Goal: Task Accomplishment & Management: Use online tool/utility

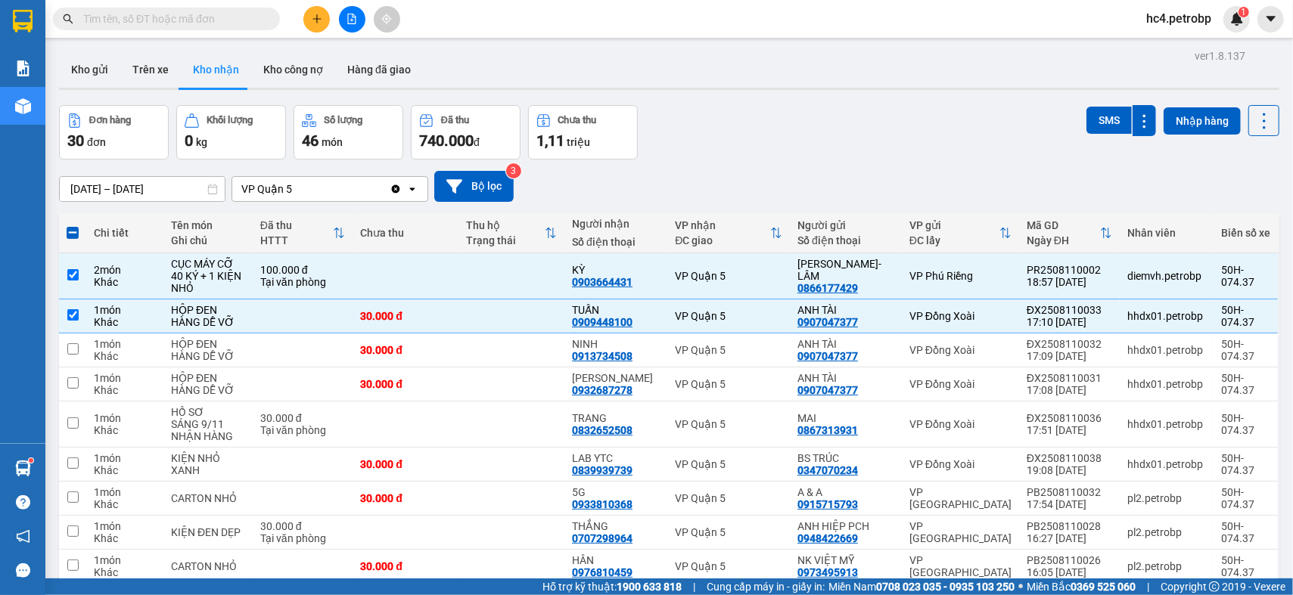
scroll to position [184, 0]
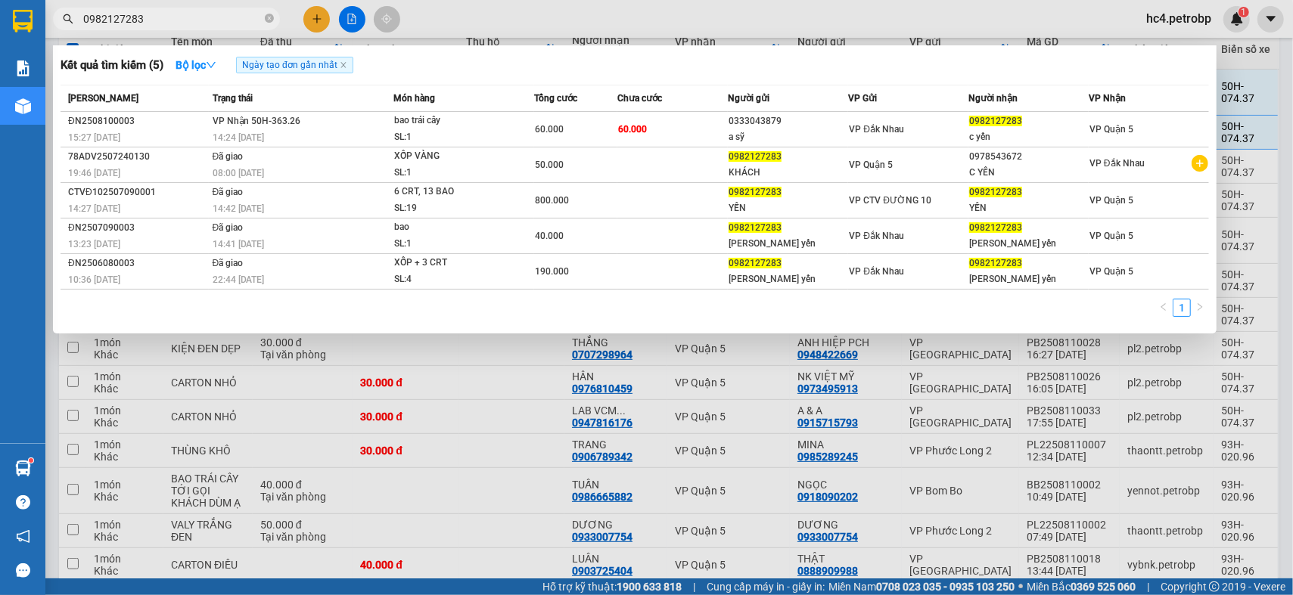
type input "0982127283"
click at [449, 373] on div at bounding box center [646, 297] width 1293 height 595
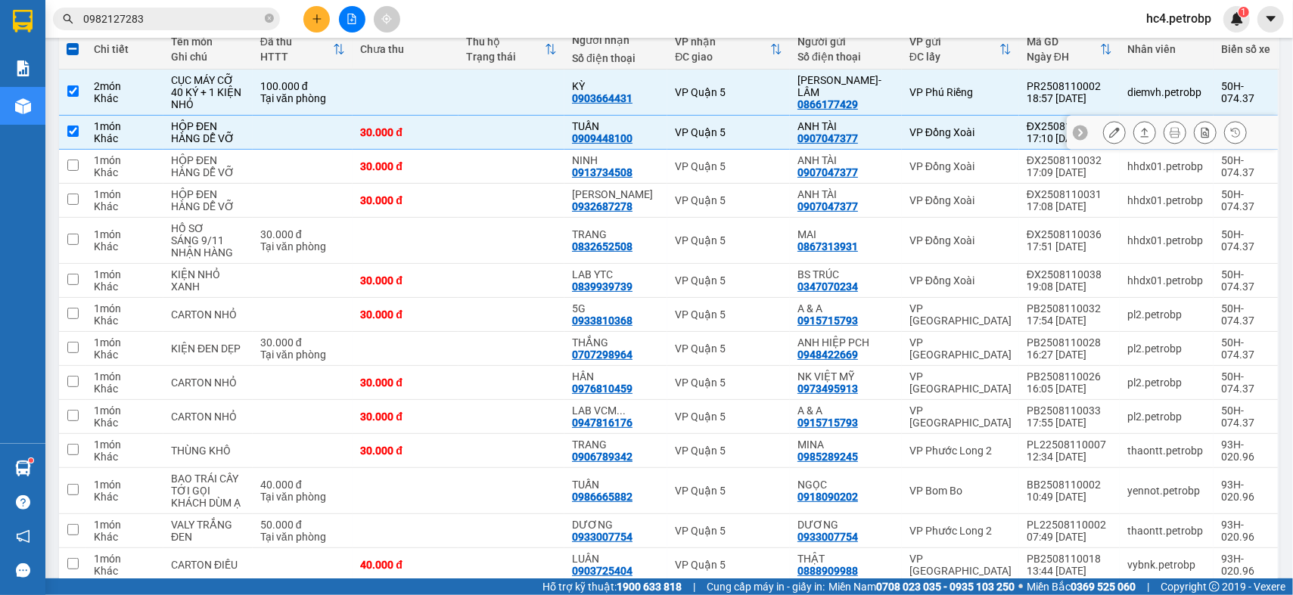
click at [363, 131] on td "30.000 đ" at bounding box center [406, 133] width 106 height 34
checkbox input "false"
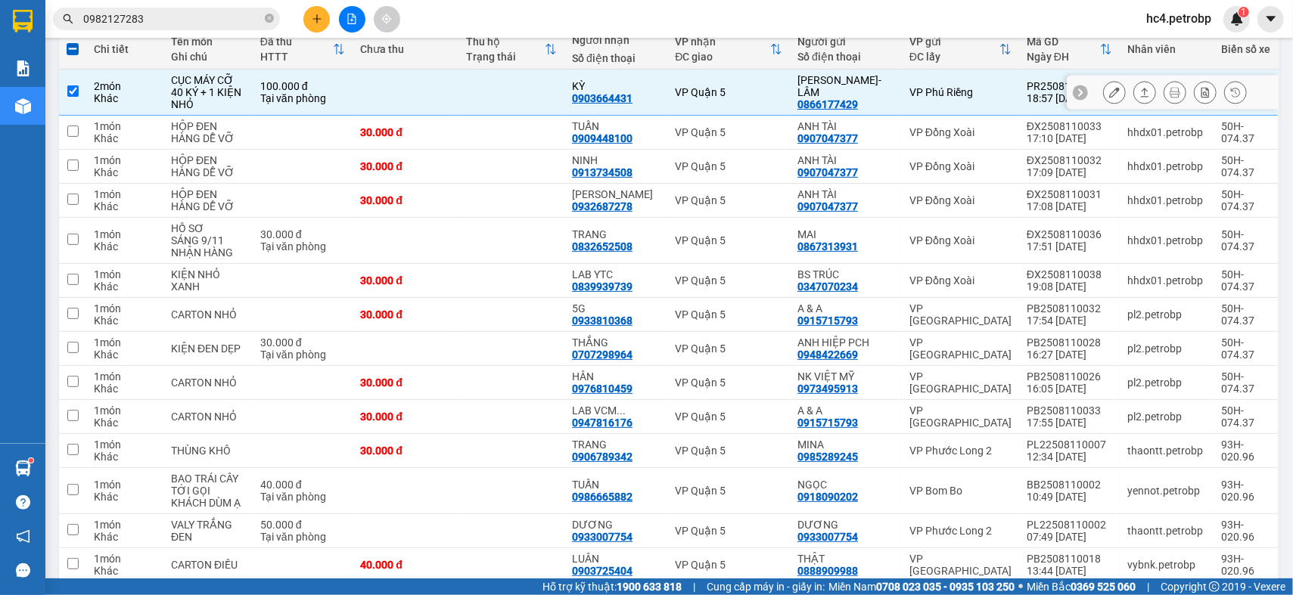
click at [393, 95] on td at bounding box center [406, 93] width 106 height 46
checkbox input "false"
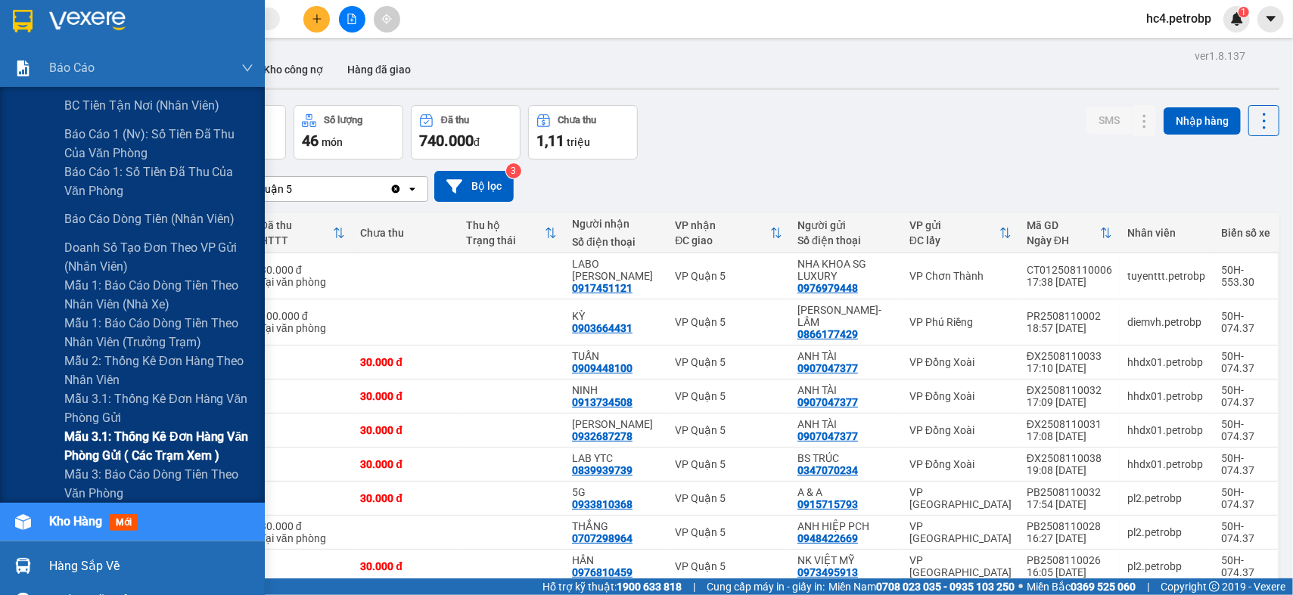
click at [182, 452] on span "Mẫu 3.1: Thống kê đơn hàng văn phòng gửi ( các trạm xem )" at bounding box center [158, 446] width 189 height 38
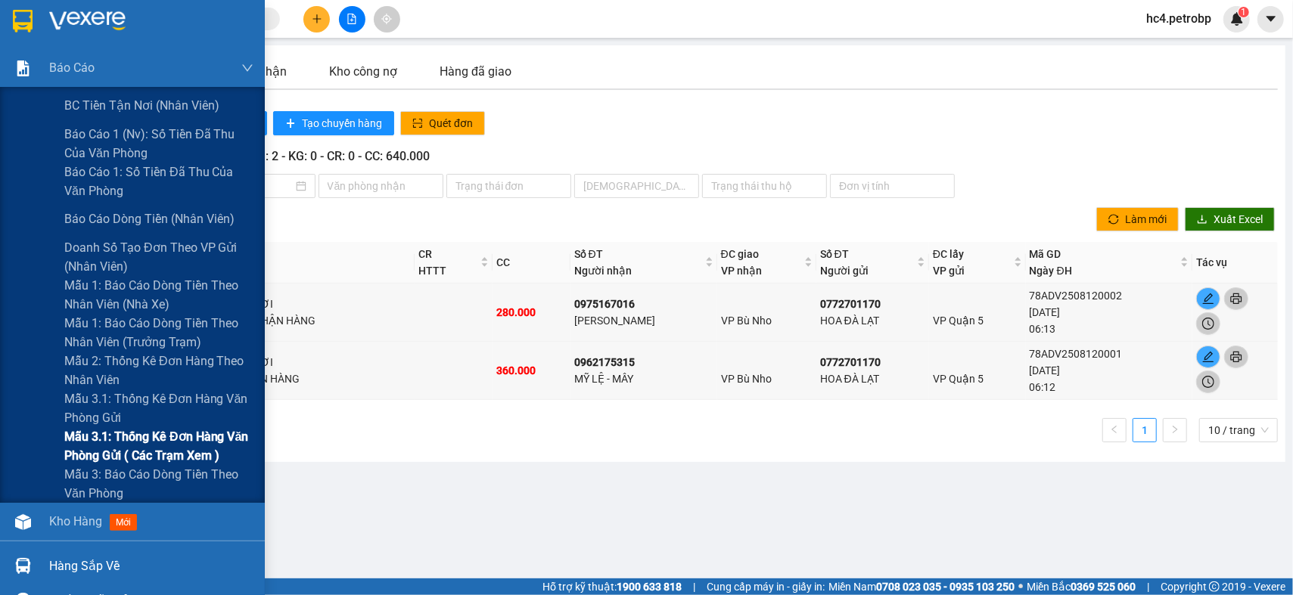
click at [132, 438] on span "Mẫu 3.1: Thống kê đơn hàng văn phòng gửi ( các trạm xem )" at bounding box center [158, 446] width 189 height 38
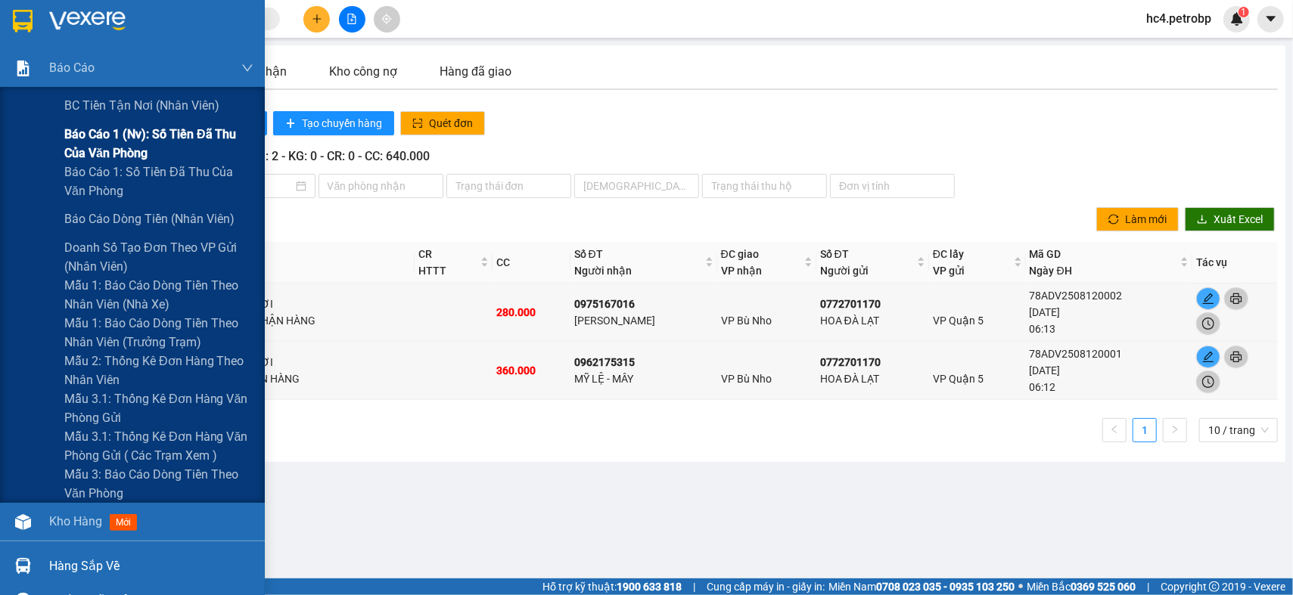
click at [139, 139] on span "Báo cáo 1 (nv): Số tiền đã thu của văn phòng" at bounding box center [158, 144] width 189 height 38
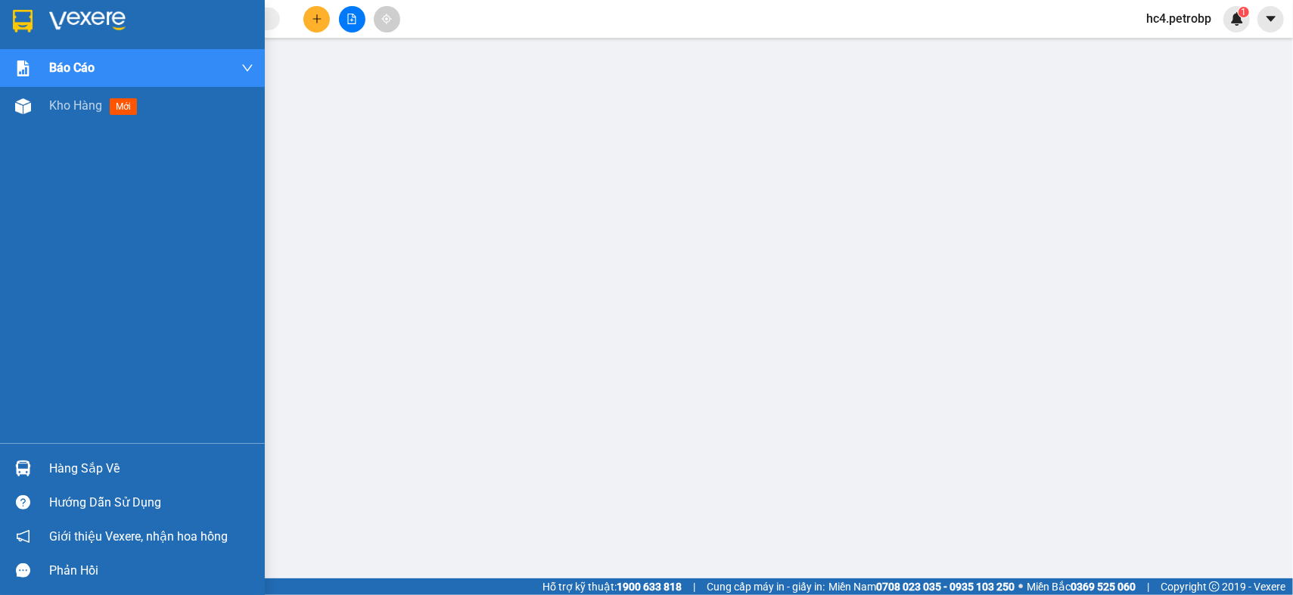
click at [56, 472] on div "Hàng sắp về" at bounding box center [151, 469] width 204 height 23
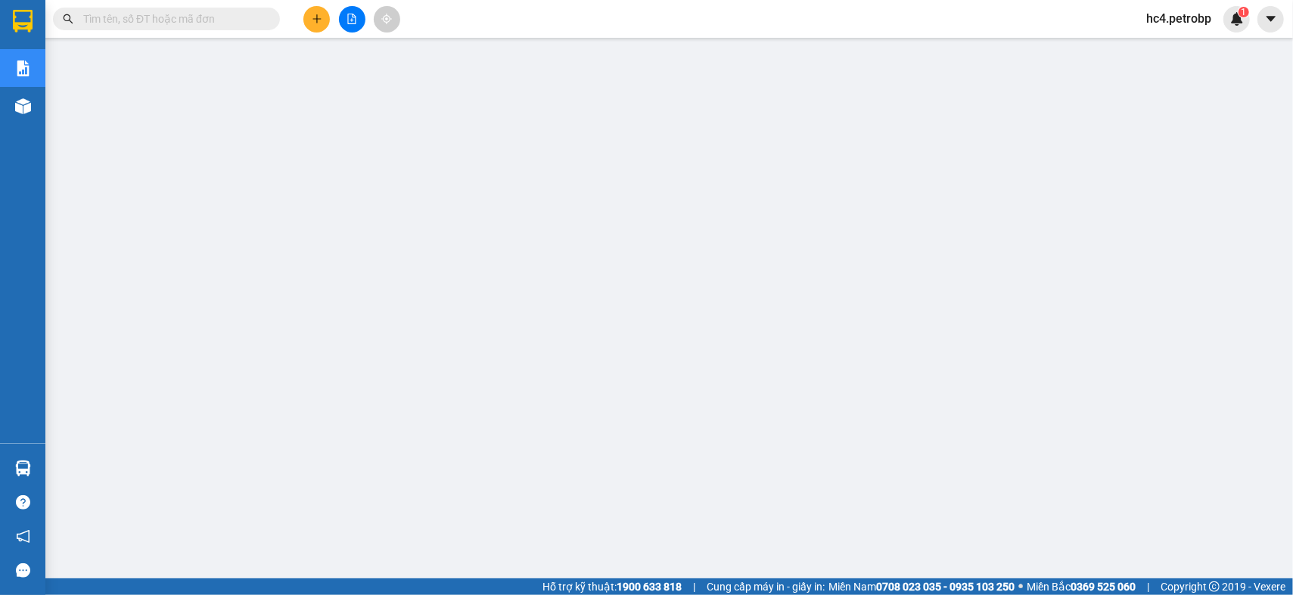
click at [242, 17] on input "text" at bounding box center [172, 19] width 179 height 17
paste input "PB2508100022"
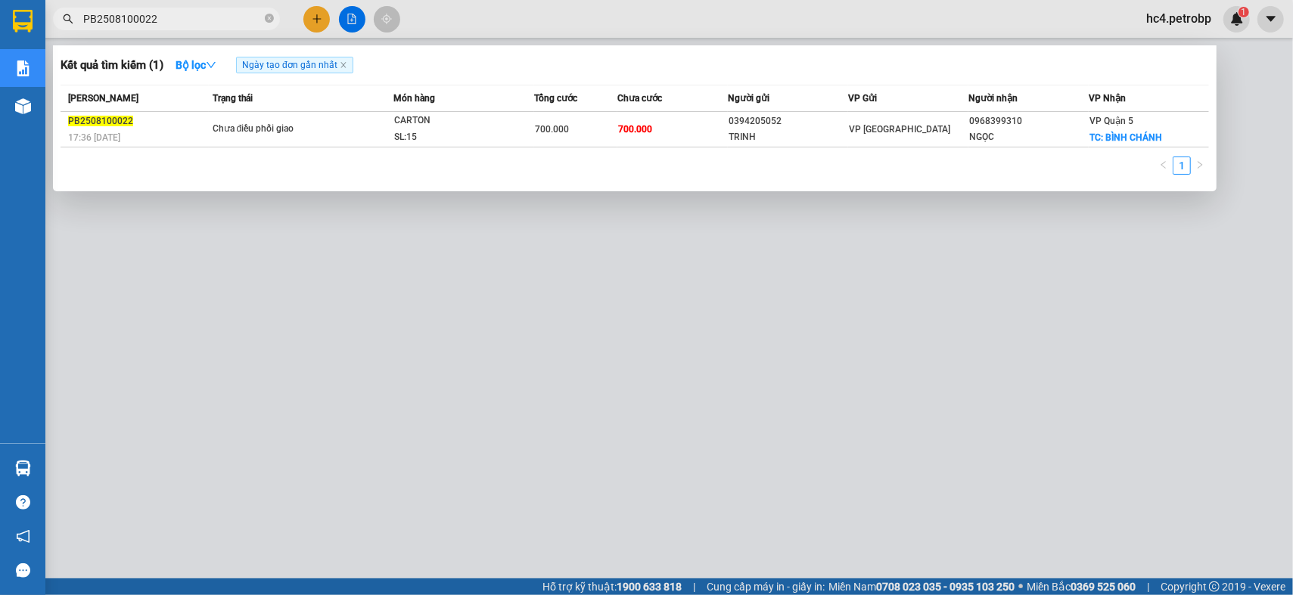
type input "PB2508100022"
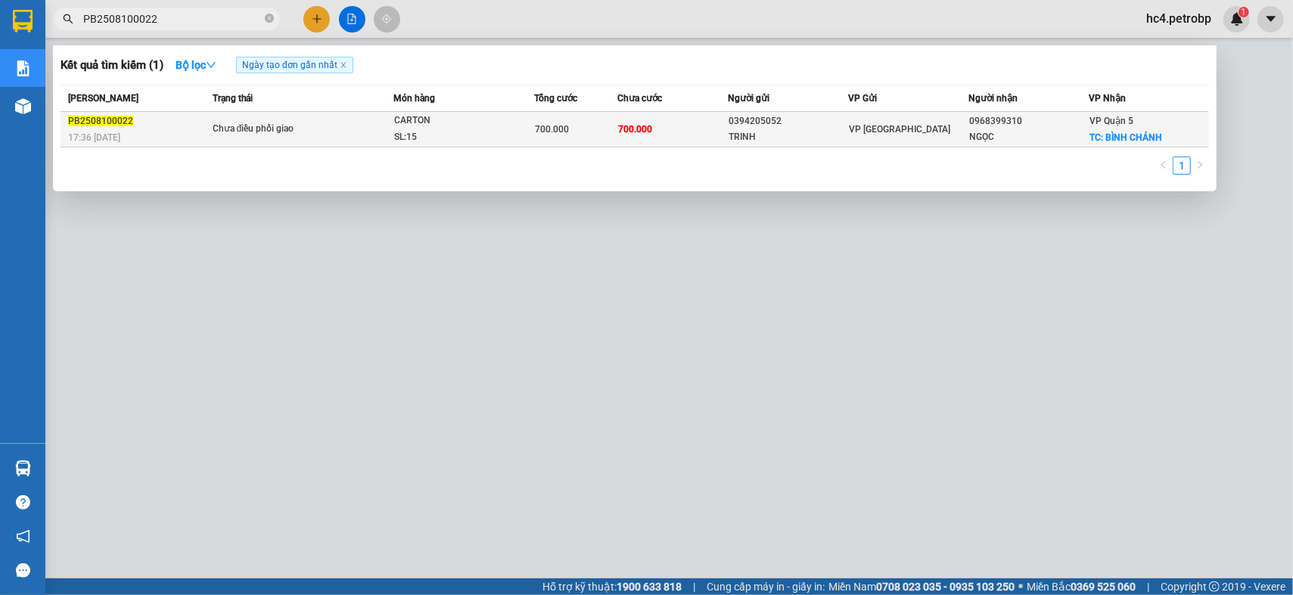
click at [967, 124] on div "VP [GEOGRAPHIC_DATA]" at bounding box center [908, 129] width 119 height 17
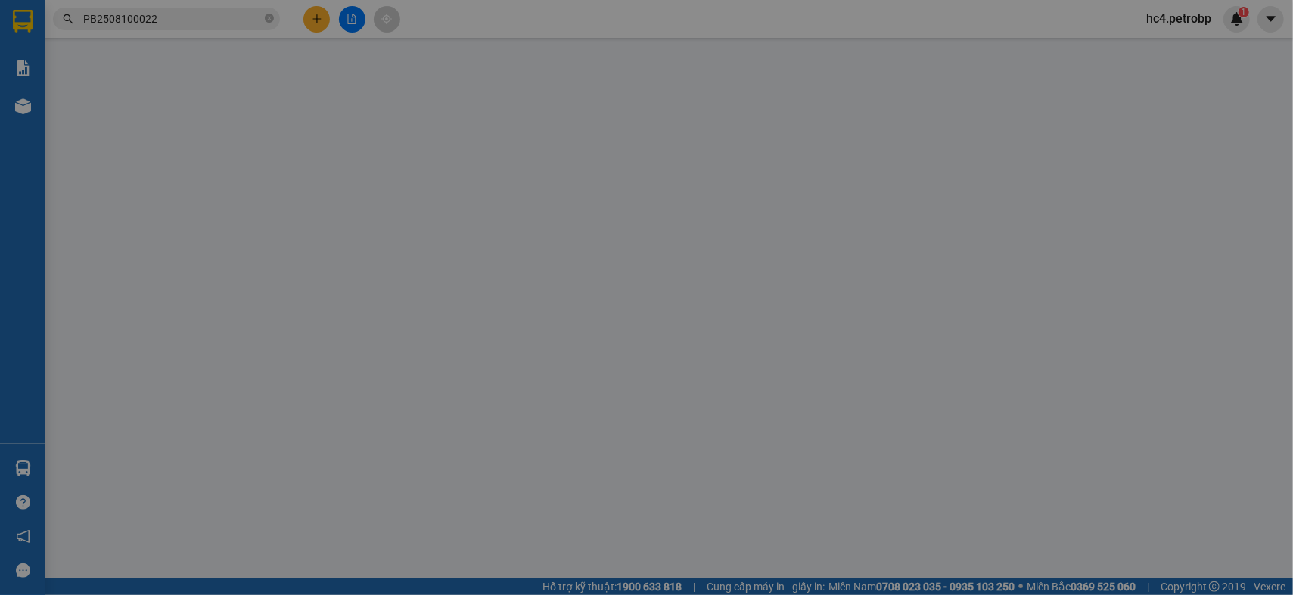
type input "0394205052"
type input "TRINH"
type input "0968399310"
type input "NGỌC"
checkbox input "true"
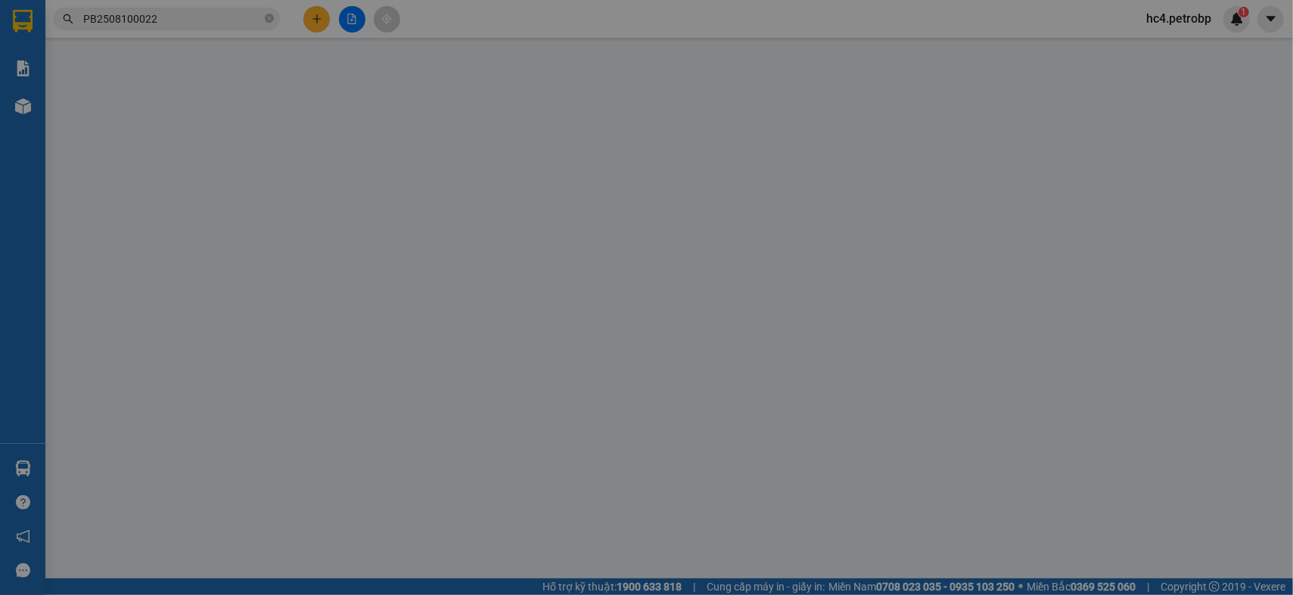
type input "BÌNH CHÁNH"
type input "700.000"
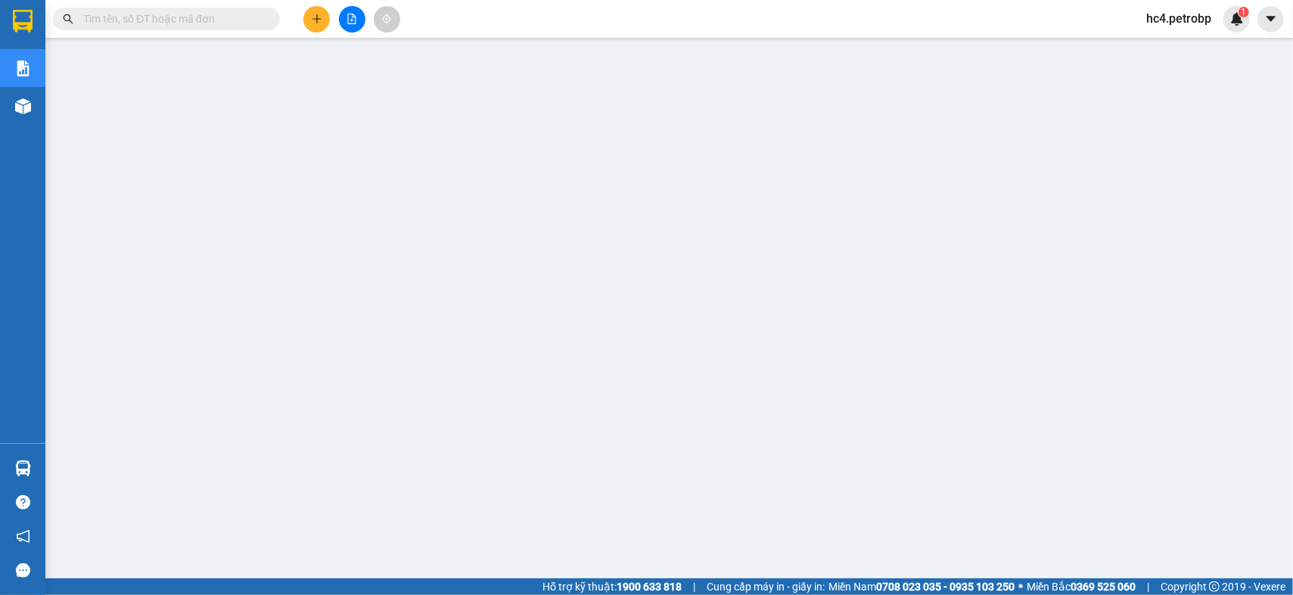
click at [203, 24] on input "text" at bounding box center [172, 19] width 179 height 17
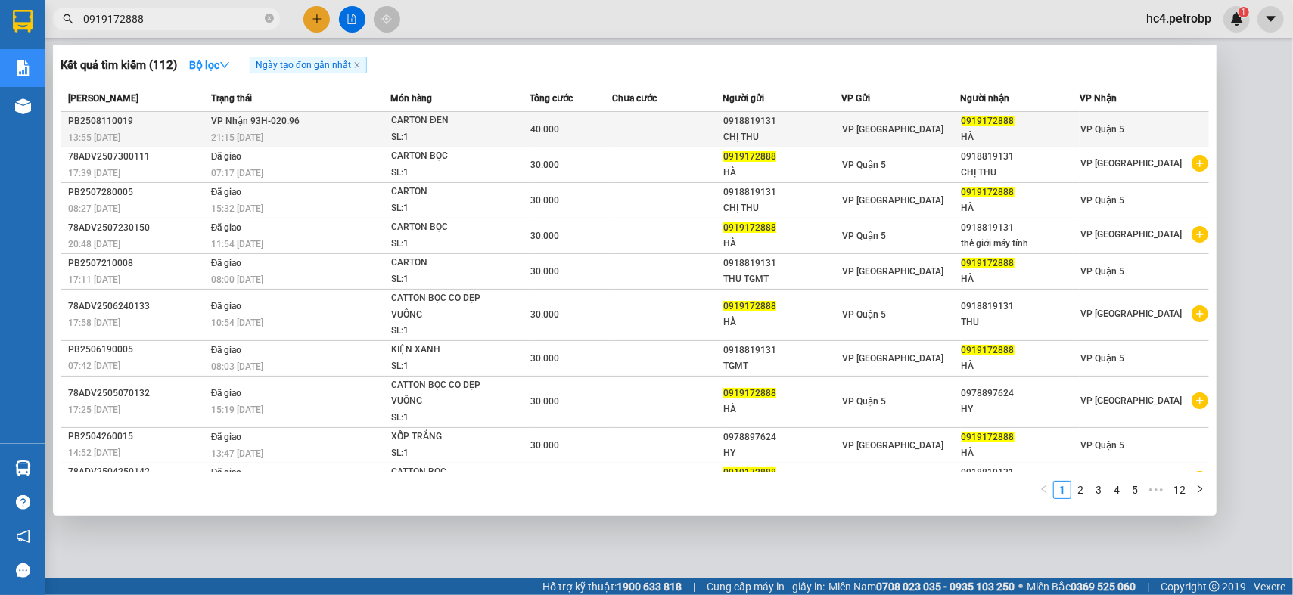
type input "0919172888"
click at [512, 129] on span "CARTON ĐEN SL: 1" at bounding box center [460, 129] width 138 height 33
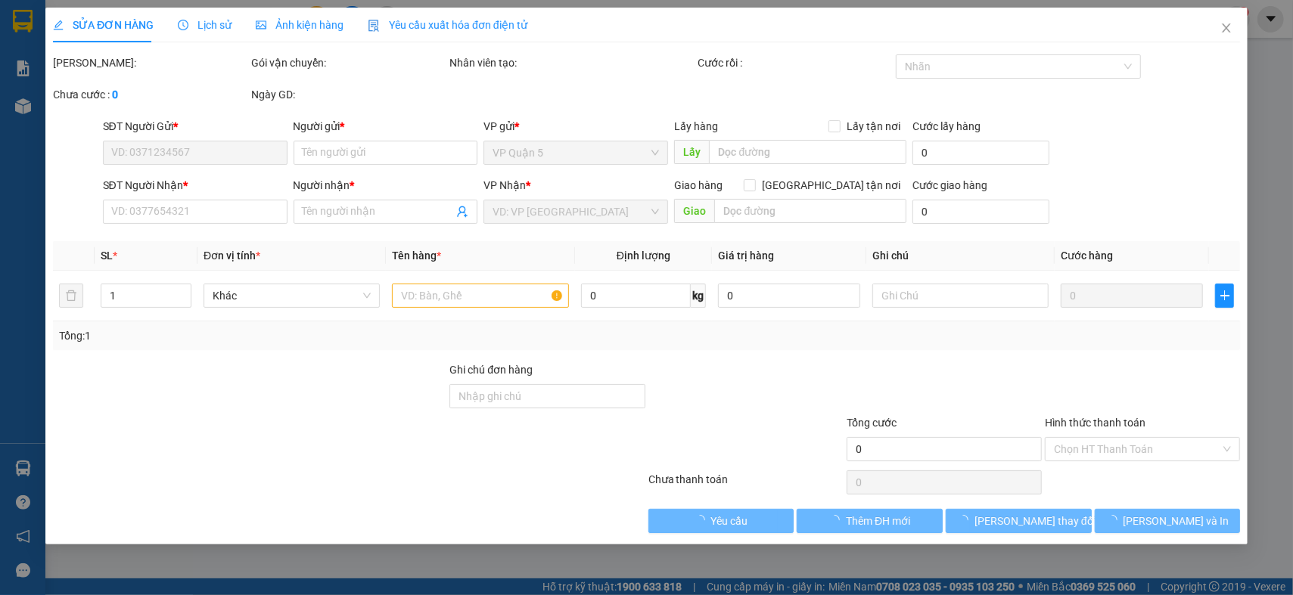
type input "0918819131"
type input "CHỊ THU"
type input "0919172888"
type input "HÀ"
type input "40.000"
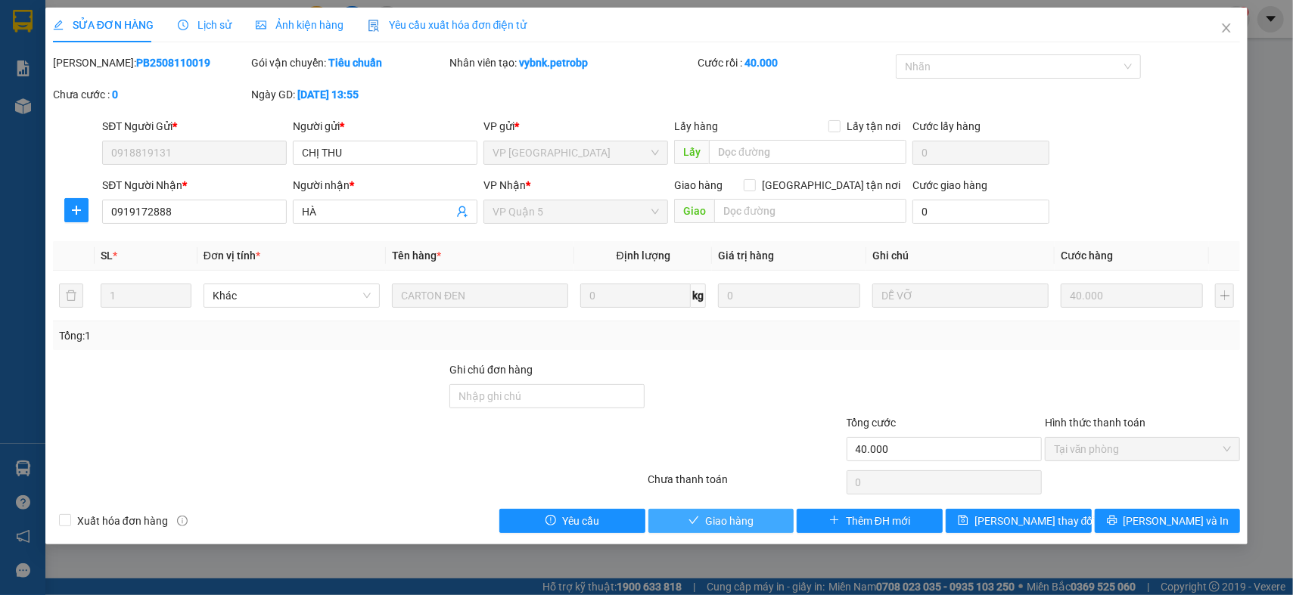
click at [648, 509] on button "Giao hàng" at bounding box center [721, 521] width 146 height 24
click at [683, 525] on button "Giao hàng" at bounding box center [721, 521] width 146 height 24
click at [648, 509] on button "Giao hàng" at bounding box center [721, 521] width 146 height 24
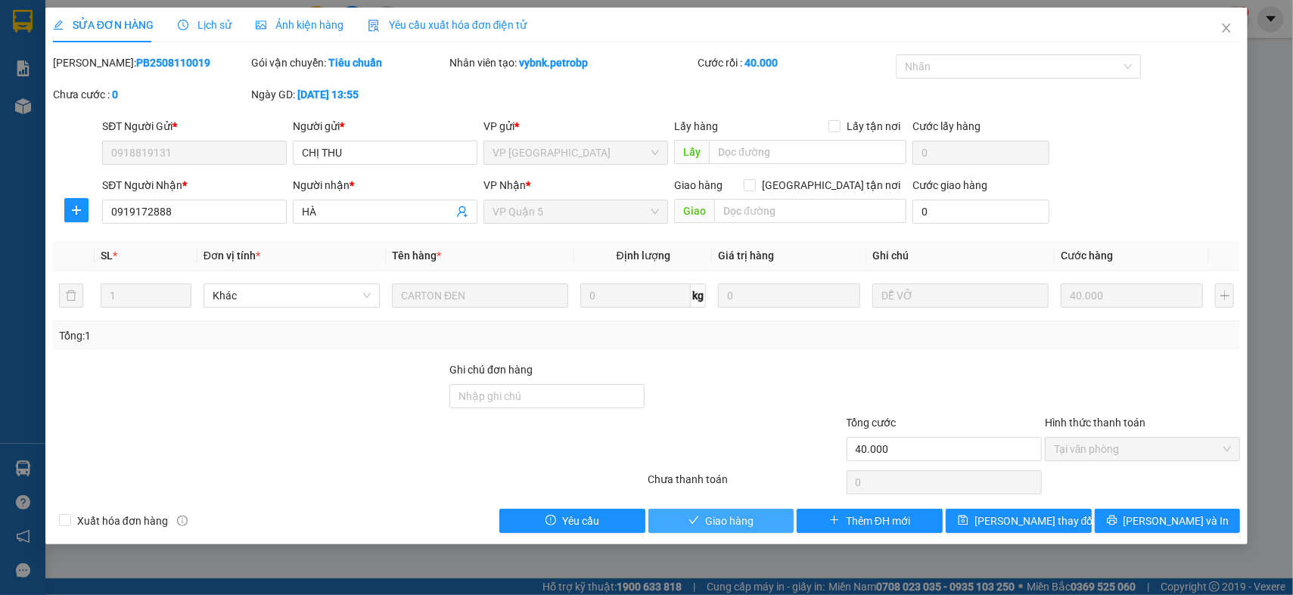
click at [648, 509] on button "Giao hàng" at bounding box center [721, 521] width 146 height 24
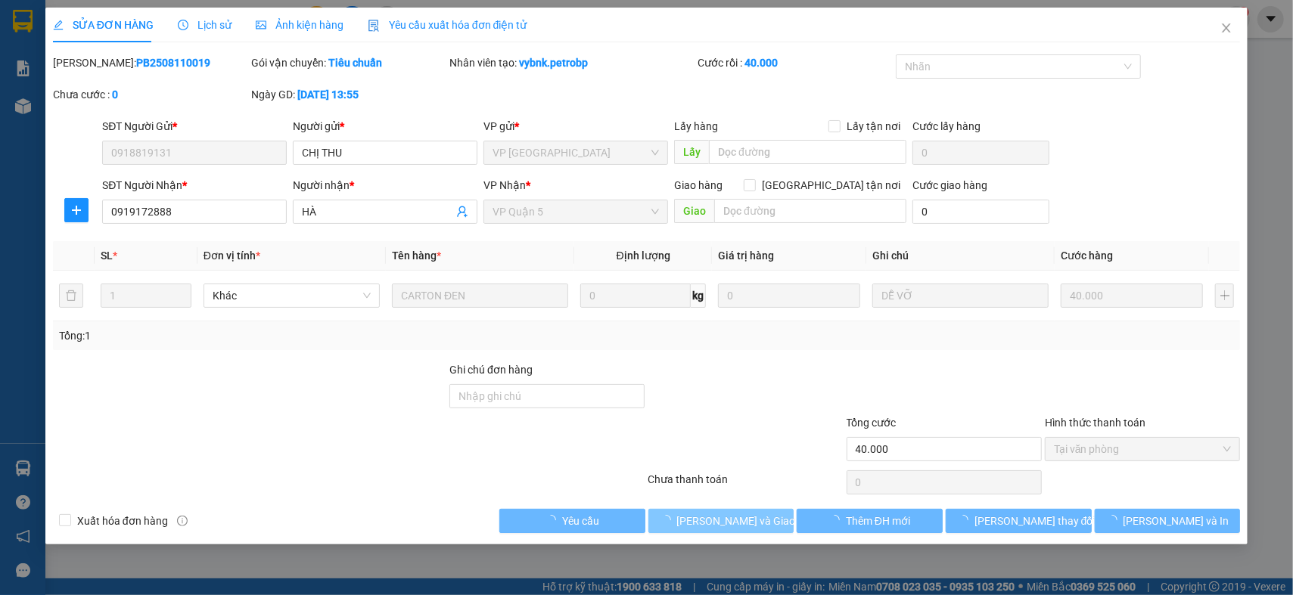
click at [648, 509] on button "[PERSON_NAME] và Giao hàng" at bounding box center [721, 521] width 146 height 24
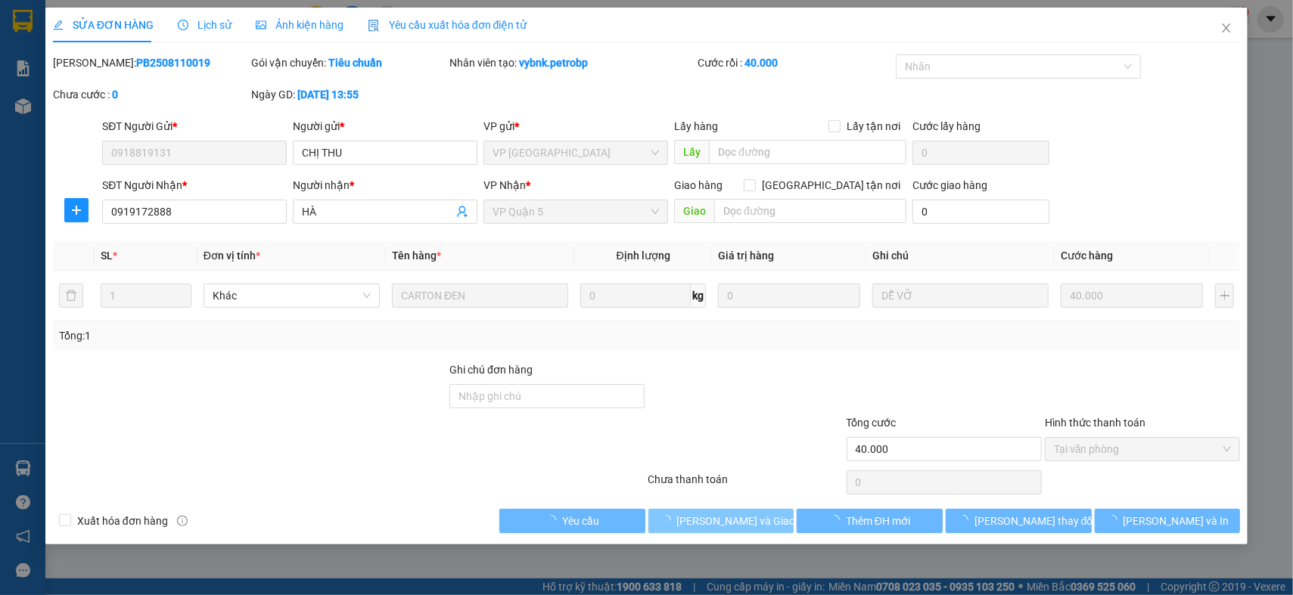
click at [648, 509] on button "[PERSON_NAME] và Giao hàng" at bounding box center [721, 521] width 146 height 24
click button "[PERSON_NAME] và Giao hàng" at bounding box center [721, 521] width 146 height 24
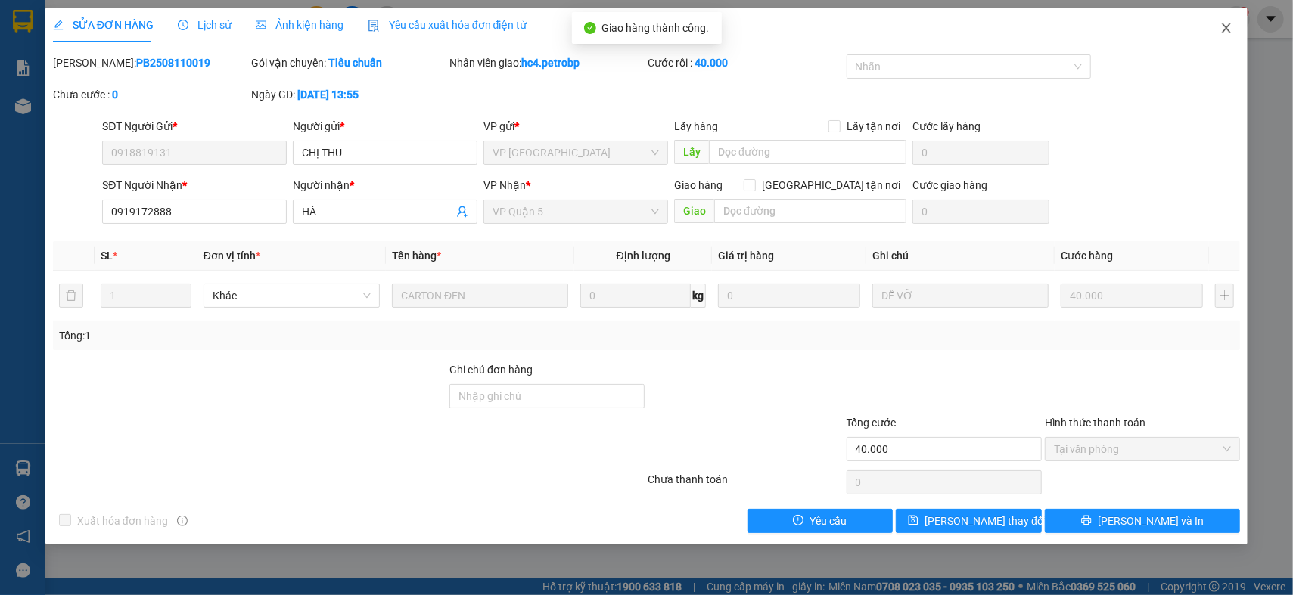
click button "Close" at bounding box center [1226, 29] width 42 height 42
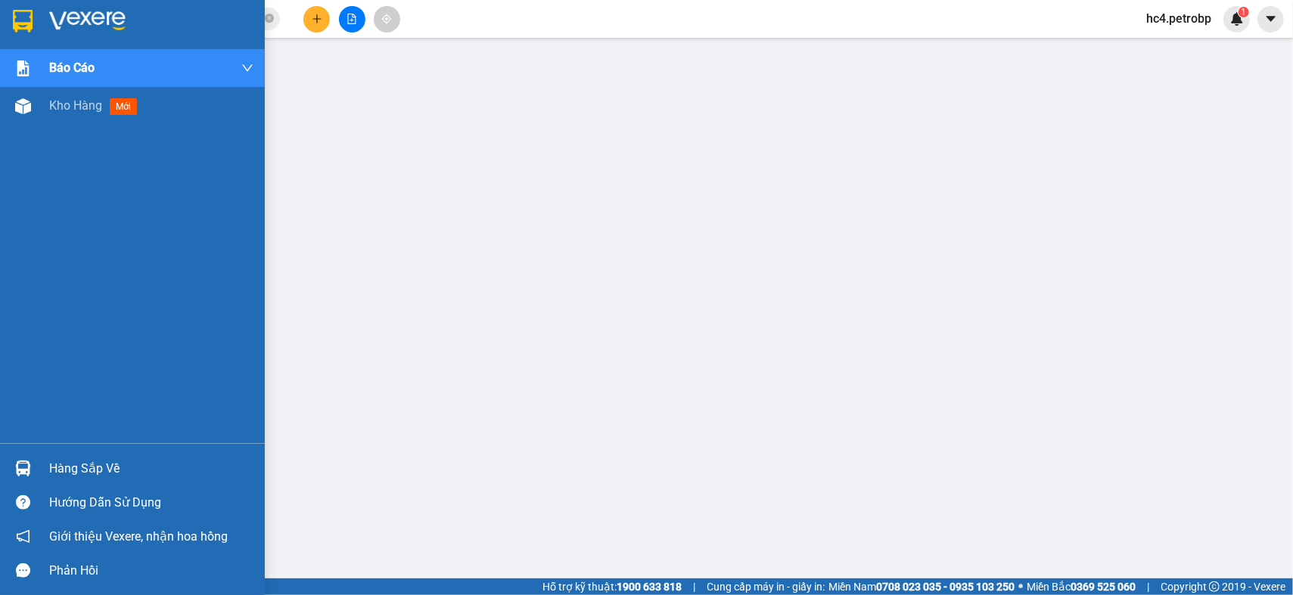
click at [71, 465] on div "Hàng sắp về" at bounding box center [151, 469] width 204 height 23
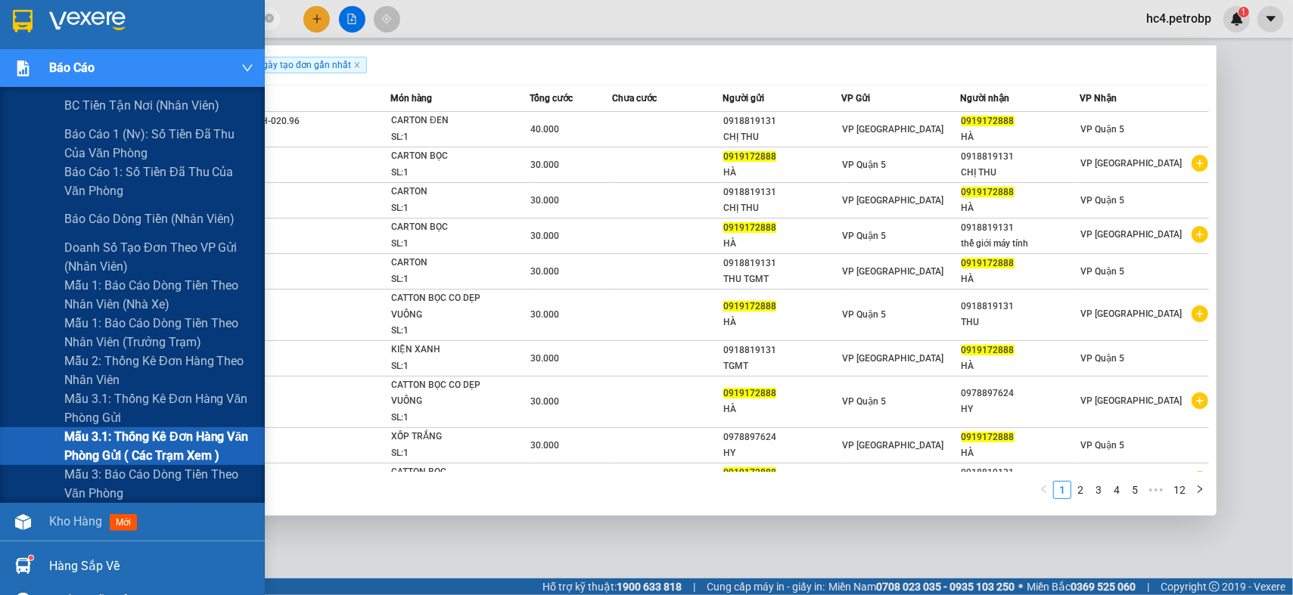
drag, startPoint x: 216, startPoint y: 22, endPoint x: 0, endPoint y: 85, distance: 224.8
click at [0, 85] on section "Kết quả tìm kiếm ( 112 ) Bộ lọc Ngày tạo đơn gần nhất Mã ĐH Trạng thái Món hàng…" at bounding box center [646, 297] width 1293 height 595
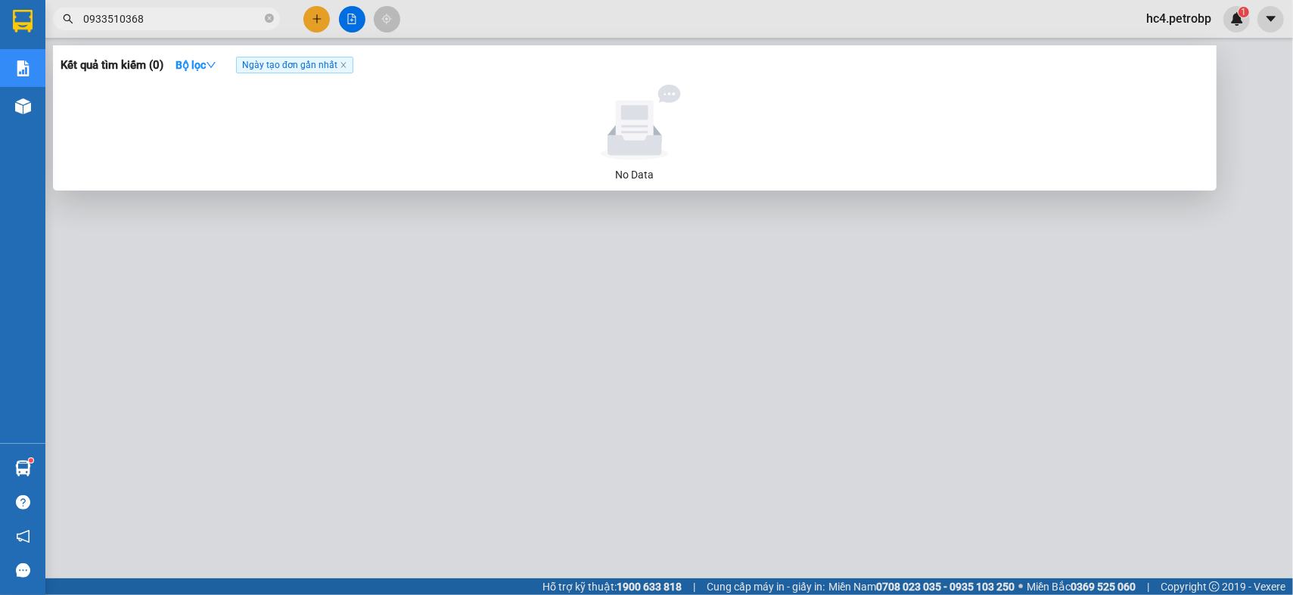
click at [110, 16] on input "0933510368" at bounding box center [172, 19] width 179 height 17
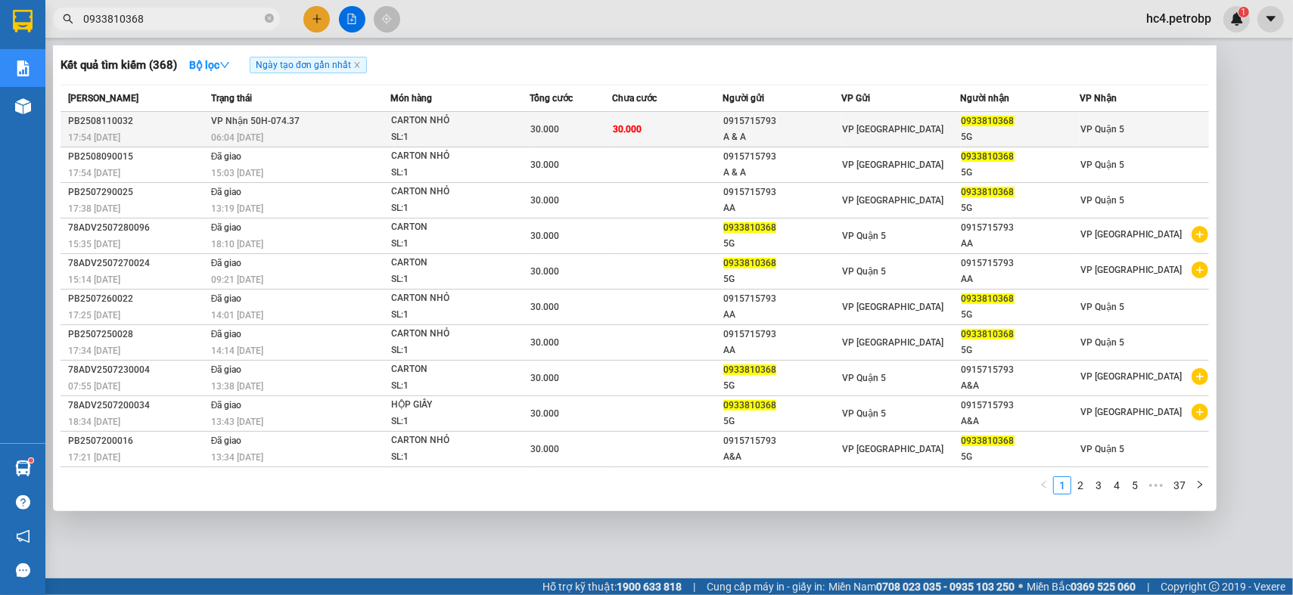
type input "0933810368"
click at [387, 124] on td "VP Nhận 50H-074.37 06:04 - 12/08" at bounding box center [298, 130] width 183 height 36
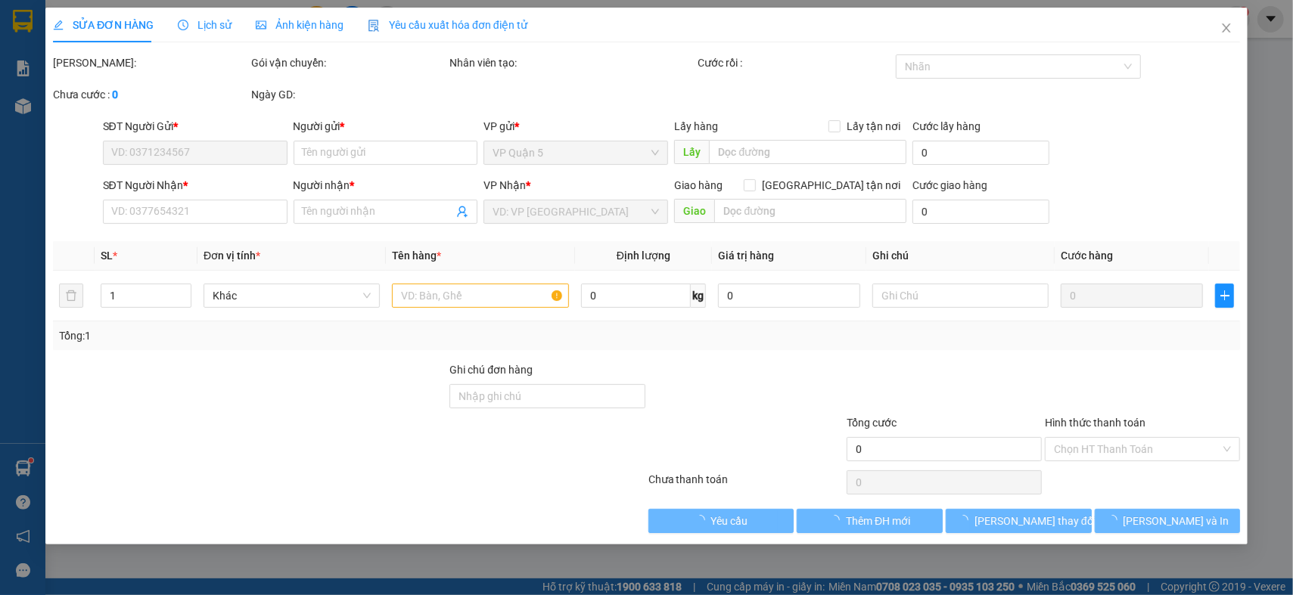
type input "0915715793"
type input "A & A"
type input "0933810368"
type input "5G"
type input "30.000"
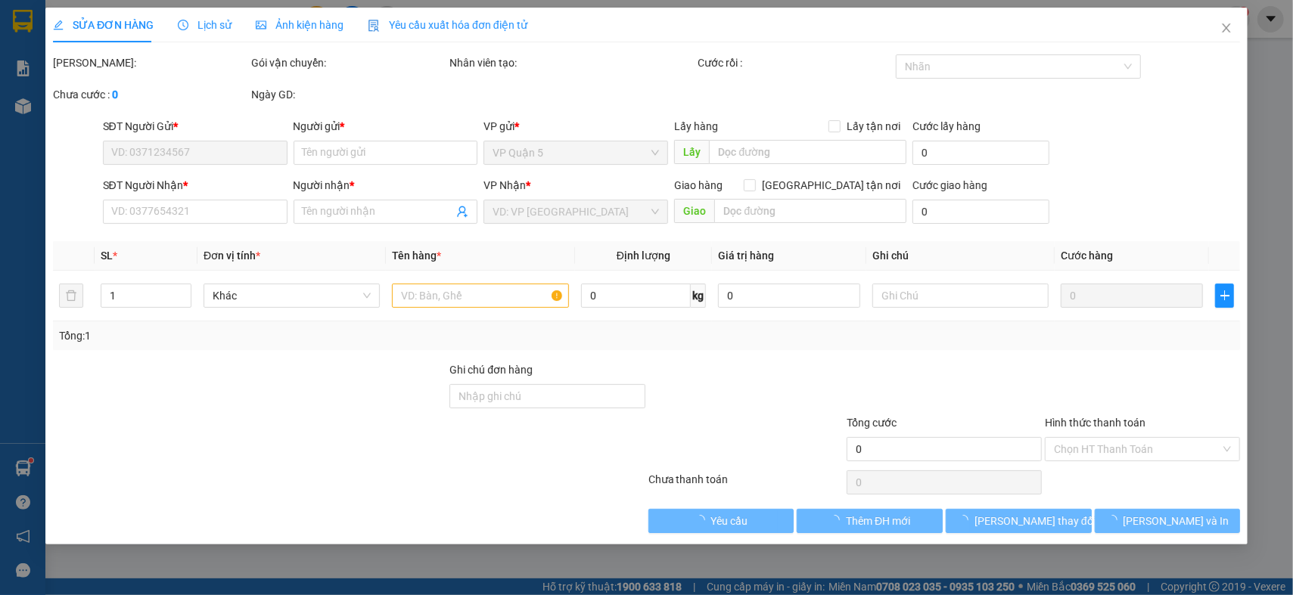
type input "30.000"
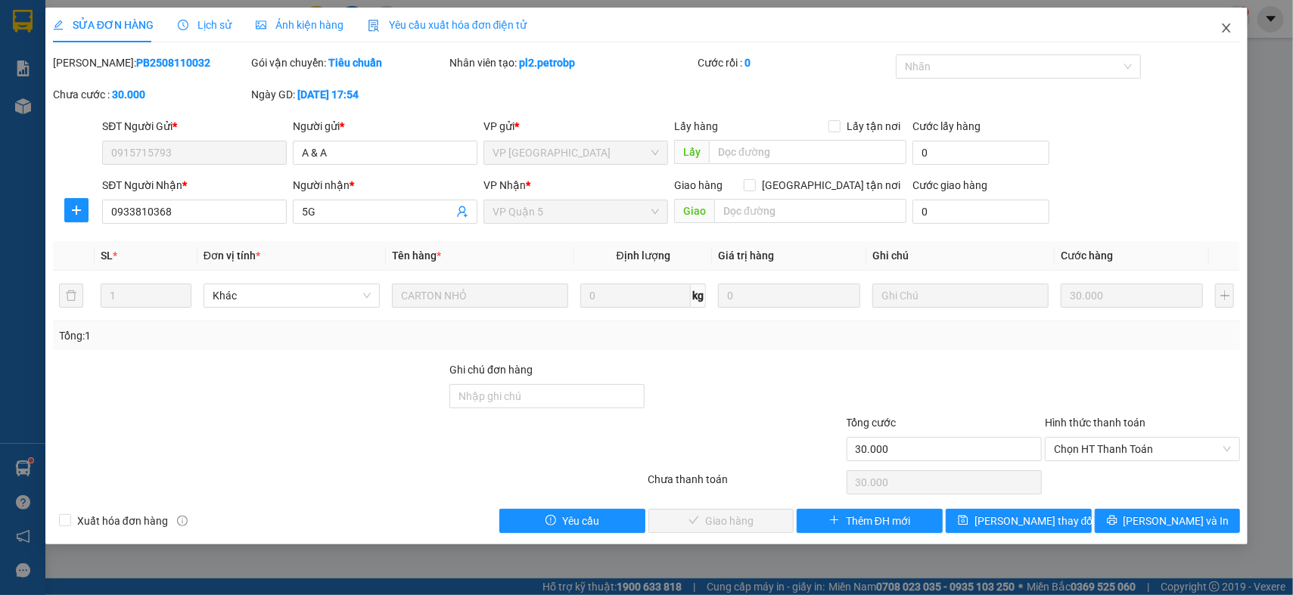
click at [1220, 35] on span "Close" at bounding box center [1226, 29] width 42 height 42
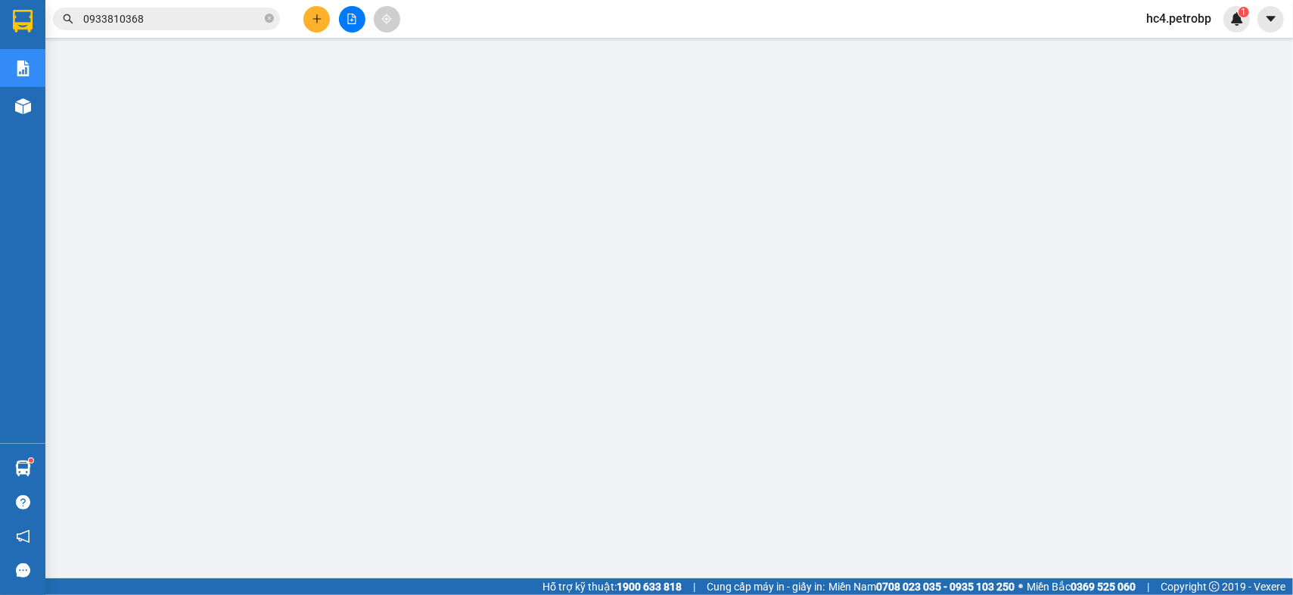
click at [240, 23] on input "0933810368" at bounding box center [172, 19] width 179 height 17
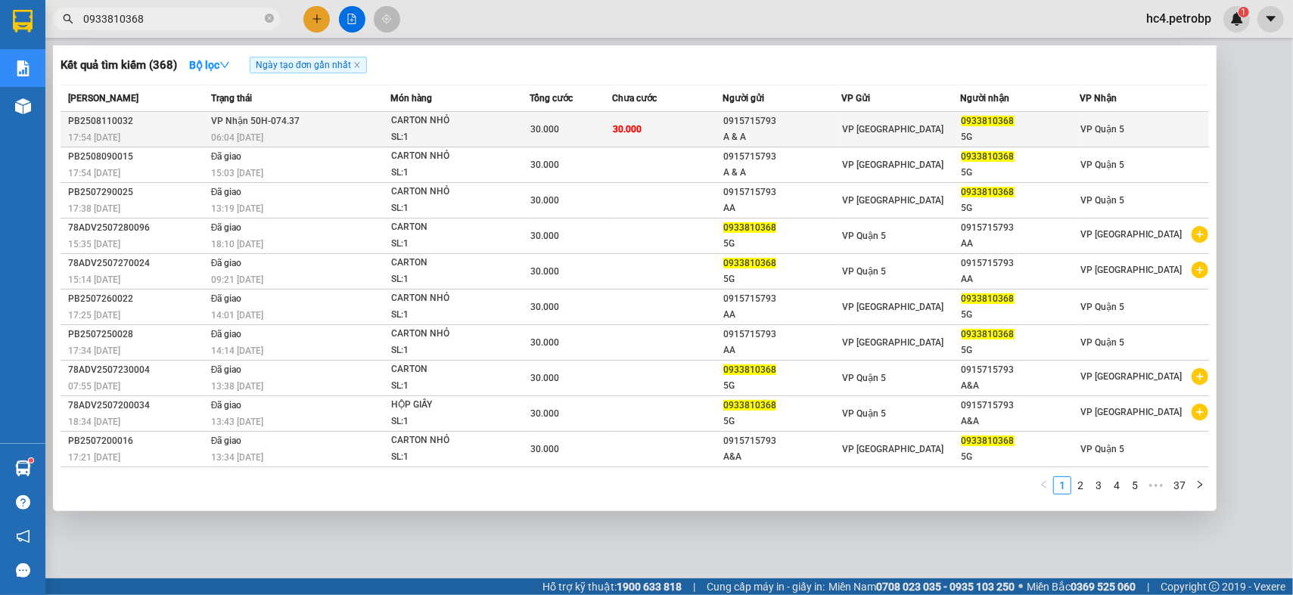
click at [648, 135] on td "30.000" at bounding box center [667, 130] width 110 height 36
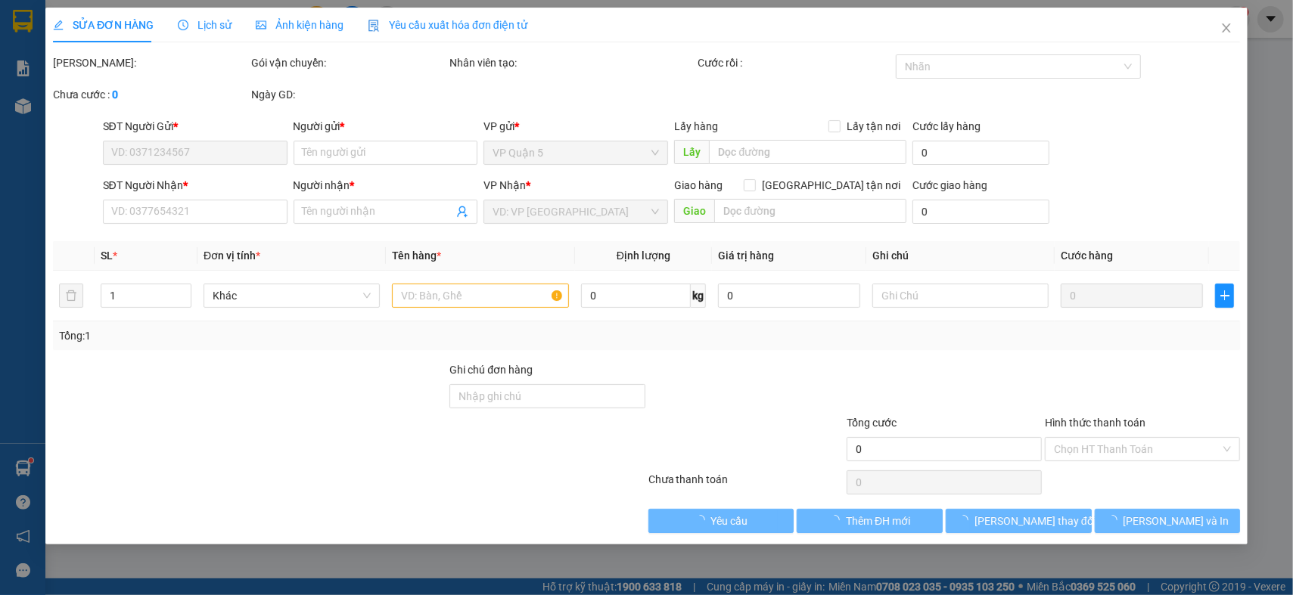
type input "0915715793"
type input "A & A"
type input "0933810368"
type input "5G"
type input "30.000"
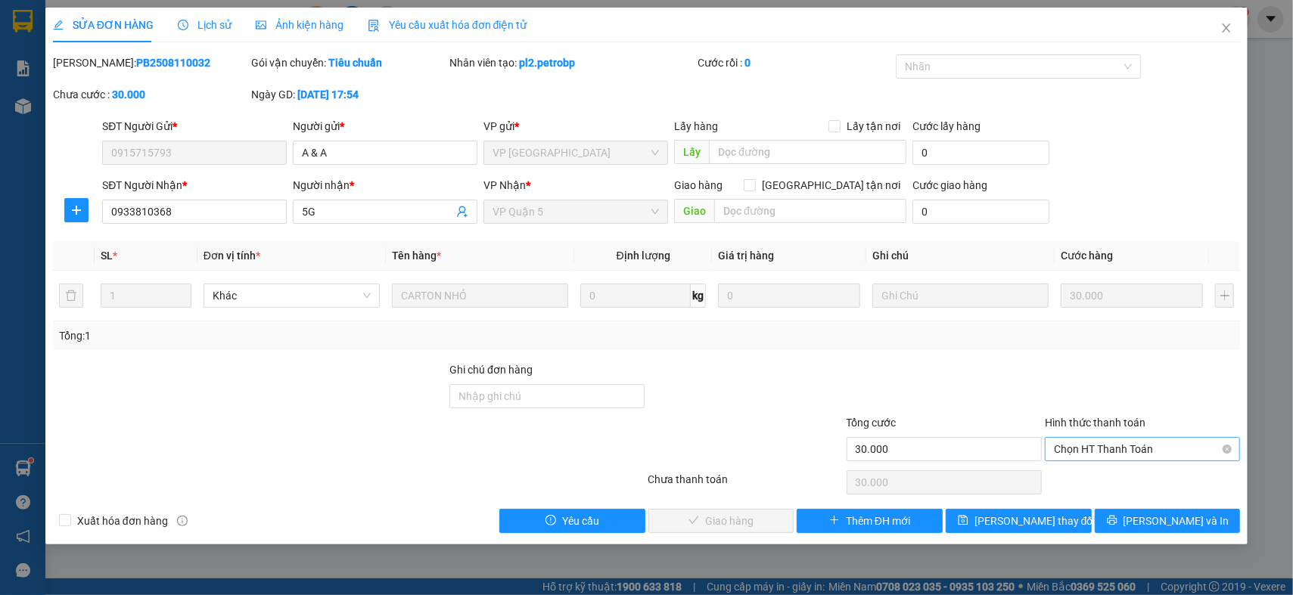
click at [1139, 453] on span "Chọn HT Thanh Toán" at bounding box center [1142, 449] width 177 height 23
click at [1105, 483] on div "Tại văn phòng" at bounding box center [1142, 479] width 177 height 17
type input "0"
click at [705, 528] on span "Lưu và Giao hàng" at bounding box center [749, 521] width 145 height 17
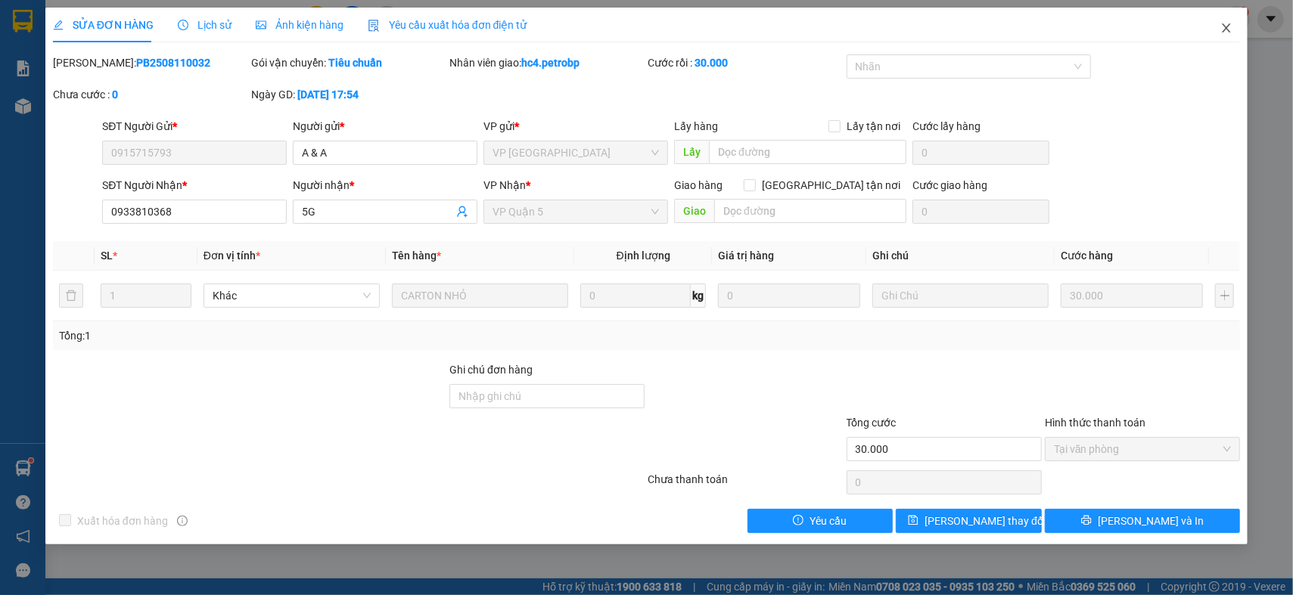
click at [1236, 28] on span "Close" at bounding box center [1226, 29] width 42 height 42
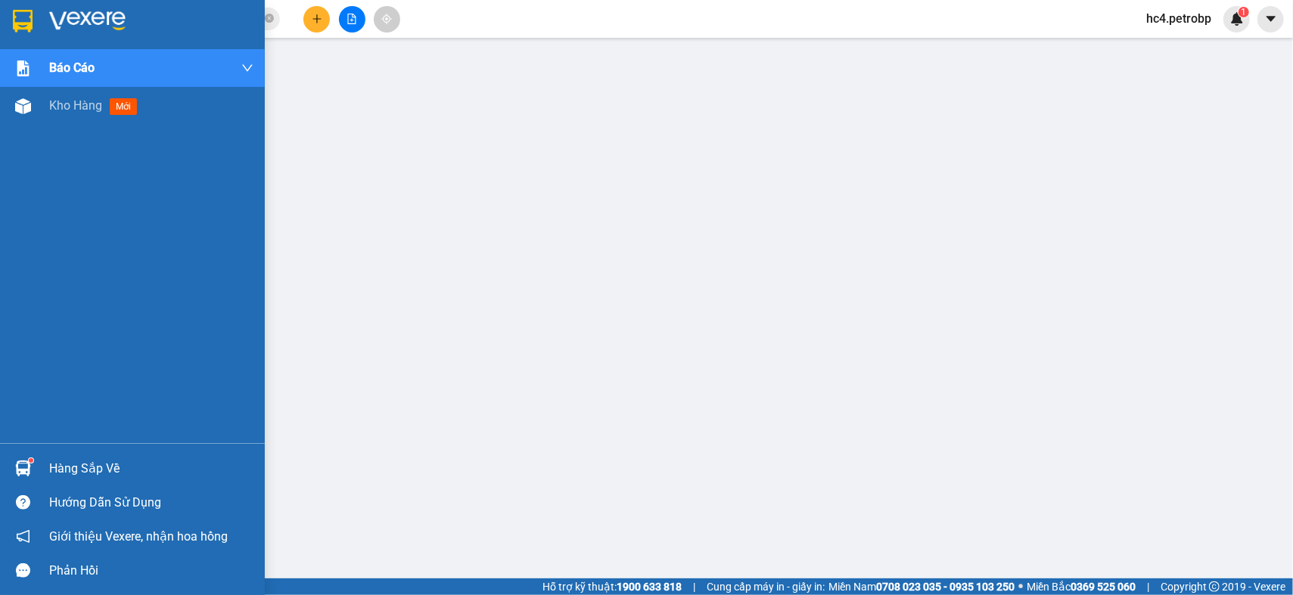
click at [56, 465] on div "Hàng sắp về" at bounding box center [151, 469] width 204 height 23
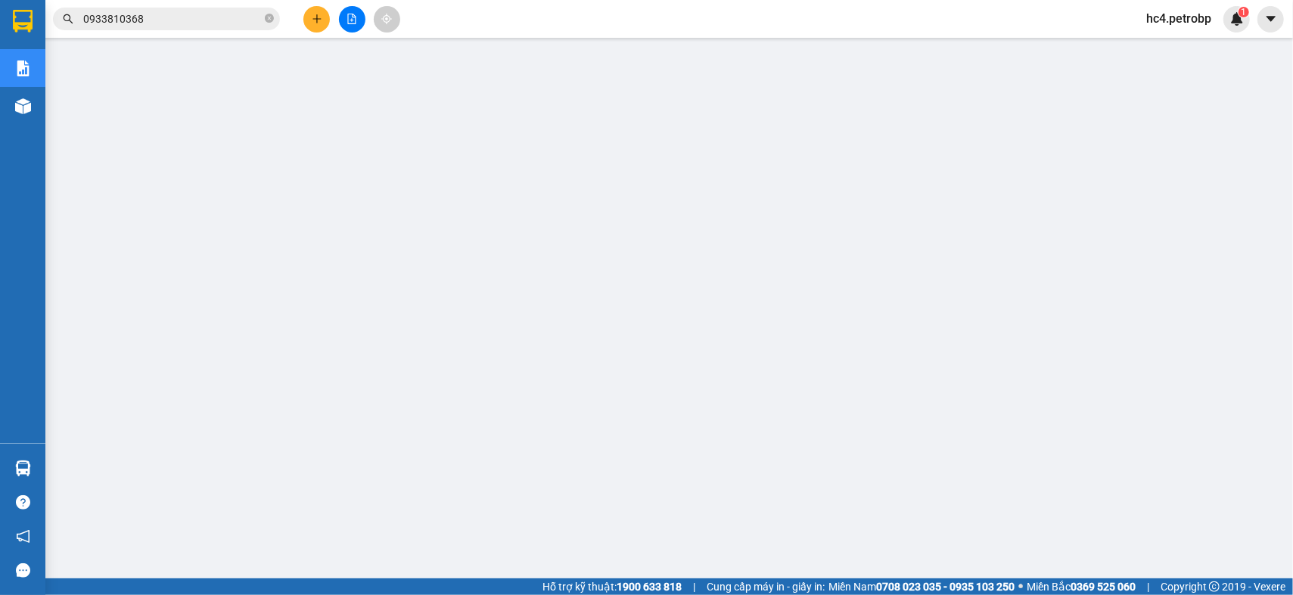
click at [204, 17] on input "0933810368" at bounding box center [172, 19] width 179 height 17
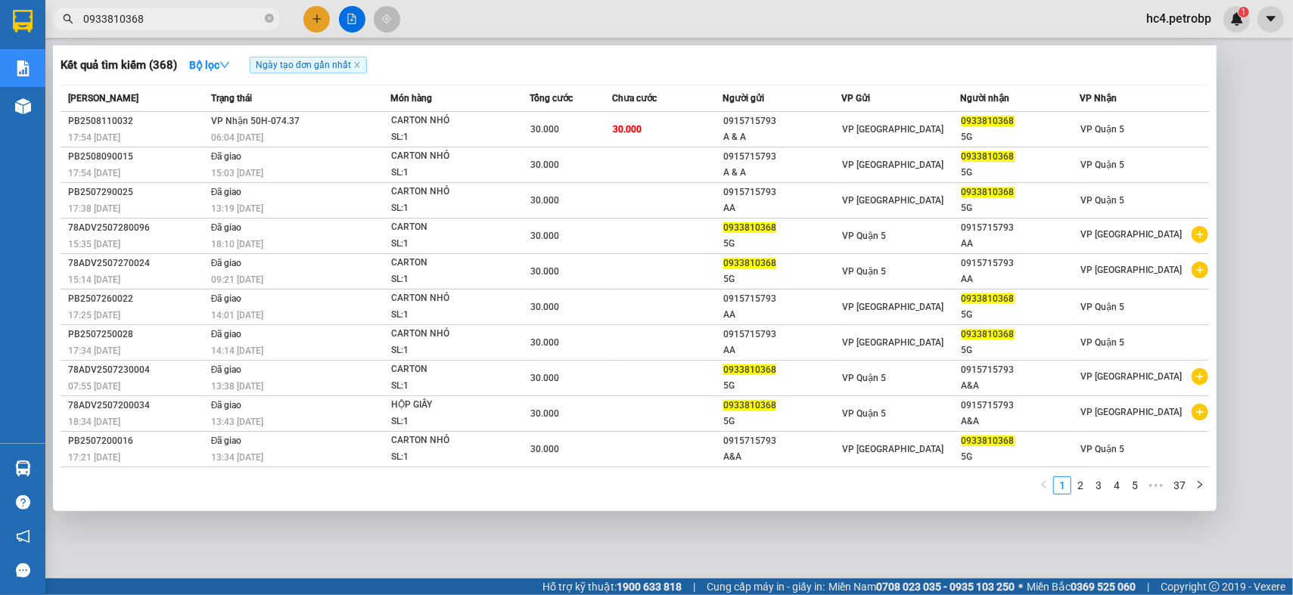
click at [204, 17] on input "0933810368" at bounding box center [172, 19] width 179 height 17
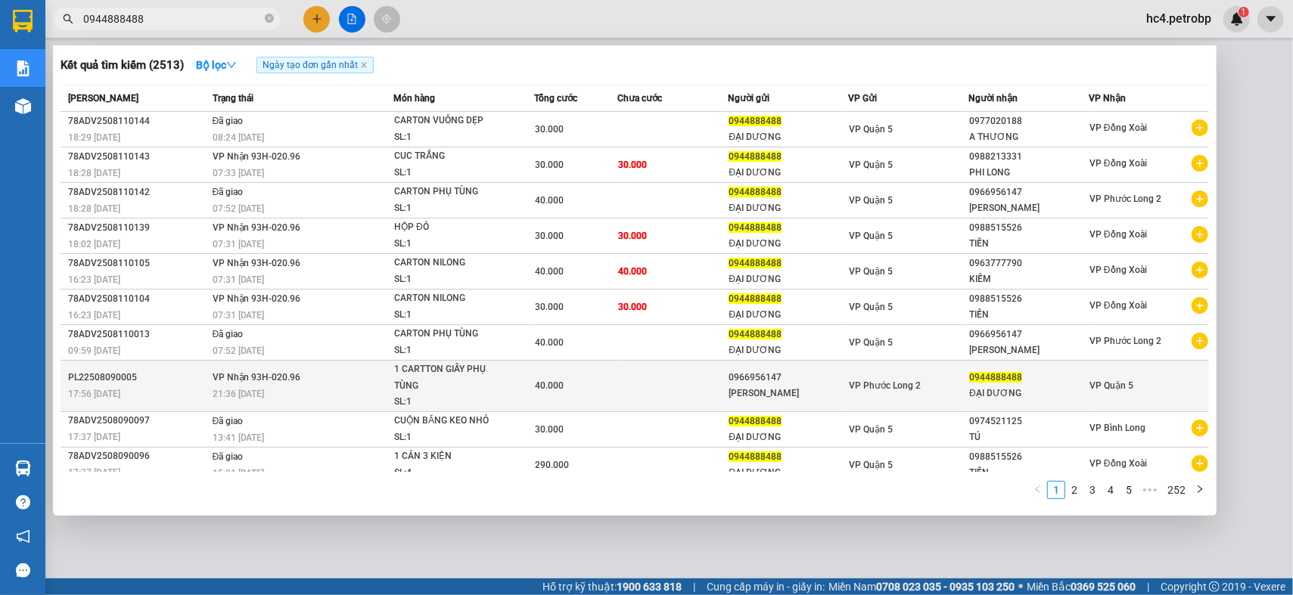
type input "0944888488"
click at [547, 388] on span "40.000" at bounding box center [549, 386] width 29 height 11
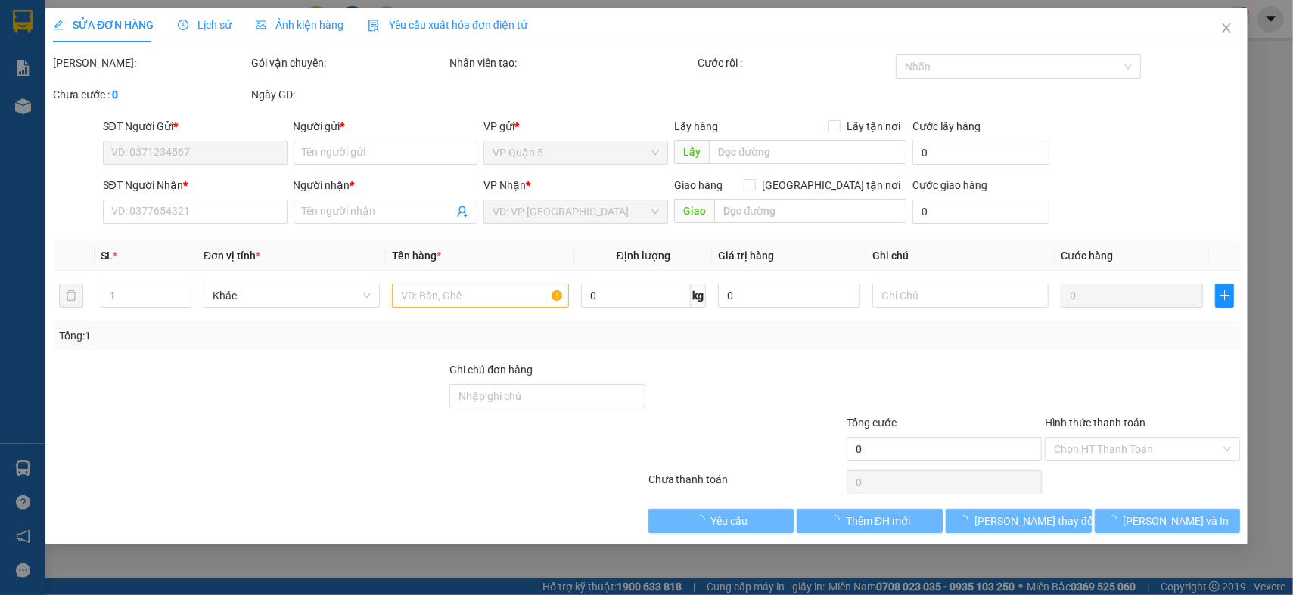
type input "0966956147"
type input "VƯƠNG PHÁT"
type input "0944888488"
type input "ĐẠI DƯƠNG"
type input "40.000"
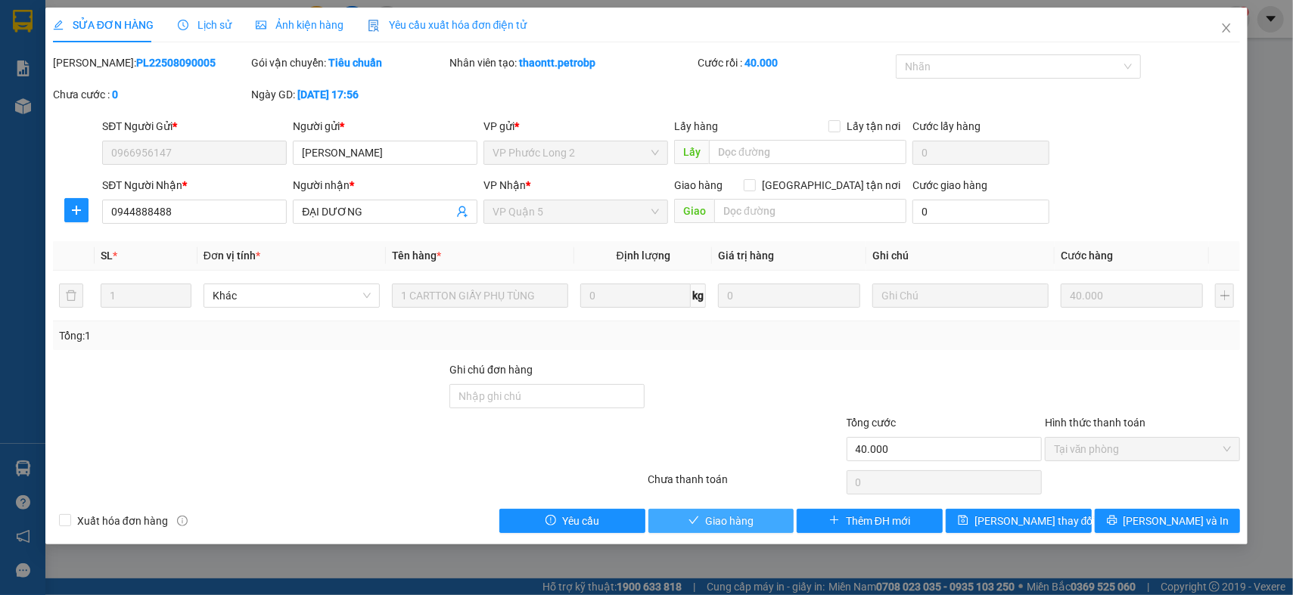
click at [761, 526] on button "Giao hàng" at bounding box center [721, 521] width 146 height 24
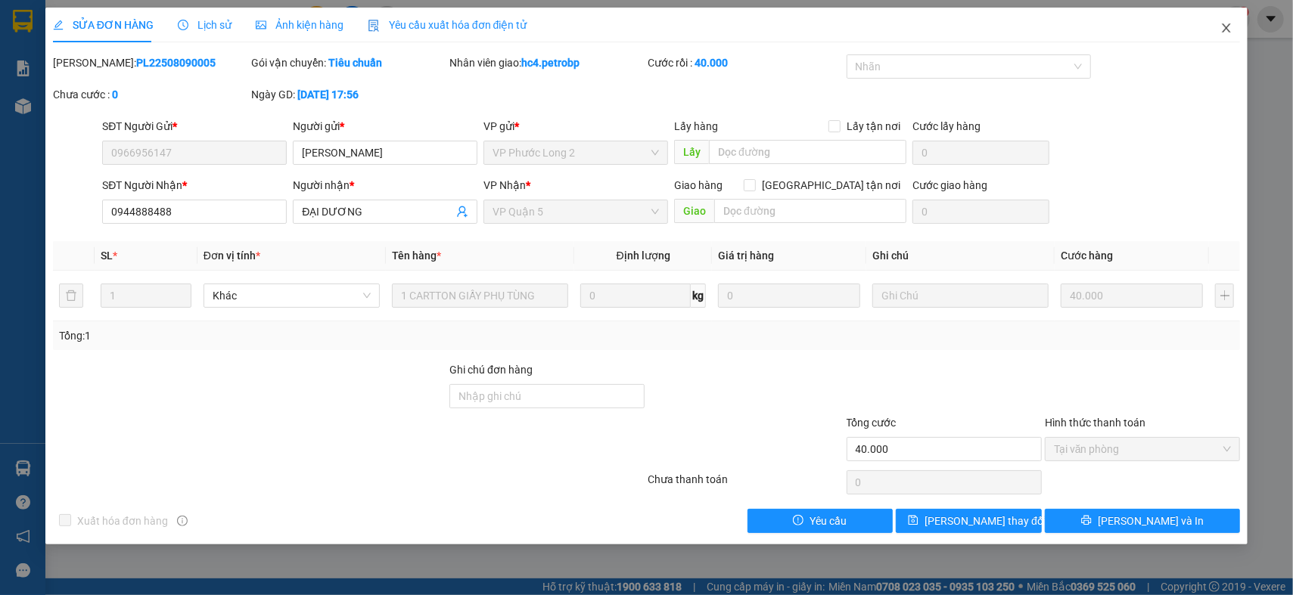
click at [1226, 25] on icon "close" at bounding box center [1226, 28] width 12 height 12
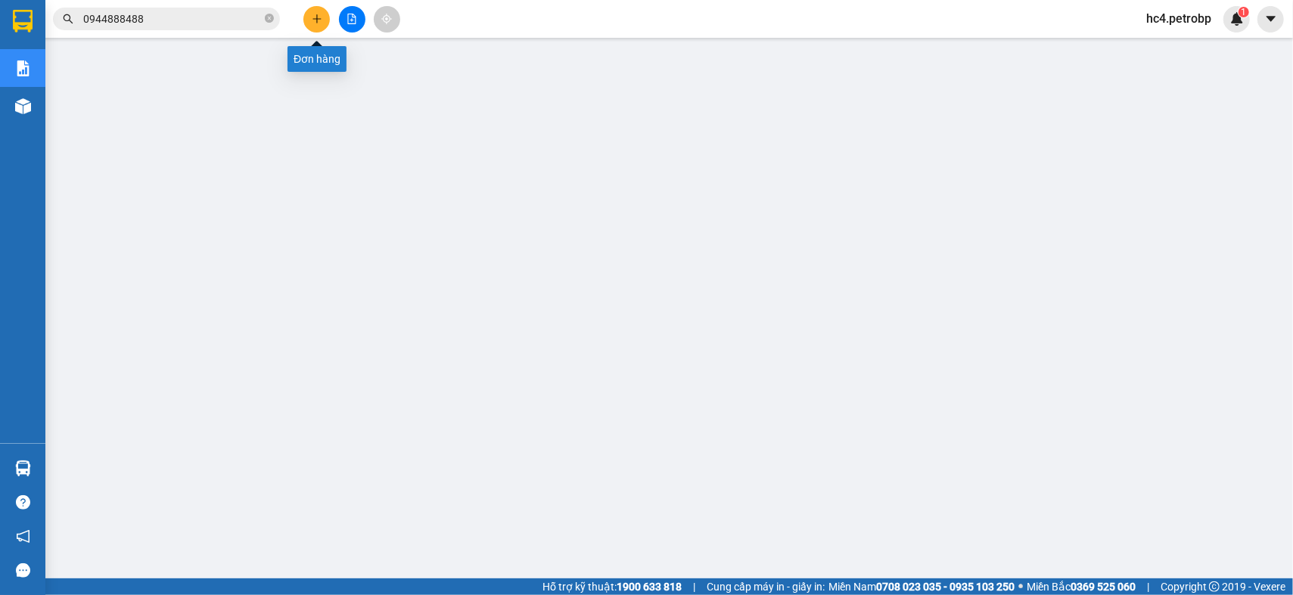
click at [322, 25] on button at bounding box center [316, 19] width 26 height 26
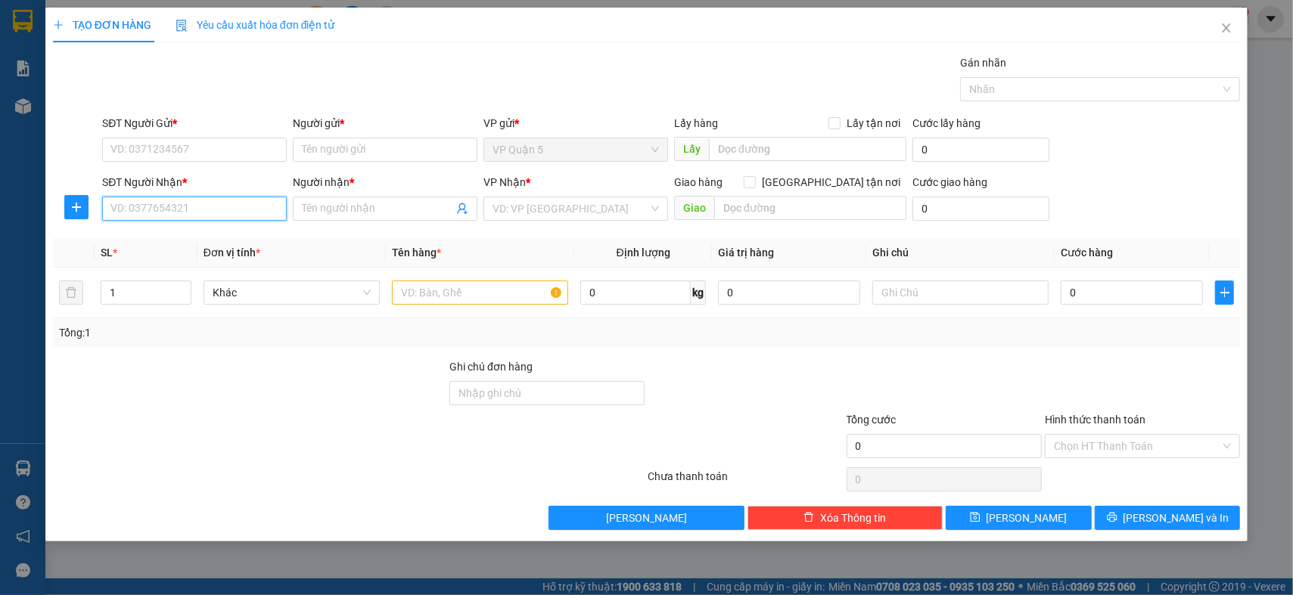
click at [196, 212] on input "SĐT Người Nhận *" at bounding box center [194, 209] width 185 height 24
click at [185, 246] on div "0966956147 - VƯƠNG PHÁT" at bounding box center [194, 239] width 166 height 17
type input "0966956147"
type input "VƯƠNG PHÁT"
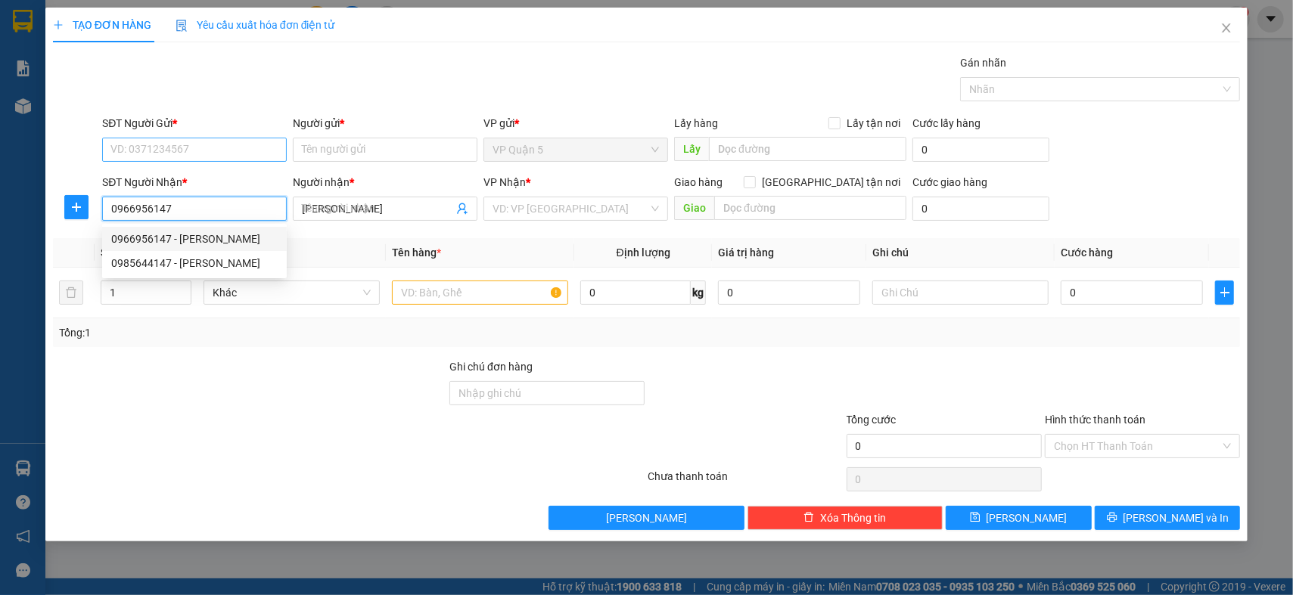
type input "40.000"
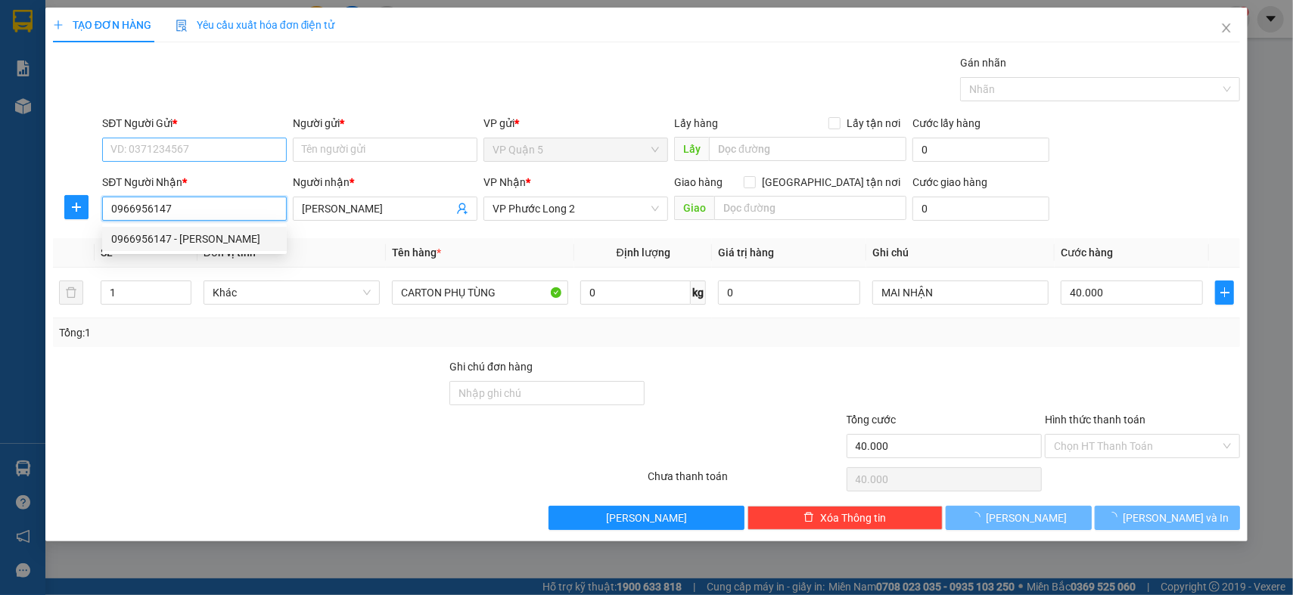
type input "0966956147"
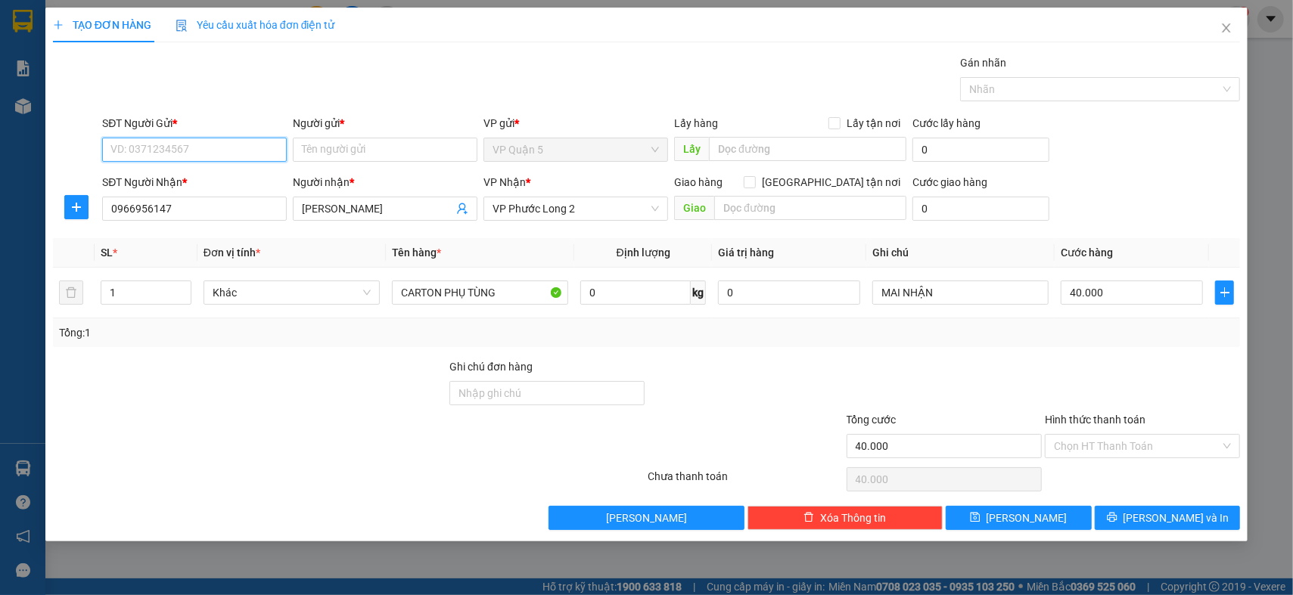
click at [241, 153] on input "SĐT Người Gửi *" at bounding box center [194, 150] width 185 height 24
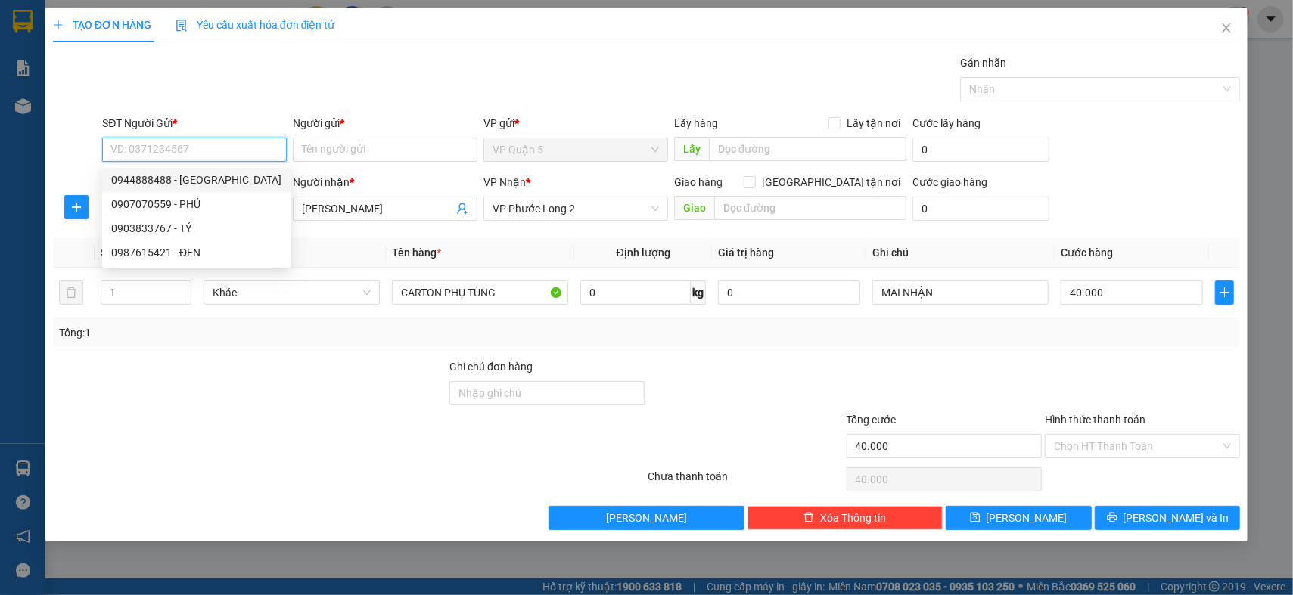
click at [236, 173] on div "0944888488 - ĐẠI DƯƠNG" at bounding box center [196, 180] width 170 height 17
type input "0944888488"
type input "ĐẠI DƯƠNG"
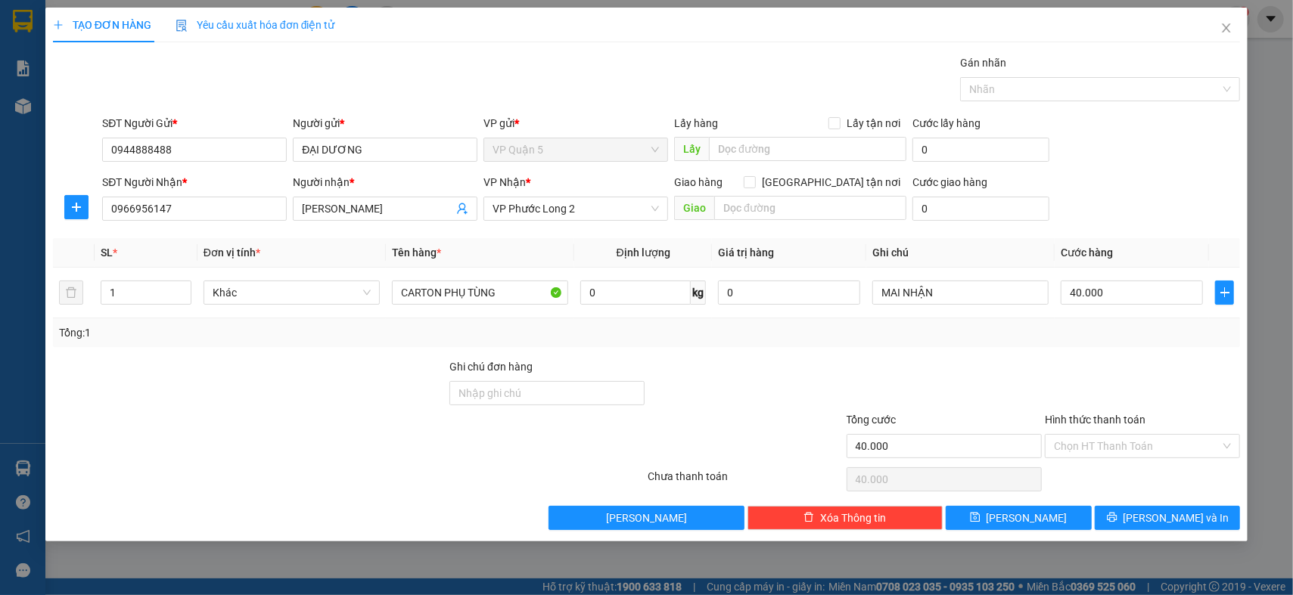
click at [327, 403] on div at bounding box center [249, 385] width 396 height 53
drag, startPoint x: 327, startPoint y: 403, endPoint x: 508, endPoint y: 319, distance: 199.1
click at [331, 404] on div at bounding box center [249, 385] width 396 height 53
click at [396, 292] on input "CARTON PHỤ TÙNG" at bounding box center [480, 293] width 176 height 24
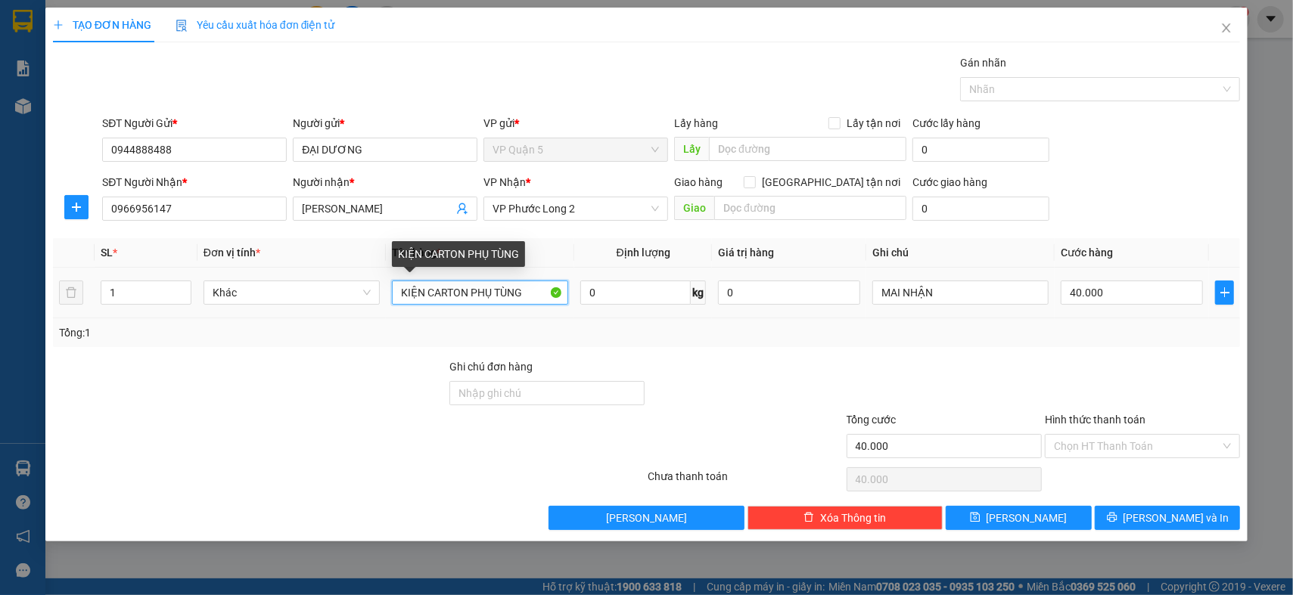
click at [466, 284] on input "KIỆN CARTON PHỤ TÙNG" at bounding box center [480, 293] width 176 height 24
type input "KIỆN CARTON XANH PHỤ TÙNG"
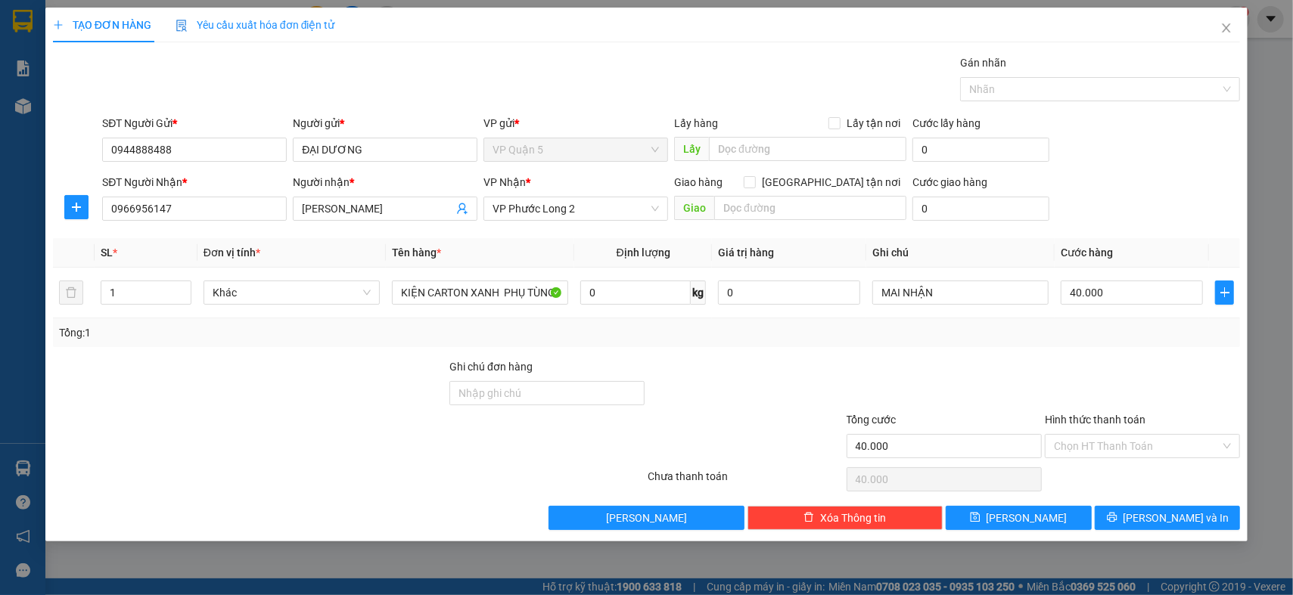
click at [1170, 334] on div "Tổng: 1" at bounding box center [646, 333] width 1175 height 17
drag, startPoint x: 1105, startPoint y: 331, endPoint x: 1024, endPoint y: 331, distance: 81.0
click at [1104, 332] on div "Tổng: 1" at bounding box center [646, 333] width 1175 height 17
click at [956, 288] on input "MAI NHẬN" at bounding box center [960, 293] width 176 height 24
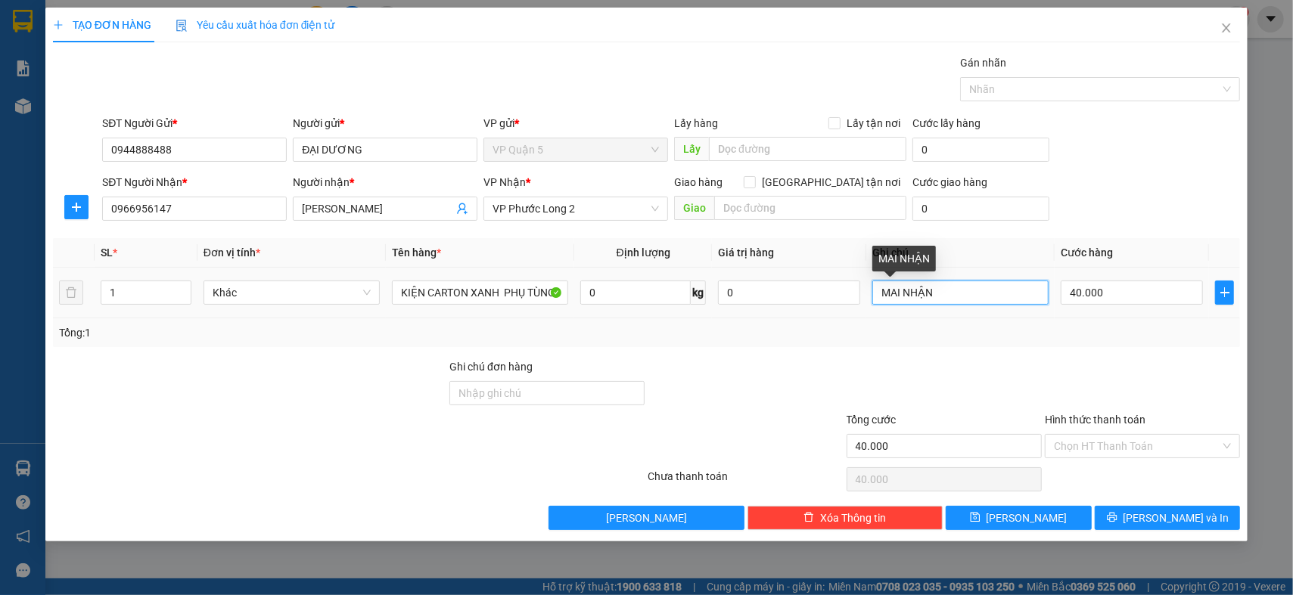
click at [956, 288] on input "MAI NHẬN" at bounding box center [960, 293] width 176 height 24
click at [1018, 303] on input "09H XB - CHIỀU NHẬN" at bounding box center [960, 293] width 176 height 24
type input "09H XB - CHIỀU NHẬN"
click at [1177, 359] on div at bounding box center [1142, 385] width 198 height 53
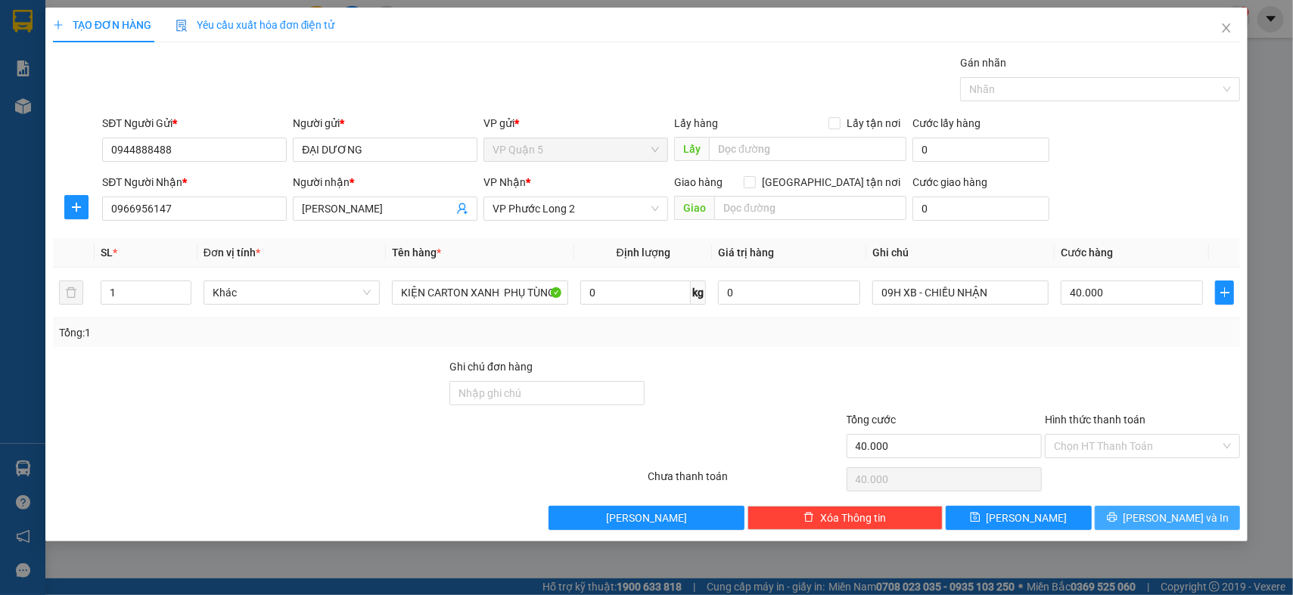
click at [1167, 519] on span "[PERSON_NAME] và In" at bounding box center [1177, 518] width 106 height 17
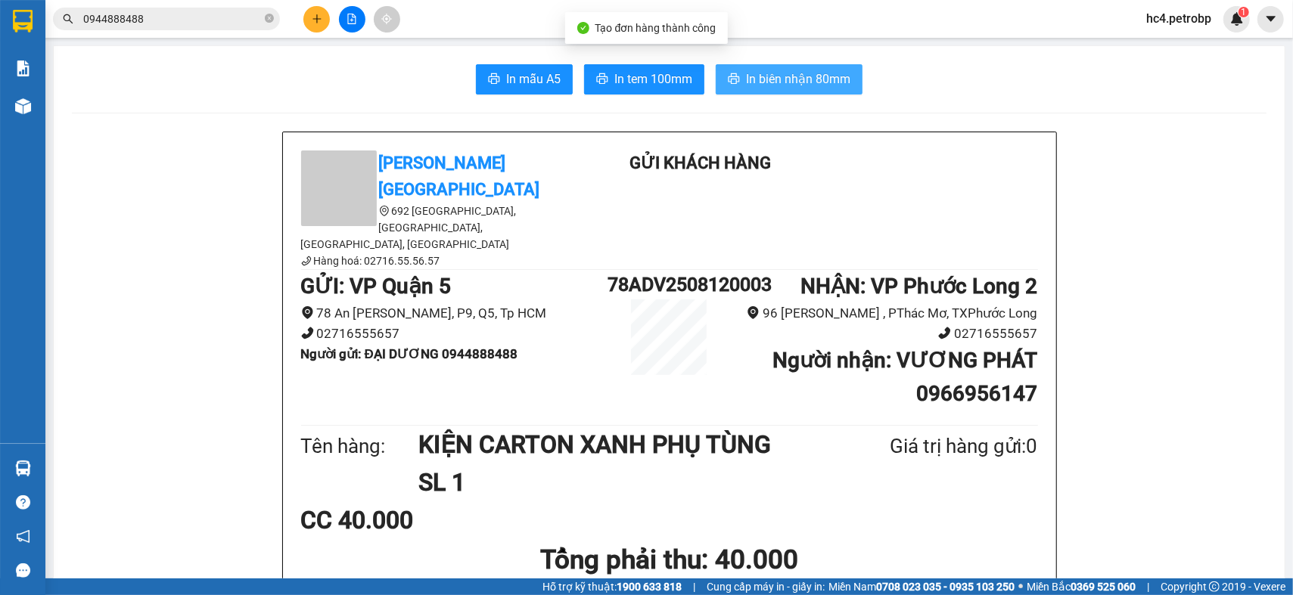
click at [769, 80] on span "In biên nhận 80mm" at bounding box center [798, 79] width 104 height 19
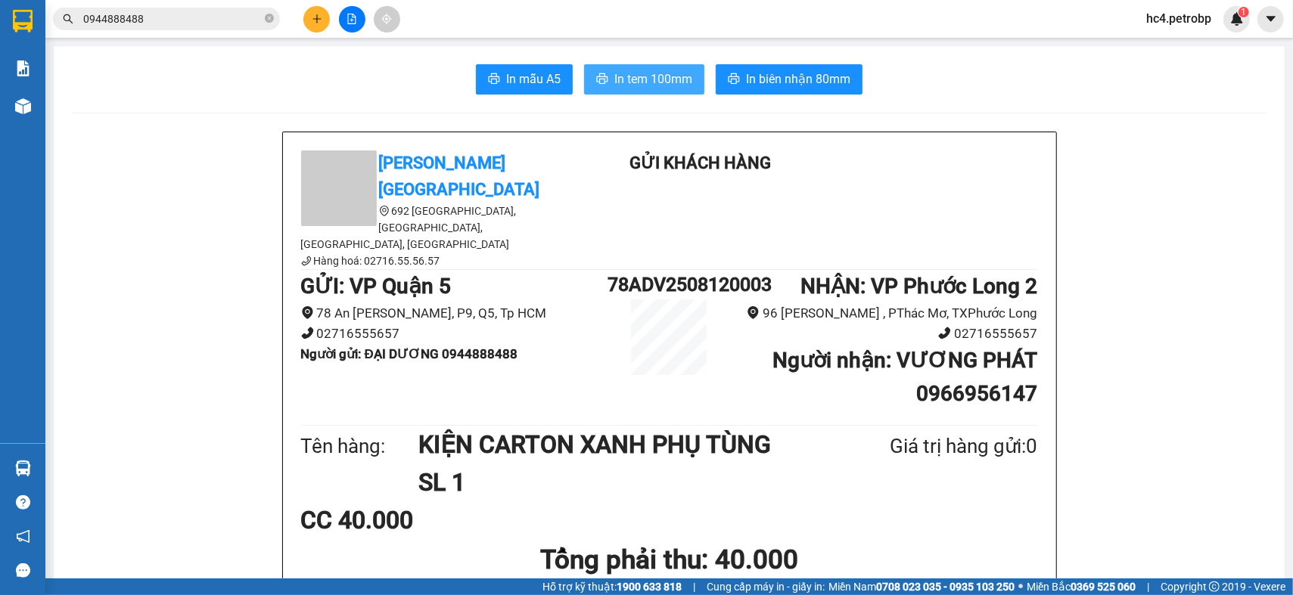
click at [654, 81] on span "In tem 100mm" at bounding box center [653, 79] width 78 height 19
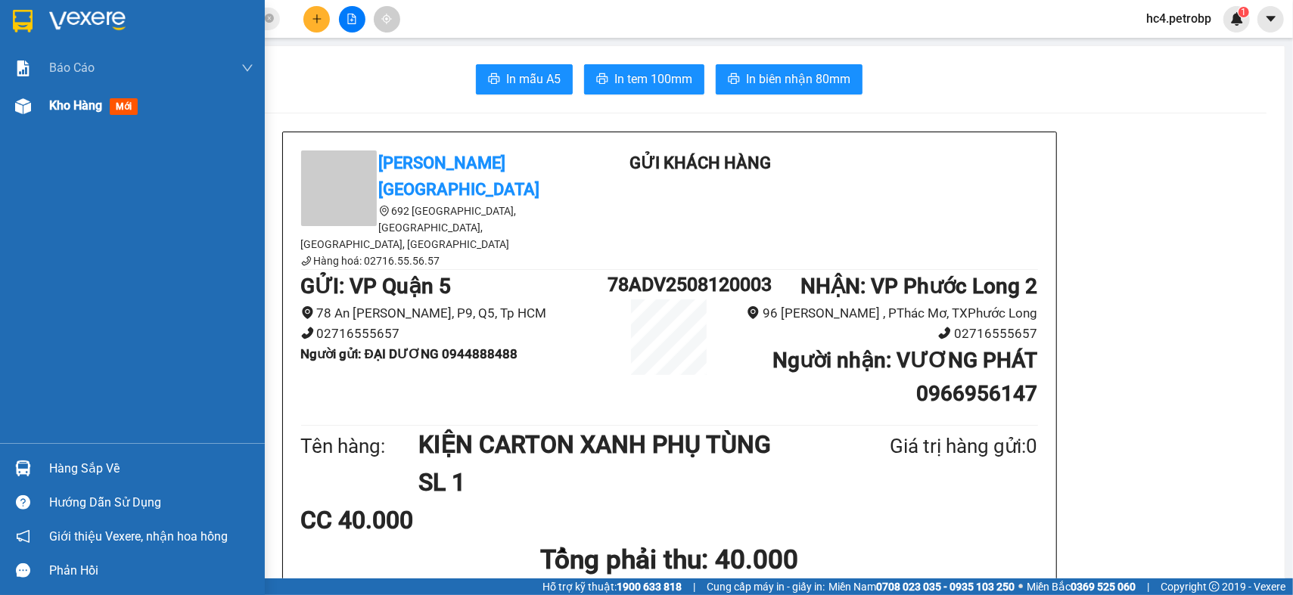
click at [28, 110] on img at bounding box center [23, 106] width 16 height 16
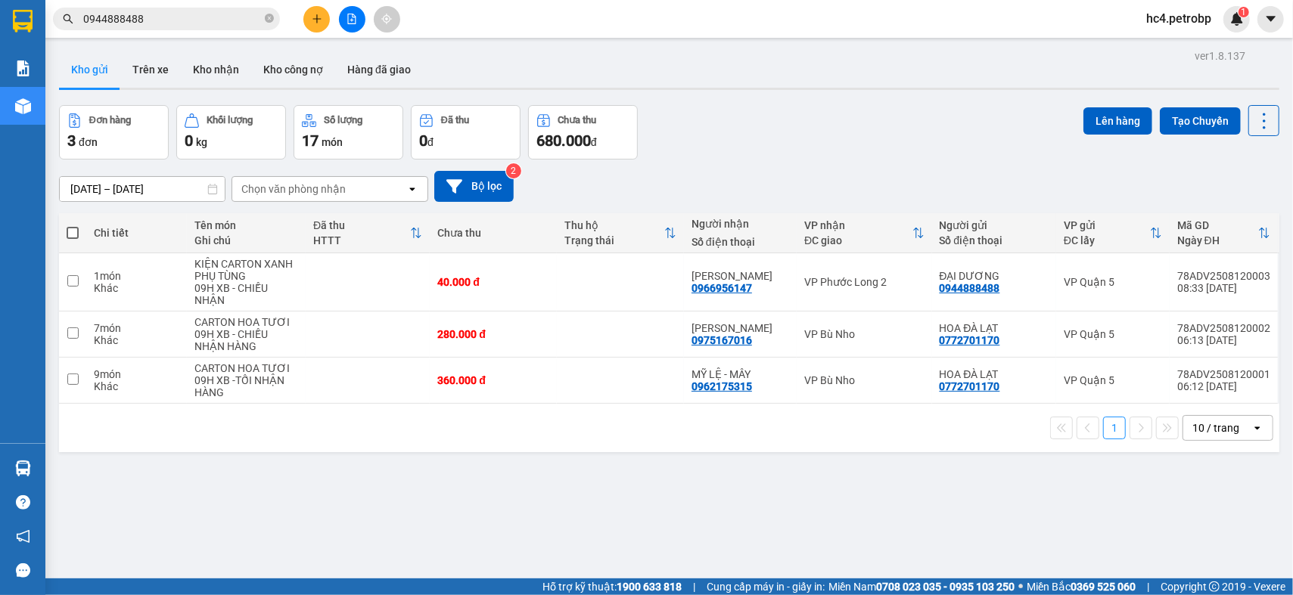
click at [306, 20] on button at bounding box center [316, 19] width 26 height 26
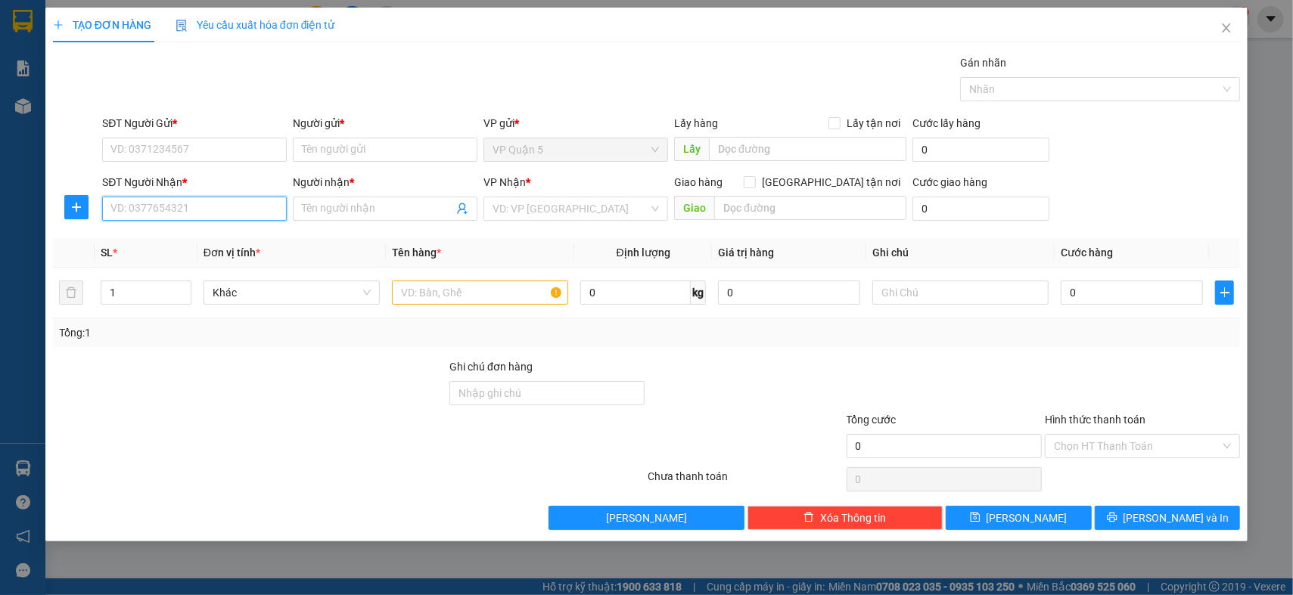
click at [160, 204] on input "SĐT Người Nhận *" at bounding box center [194, 209] width 185 height 24
type input "0977161605"
click at [162, 250] on div "0977161605 - ANH THÀNH" at bounding box center [194, 239] width 185 height 24
type input "ANH THÀNH"
type input "CHỢ CHÁNH LƯU"
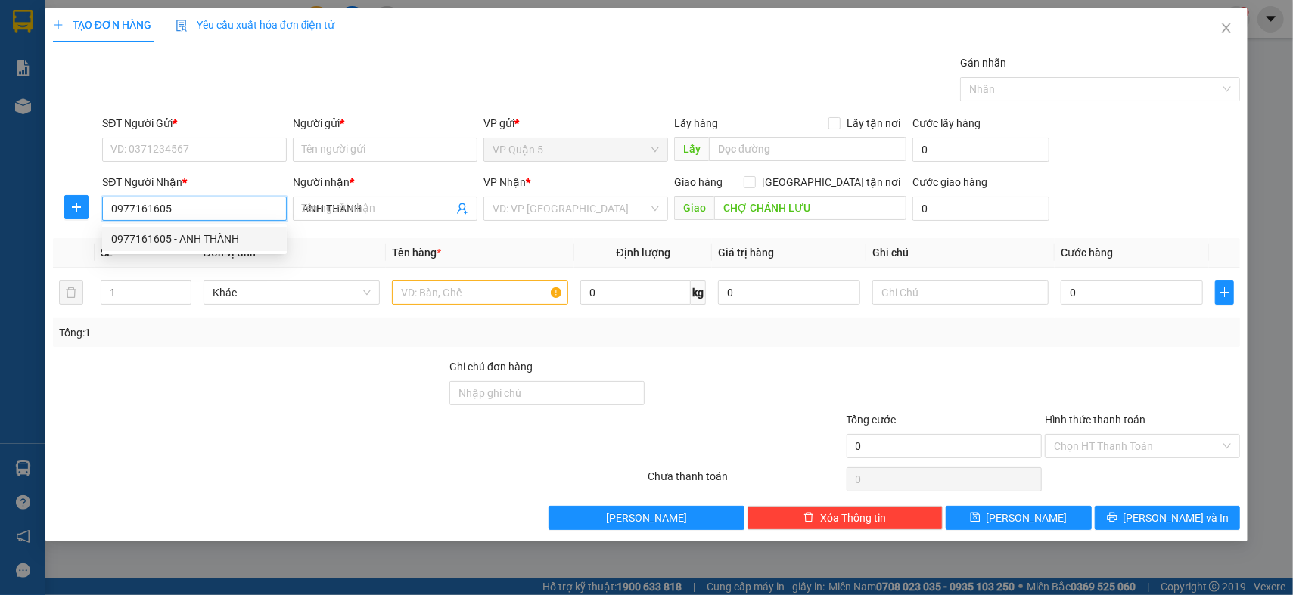
type input "80.000"
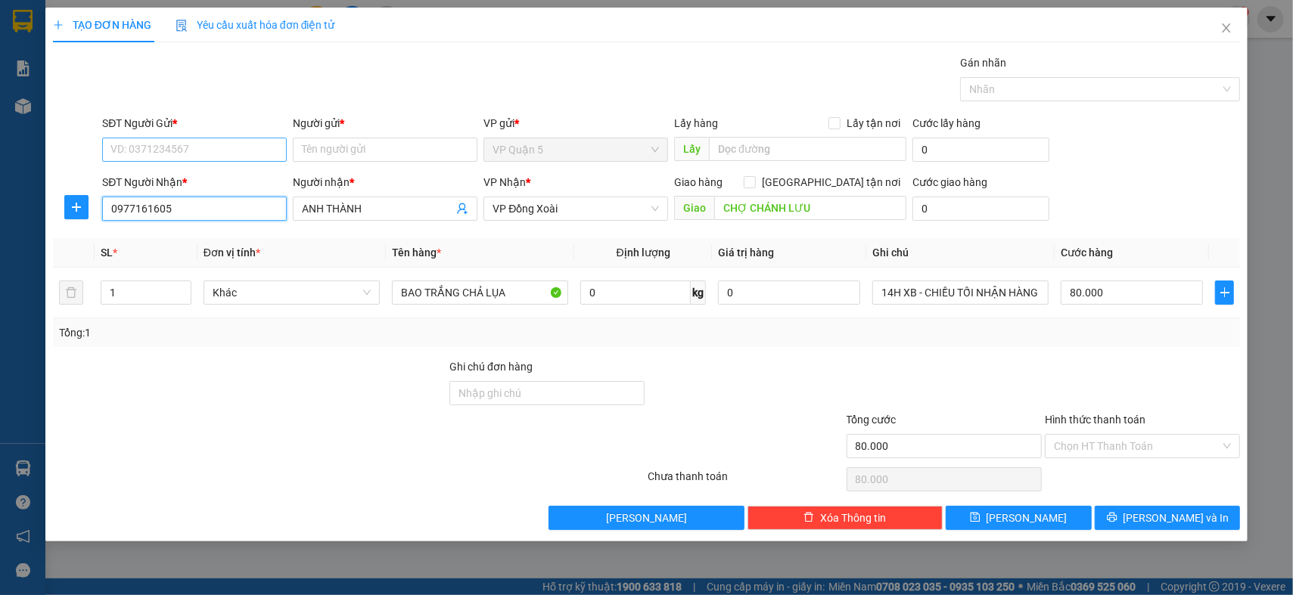
type input "0977161605"
click at [214, 156] on input "SĐT Người Gửi *" at bounding box center [194, 150] width 185 height 24
click at [226, 172] on div "0902411236 - ANH BÌNH" at bounding box center [194, 180] width 166 height 17
type input "0902411236"
type input "ANH BÌNH"
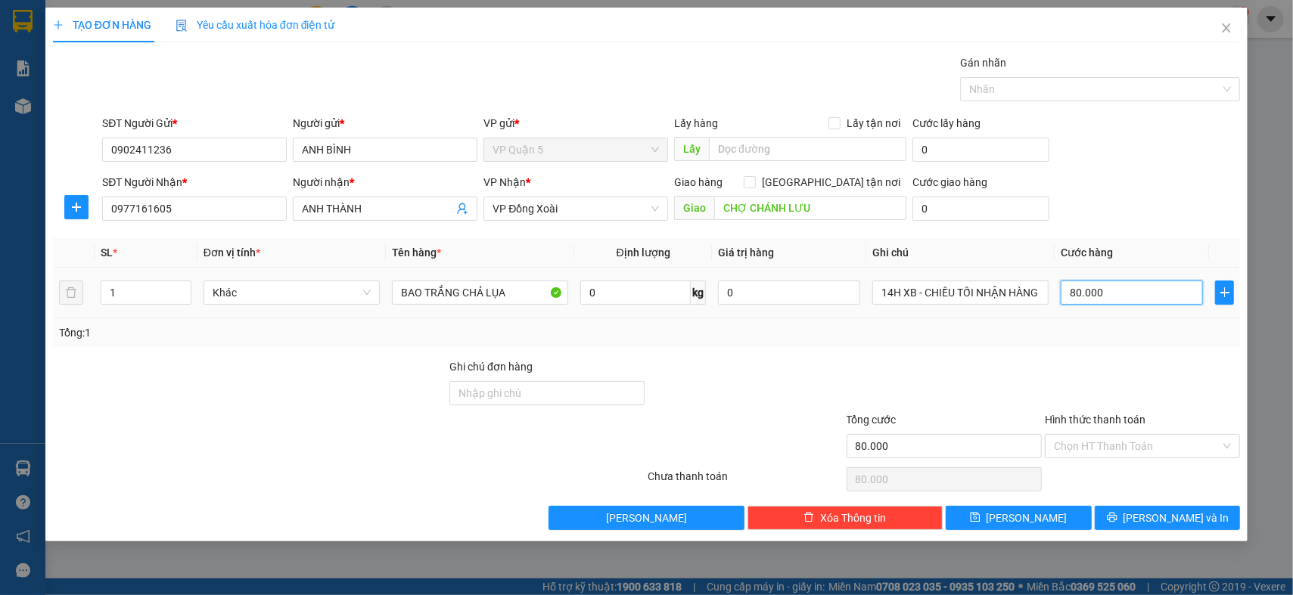
click at [1123, 297] on input "80.000" at bounding box center [1132, 293] width 142 height 24
type input "7"
type input "70"
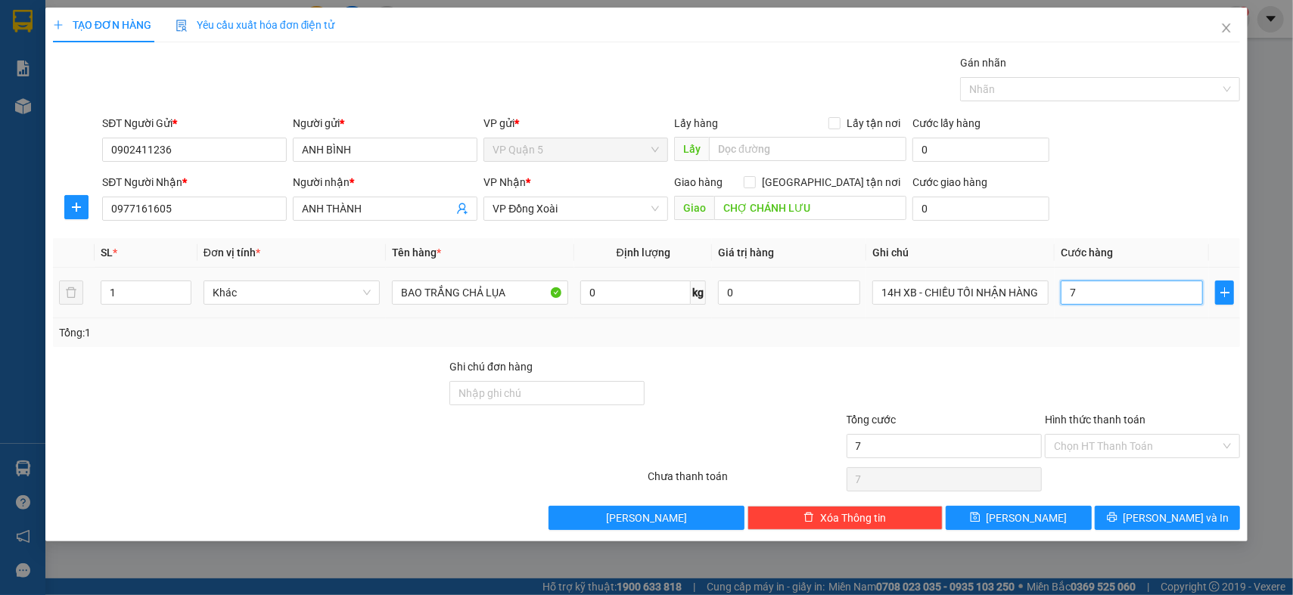
type input "70"
type input "700"
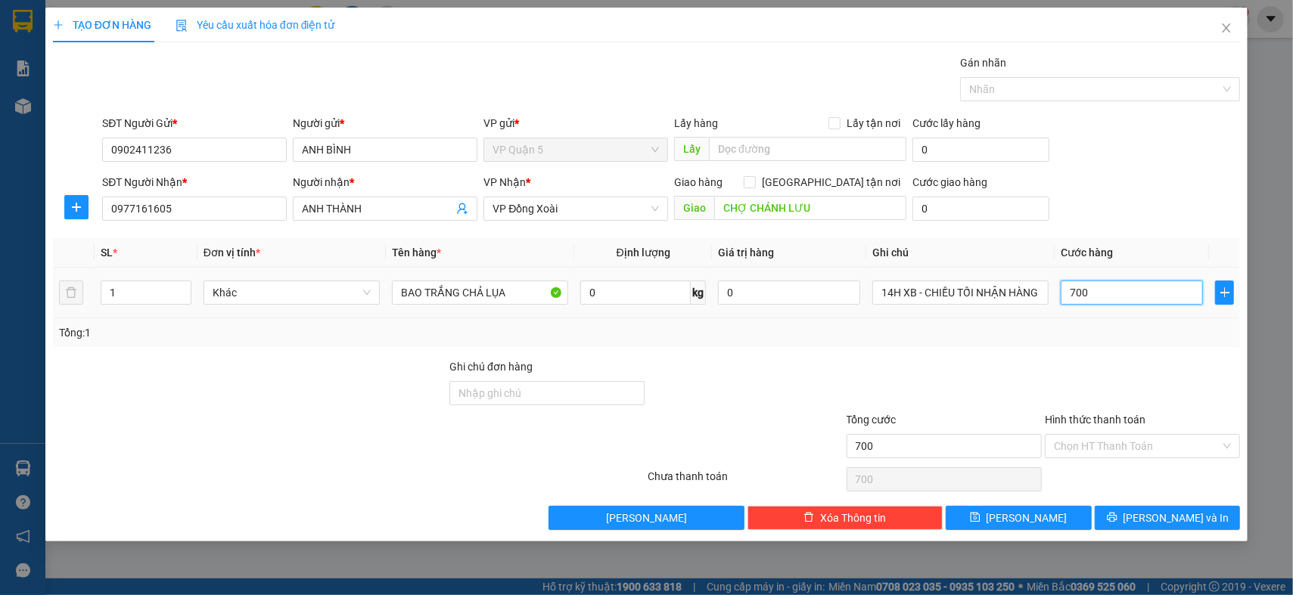
type input "7.000"
type input "70.000"
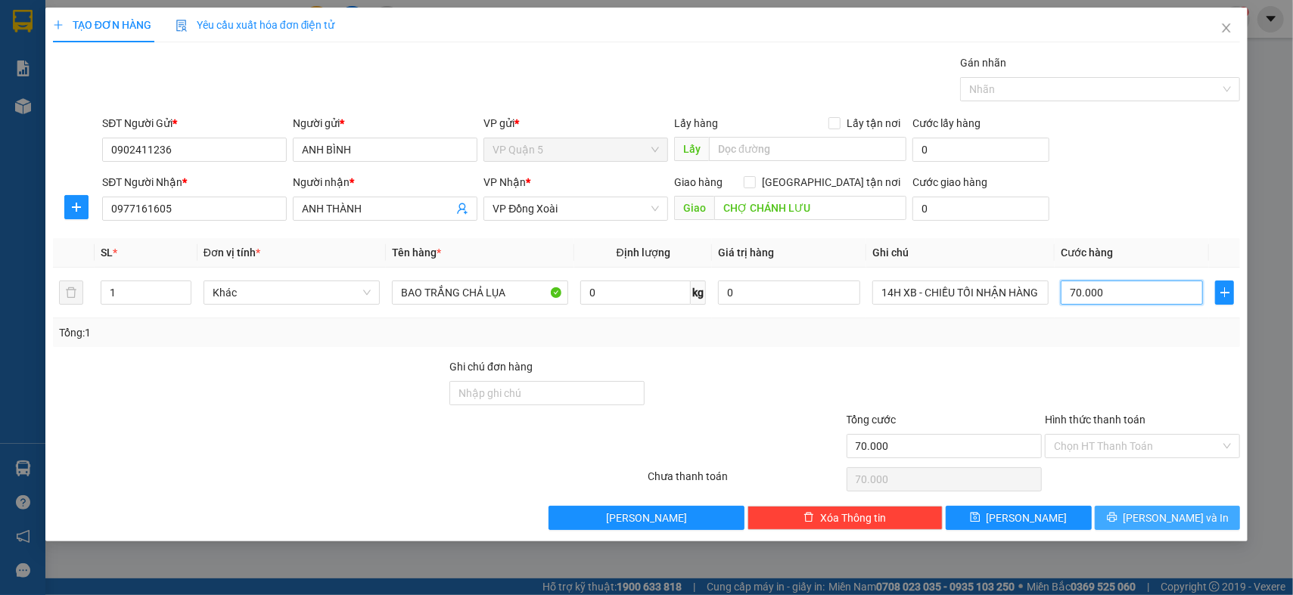
type input "70.000"
click at [1167, 523] on span "Lưu và In" at bounding box center [1177, 518] width 106 height 17
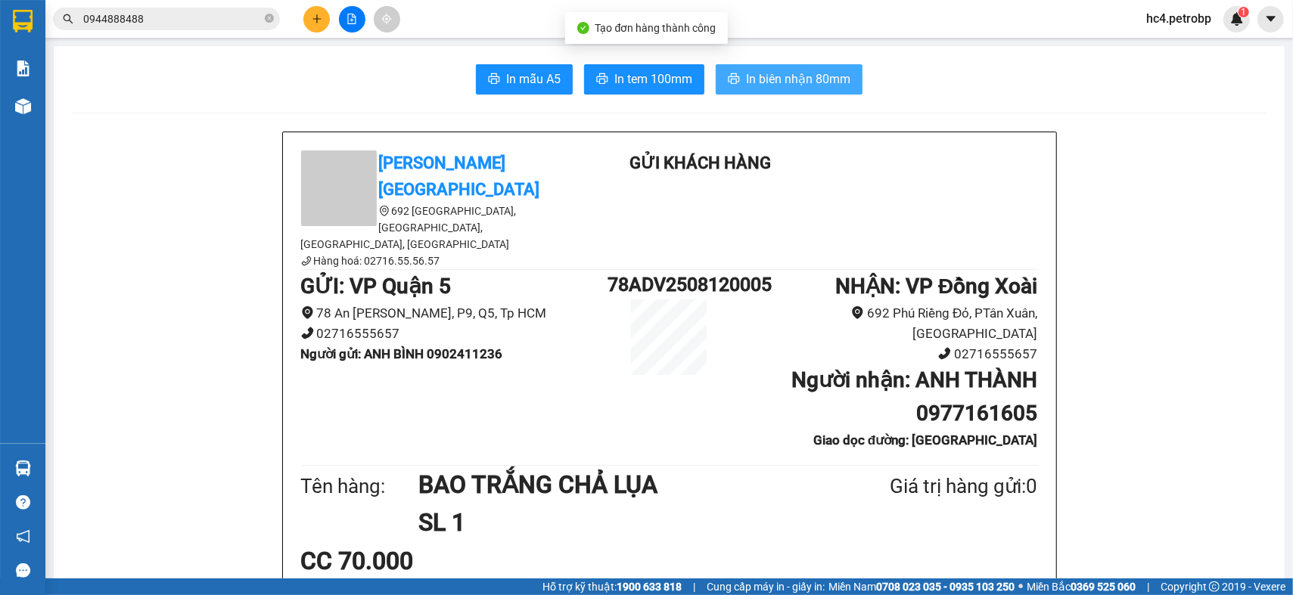
click at [746, 85] on span "In biên nhận 80mm" at bounding box center [798, 79] width 104 height 19
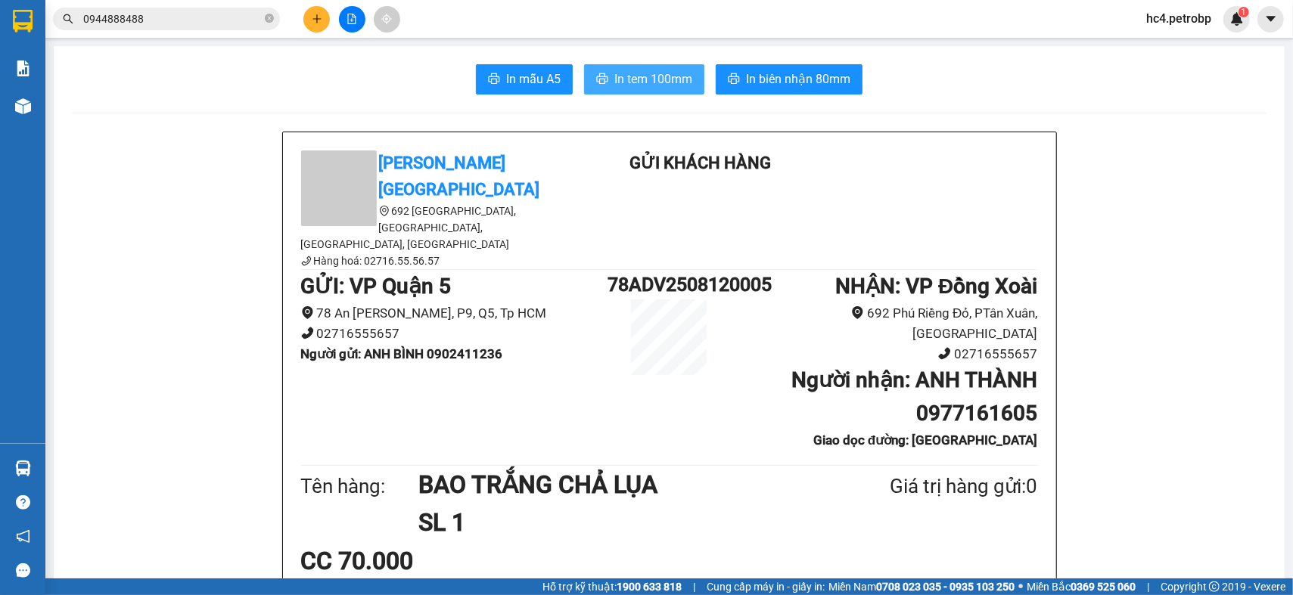
click at [645, 65] on button "In tem 100mm" at bounding box center [644, 79] width 120 height 30
click at [644, 73] on span "In tem 100mm" at bounding box center [653, 79] width 78 height 19
click at [315, 17] on icon "plus" at bounding box center [317, 19] width 11 height 11
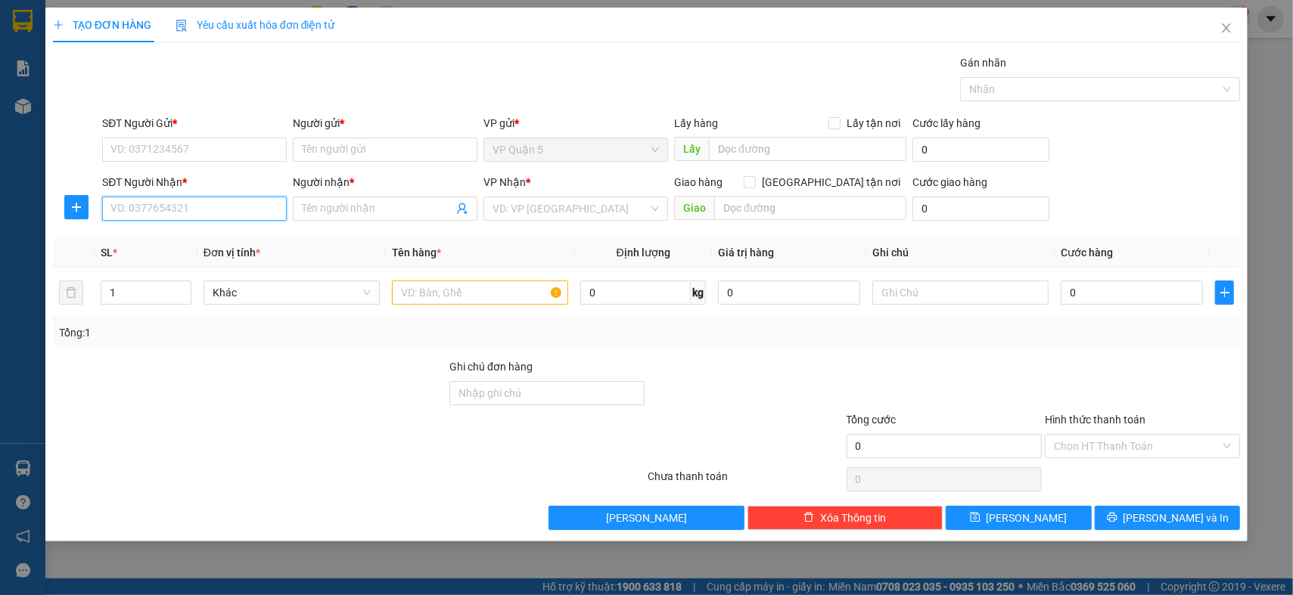
click at [175, 207] on input "SĐT Người Nhận *" at bounding box center [194, 209] width 185 height 24
click at [175, 235] on div "0968443779 - DUNG HẠNH BN" at bounding box center [194, 239] width 166 height 17
type input "0968443779"
type input "DUNG HẠNH BN"
type input "40.000"
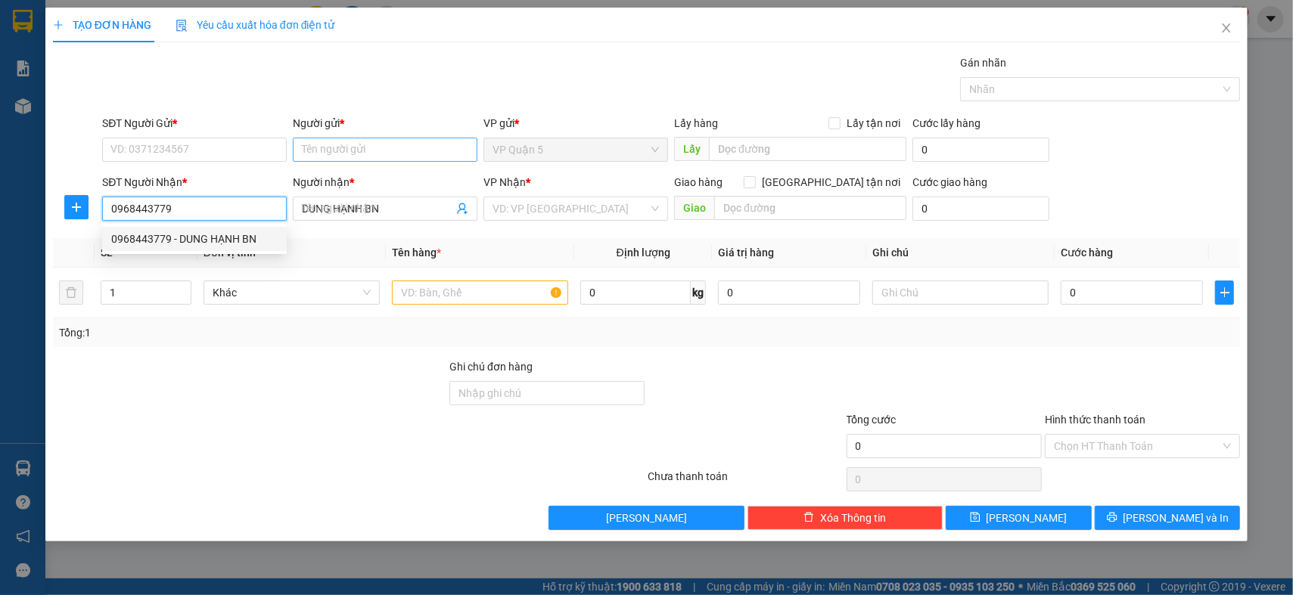
type input "40.000"
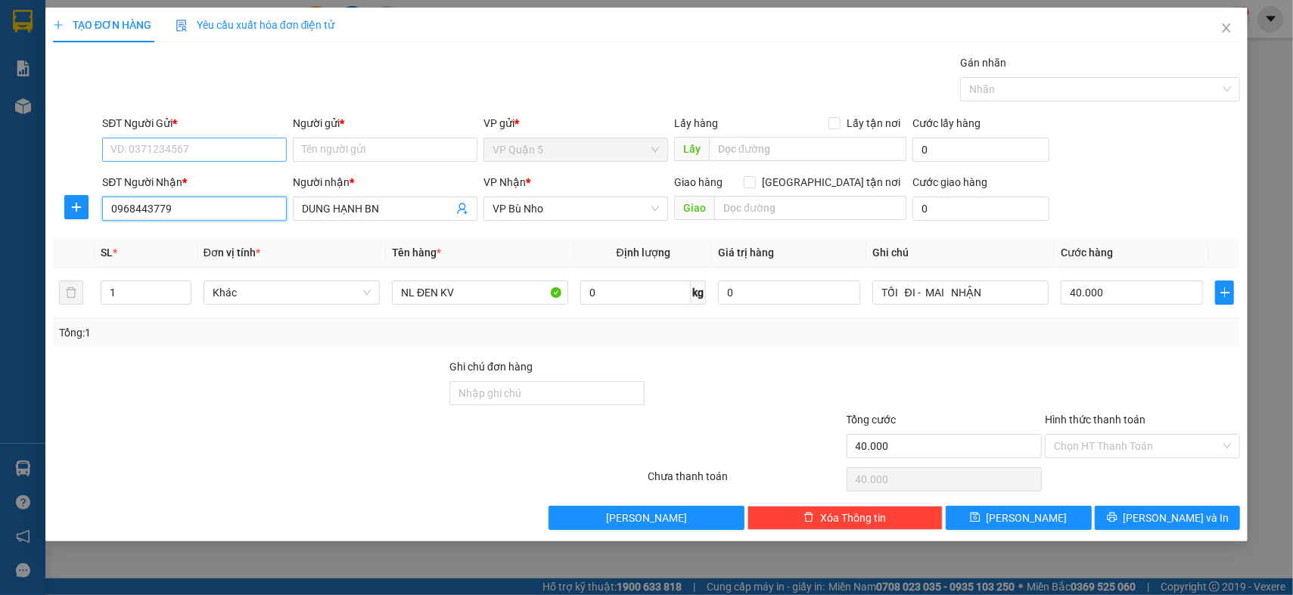
type input "0968443779"
click at [225, 145] on input "SĐT Người Gửi *" at bounding box center [194, 150] width 185 height 24
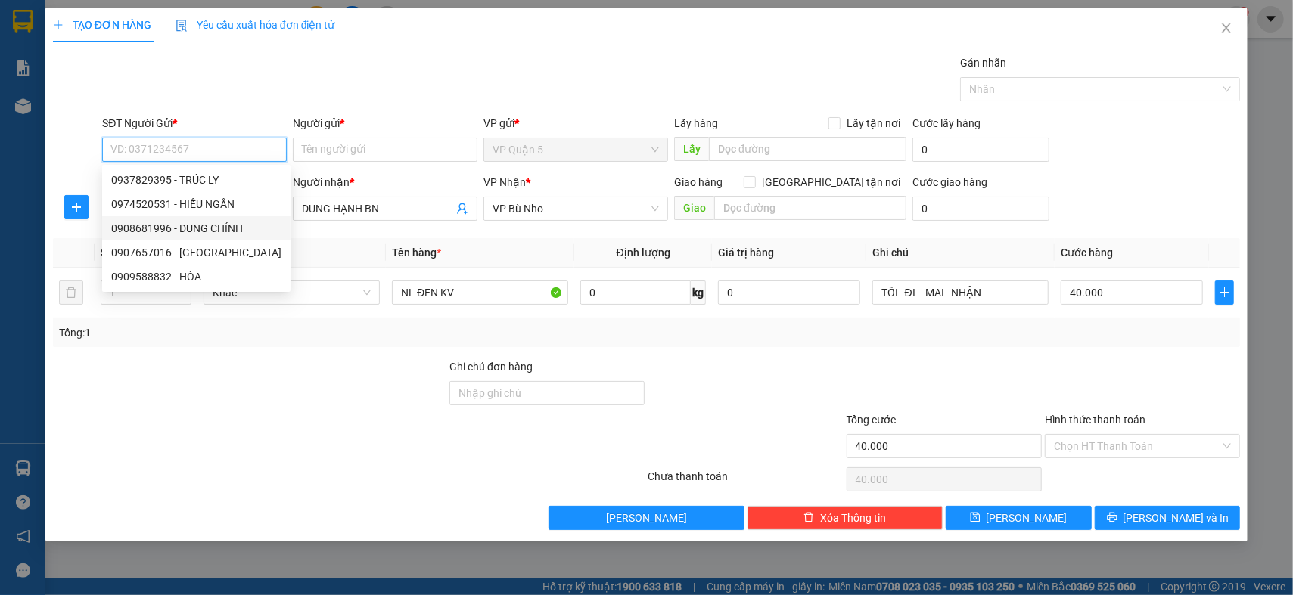
click at [195, 227] on div "0908681996 - DUNG CHÍNH" at bounding box center [196, 228] width 170 height 17
type input "0908681996"
type input "DUNG CHÍNH"
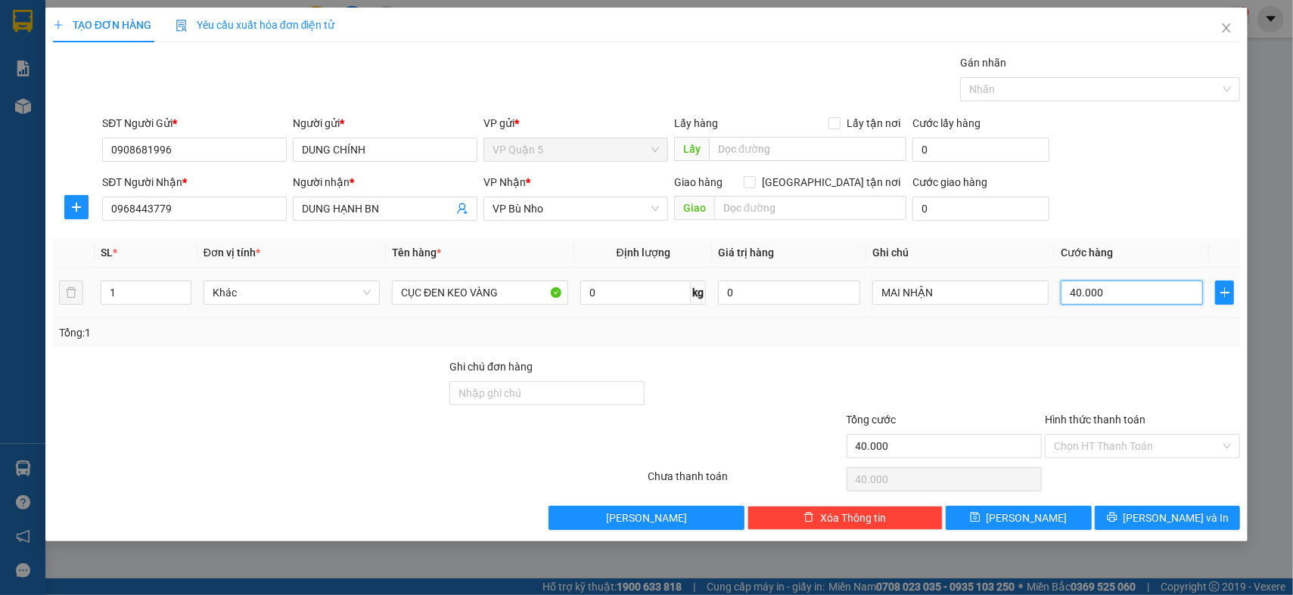
click at [1108, 295] on input "40.000" at bounding box center [1132, 293] width 142 height 24
type input "3"
type input "30"
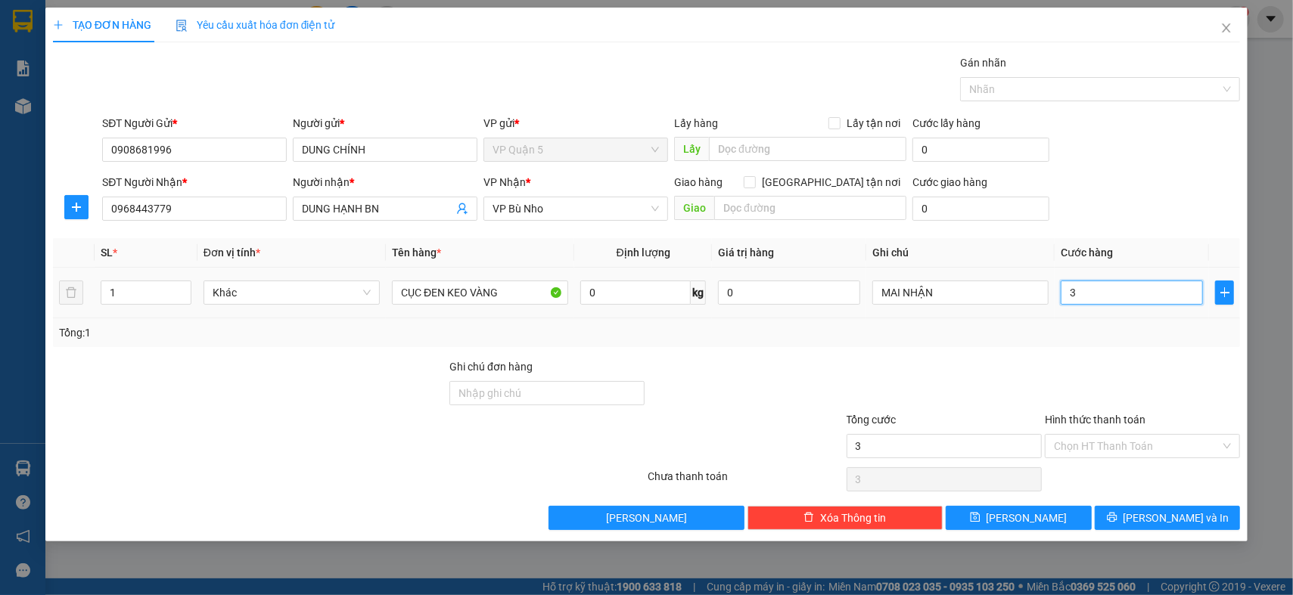
type input "30"
type input "30.000"
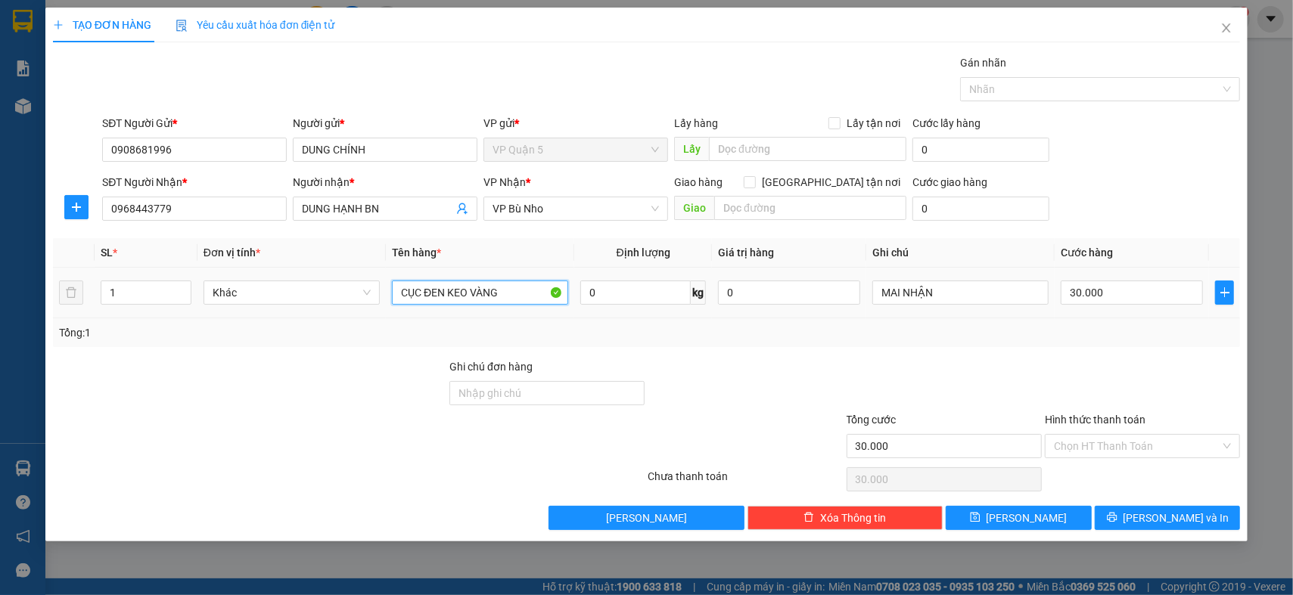
click at [462, 298] on input "CỤC ĐEN KEO VÀNG" at bounding box center [480, 293] width 176 height 24
type input "NL TRONG KV"
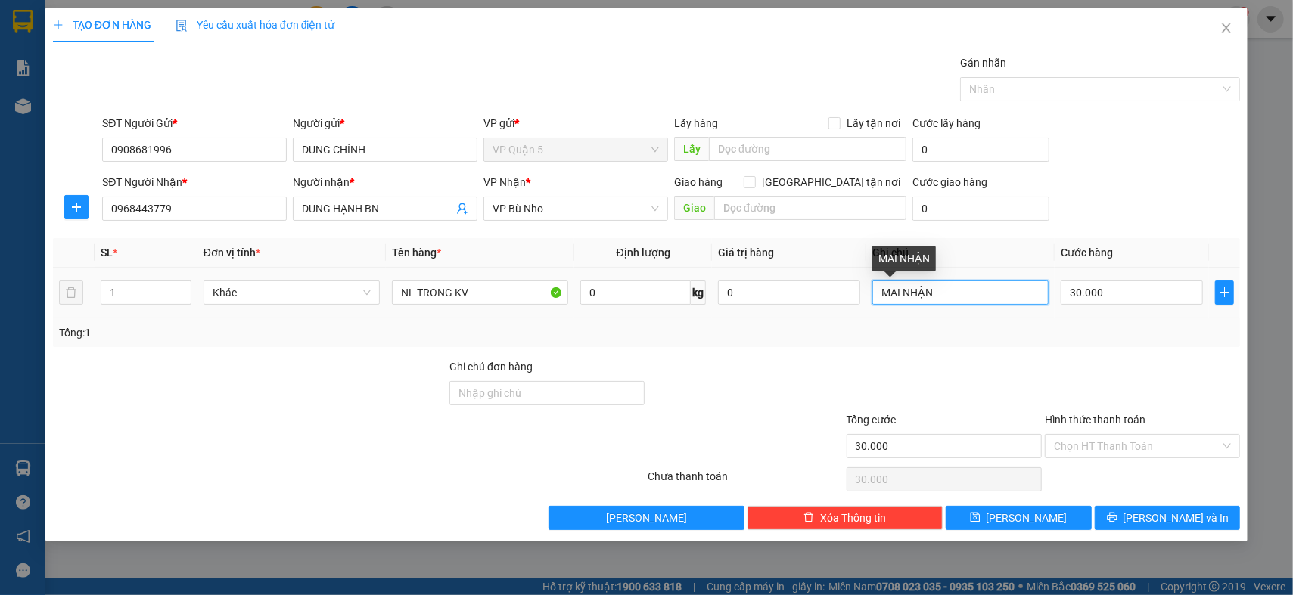
click at [918, 300] on input "MAI NHẬN" at bounding box center [960, 293] width 176 height 24
type input "9H ĐI"
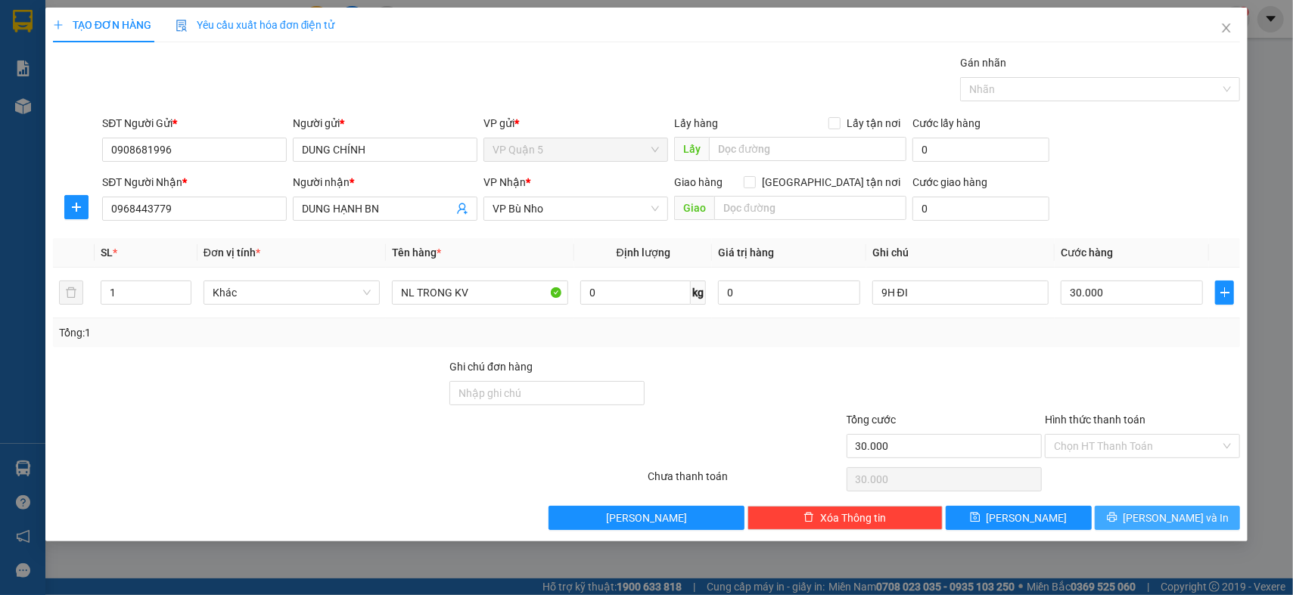
click at [1118, 515] on icon "printer" at bounding box center [1112, 517] width 11 height 11
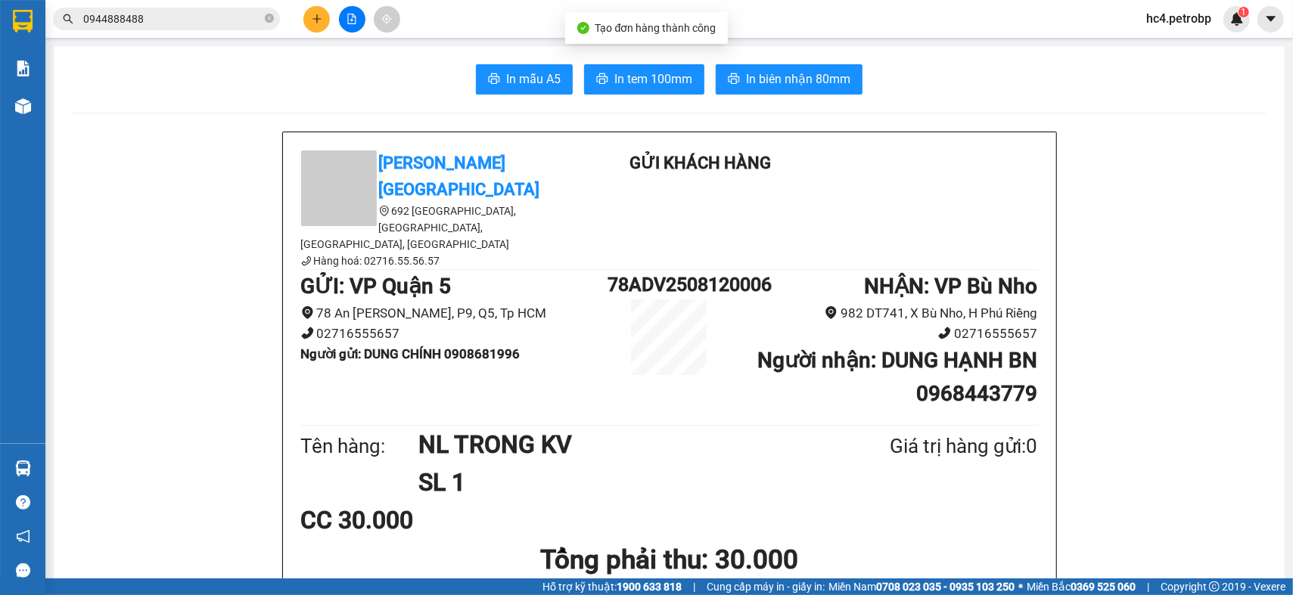
click at [782, 67] on button "In biên nhận 80mm" at bounding box center [789, 79] width 147 height 30
click at [662, 84] on span "In tem 100mm" at bounding box center [653, 79] width 78 height 19
click at [956, 193] on div "Petro Bình Phước 692 Phú Riềng Đỏ, P Tân Xuân, TP Đồng Xoài, Tỉnh Bình Phước Hà…" at bounding box center [669, 210] width 743 height 119
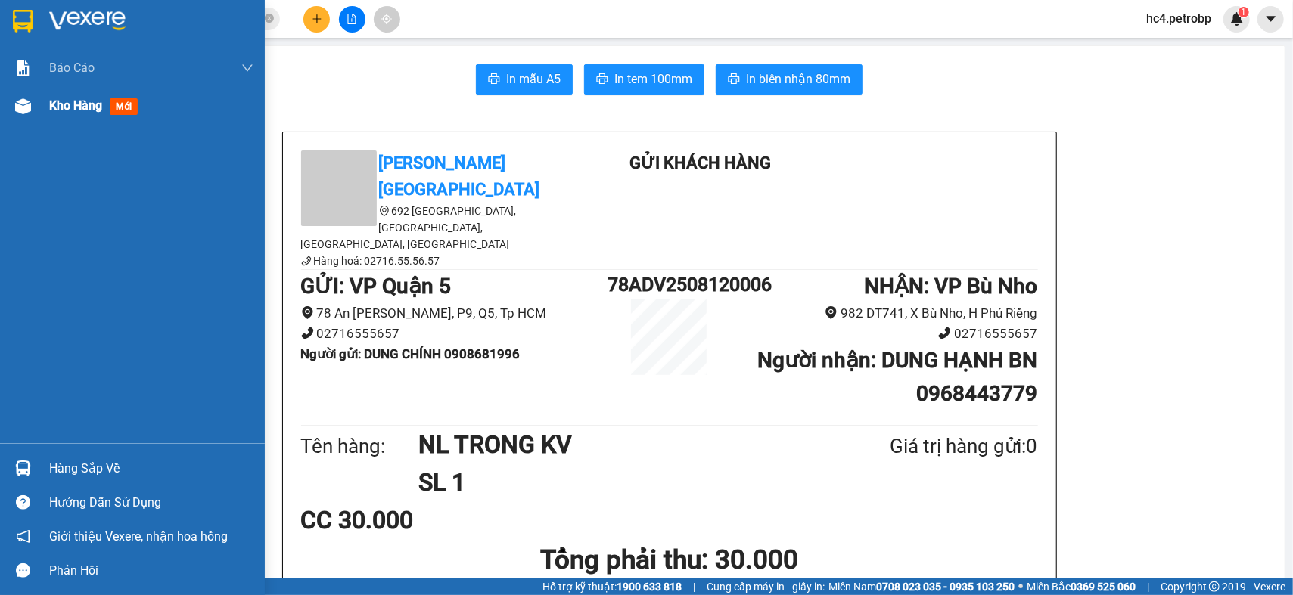
click at [73, 108] on span "Kho hàng" at bounding box center [75, 105] width 53 height 14
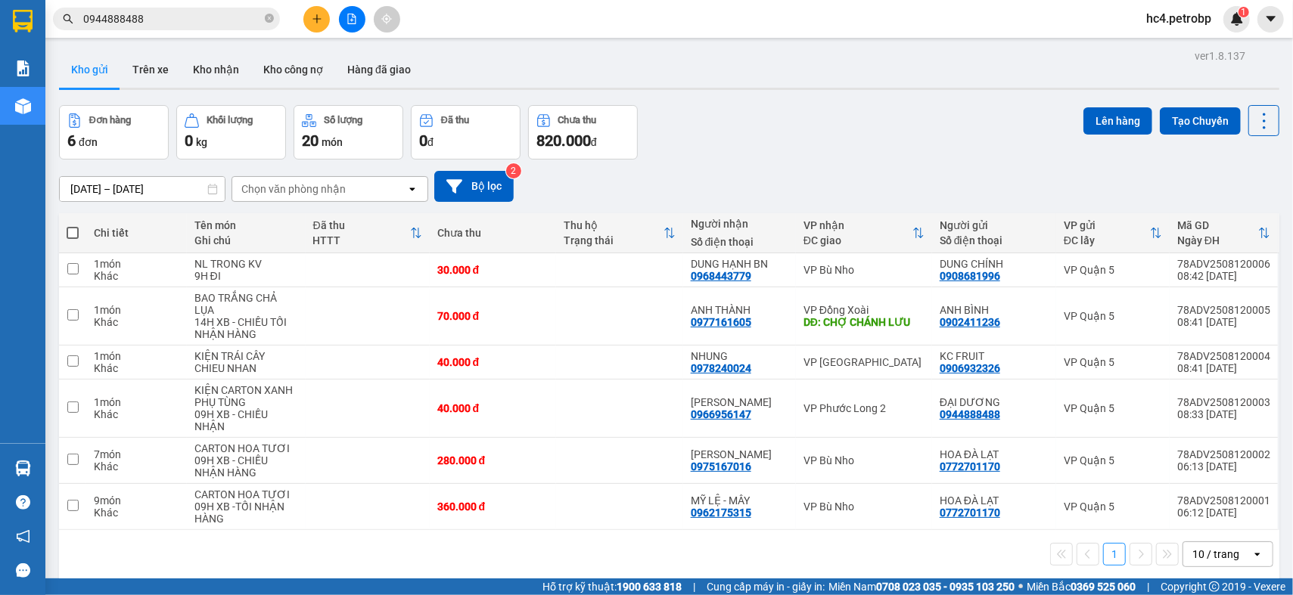
click at [316, 25] on button at bounding box center [316, 19] width 26 height 26
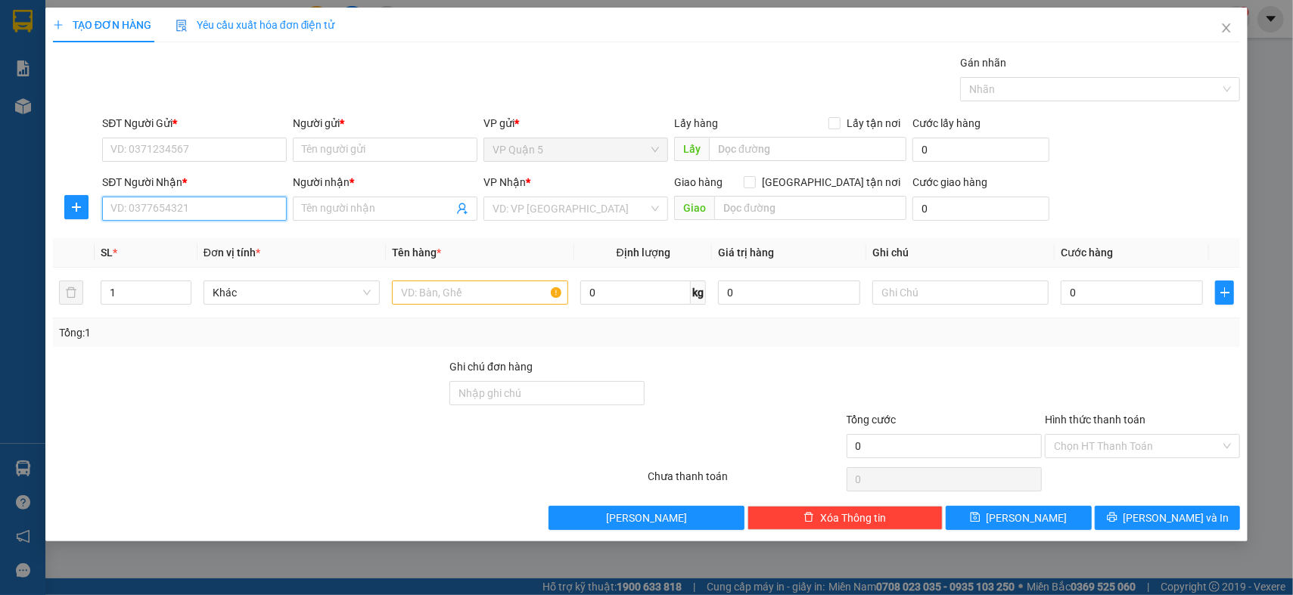
click at [207, 205] on input "SĐT Người Nhận *" at bounding box center [194, 209] width 185 height 24
click at [217, 149] on input "SĐT Người Gửi *" at bounding box center [194, 150] width 185 height 24
type input "0962950684"
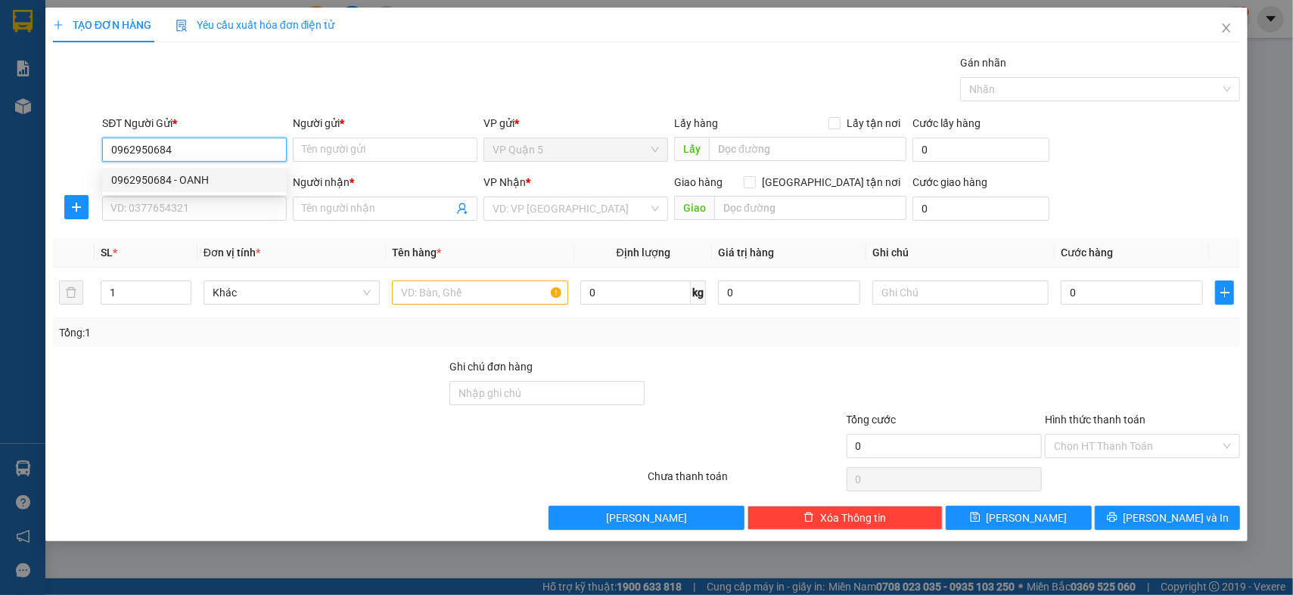
click at [207, 172] on div "0962950684 - OANH" at bounding box center [194, 180] width 166 height 17
type input "OANH"
type input "0974397809"
type input "hoàng anh"
type input "AN BÌNH - PHÚ GIÁO"
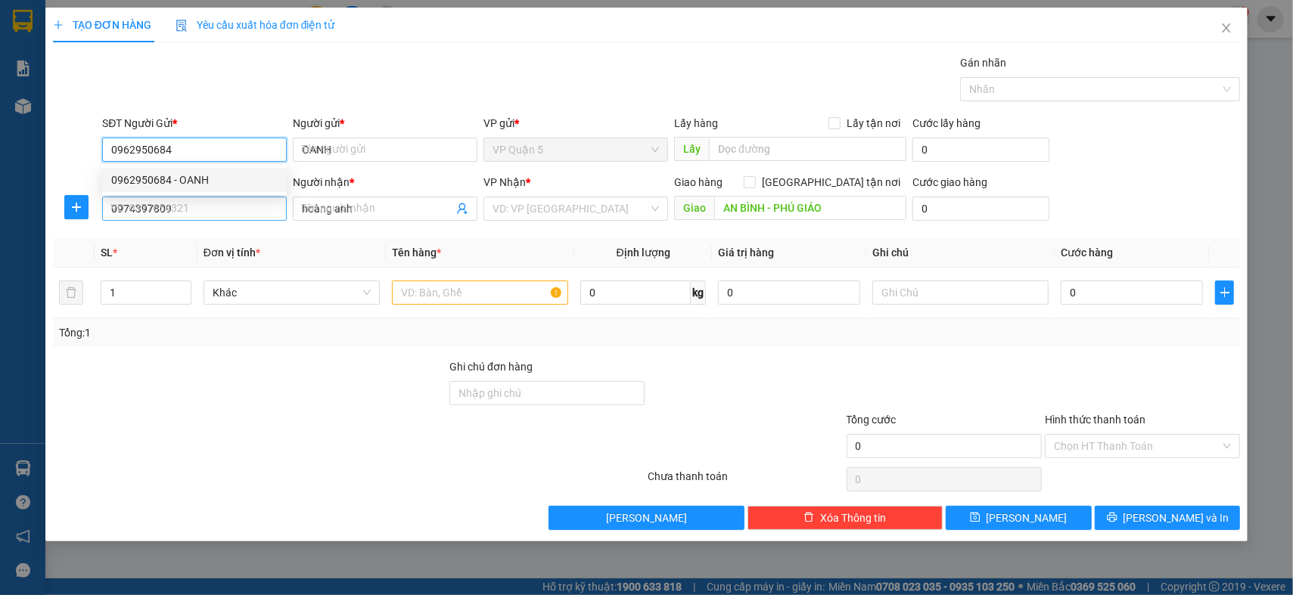
type input "60.000"
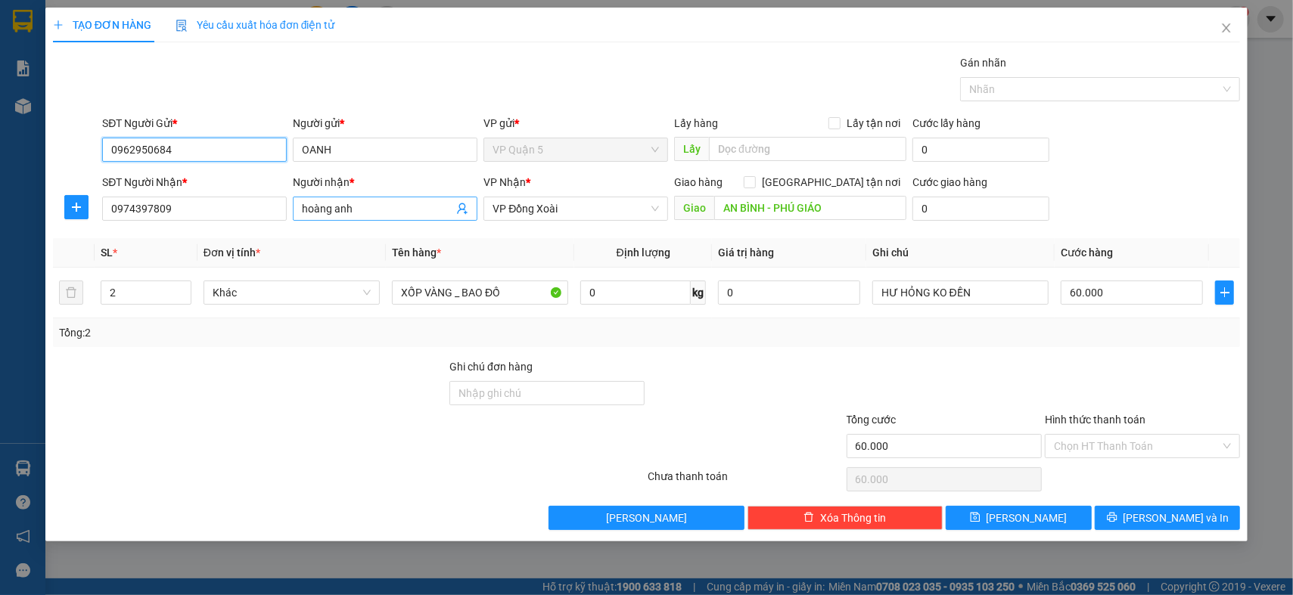
type input "0962950684"
click at [375, 209] on input "hoàng anh" at bounding box center [377, 209] width 151 height 17
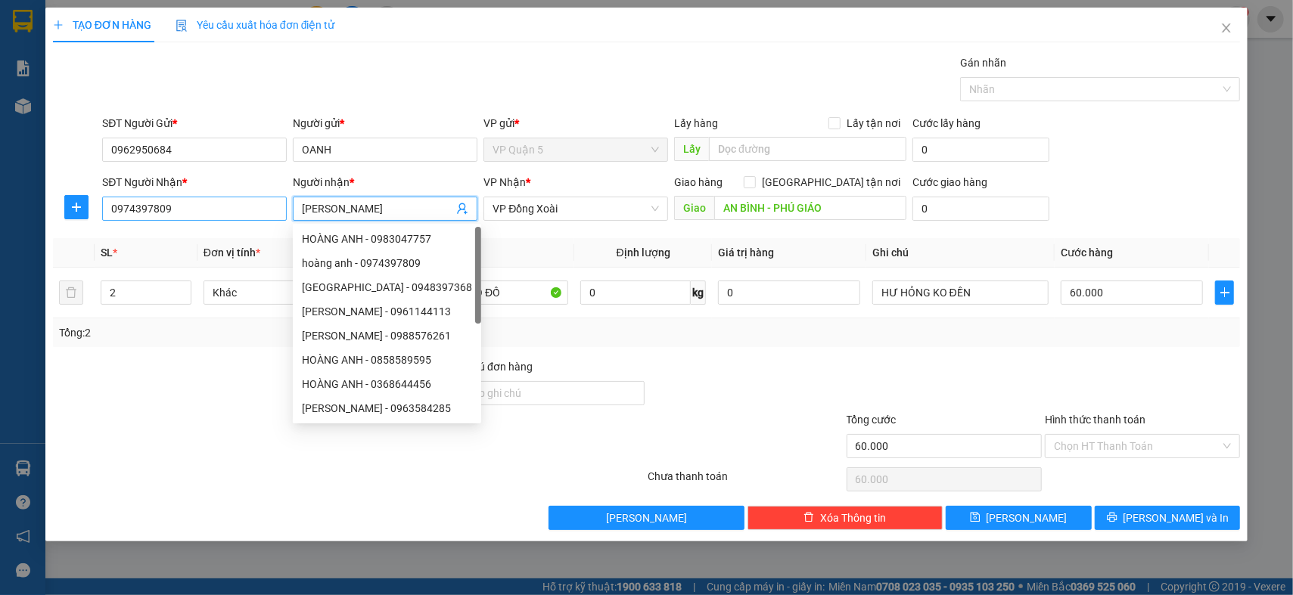
type input "HOÀNG ANH"
click at [224, 210] on input "0974397809" at bounding box center [194, 209] width 185 height 24
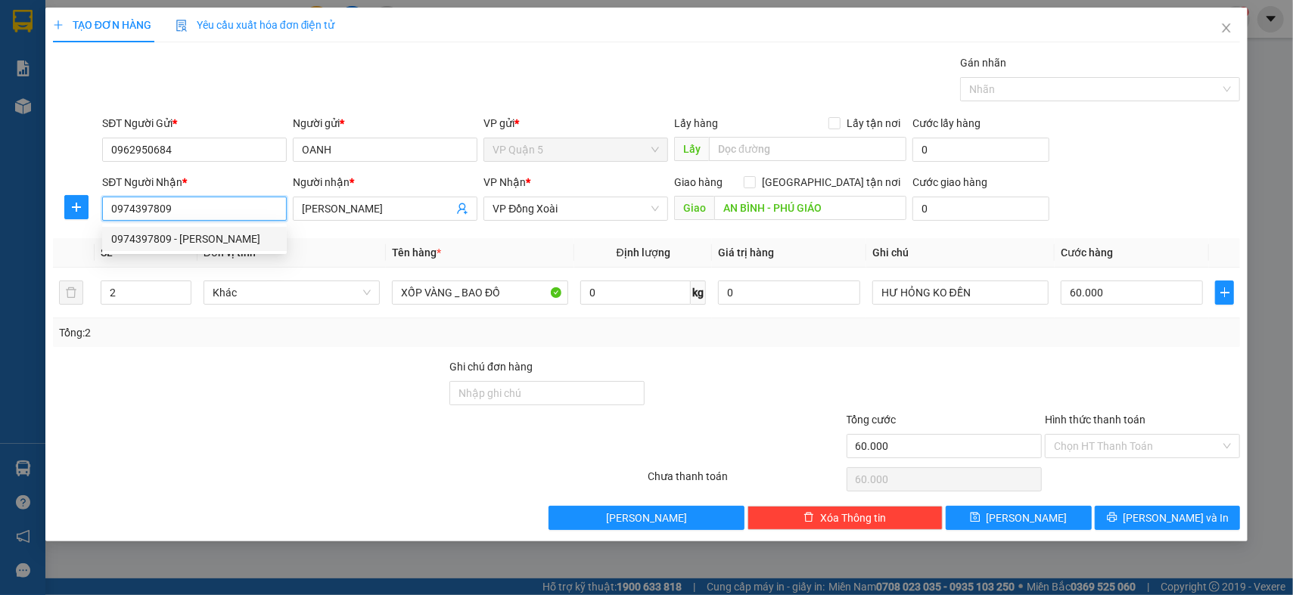
click at [224, 210] on input "0974397809" at bounding box center [194, 209] width 185 height 24
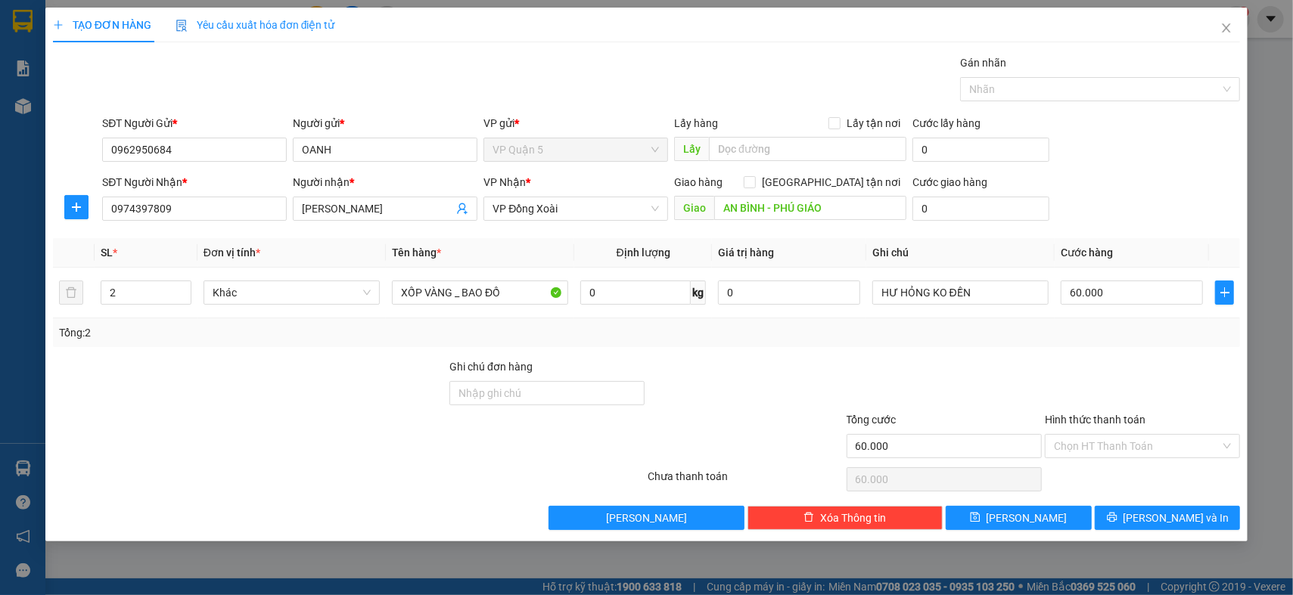
click at [331, 407] on div at bounding box center [249, 385] width 396 height 53
click at [471, 299] on input "XỐP VÀNG _ BAO ĐỒ" at bounding box center [480, 293] width 176 height 24
type input "THÙNG XỐP NILONG ĐỎ"
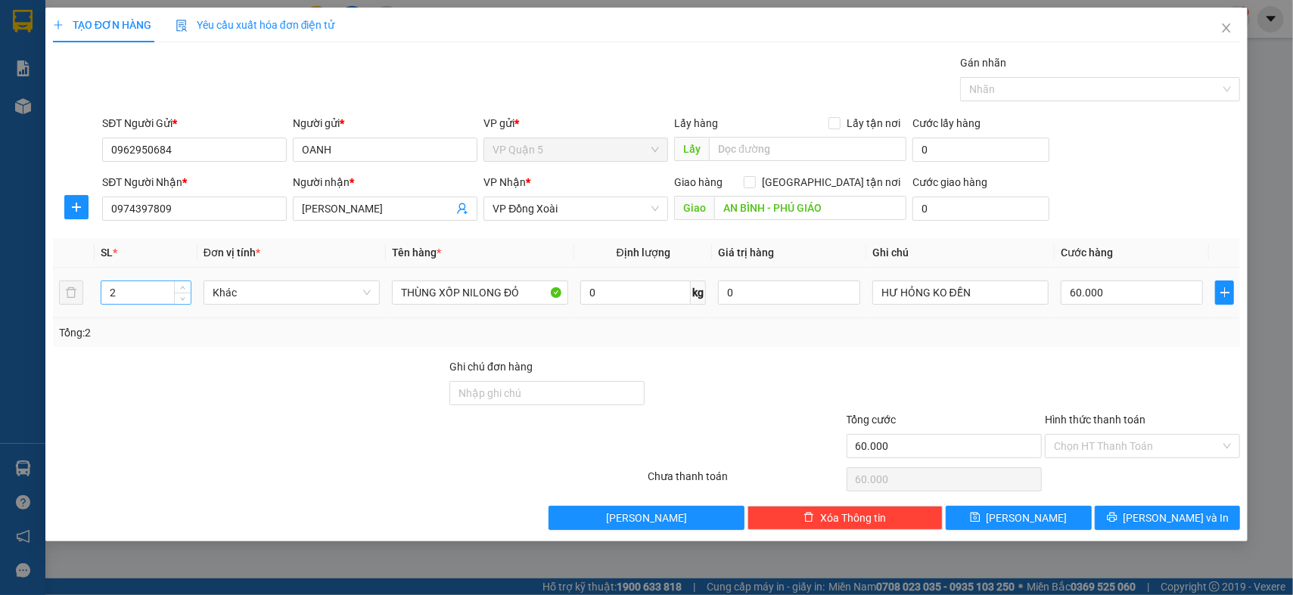
click at [145, 289] on input "2" at bounding box center [145, 292] width 89 height 23
type input "1"
drag, startPoint x: 298, startPoint y: 362, endPoint x: 269, endPoint y: 365, distance: 29.0
click at [300, 362] on div at bounding box center [249, 385] width 396 height 53
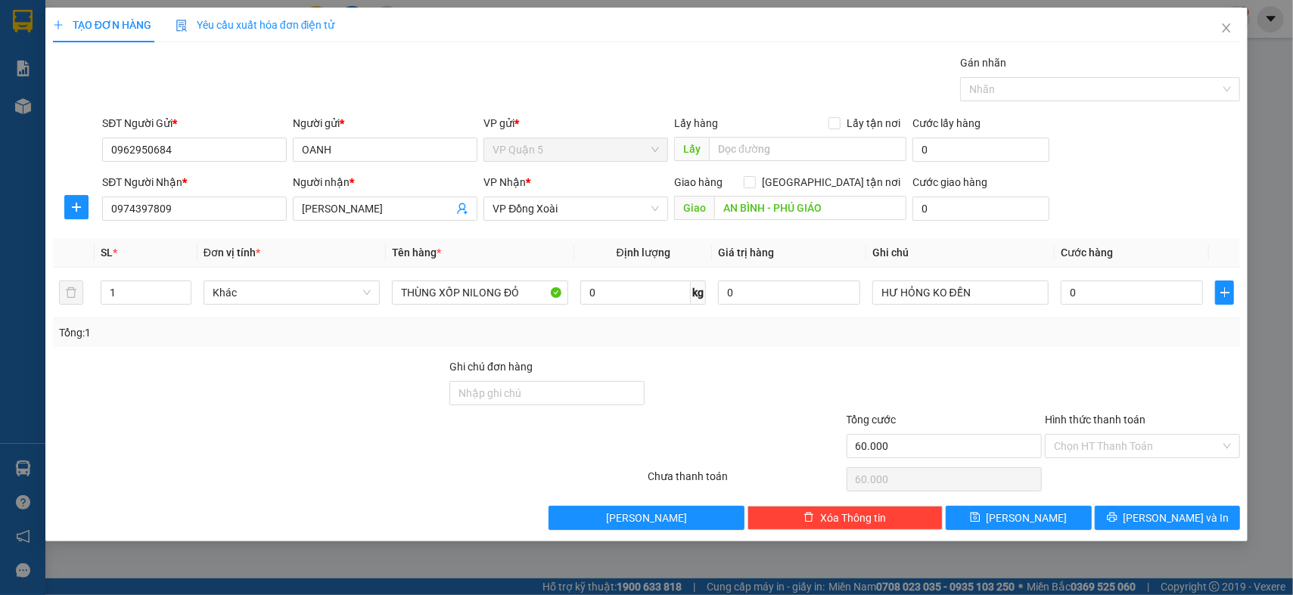
type input "0"
click at [1032, 297] on input "HƯ HỎNG KO ĐỀN" at bounding box center [960, 293] width 176 height 24
click at [1031, 297] on input "HƯ HỎNG KO ĐỀN" at bounding box center [960, 293] width 176 height 24
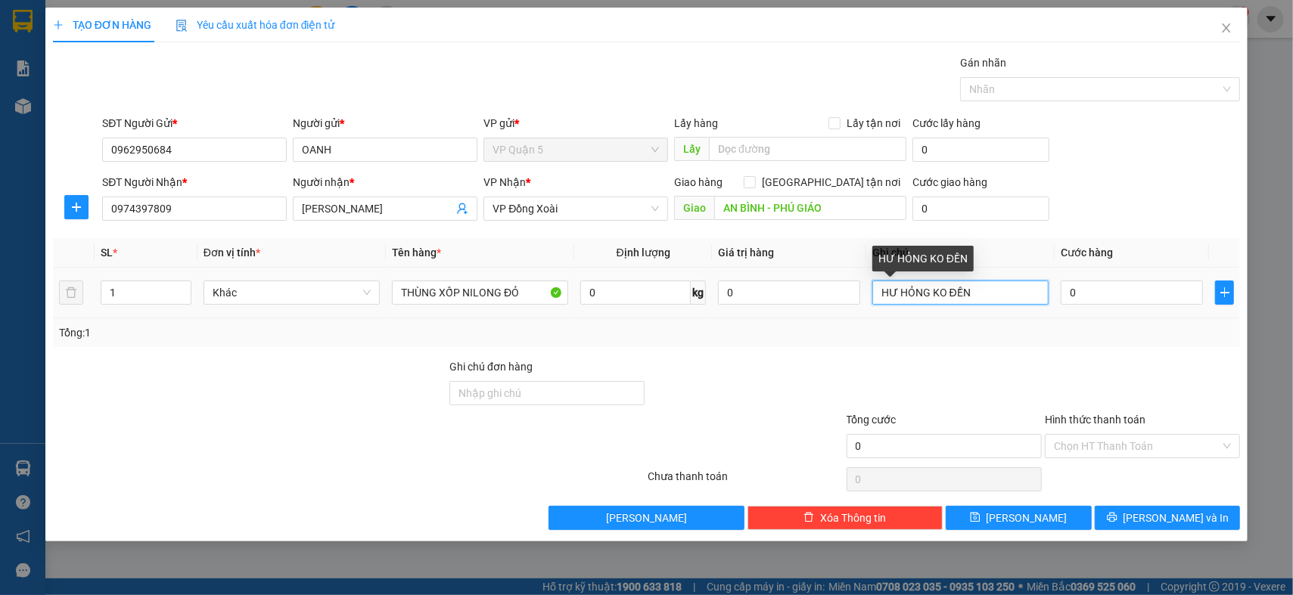
click at [1031, 297] on input "HƯ HỎNG KO ĐỀN" at bounding box center [960, 293] width 176 height 24
type input "09H XB - CHIỀU NHẬN"
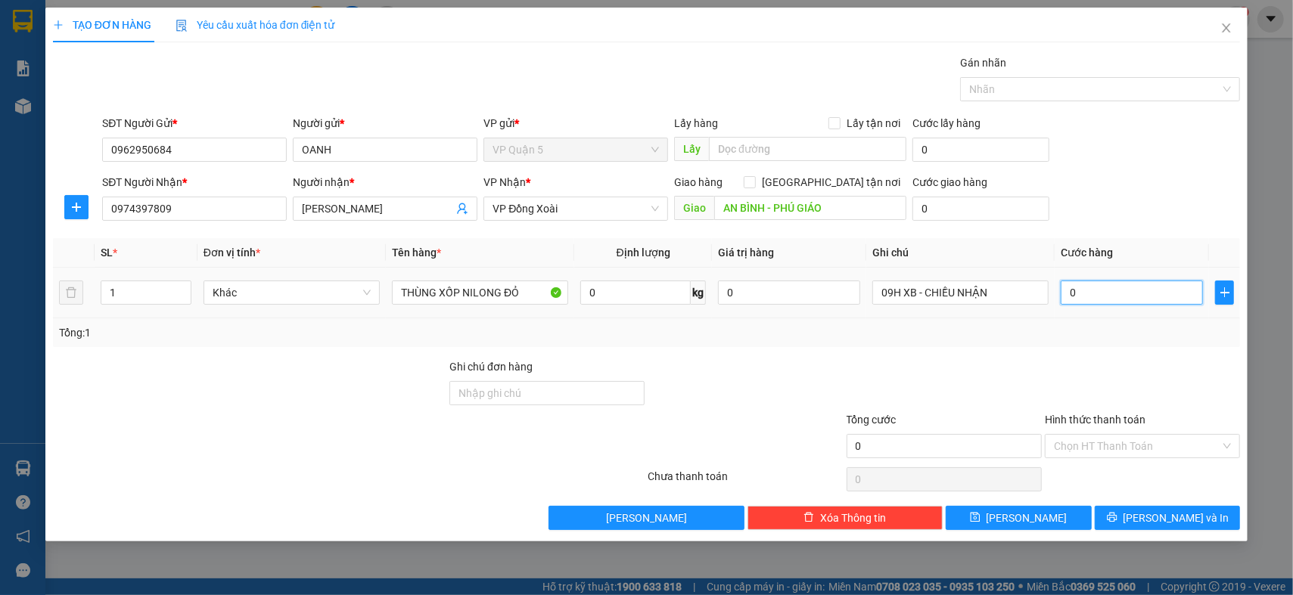
click at [1169, 291] on input "0" at bounding box center [1132, 293] width 142 height 24
type input "0"
type input "4"
type input "04"
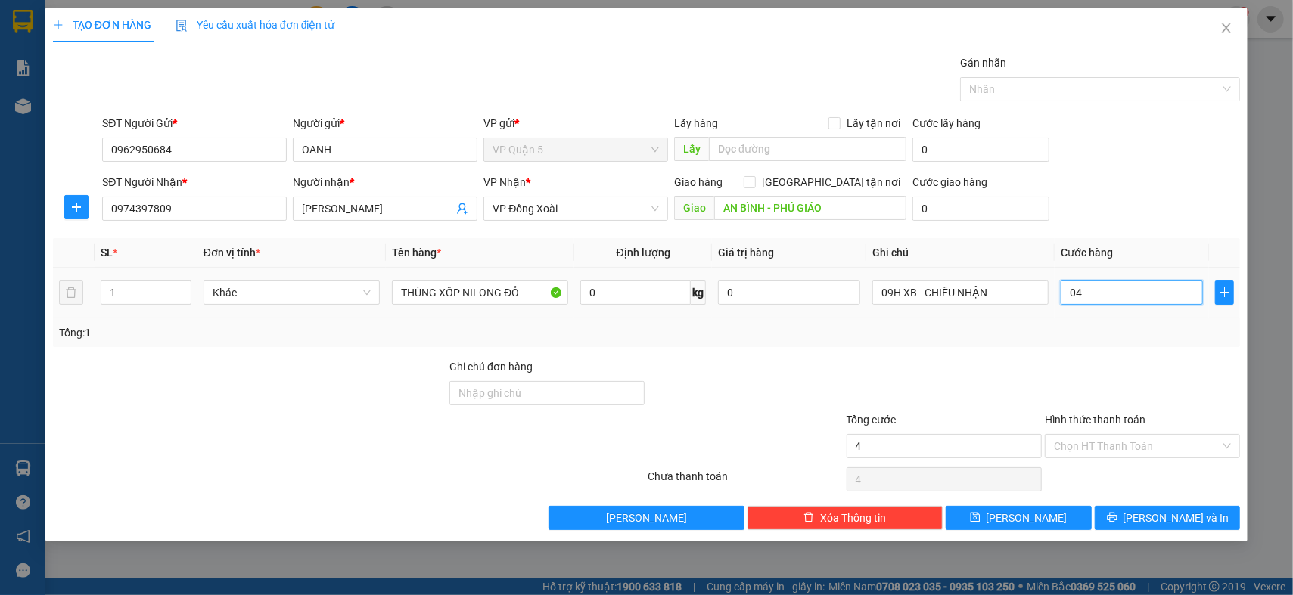
type input "40"
type input "040"
type input "40.000"
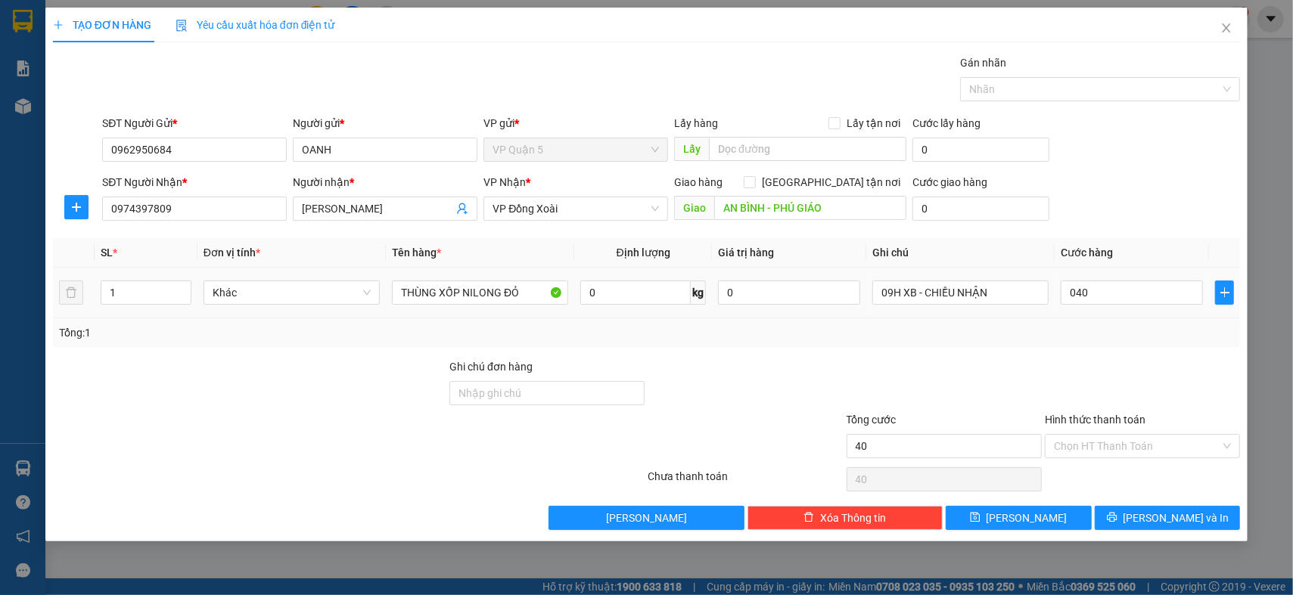
type input "40.000"
click at [1150, 216] on div "SĐT Người Nhận * 0974397809 Người nhận * HOÀNG ANH VP Nhận * VP Đồng Xoài Giao …" at bounding box center [671, 200] width 1144 height 53
click at [1133, 350] on div "Transit Pickup Surcharge Ids Transit Deliver Surcharge Ids Transit Deliver Surc…" at bounding box center [646, 292] width 1187 height 476
click at [1129, 443] on input "Hình thức thanh toán" at bounding box center [1137, 446] width 166 height 23
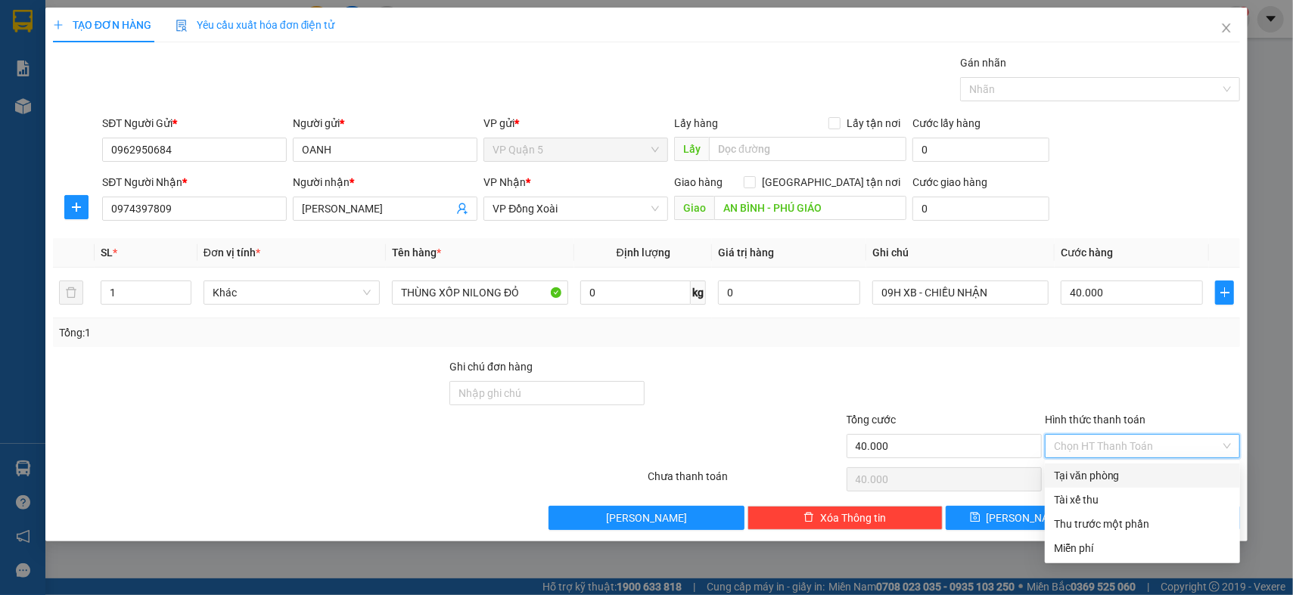
click at [1110, 471] on div "Tại văn phòng" at bounding box center [1142, 476] width 177 height 17
type input "0"
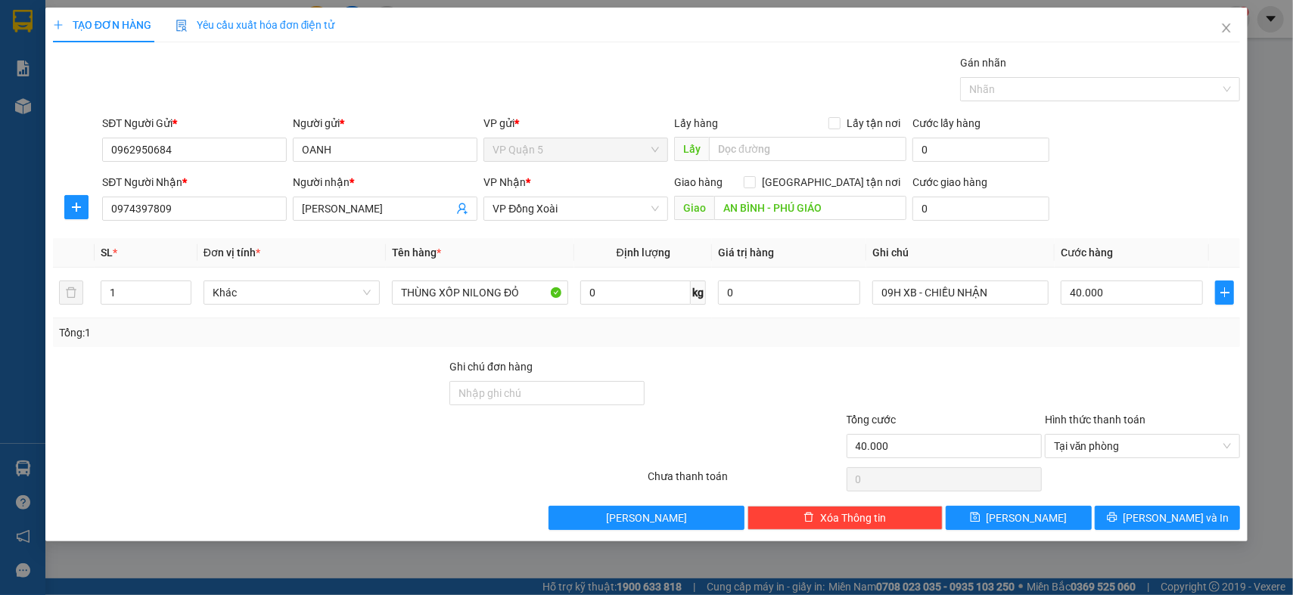
click at [1163, 362] on div at bounding box center [1142, 385] width 198 height 53
click at [1167, 467] on div at bounding box center [1142, 480] width 198 height 30
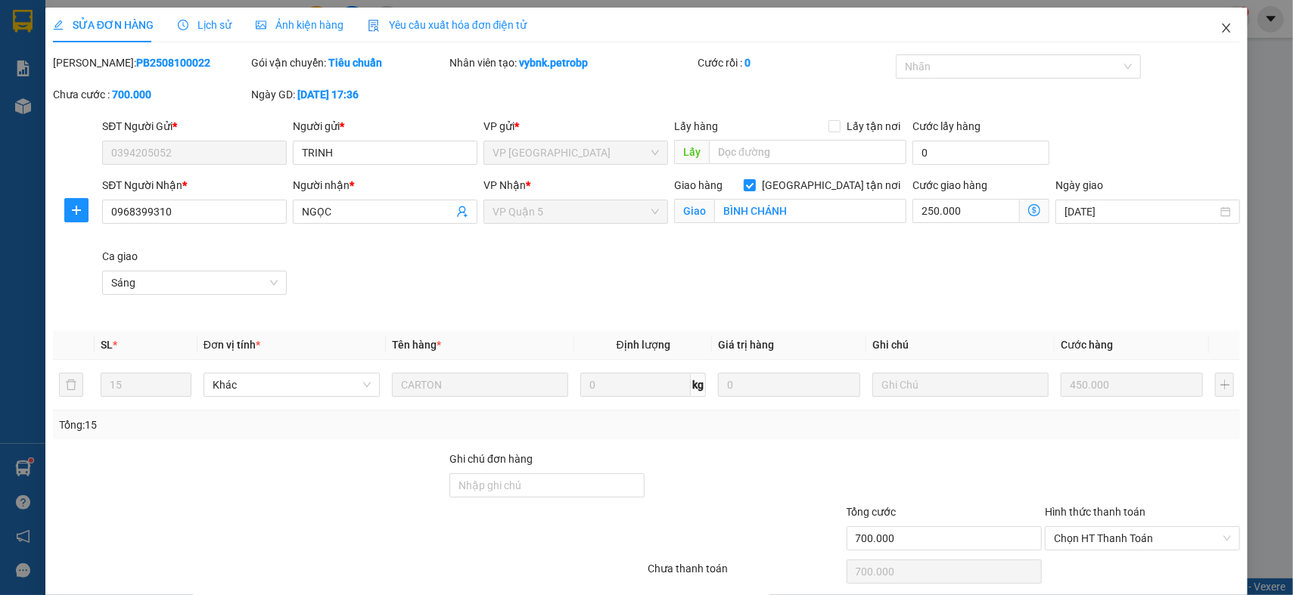
click at [1227, 30] on span "Close" at bounding box center [1226, 29] width 42 height 42
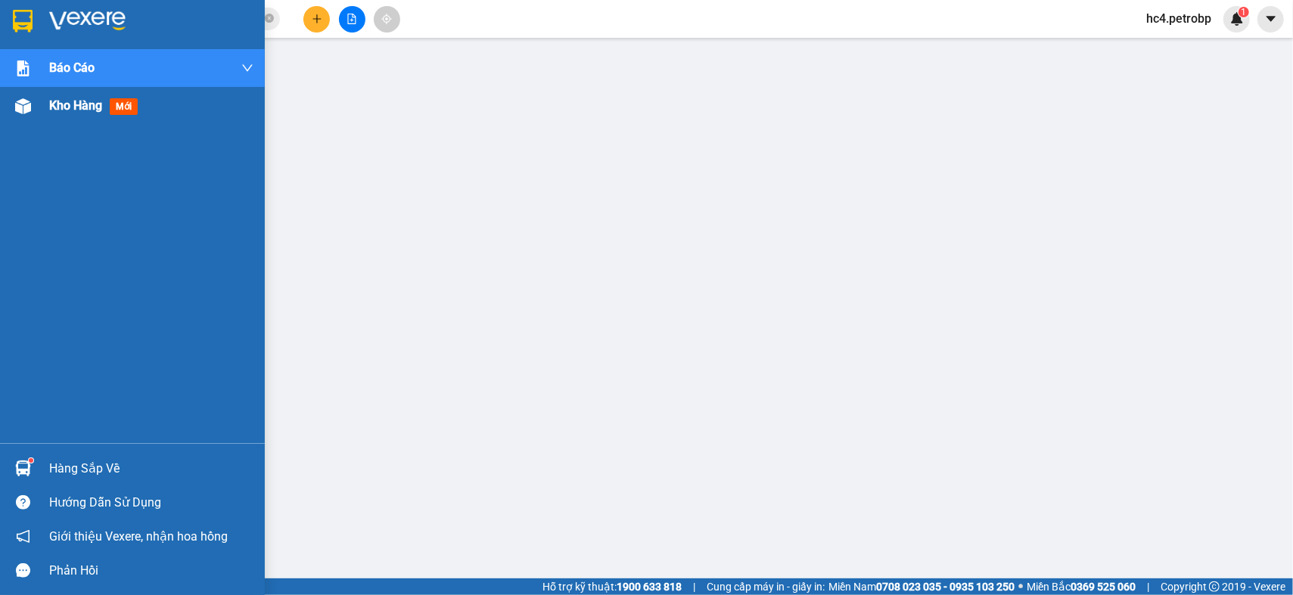
click at [98, 110] on span "Kho hàng" at bounding box center [75, 105] width 53 height 14
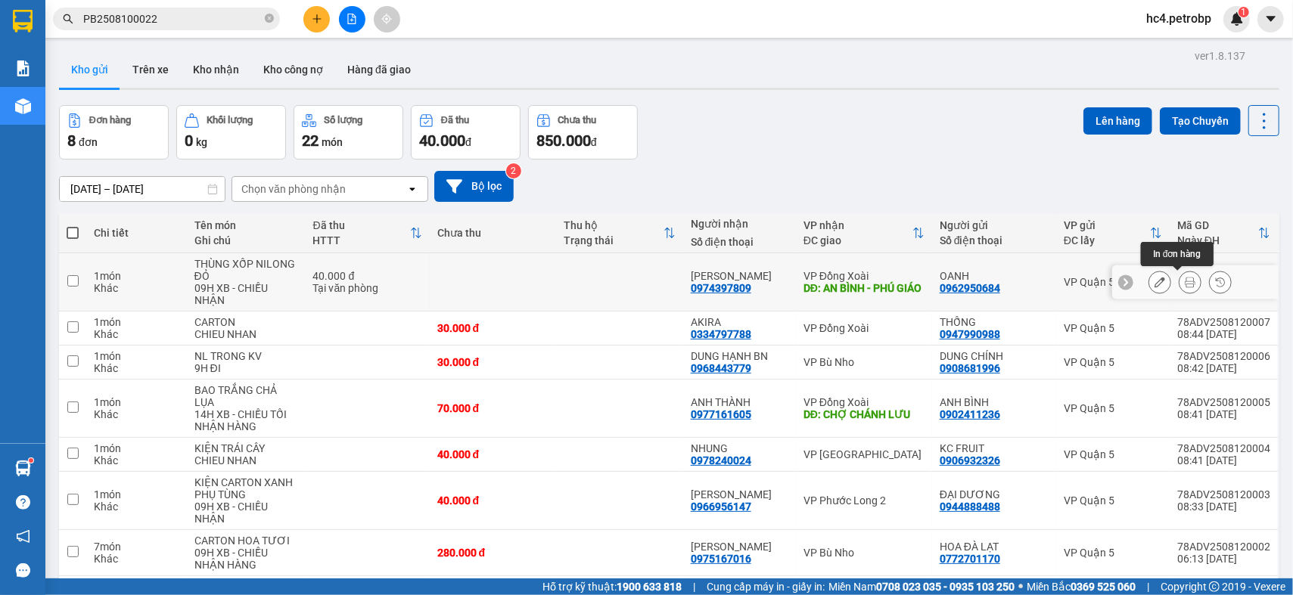
click at [1185, 282] on icon at bounding box center [1190, 282] width 11 height 11
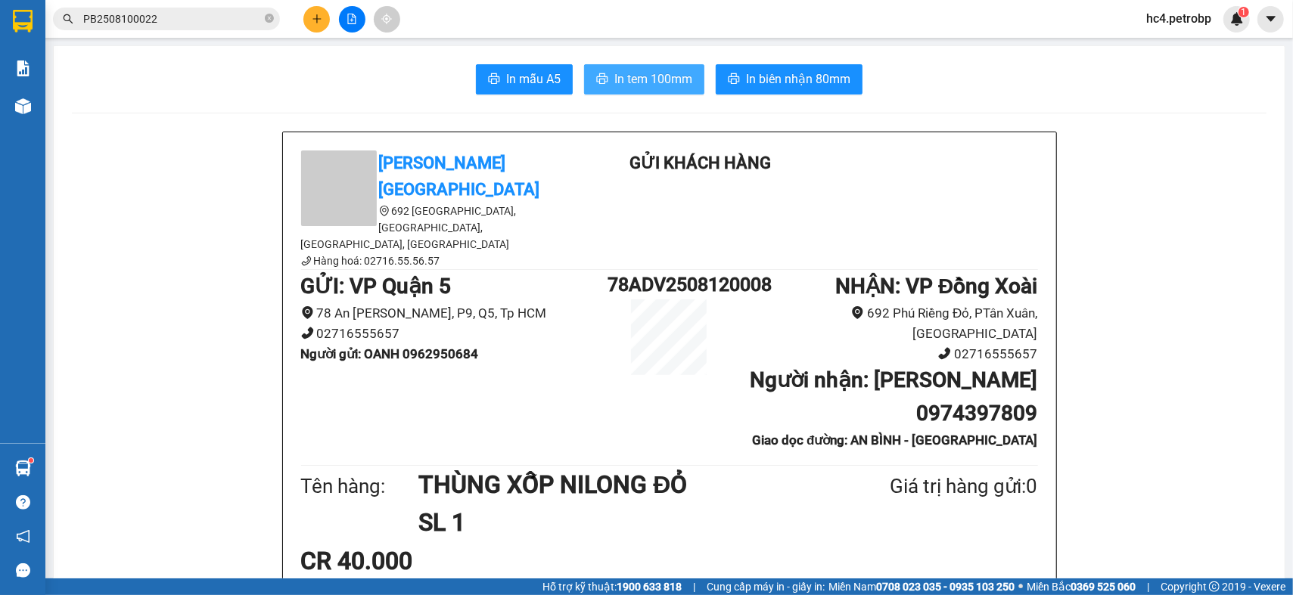
click at [660, 87] on span "In tem 100mm" at bounding box center [653, 79] width 78 height 19
click at [751, 65] on button "In biên nhận 80mm" at bounding box center [789, 79] width 147 height 30
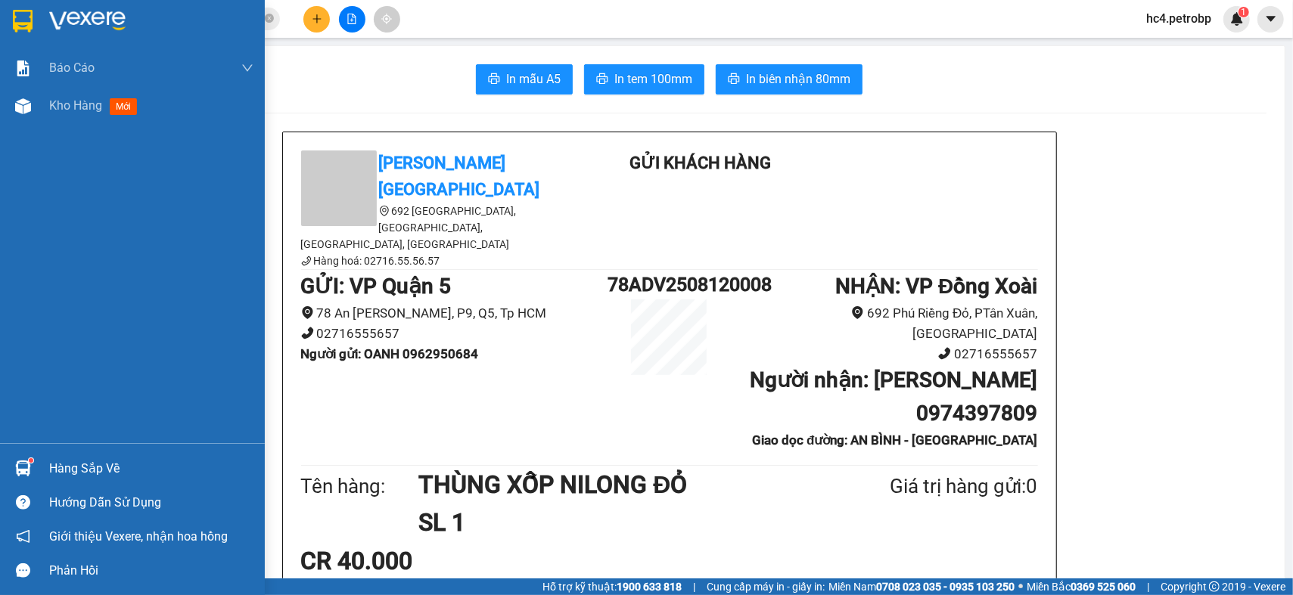
drag, startPoint x: 82, startPoint y: 115, endPoint x: 73, endPoint y: 125, distance: 13.4
click at [82, 115] on div "Kho hàng mới" at bounding box center [151, 106] width 204 height 38
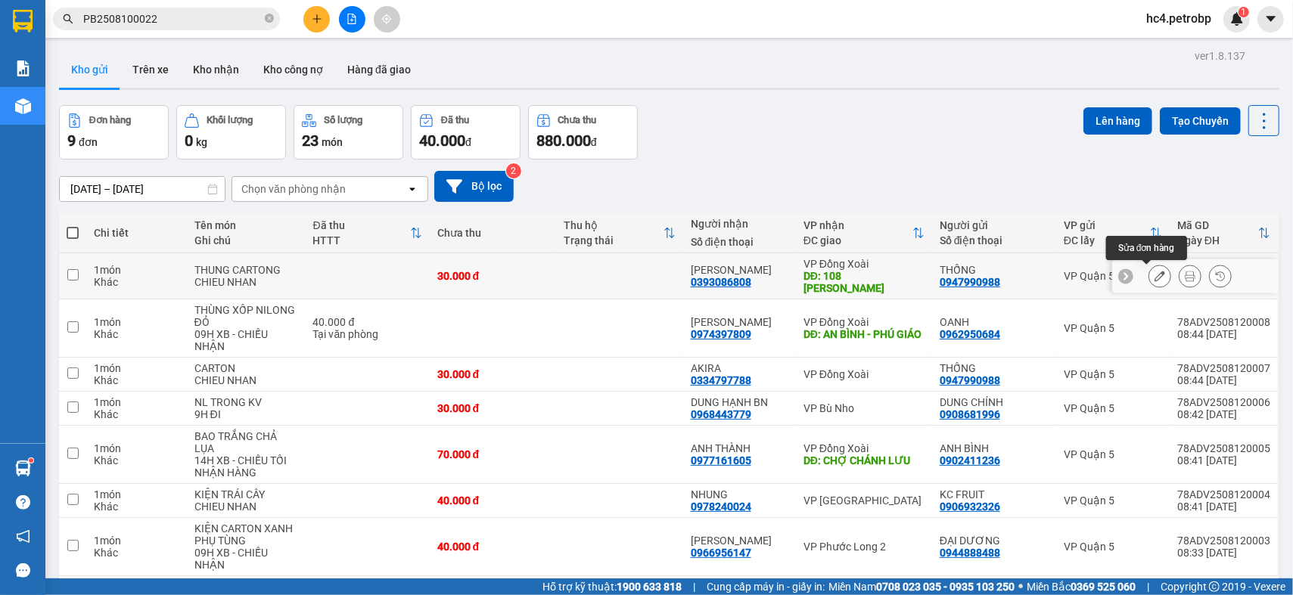
click at [1155, 277] on icon at bounding box center [1160, 276] width 11 height 11
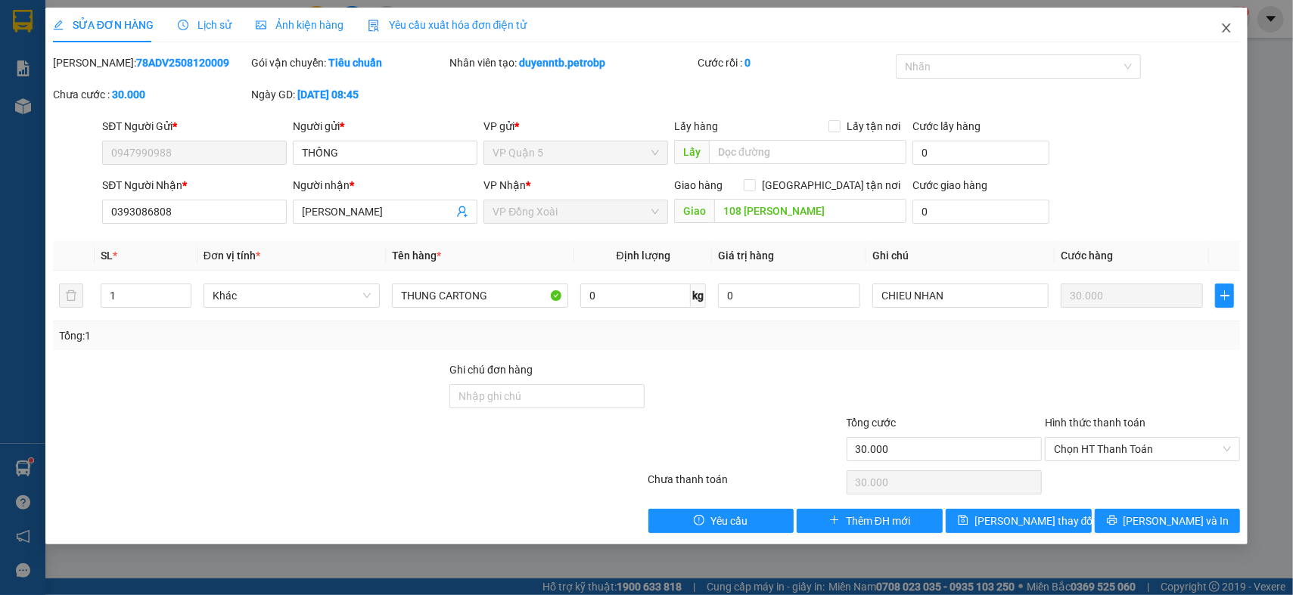
click at [1230, 33] on icon "close" at bounding box center [1227, 27] width 8 height 9
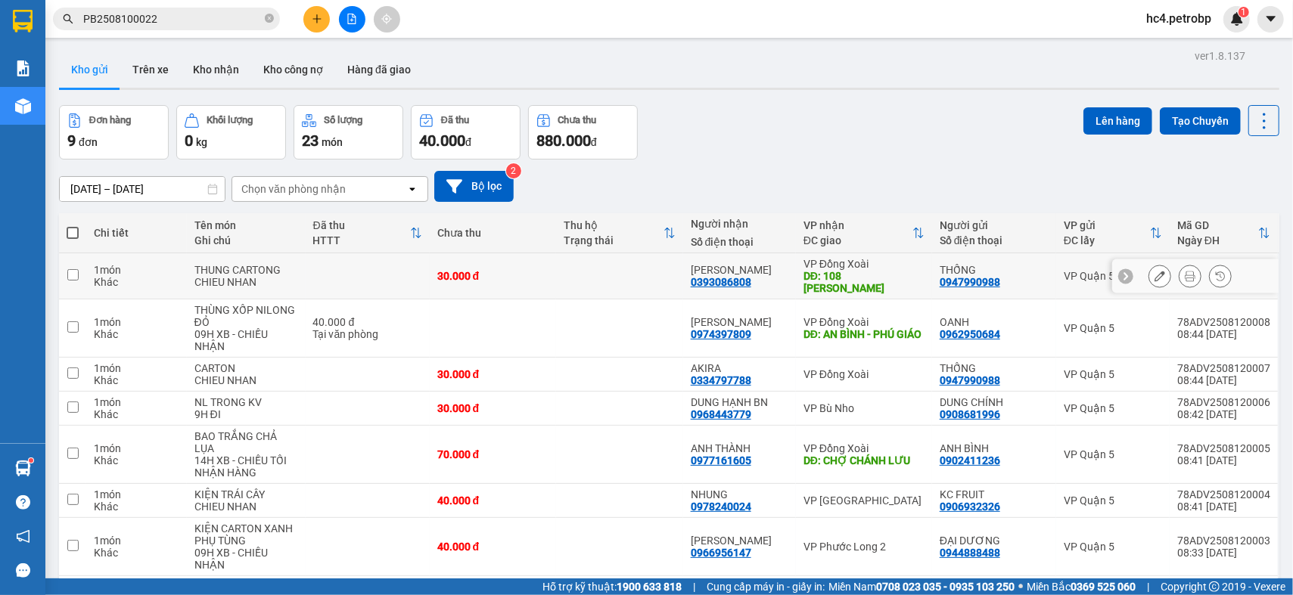
click at [718, 279] on div "0393086808" at bounding box center [721, 282] width 61 height 12
copy div "0393086808"
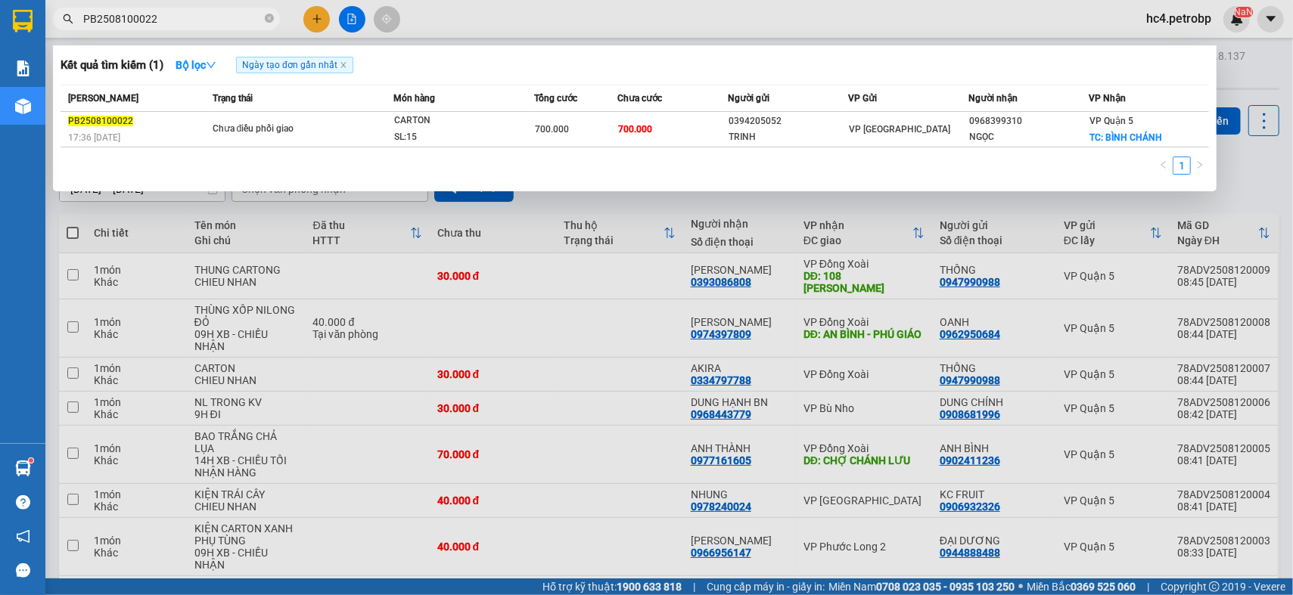
click at [188, 16] on input "PB2508100022" at bounding box center [172, 19] width 179 height 17
paste input "0393086808"
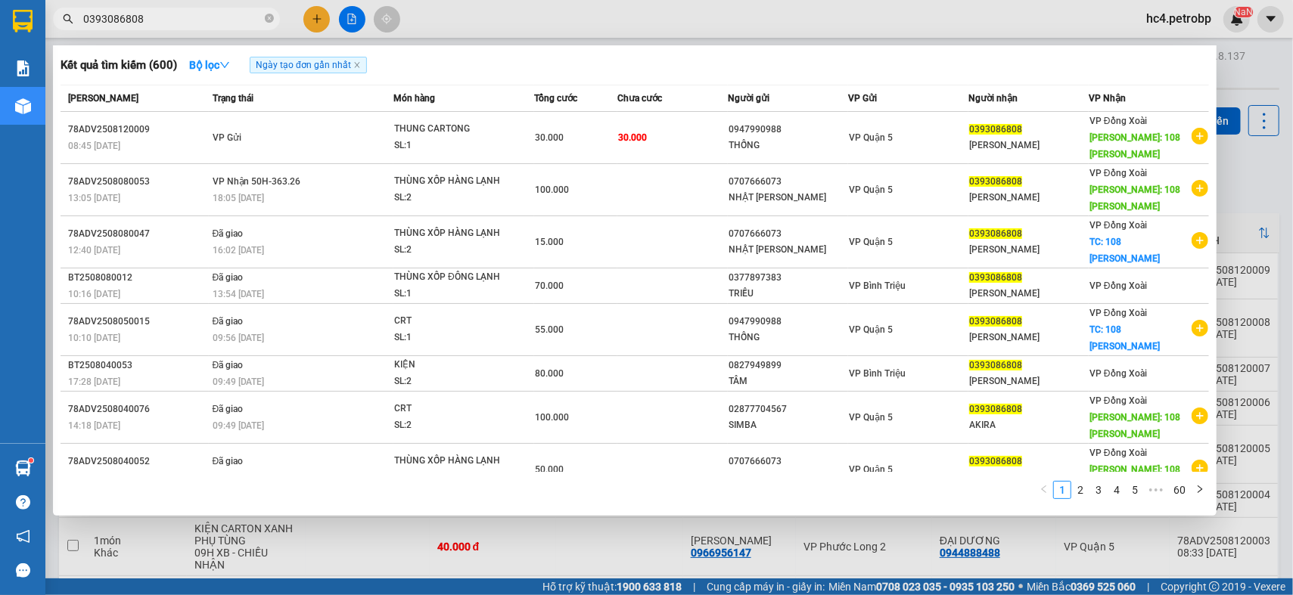
click at [205, 11] on input "0393086808" at bounding box center [172, 19] width 179 height 17
paste input "PL22508110002"
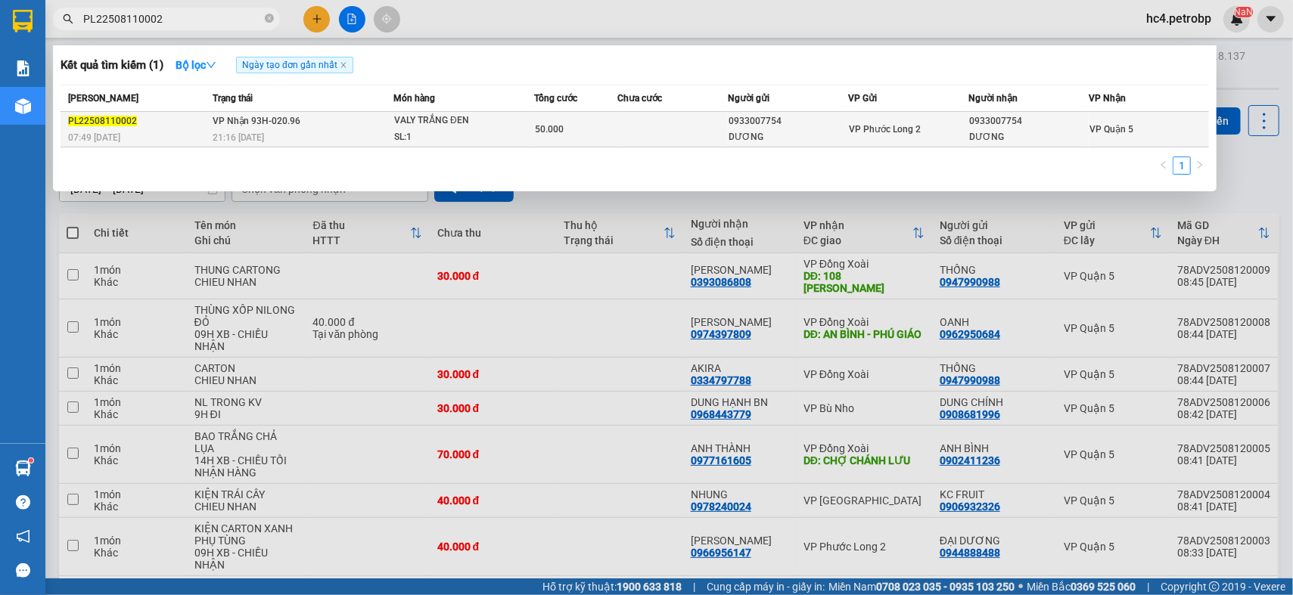
type input "PL22508110002"
click at [349, 132] on div "21:16 - 11/08" at bounding box center [303, 137] width 180 height 17
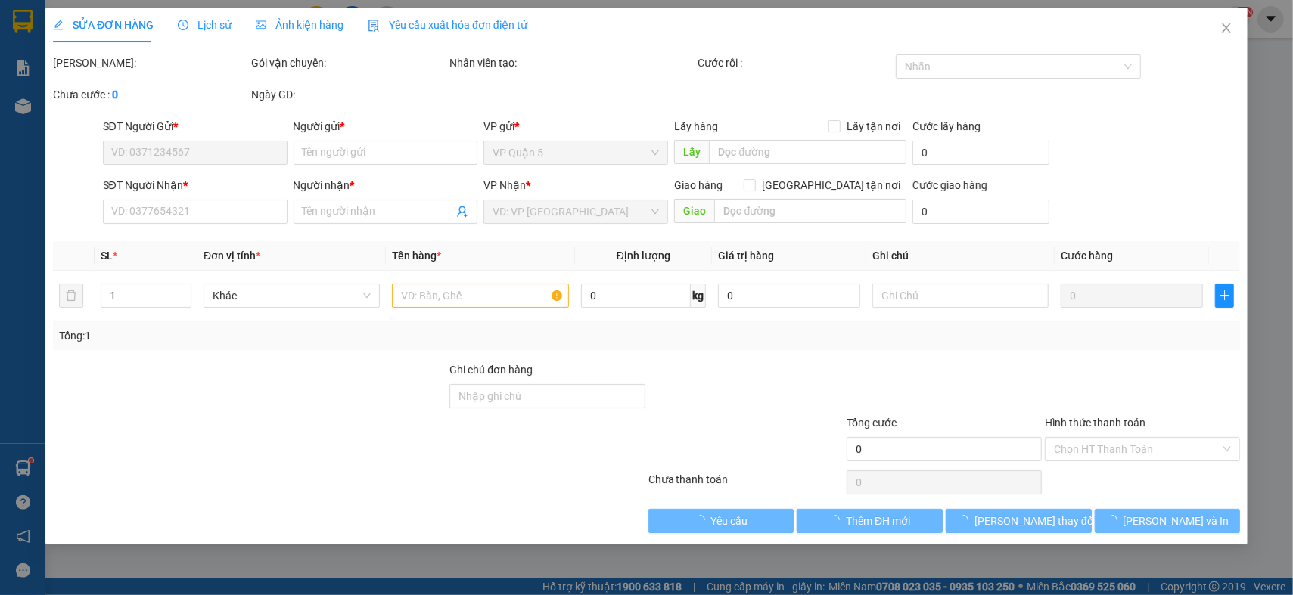
type input "0933007754"
type input "DƯƠNG"
type input "0933007754"
type input "DƯƠNG"
type input "50.000"
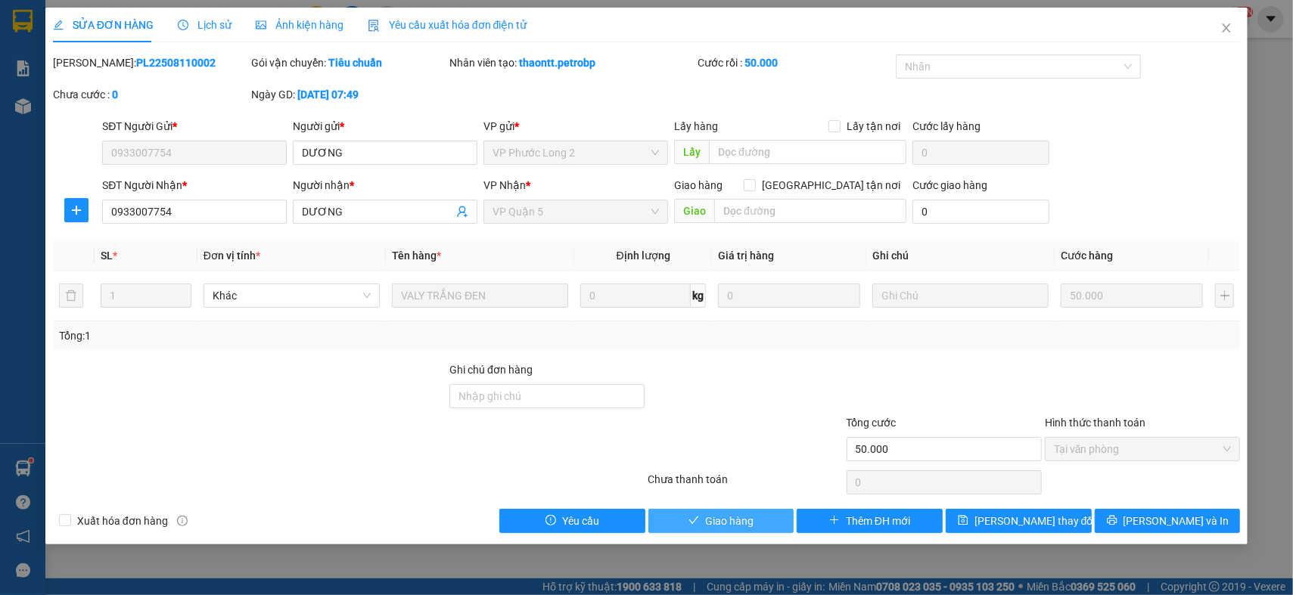
click at [753, 525] on span "Giao hàng" at bounding box center [729, 521] width 48 height 17
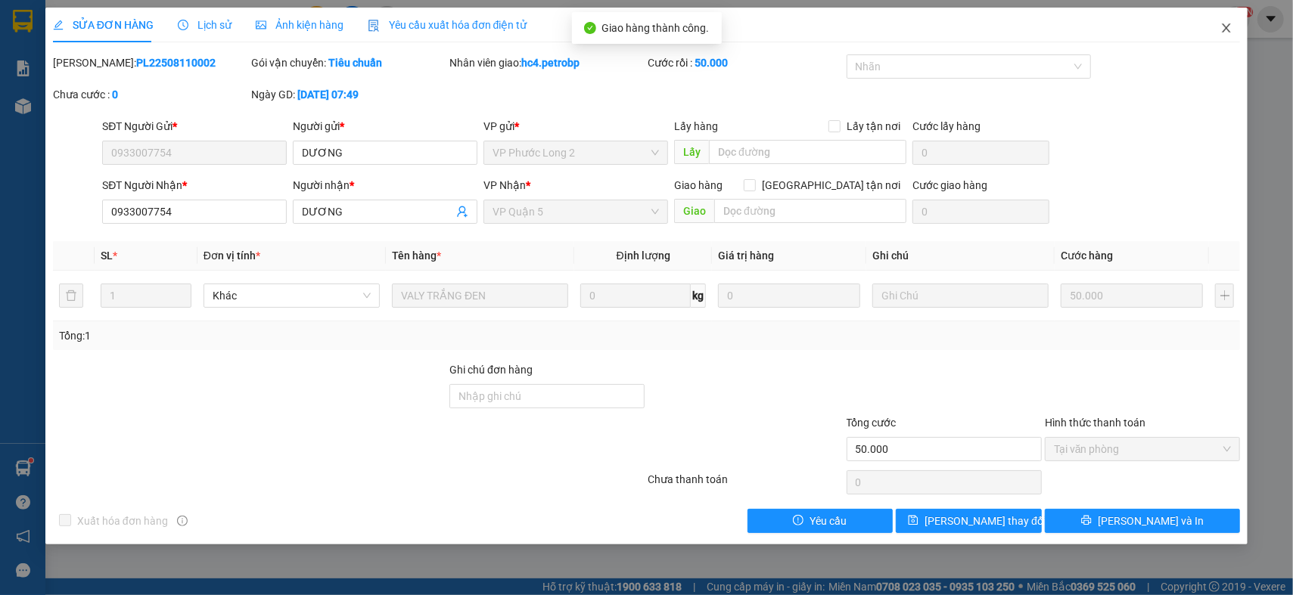
click at [1223, 29] on icon "close" at bounding box center [1226, 28] width 12 height 12
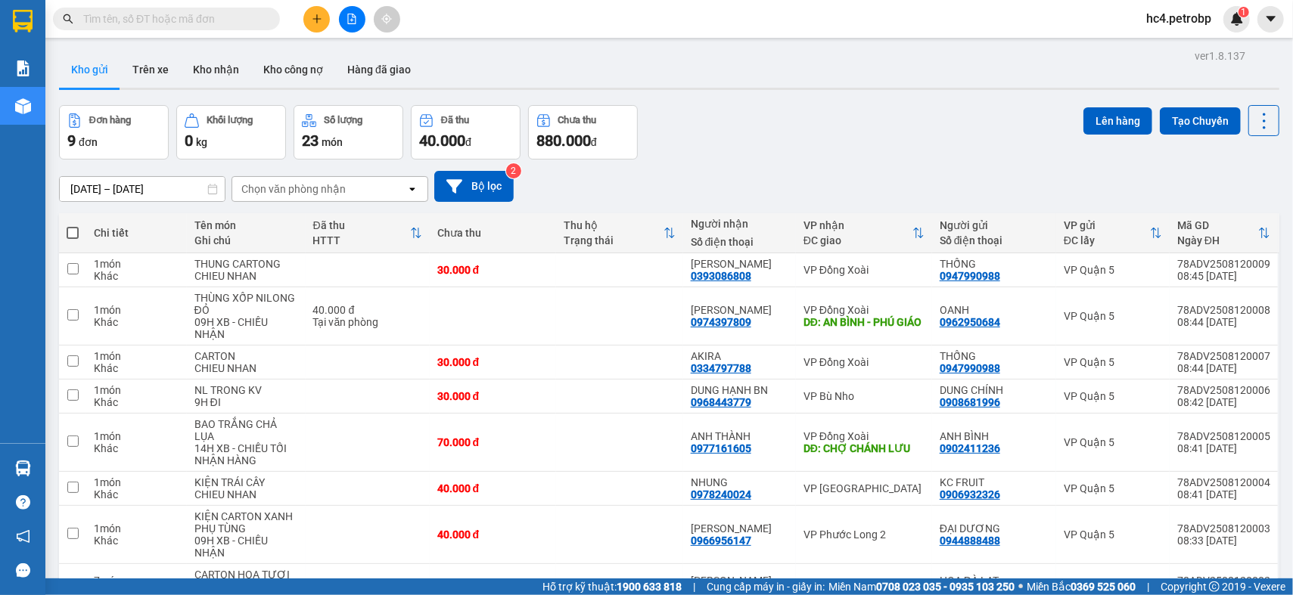
click at [188, 15] on input "text" at bounding box center [172, 19] width 179 height 17
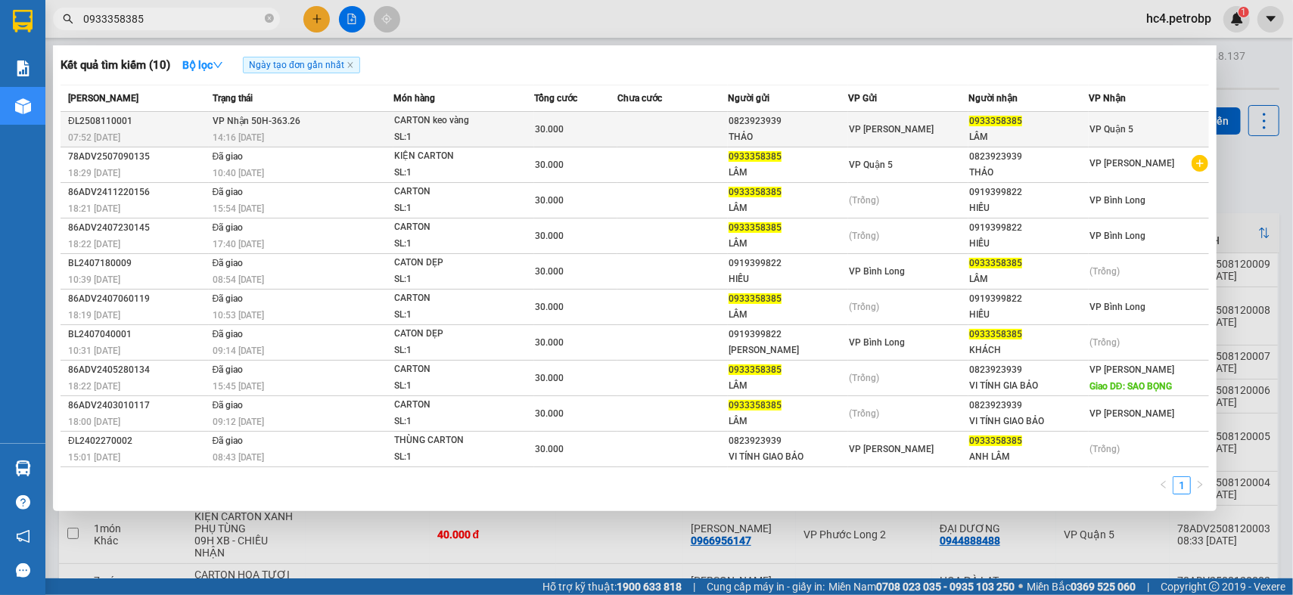
type input "0933358385"
click at [533, 123] on span "CARTON keo vàng SL: 1" at bounding box center [463, 129] width 139 height 33
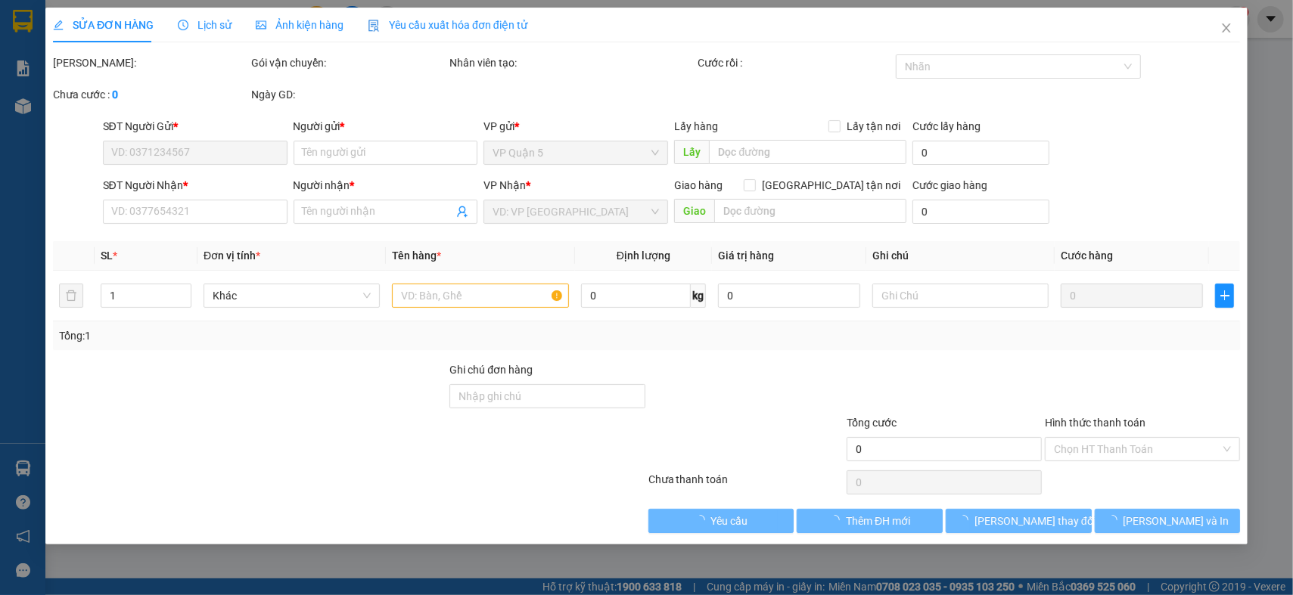
type input "0823923939"
type input "THẢO"
type input "0933358385"
type input "LÂM"
type input "30.000"
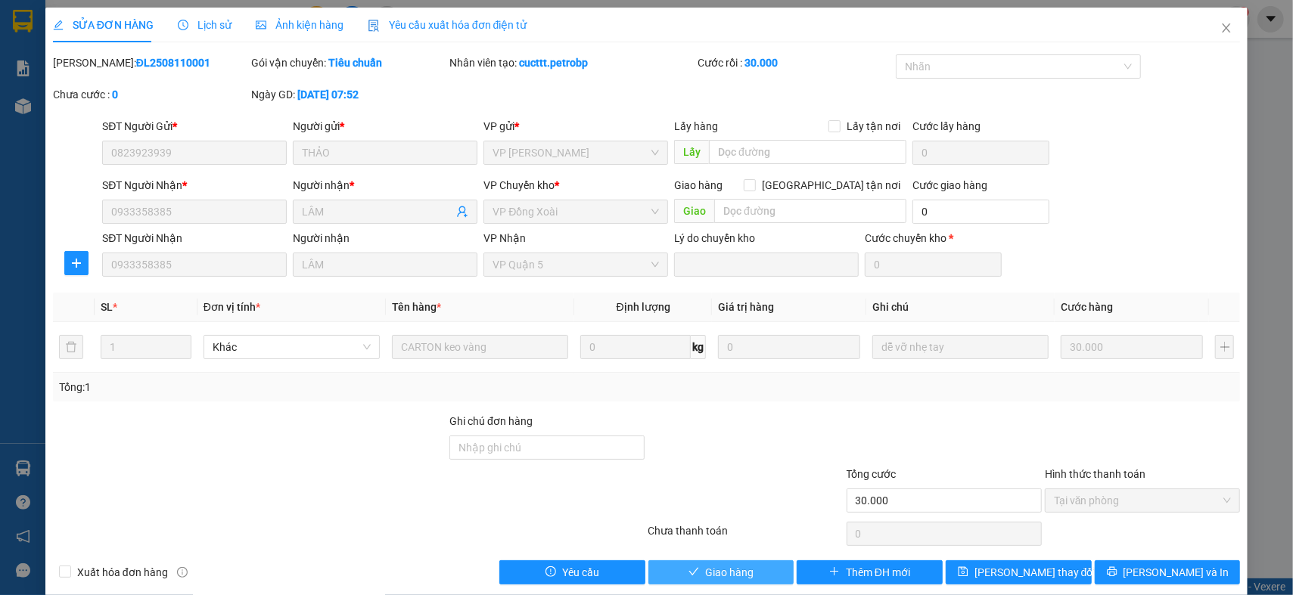
click at [719, 567] on span "Giao hàng" at bounding box center [729, 572] width 48 height 17
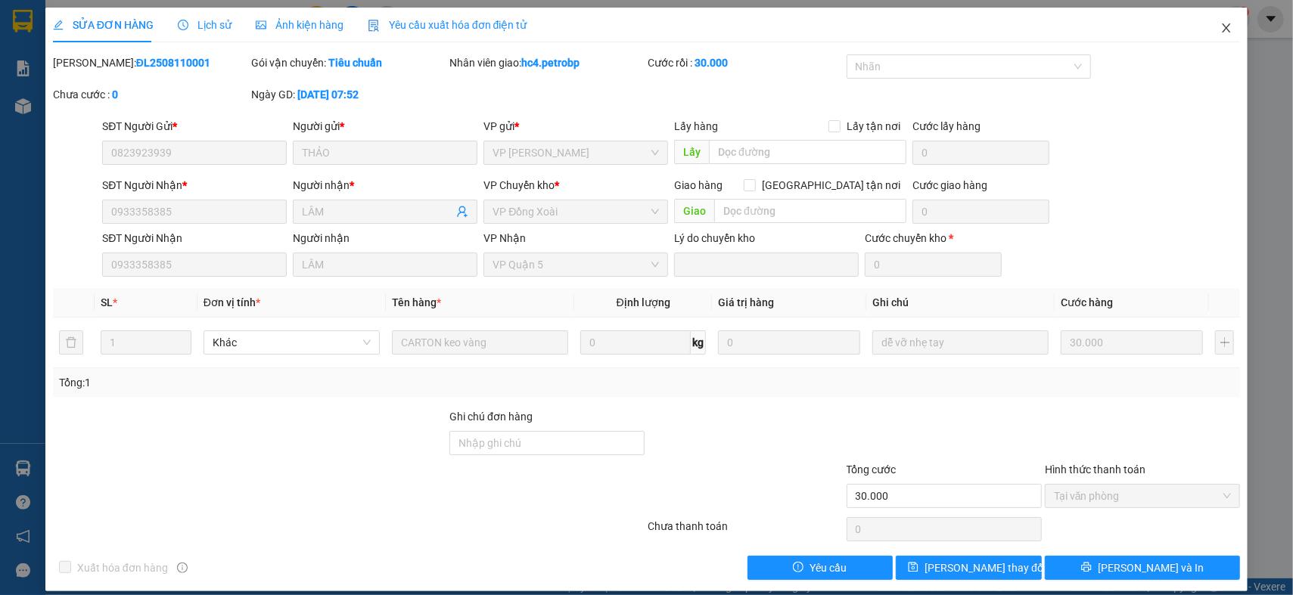
click at [1220, 28] on span "Close" at bounding box center [1226, 29] width 42 height 42
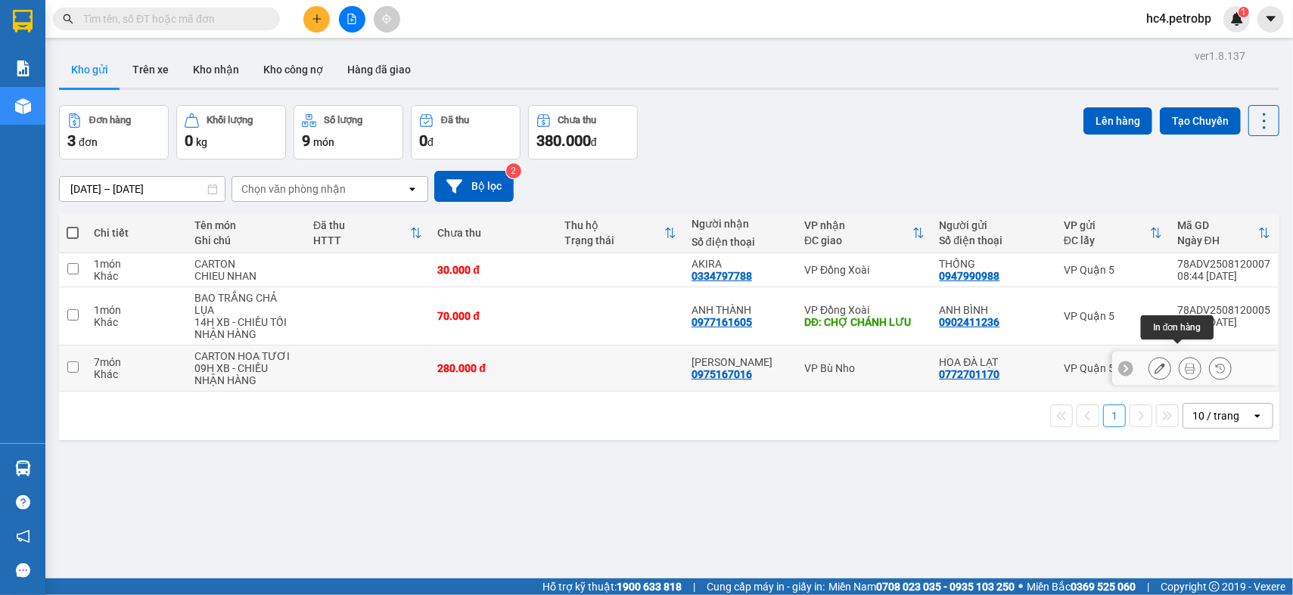
click at [1185, 363] on icon at bounding box center [1190, 368] width 11 height 11
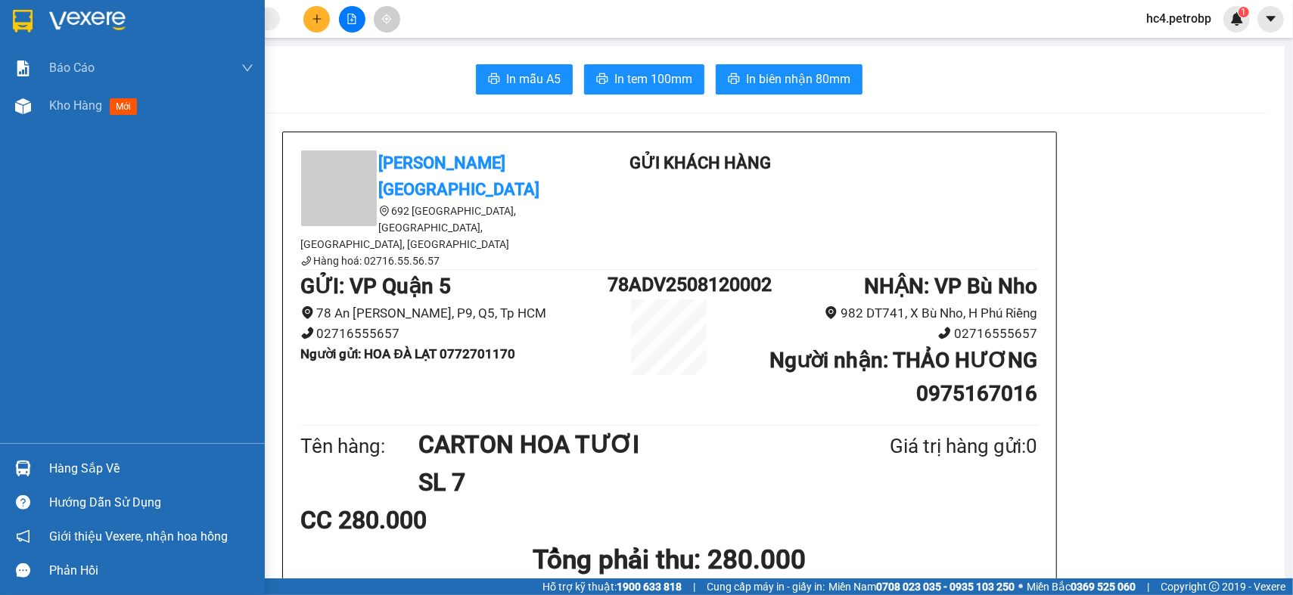
drag, startPoint x: 79, startPoint y: 108, endPoint x: 193, endPoint y: 130, distance: 115.6
click at [80, 108] on span "Kho hàng" at bounding box center [75, 105] width 53 height 14
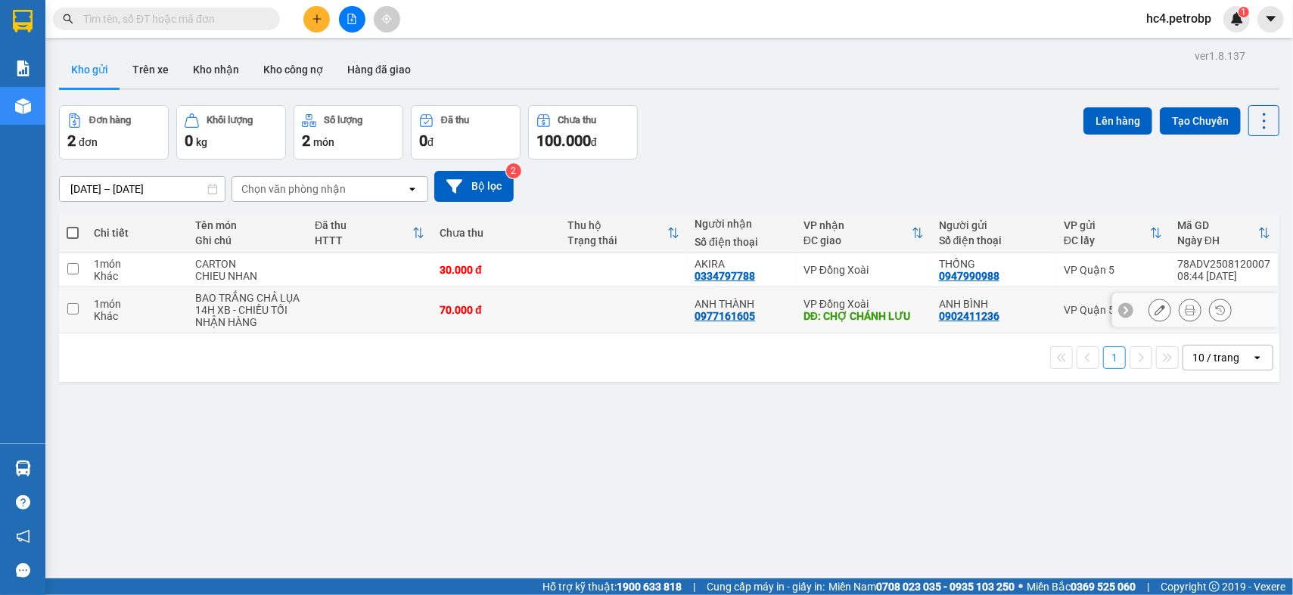
click at [1180, 316] on button at bounding box center [1190, 310] width 21 height 26
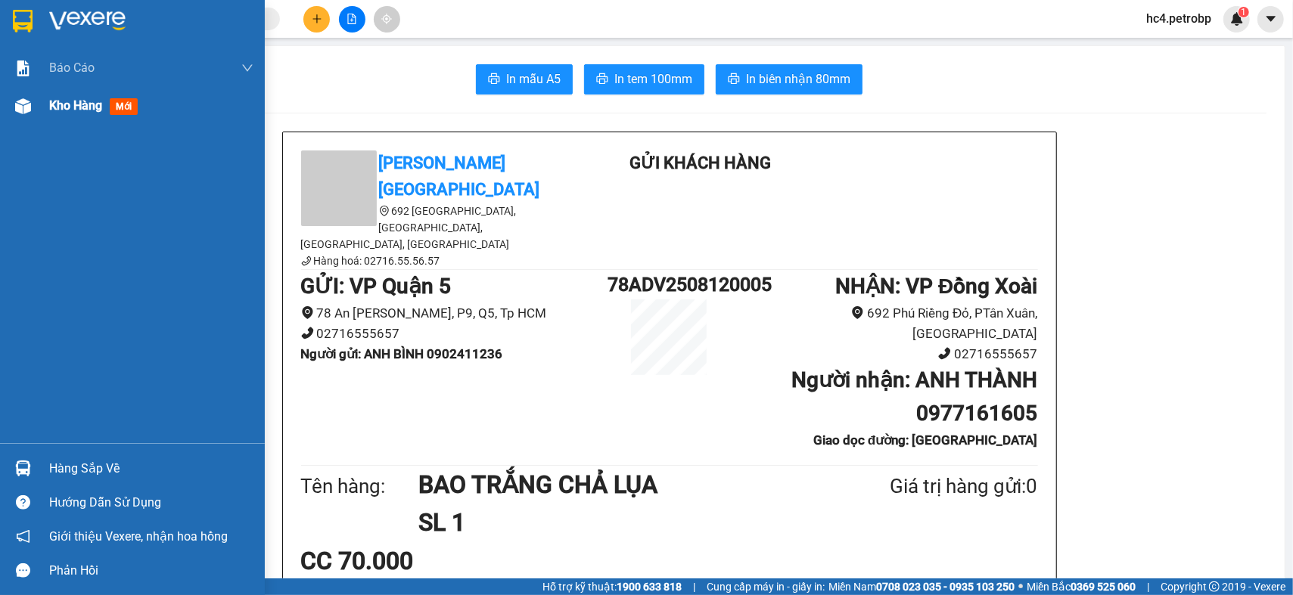
click at [79, 107] on span "Kho hàng" at bounding box center [75, 105] width 53 height 14
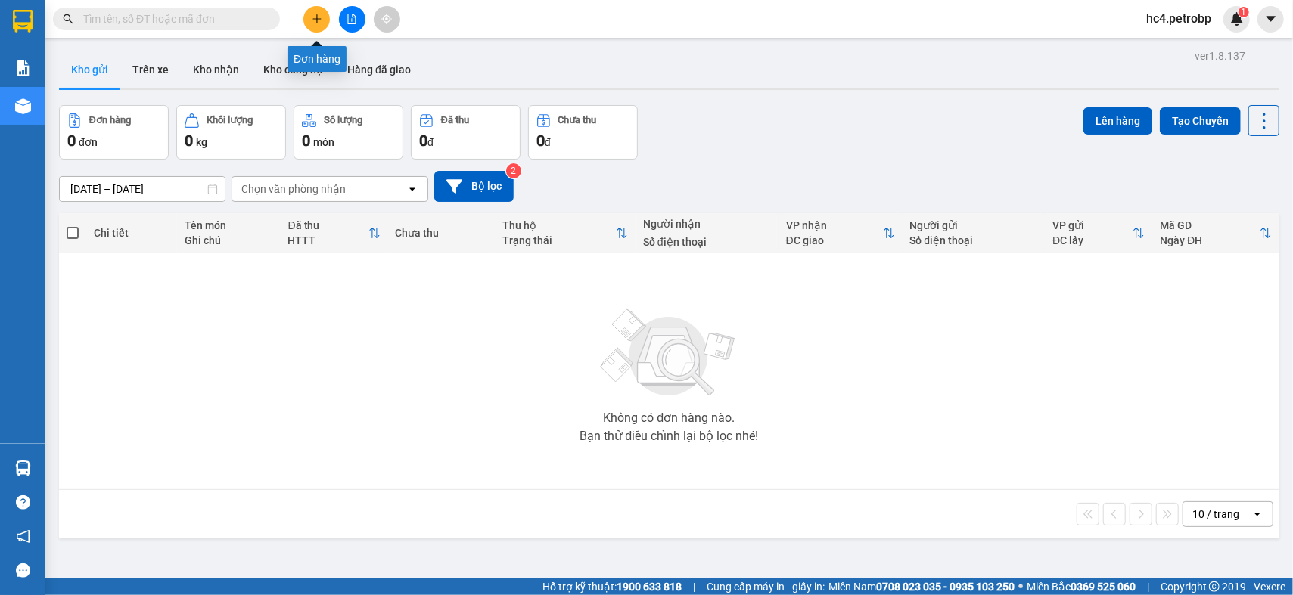
click at [320, 20] on icon "plus" at bounding box center [317, 19] width 11 height 11
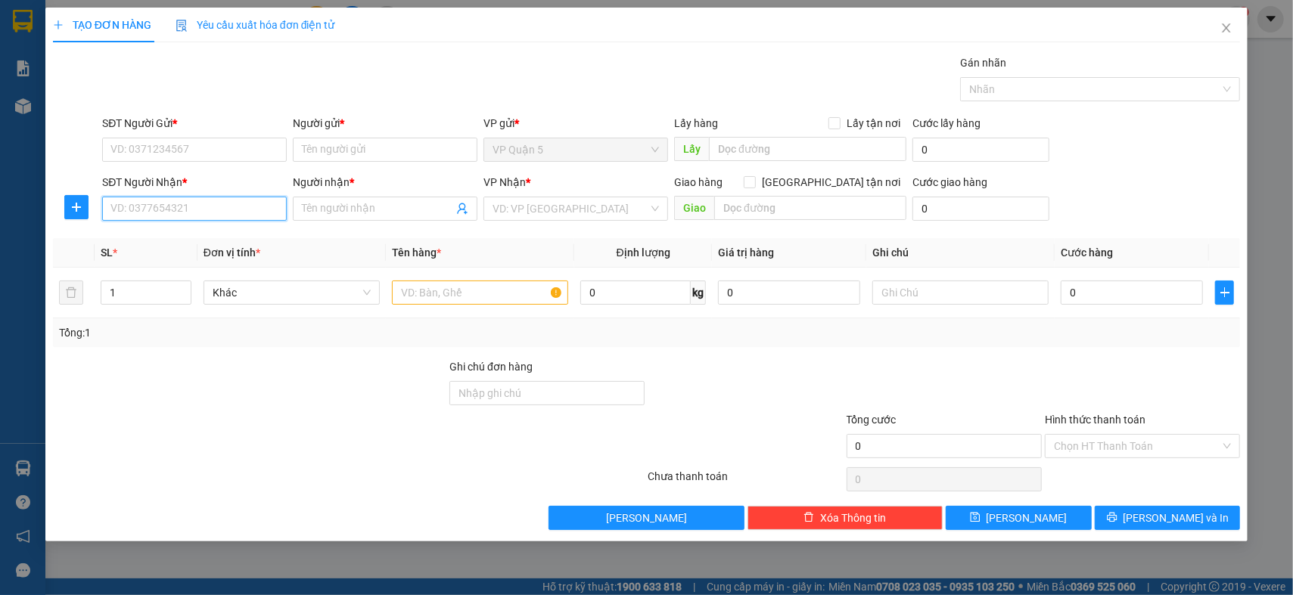
click at [200, 213] on input "SĐT Người Nhận *" at bounding box center [194, 209] width 185 height 24
type input "0911566805"
click at [207, 240] on div "0911566805 - PHONG NGUYÊN (HIẾU)" at bounding box center [202, 239] width 182 height 17
type input "PHONG NGUYÊN (HIẾU)"
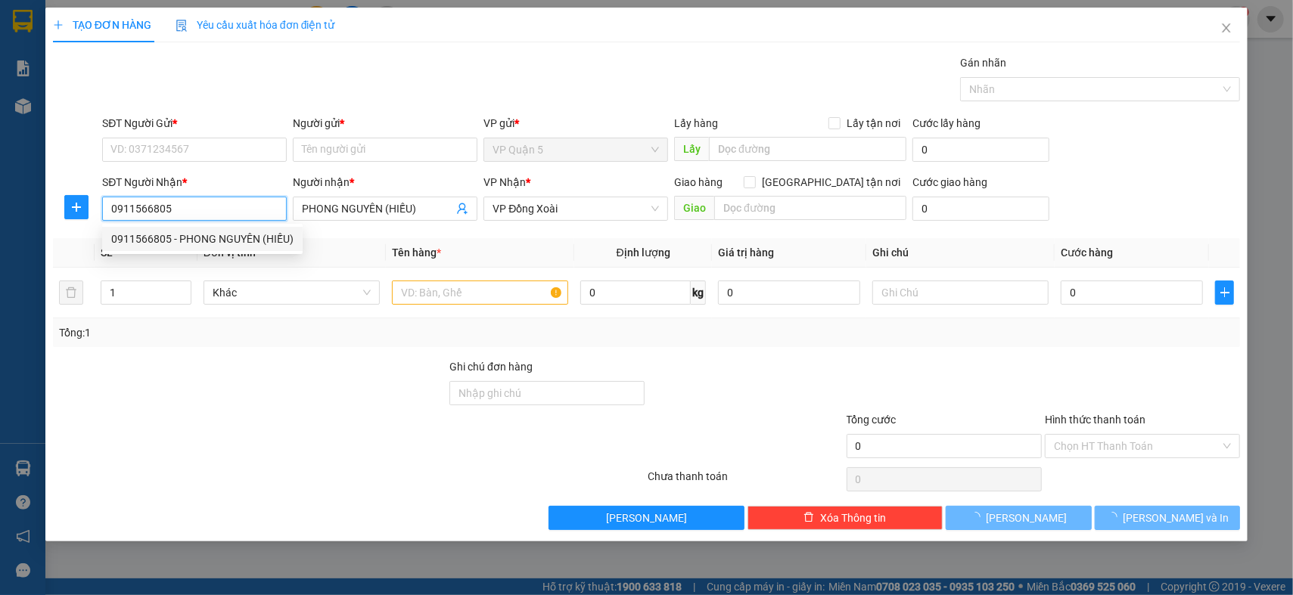
type input "40.000"
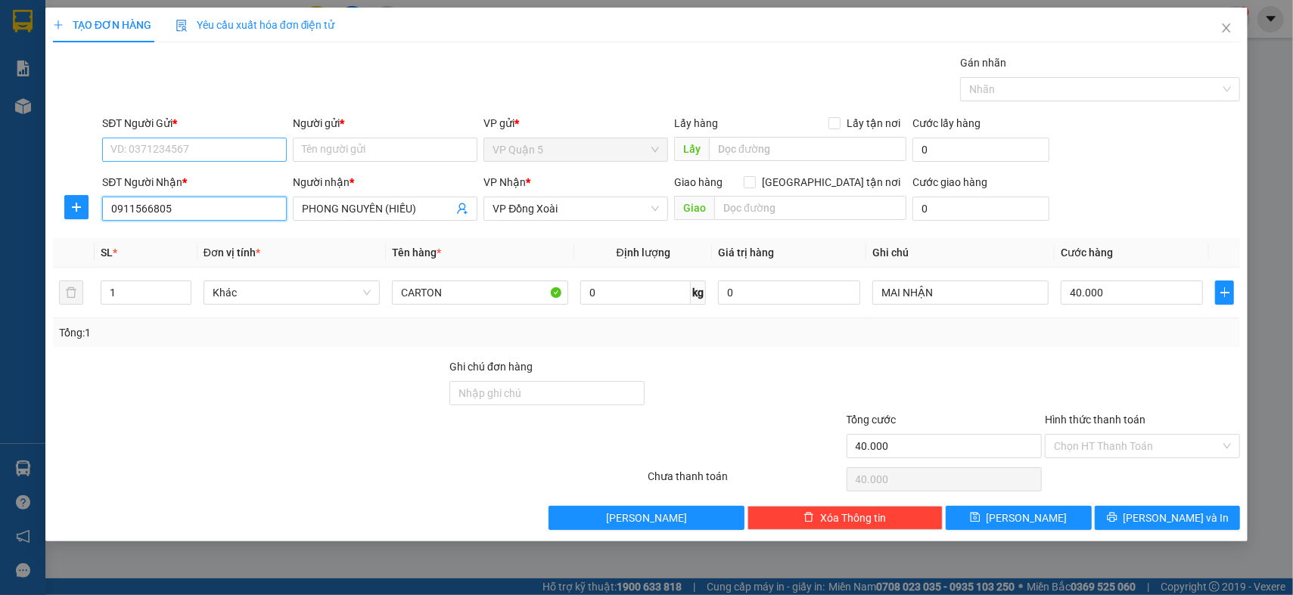
type input "0911566805"
click at [193, 147] on input "SĐT Người Gửi *" at bounding box center [194, 150] width 185 height 24
drag, startPoint x: 241, startPoint y: 180, endPoint x: 238, endPoint y: 215, distance: 34.9
click at [239, 179] on div "0907294757 - [GEOGRAPHIC_DATA]" at bounding box center [196, 180] width 170 height 17
type input "0907294757"
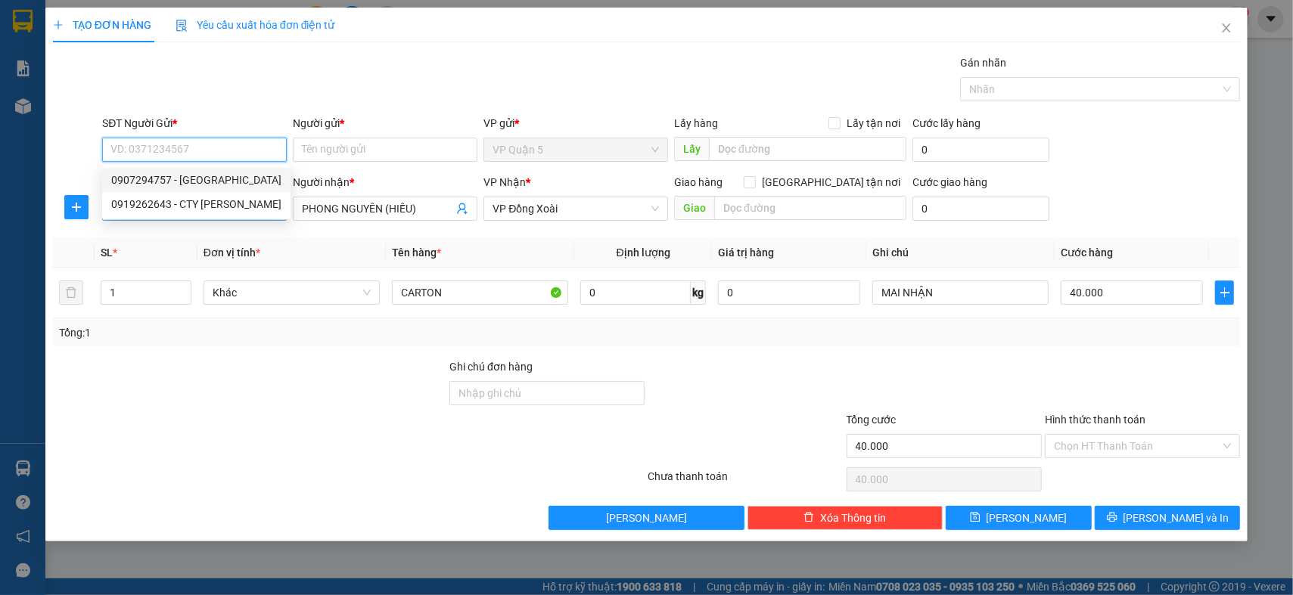
type input "LỘC HƯNG"
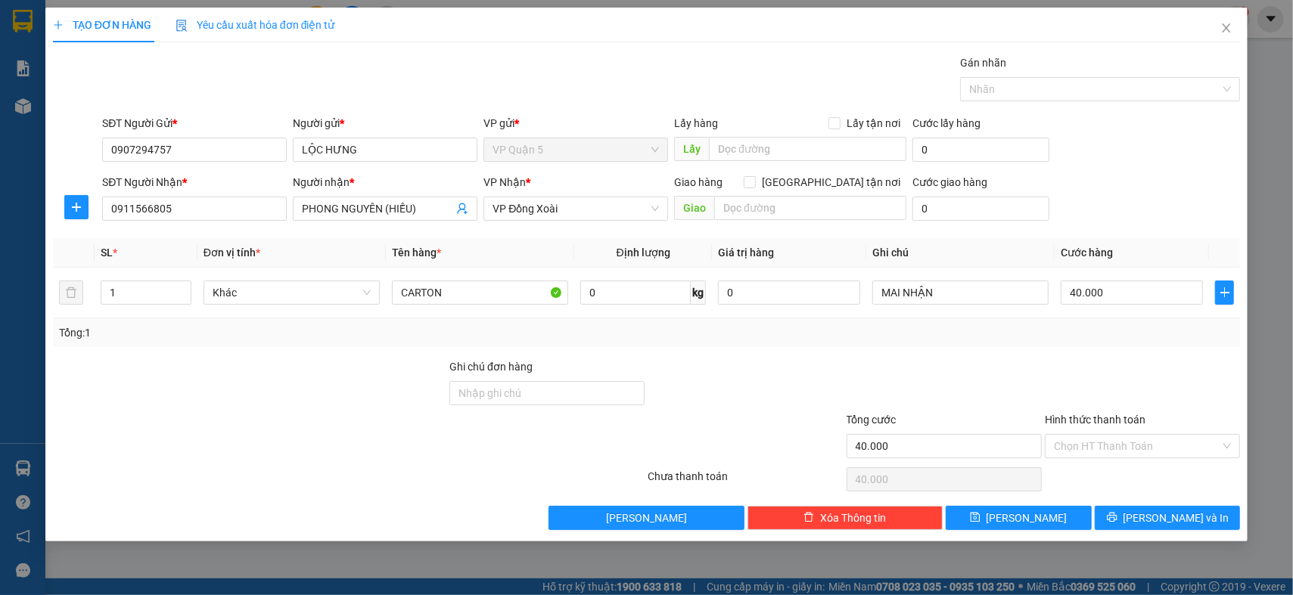
click at [295, 355] on div "Transit Pickup Surcharge Ids Transit Deliver Surcharge Ids Transit Deliver Surc…" at bounding box center [646, 292] width 1187 height 476
click at [1149, 312] on td "40.000" at bounding box center [1132, 293] width 154 height 51
click at [999, 297] on input "MAI NHẬN" at bounding box center [960, 293] width 176 height 24
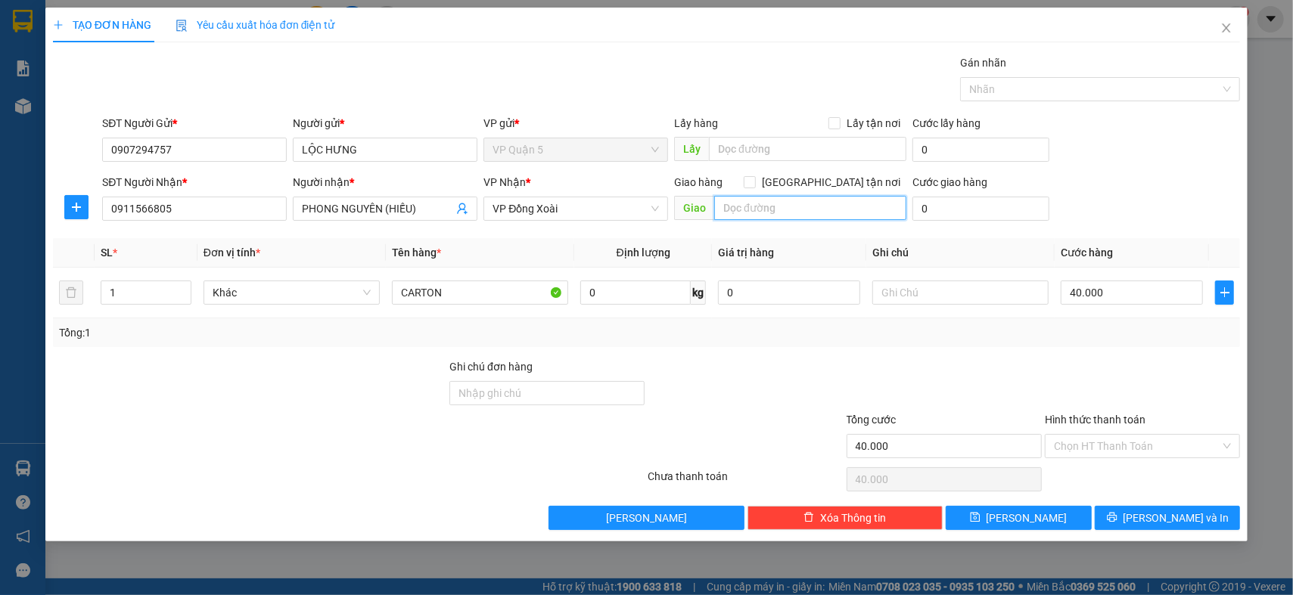
click at [765, 207] on input "text" at bounding box center [810, 208] width 192 height 24
type input "1396 PHÚ RIỀNG ĐỎ ĐX"
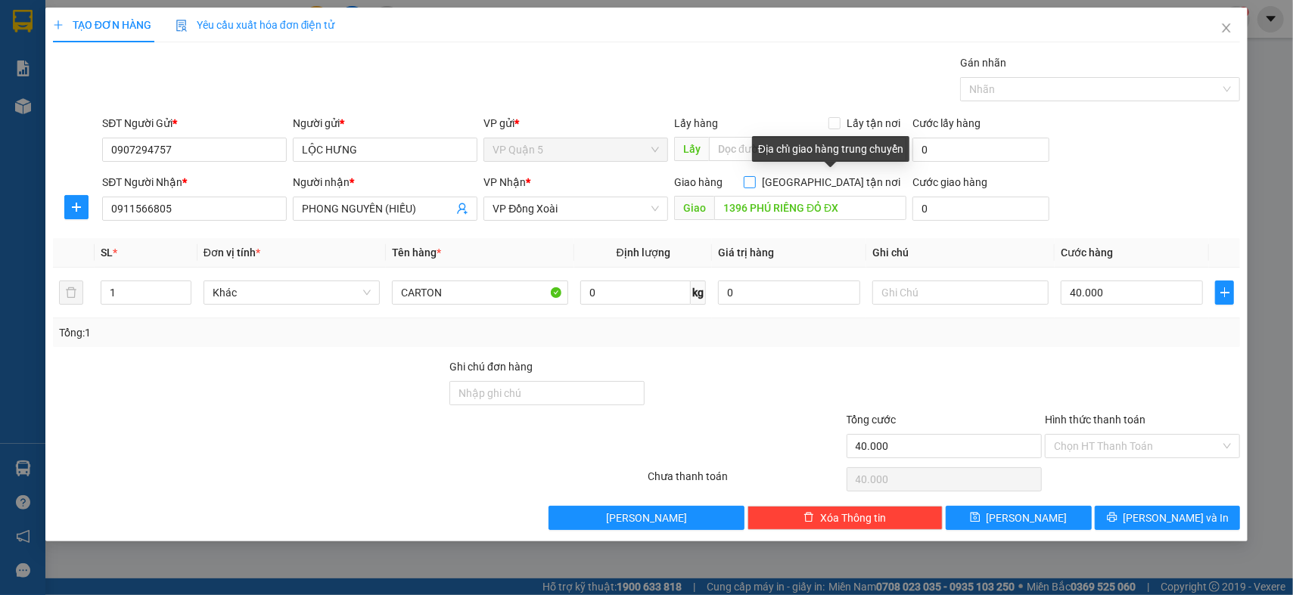
click at [754, 182] on input "[GEOGRAPHIC_DATA] tận nơi" at bounding box center [749, 181] width 11 height 11
checkbox input "true"
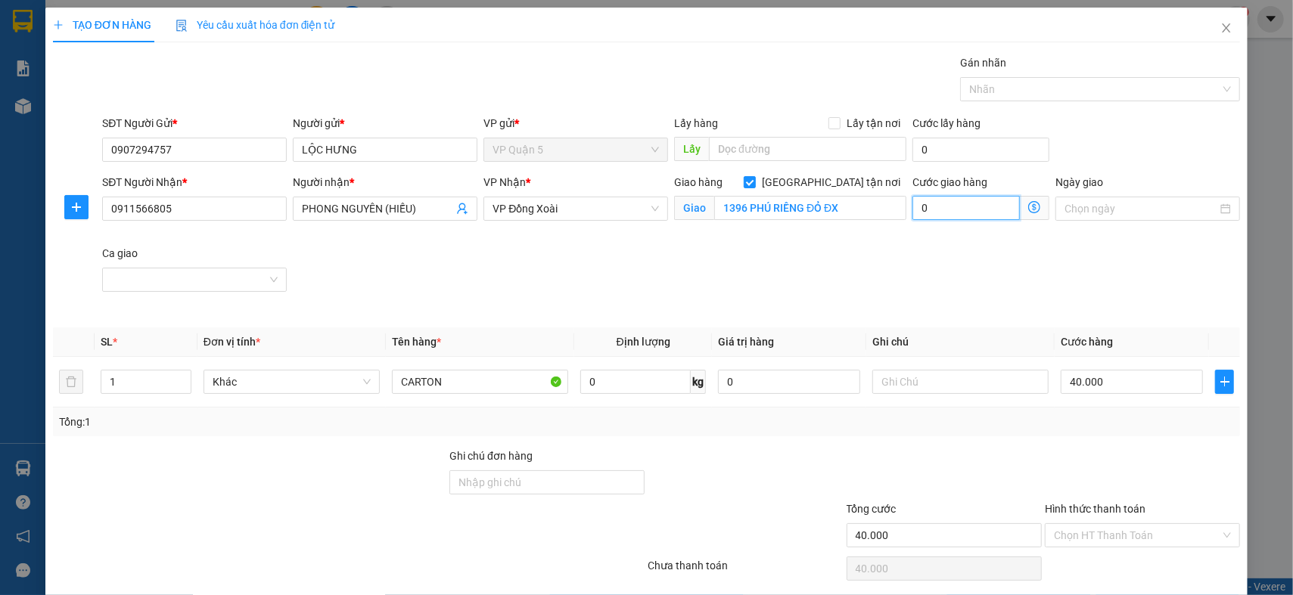
click at [972, 219] on input "0" at bounding box center [965, 208] width 107 height 24
type input "40.001"
type input "1"
type input "40.015"
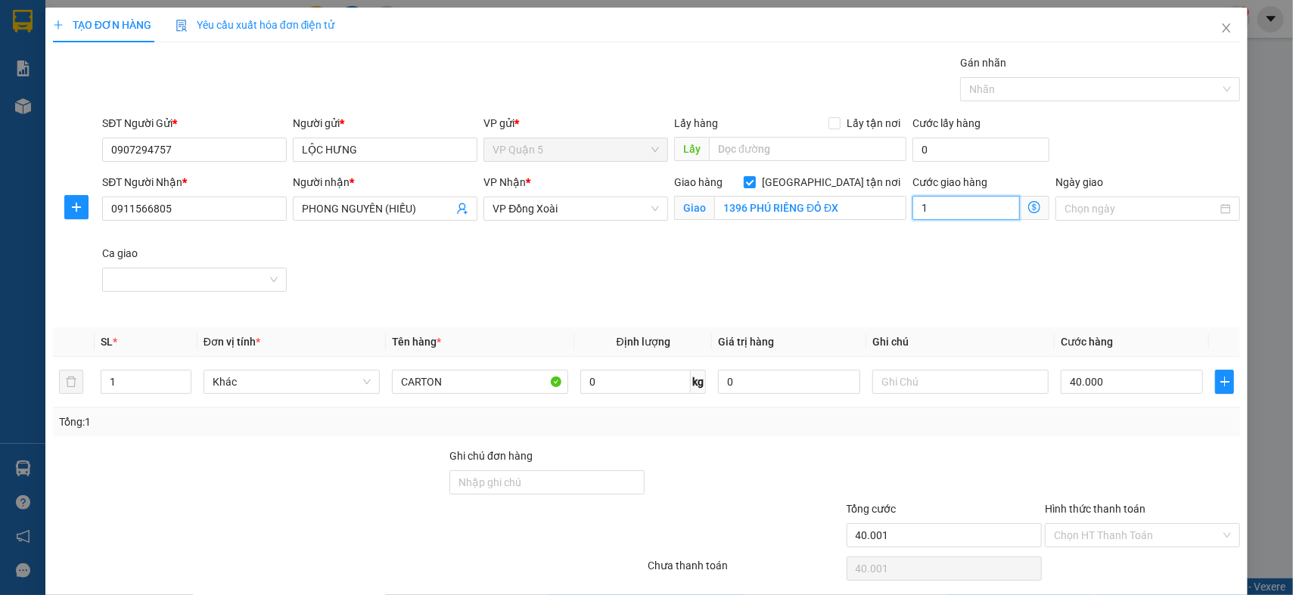
type input "40.015"
type input "15"
type input "55.000"
type input "15.000"
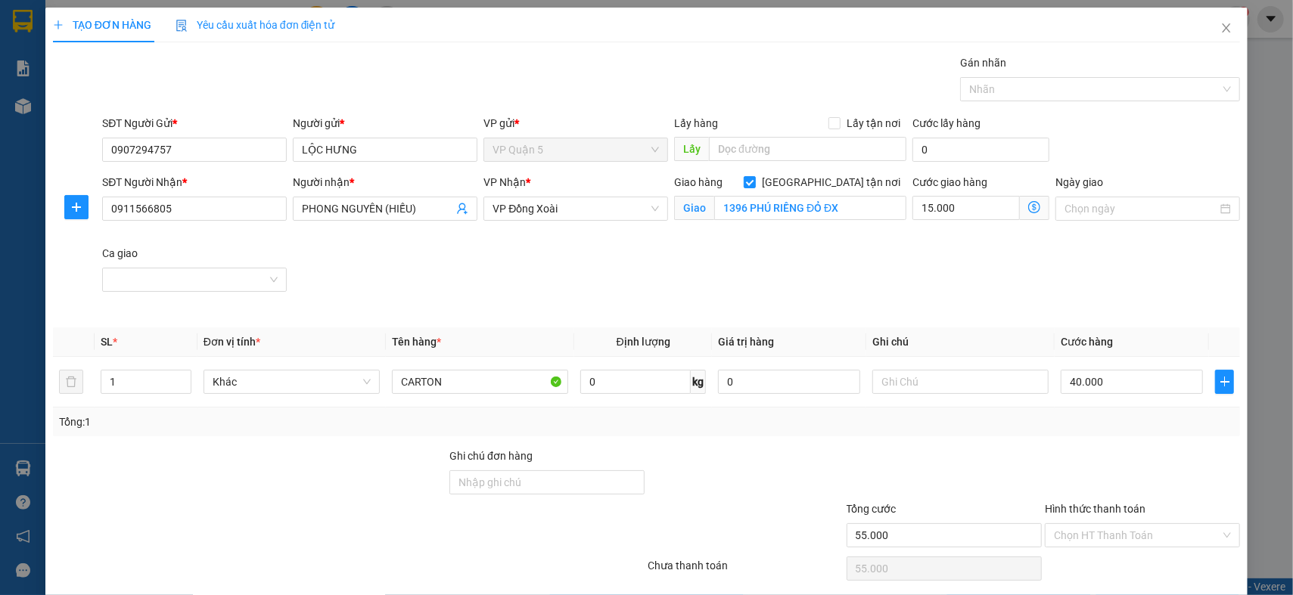
click at [1152, 294] on div "SĐT Người Nhận * 0911566805 Người nhận * PHONG NGUYÊN (HIẾU) VP Nhận * VP Đồng …" at bounding box center [671, 245] width 1144 height 142
click at [1099, 271] on div "SĐT Người Nhận * 0911566805 Người nhận * PHONG NGUYÊN (HIẾU) VP Nhận * VP Đồng …" at bounding box center [671, 245] width 1144 height 142
click at [1105, 431] on div "Tổng: 1" at bounding box center [646, 422] width 1187 height 29
click at [953, 386] on input "text" at bounding box center [960, 382] width 176 height 24
type input "D"
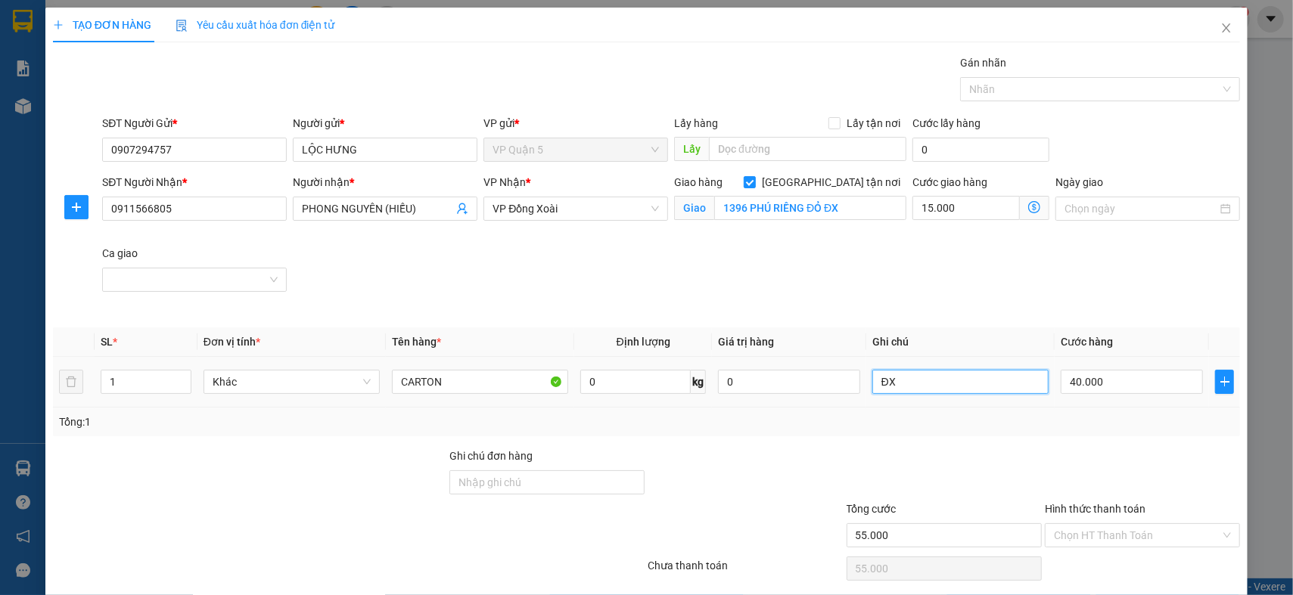
type input "Đ"
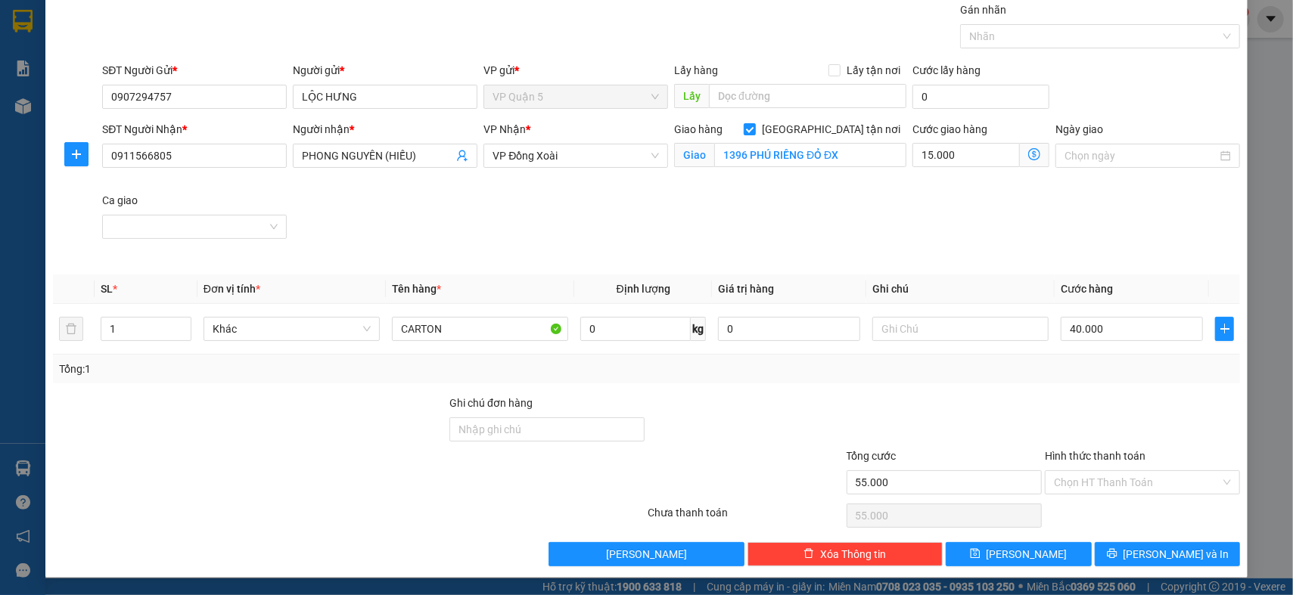
click at [1158, 388] on div "Transit Pickup Surcharge Ids Transit Deliver Surcharge Ids Transit Deliver Surc…" at bounding box center [646, 284] width 1187 height 565
click at [1159, 551] on span "[PERSON_NAME] và In" at bounding box center [1177, 554] width 106 height 17
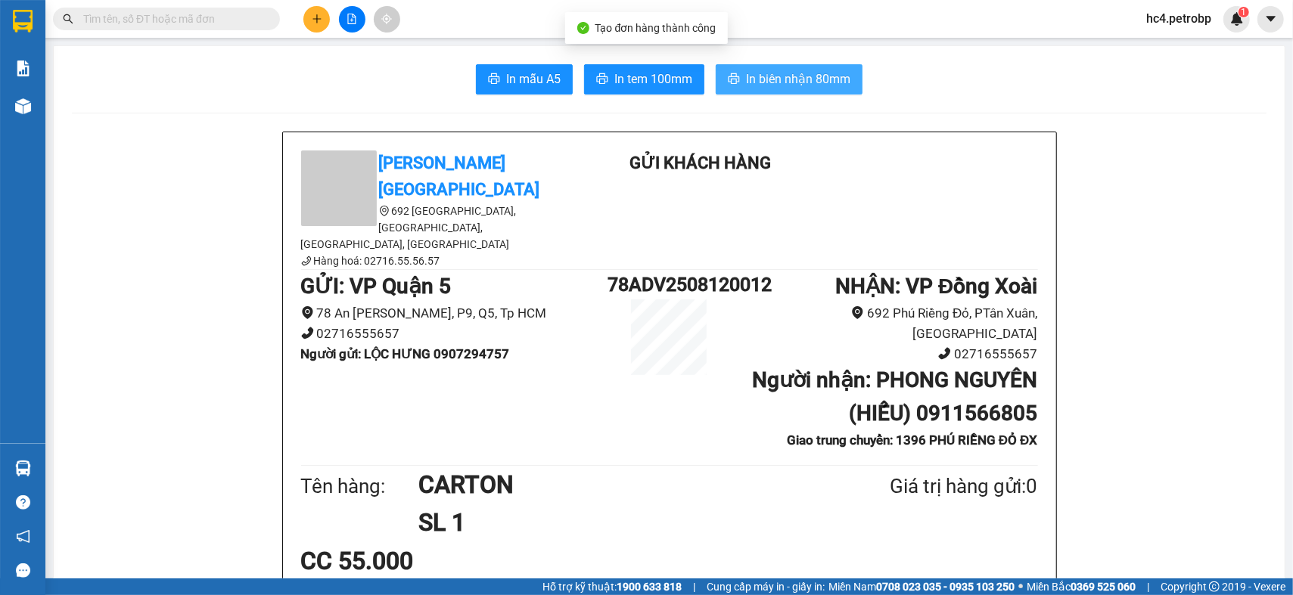
click at [769, 76] on span "In biên nhận 80mm" at bounding box center [798, 79] width 104 height 19
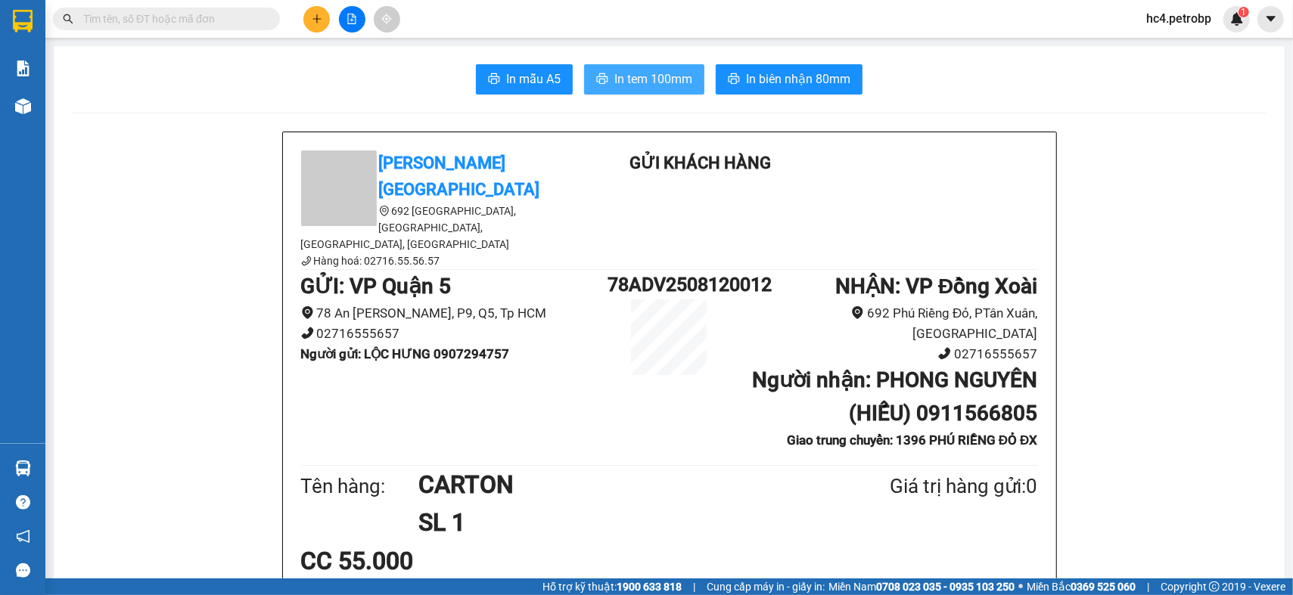
click at [640, 89] on button "In tem 100mm" at bounding box center [644, 79] width 120 height 30
click at [825, 85] on span "In biên nhận 80mm" at bounding box center [798, 79] width 104 height 19
click at [323, 20] on button at bounding box center [316, 19] width 26 height 26
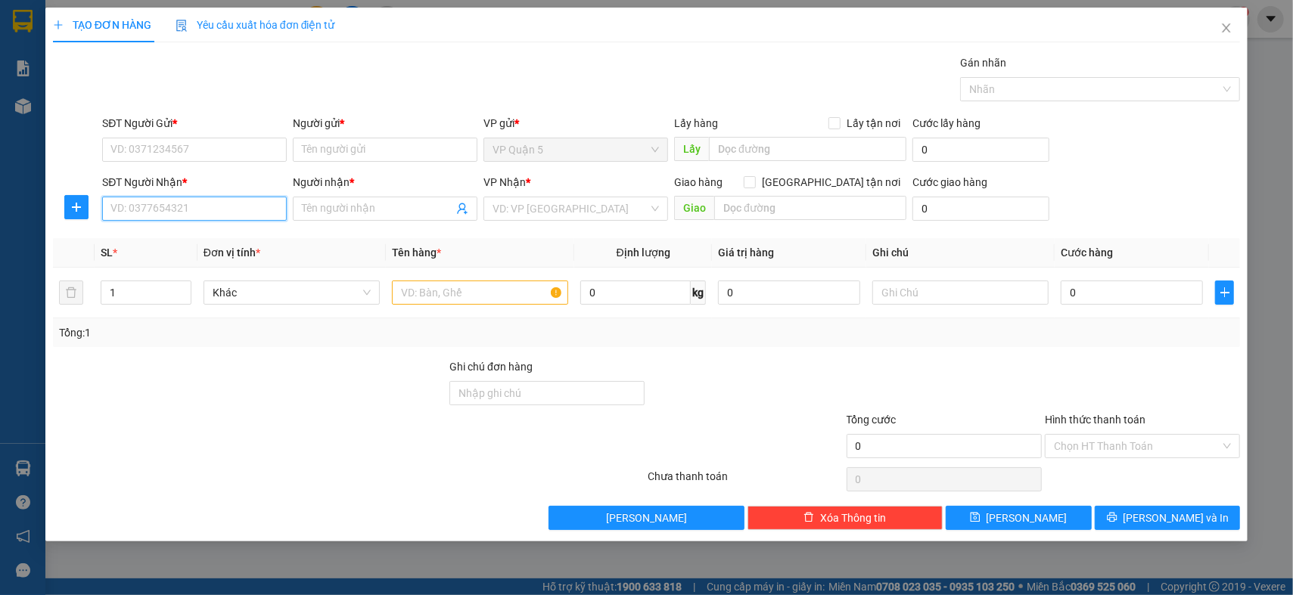
click at [234, 216] on input "SĐT Người Nhận *" at bounding box center [194, 209] width 185 height 24
click at [197, 241] on div "0963957345 - HUY KT" at bounding box center [196, 239] width 170 height 17
type input "0963957345"
type input "HUY KT"
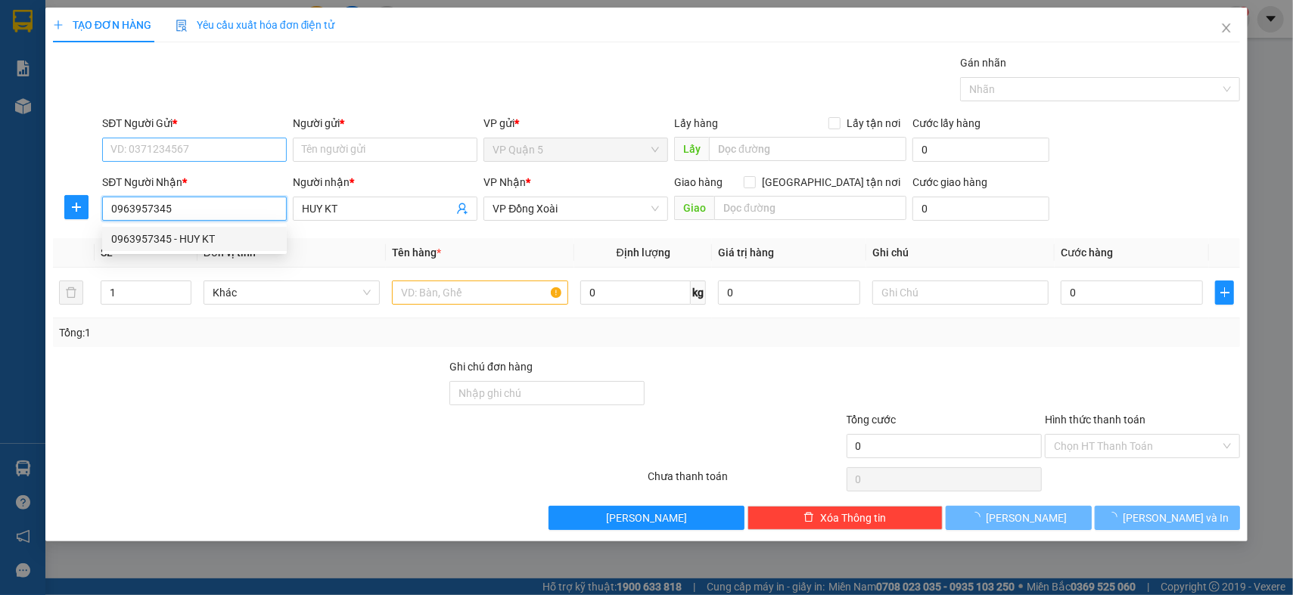
type input "0963957345"
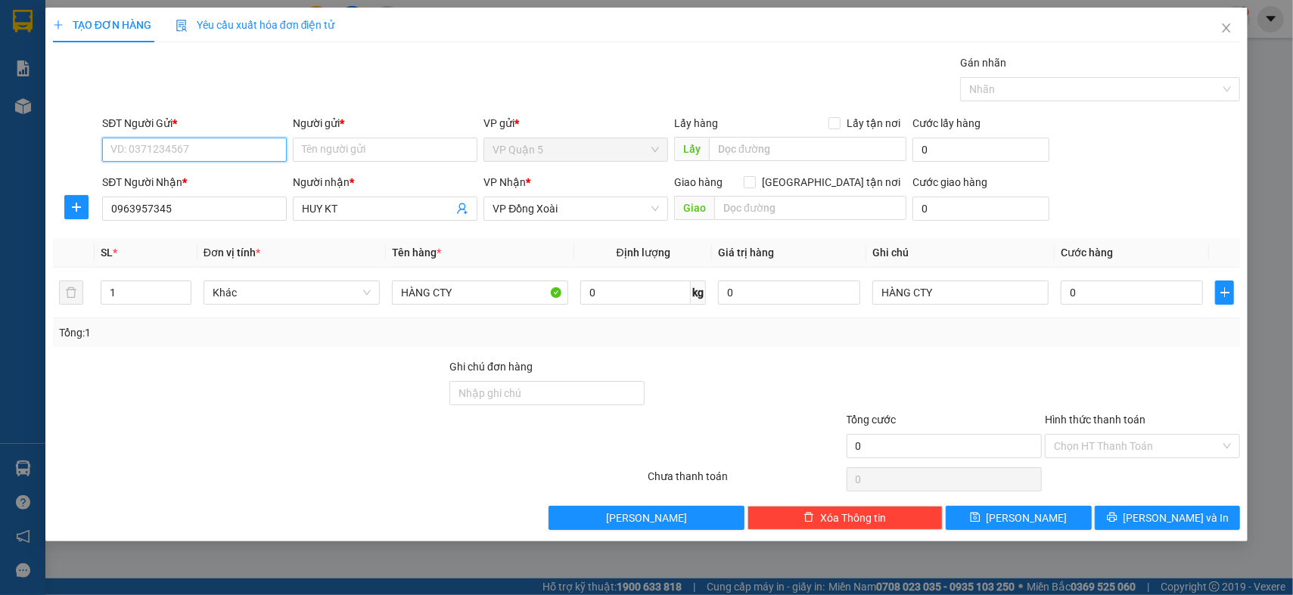
click at [207, 157] on input "SĐT Người Gửi *" at bounding box center [194, 150] width 185 height 24
click at [232, 180] on div "0963957345 - HUY KT" at bounding box center [194, 180] width 166 height 17
type input "0963957345"
type input "HUY KT"
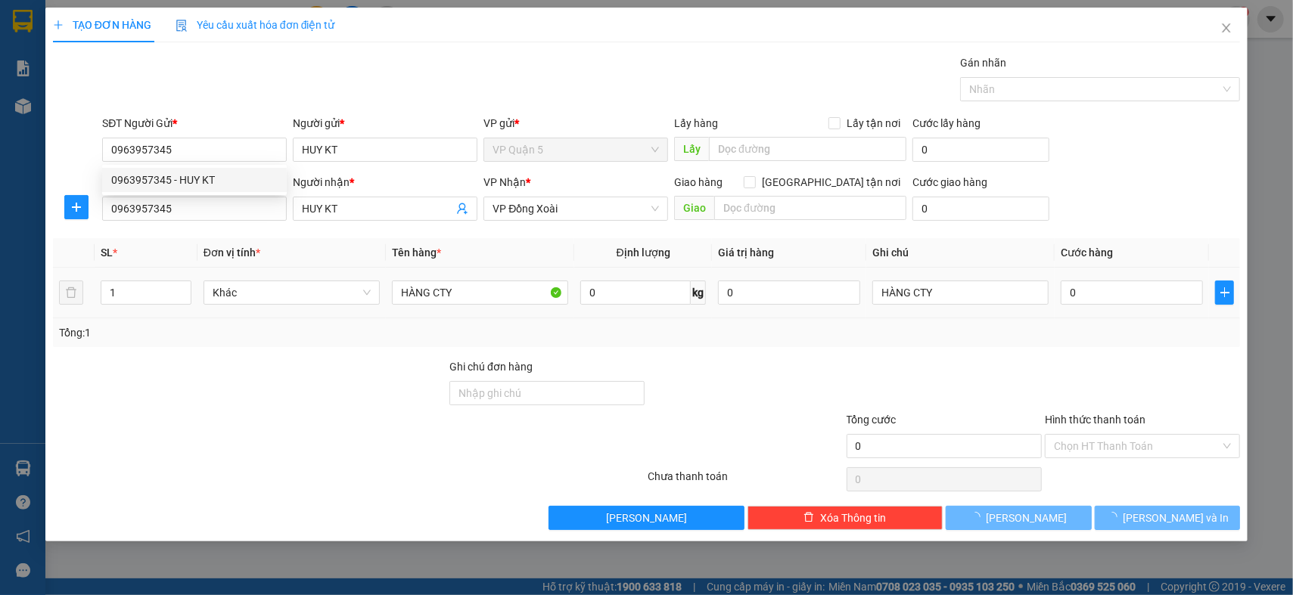
click at [303, 404] on div at bounding box center [249, 385] width 396 height 53
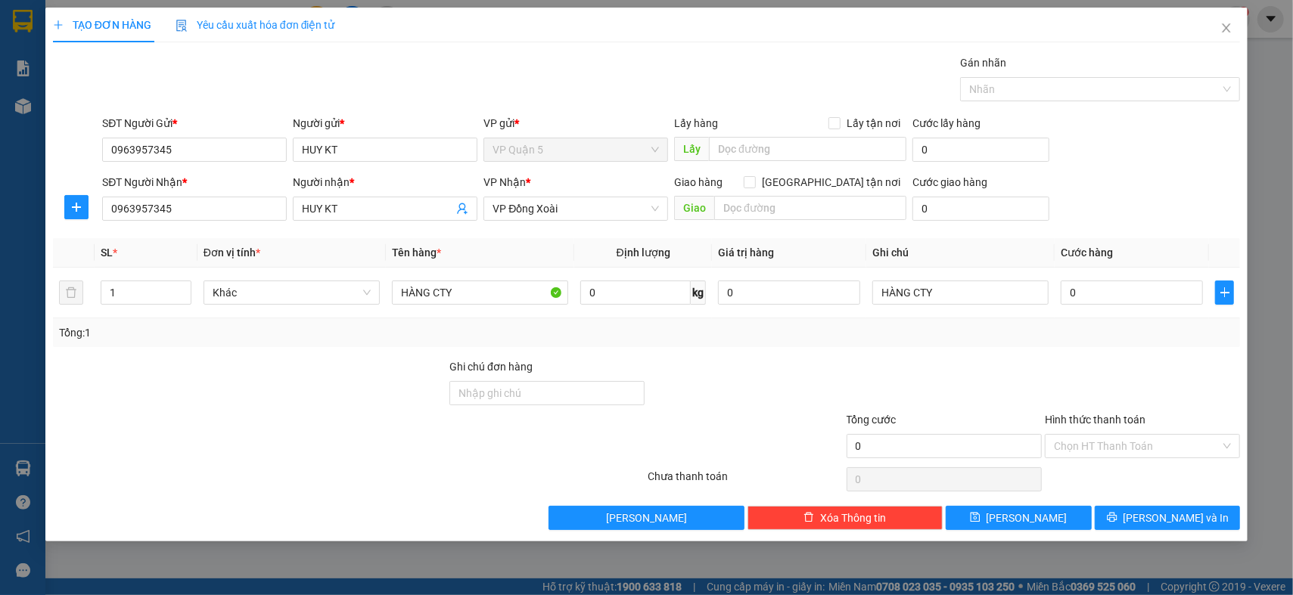
click at [303, 404] on div at bounding box center [249, 385] width 396 height 53
click at [302, 405] on div at bounding box center [249, 385] width 396 height 53
click at [1174, 350] on div "Transit Pickup Surcharge Ids Transit Deliver Surcharge Ids Transit Deliver Surc…" at bounding box center [646, 292] width 1187 height 476
click at [1177, 512] on span "[PERSON_NAME] và In" at bounding box center [1177, 518] width 106 height 17
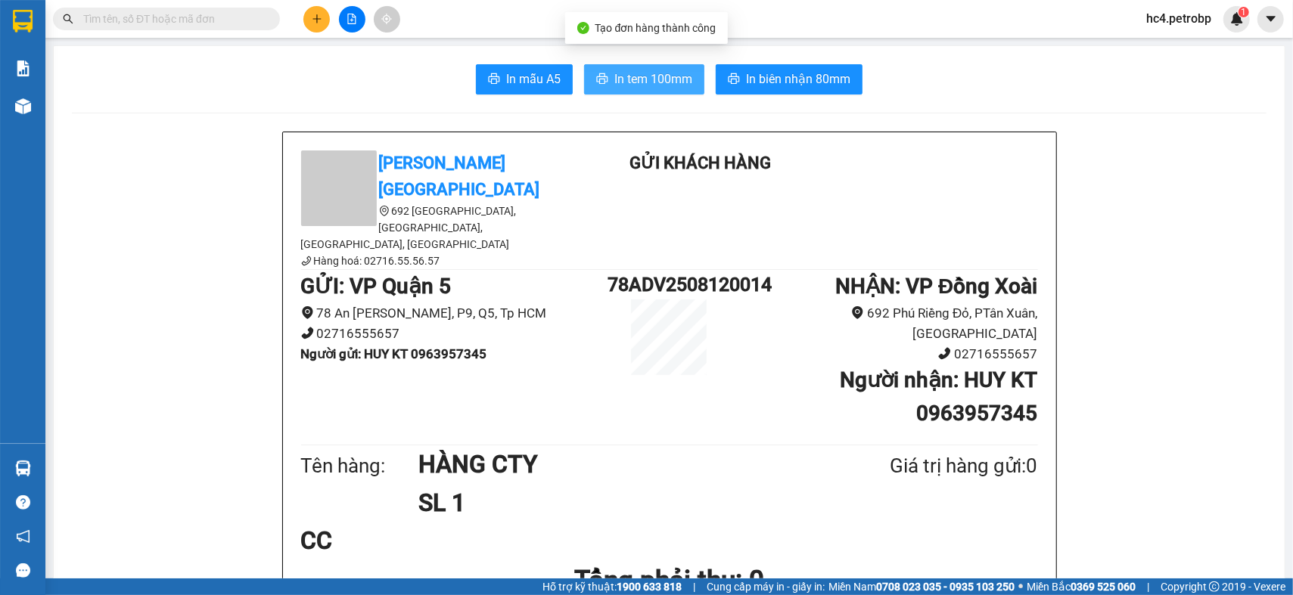
click at [625, 72] on span "In tem 100mm" at bounding box center [653, 79] width 78 height 19
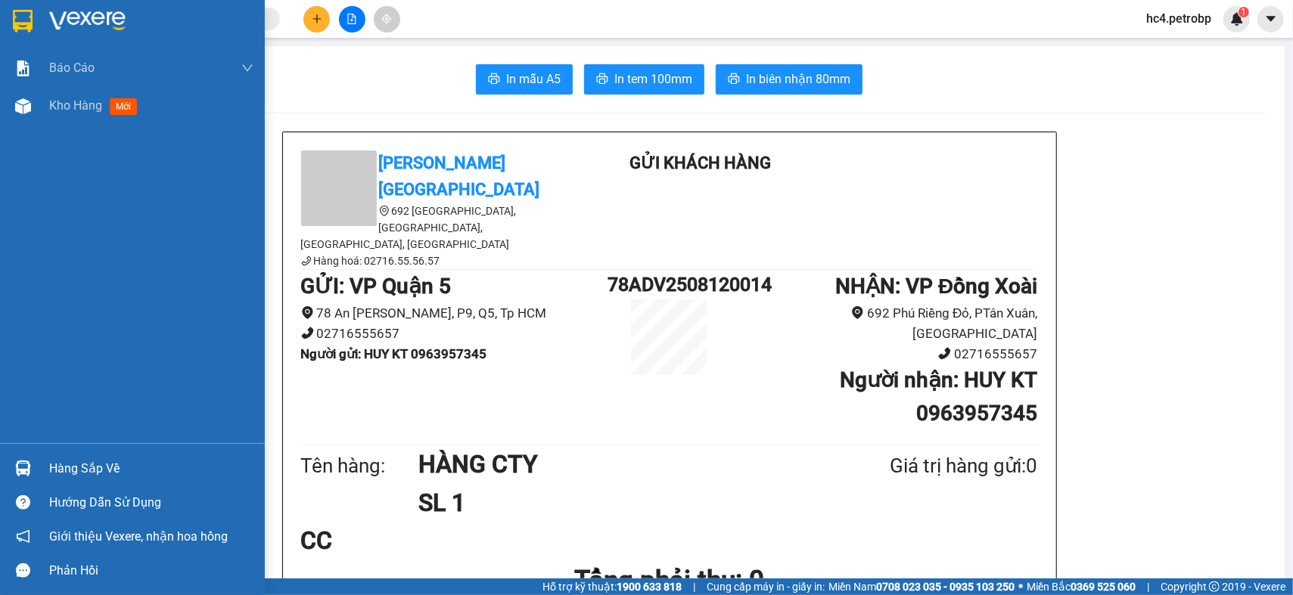
click at [76, 129] on div "Báo cáo BC tiền tận nơi (nhân viên) Báo cáo 1 (nv): Số tiền đã thu của văn phòn…" at bounding box center [132, 246] width 265 height 394
click at [92, 112] on span "Kho hàng" at bounding box center [75, 105] width 53 height 14
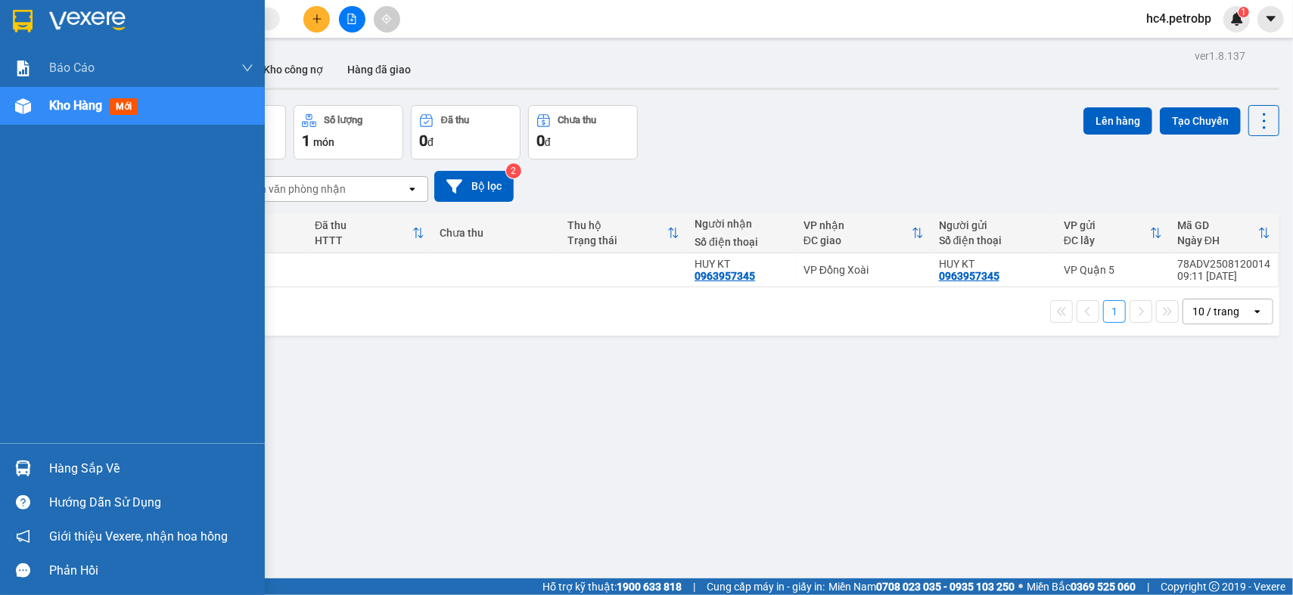
click at [77, 466] on div "Hàng sắp về" at bounding box center [151, 469] width 204 height 23
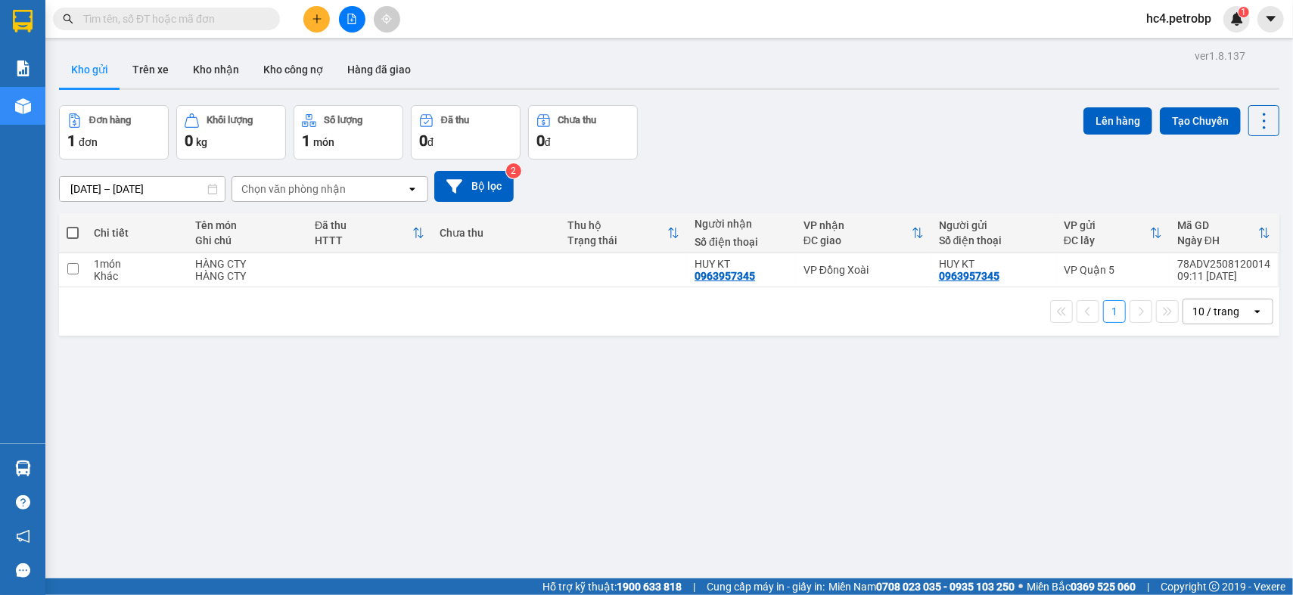
click at [814, 454] on section "Kết quả tìm kiếm ( 0 ) Bộ lọc Ngày tạo đơn gần nhất No Data hc4.petrobp 1 Báo c…" at bounding box center [646, 297] width 1293 height 595
click at [355, 17] on icon "file-add" at bounding box center [352, 19] width 11 height 11
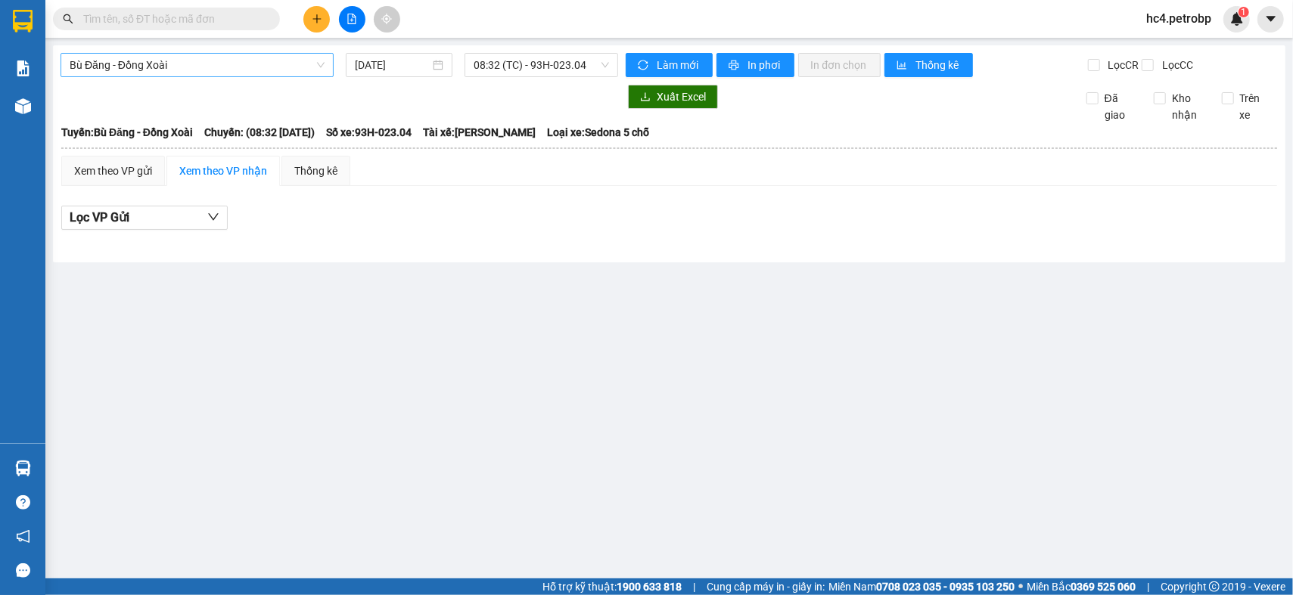
click at [230, 68] on span "Bù Đăng - Đồng Xoài" at bounding box center [197, 65] width 255 height 23
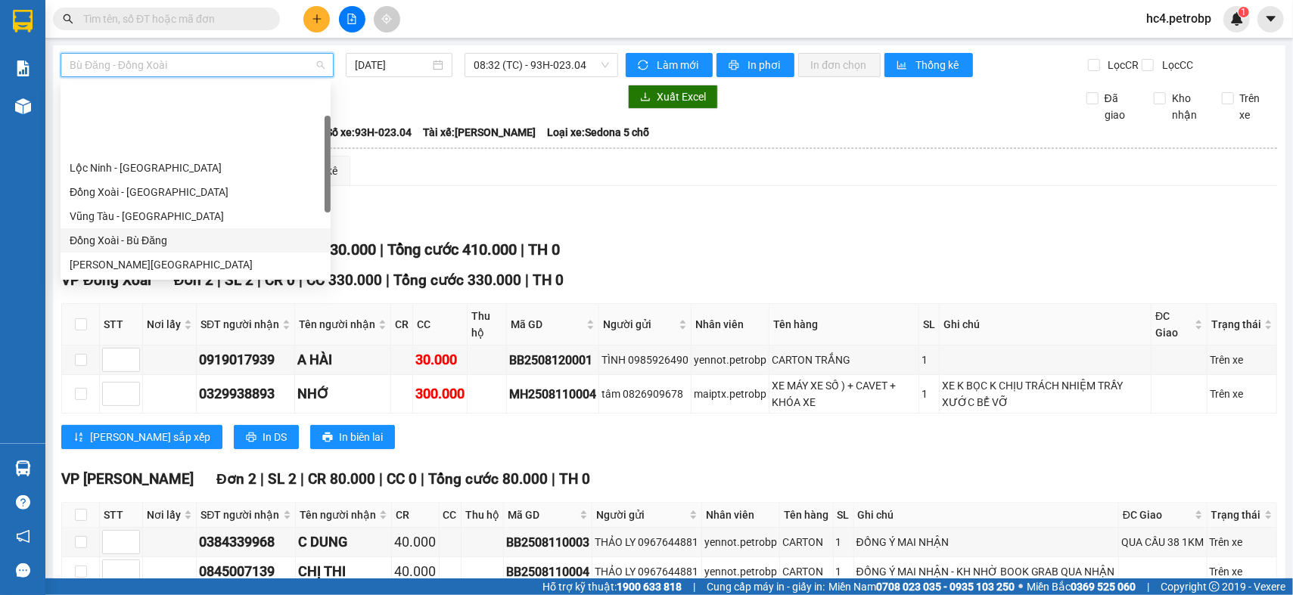
scroll to position [168, 0]
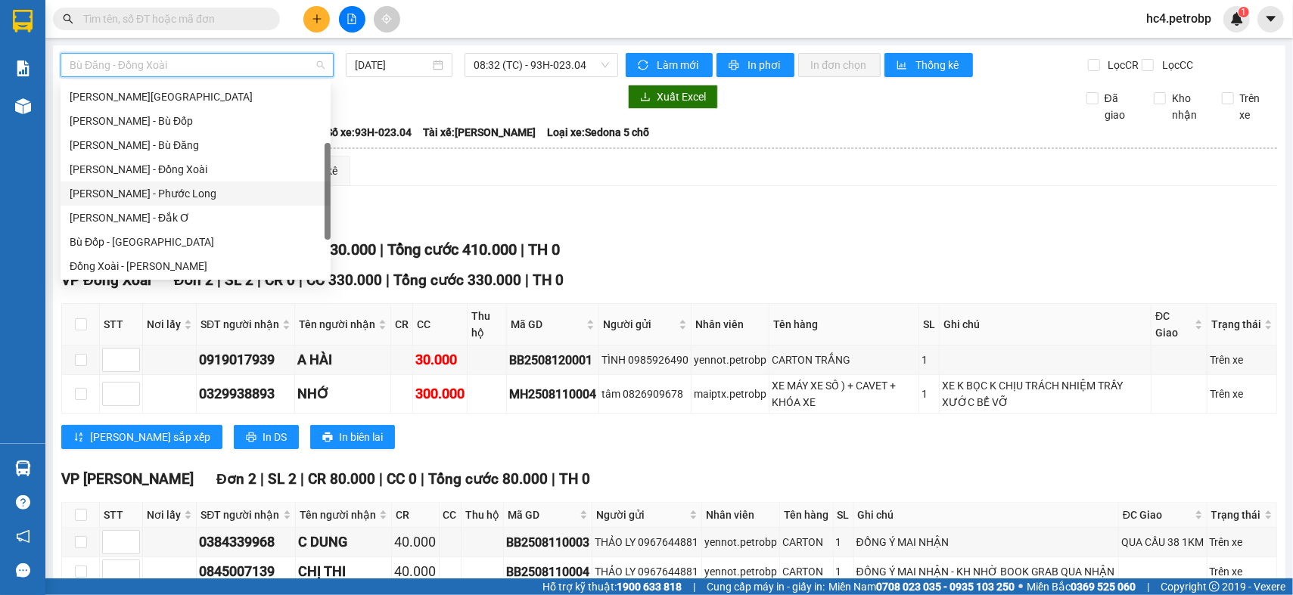
click at [196, 191] on div "Hồ Chí Minh - Phước Long" at bounding box center [196, 193] width 252 height 17
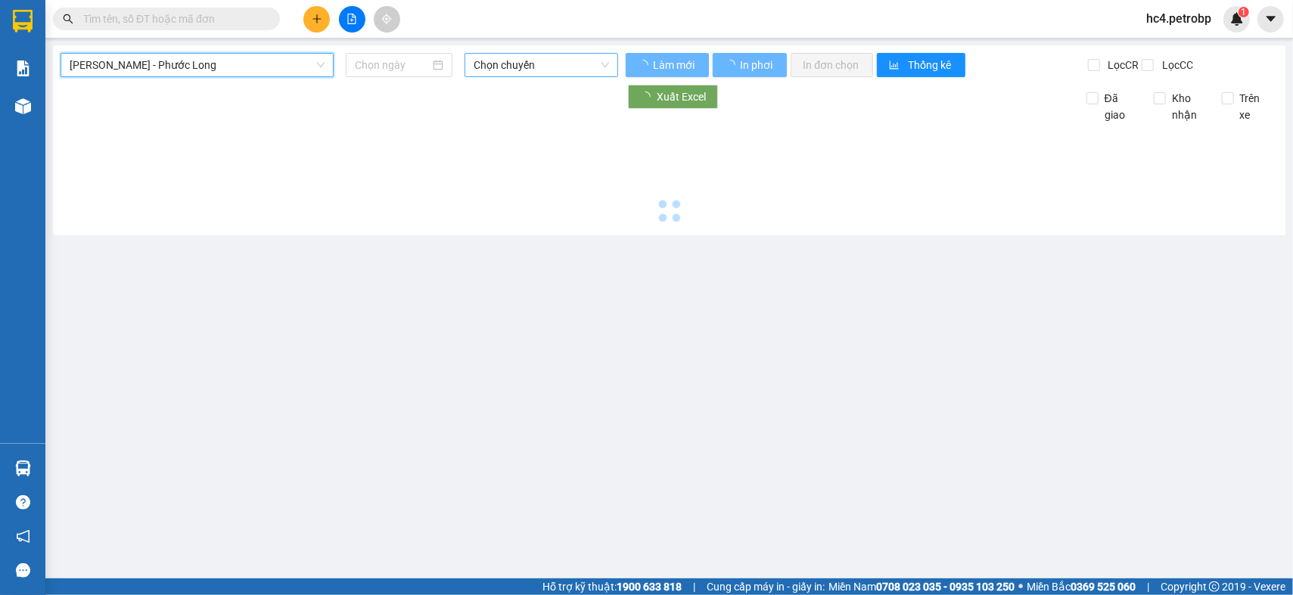
type input "[DATE]"
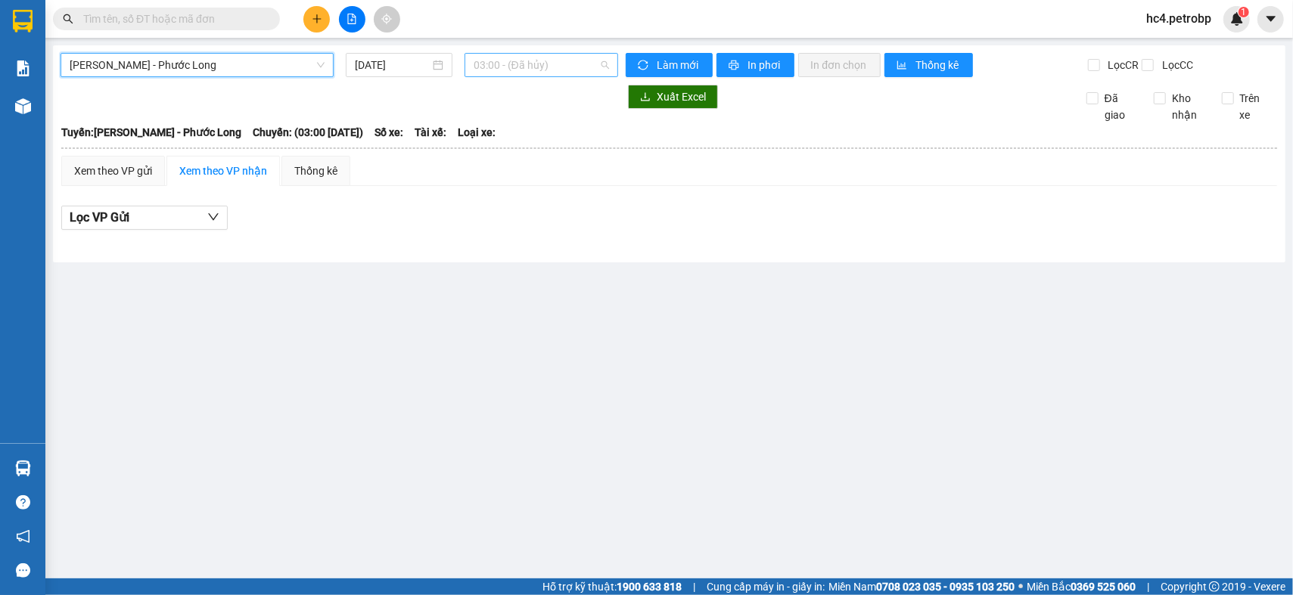
click at [474, 60] on span "03:00 - (Đã hủy)" at bounding box center [542, 65] width 136 height 23
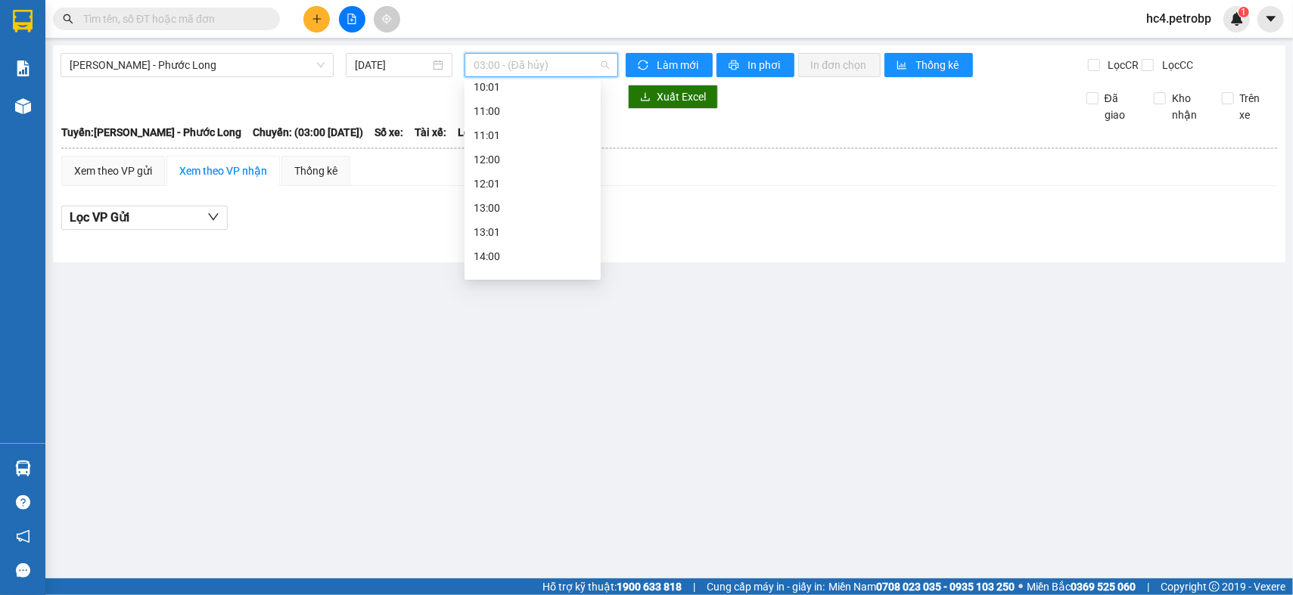
scroll to position [252, 0]
click at [548, 207] on div "09:02 (TC) - 50H-074.37" at bounding box center [533, 206] width 118 height 17
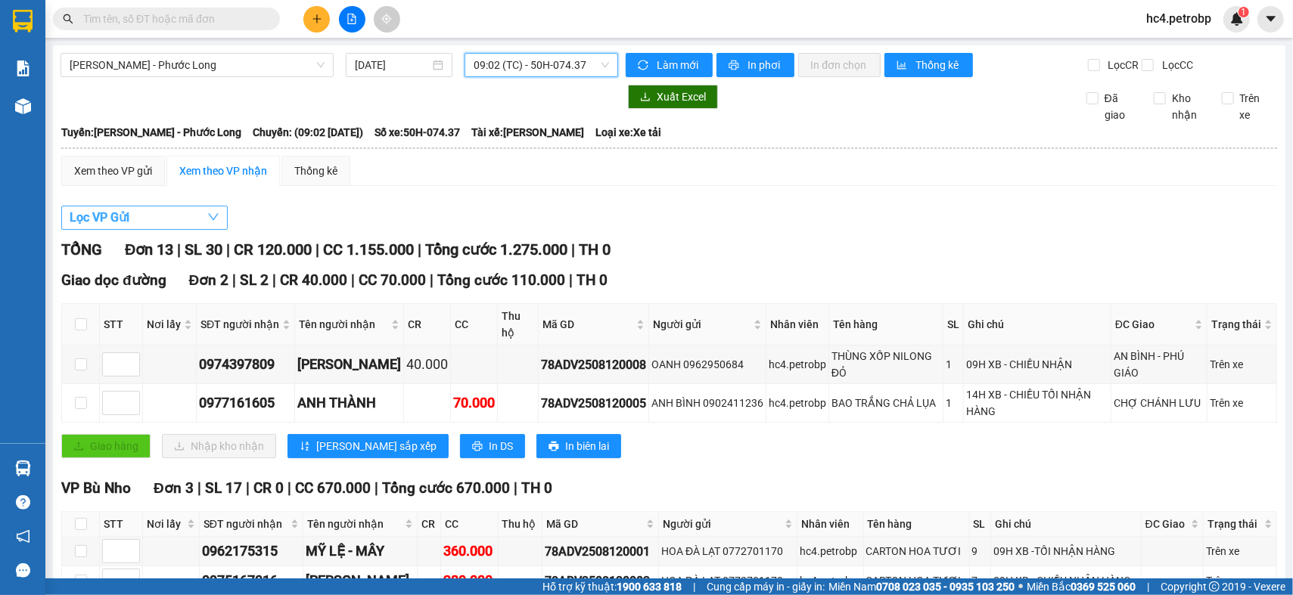
click at [173, 229] on button "Lọc VP Gửi" at bounding box center [144, 218] width 166 height 24
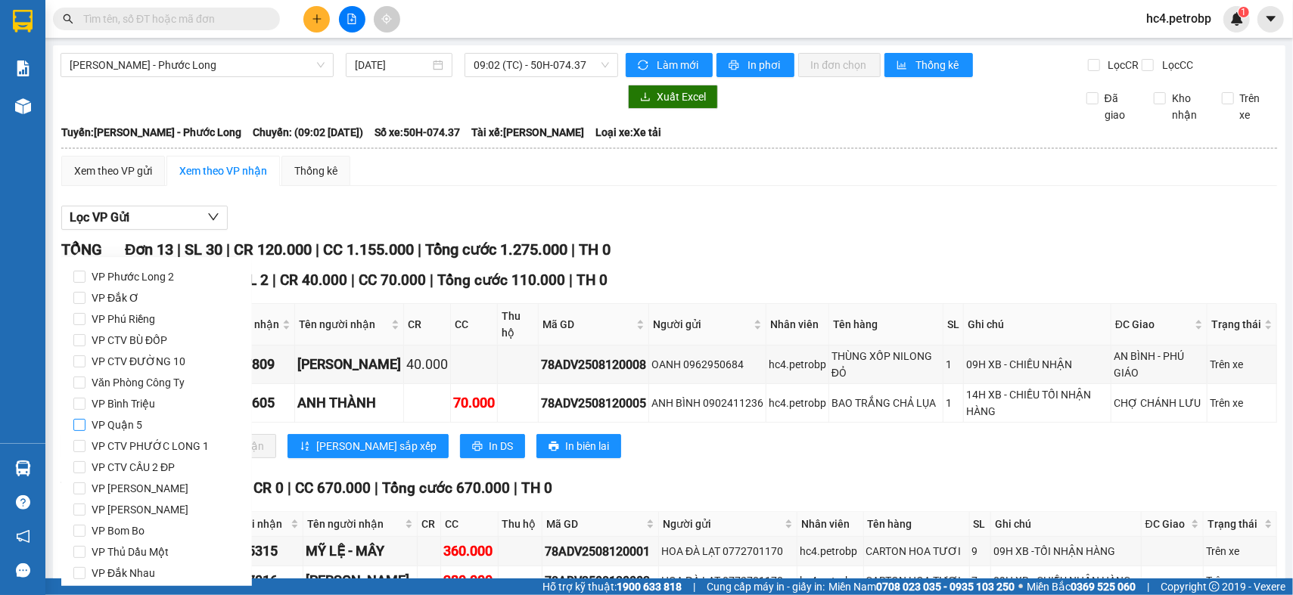
click at [138, 425] on span "VP Quận 5" at bounding box center [116, 425] width 63 height 21
click at [85, 425] on input "VP Quận 5" at bounding box center [79, 425] width 12 height 12
checkbox input "true"
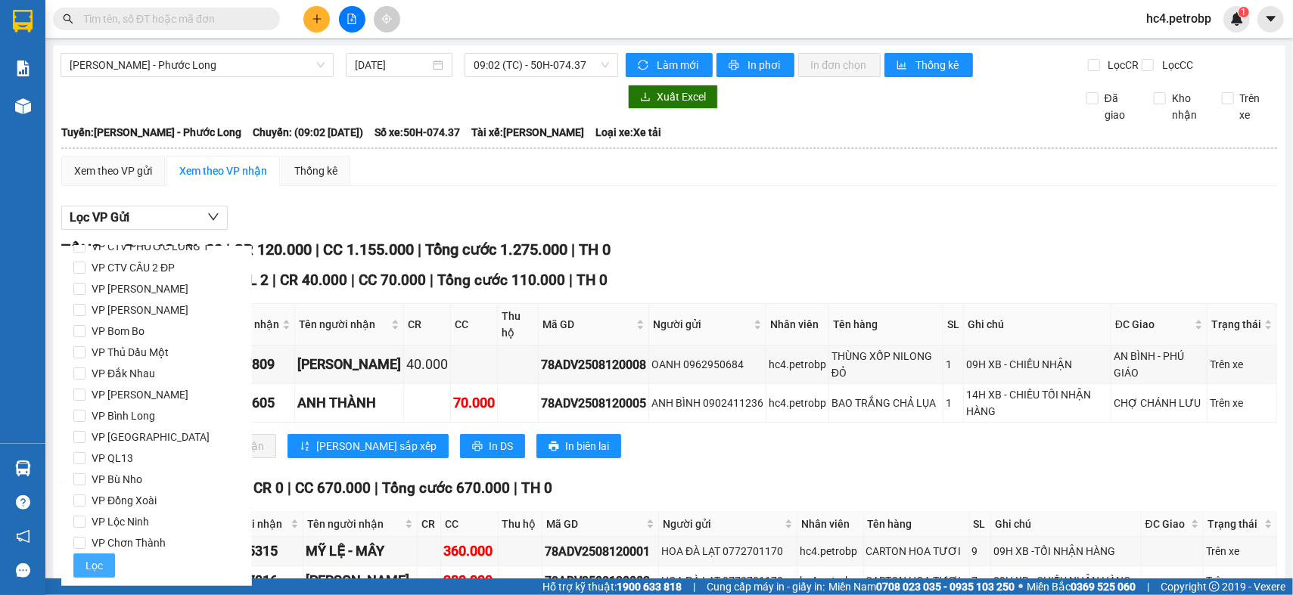
click at [101, 559] on span "Lọc" at bounding box center [93, 566] width 17 height 17
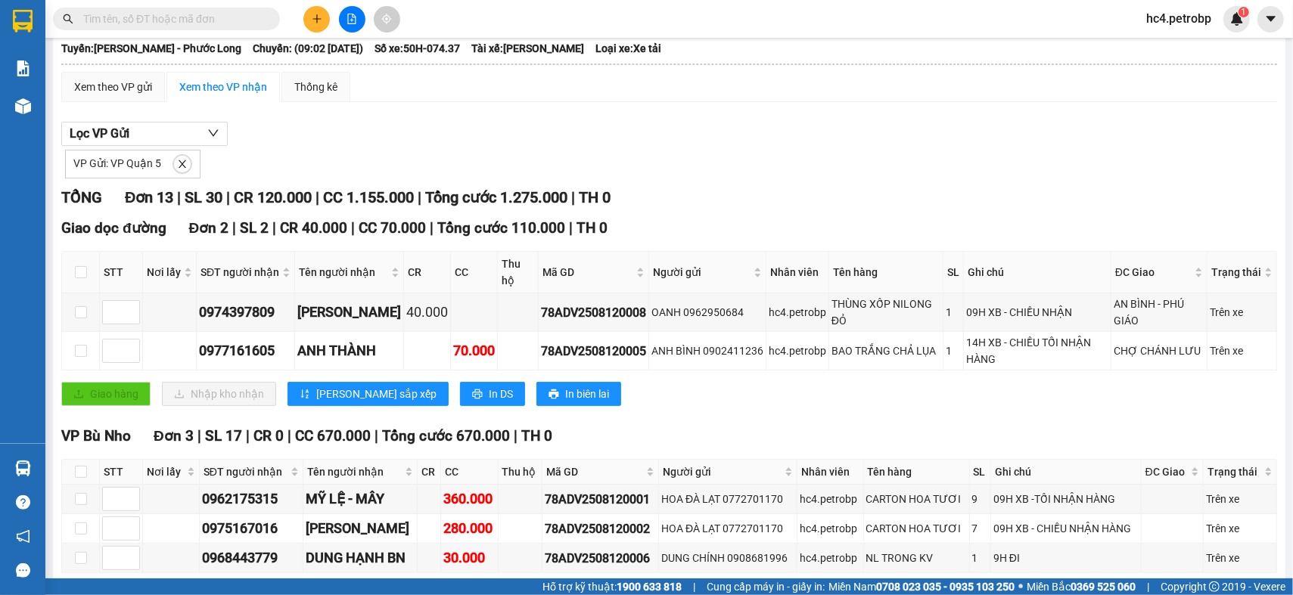
scroll to position [252, 0]
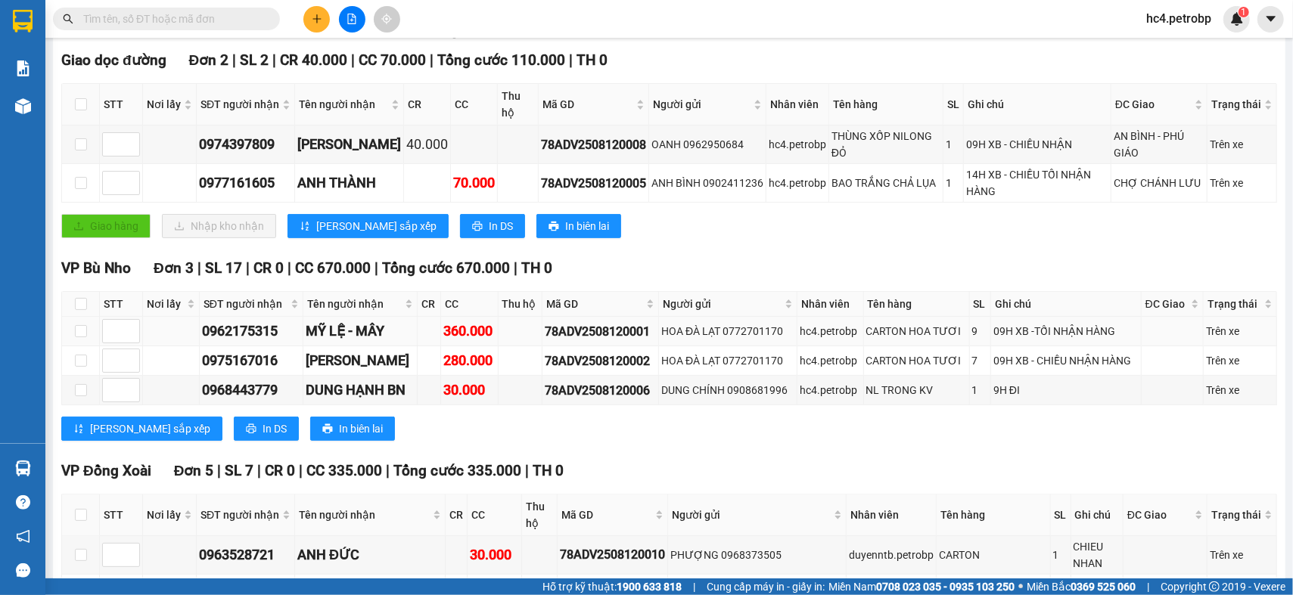
click at [972, 340] on div "9" at bounding box center [980, 331] width 16 height 17
click at [647, 440] on div "Lưu sắp xếp In DS In biên lai" at bounding box center [669, 429] width 1216 height 24
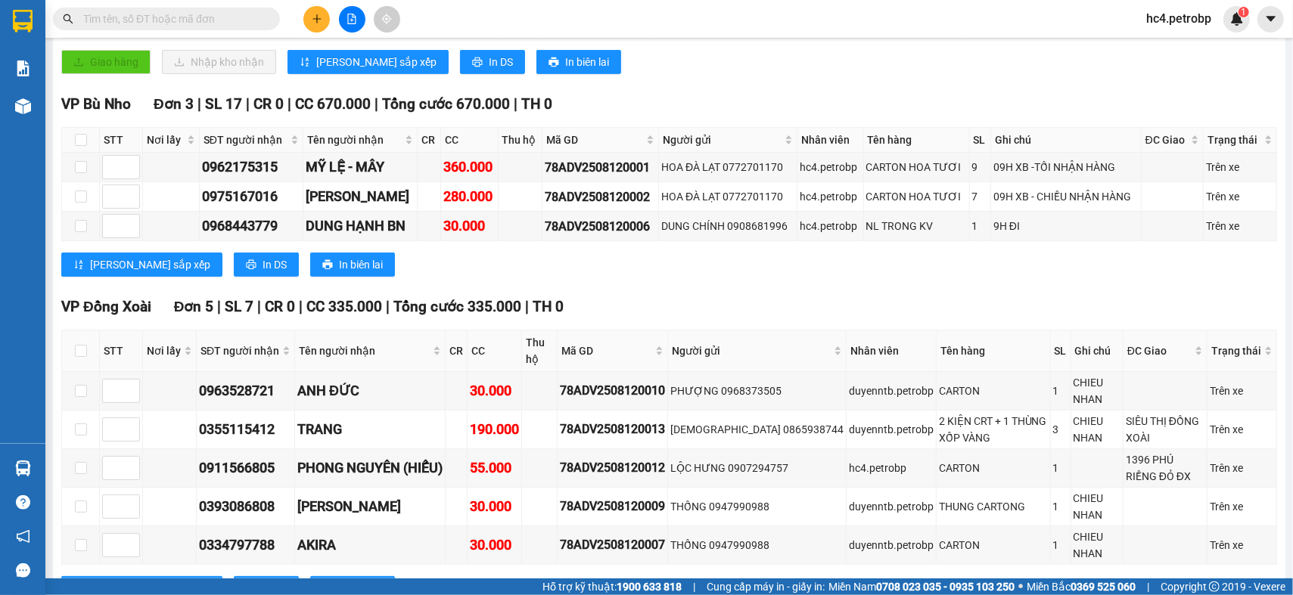
scroll to position [0, 0]
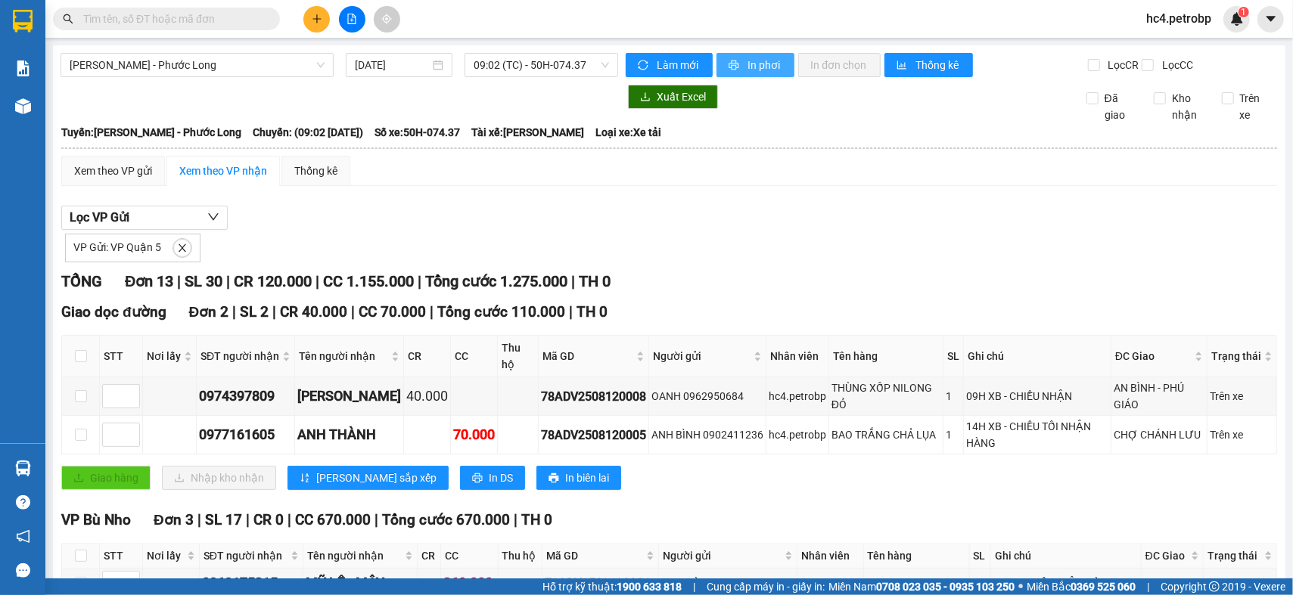
click at [757, 70] on span "In phơi" at bounding box center [765, 65] width 35 height 17
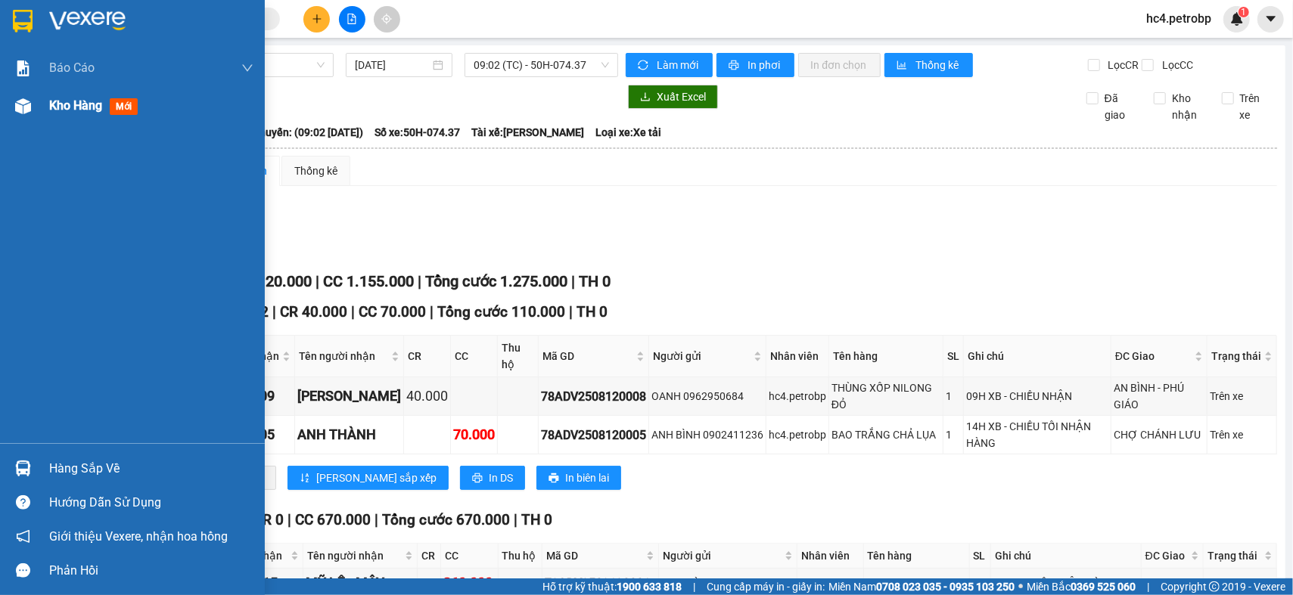
click at [90, 110] on span "Kho hàng" at bounding box center [75, 105] width 53 height 14
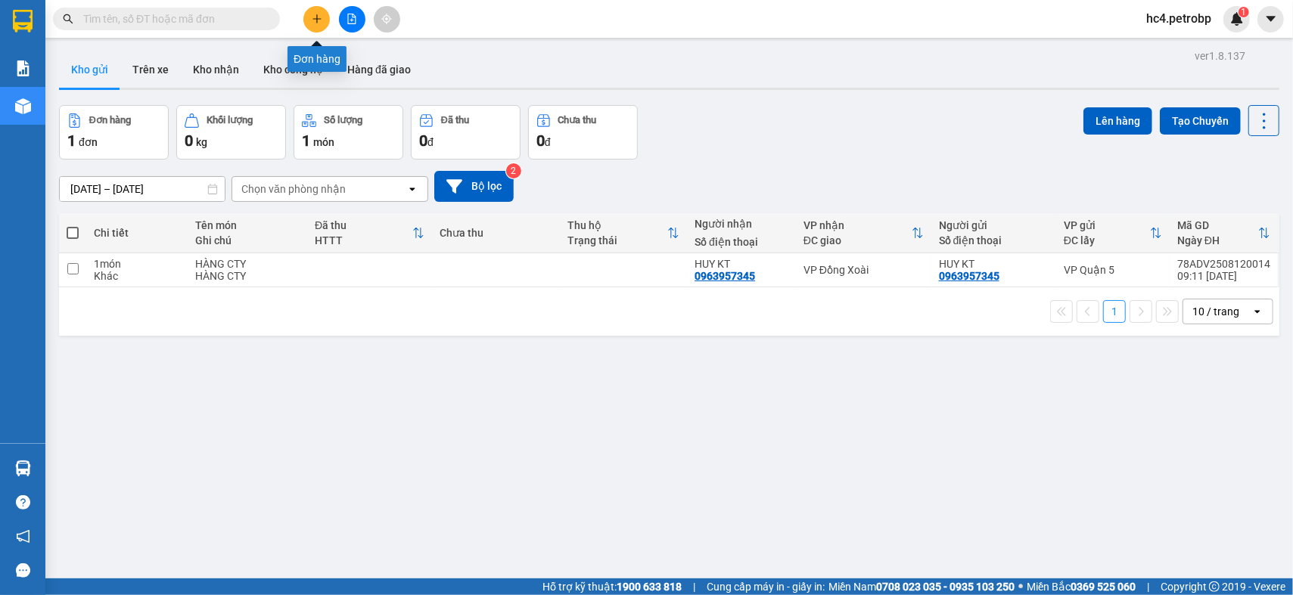
click at [322, 23] on button at bounding box center [316, 19] width 26 height 26
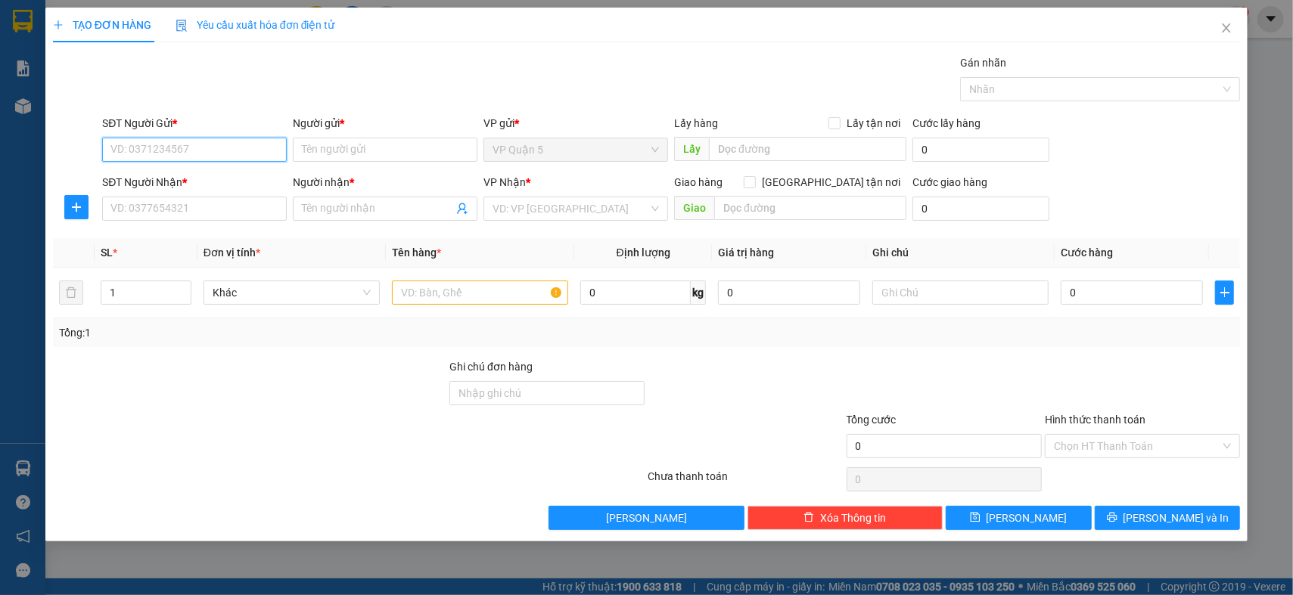
click at [206, 156] on input "SĐT Người Gửi *" at bounding box center [194, 150] width 185 height 24
click at [220, 185] on div "0357540589 - ÁNH SG" at bounding box center [194, 180] width 166 height 17
type input "0357540589"
type input "ÁNH SG"
type input "0946357979"
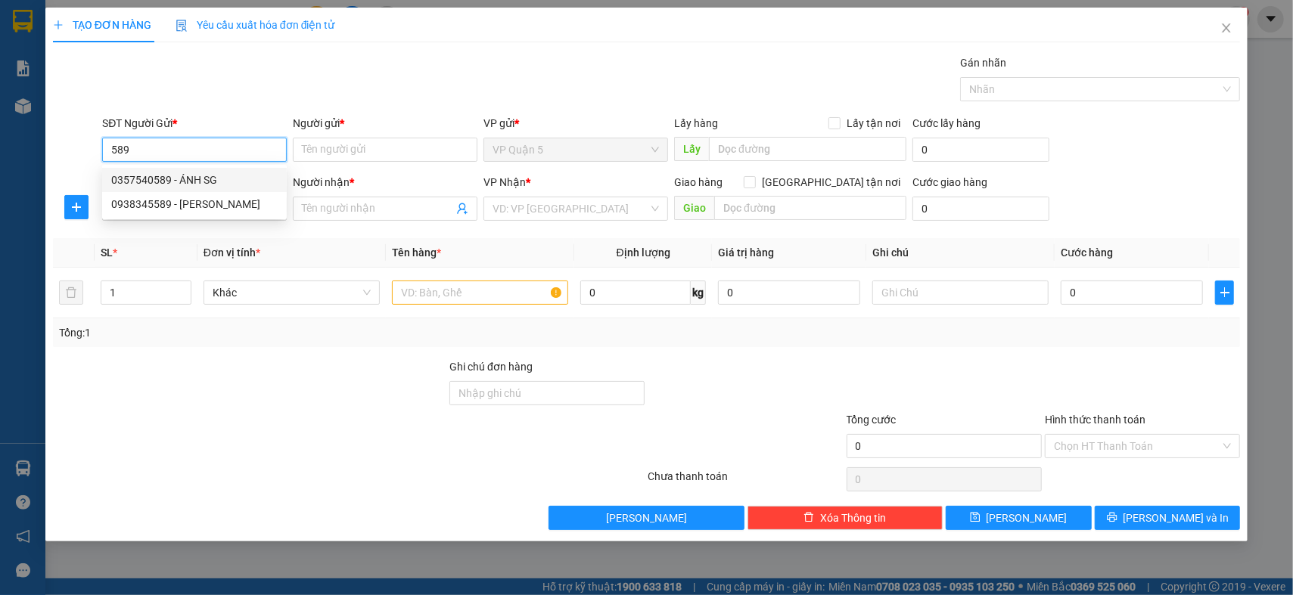
type input "ĐẠT"
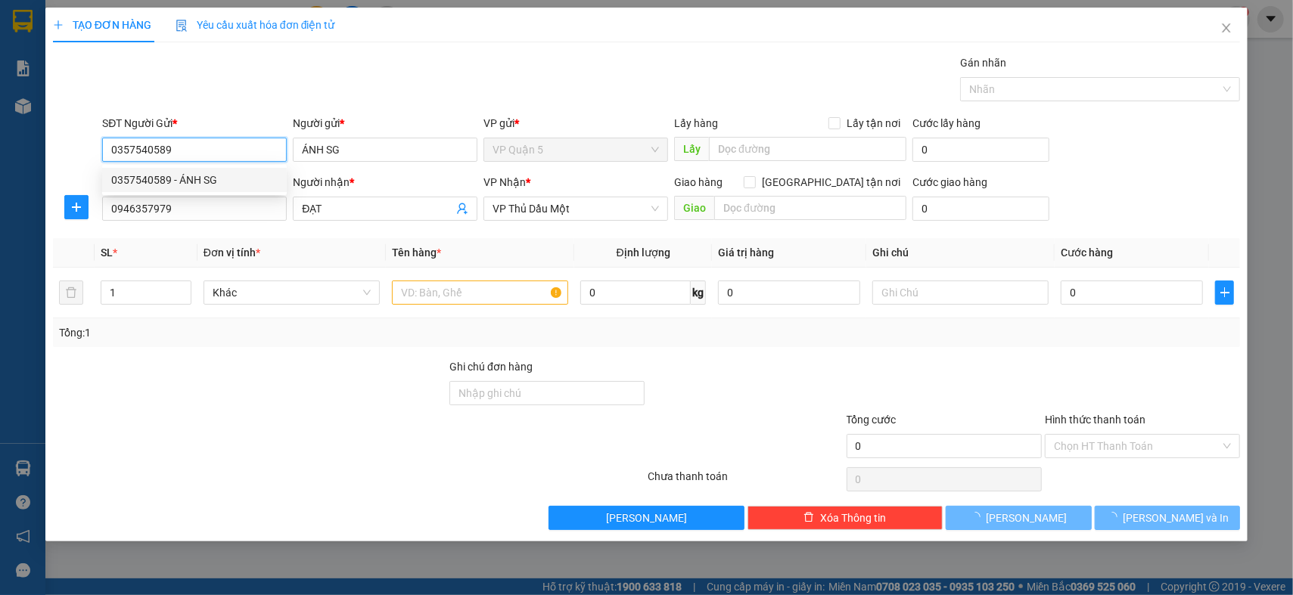
type input "30.000"
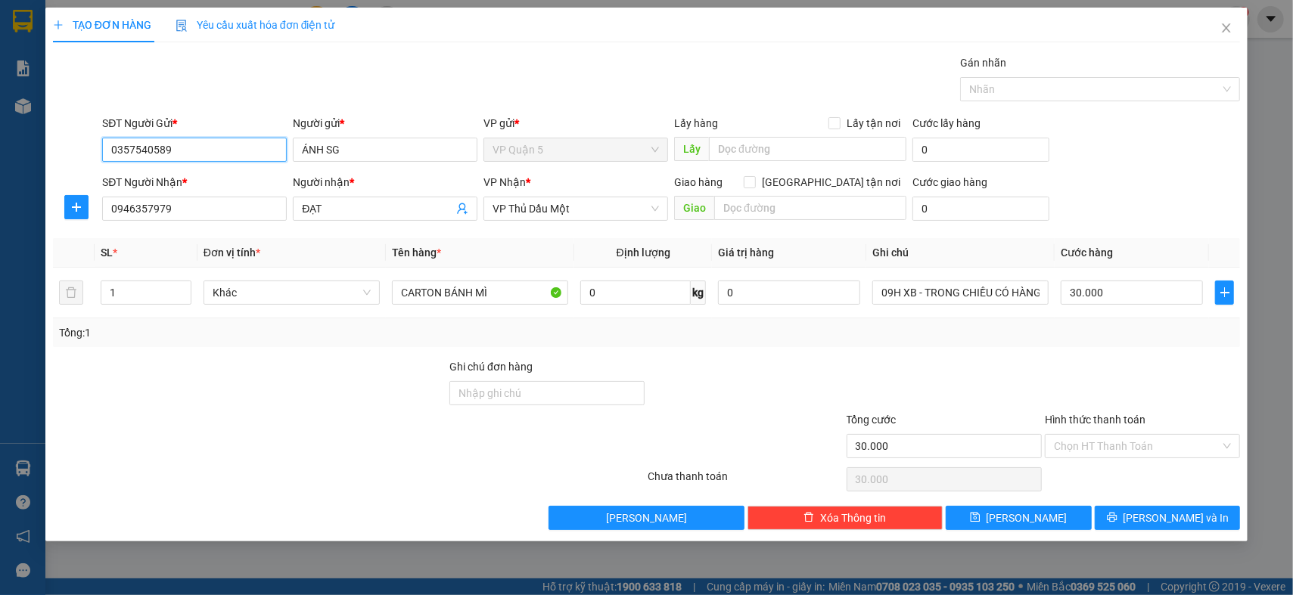
type input "0357540589"
click at [311, 361] on div at bounding box center [249, 385] width 396 height 53
click at [1130, 294] on input "30.000" at bounding box center [1132, 293] width 142 height 24
click at [1147, 347] on div "Transit Pickup Surcharge Ids Transit Deliver Surcharge Ids Transit Deliver Surc…" at bounding box center [646, 292] width 1187 height 476
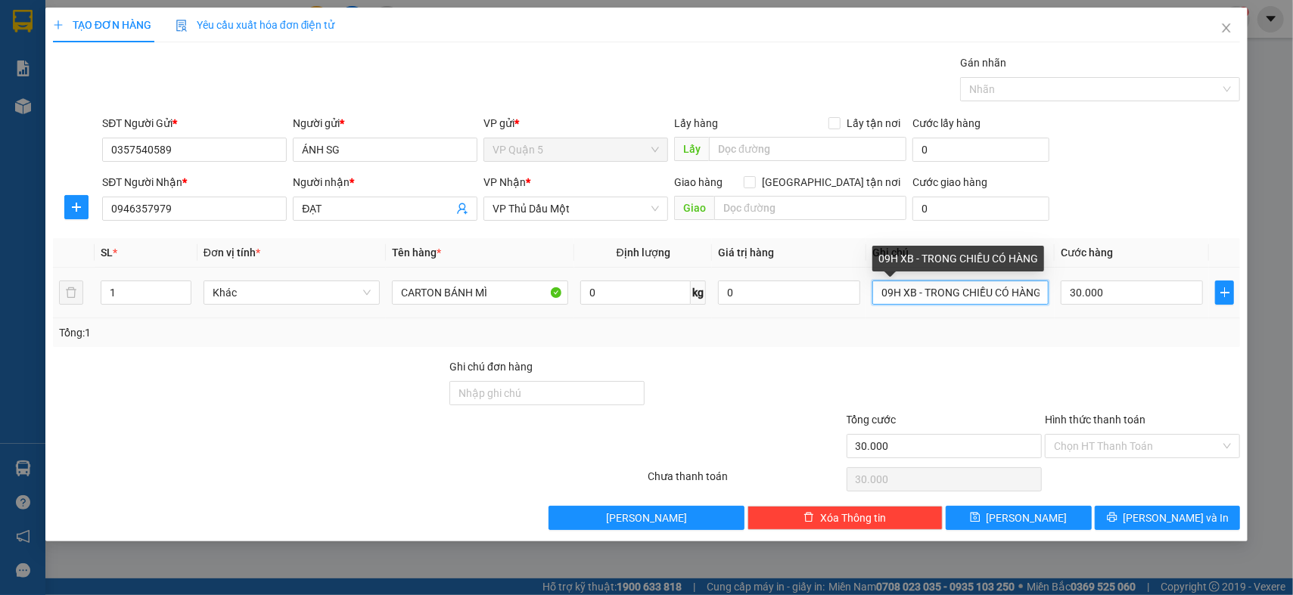
click at [1012, 297] on input "09H XB - TRONG CHIỀU CÓ HÀNG" at bounding box center [960, 293] width 176 height 24
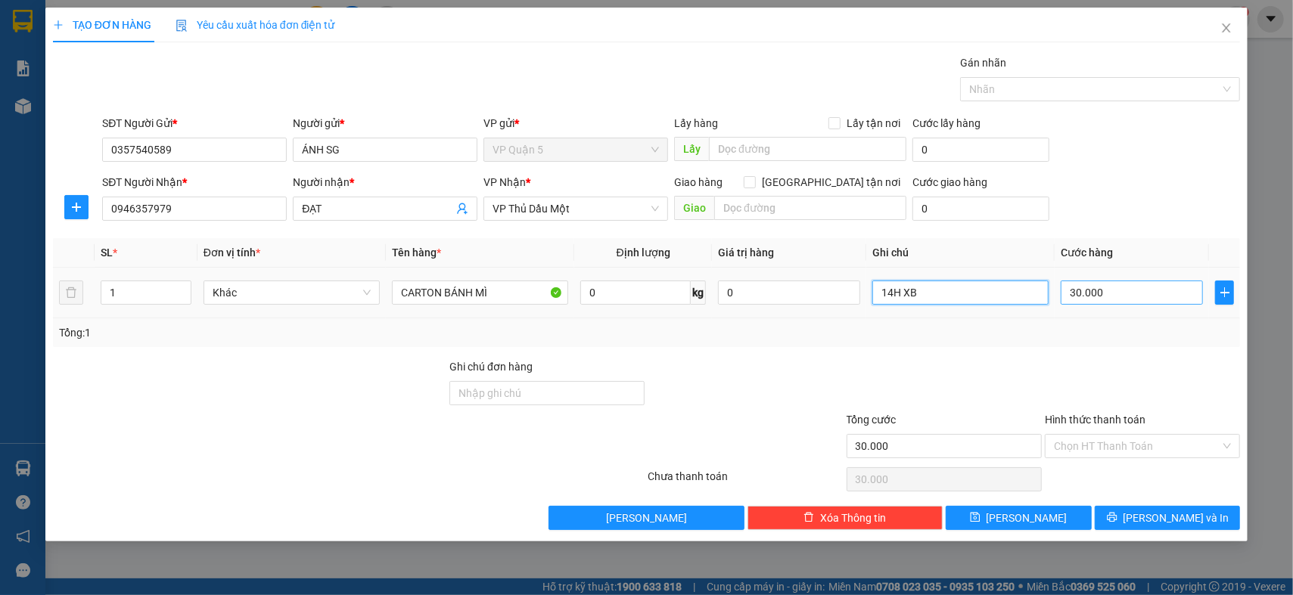
type input "14H XB"
click at [1090, 284] on input "30.000" at bounding box center [1132, 293] width 142 height 24
type input "0"
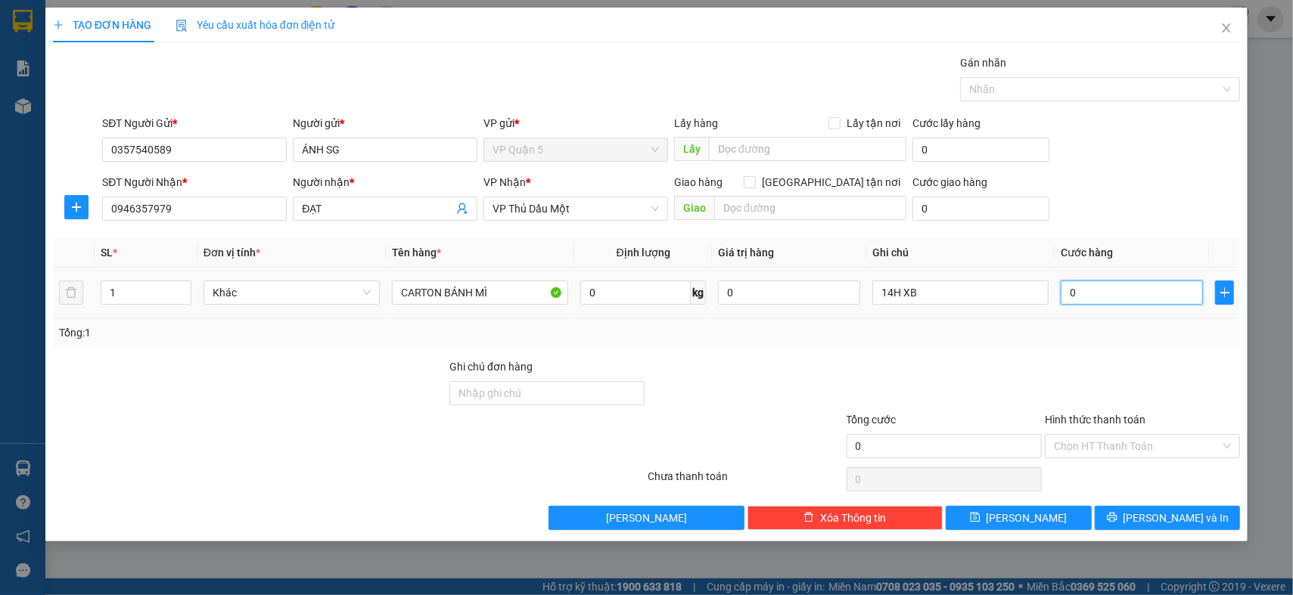
type input "4"
type input "04"
type input "40"
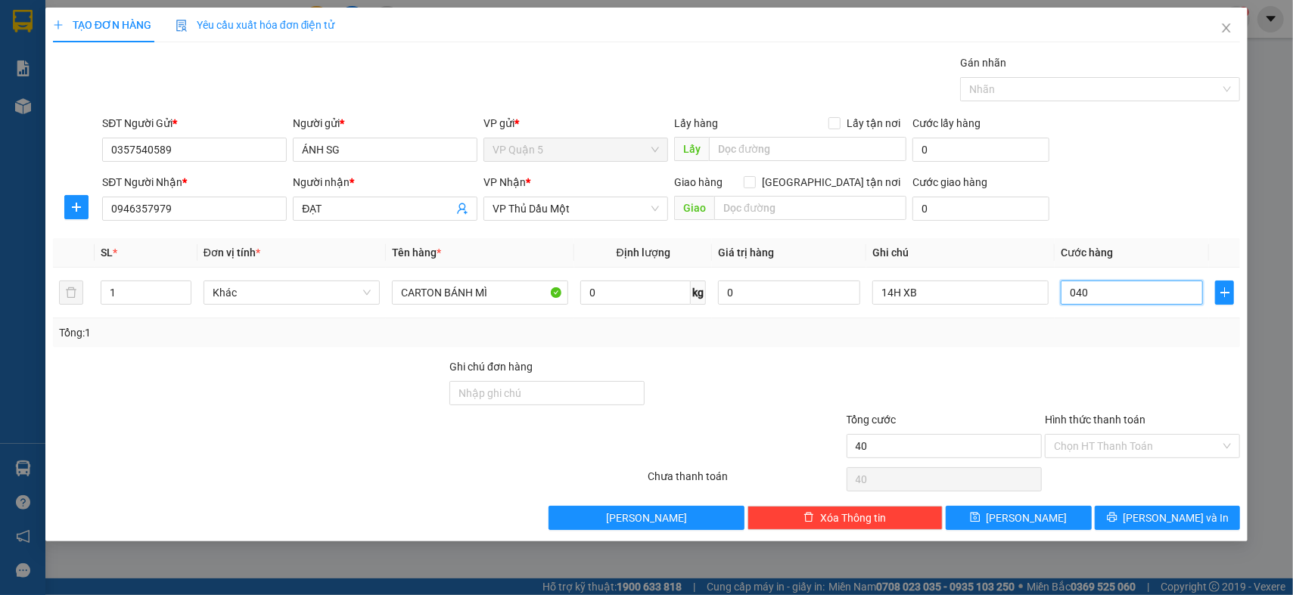
type input "040"
type input "40.000"
click at [1164, 177] on div "SĐT Người Nhận * 0946357979 Người nhận * ĐẠT VP Nhận * VP Thủ Dầu Một Giao hàng…" at bounding box center [671, 200] width 1144 height 53
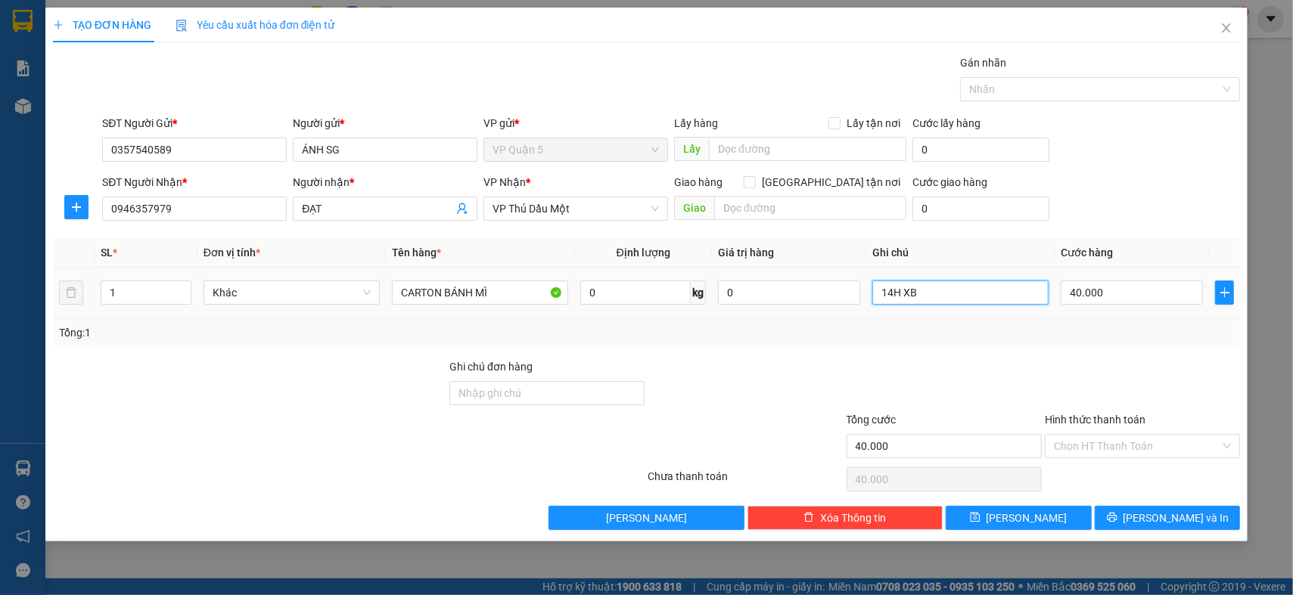
click at [955, 299] on input "14H XB" at bounding box center [960, 293] width 176 height 24
type input "14H XB - TỐI NHẬN"
click at [1177, 343] on div "Tổng: 1" at bounding box center [646, 333] width 1187 height 29
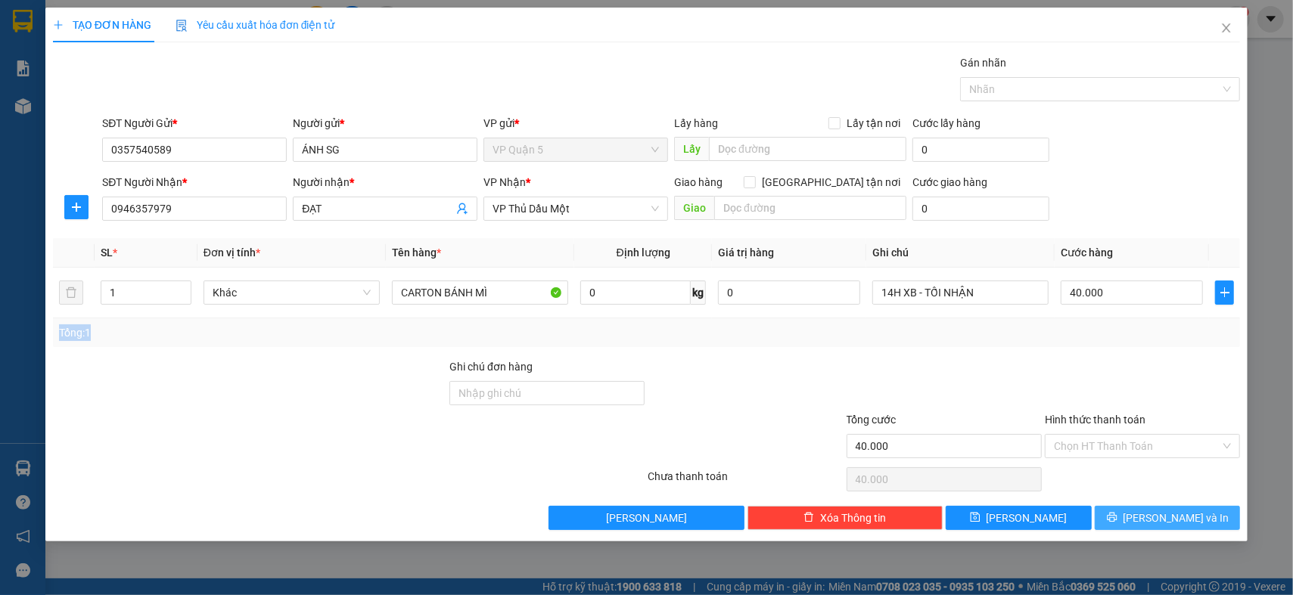
click at [1167, 518] on span "[PERSON_NAME] và In" at bounding box center [1177, 518] width 106 height 17
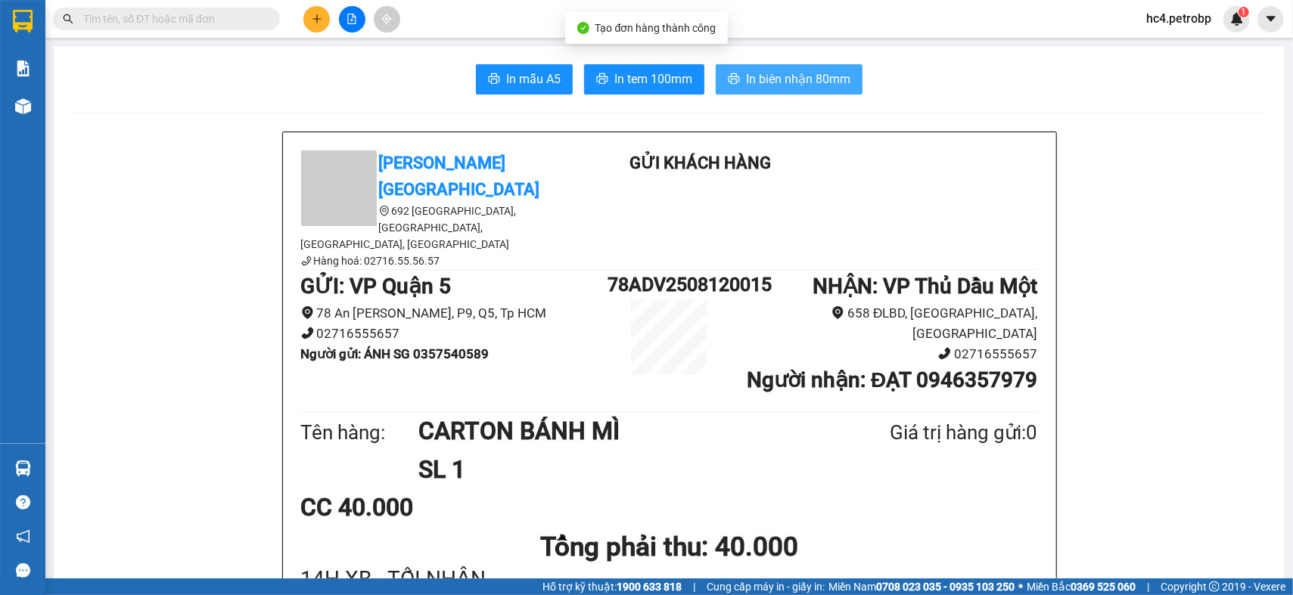
click at [780, 65] on button "In biên nhận 80mm" at bounding box center [789, 79] width 147 height 30
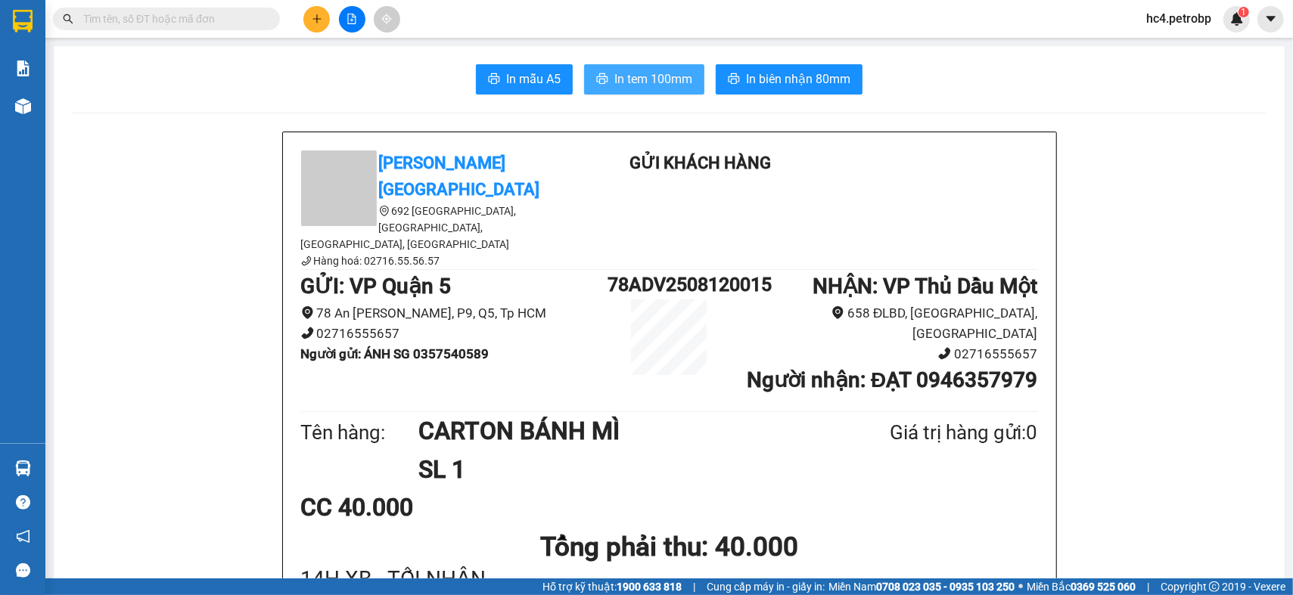
click at [647, 77] on span "In tem 100mm" at bounding box center [653, 79] width 78 height 19
click at [309, 24] on button at bounding box center [316, 19] width 26 height 26
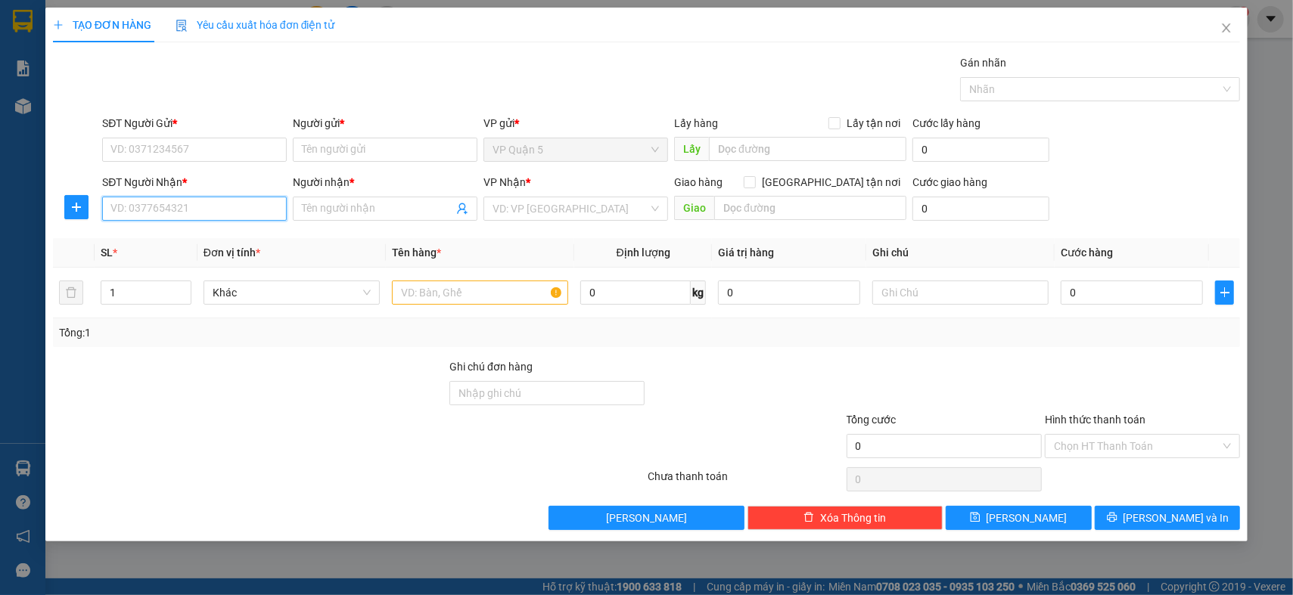
click at [211, 210] on input "SĐT Người Nhận *" at bounding box center [194, 209] width 185 height 24
type input "0917495440"
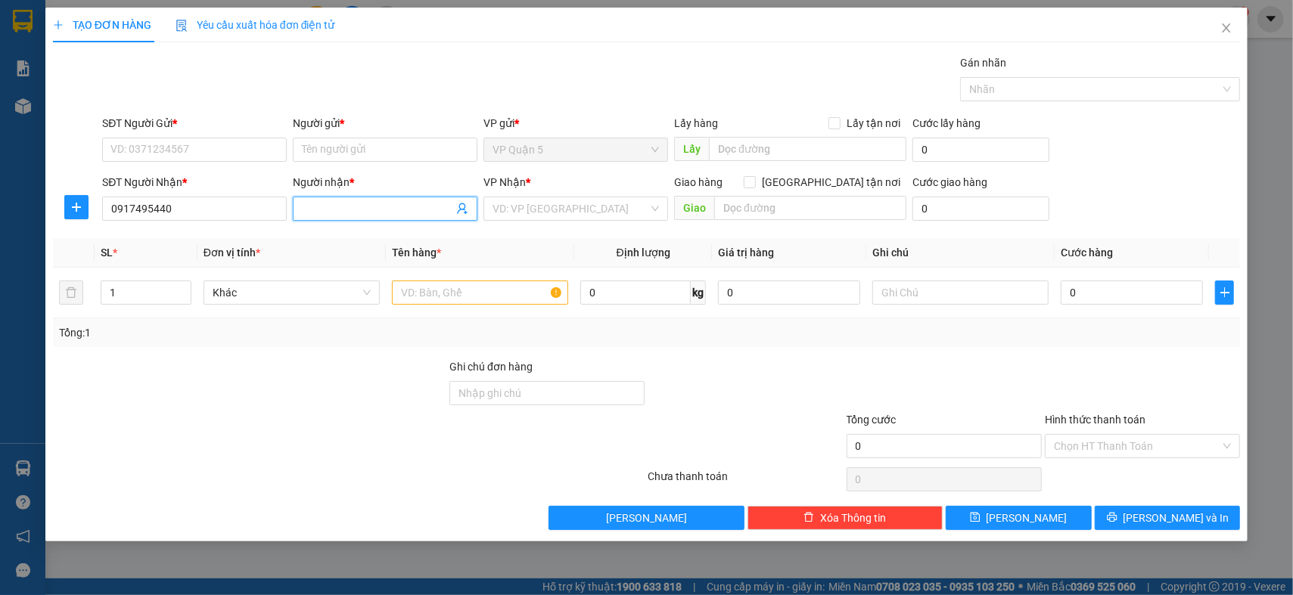
click at [375, 208] on input "Người nhận *" at bounding box center [377, 209] width 151 height 17
type input "MOST TAFA"
click at [587, 210] on input "search" at bounding box center [571, 208] width 156 height 23
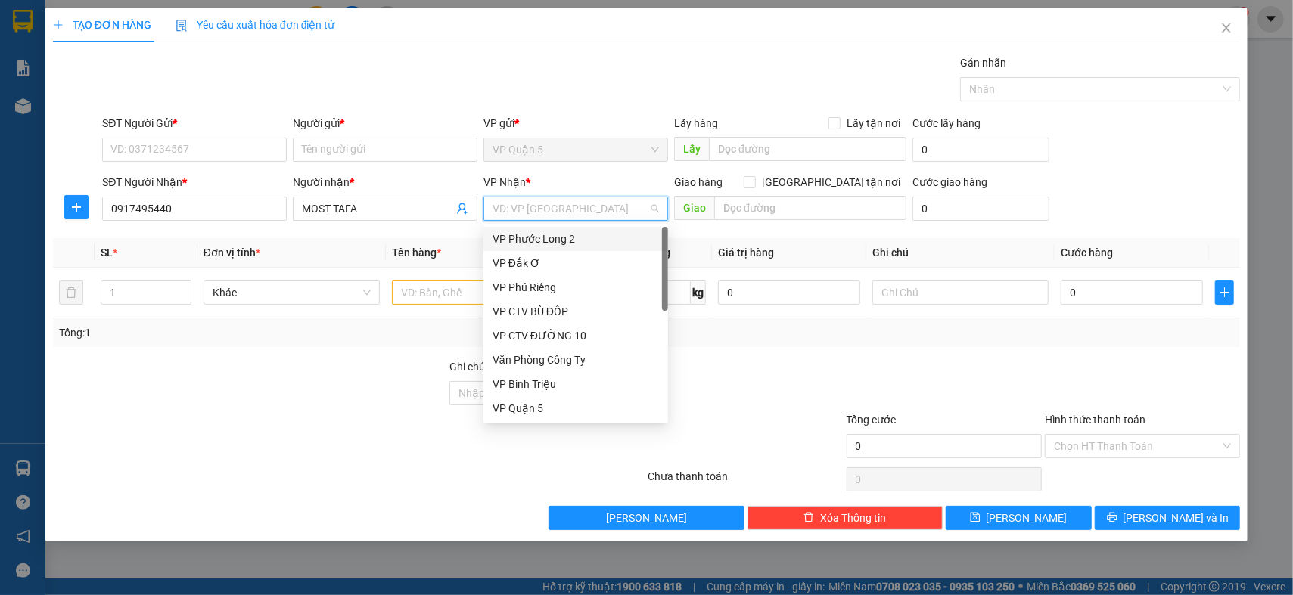
type input "P"
click at [583, 246] on div "VP Phước Long 2" at bounding box center [576, 239] width 166 height 17
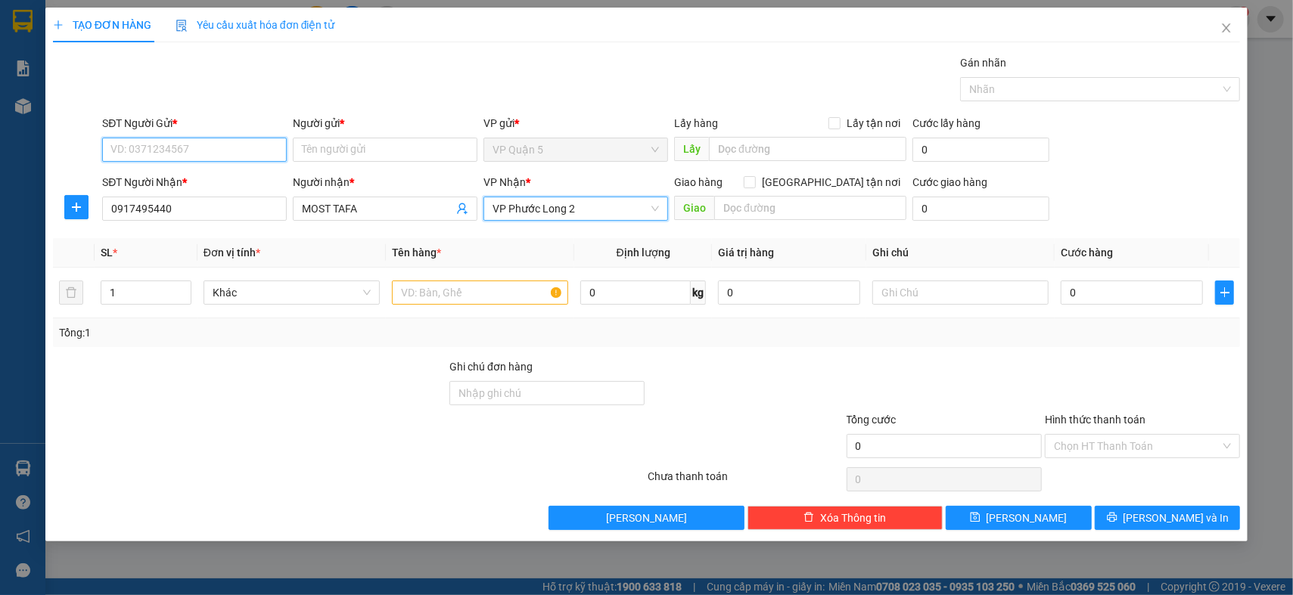
click at [205, 149] on input "SĐT Người Gửi *" at bounding box center [194, 150] width 185 height 24
type input "0364373824"
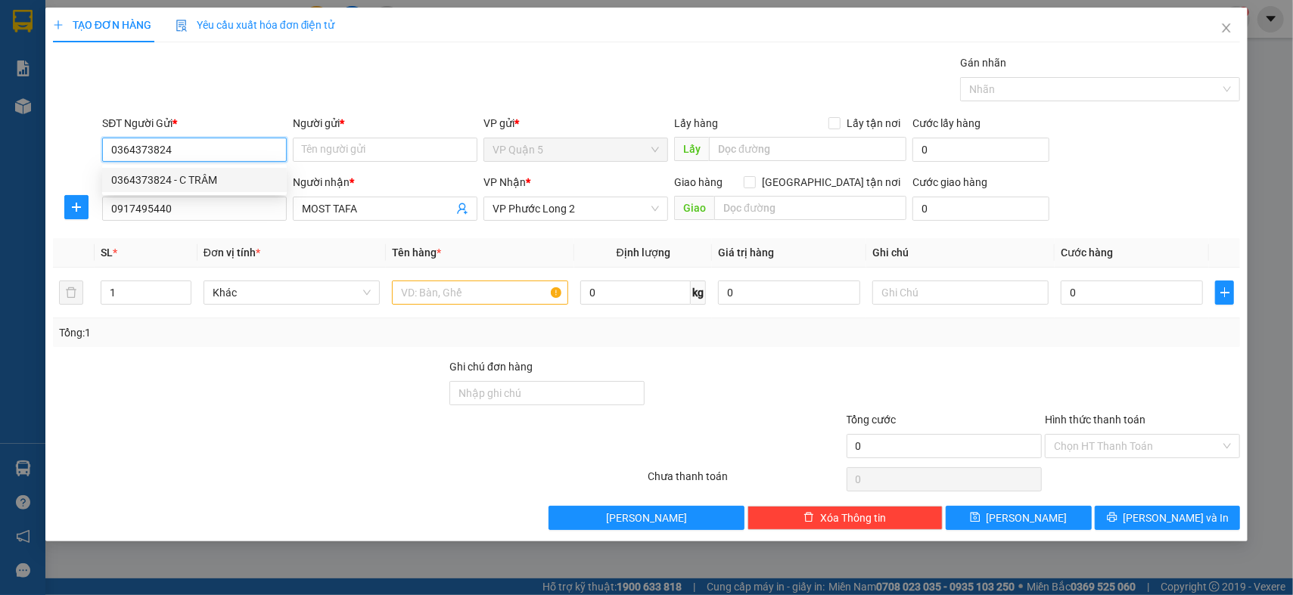
click at [235, 179] on div "0364373824 - C TRÂM" at bounding box center [194, 180] width 166 height 17
type input "C TRÂM"
type input "30.000"
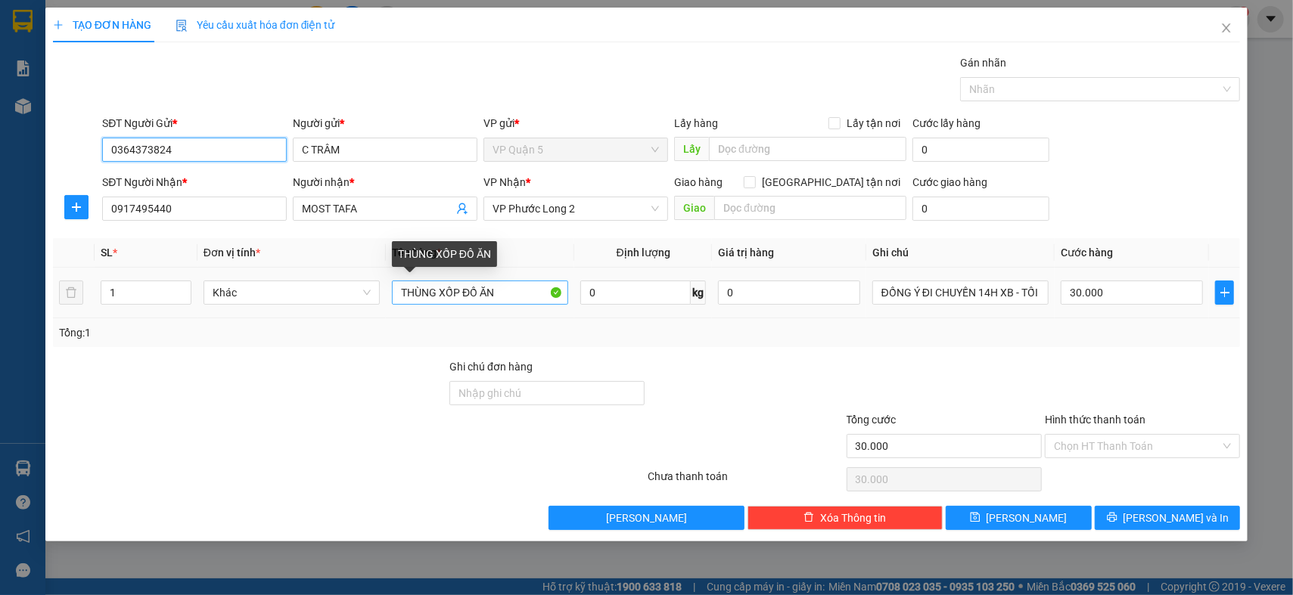
type input "0364373824"
click at [501, 290] on input "THÙNG XỐP ĐỒ ĂN" at bounding box center [480, 293] width 176 height 24
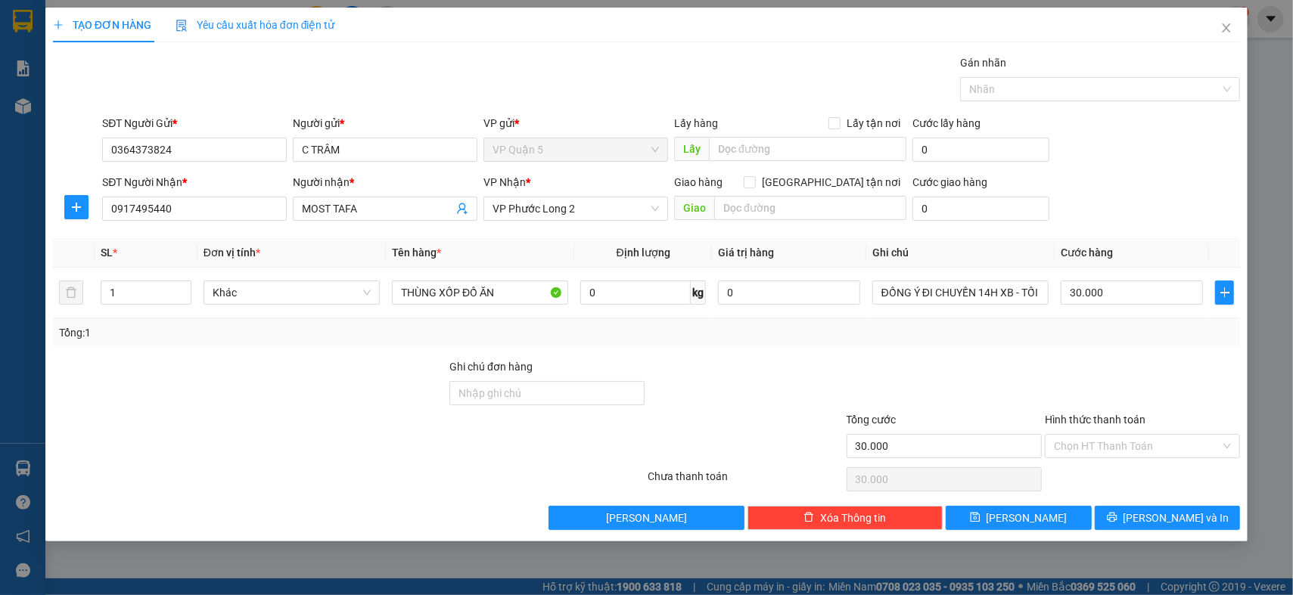
click at [1117, 329] on div "Tổng: 1" at bounding box center [646, 333] width 1175 height 17
click at [1133, 350] on div "Transit Pickup Surcharge Ids Transit Deliver Surcharge Ids Transit Deliver Surc…" at bounding box center [646, 292] width 1187 height 476
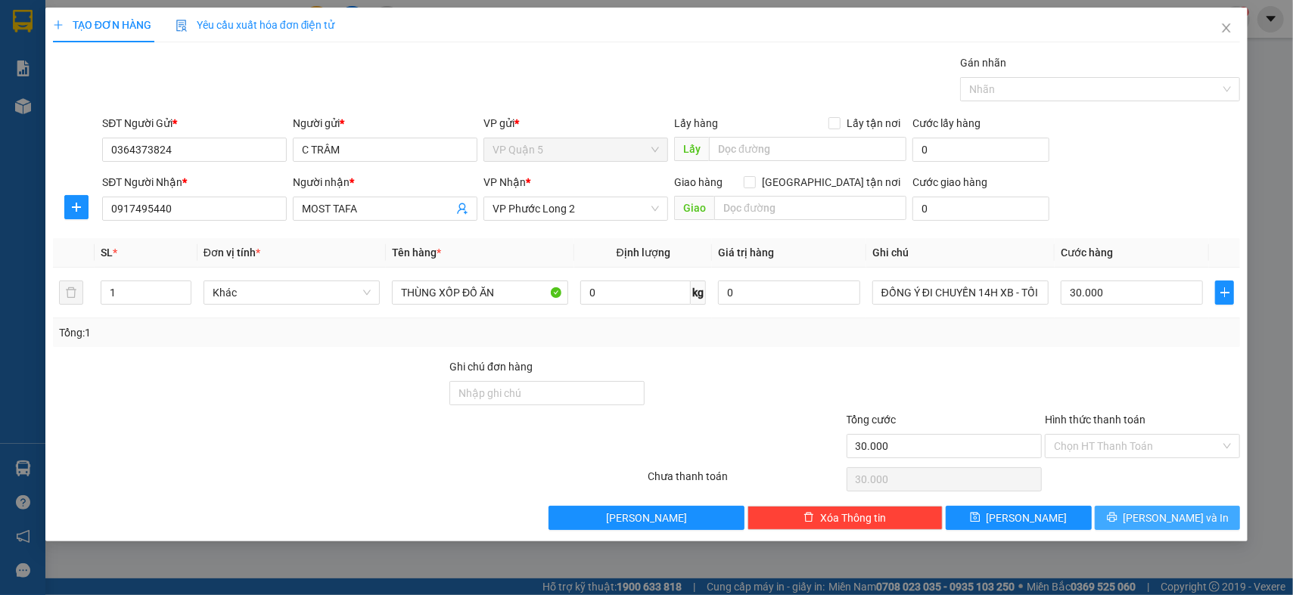
click at [1156, 521] on span "Lưu và In" at bounding box center [1177, 518] width 106 height 17
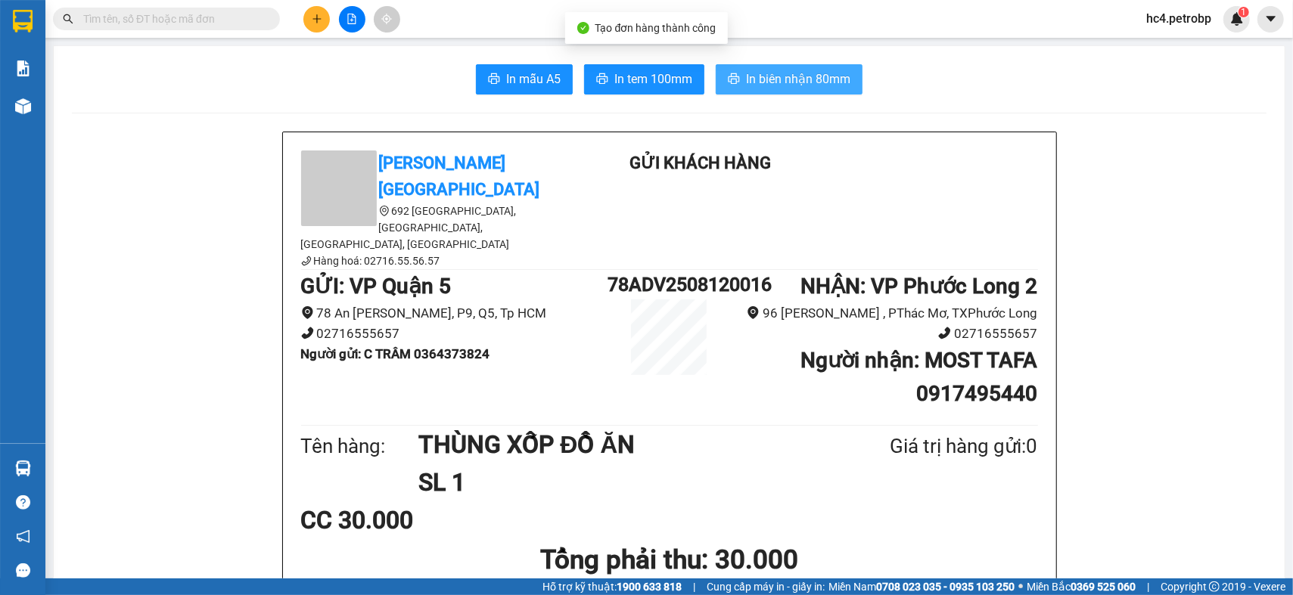
click at [794, 65] on button "In biên nhận 80mm" at bounding box center [789, 79] width 147 height 30
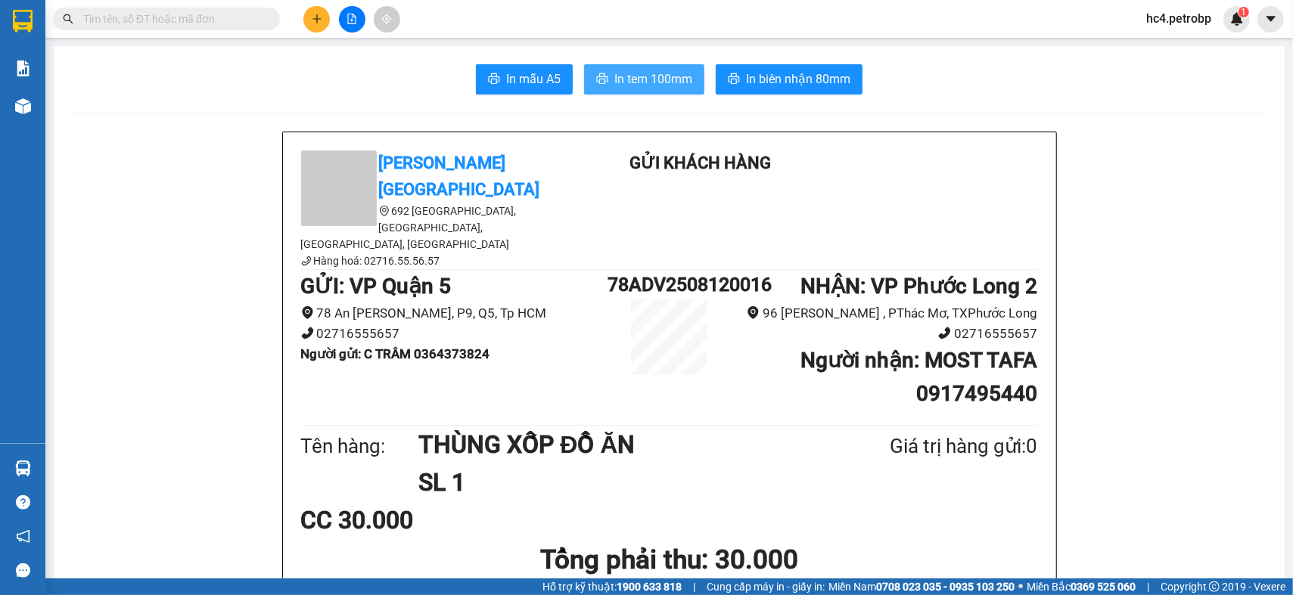
click at [614, 88] on span "In tem 100mm" at bounding box center [653, 79] width 78 height 19
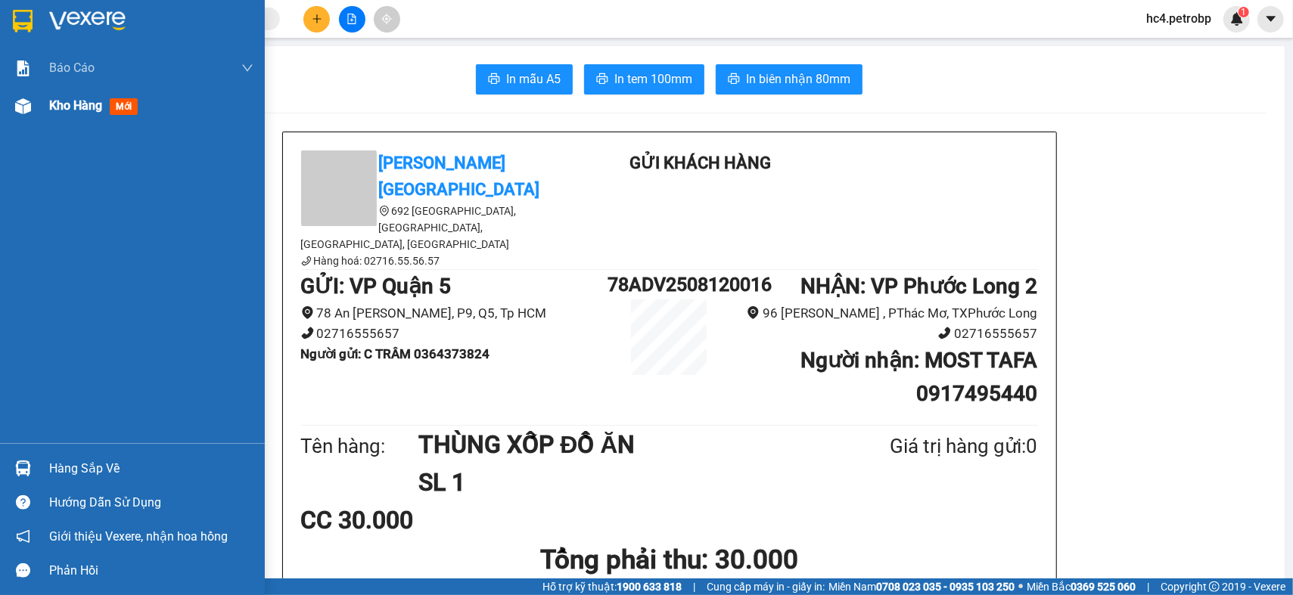
click at [89, 117] on div "Kho hàng mới" at bounding box center [151, 106] width 204 height 38
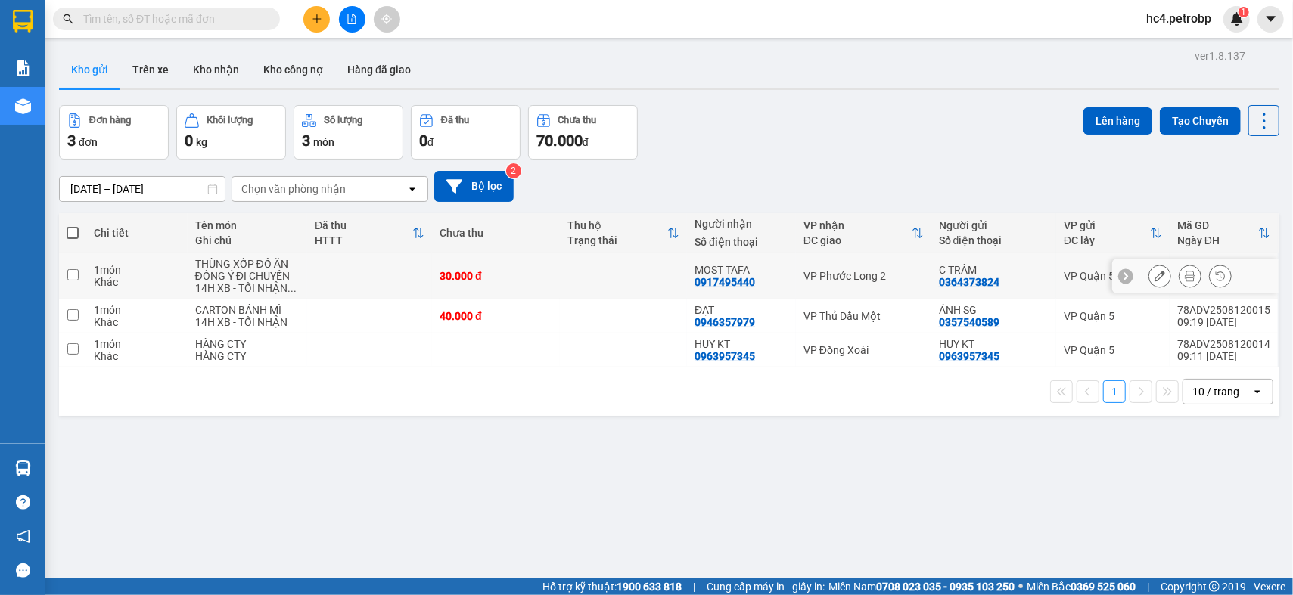
click at [1155, 272] on icon at bounding box center [1160, 276] width 11 height 11
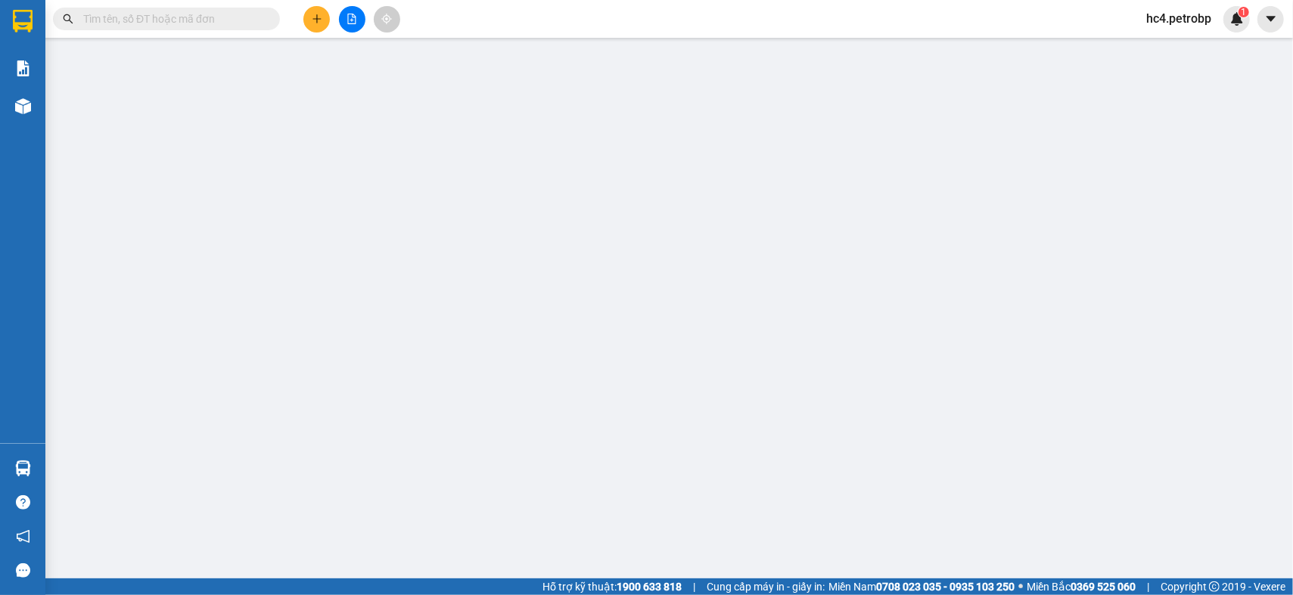
type input "0364373824"
type input "C TRÂM"
type input "0917495440"
type input "MOST TAFA"
type input "30.000"
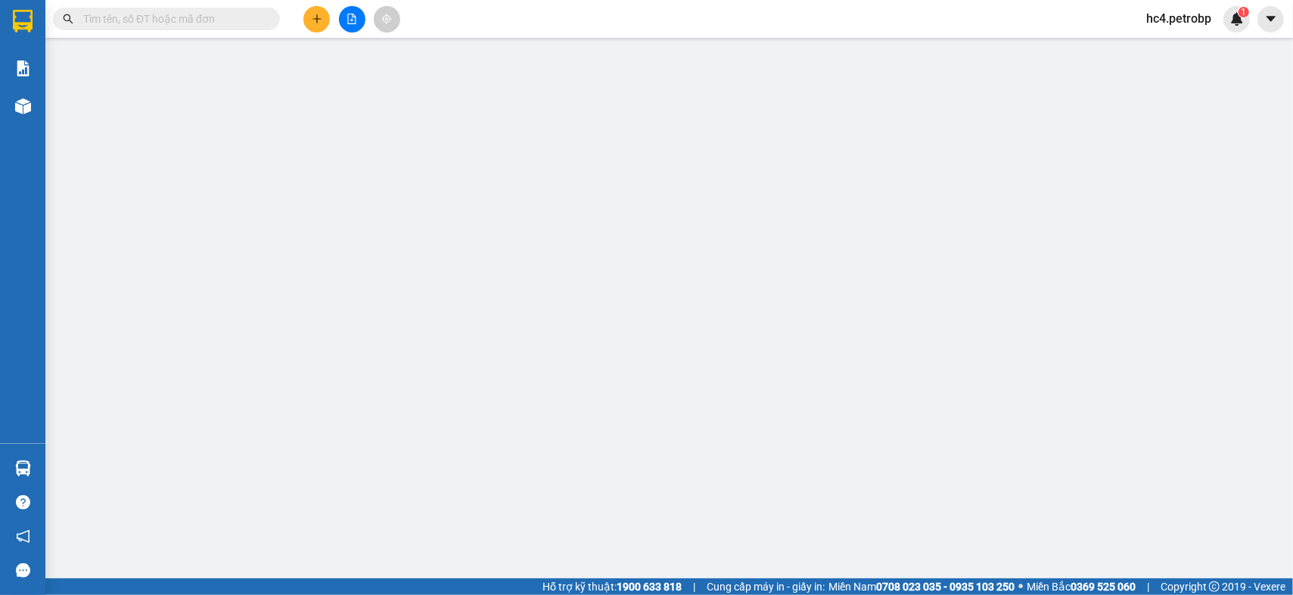
type input "30.000"
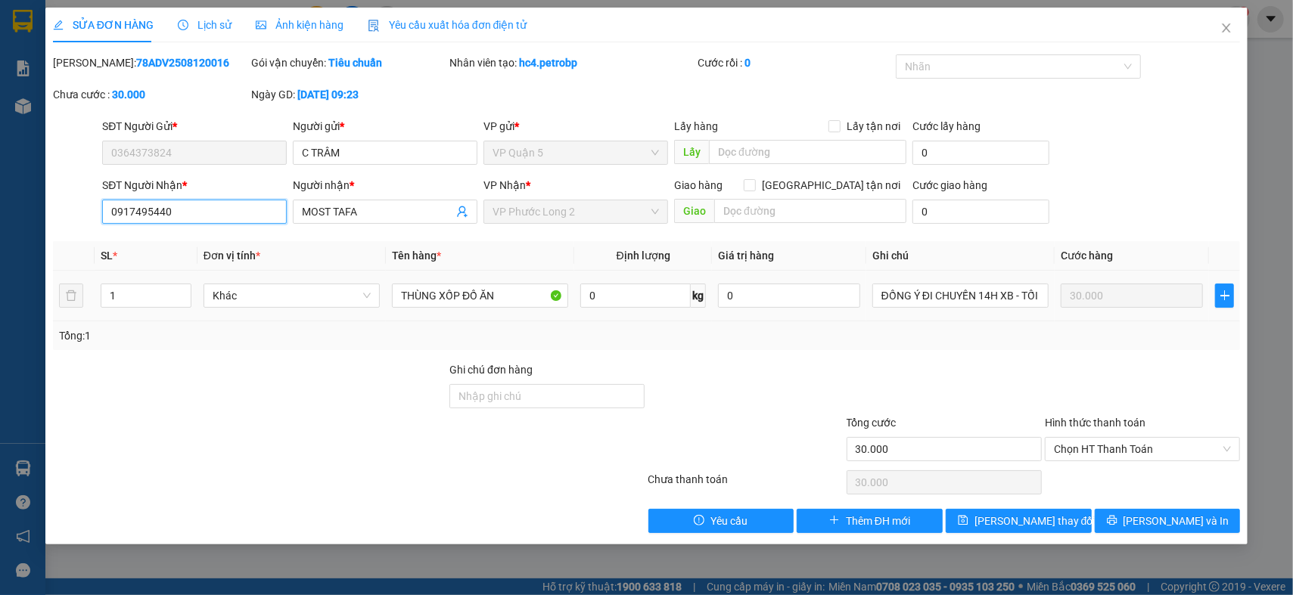
click at [125, 210] on input "0917495440" at bounding box center [194, 212] width 185 height 24
type input "0817495440"
click at [1131, 518] on button "Lưu và In" at bounding box center [1168, 521] width 146 height 24
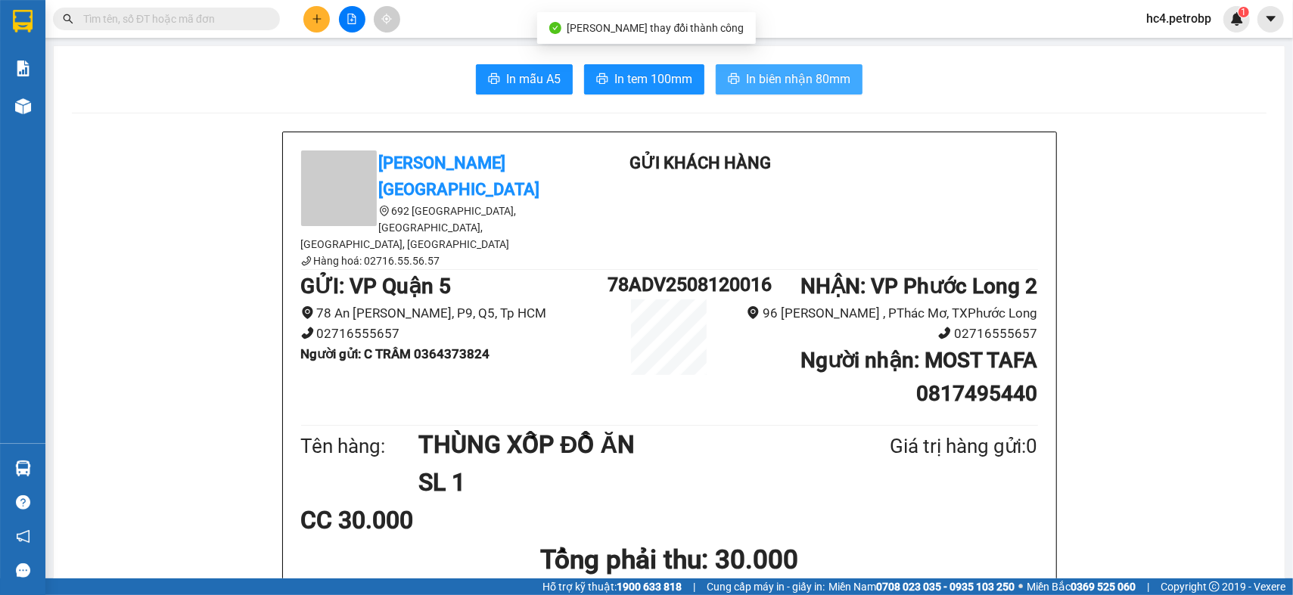
click at [778, 89] on button "In biên nhận 80mm" at bounding box center [789, 79] width 147 height 30
click at [950, 354] on b "Người nhận : MOST TAFA 0817495440" at bounding box center [919, 377] width 237 height 58
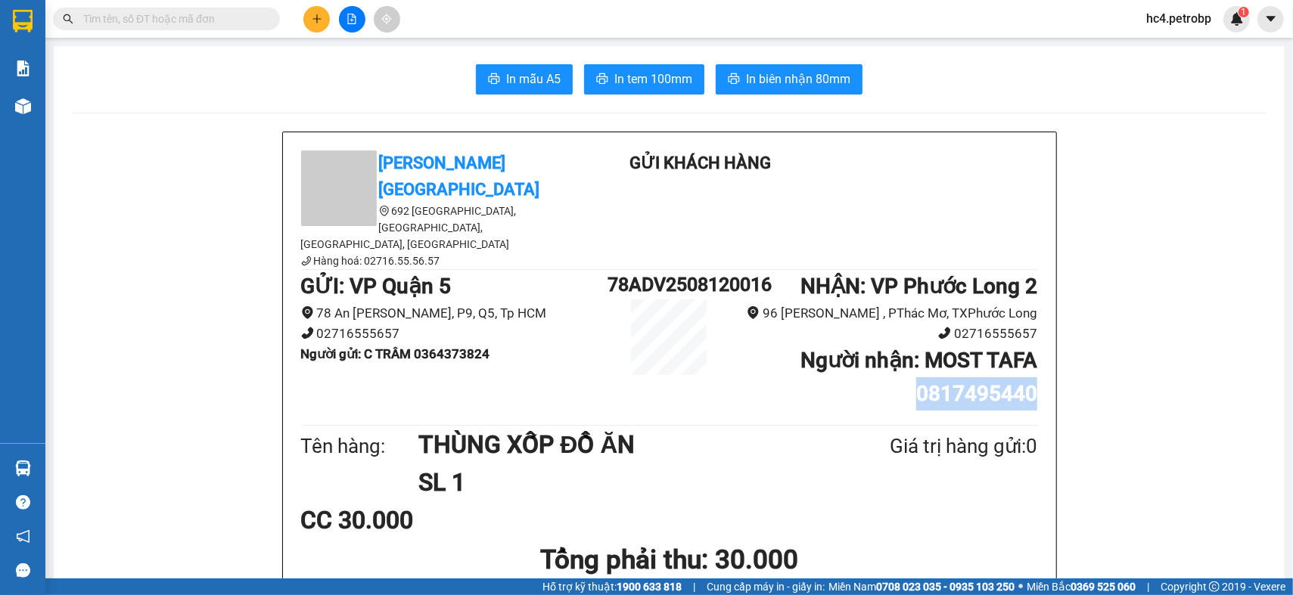
click at [950, 355] on b "Người nhận : MOST TAFA 0817495440" at bounding box center [919, 377] width 237 height 58
copy b "0817495440"
click at [172, 21] on input "text" at bounding box center [172, 19] width 179 height 17
paste input "0817495440"
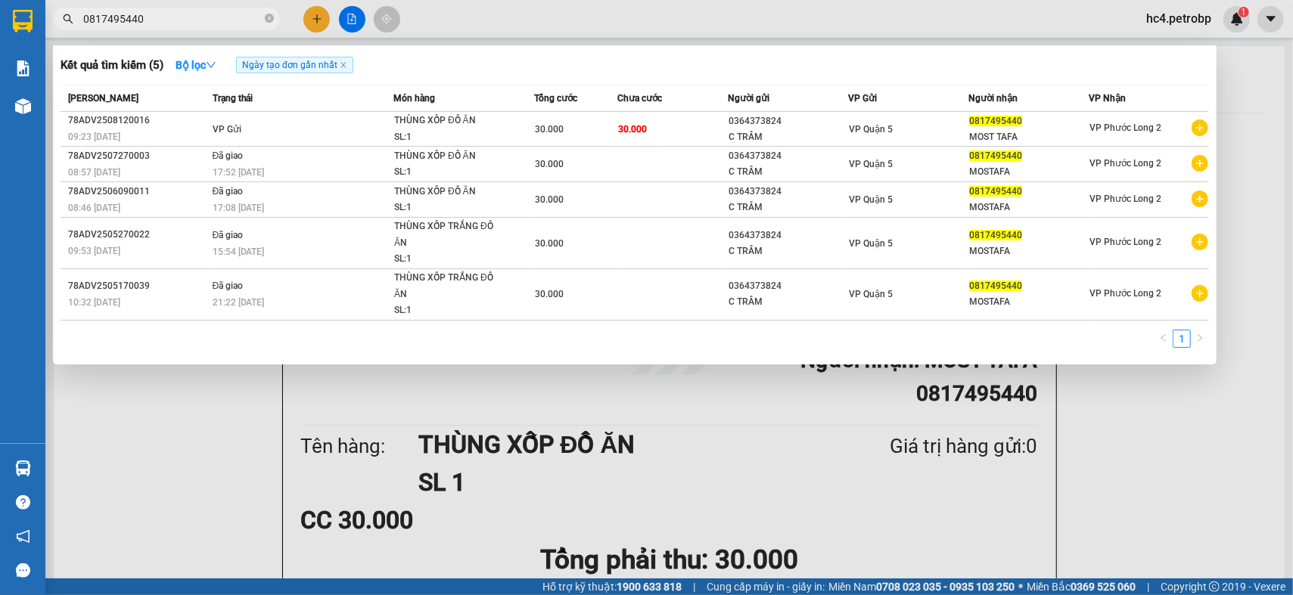
type input "0817495440"
click at [319, 17] on div at bounding box center [646, 297] width 1293 height 595
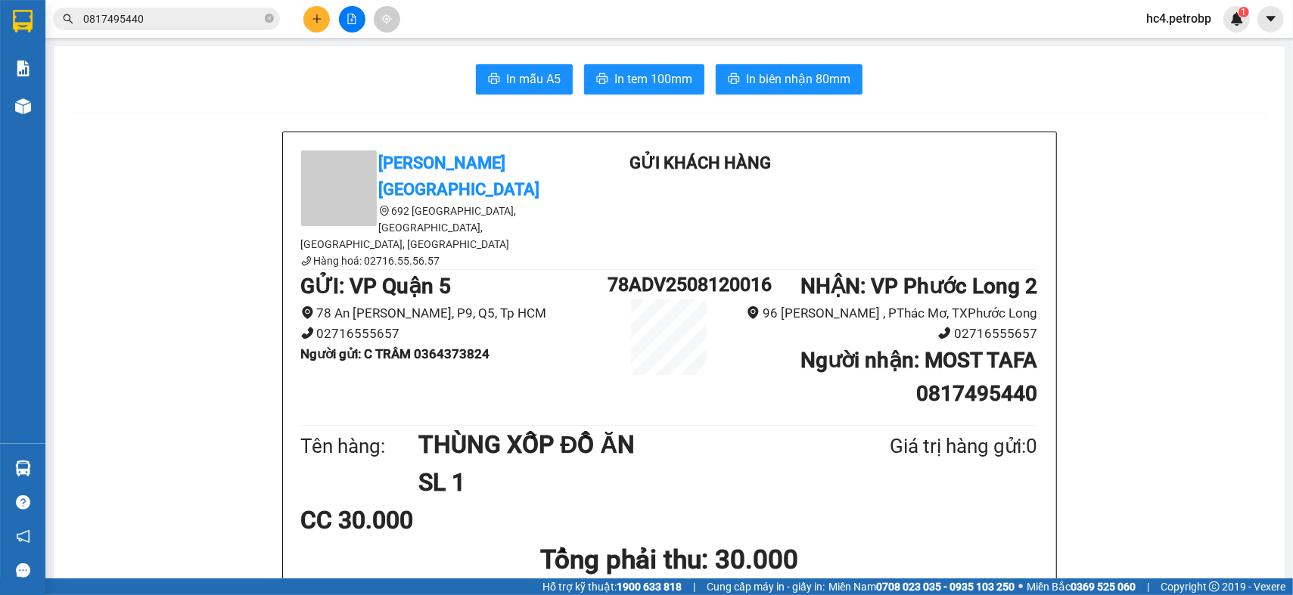
click at [319, 17] on icon "plus" at bounding box center [317, 19] width 11 height 11
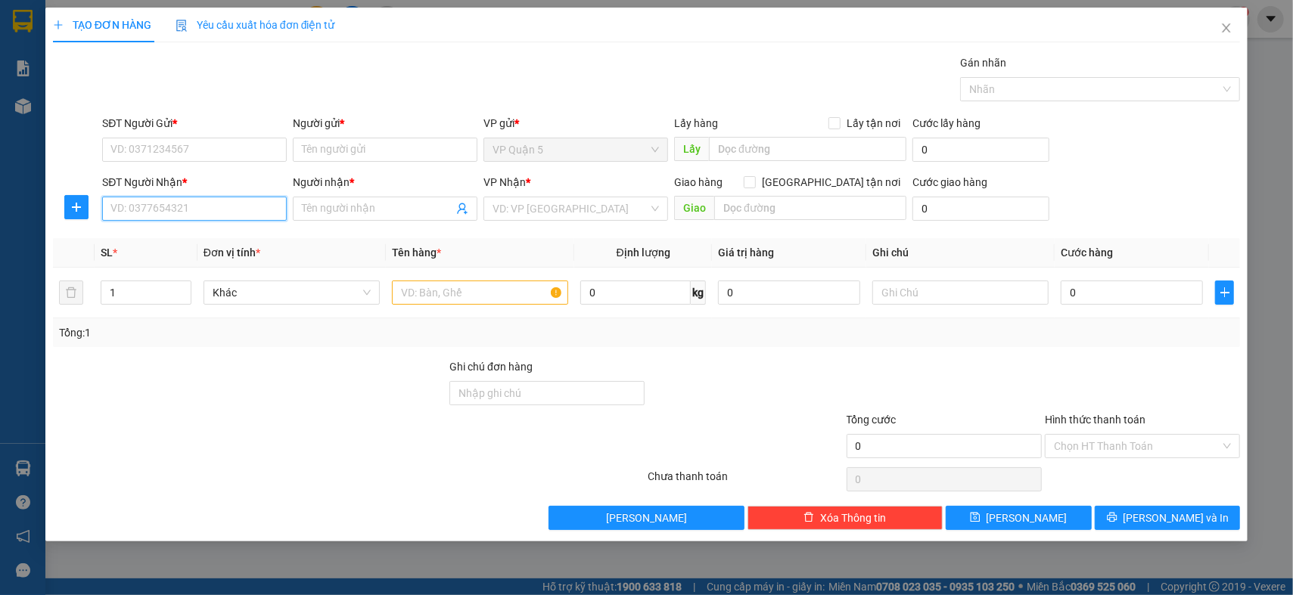
click at [218, 210] on input "SĐT Người Nhận *" at bounding box center [194, 209] width 185 height 24
click at [1224, 33] on icon "close" at bounding box center [1226, 28] width 12 height 12
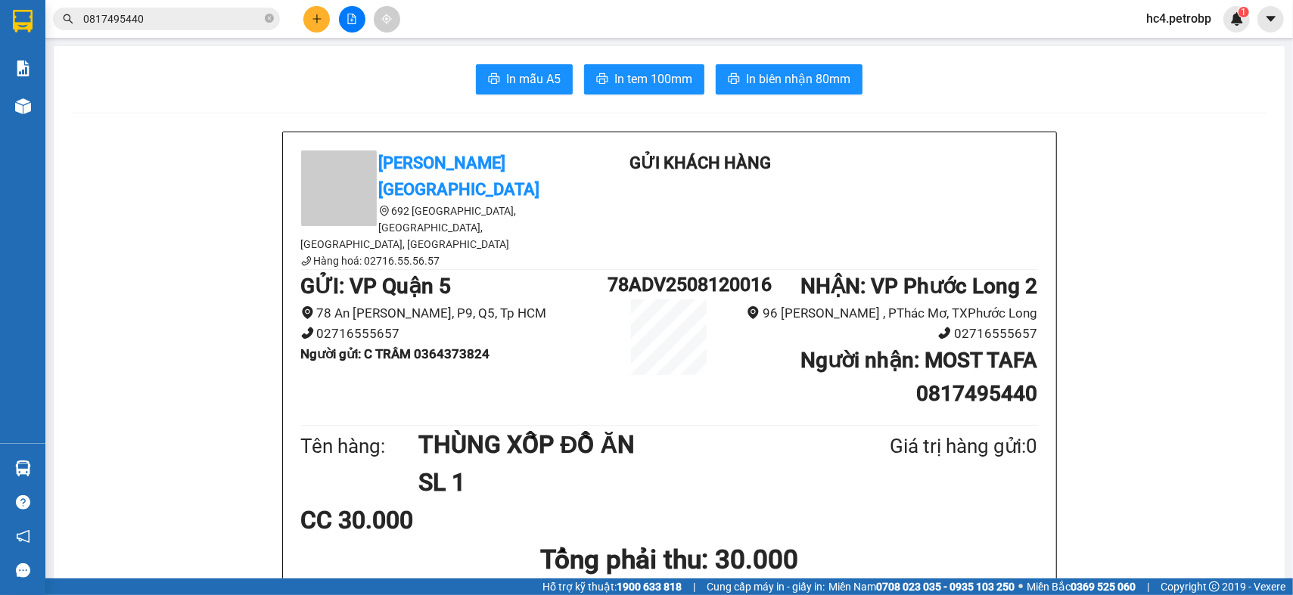
click at [315, 21] on icon "plus" at bounding box center [317, 19] width 11 height 11
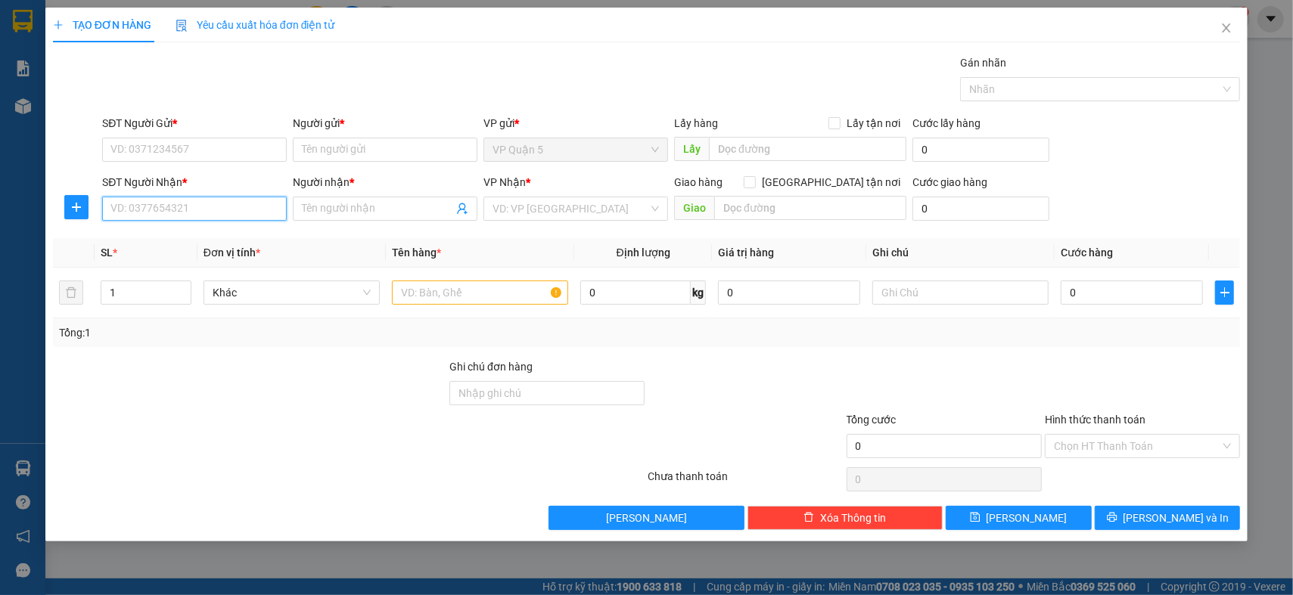
click at [197, 206] on input "SĐT Người Nhận *" at bounding box center [194, 209] width 185 height 24
click at [201, 247] on div "0777212180 - TOÀN PHÁT" at bounding box center [194, 239] width 166 height 17
type input "0777212180"
type input "TOÀN PHÁT"
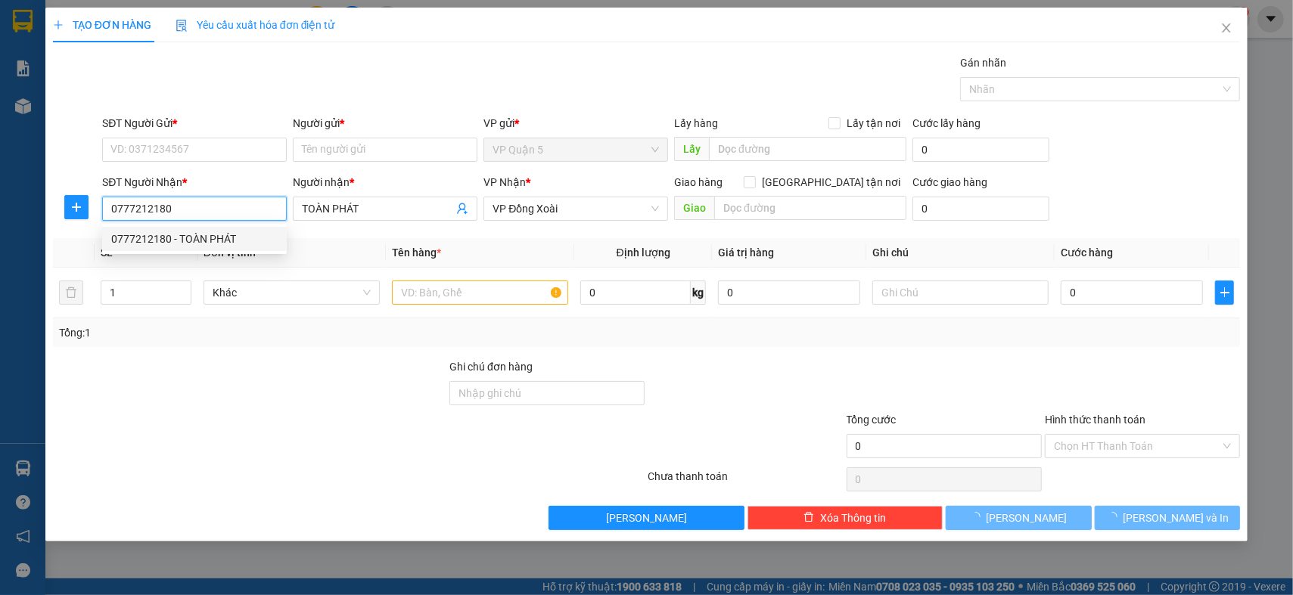
type input "30.000"
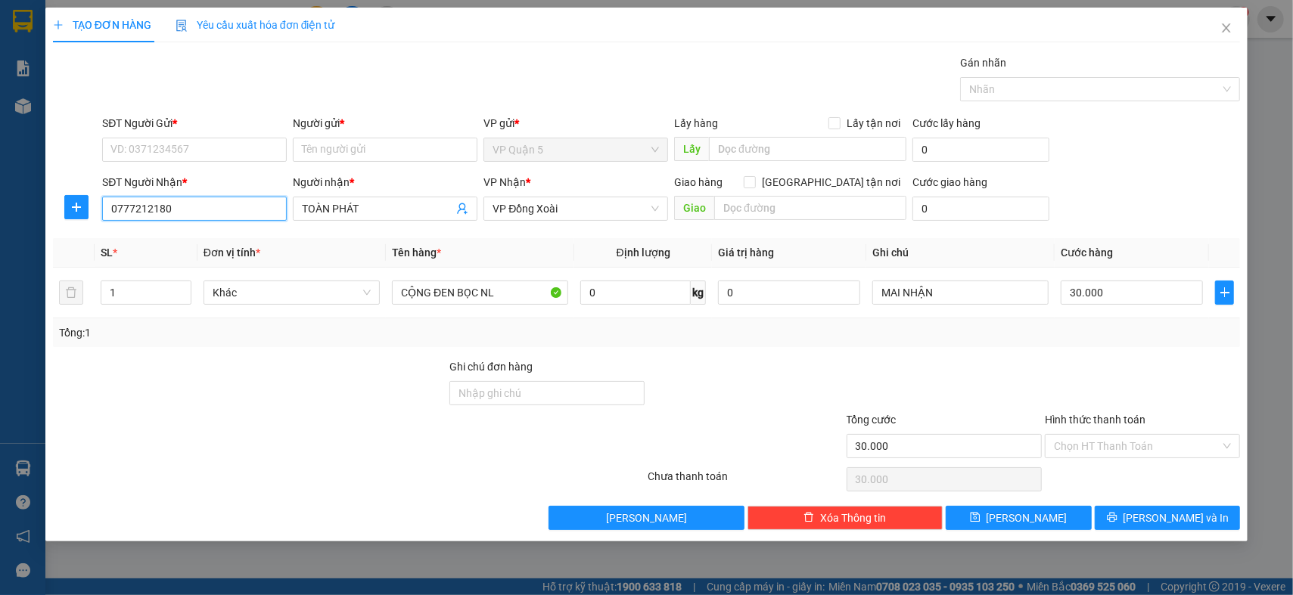
type input "0777212180"
click at [227, 126] on div "SĐT Người Gửi *" at bounding box center [194, 123] width 185 height 17
click at [227, 138] on input "SĐT Người Gửi *" at bounding box center [194, 150] width 185 height 24
click at [226, 144] on input "SĐT Người Gửi *" at bounding box center [194, 150] width 185 height 24
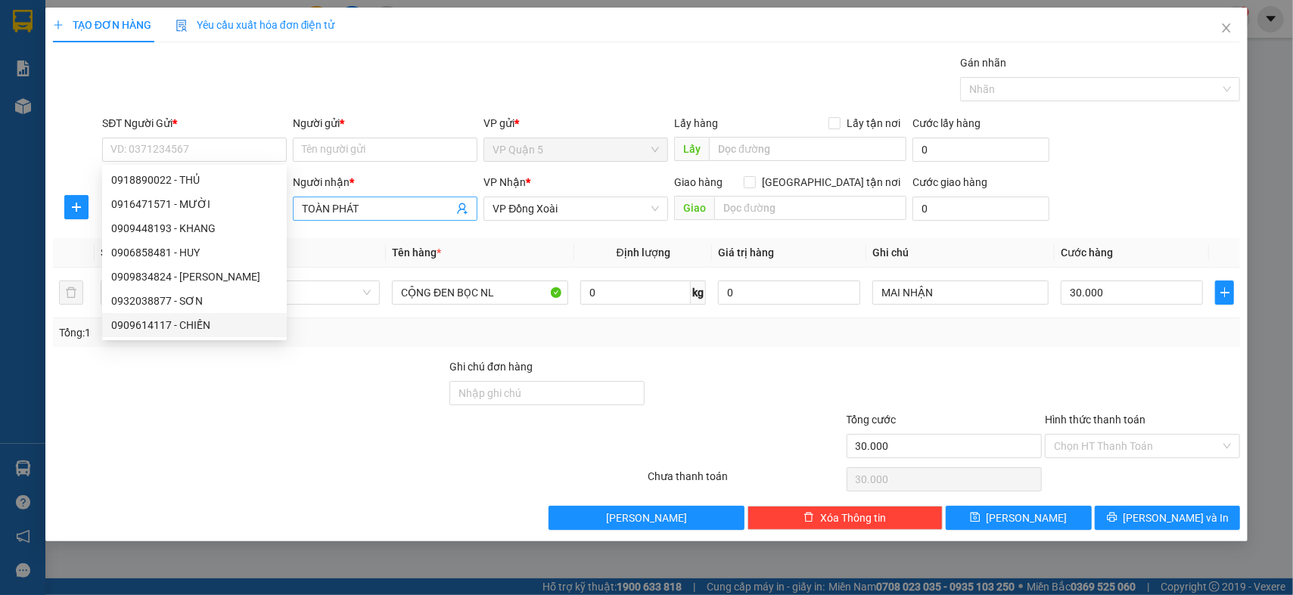
click at [364, 210] on input "TOÀN PHÁT" at bounding box center [377, 209] width 151 height 17
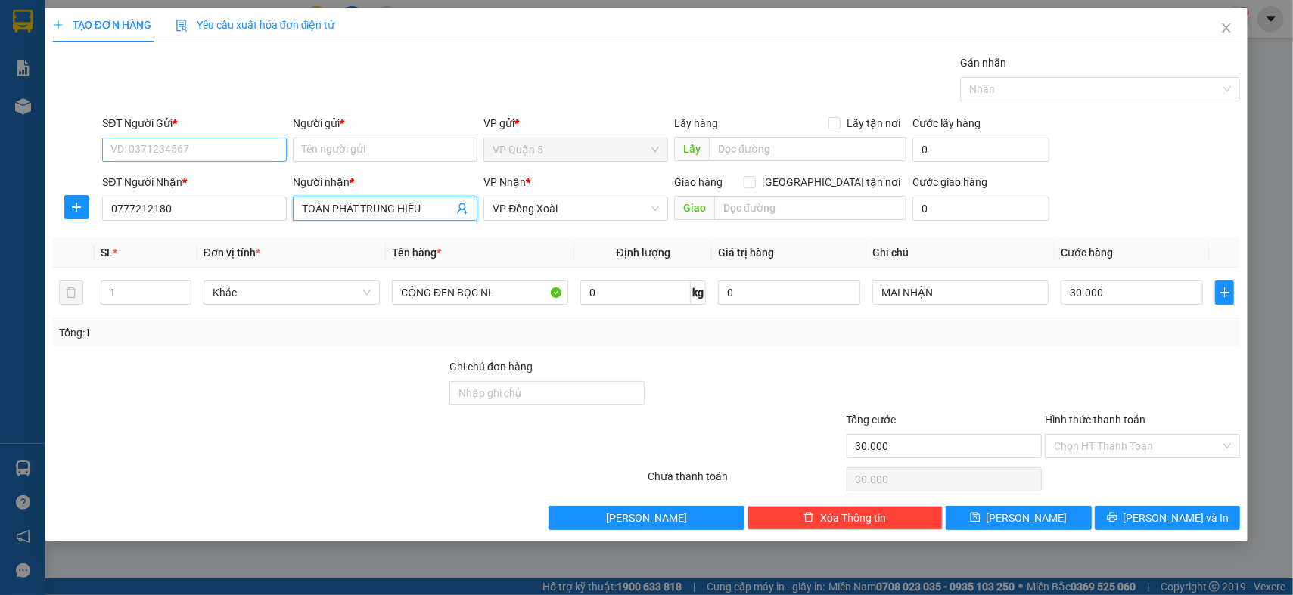
type input "TOÀN PHÁT-TRUNG HIẾU"
click at [192, 145] on input "SĐT Người Gửi *" at bounding box center [194, 150] width 185 height 24
type input "0909471487"
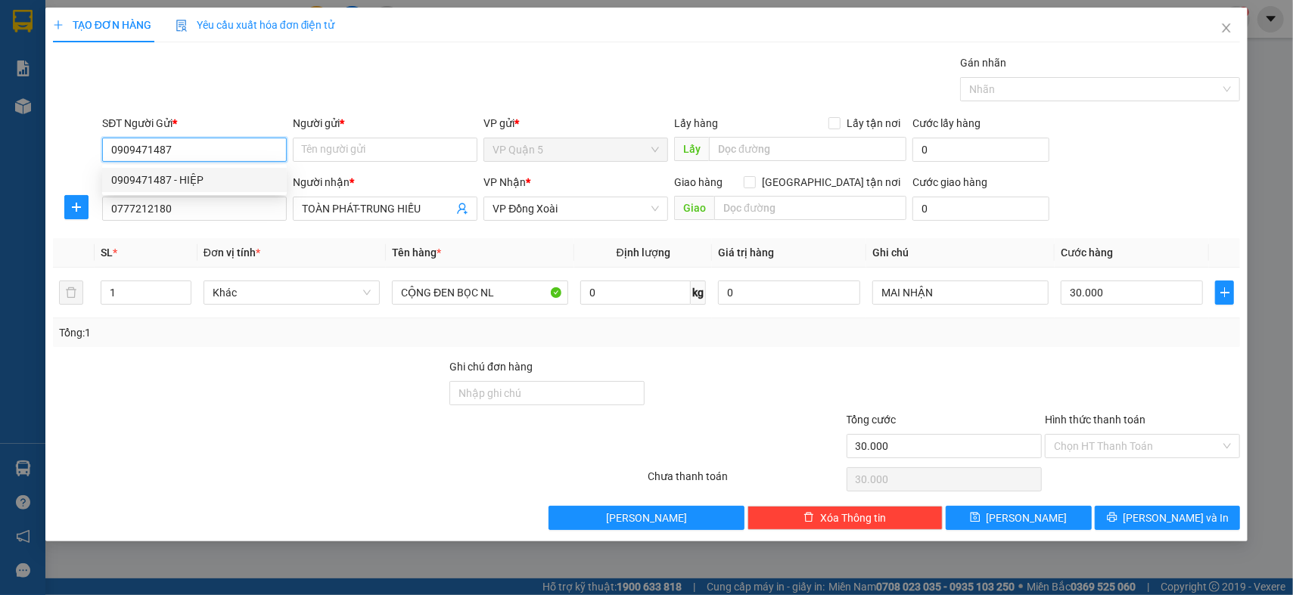
click at [189, 174] on div "0909471487 - HIỆP" at bounding box center [194, 180] width 166 height 17
type input "HIỆP"
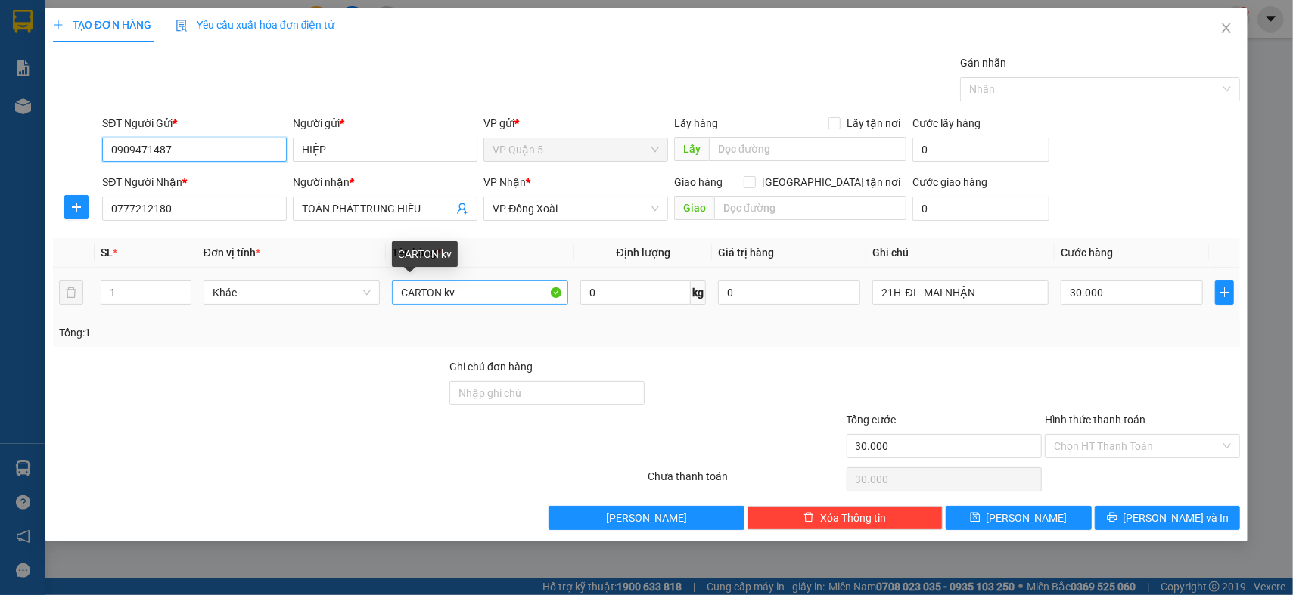
type input "0909471487"
click at [498, 299] on input "CARTON kv" at bounding box center [480, 293] width 176 height 24
type input "CARTON KEO VÀNG"
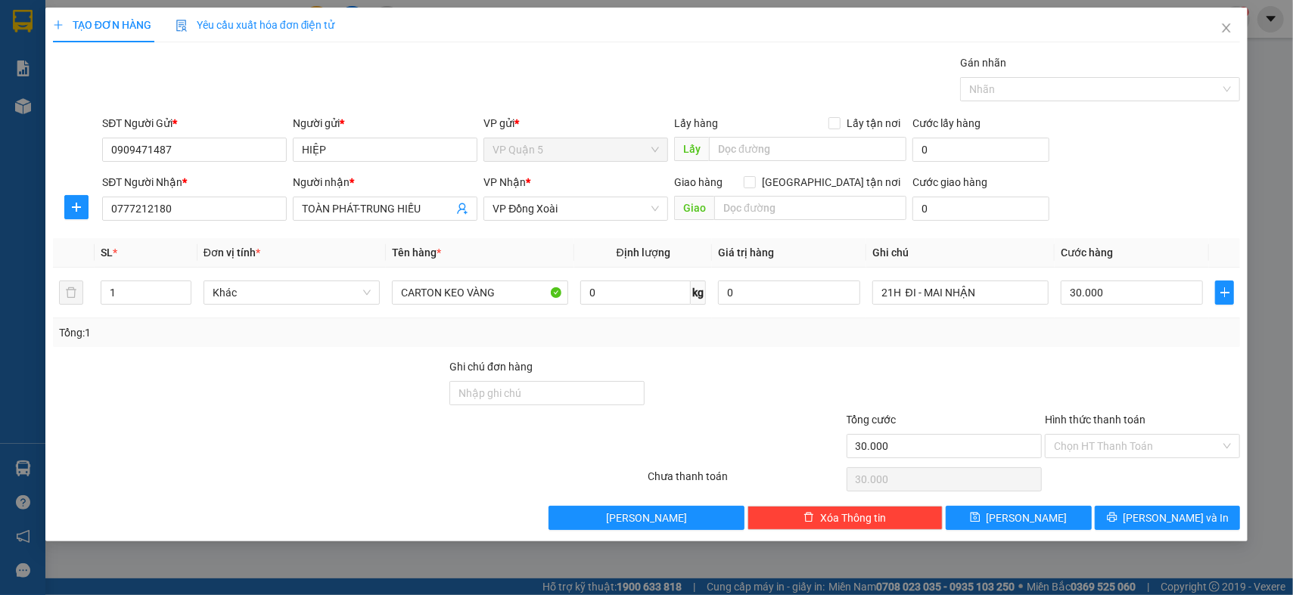
click at [284, 346] on div "Tổng: 1" at bounding box center [646, 333] width 1187 height 29
click at [1024, 294] on input "21H ĐI - MAI NHẬN" at bounding box center [960, 293] width 176 height 24
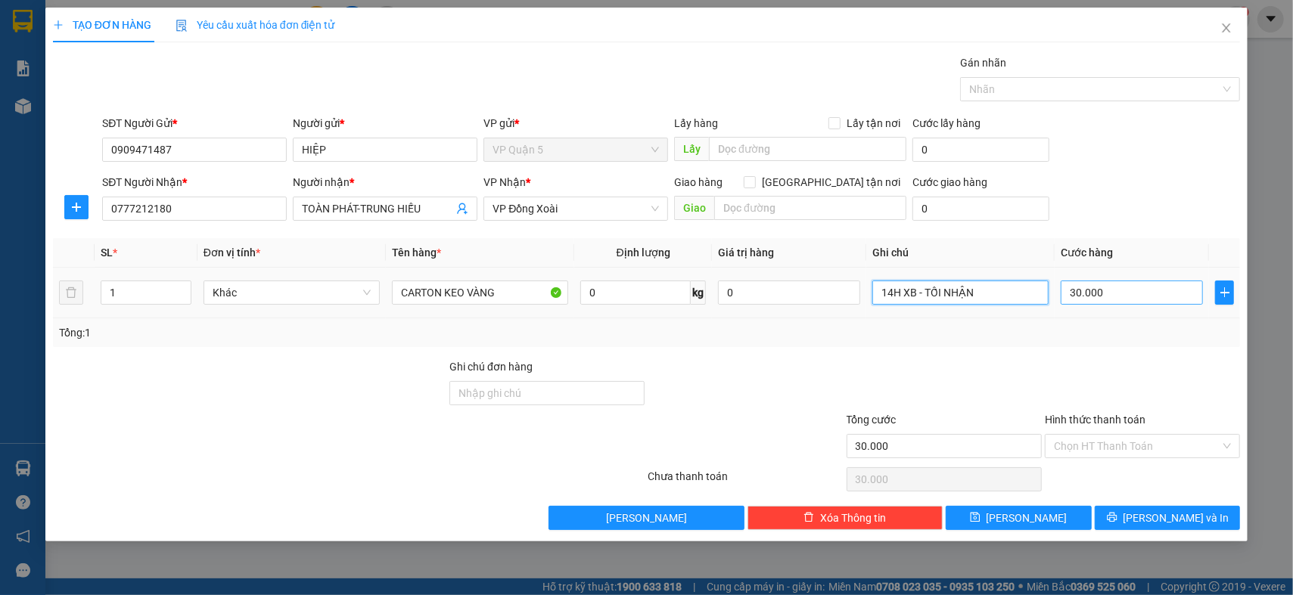
type input "14H XB - TỐI NHẬN"
click at [1154, 288] on input "30.000" at bounding box center [1132, 293] width 142 height 24
type input "0"
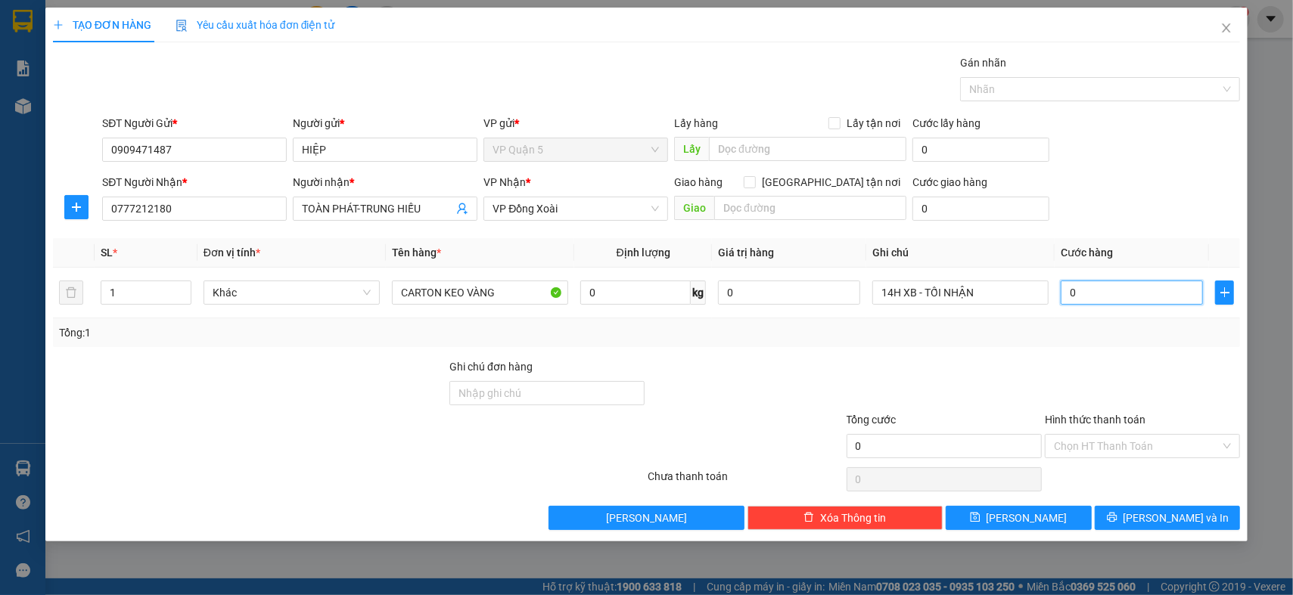
type input "4"
type input "04"
type input "40"
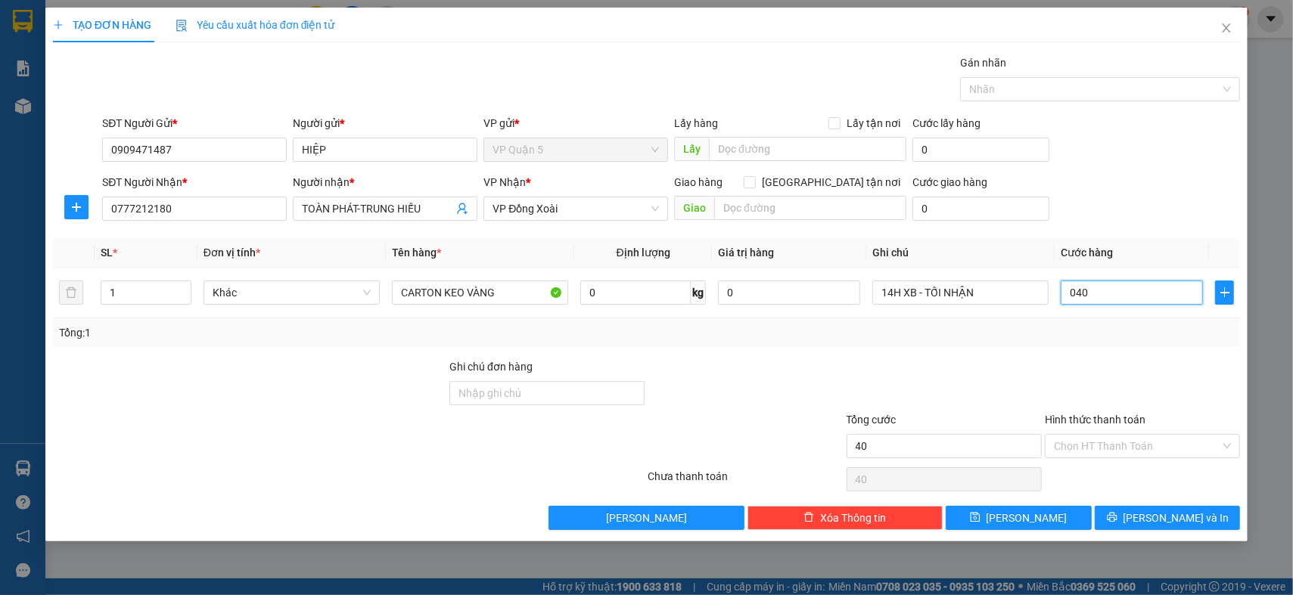
type input "040"
type input "40.000"
click at [1183, 160] on div "SĐT Người Gửi * 0909471487 Người gửi * HIỆP VP gửi * VP Quận 5 Lấy hàng Lấy tận…" at bounding box center [671, 141] width 1144 height 53
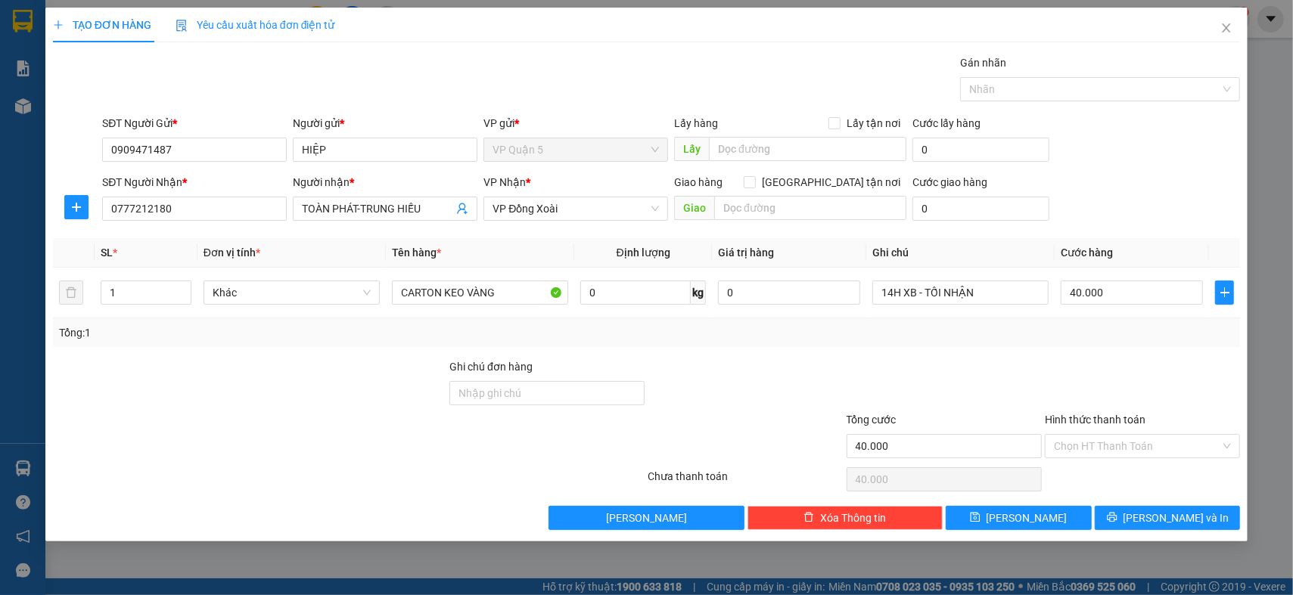
click at [1159, 392] on div at bounding box center [1142, 385] width 198 height 53
click at [1180, 518] on span "[PERSON_NAME] và In" at bounding box center [1177, 518] width 106 height 17
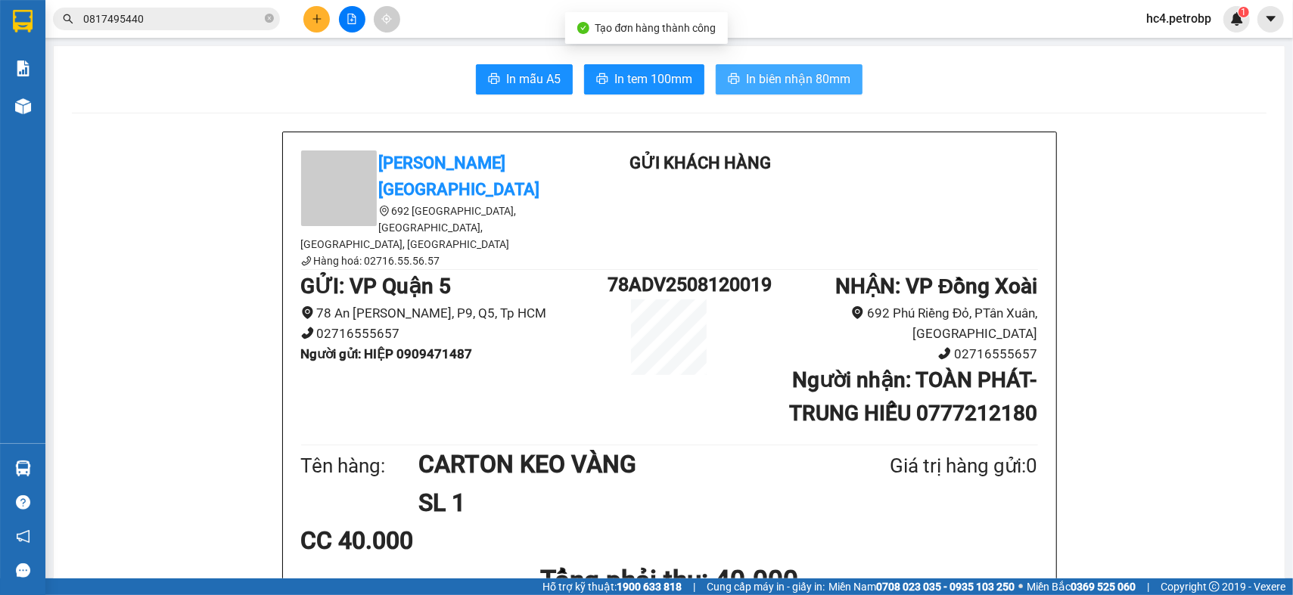
click at [816, 83] on span "In biên nhận 80mm" at bounding box center [798, 79] width 104 height 19
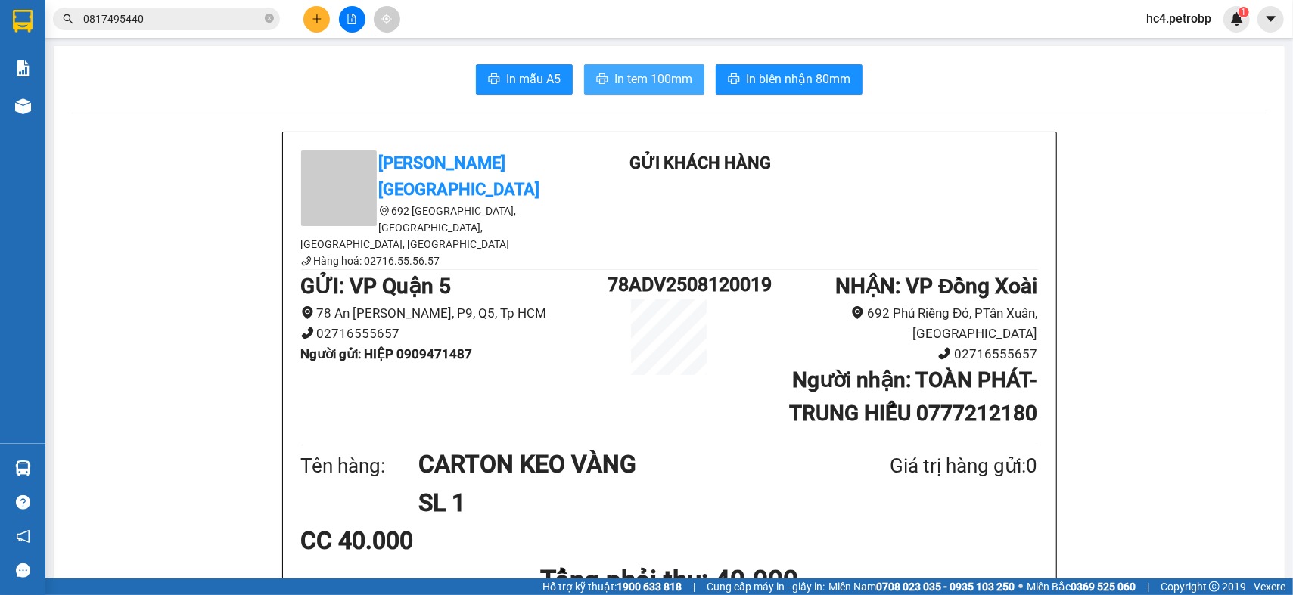
click at [642, 72] on span "In tem 100mm" at bounding box center [653, 79] width 78 height 19
click at [312, 31] on button at bounding box center [316, 19] width 26 height 26
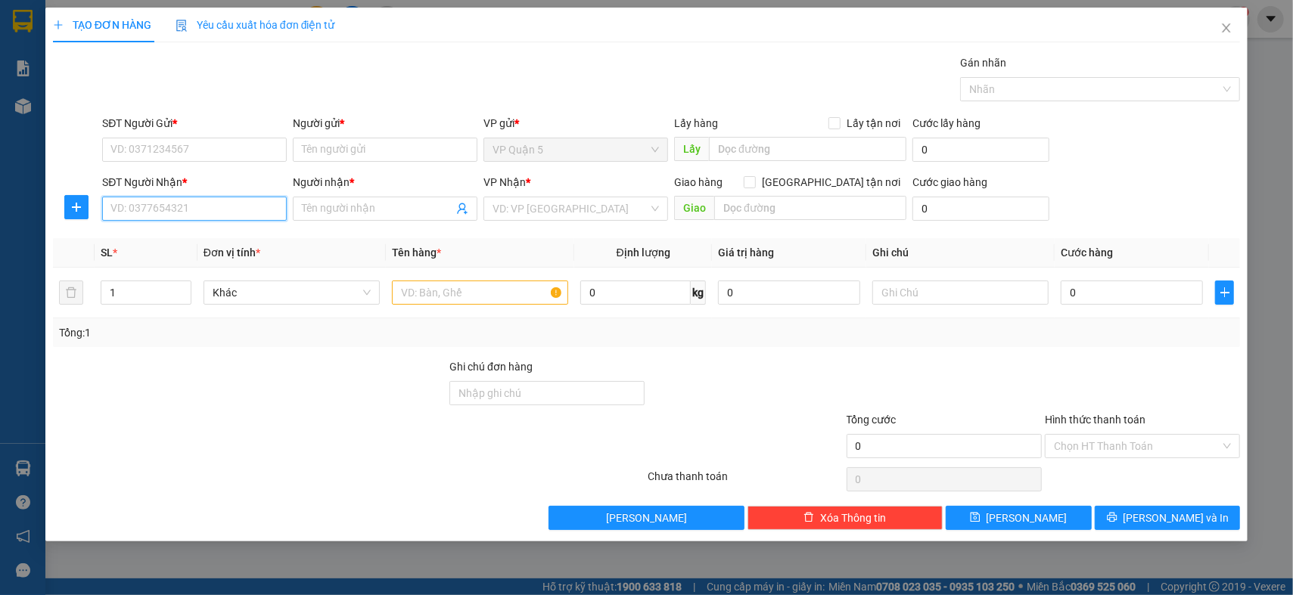
click at [191, 205] on input "SĐT Người Nhận *" at bounding box center [194, 209] width 185 height 24
type input "0985120249"
click at [375, 206] on input "Người nhận *" at bounding box center [377, 209] width 151 height 17
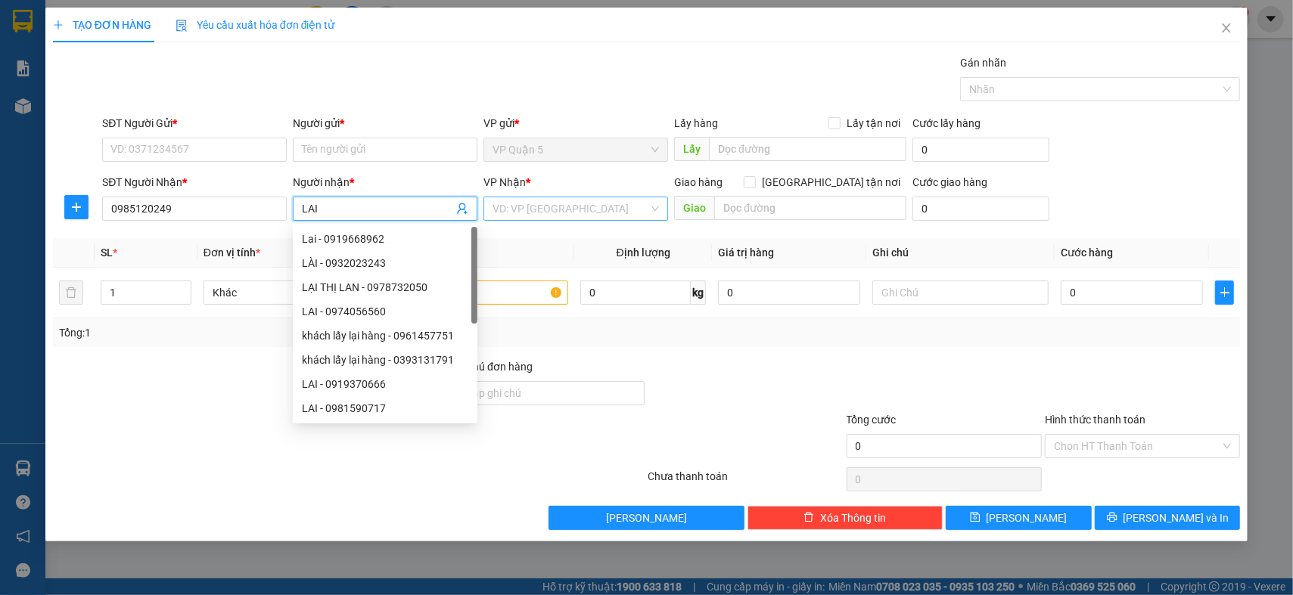
type input "LAI"
click at [535, 206] on input "search" at bounding box center [571, 208] width 156 height 23
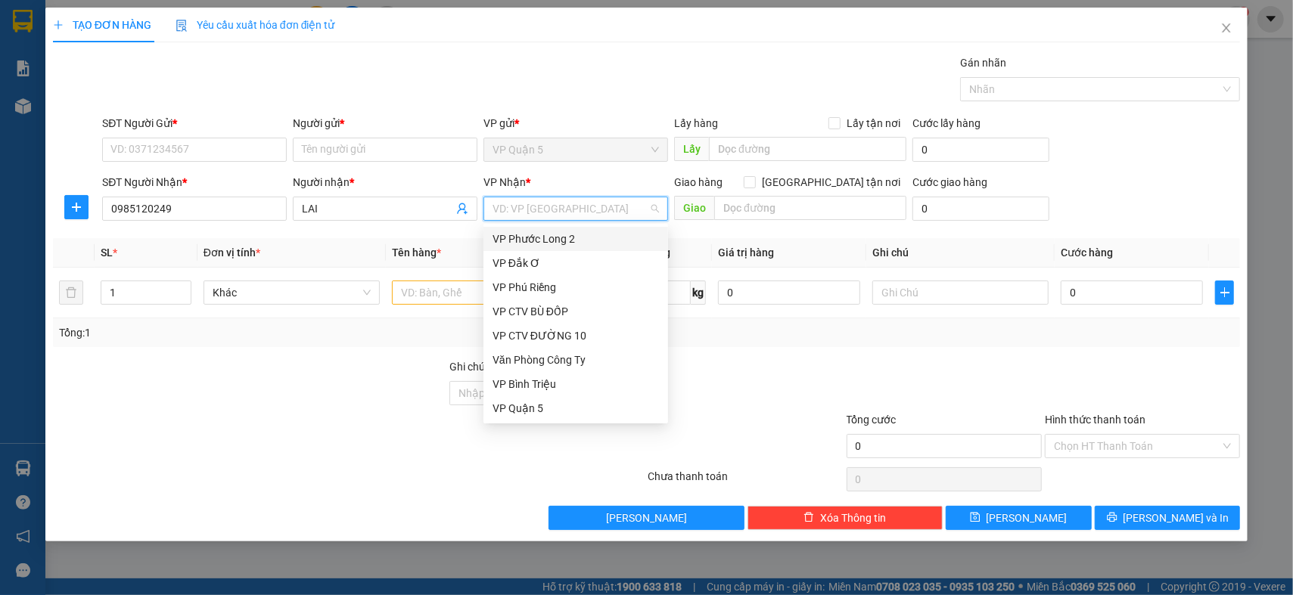
type input "D"
type input "Đ"
click at [549, 336] on div "VP [PERSON_NAME]" at bounding box center [576, 336] width 166 height 17
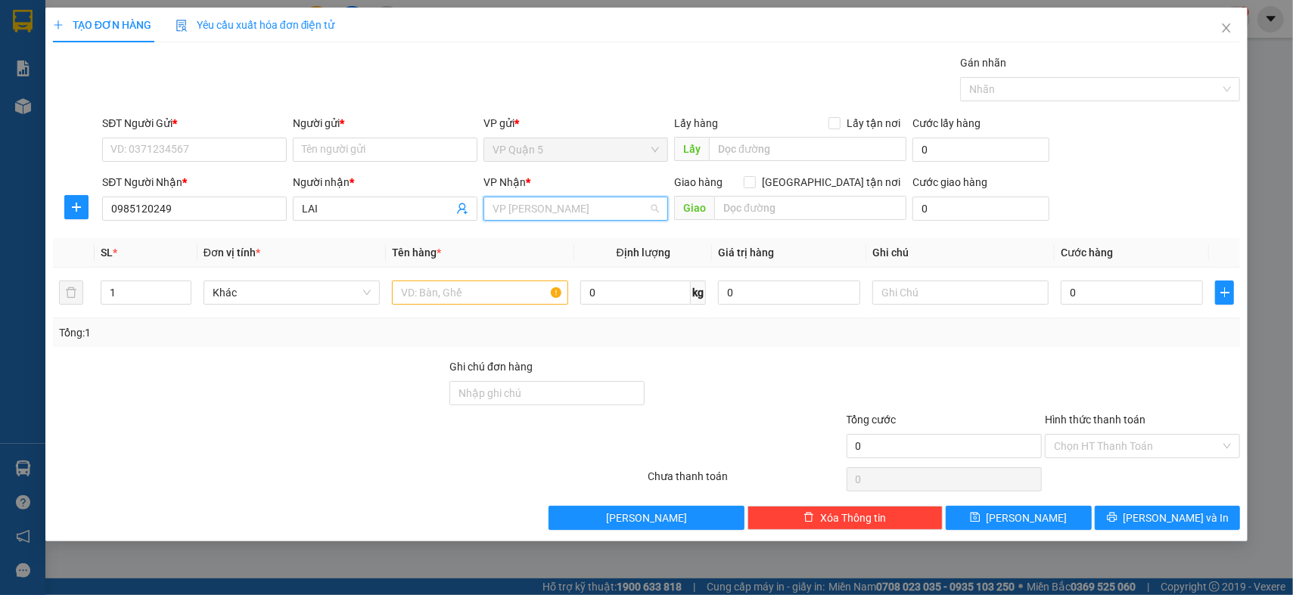
scroll to position [97, 0]
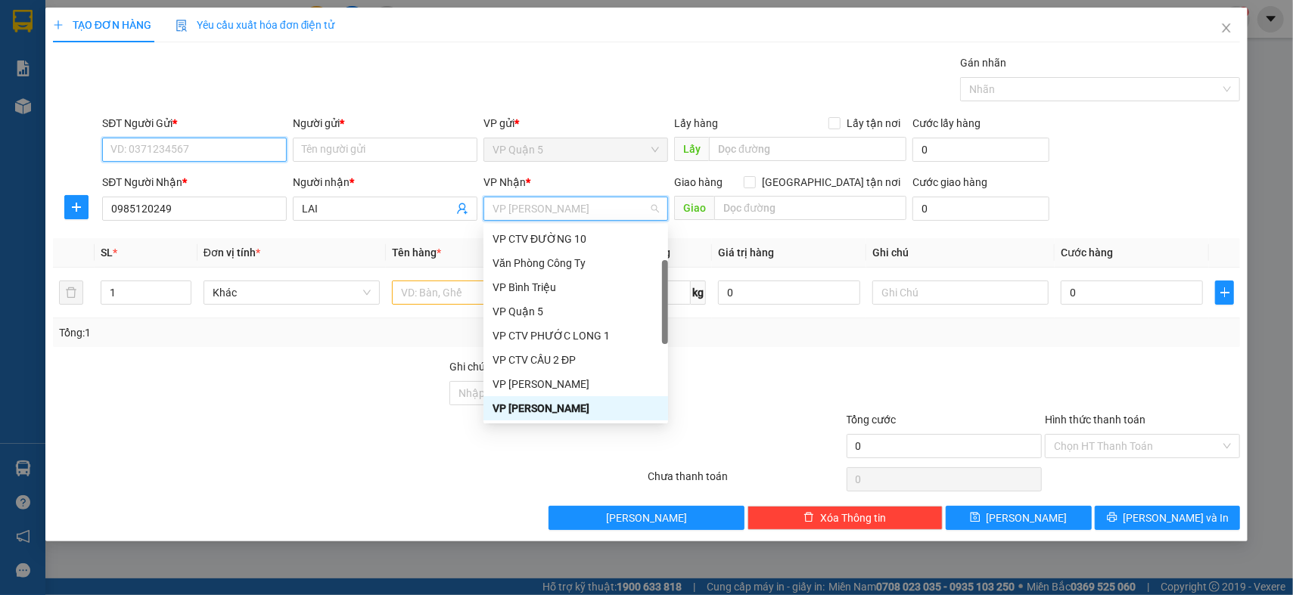
click at [210, 149] on input "SĐT Người Gửi *" at bounding box center [194, 150] width 185 height 24
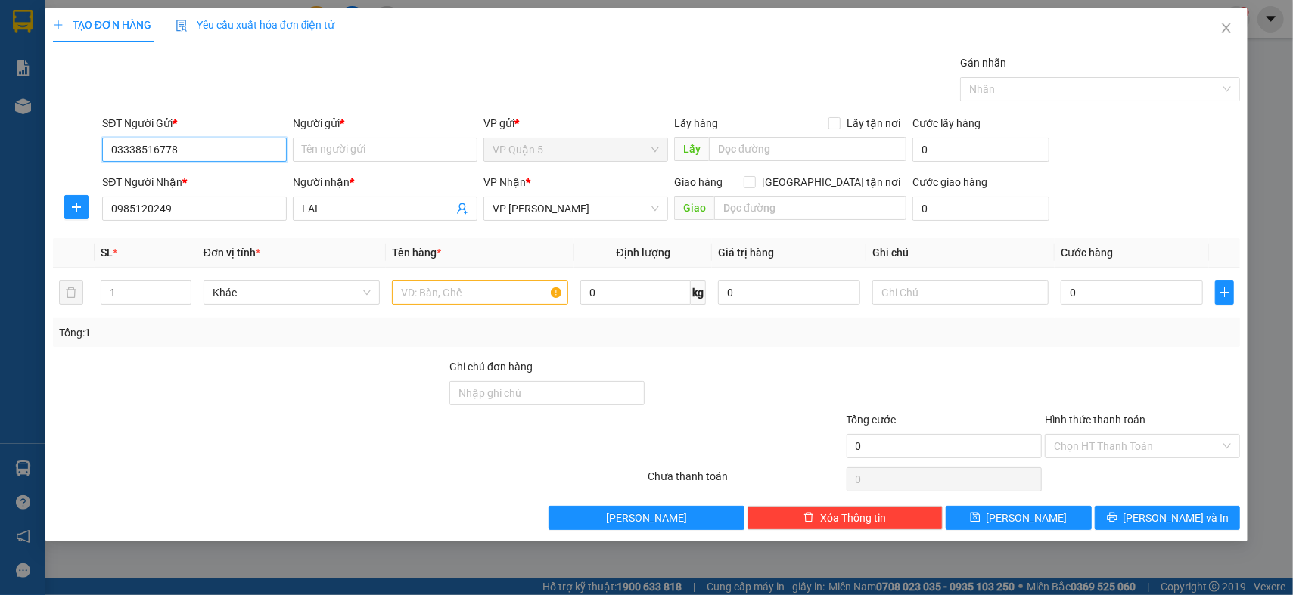
click at [126, 154] on input "03338516778" at bounding box center [194, 150] width 185 height 24
type input "0338516778"
click at [398, 144] on input "Người gửi *" at bounding box center [385, 150] width 185 height 24
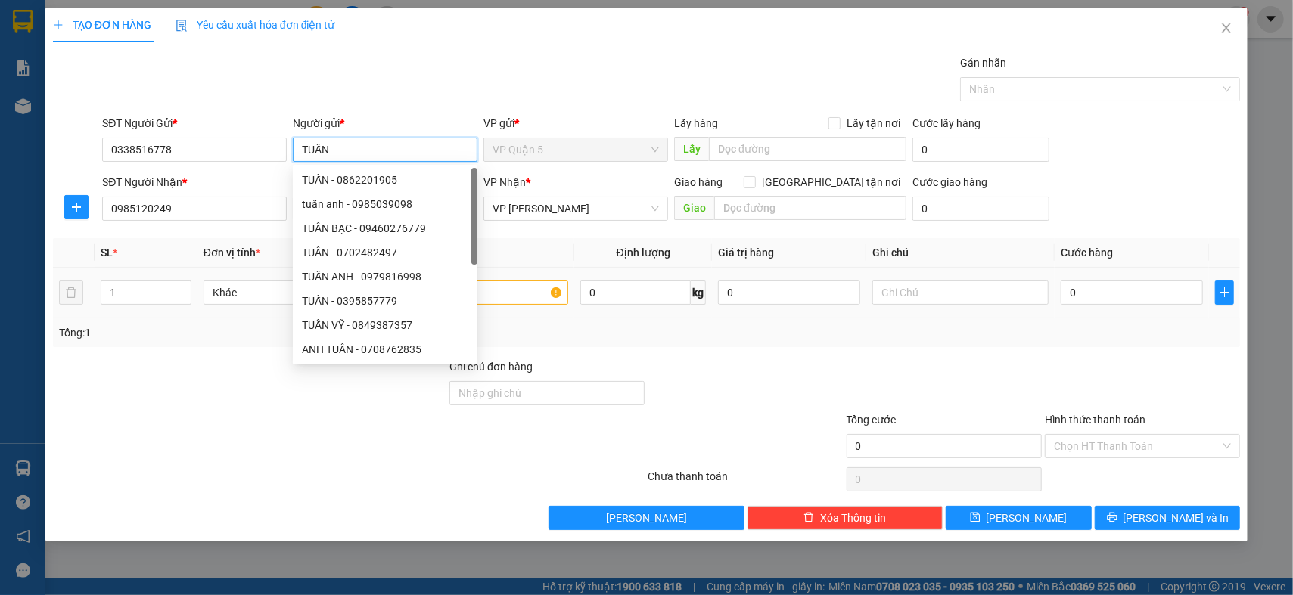
type input "TUẤN"
click at [199, 368] on div at bounding box center [249, 385] width 396 height 53
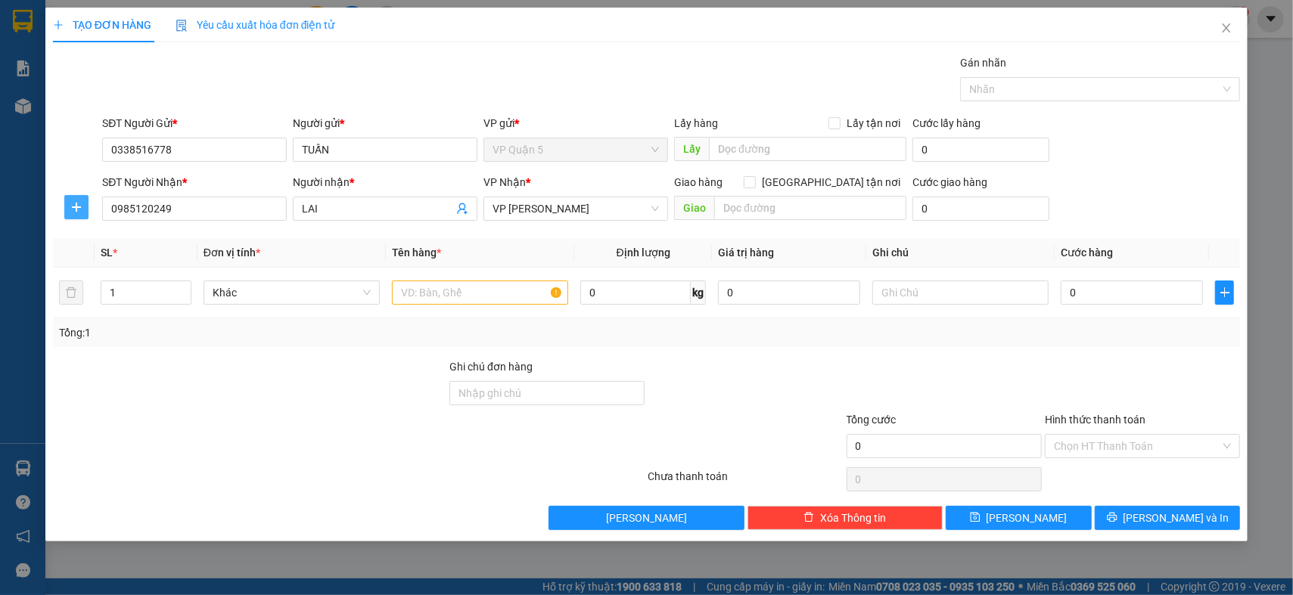
click at [69, 201] on span "plus" at bounding box center [76, 207] width 23 height 12
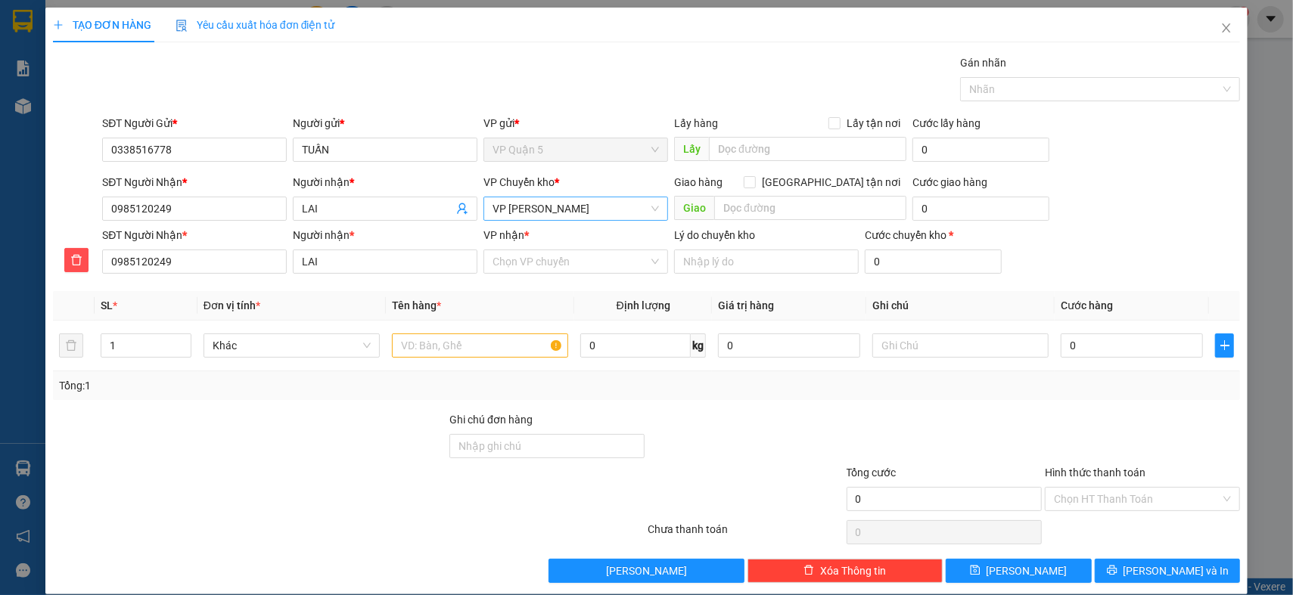
click at [557, 204] on span "VP [PERSON_NAME]" at bounding box center [576, 208] width 166 height 23
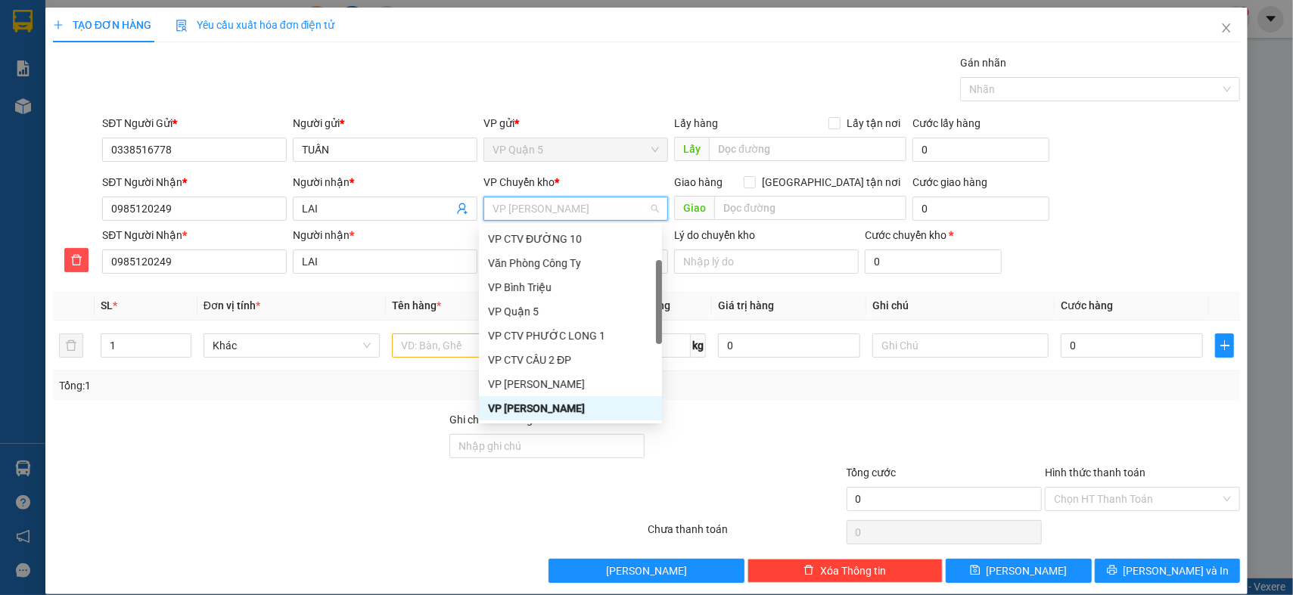
type input "D"
type input "Đ"
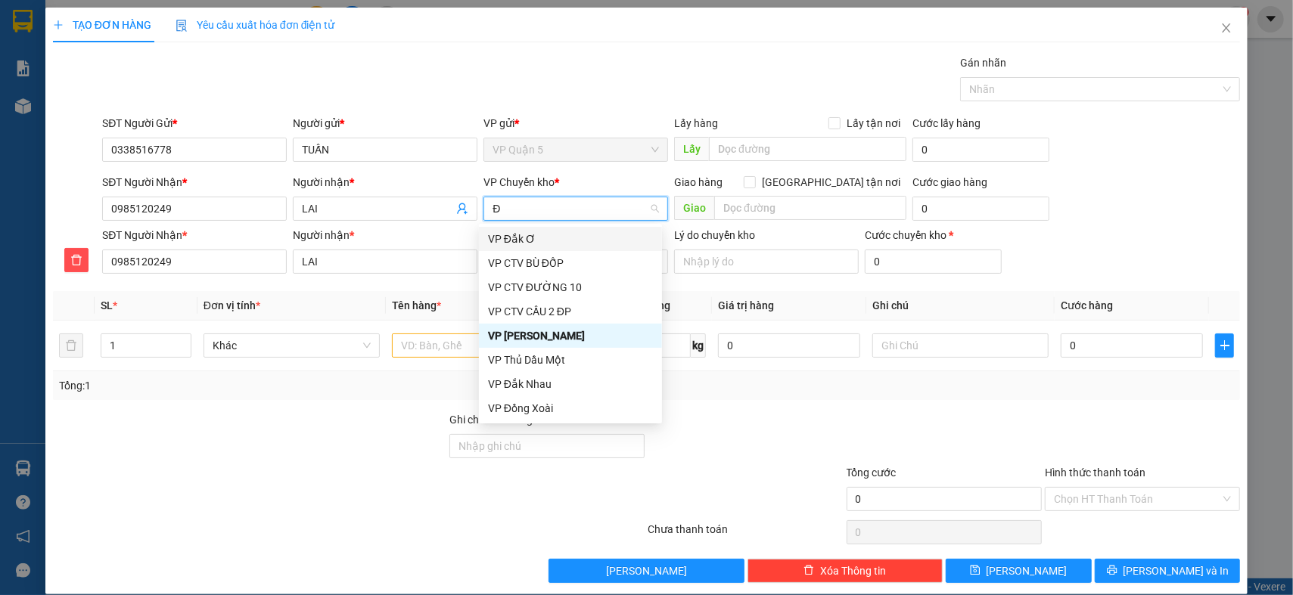
scroll to position [0, 0]
click at [543, 405] on div "VP Đồng Xoài" at bounding box center [570, 408] width 165 height 17
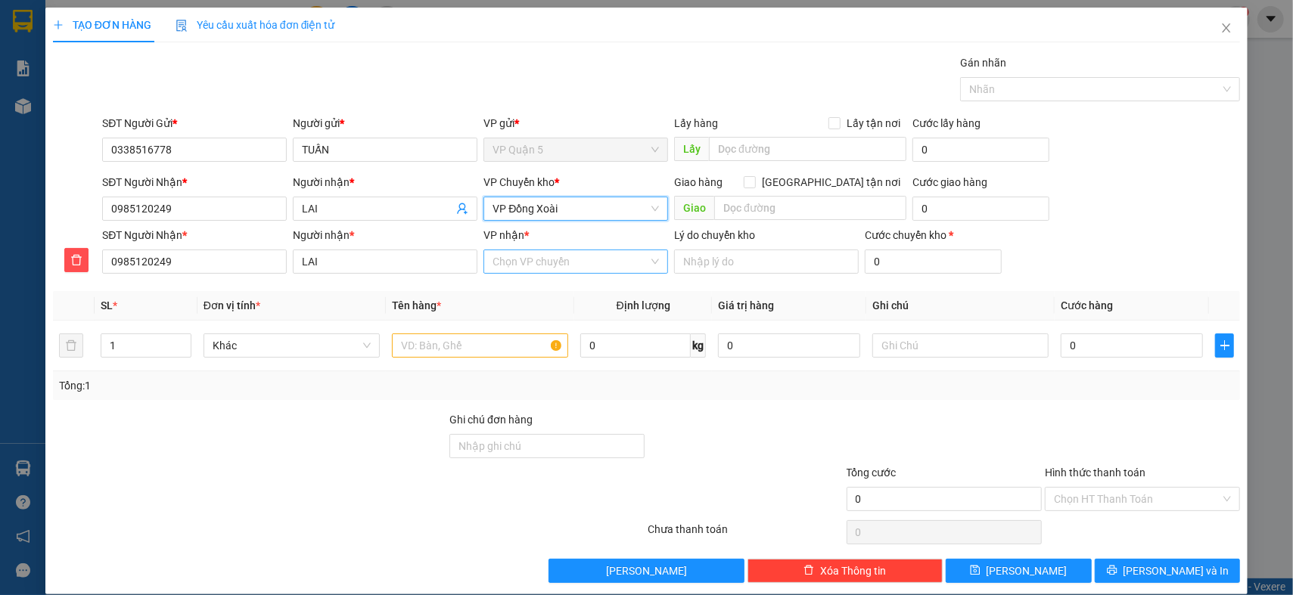
drag, startPoint x: 610, startPoint y: 257, endPoint x: 598, endPoint y: 271, distance: 17.7
click at [609, 257] on input "VP nhận *" at bounding box center [571, 261] width 156 height 23
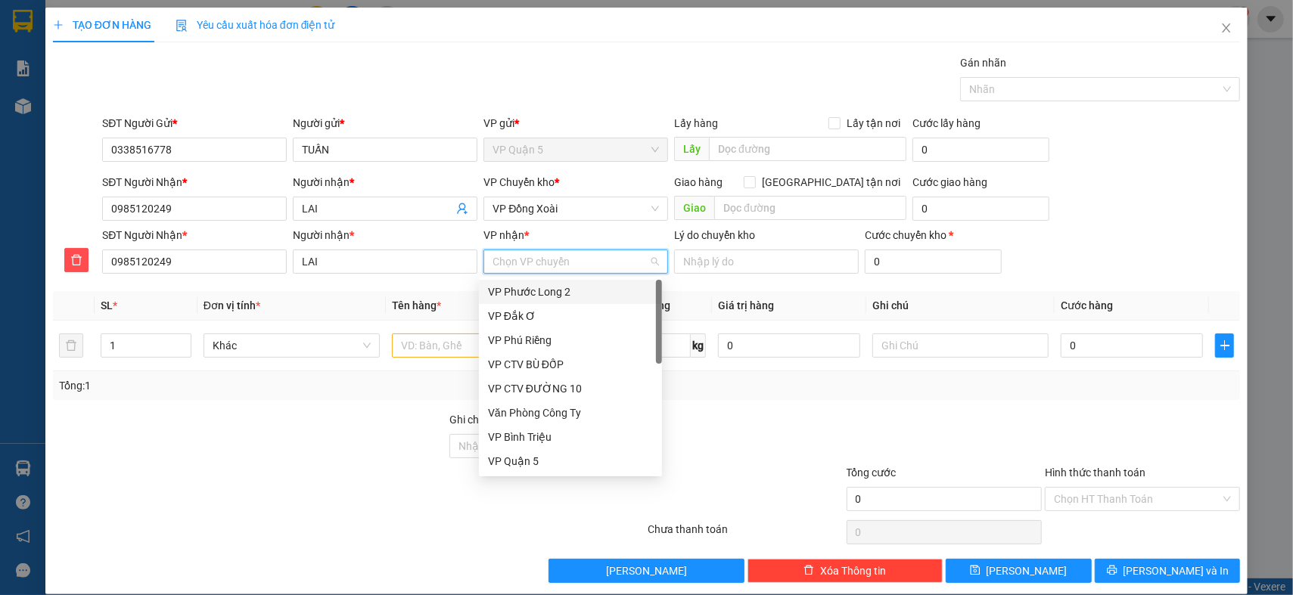
type input "D"
type input "Đ"
click at [552, 388] on div "VP [PERSON_NAME]" at bounding box center [570, 389] width 165 height 17
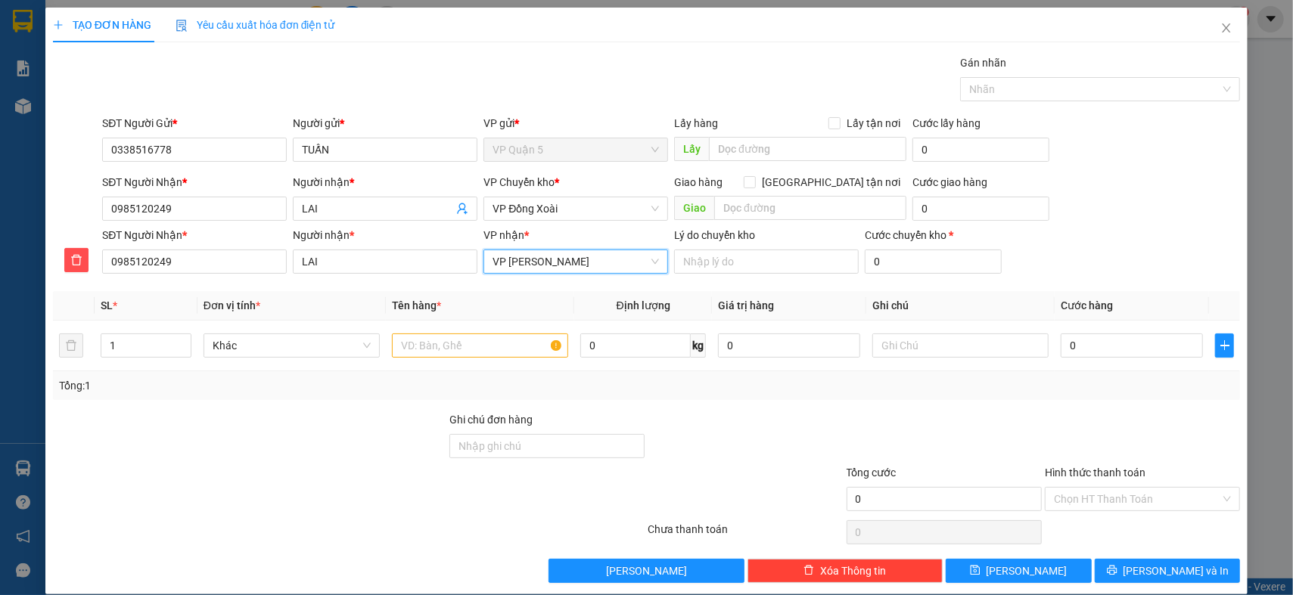
click at [327, 398] on div "Tổng: 1" at bounding box center [646, 386] width 1187 height 29
click at [431, 344] on input "text" at bounding box center [480, 346] width 176 height 24
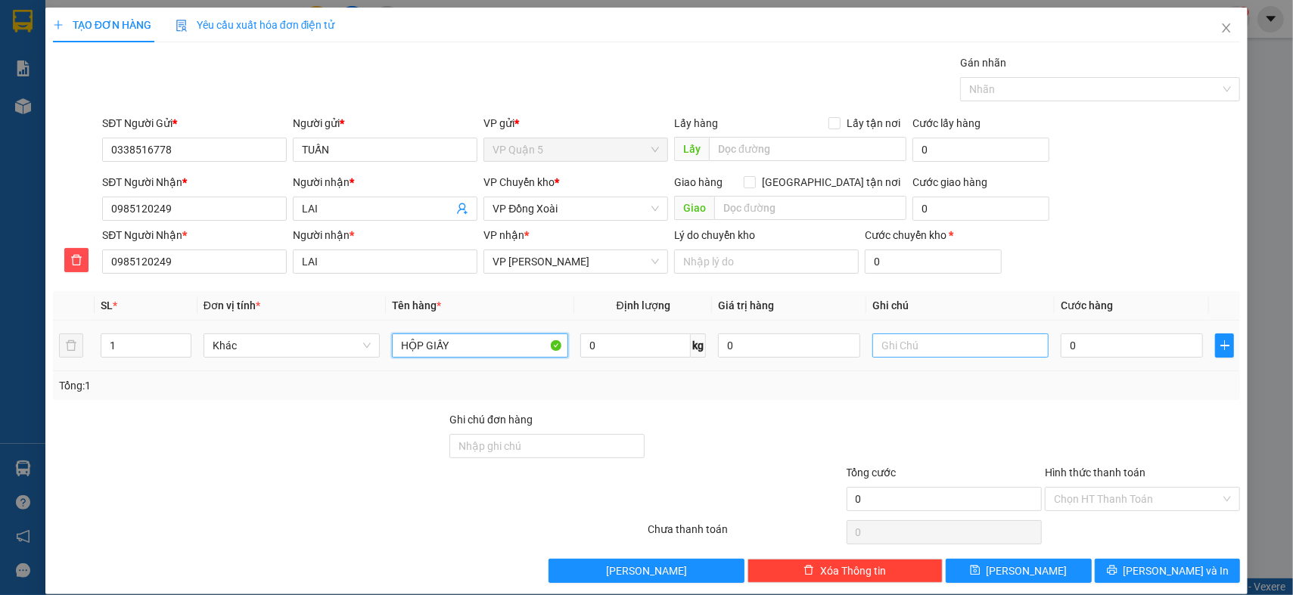
type input "HỘP GIẤY"
click at [937, 347] on input "text" at bounding box center [960, 346] width 176 height 24
type input "D"
click at [956, 348] on input "ĐÃ XÁC NHẬN RA VP ĐỨC LIỄU NHẬN HÀNG - TRONG TỐI NHẬN HNAGF -KHÁCH OK" at bounding box center [960, 346] width 176 height 24
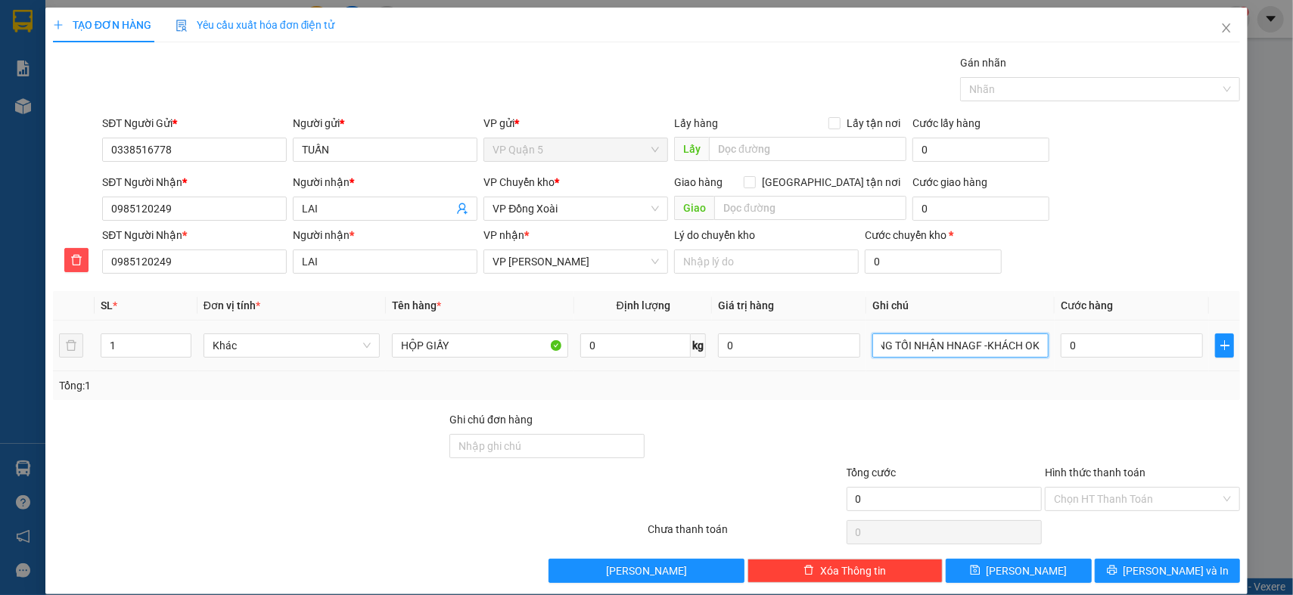
click at [956, 348] on input "ĐÃ XÁC NHẬN RA VP ĐỨC LIỄU NHẬN HÀNG - TRONG TỐI NHẬN HNAGF -KHÁCH OK" at bounding box center [960, 346] width 176 height 24
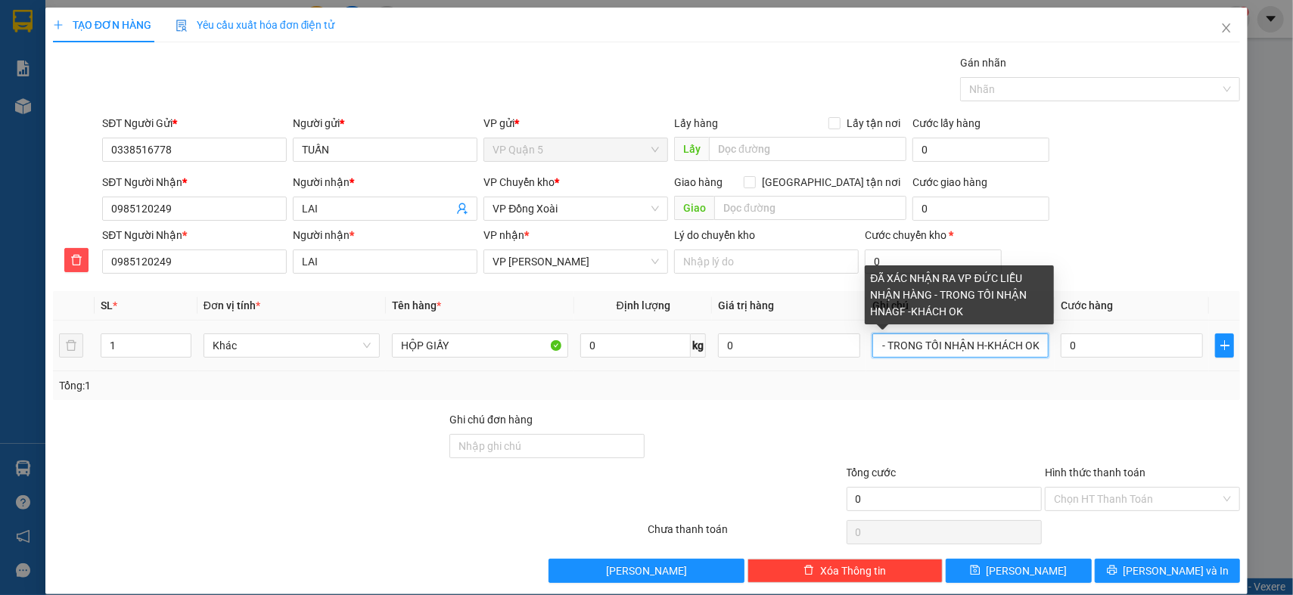
scroll to position [0, 221]
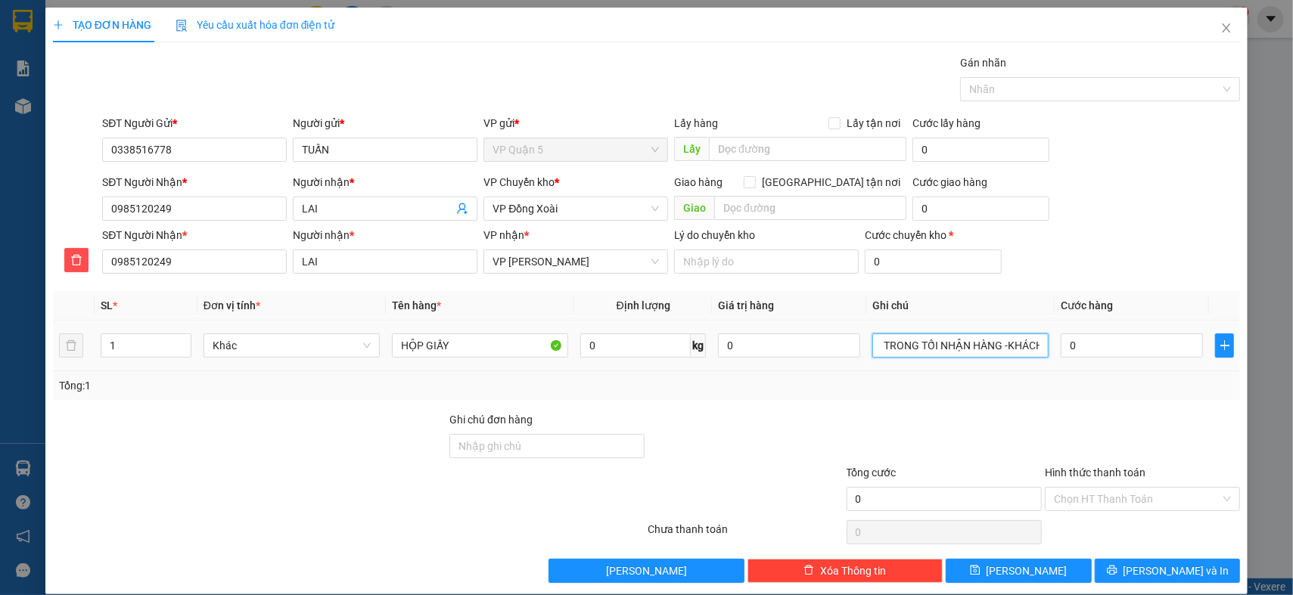
type input "ĐÃ XÁC NHẬN RA VP ĐỨC LIỄU NHẬN HÀNG - TRONG TỐI NHẬN HÀNG -KHÁCH OK"
click at [1027, 367] on td "ĐÃ XÁC NHẬN RA VP ĐỨC LIỄU NHẬN HÀNG - TRONG TỐI NHẬN HÀNG -KHÁCH OK" at bounding box center [960, 346] width 188 height 51
click at [1097, 347] on input "0" at bounding box center [1132, 346] width 142 height 24
type input "03"
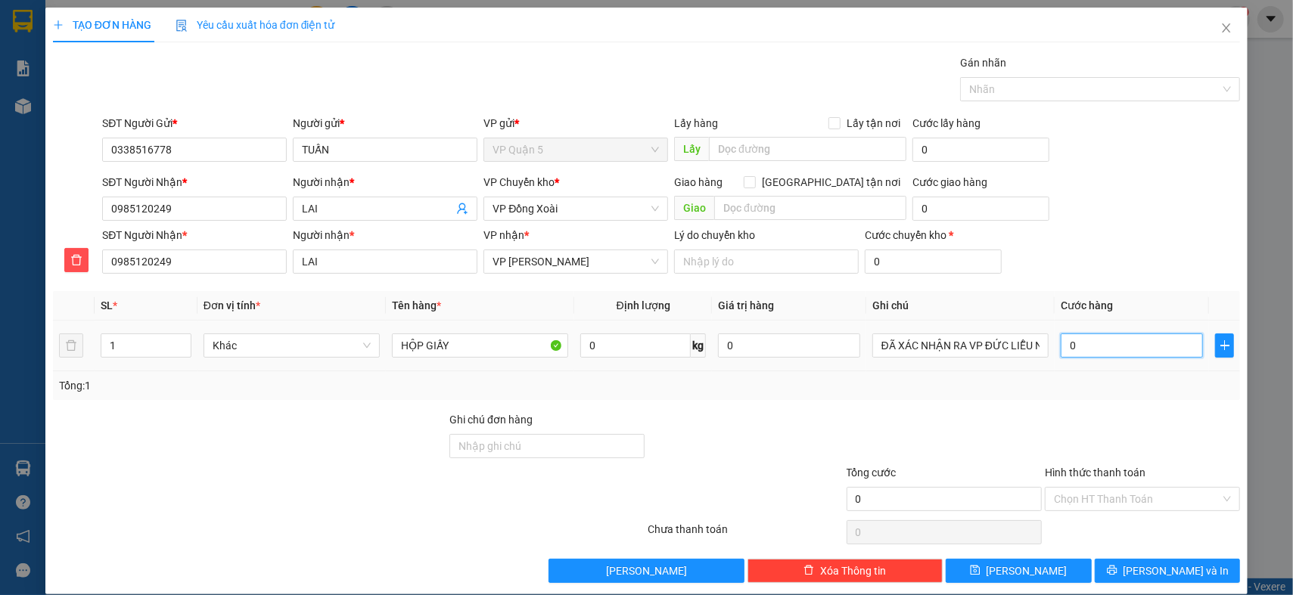
type input "3"
type input "030"
type input "30"
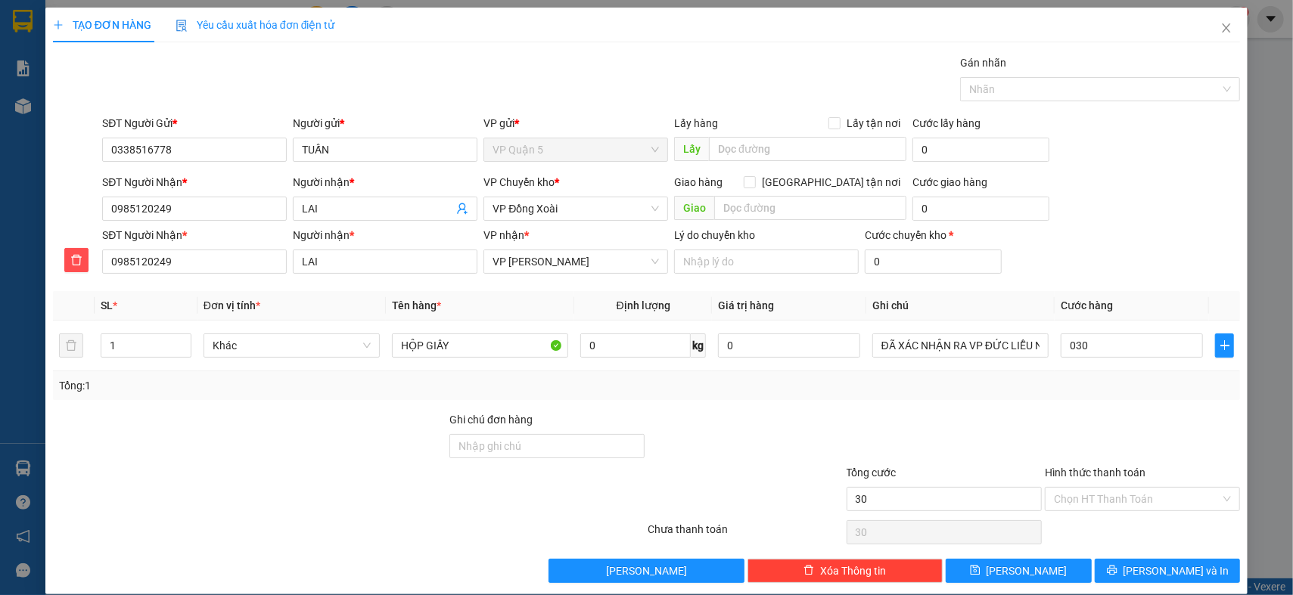
type input "30.000"
click at [1183, 266] on div "SĐT Người Nhận * 0985120249 Người nhận * LAI VP nhận * VP Đức Liễu Lý do chuyển…" at bounding box center [671, 253] width 1144 height 53
click at [1147, 410] on div "Transit Pickup Surcharge Ids Transit Deliver Surcharge Ids Transit Deliver Surc…" at bounding box center [646, 318] width 1187 height 529
click at [1145, 499] on input "Hình thức thanh toán" at bounding box center [1137, 499] width 166 height 23
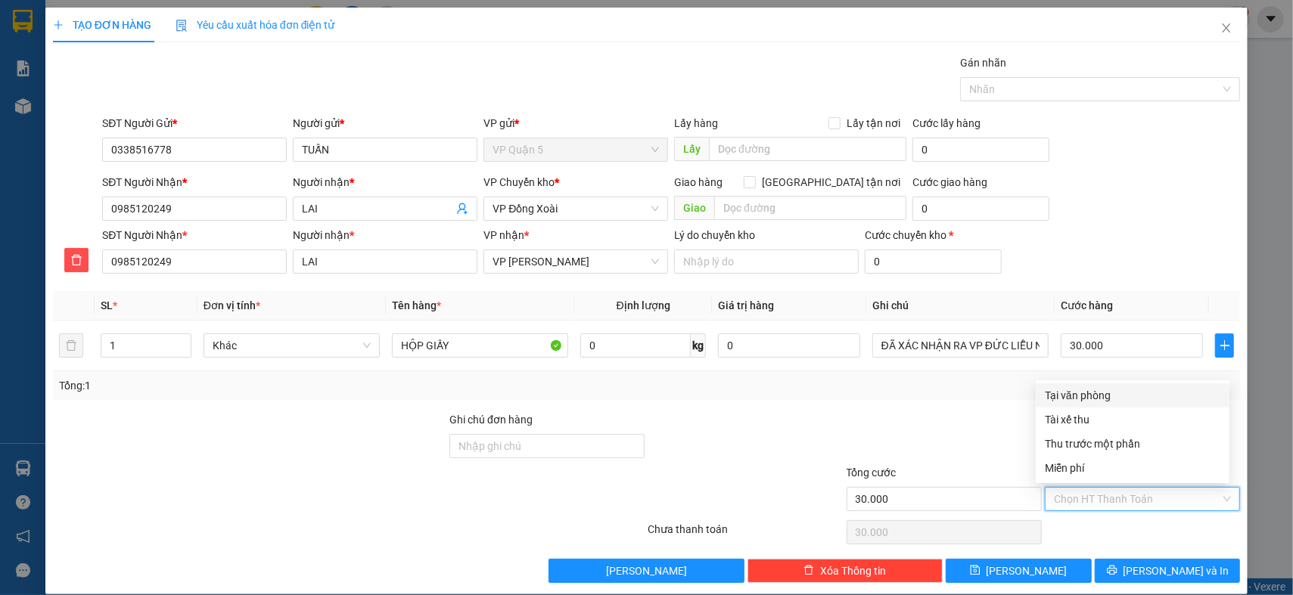
click at [1120, 520] on div "Chọn HT Thanh Toán" at bounding box center [1142, 533] width 198 height 30
click at [1126, 501] on input "Hình thức thanh toán" at bounding box center [1137, 499] width 166 height 23
click at [1102, 398] on div "Tại văn phòng" at bounding box center [1133, 395] width 176 height 17
type input "0"
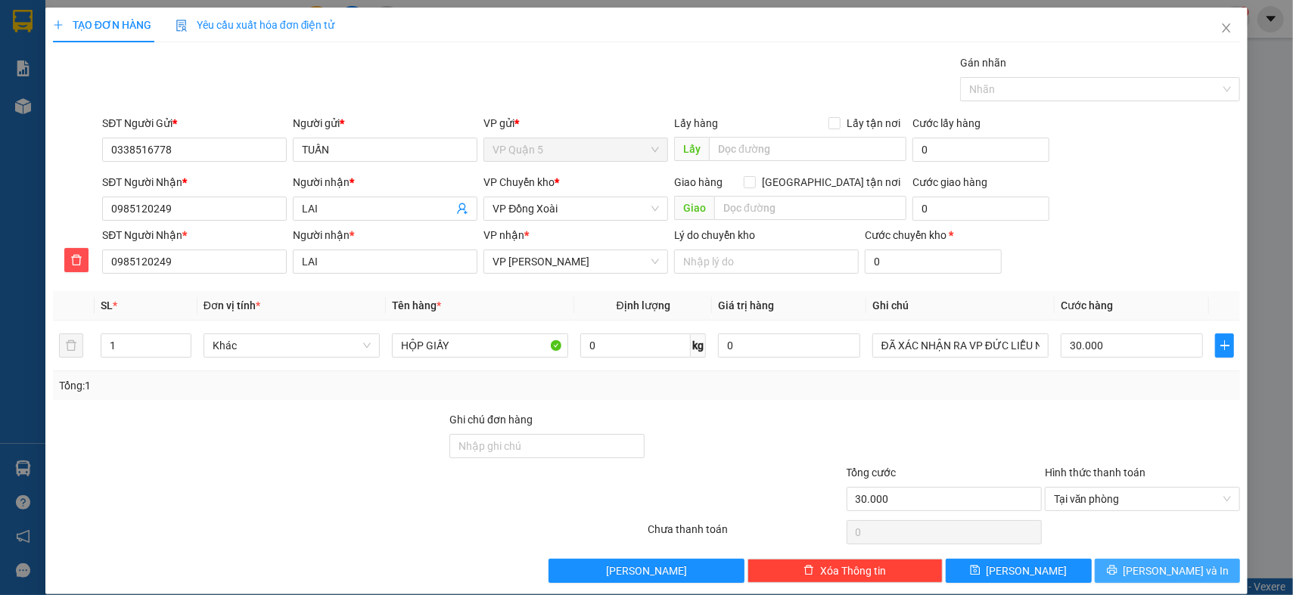
click at [1157, 577] on span "[PERSON_NAME] và In" at bounding box center [1177, 571] width 106 height 17
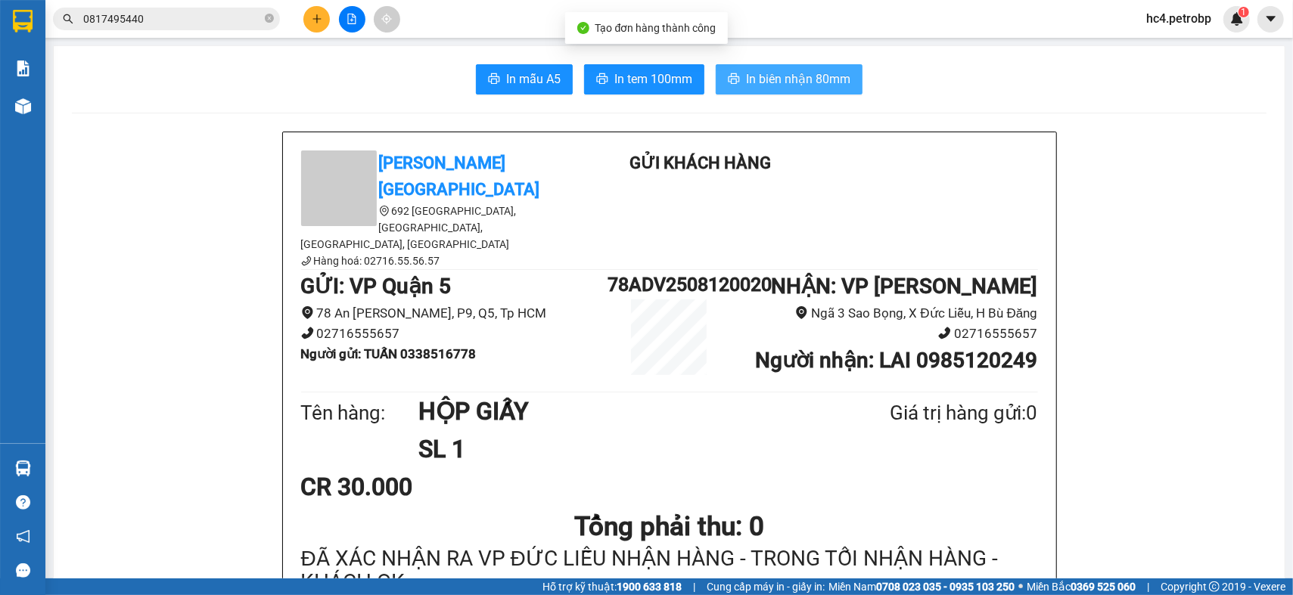
click at [791, 89] on button "In biên nhận 80mm" at bounding box center [789, 79] width 147 height 30
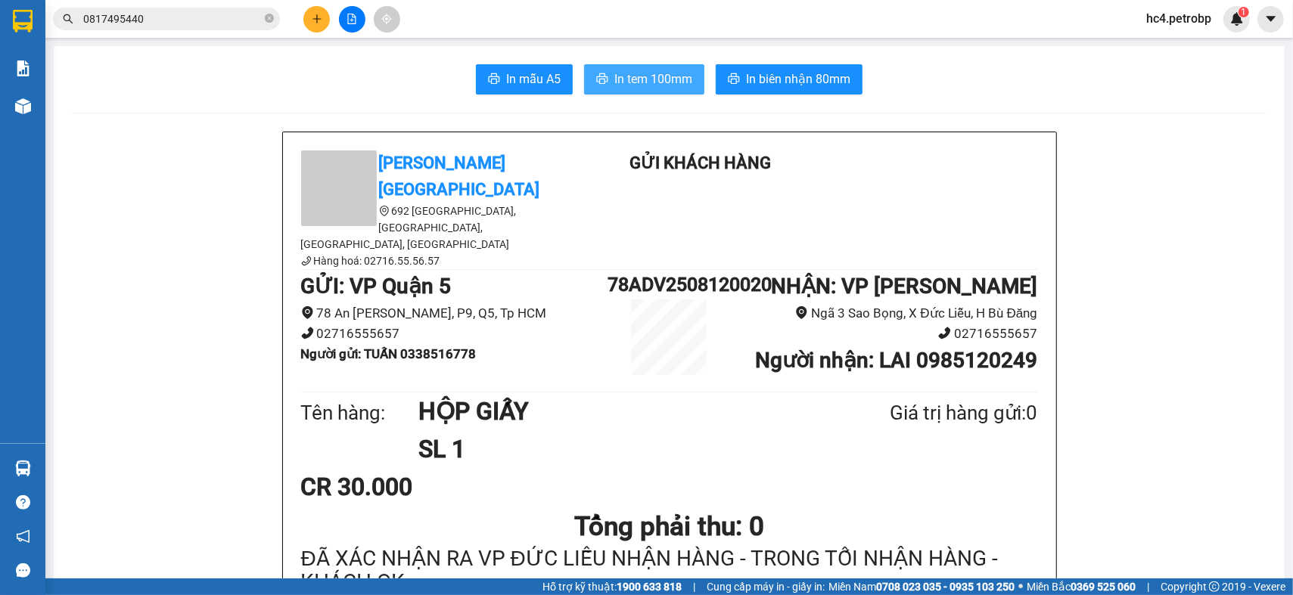
click at [617, 85] on span "In tem 100mm" at bounding box center [653, 79] width 78 height 19
click at [829, 468] on div "CR 30.000" at bounding box center [669, 487] width 737 height 38
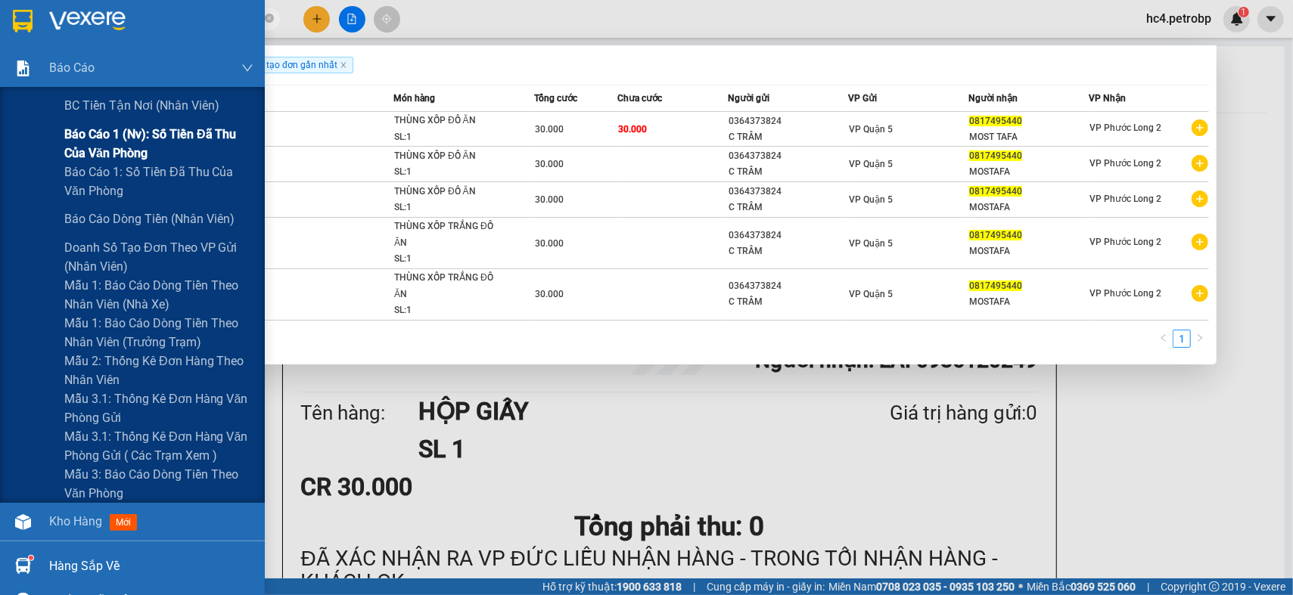
drag, startPoint x: 199, startPoint y: 12, endPoint x: 0, endPoint y: 132, distance: 232.5
click at [0, 120] on section "Kết quả tìm kiếm ( 5 ) Bộ lọc Ngày tạo đơn gần nhất Mã ĐH Trạng thái Món hàng T…" at bounding box center [646, 297] width 1293 height 595
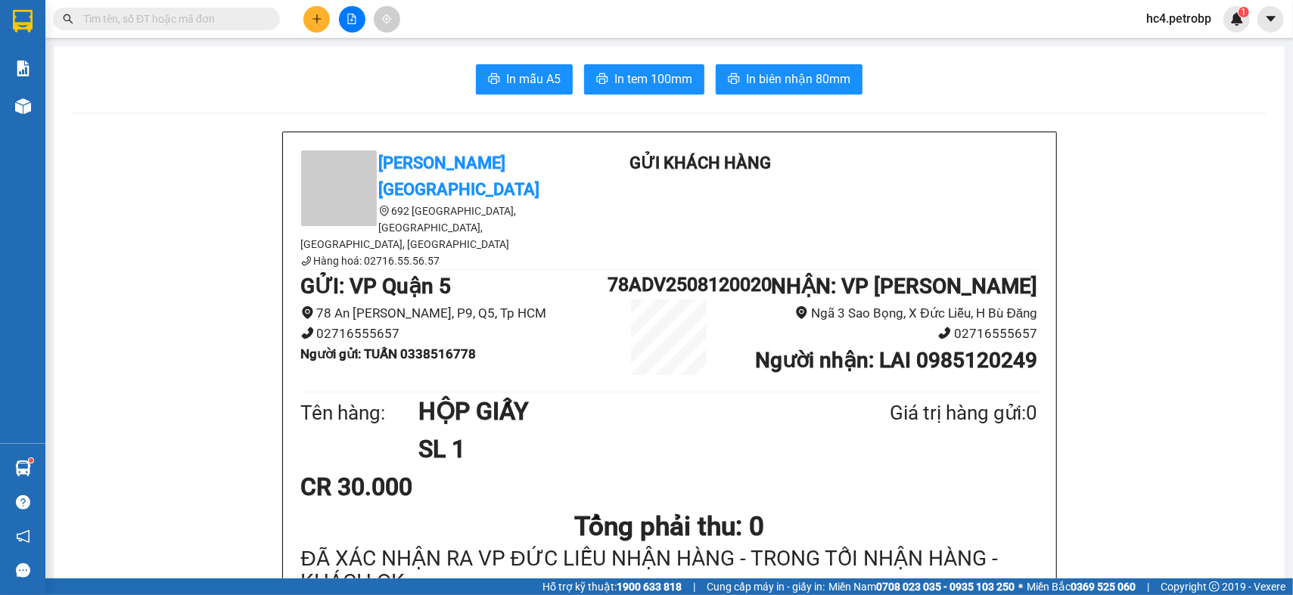
click at [316, 10] on button at bounding box center [316, 19] width 26 height 26
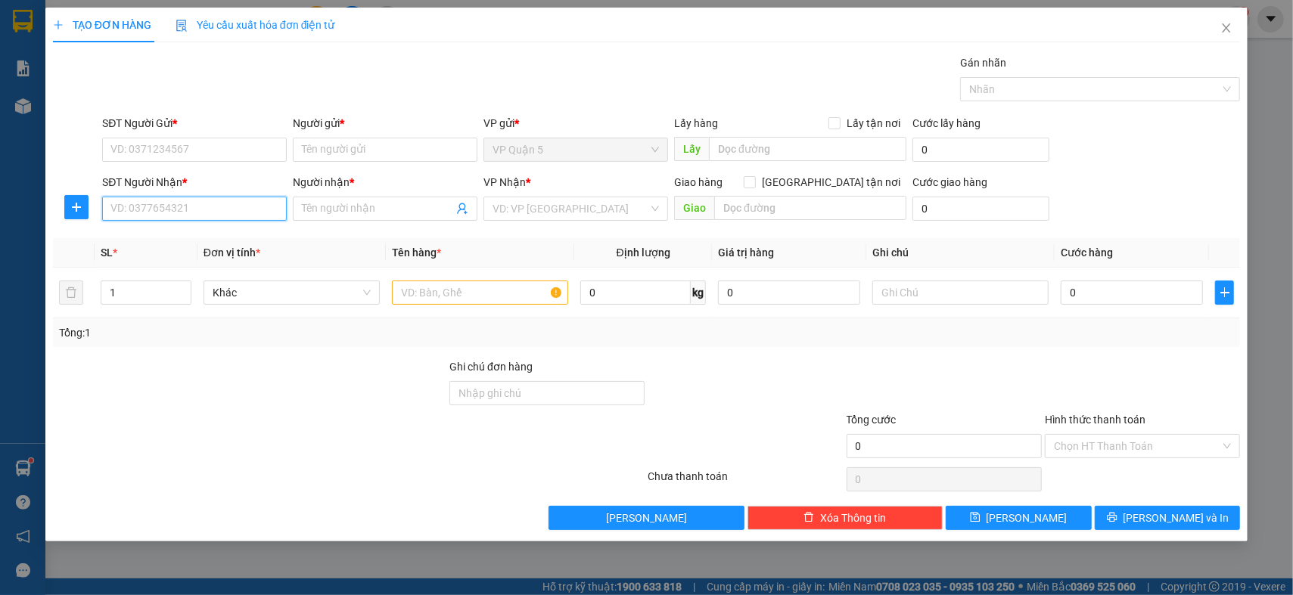
click at [210, 204] on input "SĐT Người Nhận *" at bounding box center [194, 209] width 185 height 24
click at [202, 268] on div "0396475805 - ANH PHÁT" at bounding box center [202, 263] width 182 height 17
type input "0396475805"
type input "ANH PHÁT"
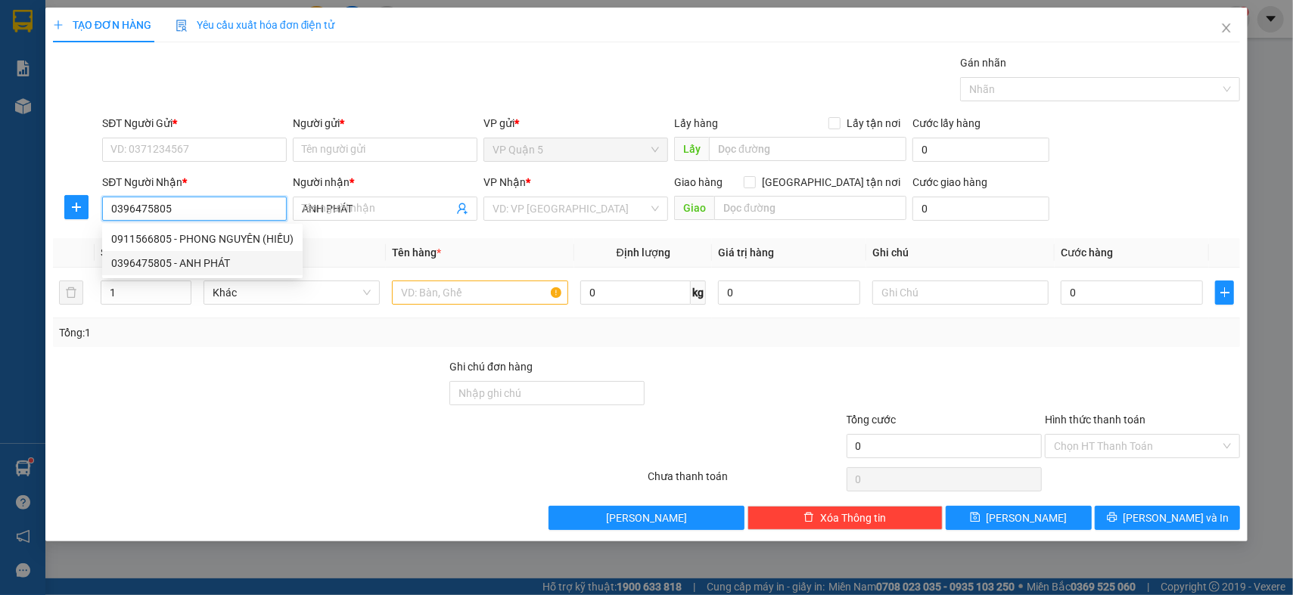
type input "70.000"
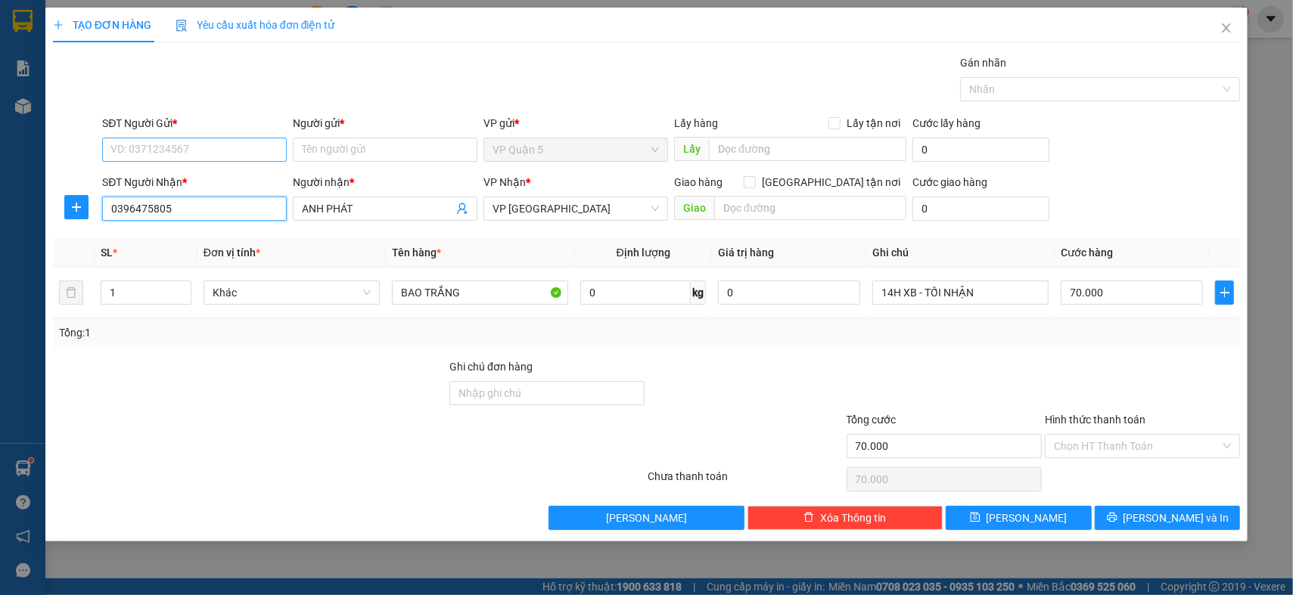
type input "0396475805"
click at [229, 150] on input "SĐT Người Gửi *" at bounding box center [194, 150] width 185 height 24
click at [219, 208] on div "0918419495 - ANH THÁI" at bounding box center [196, 204] width 170 height 17
type input "0918419495"
type input "ANH THÁI"
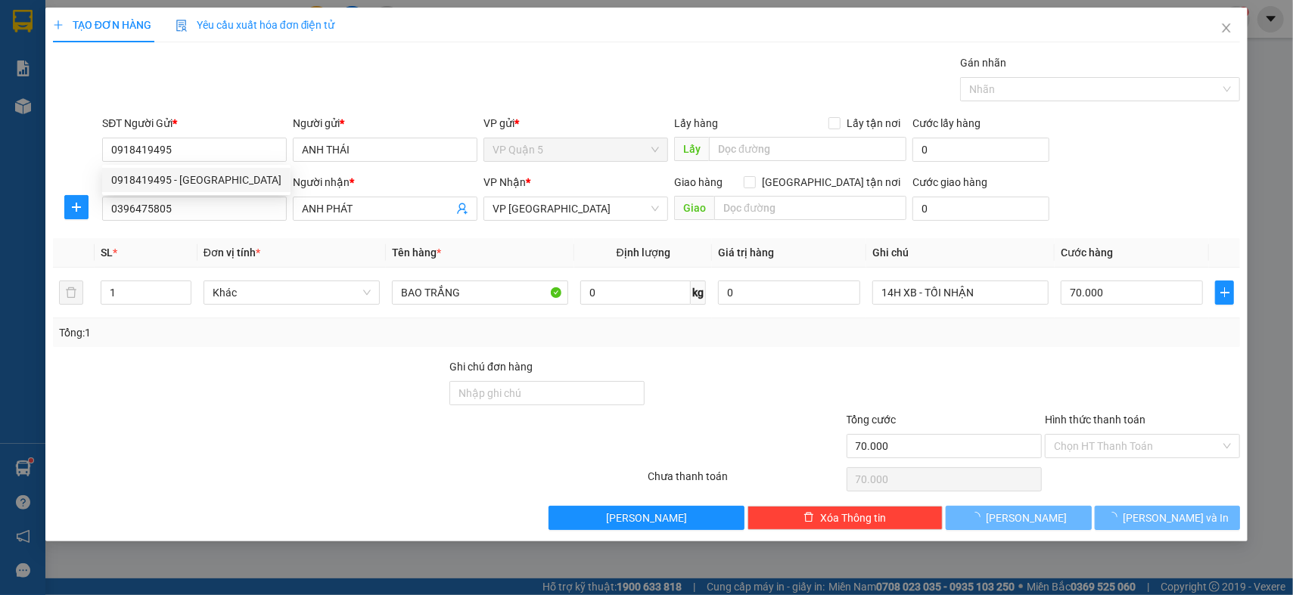
click at [280, 403] on div at bounding box center [249, 385] width 396 height 53
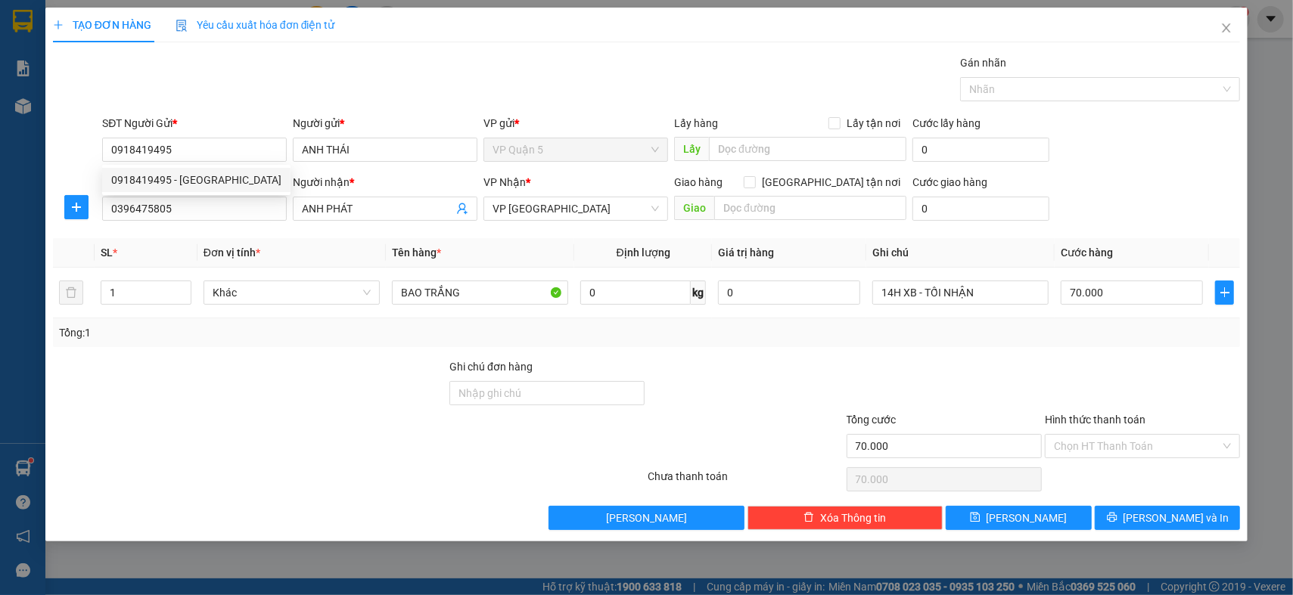
click at [280, 403] on div at bounding box center [249, 385] width 396 height 53
click at [1157, 319] on div "Tổng: 1" at bounding box center [646, 333] width 1187 height 29
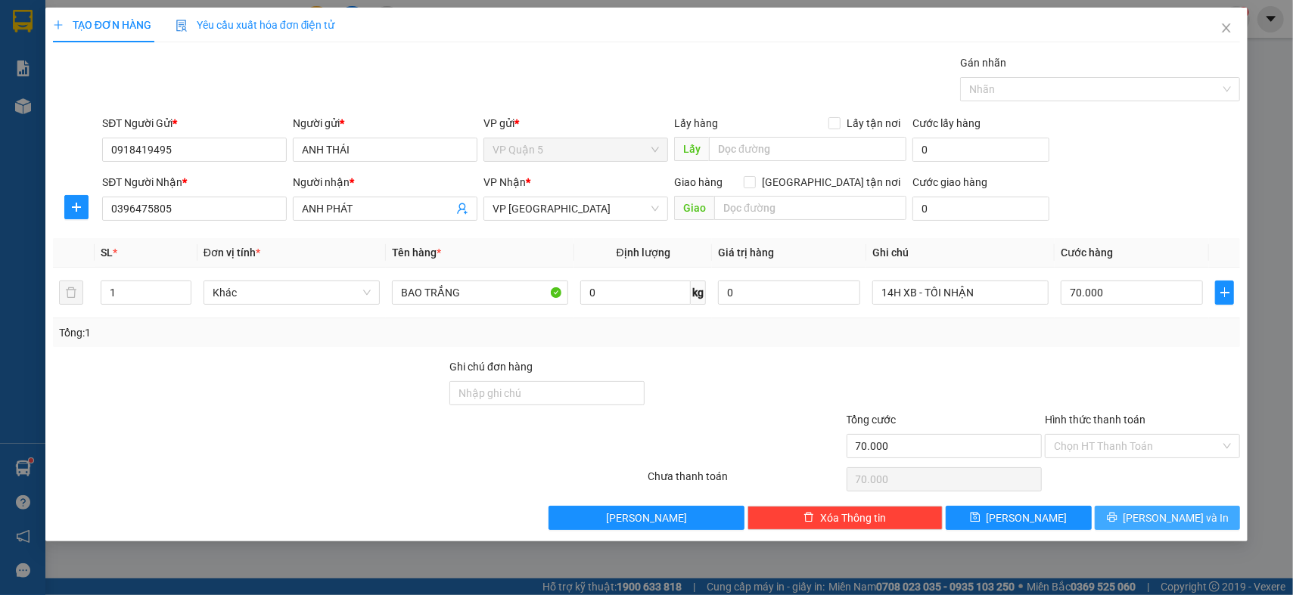
click at [1169, 521] on span "[PERSON_NAME] và In" at bounding box center [1177, 518] width 106 height 17
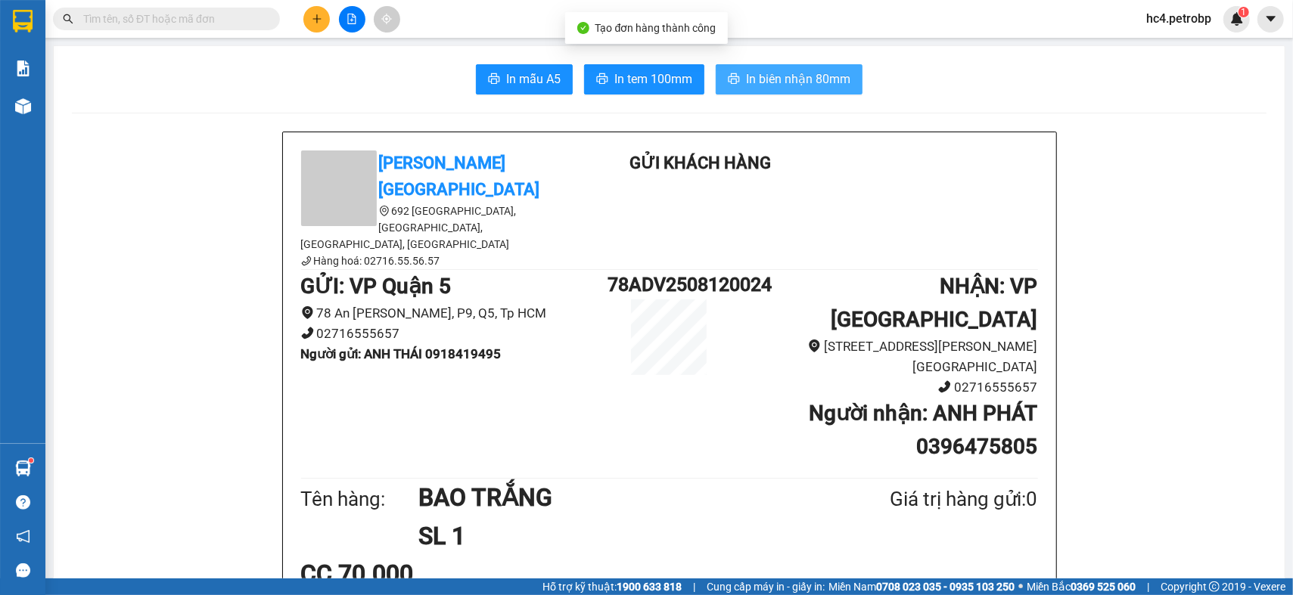
click at [773, 76] on span "In biên nhận 80mm" at bounding box center [798, 79] width 104 height 19
click at [646, 86] on span "In tem 100mm" at bounding box center [653, 79] width 78 height 19
click at [227, 12] on input "text" at bounding box center [172, 19] width 179 height 17
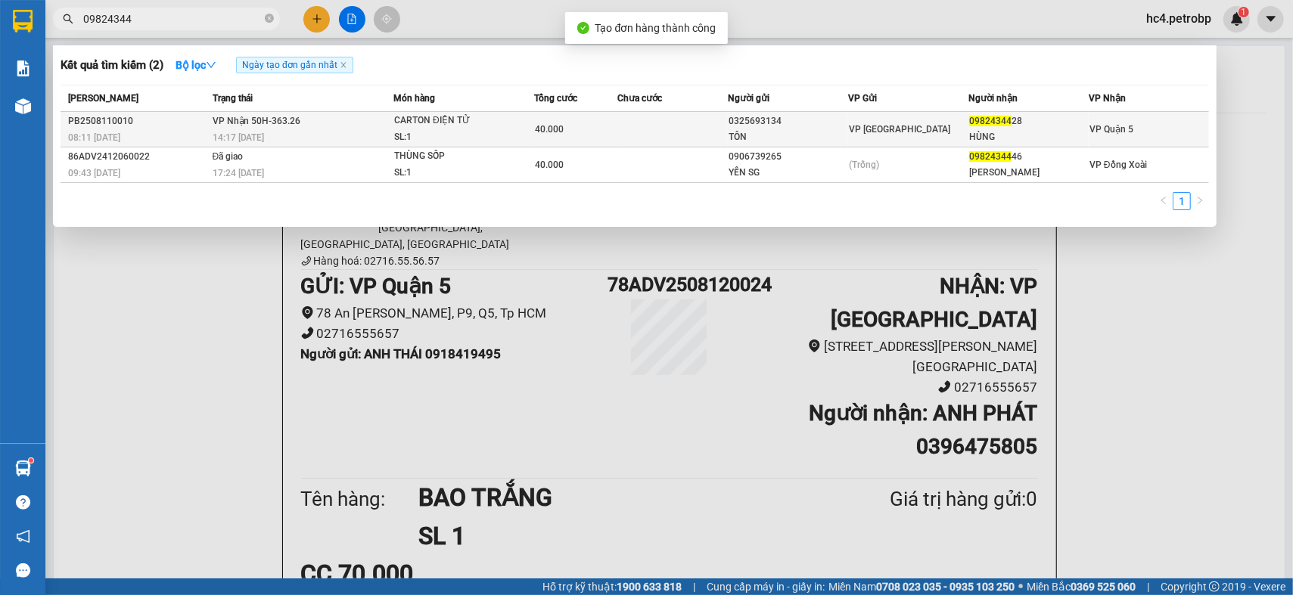
type input "09824344"
click at [407, 126] on div "CARTON ĐIỆN TỬ" at bounding box center [450, 121] width 113 height 17
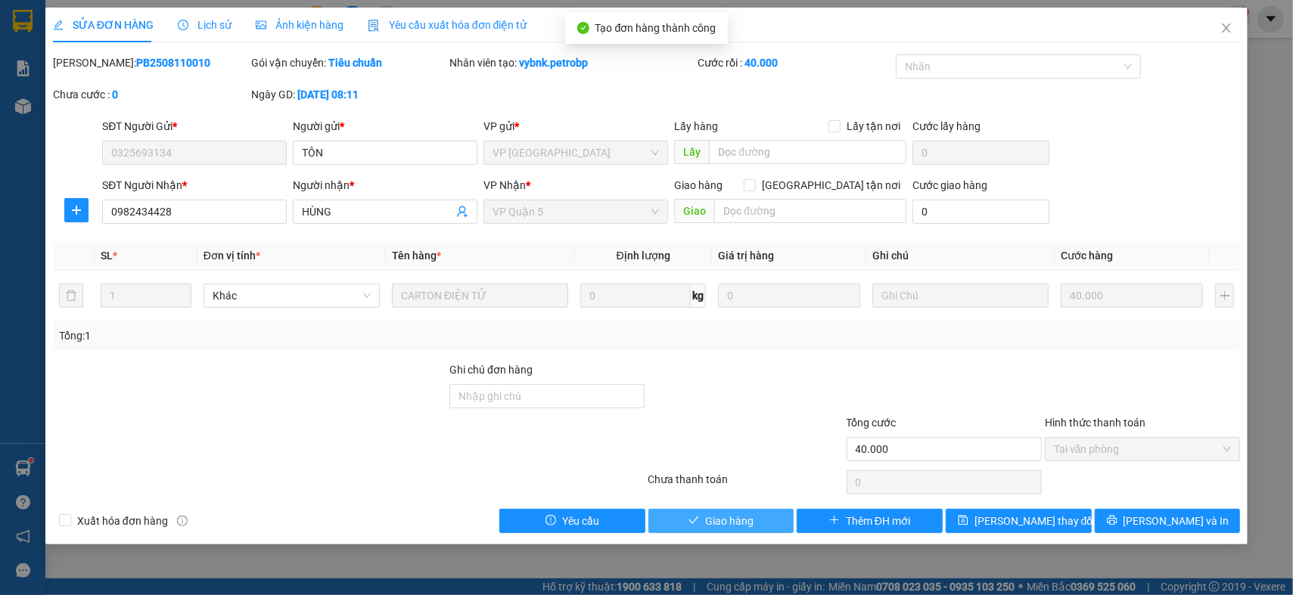
click at [723, 527] on span "Giao hàng" at bounding box center [729, 521] width 48 height 17
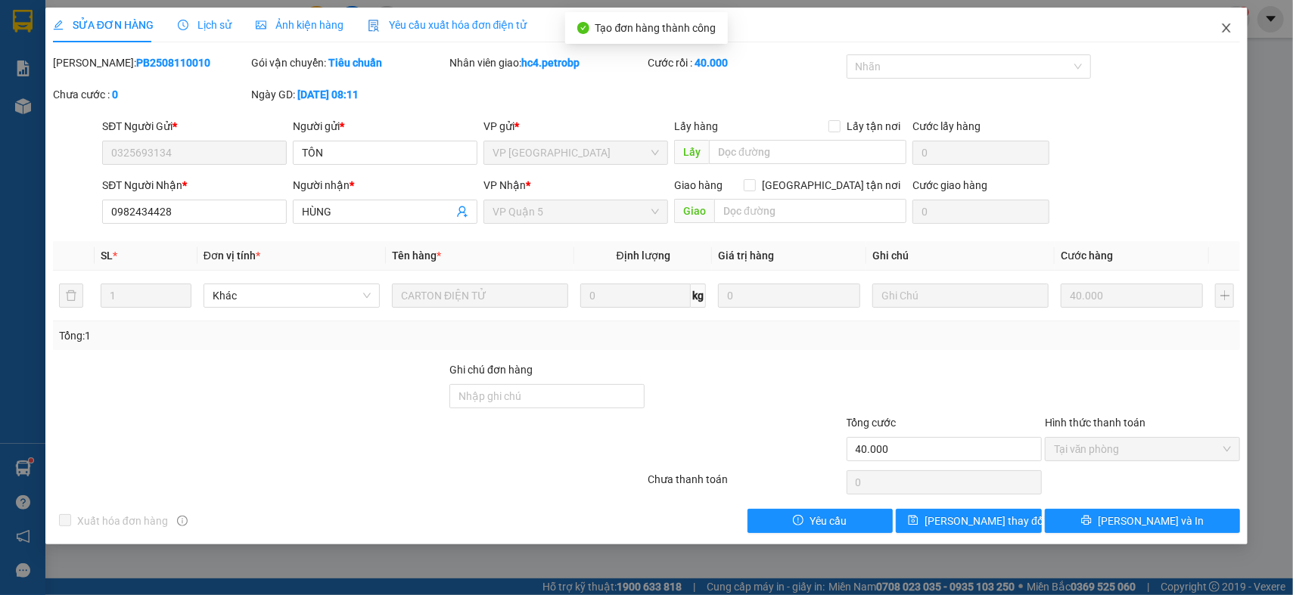
click at [1222, 34] on icon "close" at bounding box center [1226, 28] width 12 height 12
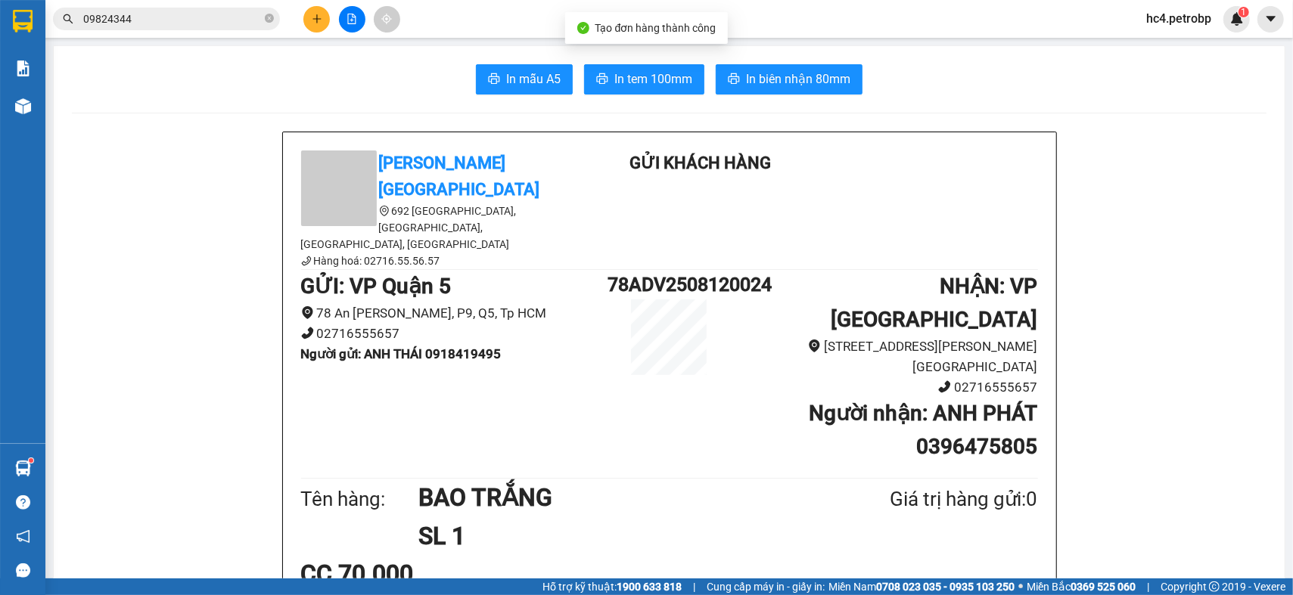
click at [314, 15] on icon "plus" at bounding box center [317, 19] width 11 height 11
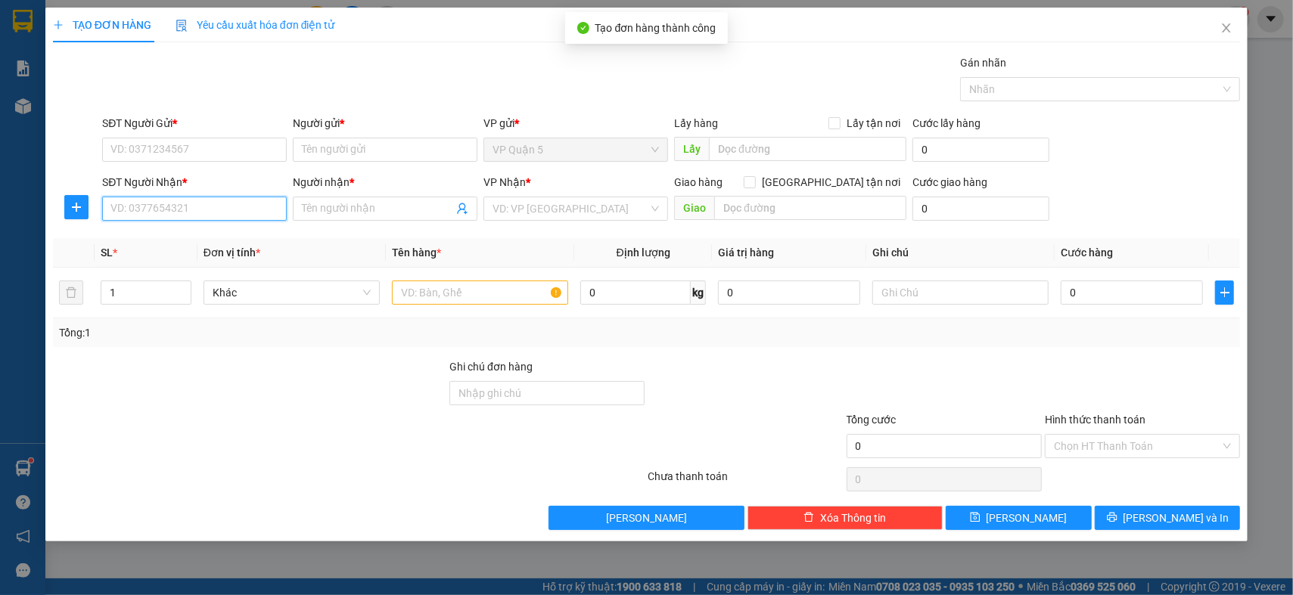
click at [218, 198] on input "SĐT Người Nhận *" at bounding box center [194, 209] width 185 height 24
click at [219, 250] on div "0938899498 - CHỊ LINH" at bounding box center [195, 239] width 187 height 24
type input "0938899498"
type input "CHỊ [PERSON_NAME]"
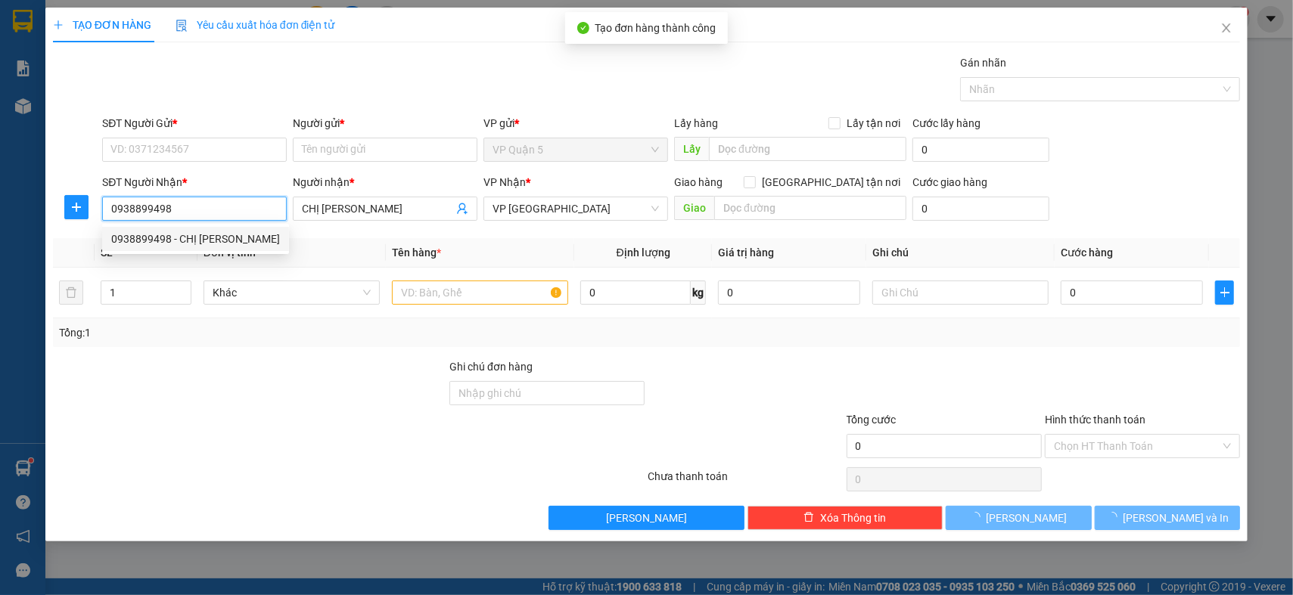
type input "70.000"
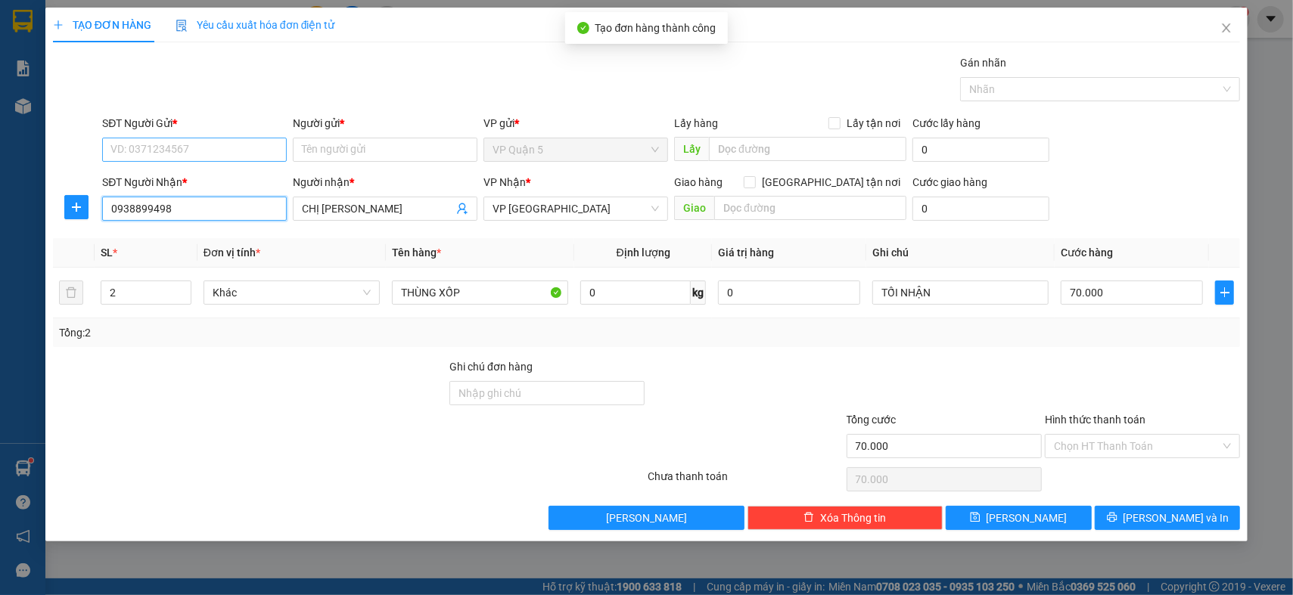
type input "0938899498"
click at [231, 148] on input "SĐT Người Gửi *" at bounding box center [194, 150] width 185 height 24
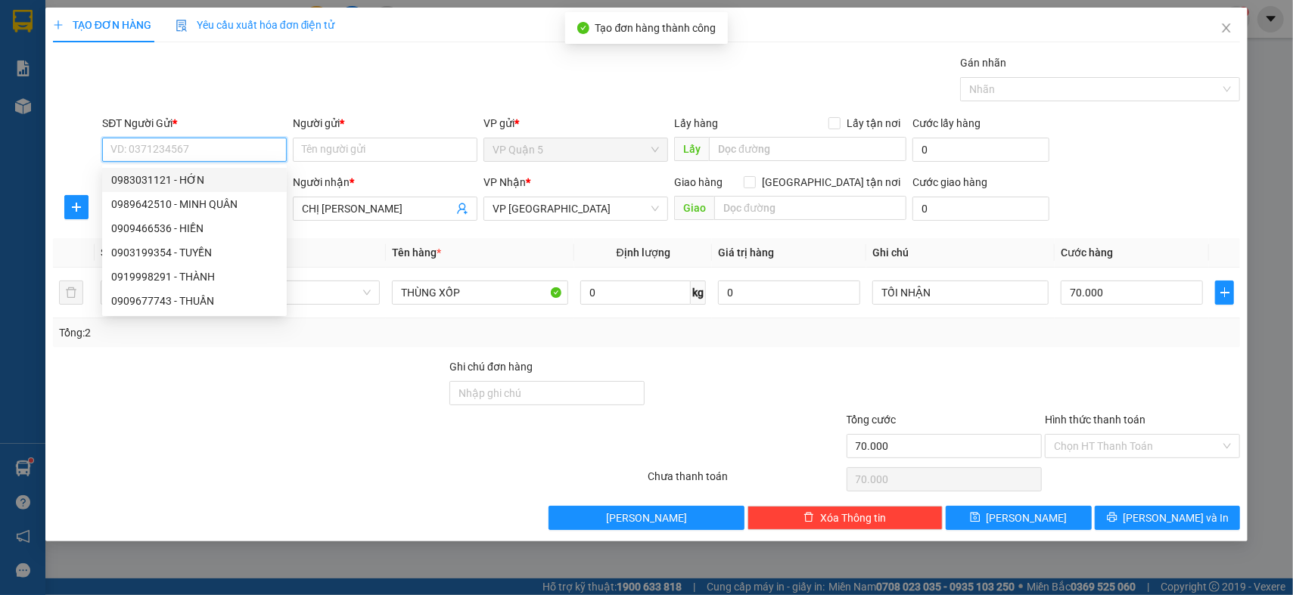
click at [265, 148] on input "SĐT Người Gửi *" at bounding box center [194, 150] width 185 height 24
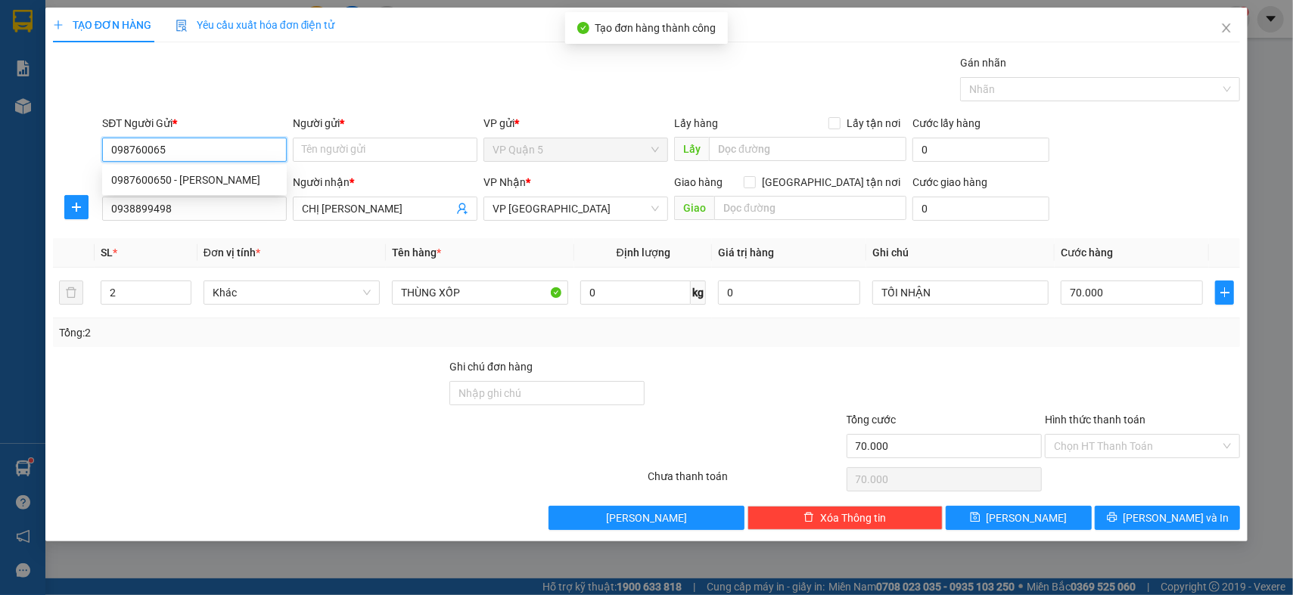
type input "0987600650"
click at [208, 177] on div "0987600650 - CAO MART" at bounding box center [194, 180] width 166 height 17
type input "[PERSON_NAME]"
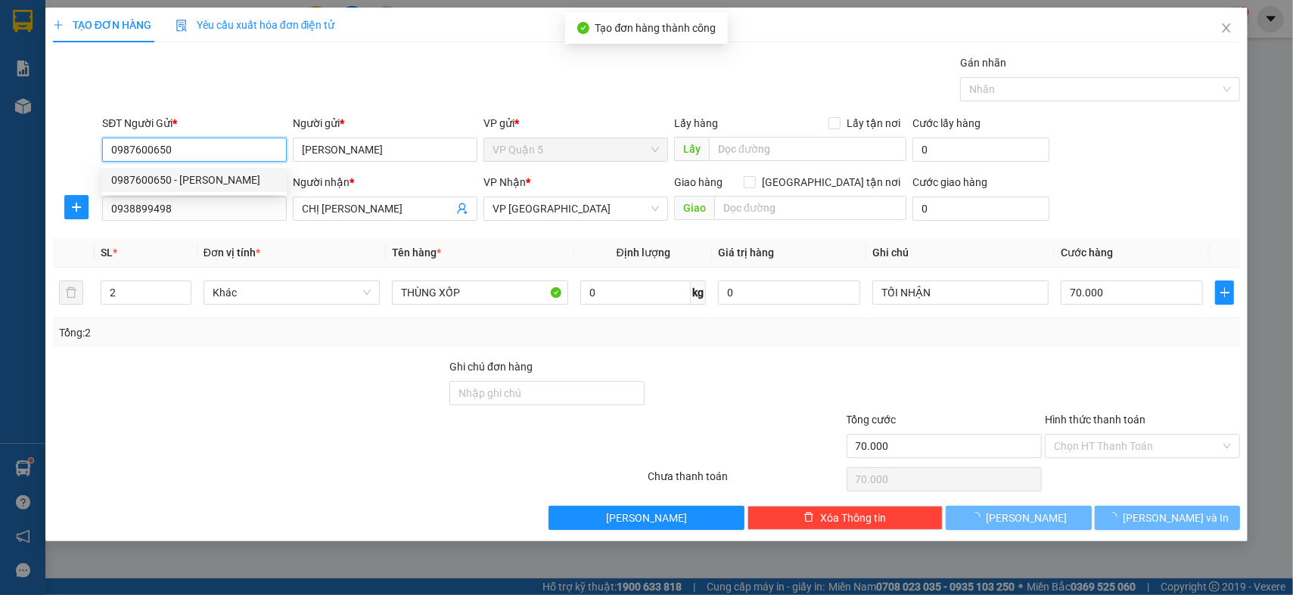
type input "30.000"
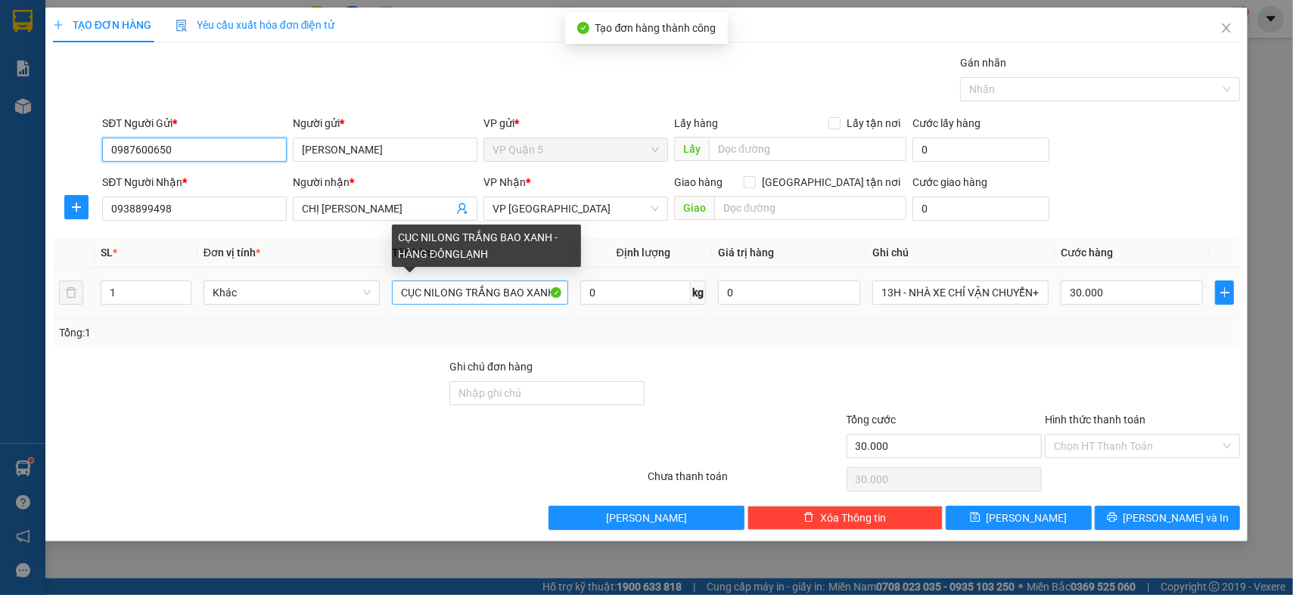
type input "0987600650"
drag, startPoint x: 502, startPoint y: 293, endPoint x: 639, endPoint y: 292, distance: 136.2
click at [639, 292] on tr "1 Khác CỤC NILONG TRẮNG BAO XANH - HÀNG ĐÔNGLẠNH 0 kg 0 13H - NHÀ XE CHỈ VẬN CH…" at bounding box center [646, 293] width 1187 height 51
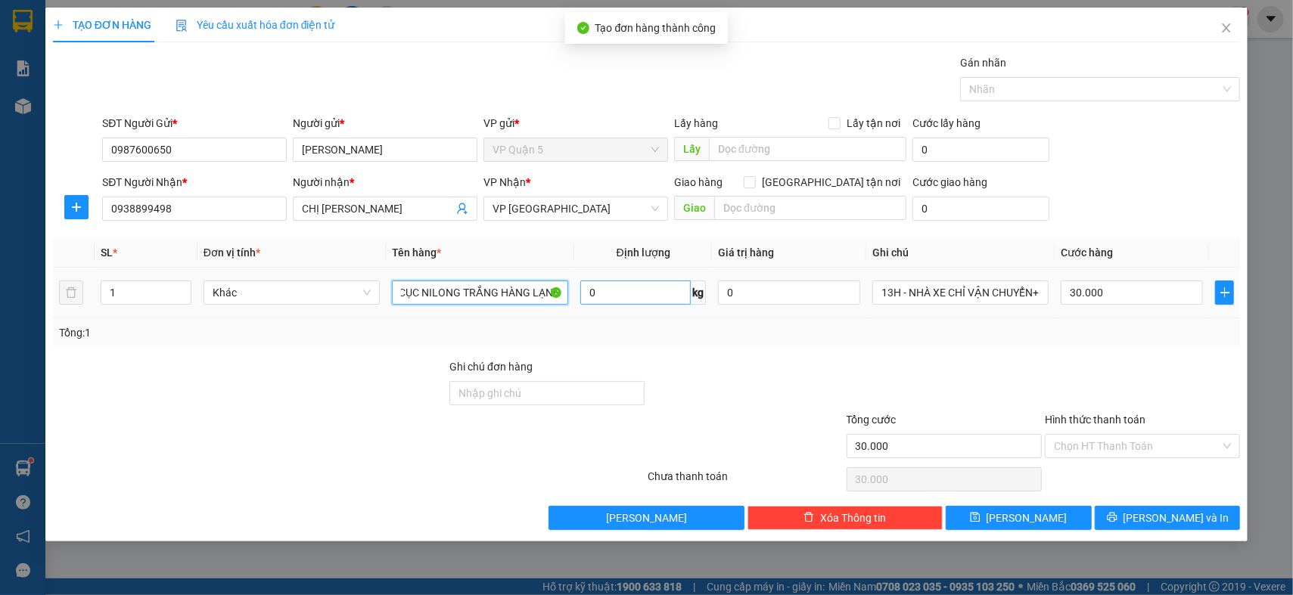
scroll to position [0, 5]
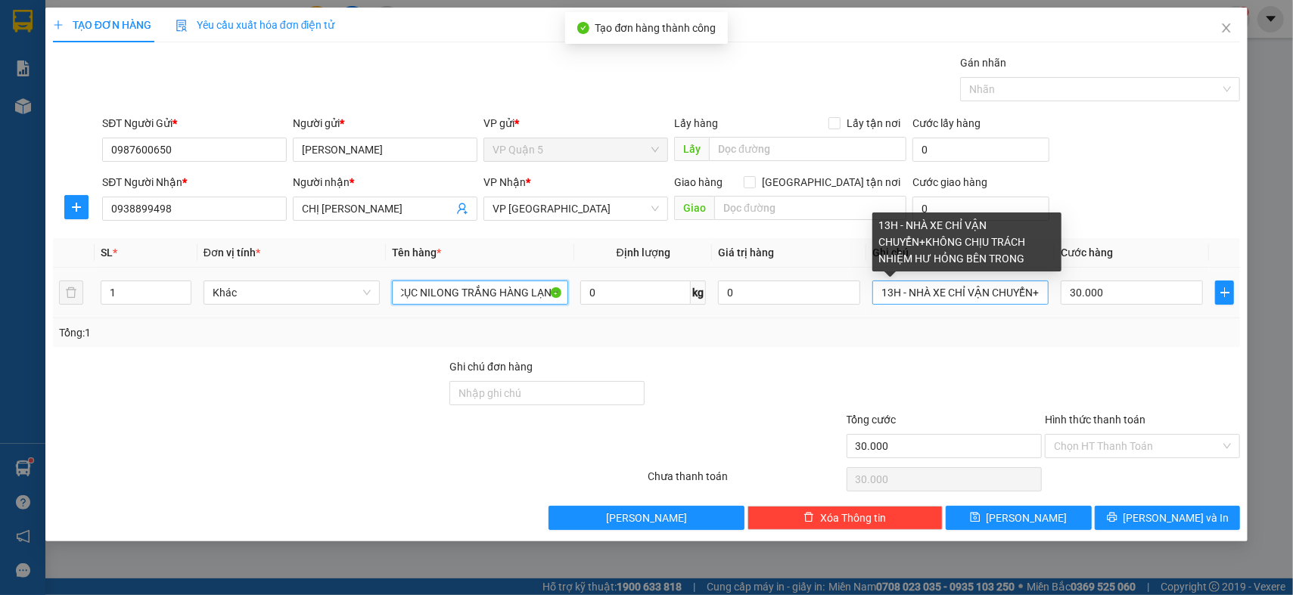
type input "CỤC NILONG TRẮNG HÀNG LẠNH"
click at [902, 291] on input "13H - NHÀ XE CHỈ VẬN CHUYỂN+KHÔNG CHỊU TRÁCH NHIỆM HƯ HỎNG BÊN TRONG" at bounding box center [960, 293] width 176 height 24
click at [906, 295] on input "14:00XB - NHÀ XE CHỈ VẬN CHUYỂN+KHÔNG CHỊU TRÁCH NHIỆM HƯ HỎNG BÊN TRONG" at bounding box center [960, 293] width 176 height 24
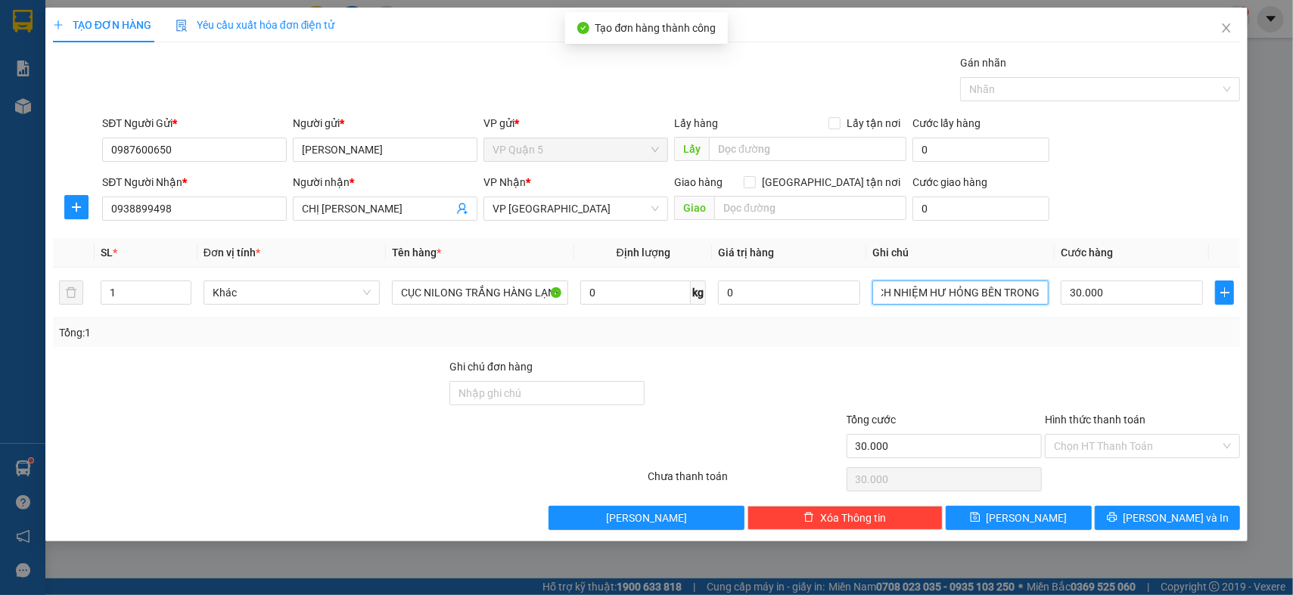
drag, startPoint x: 932, startPoint y: 292, endPoint x: 1253, endPoint y: 277, distance: 321.2
click at [1253, 277] on div "TẠO ĐƠN HÀNG Yêu cầu xuất hóa đơn điện tử Transit Pickup Surcharge Ids Transit …" at bounding box center [646, 297] width 1293 height 595
type input "14:00 XB - TRONG TỐI NHẬN"
click at [1116, 288] on input "30.000" at bounding box center [1132, 293] width 142 height 24
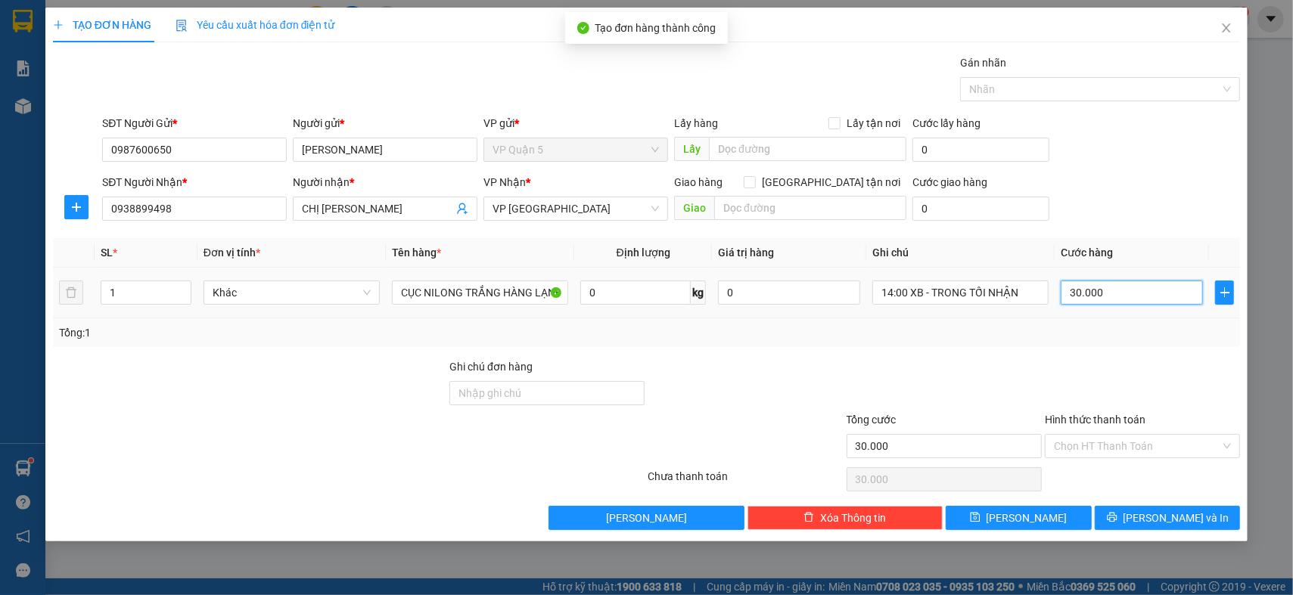
type input "0"
type input "4"
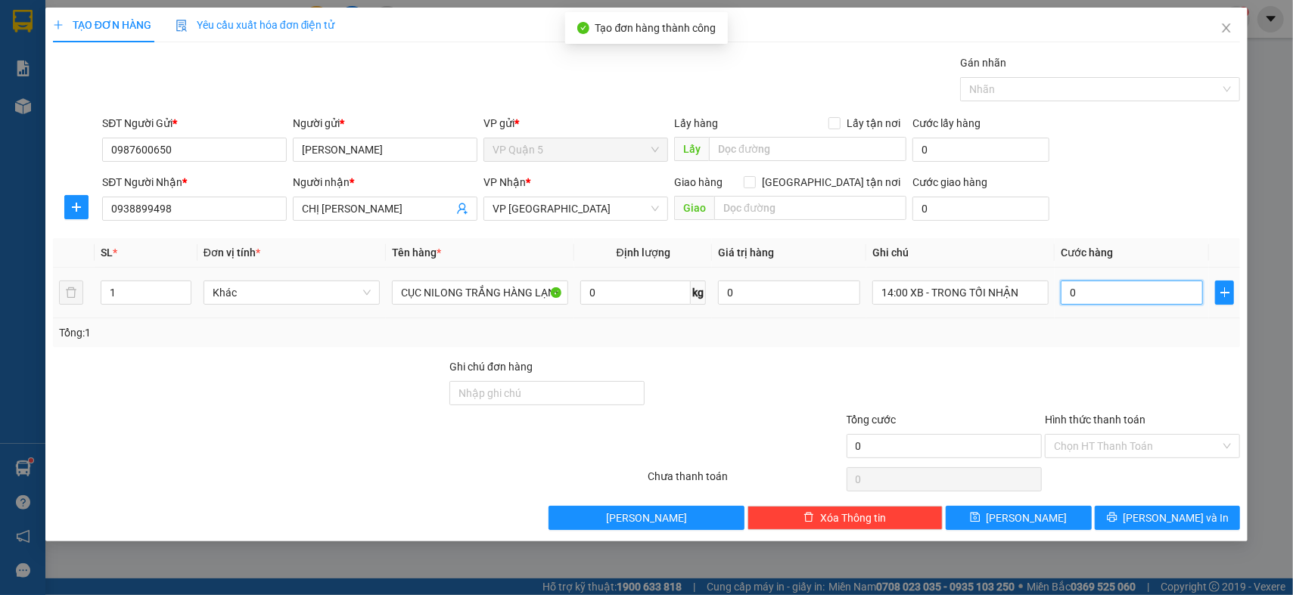
type input "04"
type input "40"
type input "040"
type input "40.000"
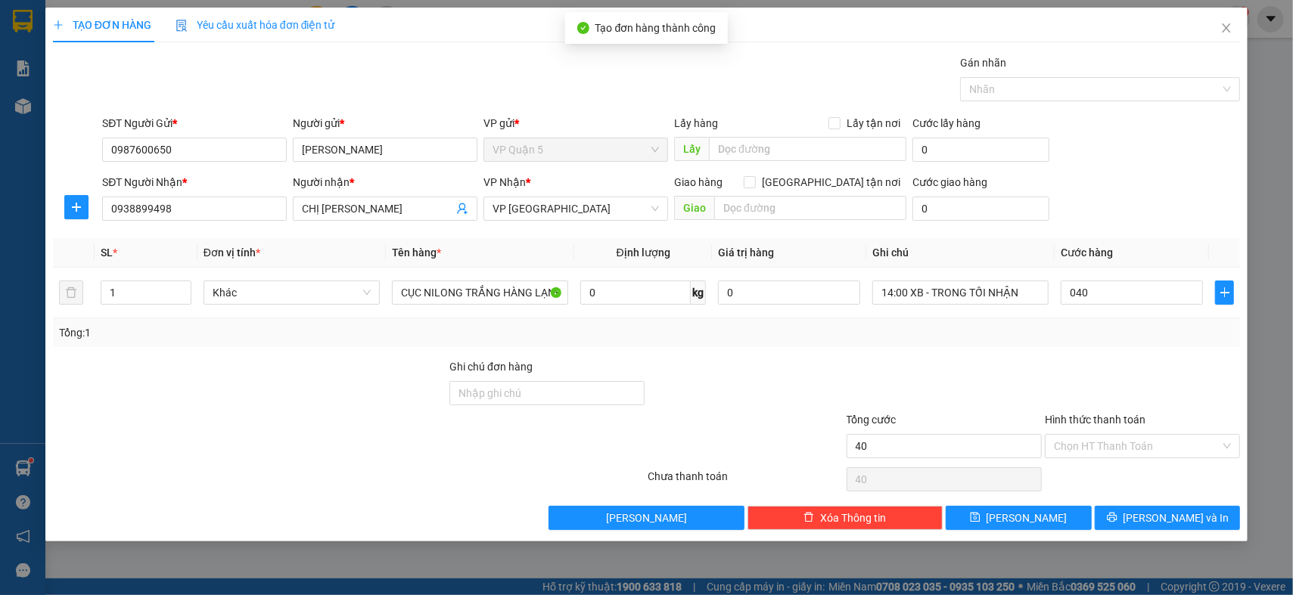
type input "40.000"
click at [1156, 206] on div "SĐT Người Nhận * 0938899498 Người nhận * CHỊ LINH VP Nhận * VP Phước Bình Giao …" at bounding box center [671, 200] width 1144 height 53
click at [1161, 356] on div "Transit Pickup Surcharge Ids Transit Deliver Surcharge Ids Transit Deliver Surc…" at bounding box center [646, 292] width 1187 height 476
click at [1185, 530] on div "TẠO ĐƠN HÀNG Yêu cầu xuất hóa đơn điện tử Transit Pickup Surcharge Ids Transit …" at bounding box center [646, 275] width 1202 height 534
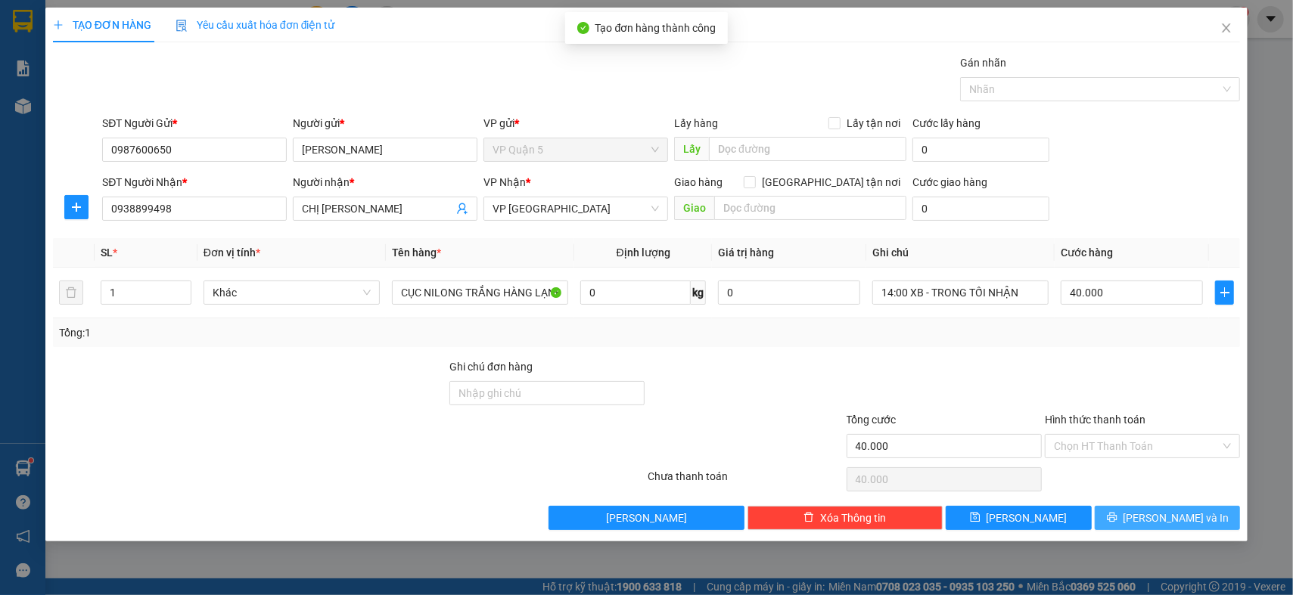
click at [1195, 510] on span "[PERSON_NAME] và In" at bounding box center [1177, 518] width 106 height 17
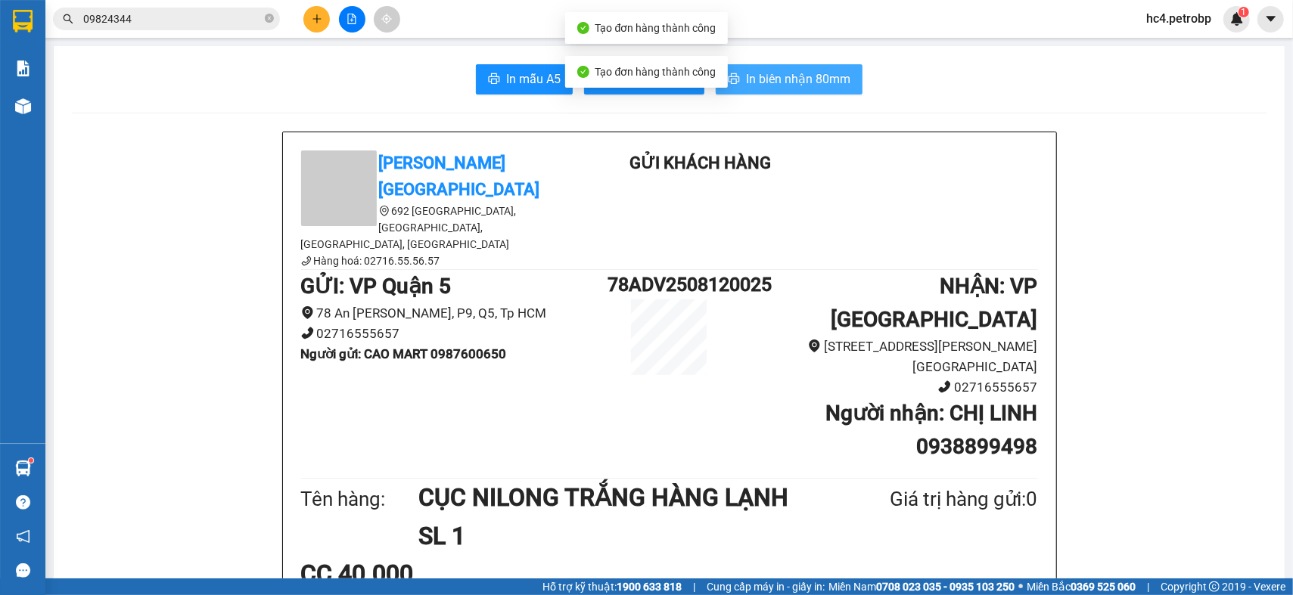
drag, startPoint x: 793, startPoint y: 77, endPoint x: 781, endPoint y: 89, distance: 16.6
click at [792, 77] on span "In biên nhận 80mm" at bounding box center [798, 79] width 104 height 19
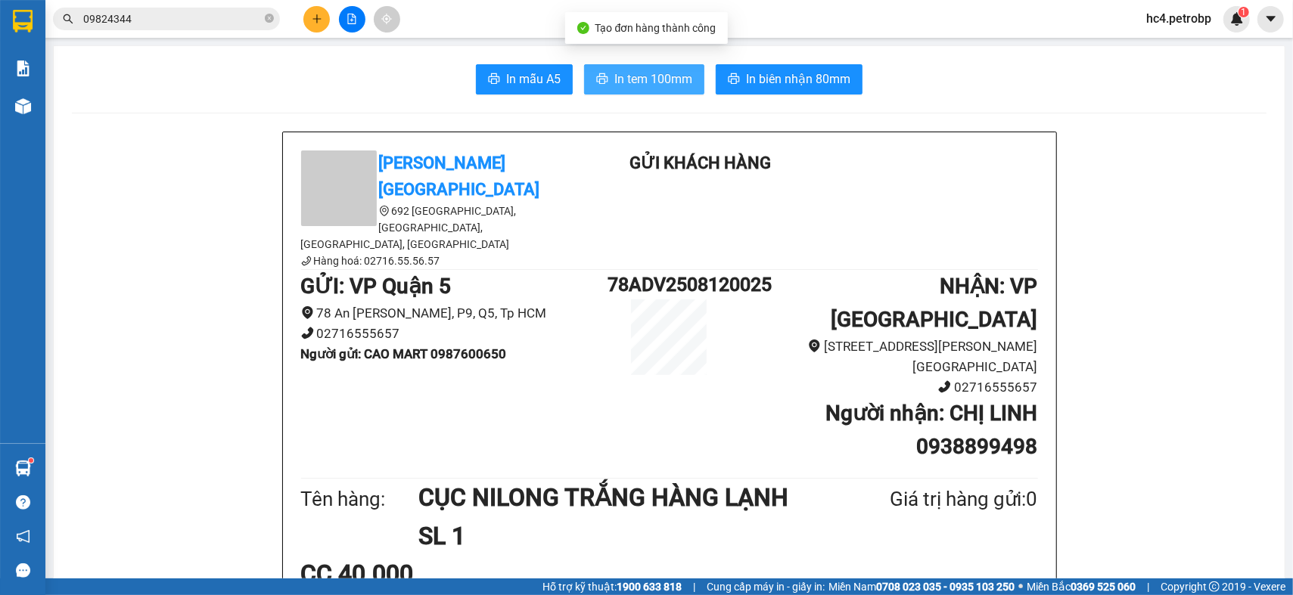
click at [631, 88] on span "In tem 100mm" at bounding box center [653, 79] width 78 height 19
click at [646, 69] on button "In tem 100mm" at bounding box center [644, 79] width 120 height 30
click at [193, 26] on input "09824344" at bounding box center [172, 19] width 179 height 17
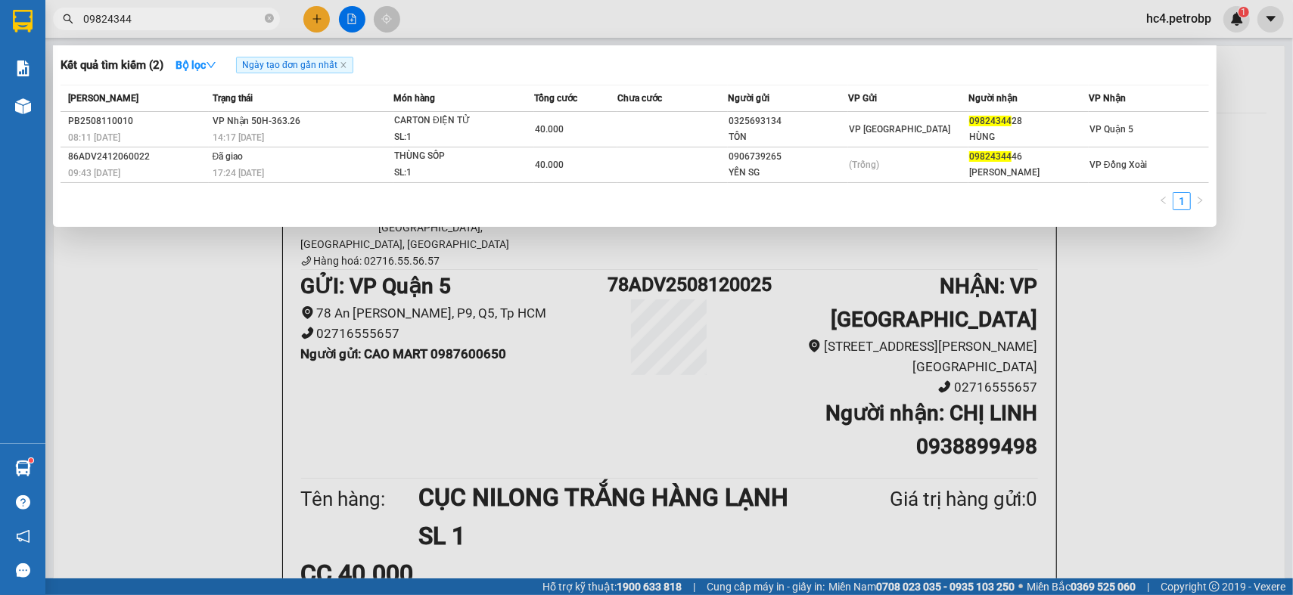
click at [193, 26] on input "09824344" at bounding box center [172, 19] width 179 height 17
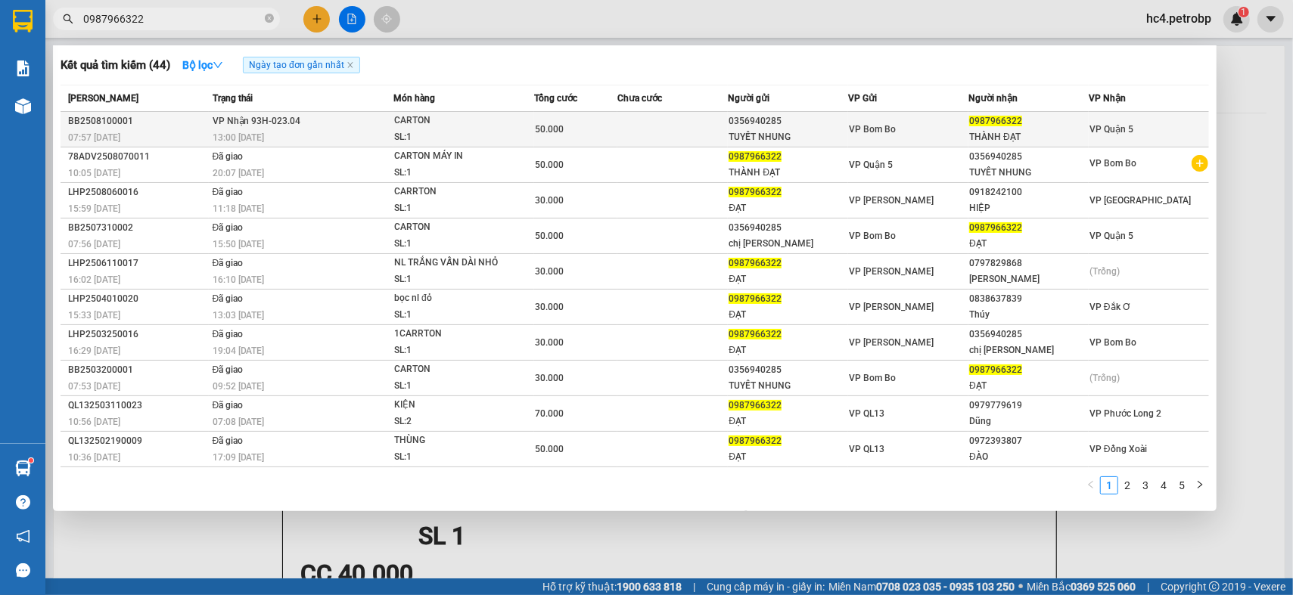
type input "0987966322"
click at [210, 123] on td "VP Nhận 93H-023.04 13:00 - 10/08" at bounding box center [301, 130] width 185 height 36
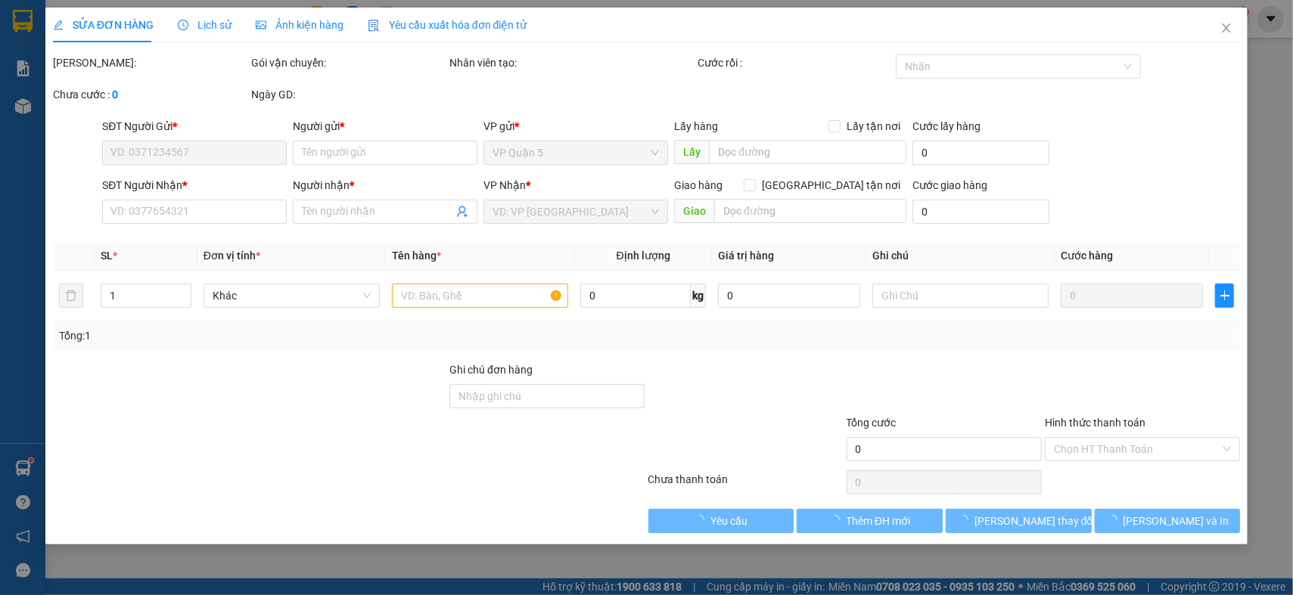
type input "0356940285"
type input "TUYẾT NHUNG"
type input "0987966322"
type input "THÀNH ĐẠT"
type input "50.000"
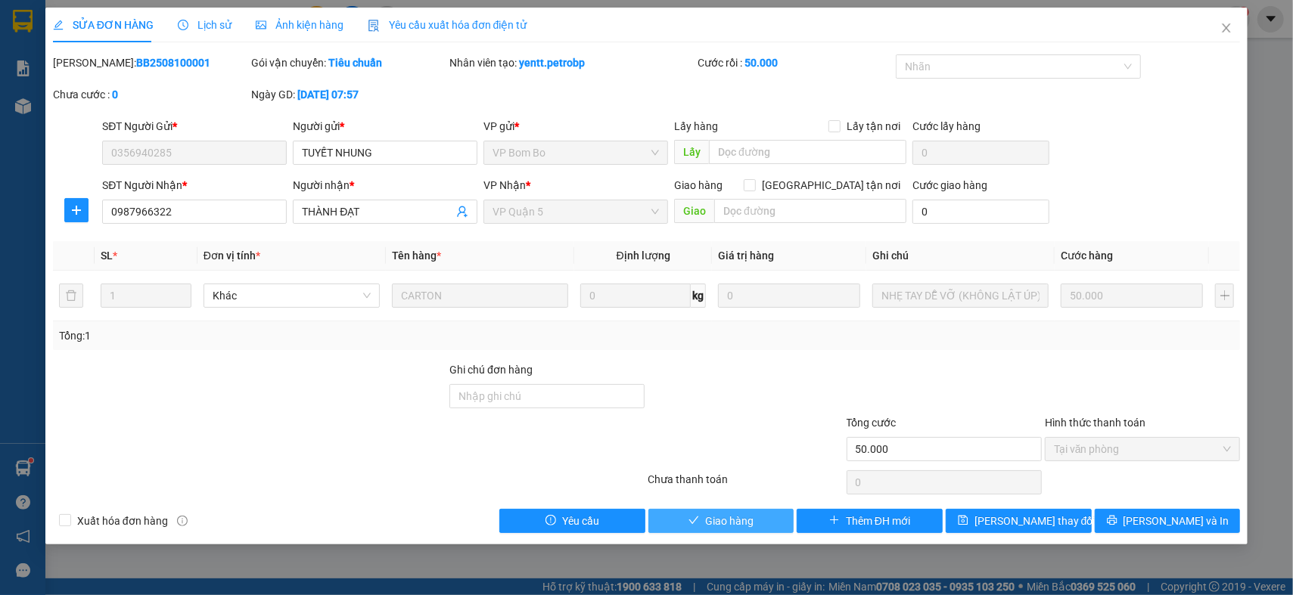
click at [760, 522] on button "Giao hàng" at bounding box center [721, 521] width 146 height 24
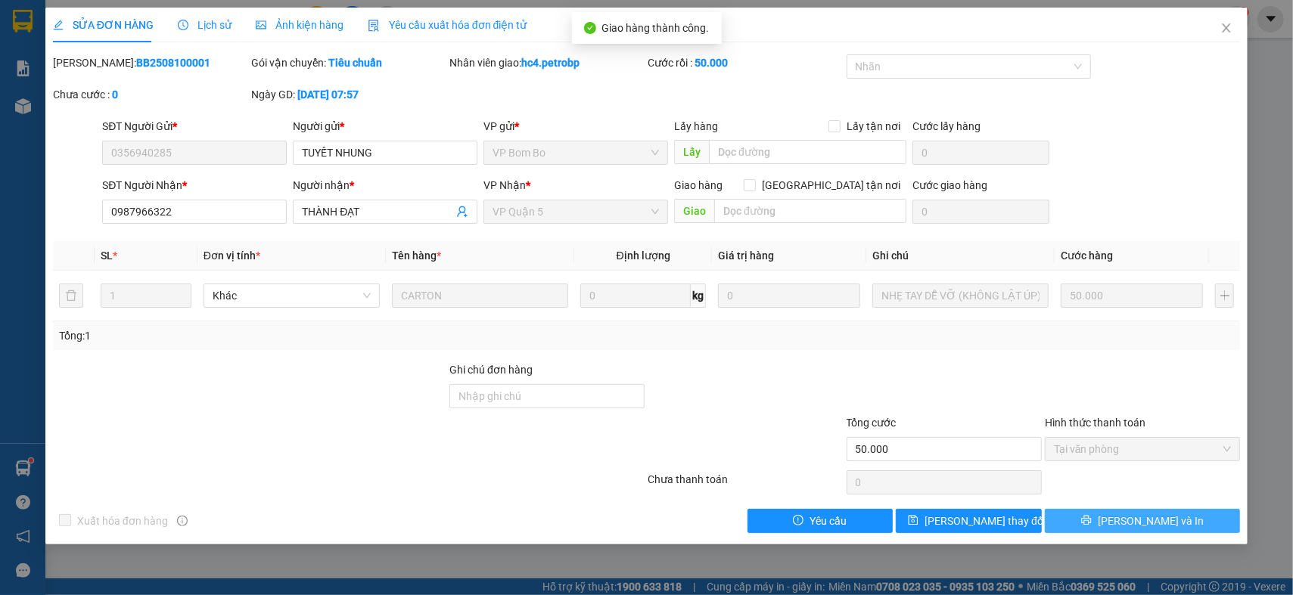
click at [1133, 528] on span "[PERSON_NAME] và In" at bounding box center [1151, 521] width 106 height 17
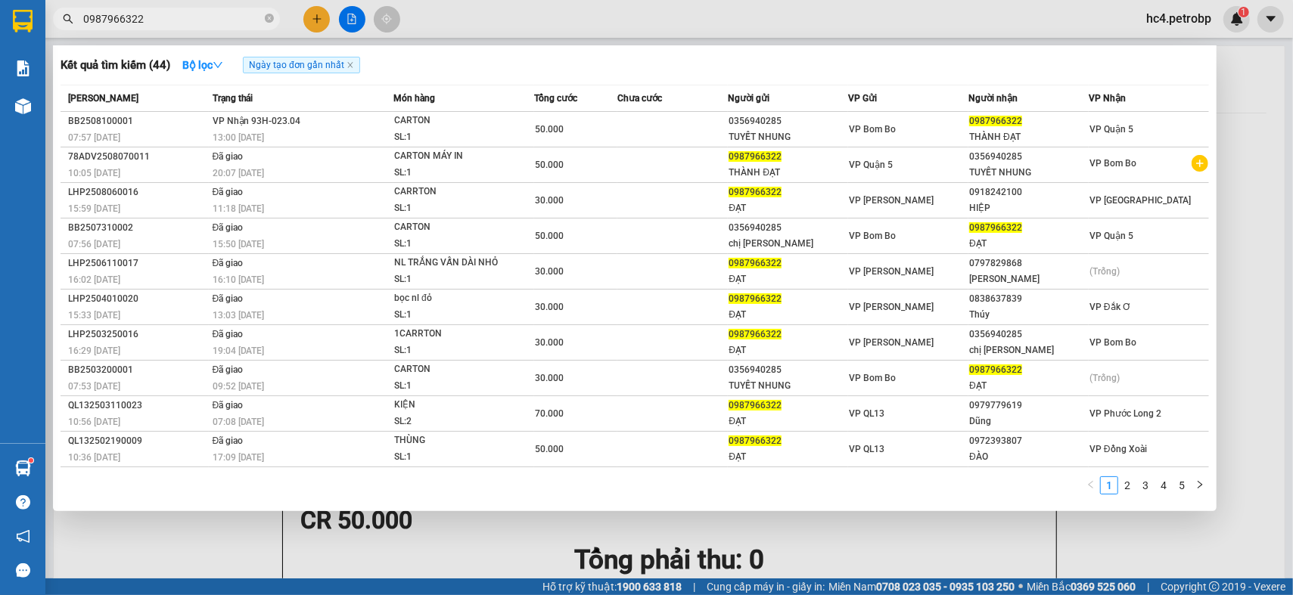
click at [168, 14] on input "0987966322" at bounding box center [172, 19] width 179 height 17
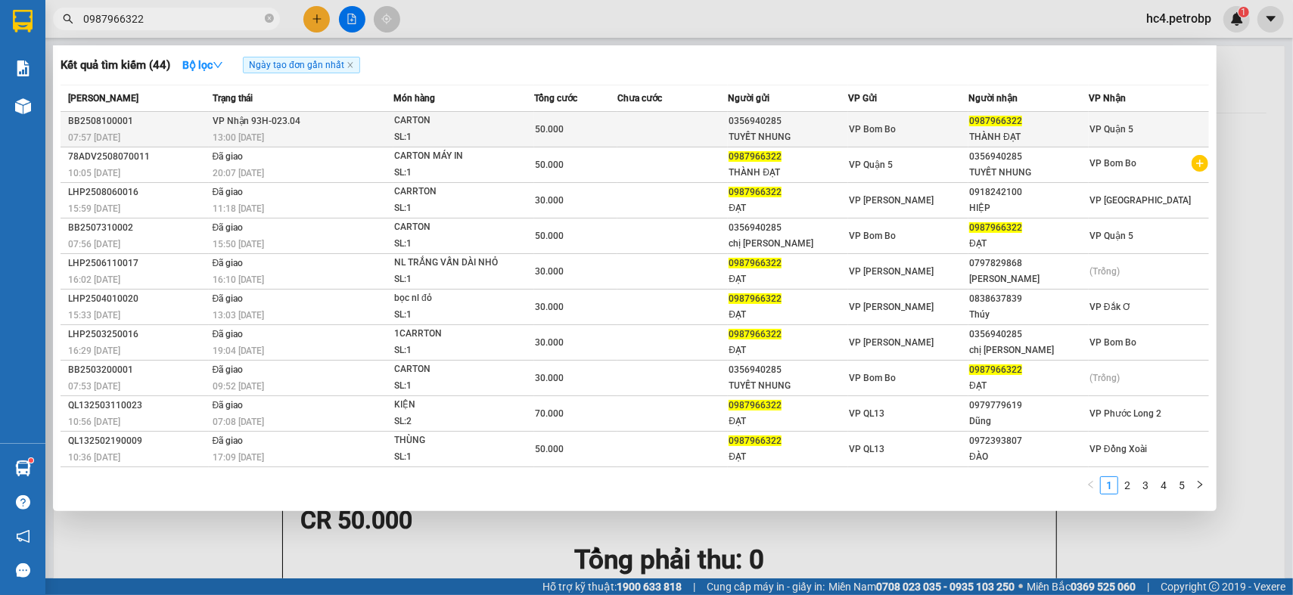
click at [230, 126] on span "VP Nhận 93H-023.04" at bounding box center [257, 121] width 89 height 11
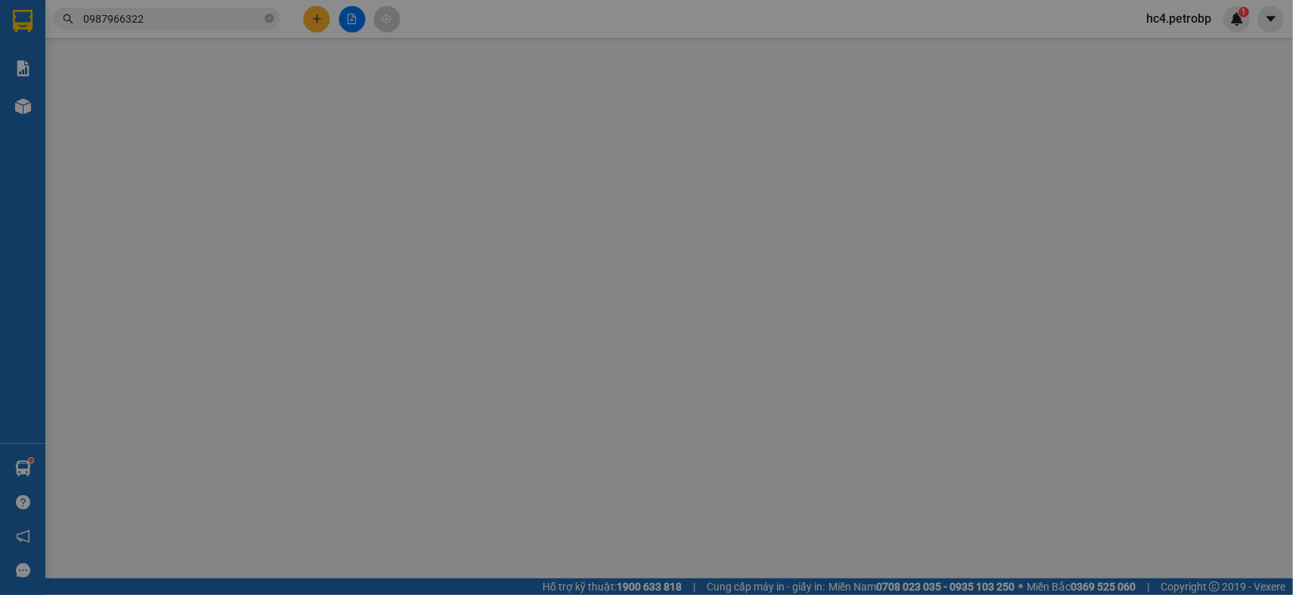
type input "0356940285"
type input "TUYẾT NHUNG"
type input "0987966322"
type input "THÀNH ĐẠT"
type input "50.000"
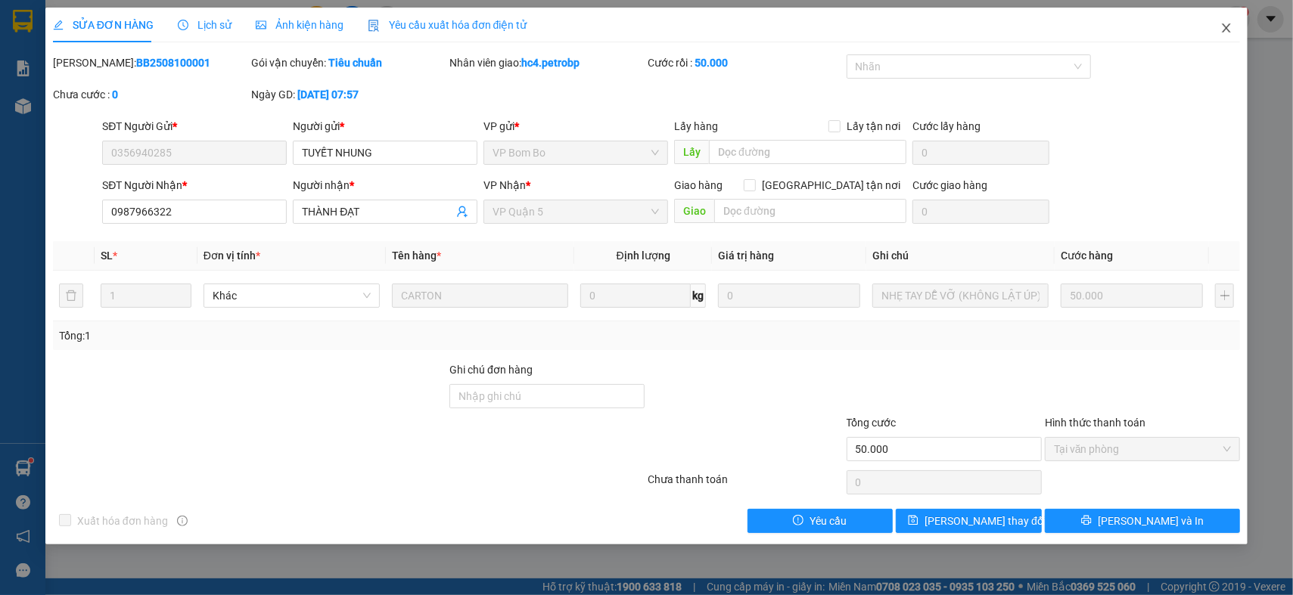
click at [1214, 34] on span "Close" at bounding box center [1226, 29] width 42 height 42
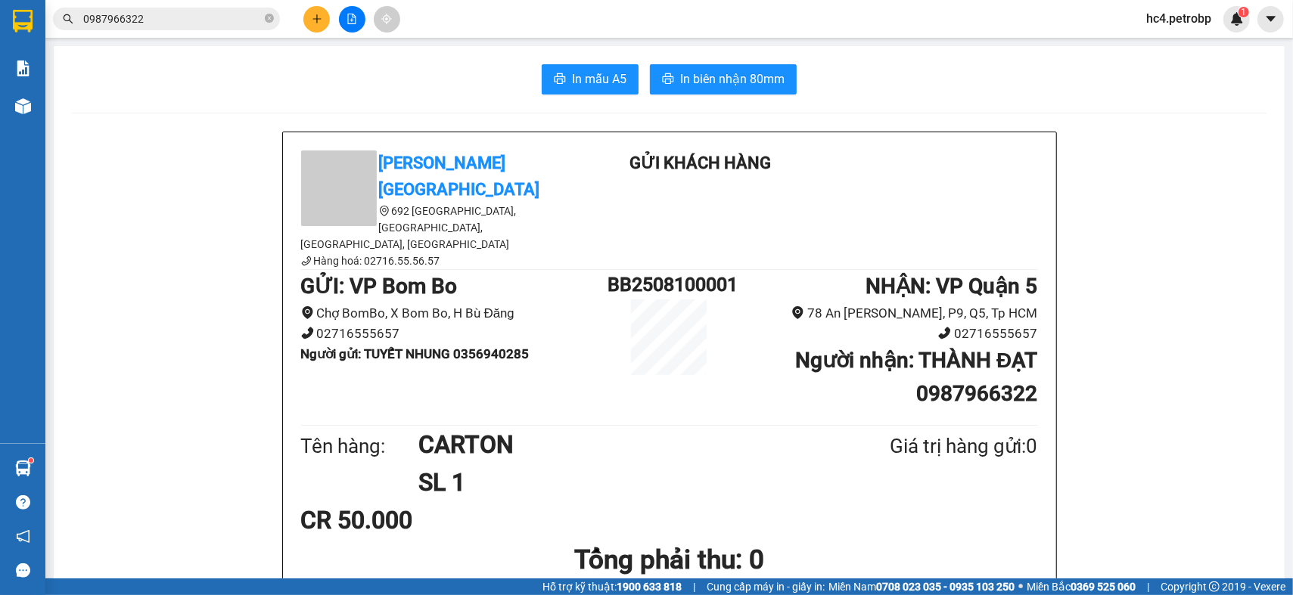
click at [315, 27] on button at bounding box center [316, 19] width 26 height 26
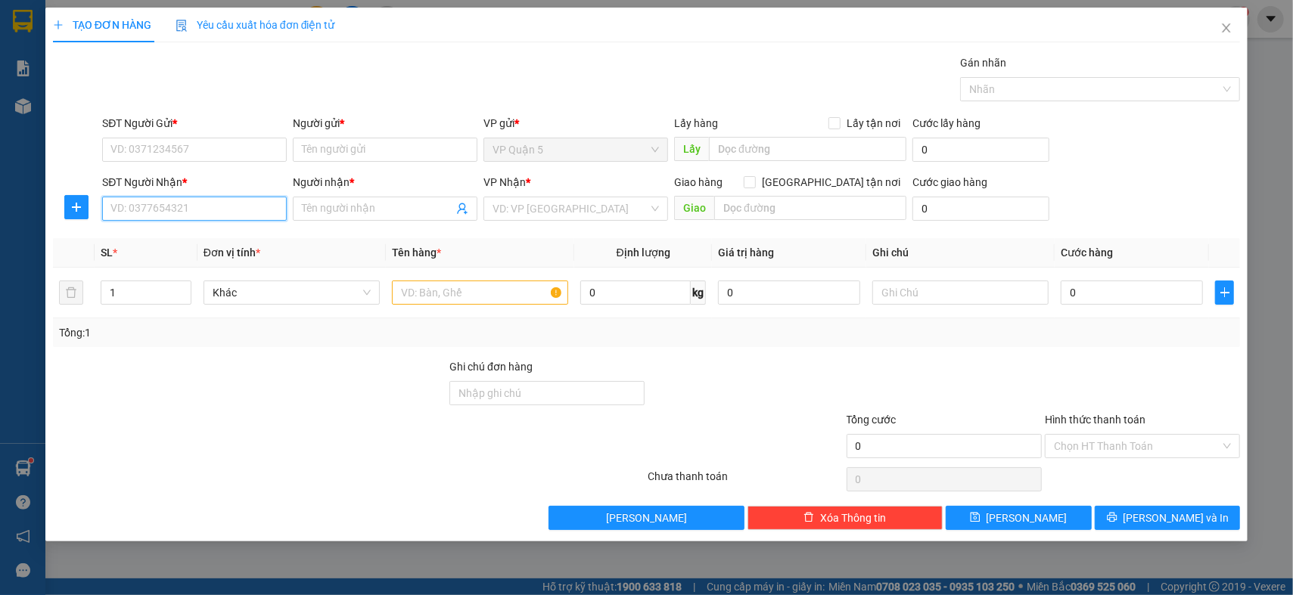
click at [221, 205] on input "SĐT Người Nhận *" at bounding box center [194, 209] width 185 height 24
click at [201, 235] on div "0866551667 - PHÁT" at bounding box center [194, 239] width 166 height 17
type input "0866551667"
type input "PHÁT"
type input "40.000"
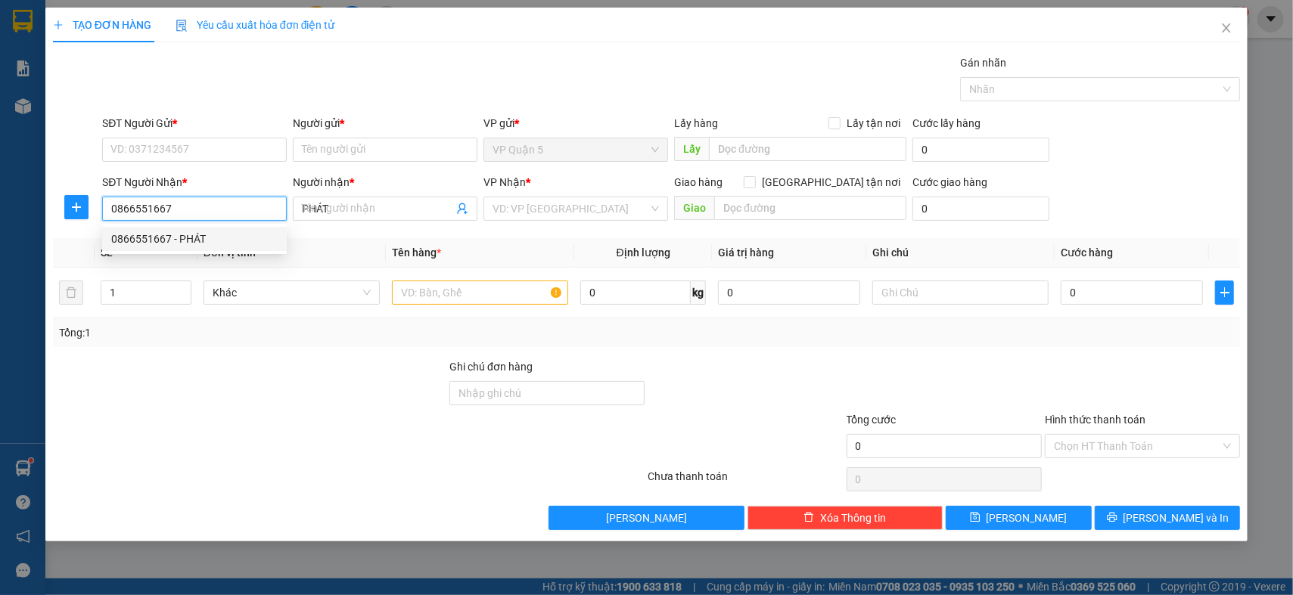
type input "40.000"
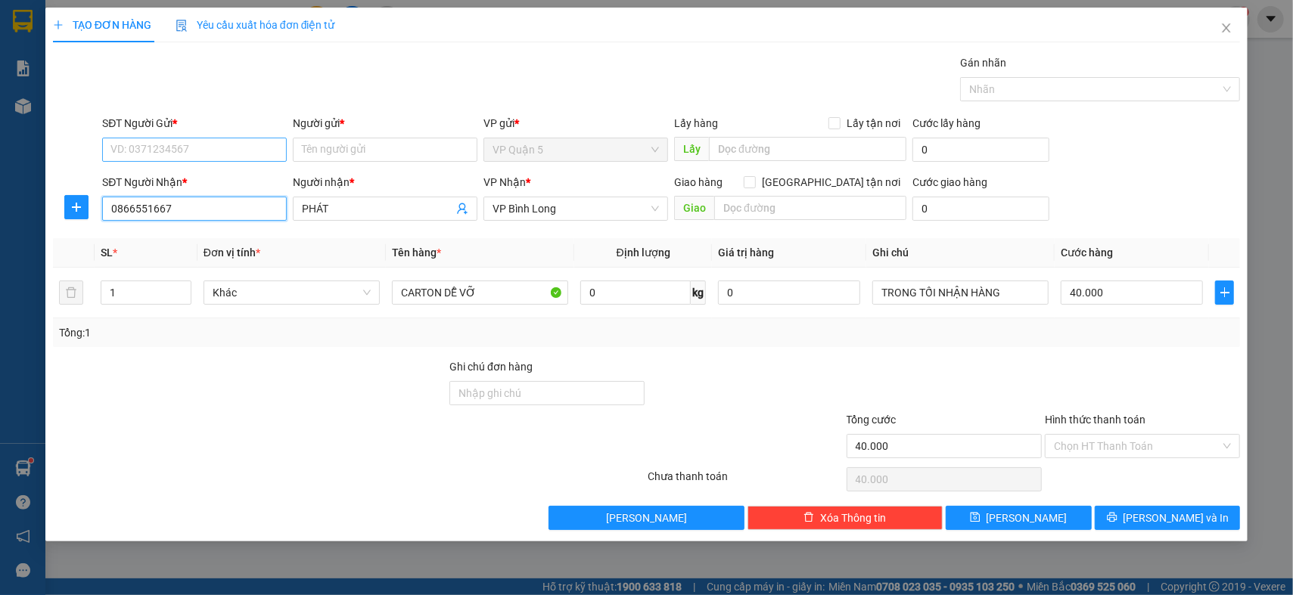
type input "0866551667"
click at [203, 151] on input "SĐT Người Gửi *" at bounding box center [194, 150] width 185 height 24
click at [207, 183] on div "0938808897 - VÂN" at bounding box center [194, 180] width 166 height 17
type input "0938808897"
type input "VÂN"
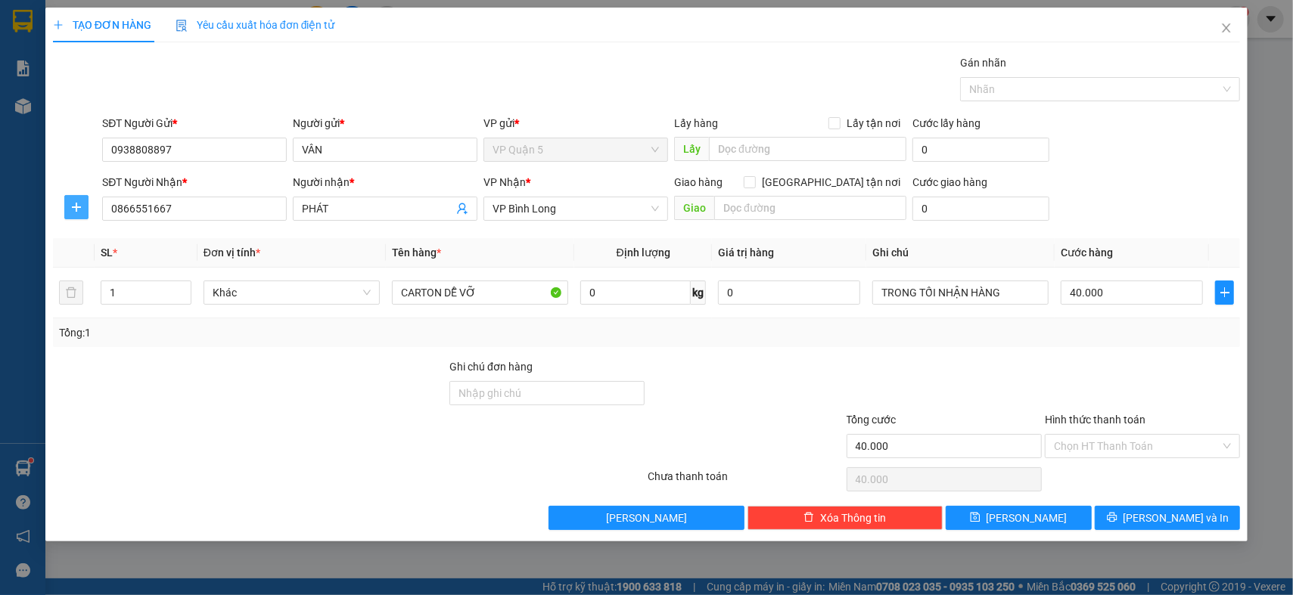
click at [68, 208] on span "plus" at bounding box center [76, 207] width 23 height 12
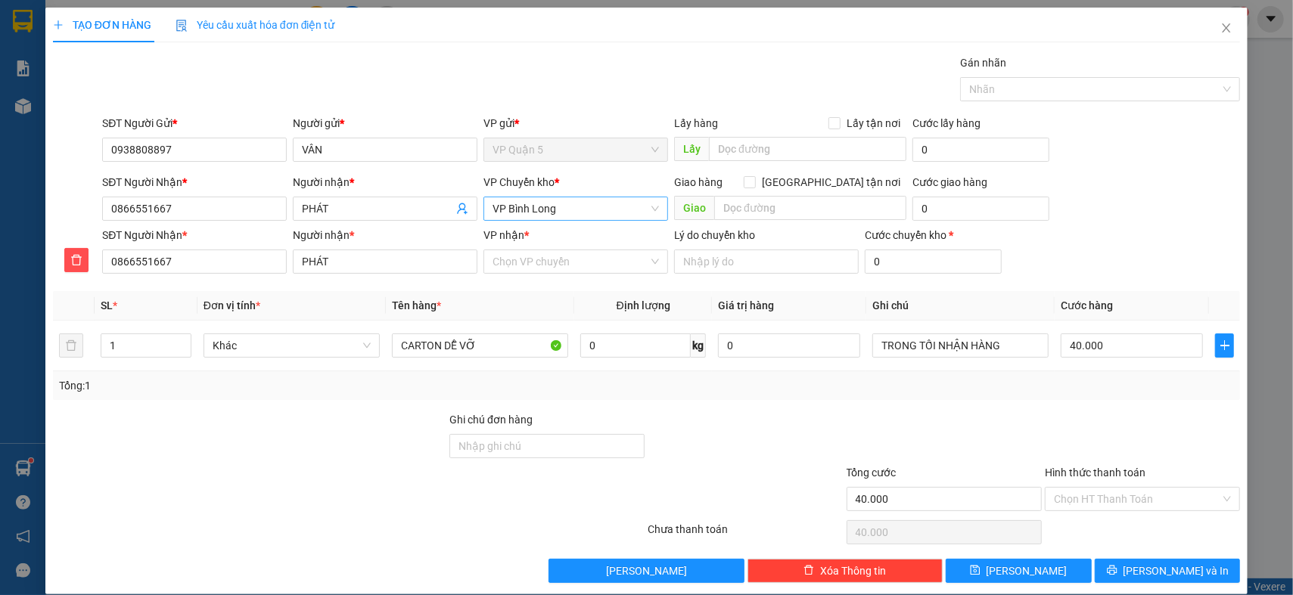
click at [555, 208] on span "VP Bình Long" at bounding box center [576, 208] width 166 height 23
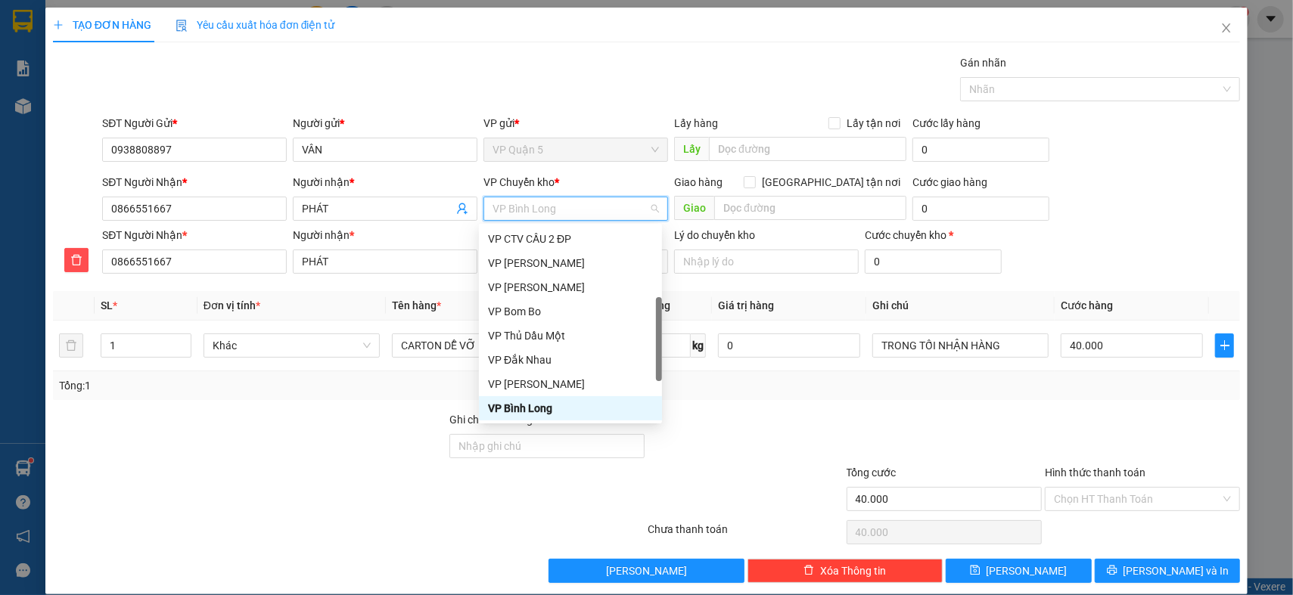
type input "D"
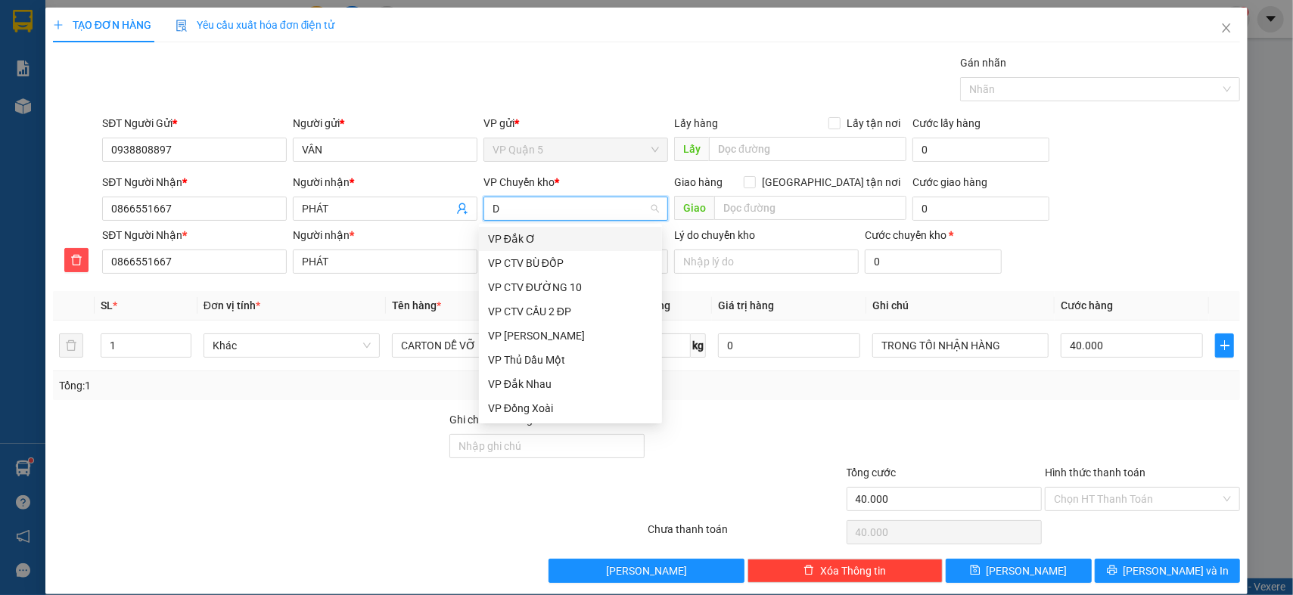
scroll to position [0, 0]
type input "Đ"
click at [562, 406] on div "VP Đồng Xoài" at bounding box center [570, 408] width 165 height 17
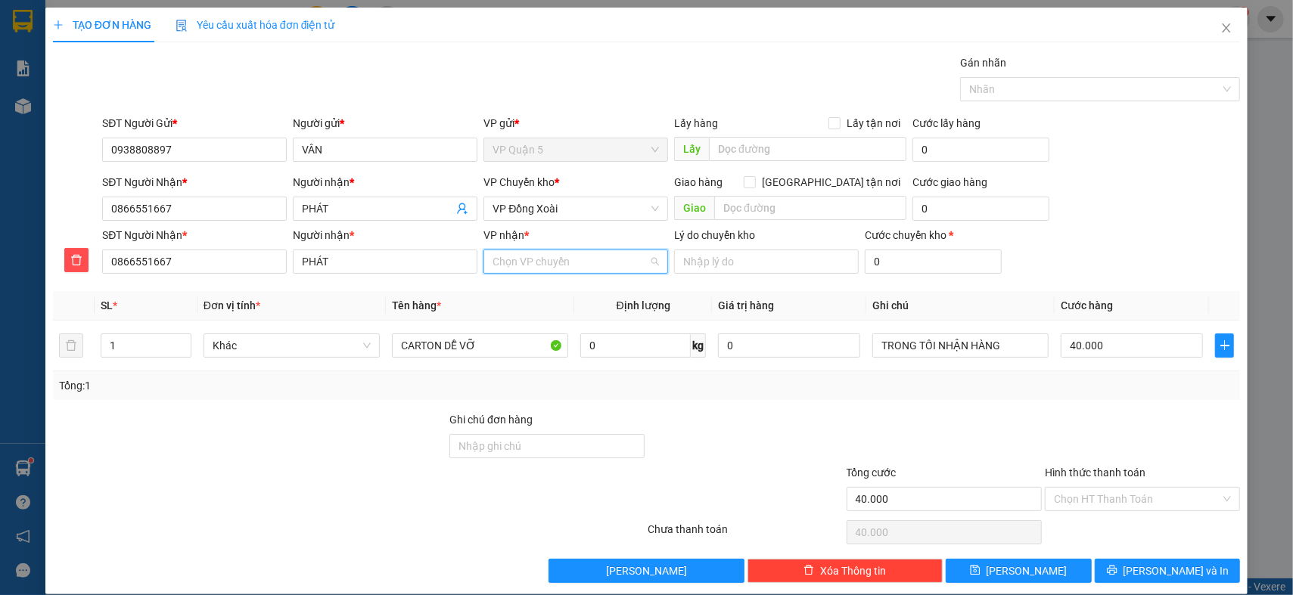
click at [578, 264] on input "VP nhận *" at bounding box center [571, 261] width 156 height 23
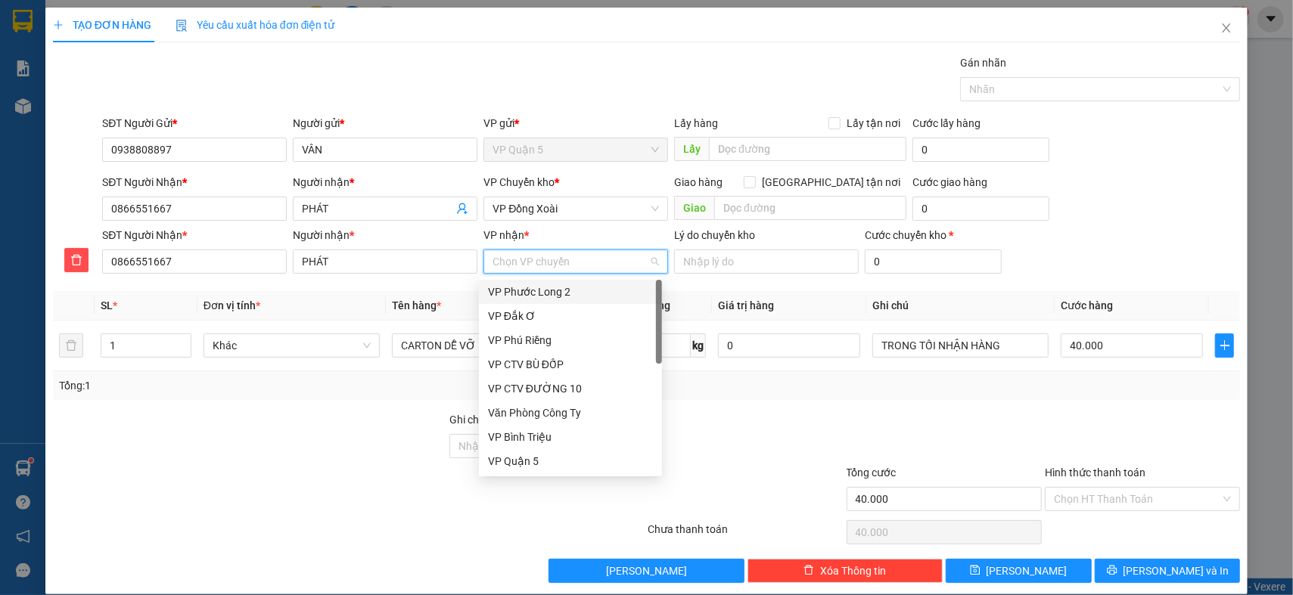
type input "B"
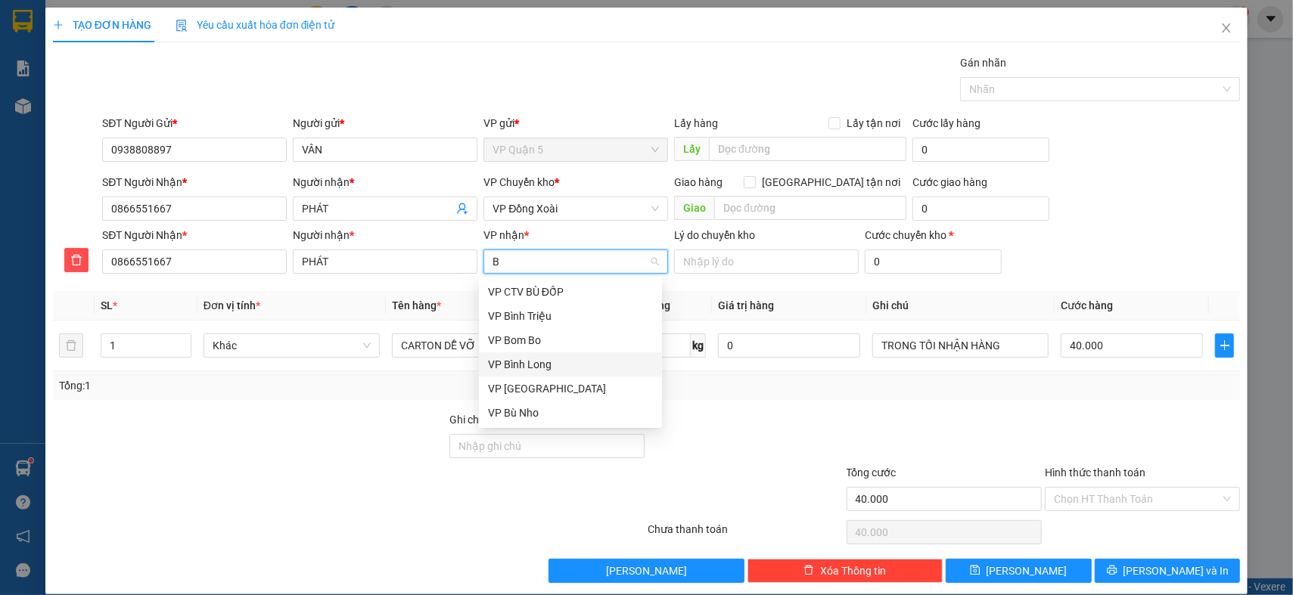
click at [587, 364] on div "VP Bình Long" at bounding box center [570, 364] width 165 height 17
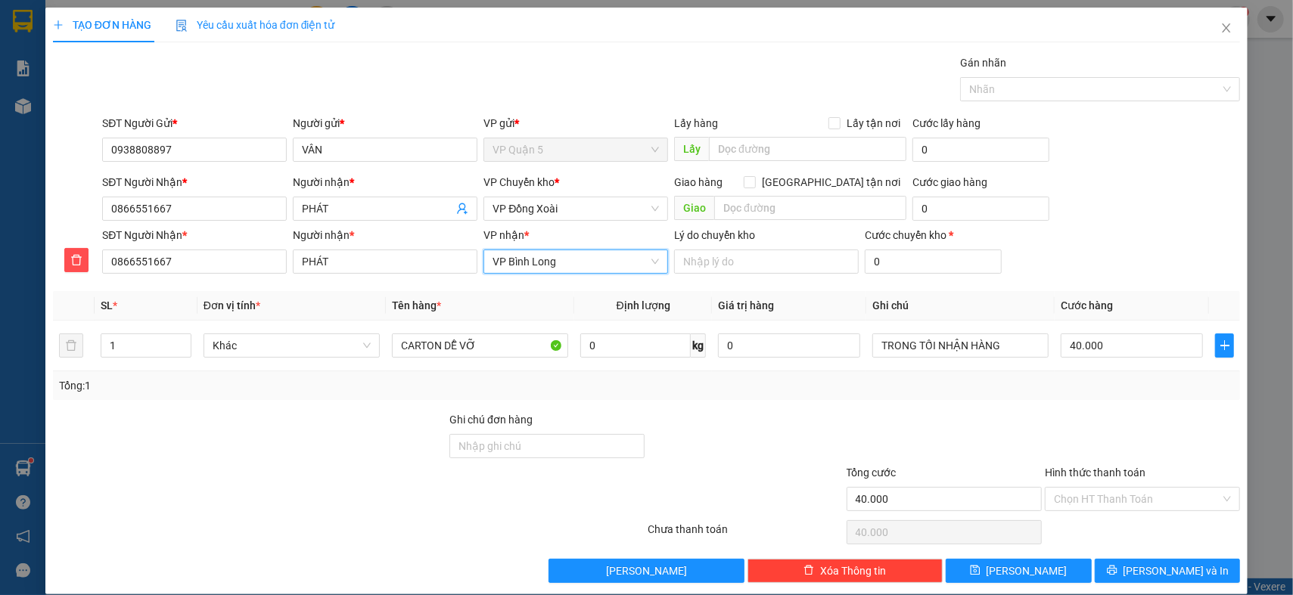
click at [256, 393] on div "Tổng: 1" at bounding box center [279, 386] width 441 height 17
click at [951, 372] on div "Tổng: 1" at bounding box center [646, 386] width 1187 height 29
click at [953, 381] on div "Tổng: 1" at bounding box center [646, 386] width 1175 height 17
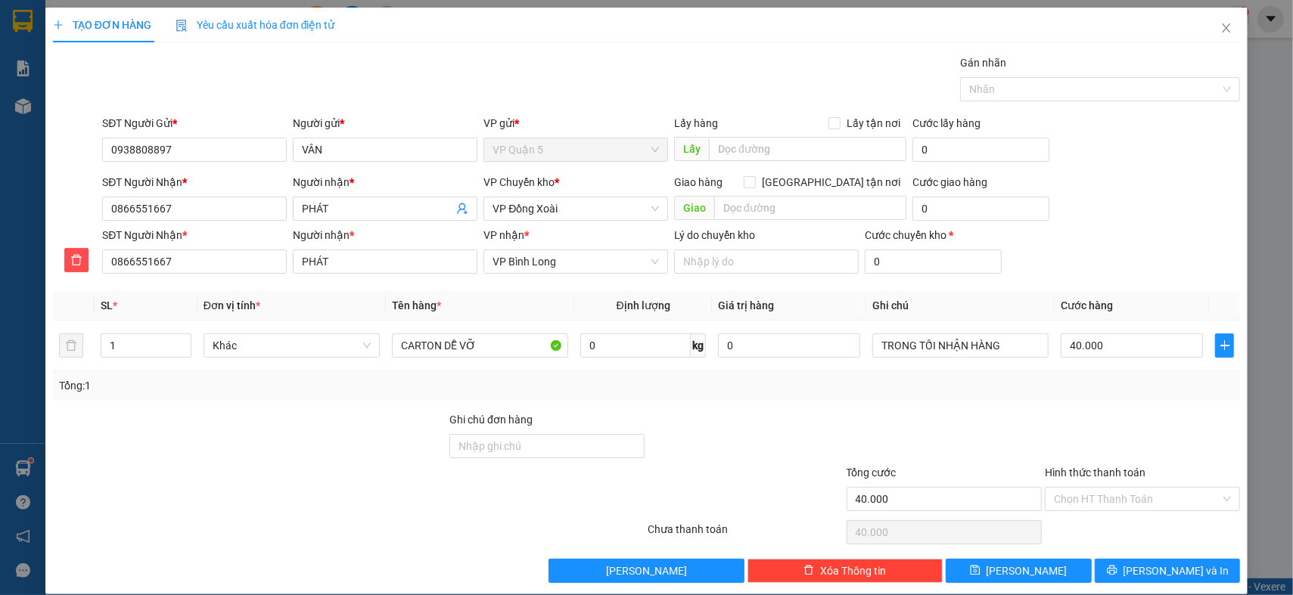
click at [953, 381] on div "Tổng: 1" at bounding box center [646, 386] width 1175 height 17
click at [1143, 390] on div "Tổng: 1" at bounding box center [646, 386] width 1175 height 17
click at [1105, 341] on input "40.000" at bounding box center [1132, 346] width 142 height 24
type input "0"
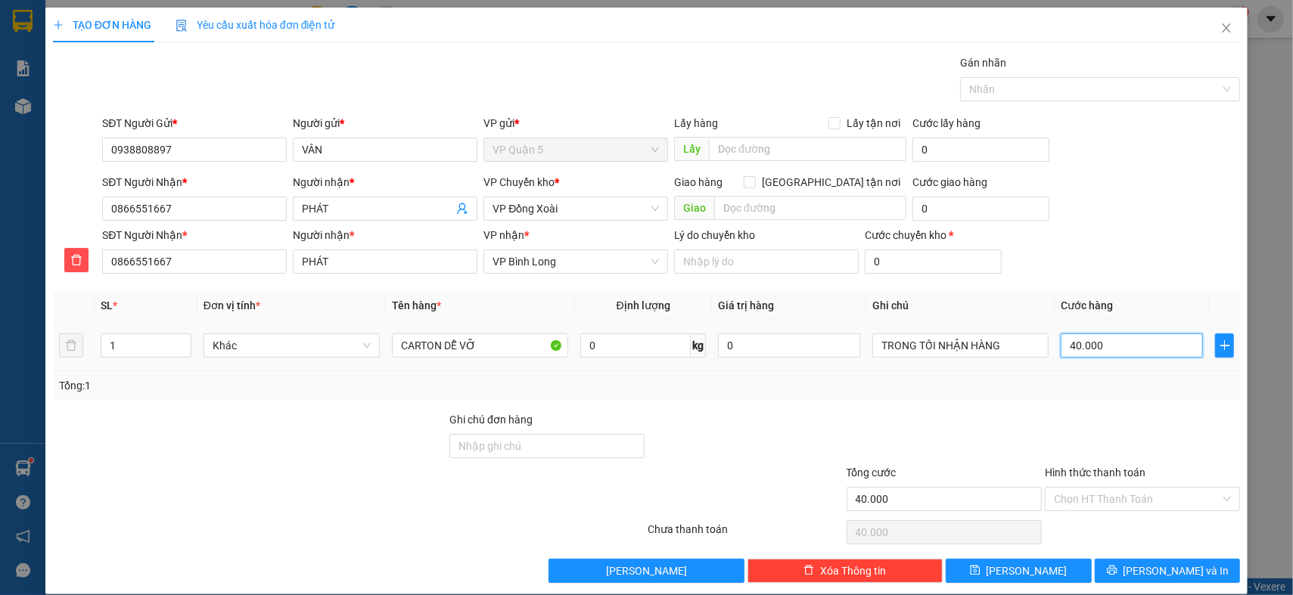
type input "0"
type input "3"
type input "03"
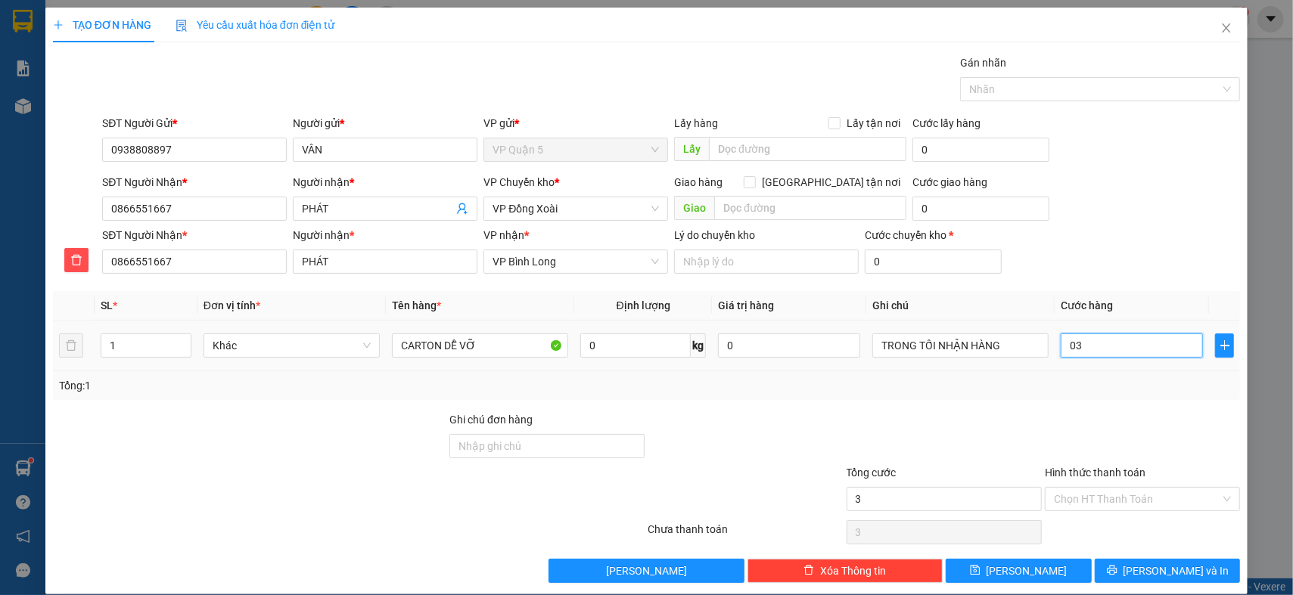
type input "30"
type input "030"
type input "30.000"
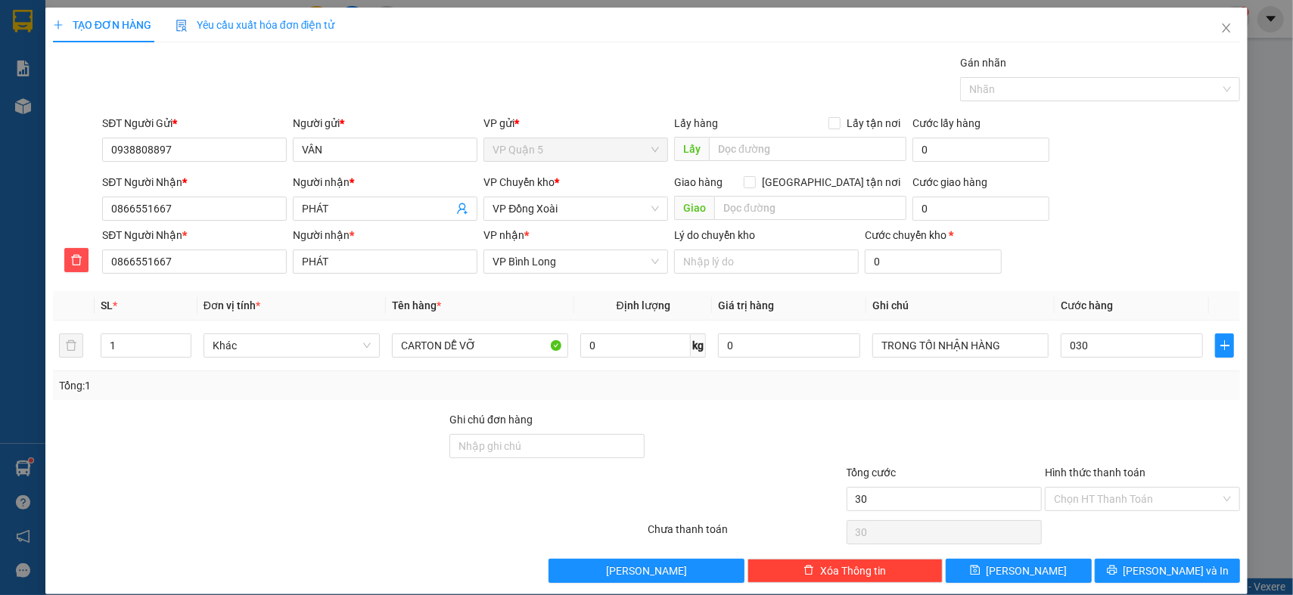
type input "30.000"
click at [1152, 241] on div "SĐT Người Nhận * 0866551667 Người nhận * PHÁT VP nhận * VP Bình Long Lý do chuy…" at bounding box center [671, 253] width 1144 height 53
click at [381, 393] on div "Tổng: 1" at bounding box center [279, 386] width 441 height 17
click at [1081, 414] on div at bounding box center [1142, 438] width 198 height 53
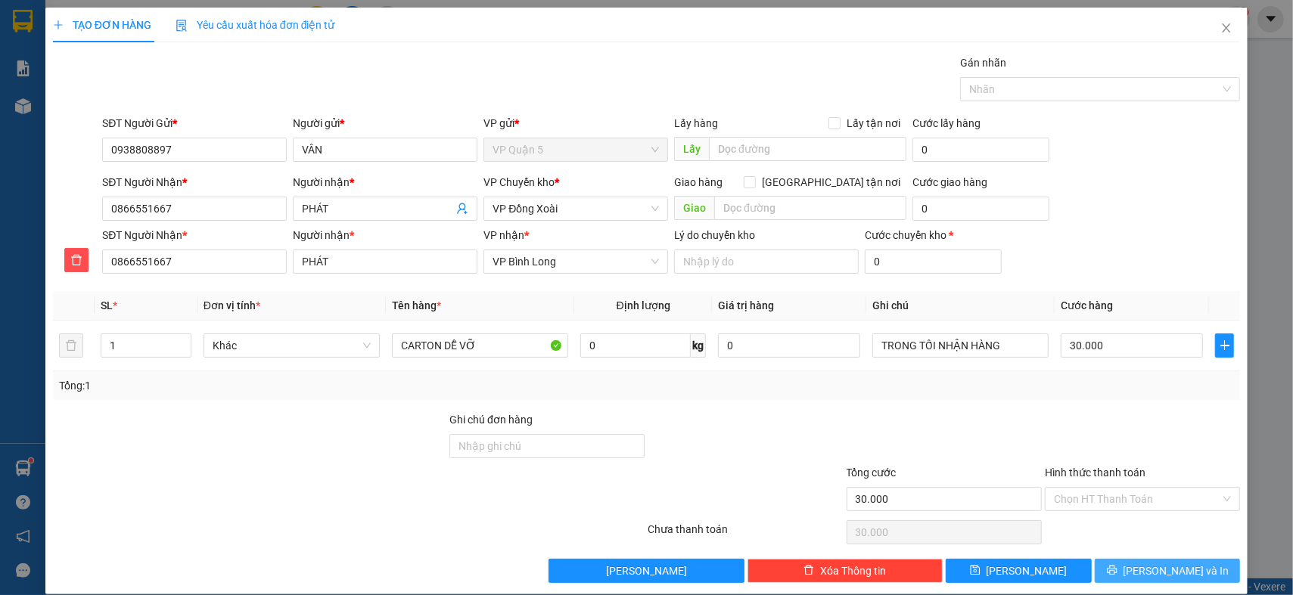
click at [1151, 572] on span "[PERSON_NAME] và In" at bounding box center [1177, 571] width 106 height 17
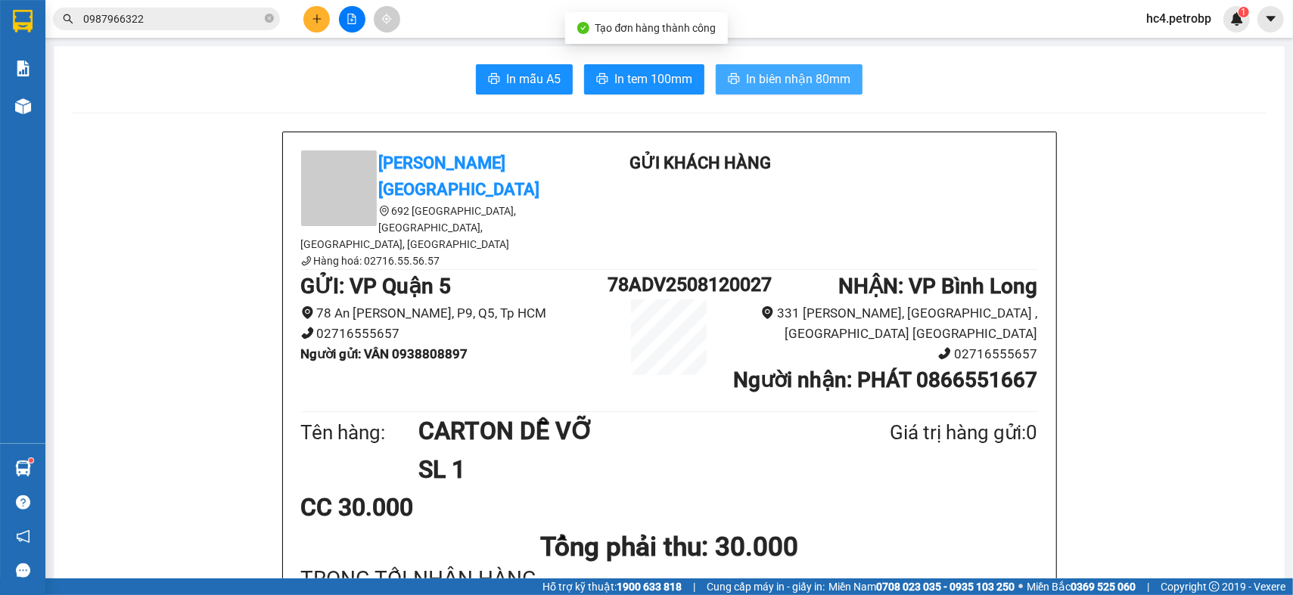
click at [804, 86] on span "In biên nhận 80mm" at bounding box center [798, 79] width 104 height 19
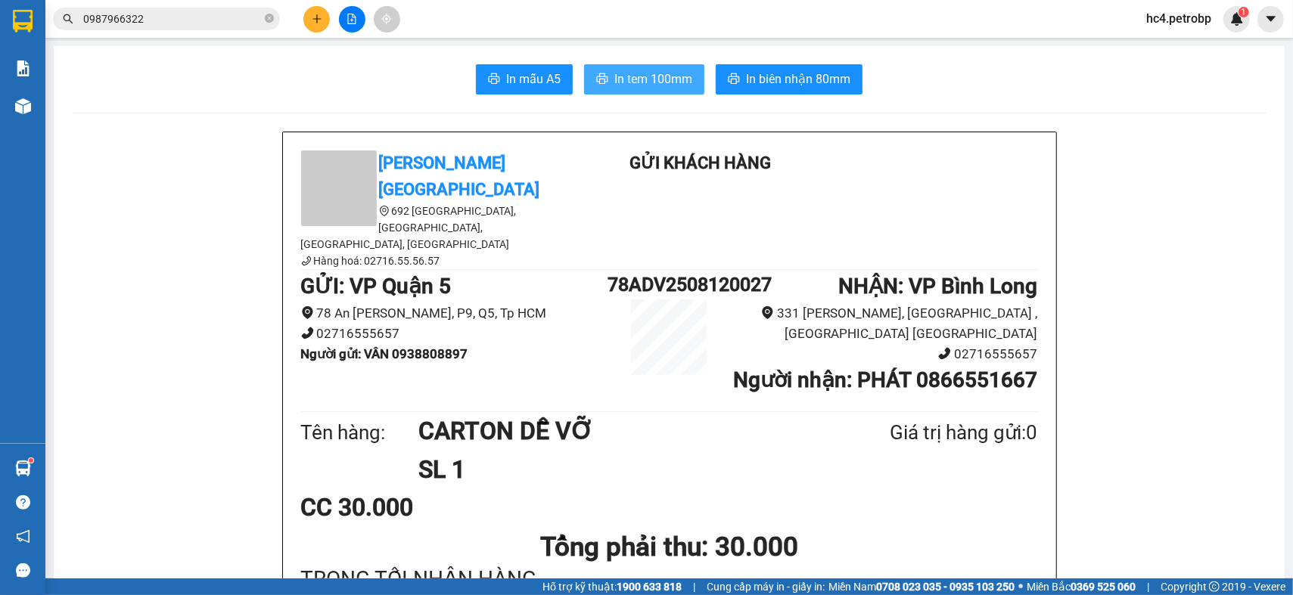
click at [663, 86] on span "In tem 100mm" at bounding box center [653, 79] width 78 height 19
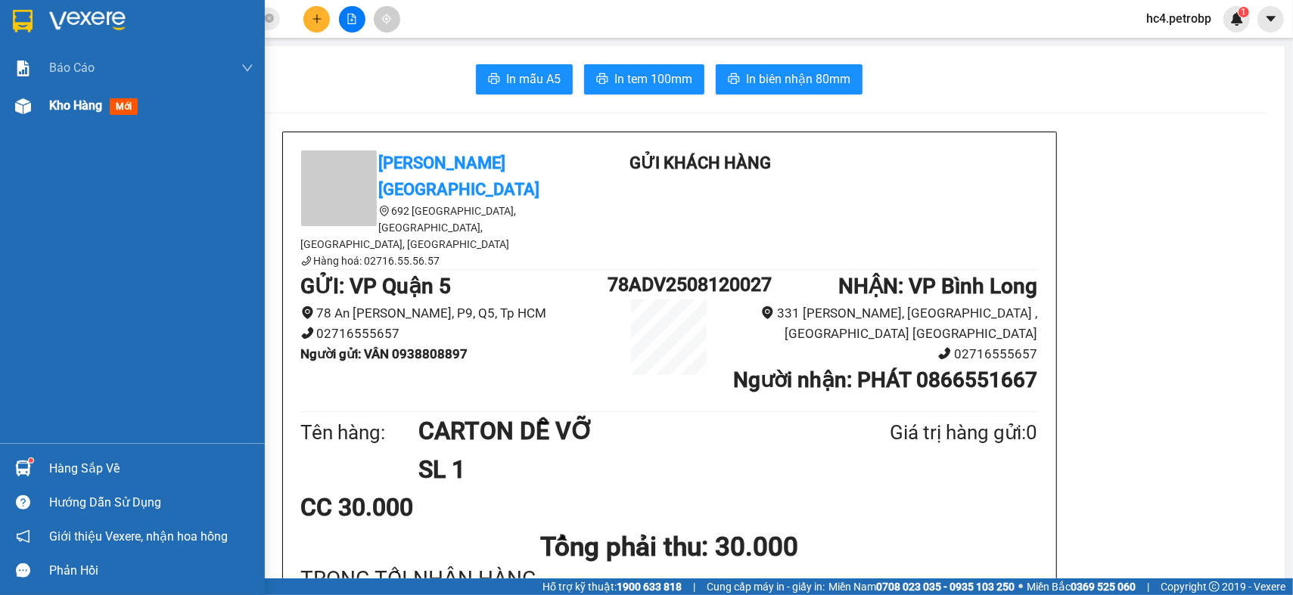
click at [85, 105] on span "Kho hàng" at bounding box center [75, 105] width 53 height 14
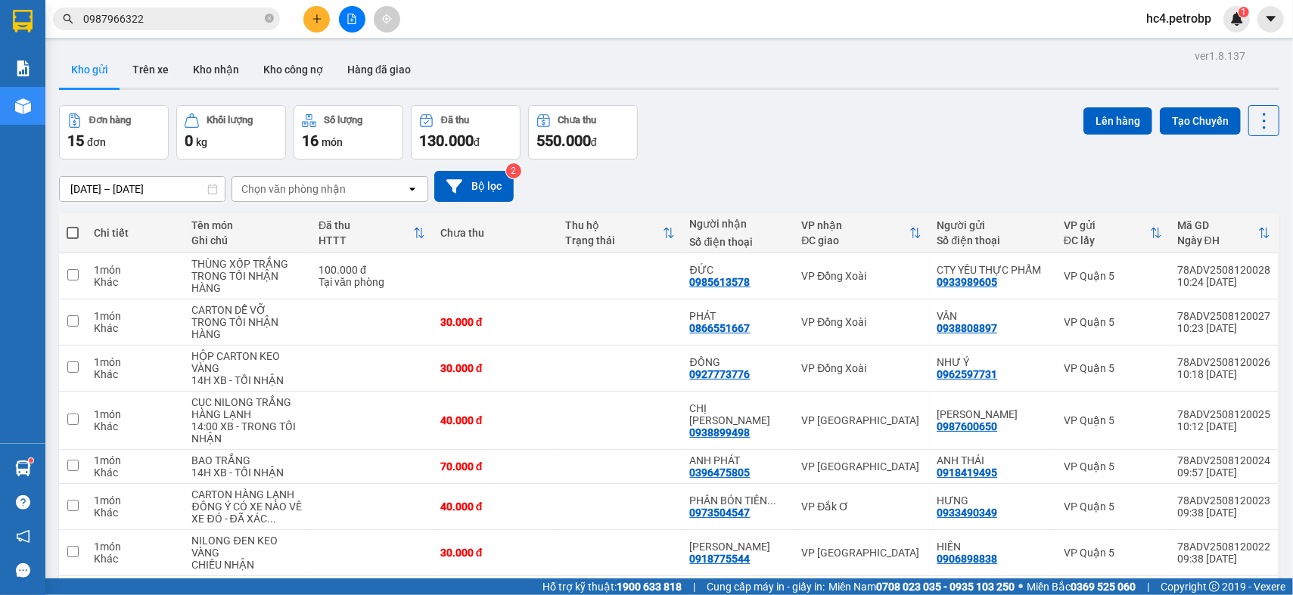
click at [326, 21] on button at bounding box center [316, 19] width 26 height 26
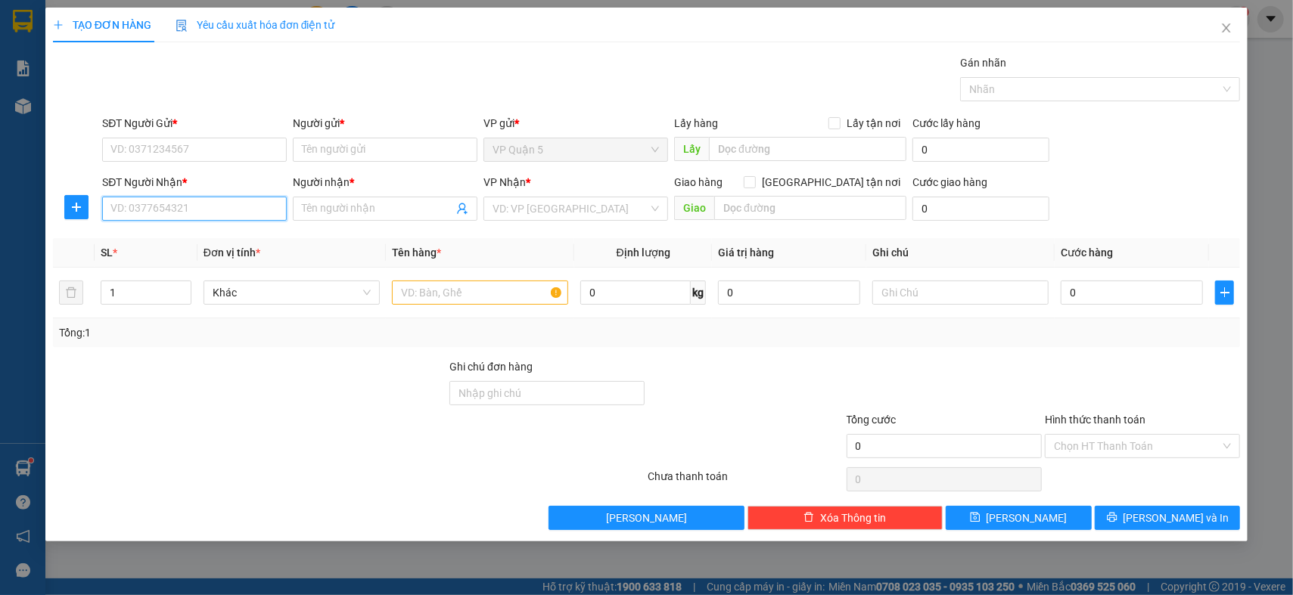
click at [149, 216] on input "SĐT Người Nhận *" at bounding box center [194, 209] width 185 height 24
type input "8"
click at [216, 288] on div "0918530661 - ANH PHONG" at bounding box center [194, 287] width 166 height 17
type input "0918530661"
type input "ANH PHONG"
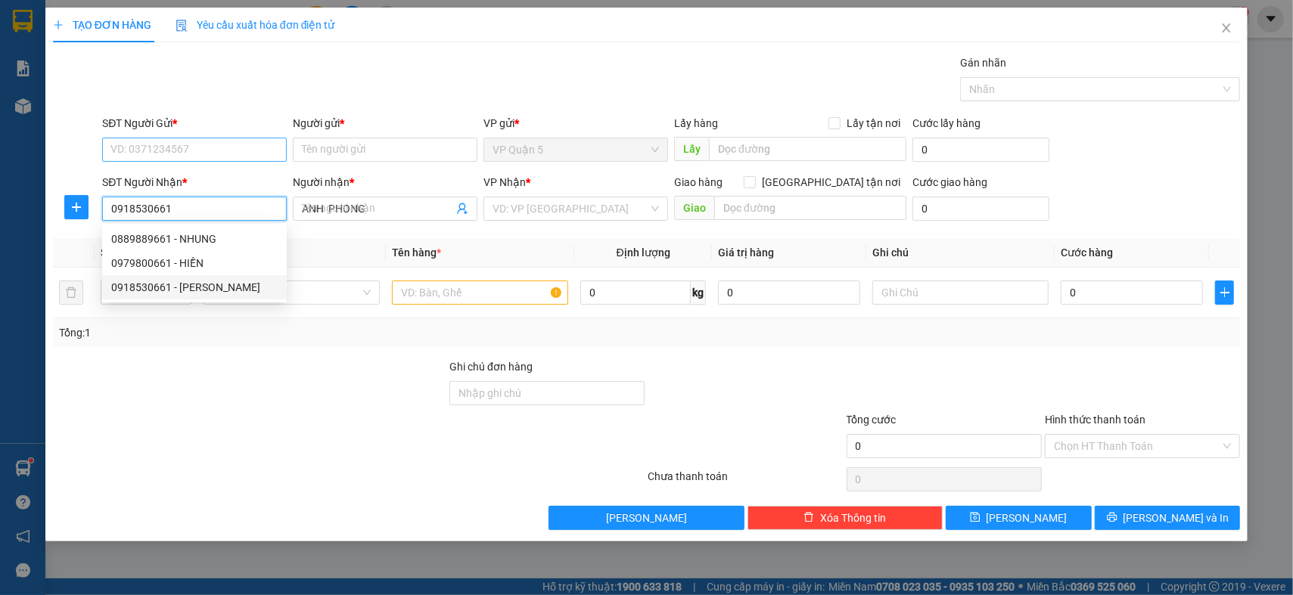
type input "30.000"
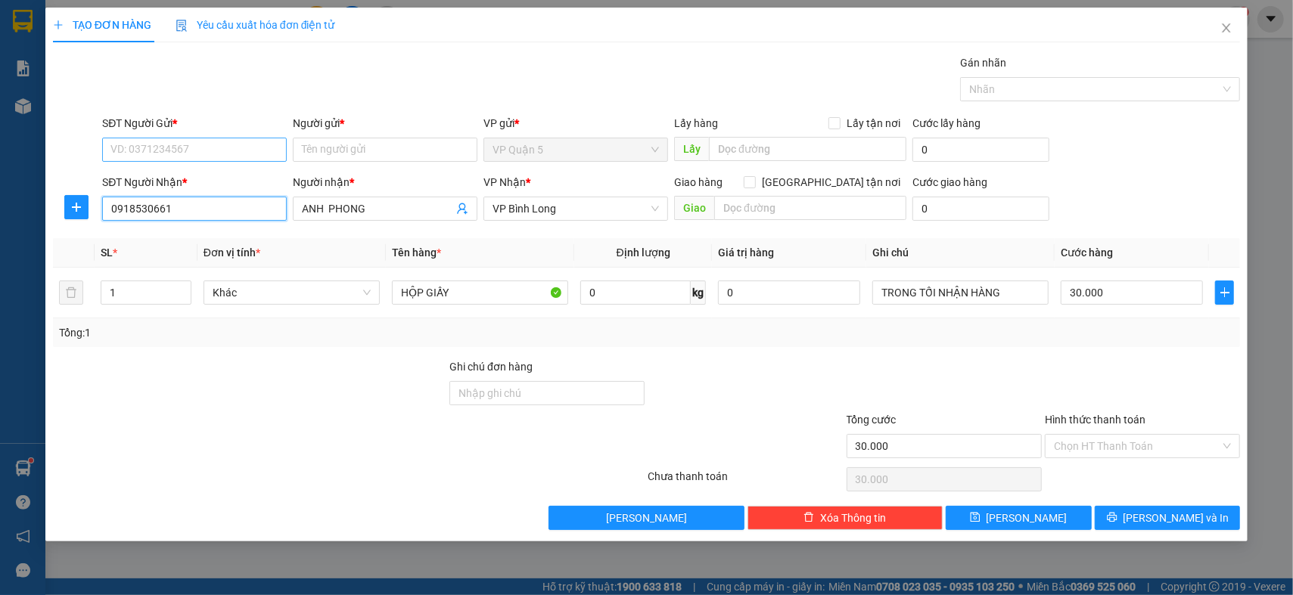
type input "0918530661"
click at [245, 144] on input "SĐT Người Gửi *" at bounding box center [194, 150] width 185 height 24
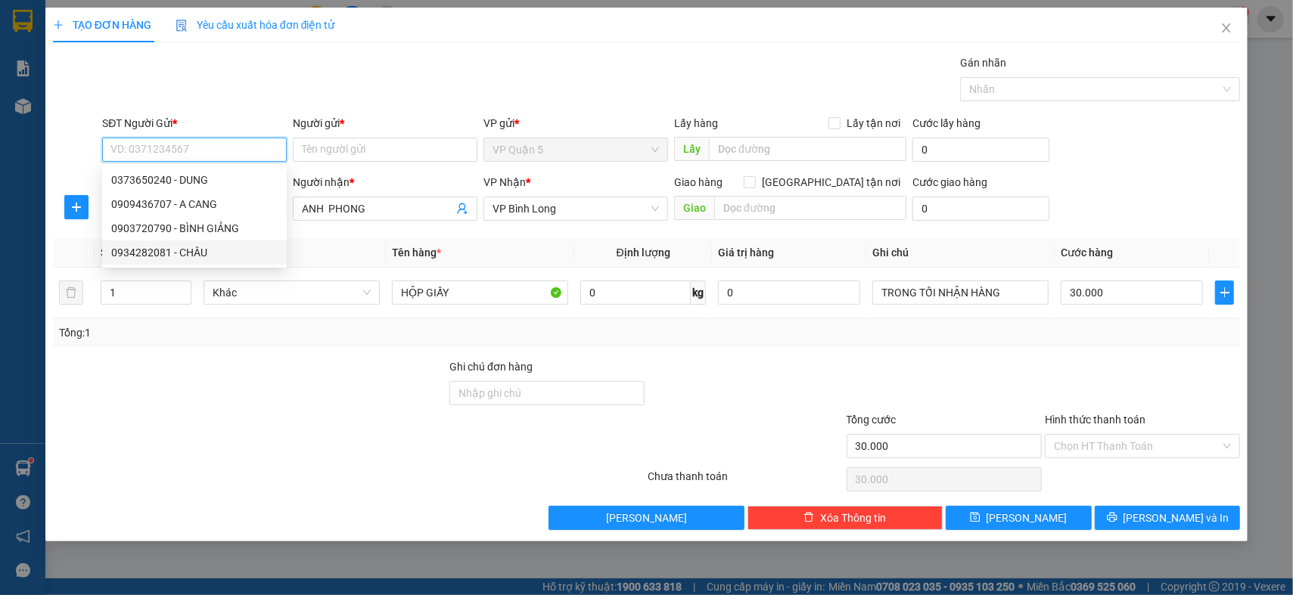
click at [218, 256] on div "0934282081 - CHÂU" at bounding box center [194, 252] width 166 height 17
type input "0934282081"
type input "CHÂU"
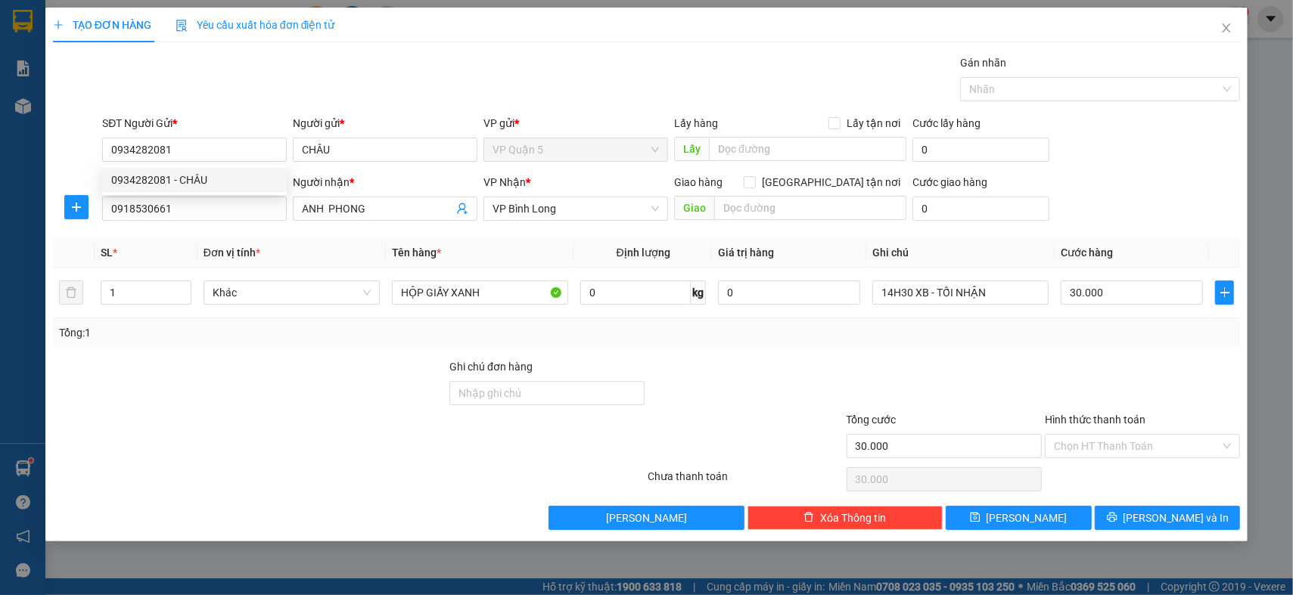
click at [287, 390] on div at bounding box center [249, 385] width 396 height 53
click at [478, 294] on input "HỘP GIẤY XANH" at bounding box center [480, 293] width 176 height 24
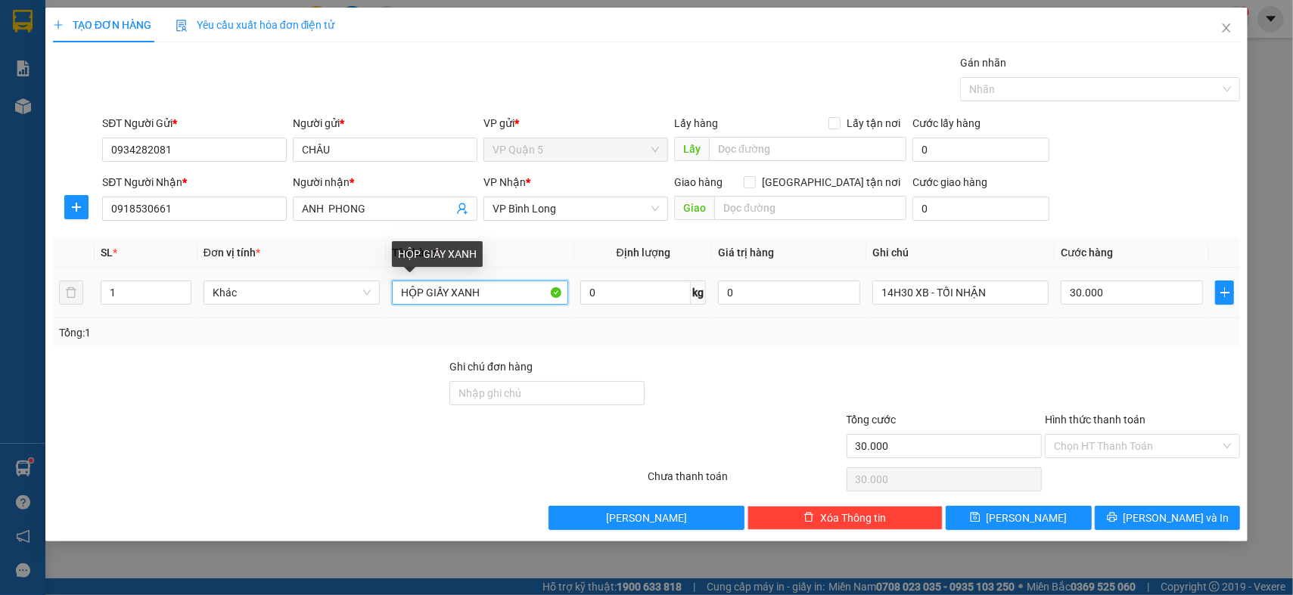
click at [478, 294] on input "HỘP GIẤY XANH" at bounding box center [480, 293] width 176 height 24
click at [508, 283] on input "HỘP GIẤY XANH" at bounding box center [480, 293] width 176 height 24
type input "HỘP GIẤY"
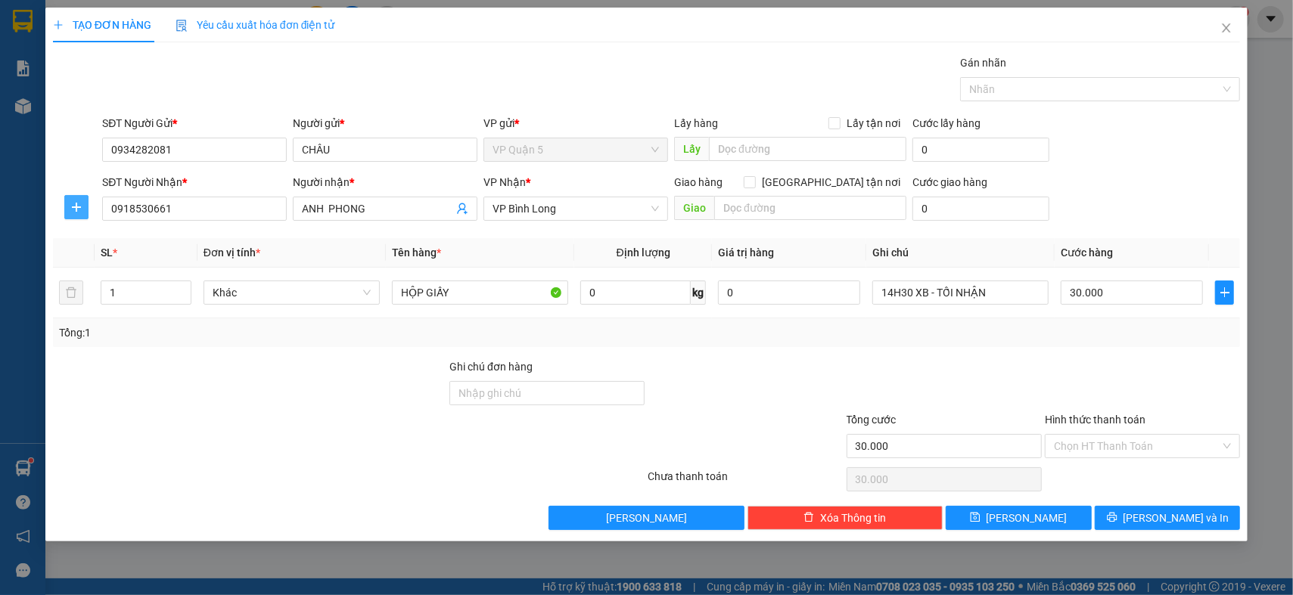
click at [75, 216] on button "button" at bounding box center [76, 207] width 24 height 24
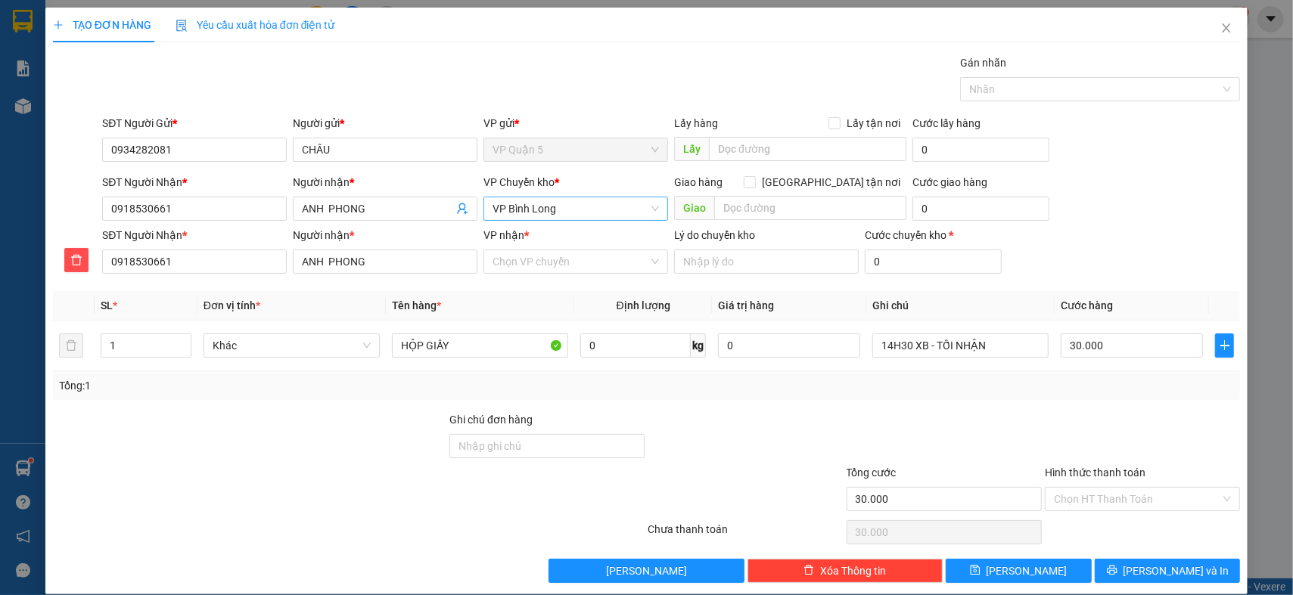
click at [546, 215] on span "VP Bình Long" at bounding box center [576, 208] width 166 height 23
type input "D"
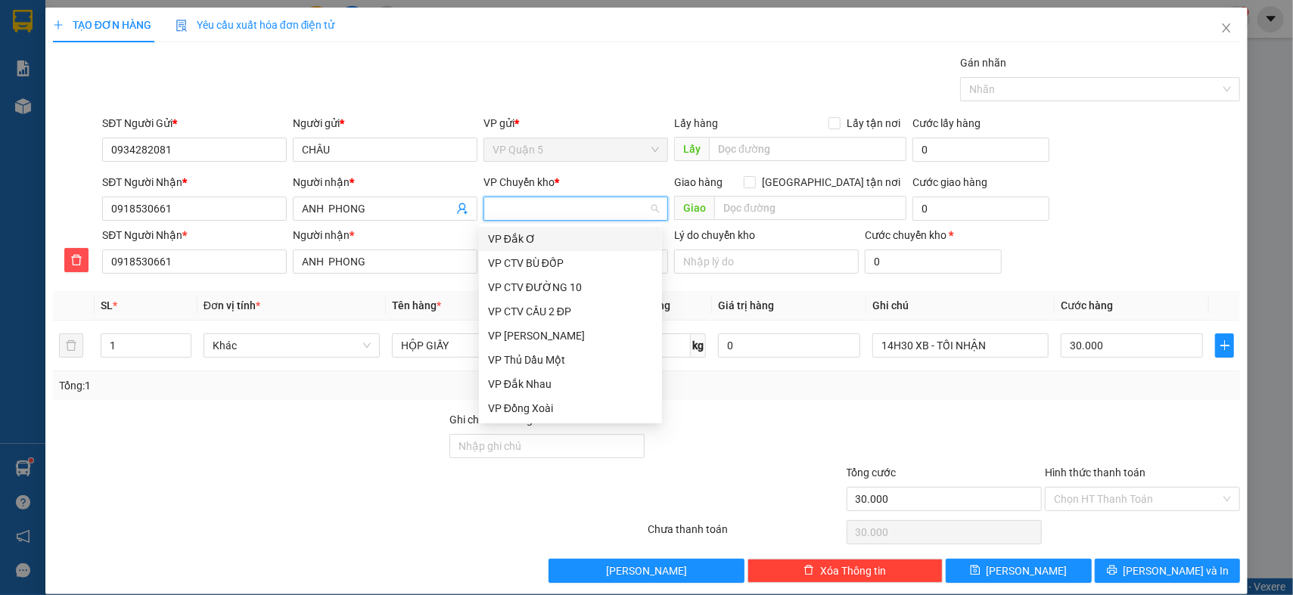
type input "Đ"
click at [548, 412] on div "VP Đồng Xoài" at bounding box center [570, 408] width 165 height 17
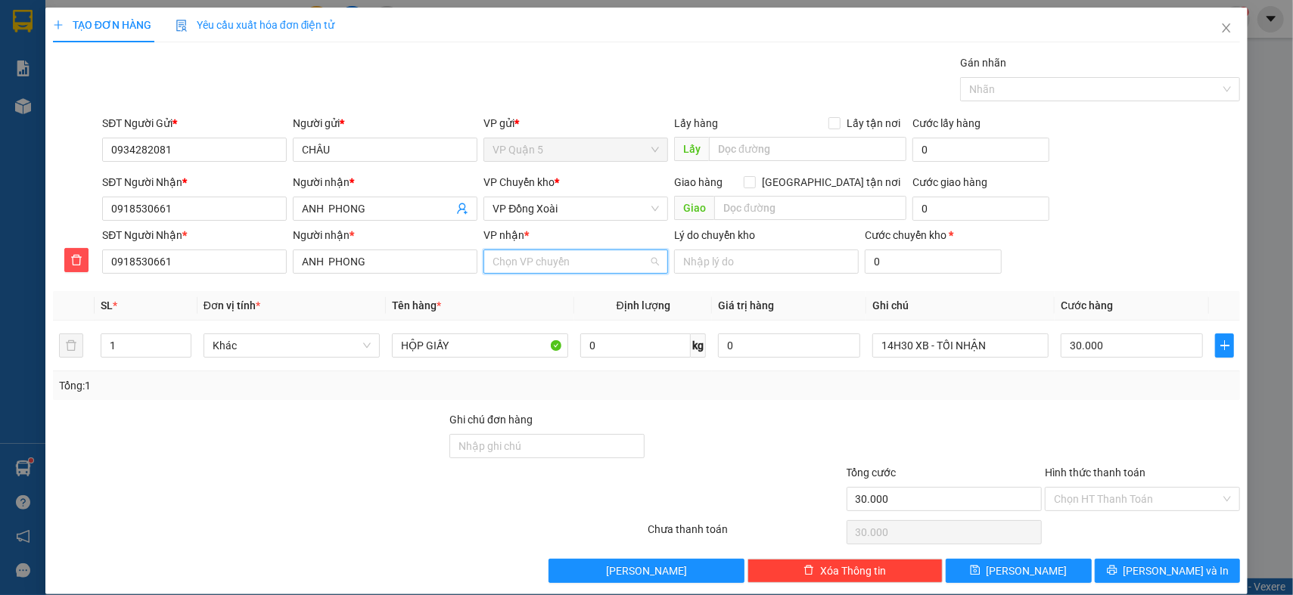
click at [553, 268] on input "VP nhận *" at bounding box center [571, 261] width 156 height 23
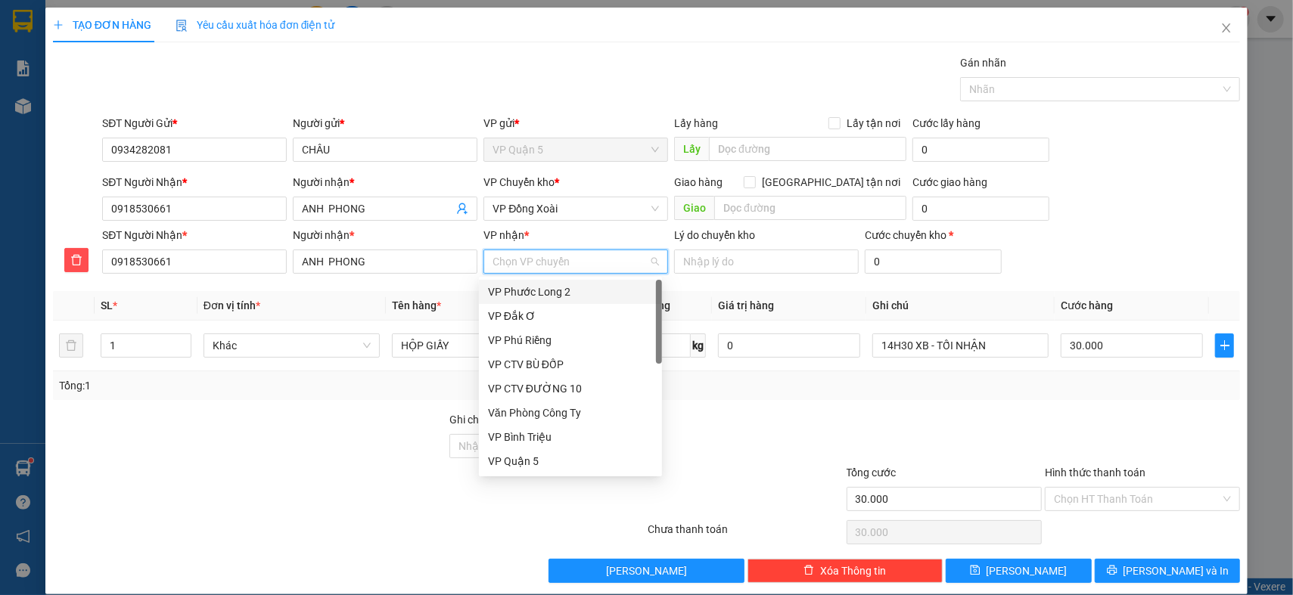
type input "B"
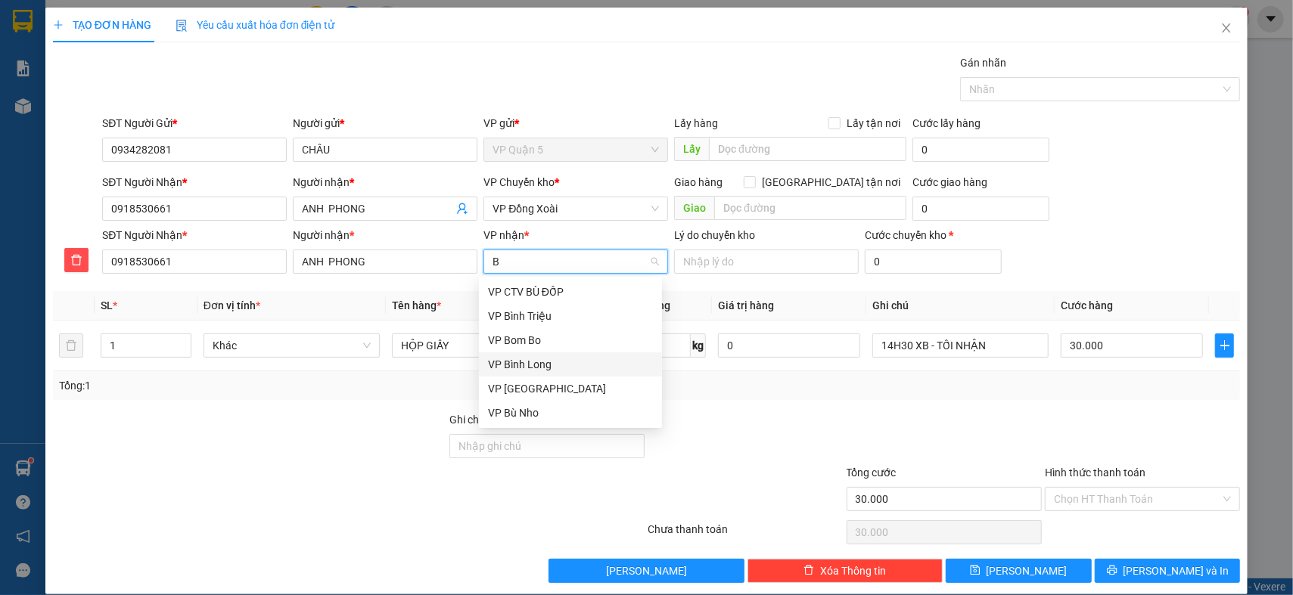
click at [579, 365] on div "VP Bình Long" at bounding box center [570, 364] width 165 height 17
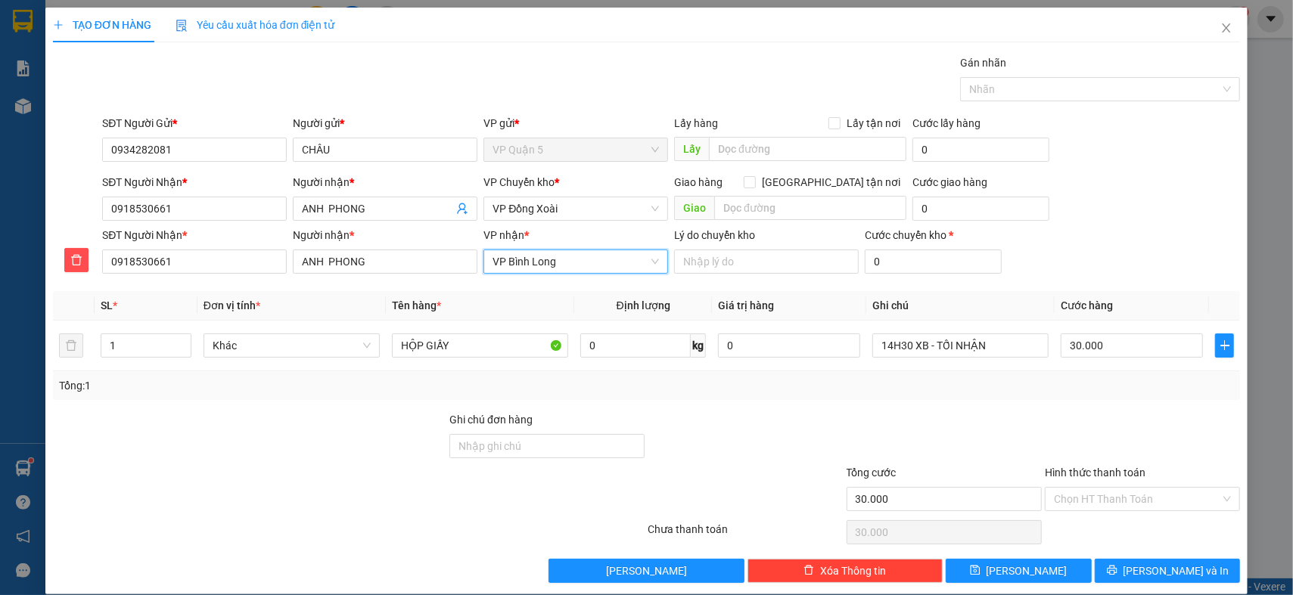
click at [369, 423] on div at bounding box center [249, 438] width 396 height 53
click at [985, 414] on div at bounding box center [944, 438] width 198 height 53
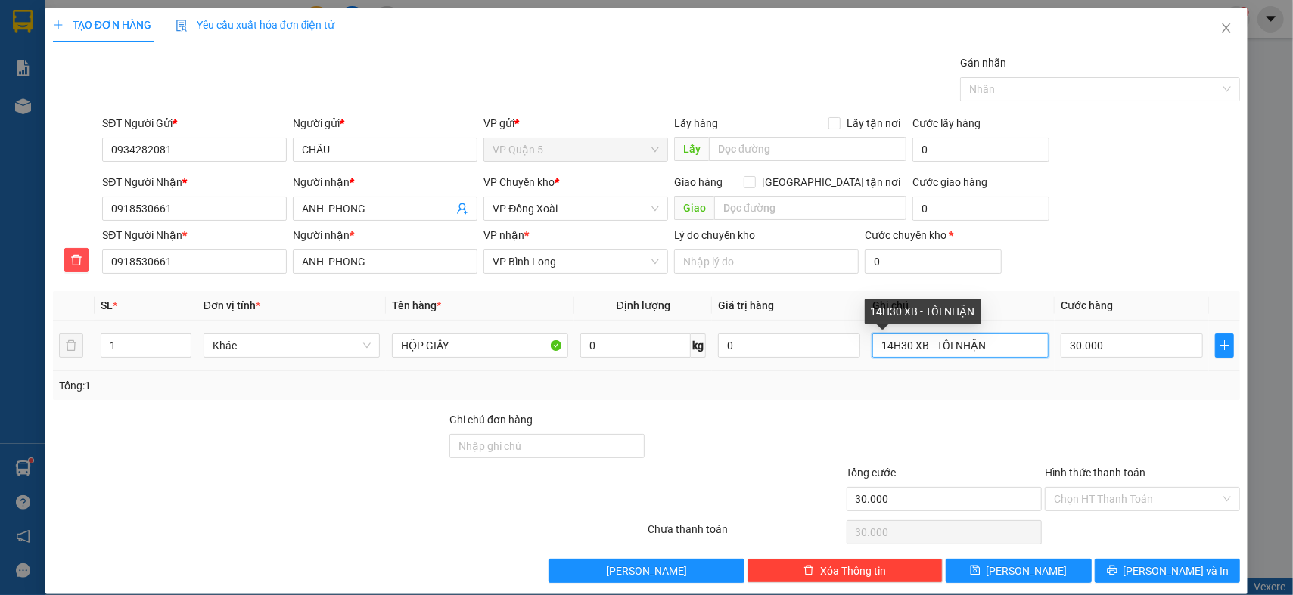
click at [927, 346] on input "14H30 XB - TỐI NHẬN" at bounding box center [960, 346] width 176 height 24
type input "TRONG TỐI NHẬN"
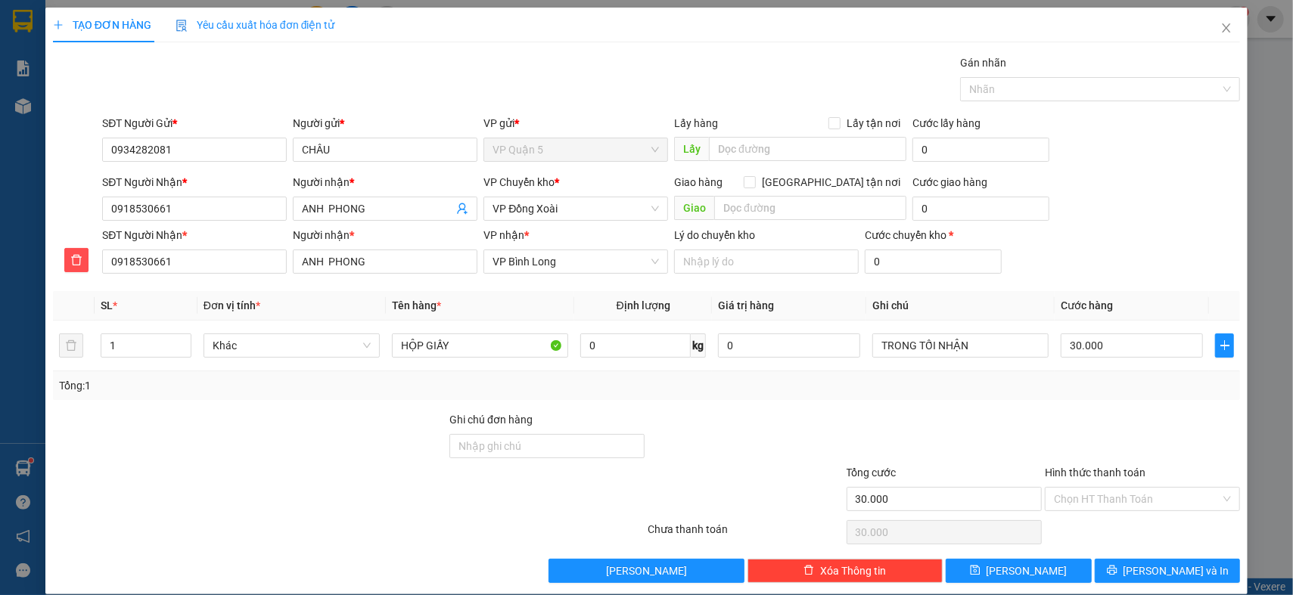
click at [1034, 394] on div "Tổng: 1" at bounding box center [646, 386] width 1187 height 29
click at [1144, 577] on span "[PERSON_NAME] và In" at bounding box center [1177, 571] width 106 height 17
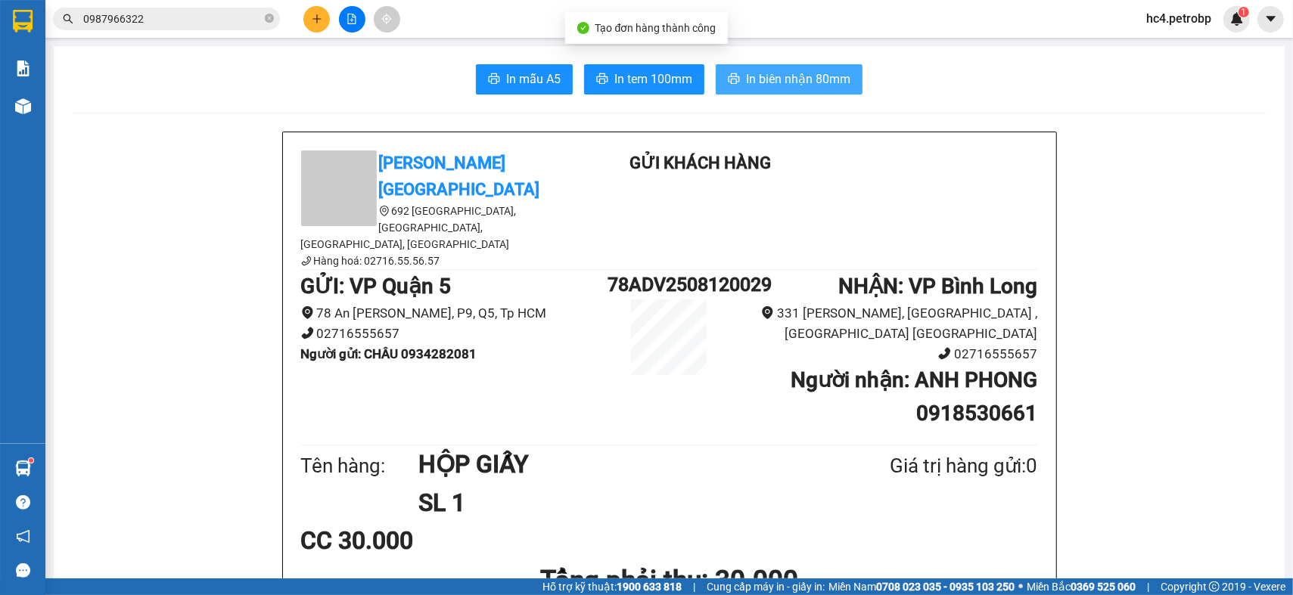
click at [772, 88] on span "In biên nhận 80mm" at bounding box center [798, 79] width 104 height 19
click at [631, 78] on span "In tem 100mm" at bounding box center [653, 79] width 78 height 19
click at [201, 23] on input "0987966322" at bounding box center [172, 19] width 179 height 17
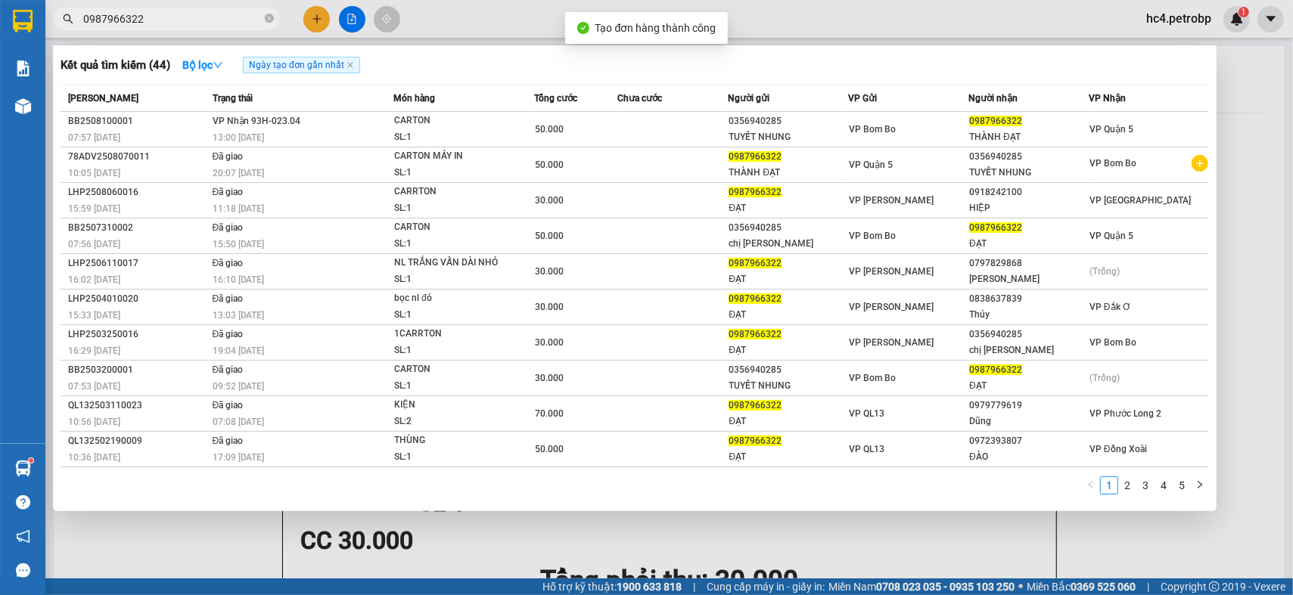
click at [199, 23] on input "0987966322" at bounding box center [172, 19] width 179 height 17
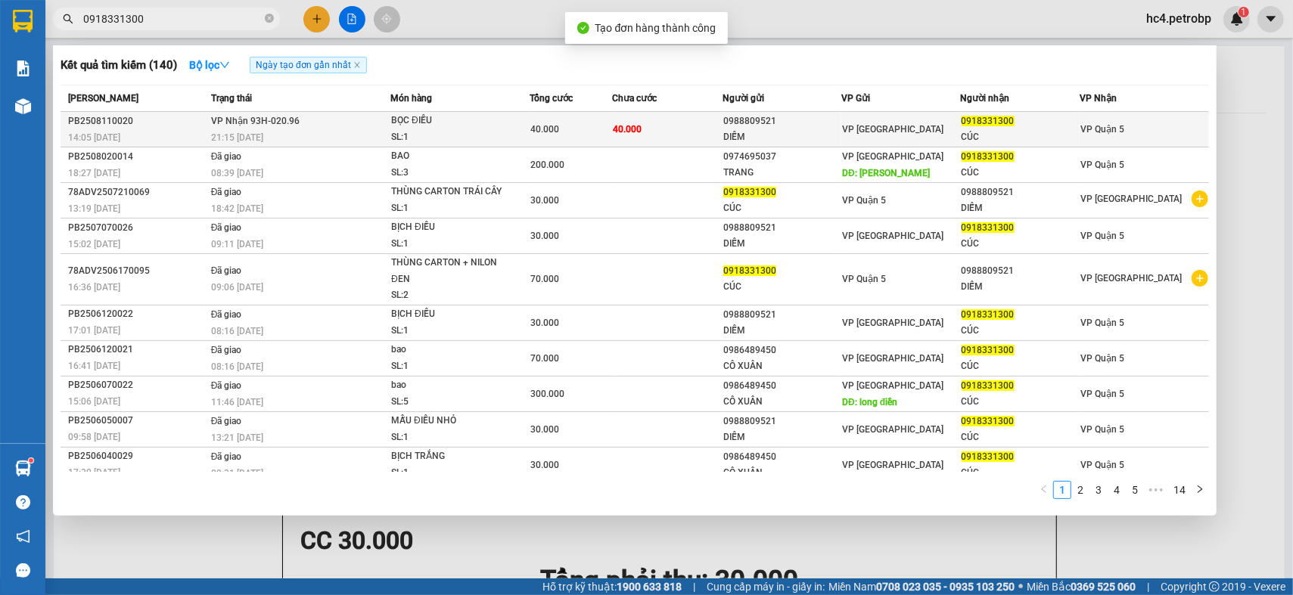
type input "0918331300"
click at [340, 132] on div "21:15 - 11/08" at bounding box center [300, 137] width 179 height 17
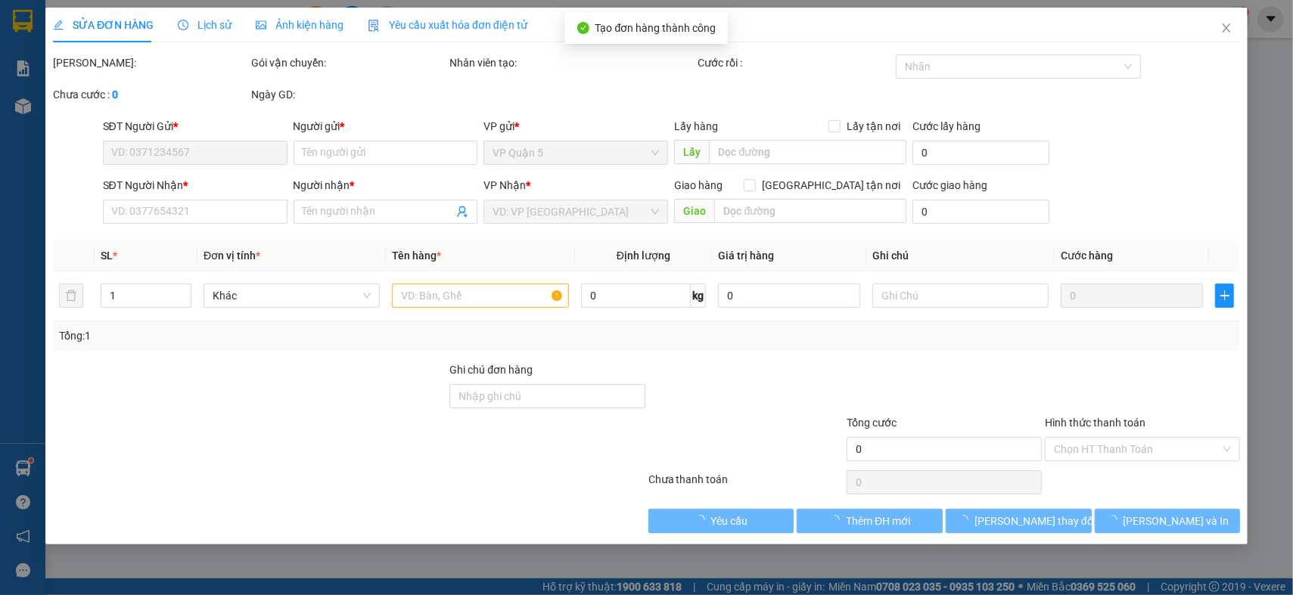
type input "0988809521"
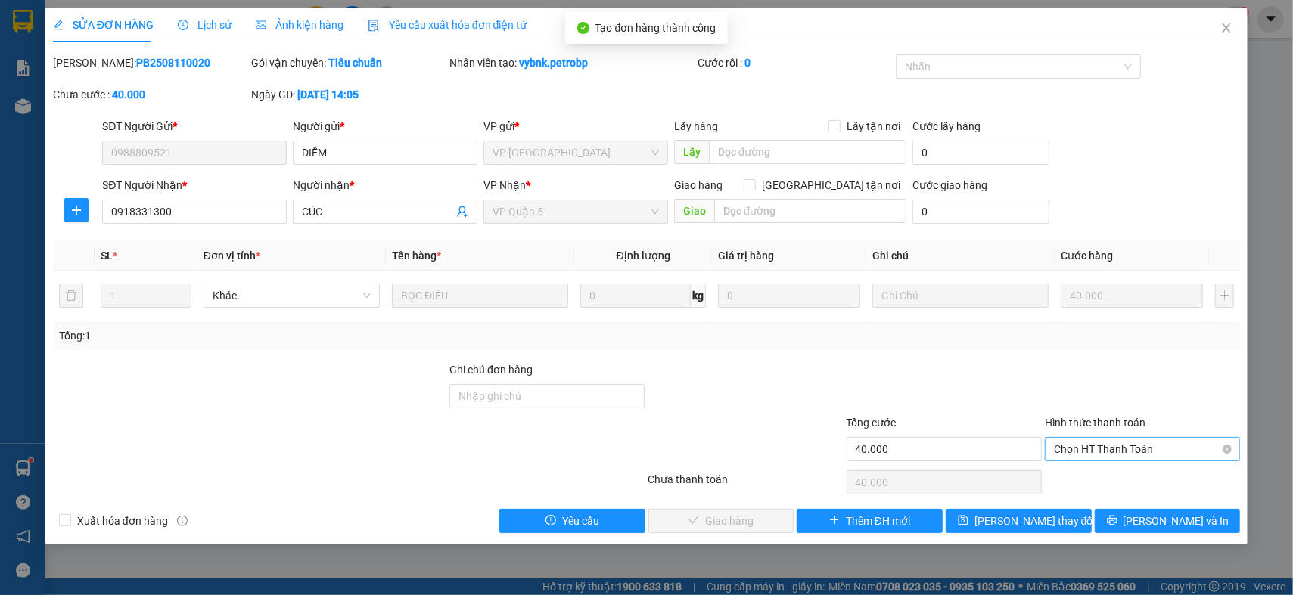
click at [1174, 458] on span "Chọn HT Thanh Toán" at bounding box center [1142, 449] width 177 height 23
click at [1104, 484] on div "Tại văn phòng" at bounding box center [1142, 479] width 177 height 17
click at [751, 517] on span "Lưu và Giao hàng" at bounding box center [749, 521] width 145 height 17
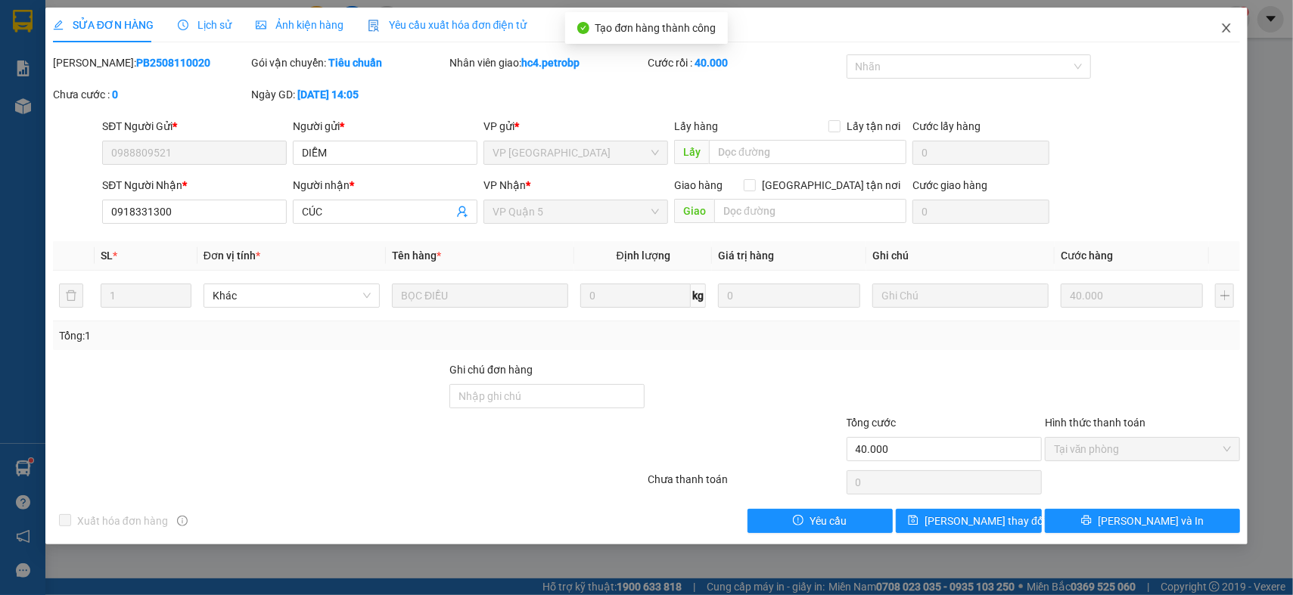
click at [1229, 33] on icon "close" at bounding box center [1226, 28] width 12 height 12
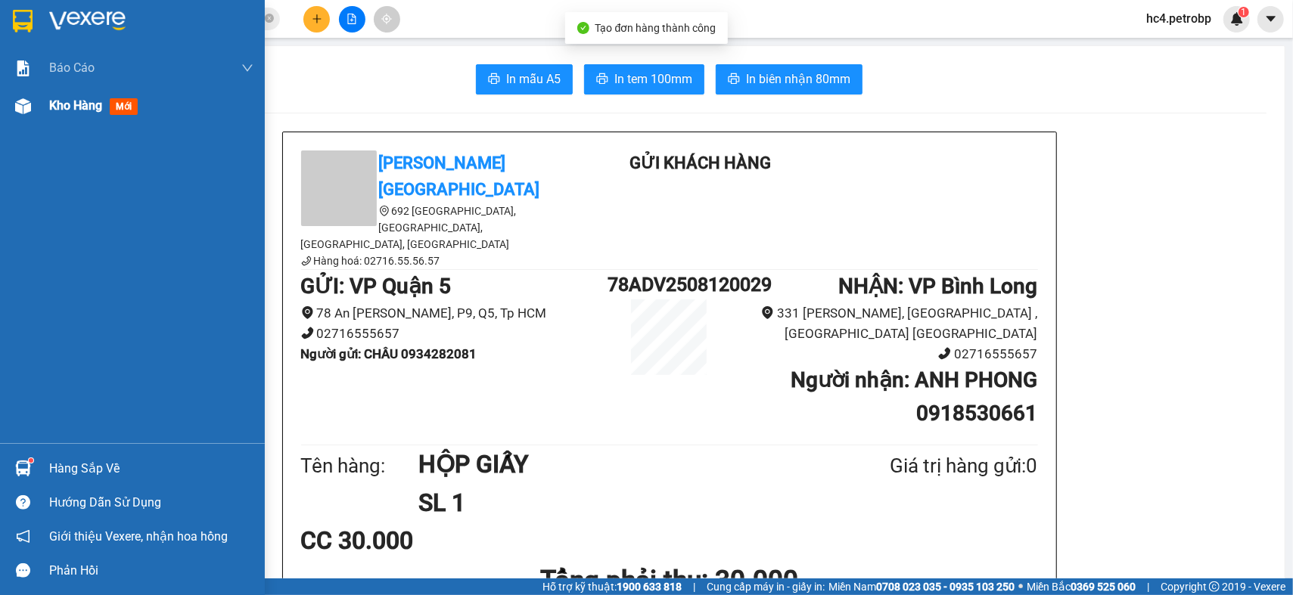
click at [73, 103] on span "Kho hàng" at bounding box center [75, 105] width 53 height 14
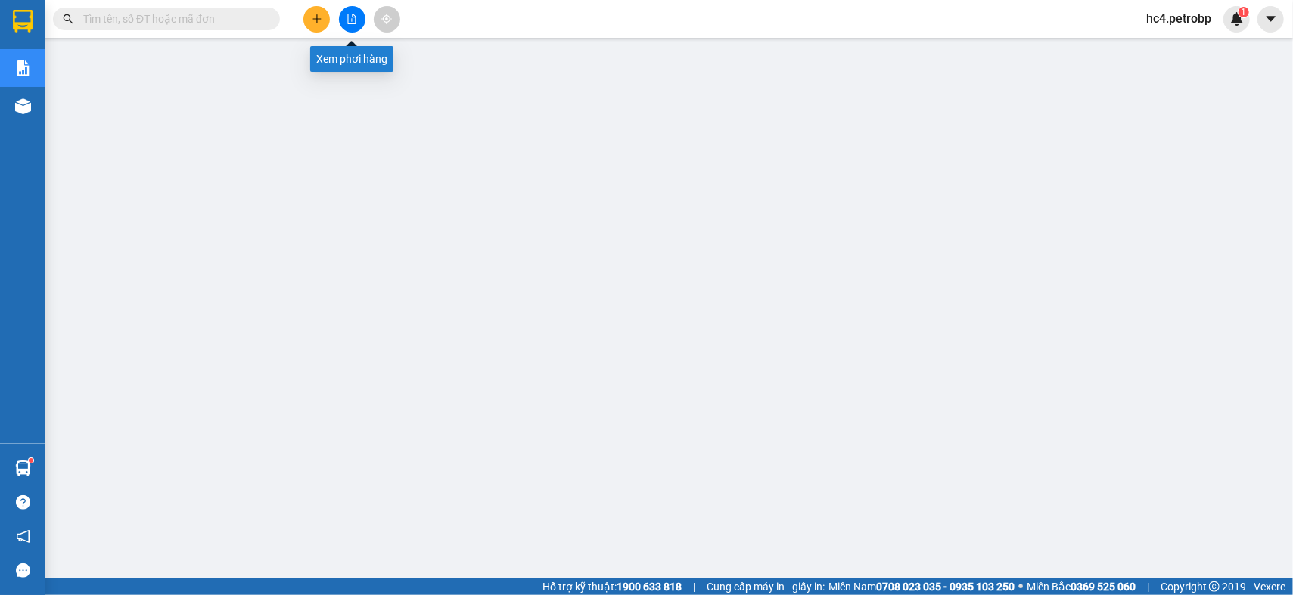
click at [316, 14] on icon "plus" at bounding box center [317, 19] width 11 height 11
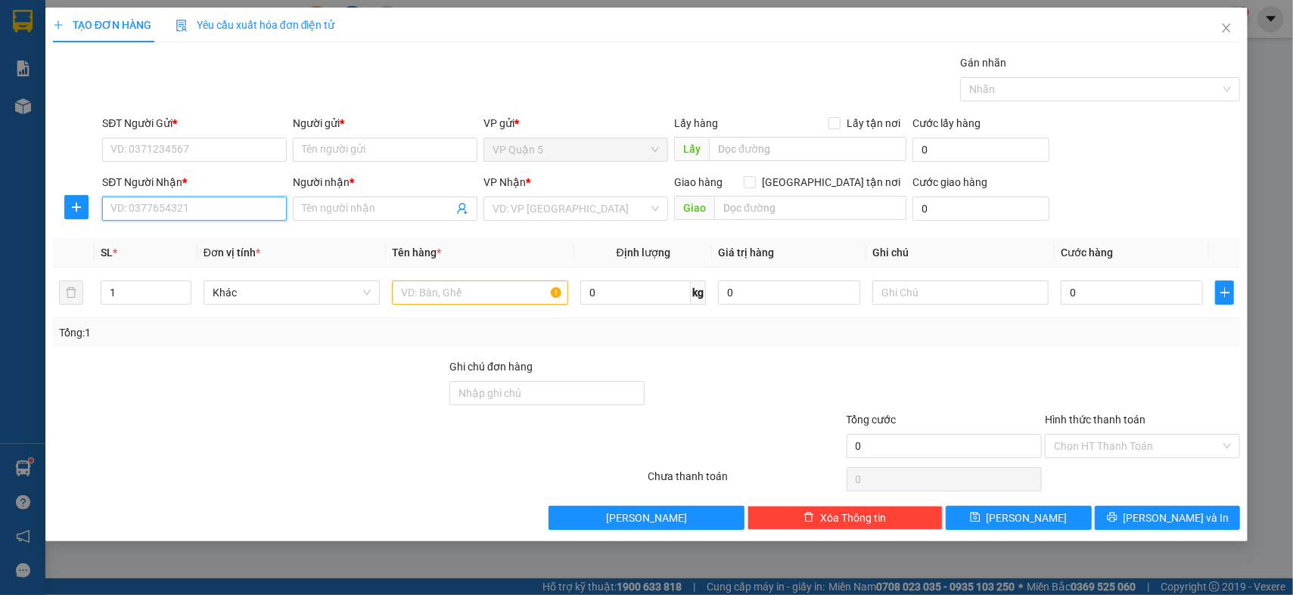
click at [209, 207] on input "SĐT Người Nhận *" at bounding box center [194, 209] width 185 height 24
type input "09735"
click at [379, 207] on input "Người nhận *" at bounding box center [377, 209] width 151 height 17
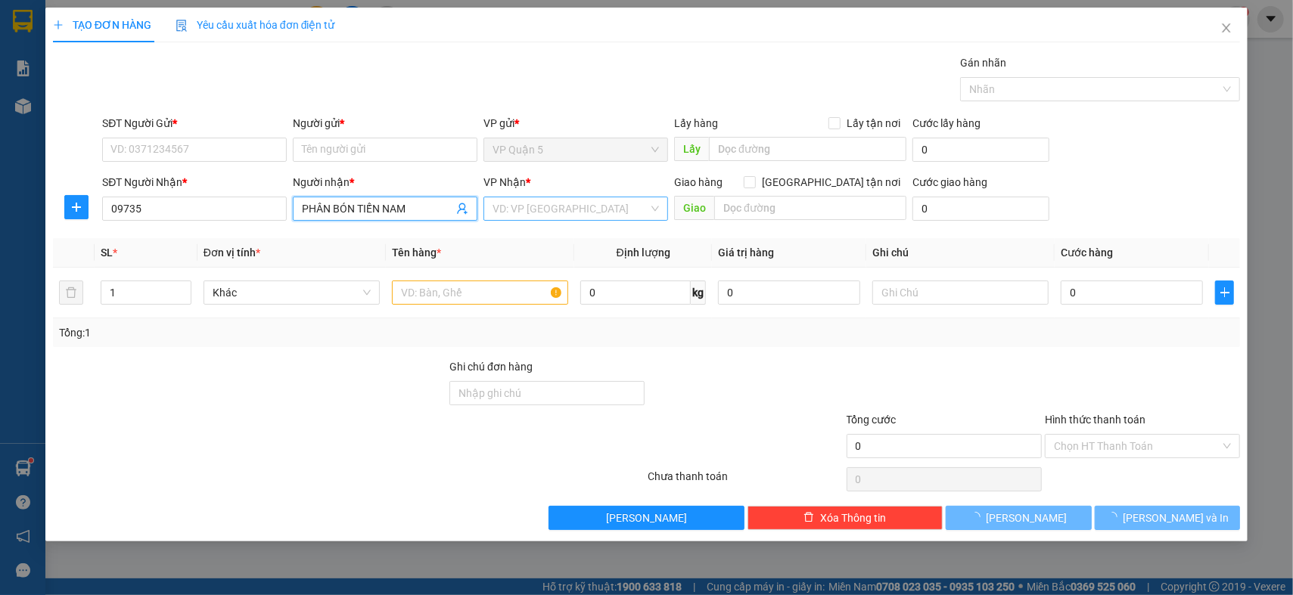
type input "PHÂN BÓN TIẾN NAM"
click at [538, 205] on input "search" at bounding box center [571, 208] width 156 height 23
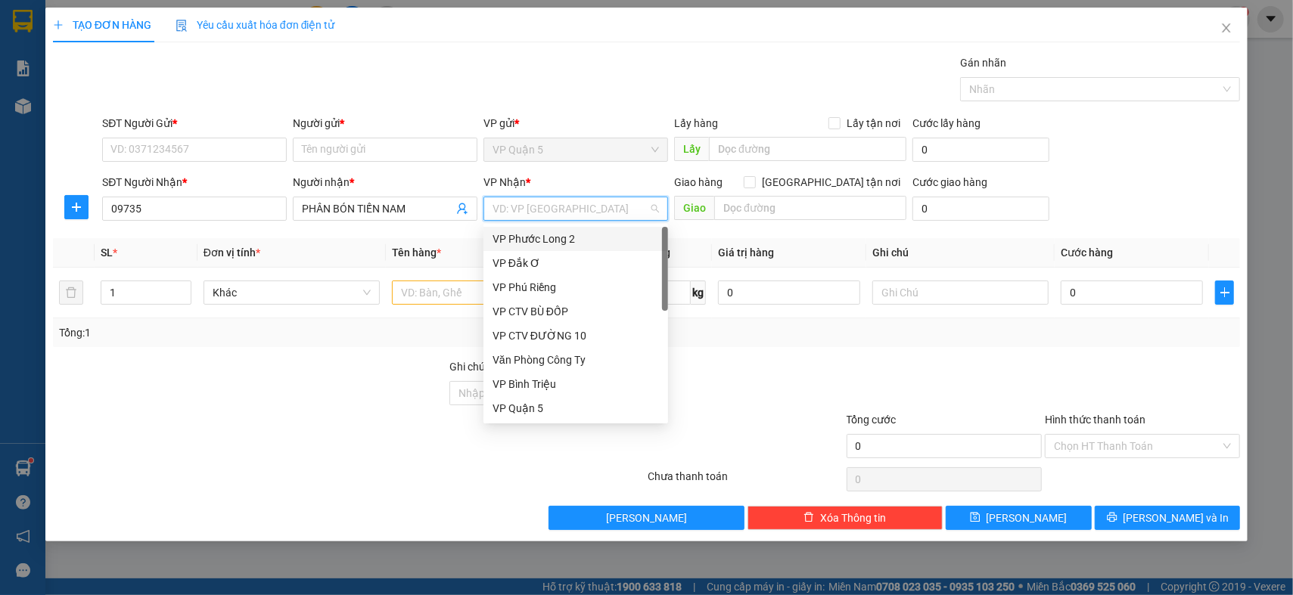
type input "D"
type input "Đ"
click at [531, 238] on div "VP Đắk Ơ" at bounding box center [576, 239] width 166 height 17
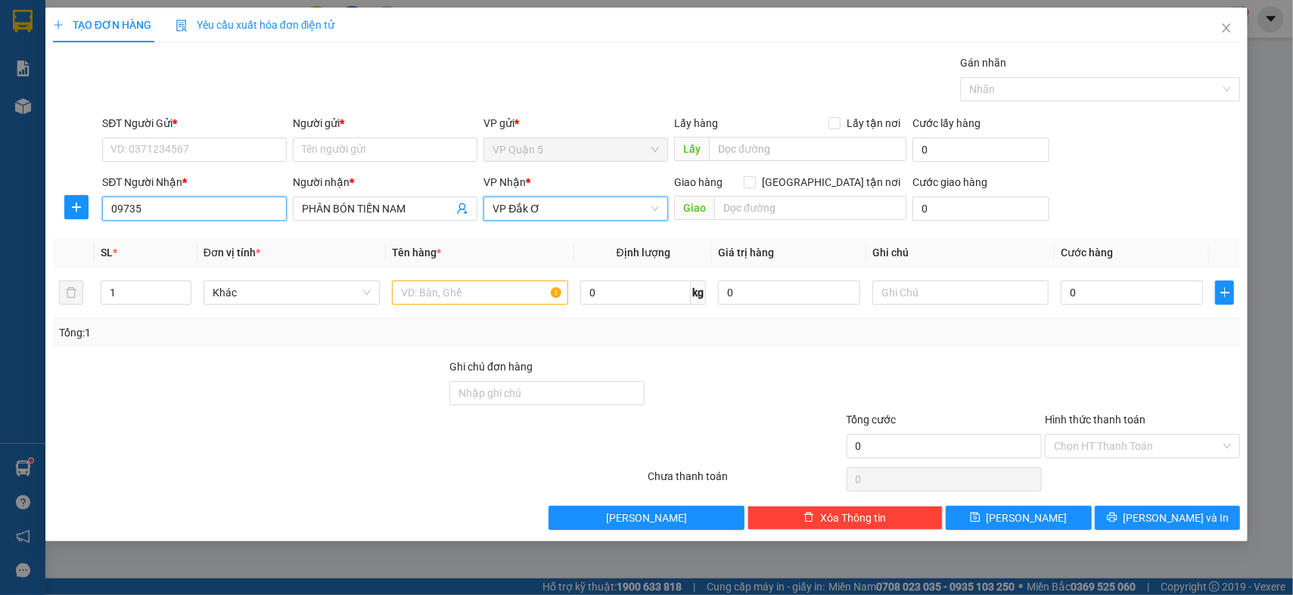
click at [164, 211] on input "09735" at bounding box center [194, 209] width 185 height 24
type input "0973504547"
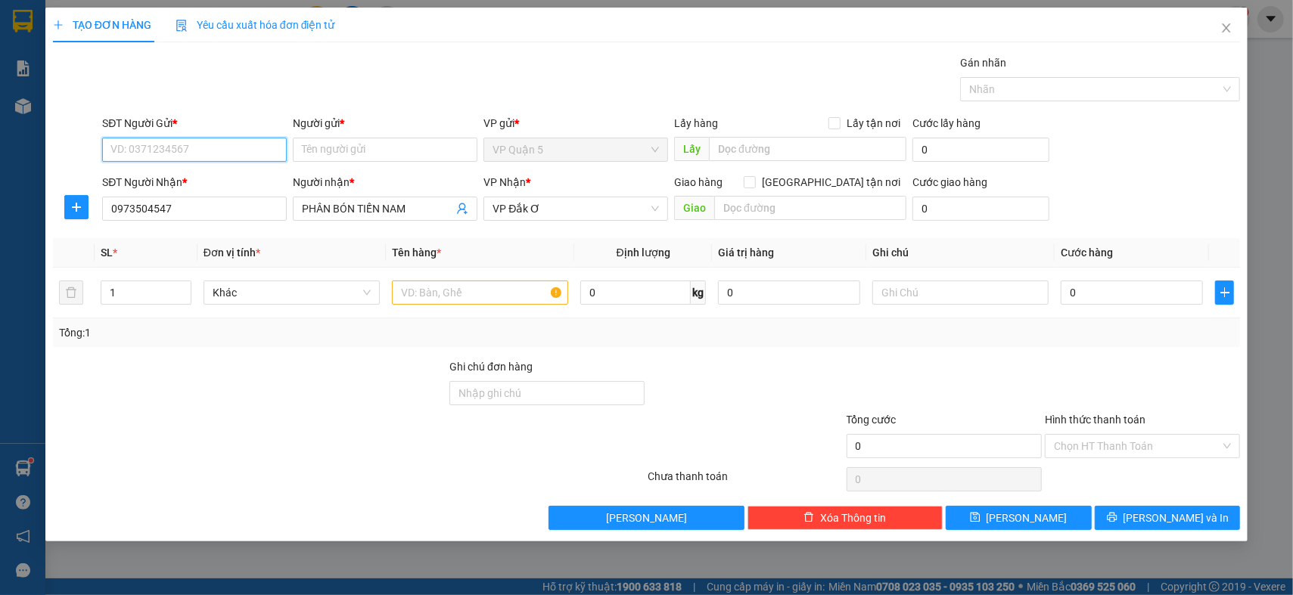
click at [225, 154] on input "SĐT Người Gửi *" at bounding box center [194, 150] width 185 height 24
type input "0933490349"
click at [236, 178] on div "0933490349 - HƯNG" at bounding box center [194, 180] width 166 height 17
type input "HƯNG"
type input "150.000"
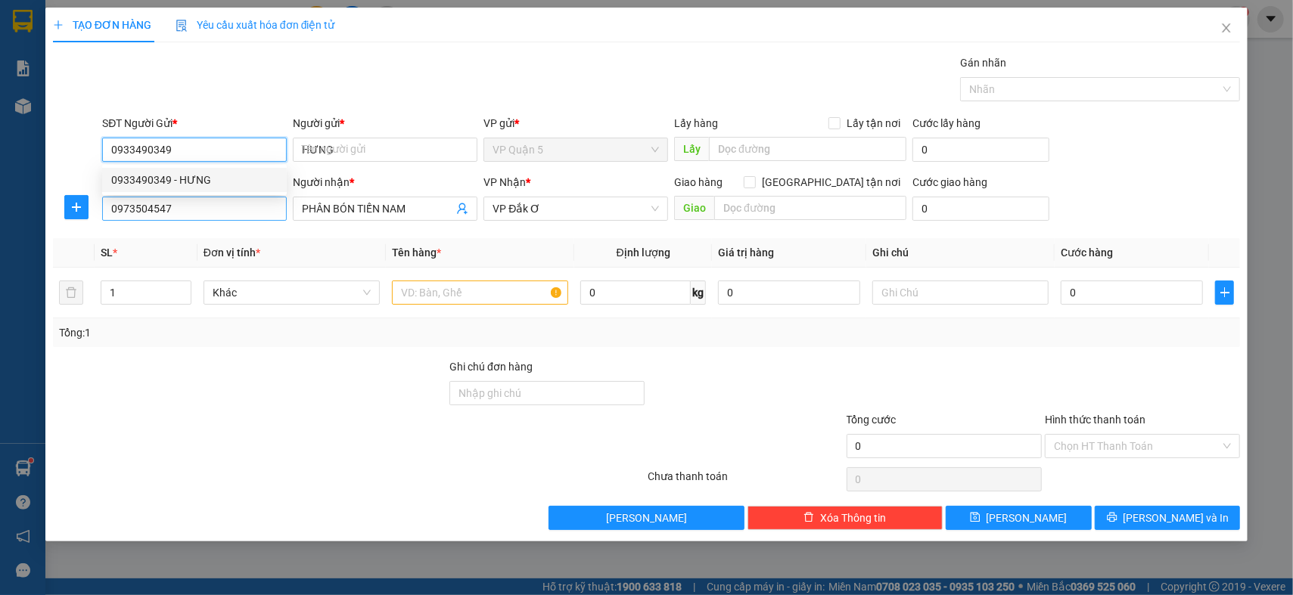
type input "150.000"
type input "0933490349"
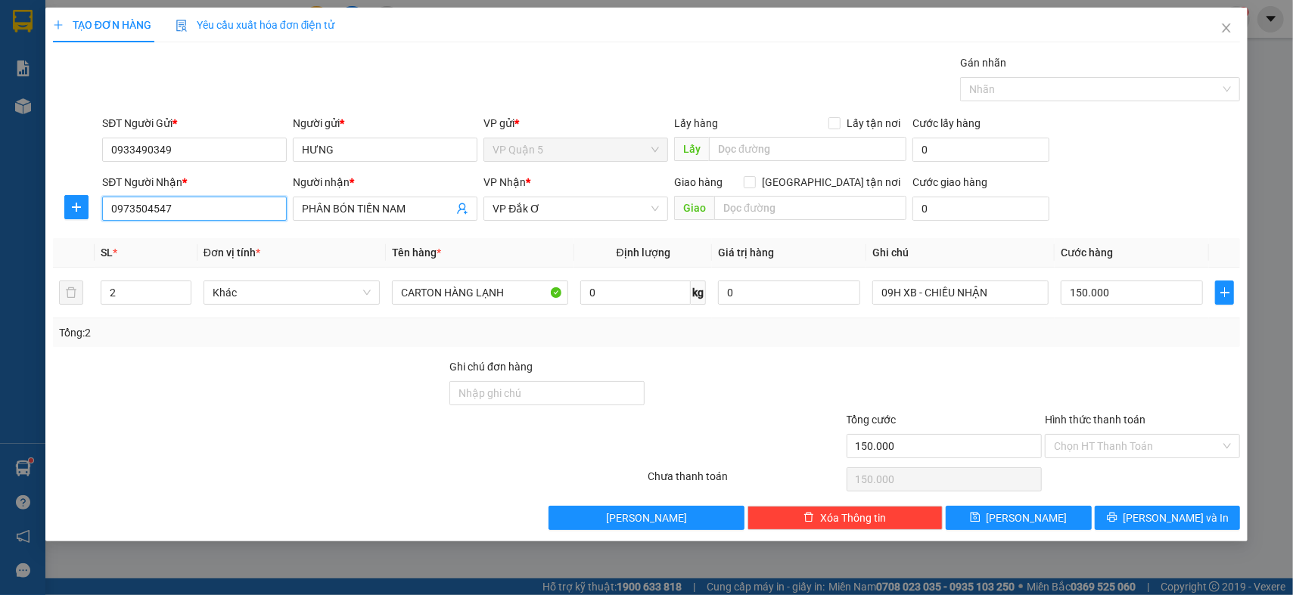
click at [180, 203] on input "0973504547" at bounding box center [194, 209] width 185 height 24
click at [508, 294] on input "CARTON HÀNG LẠNH" at bounding box center [480, 293] width 176 height 24
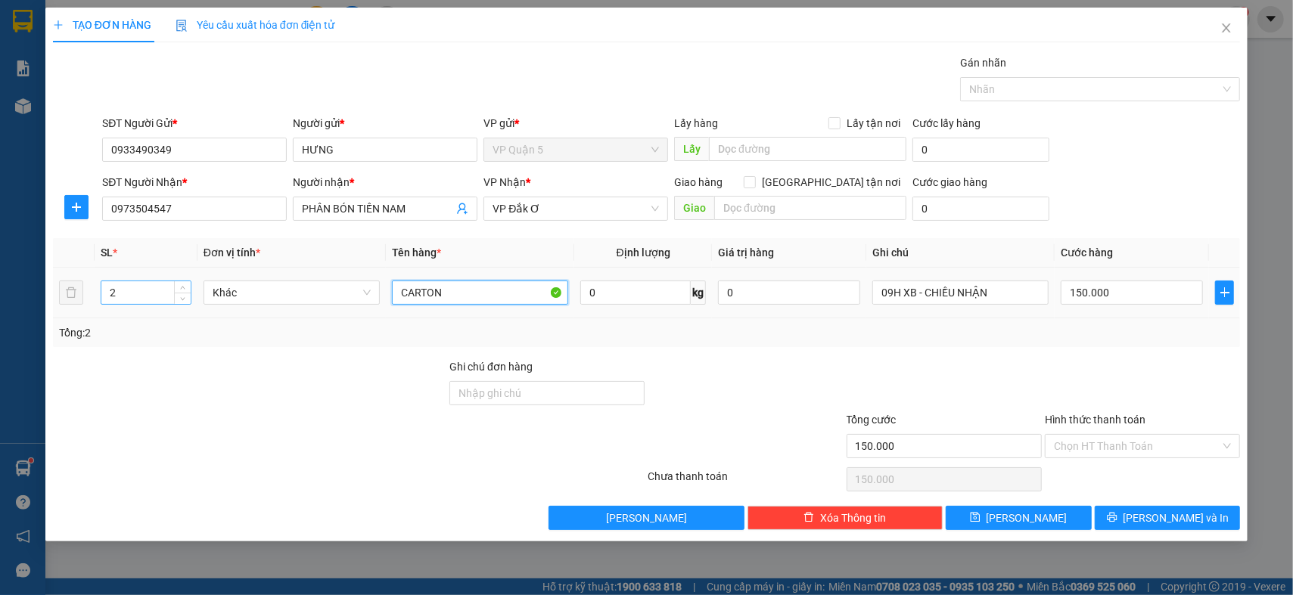
type input "CARTON"
click at [123, 296] on input "2" at bounding box center [145, 292] width 89 height 23
type input "1"
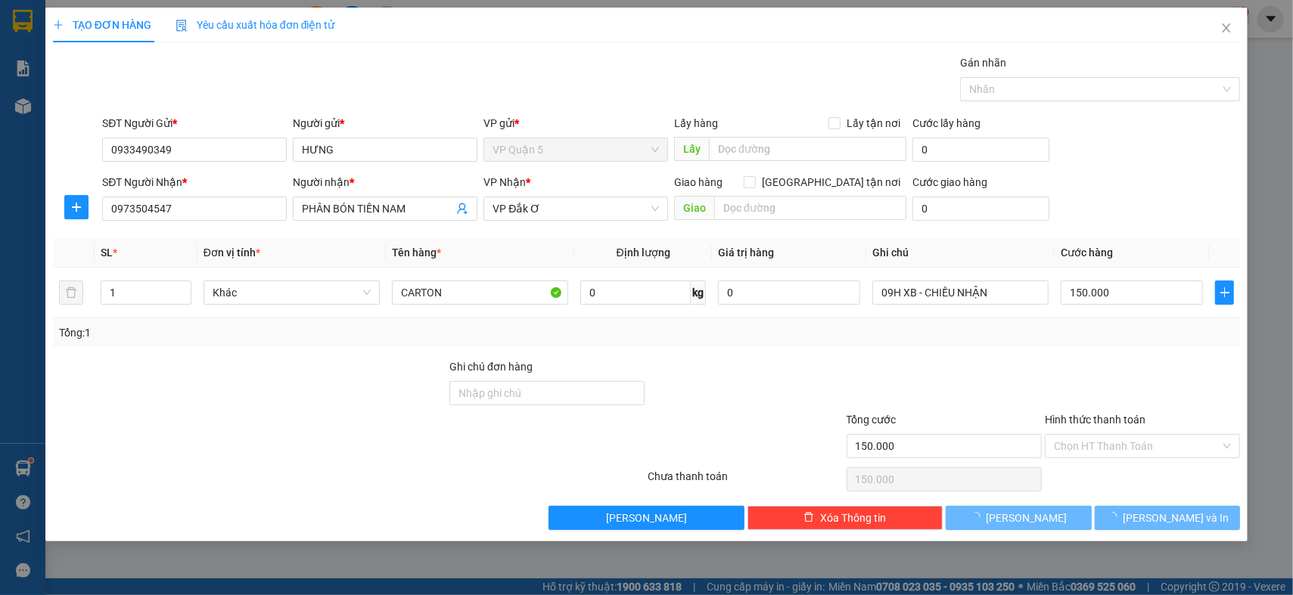
click at [302, 398] on div at bounding box center [249, 385] width 396 height 53
type input "0"
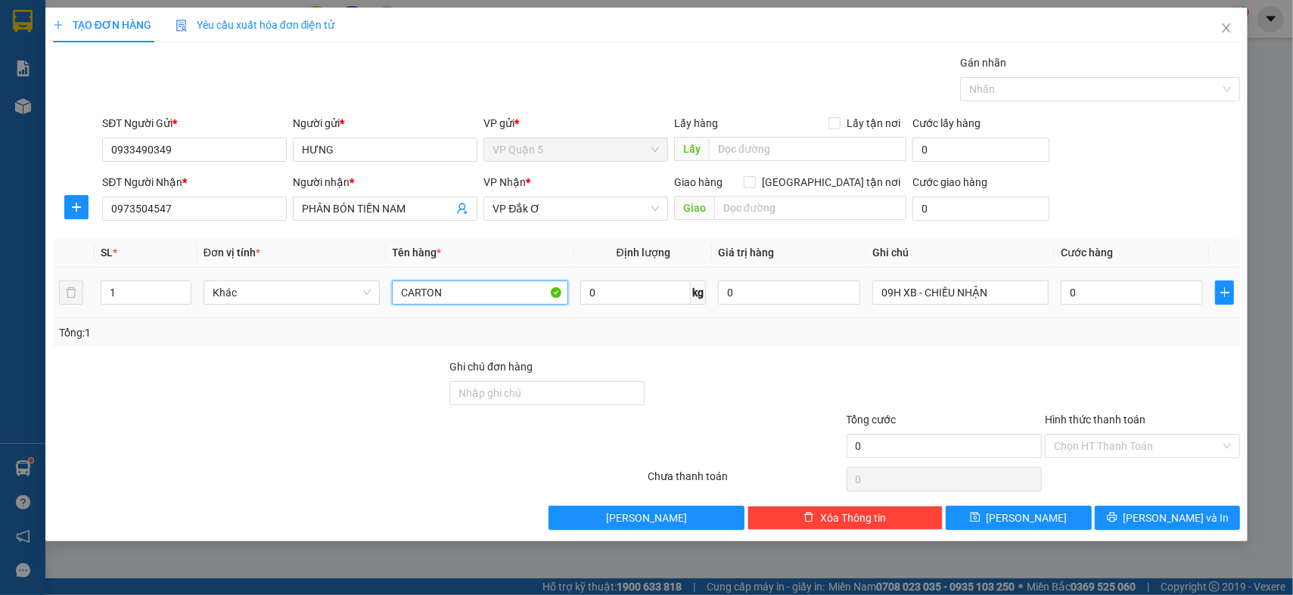
click at [510, 295] on input "CARTON" at bounding box center [480, 293] width 176 height 24
type input "CARTON HÀNG LẠNH"
click at [977, 294] on input "09H XB - CHIỀU NHẬN" at bounding box center [960, 293] width 176 height 24
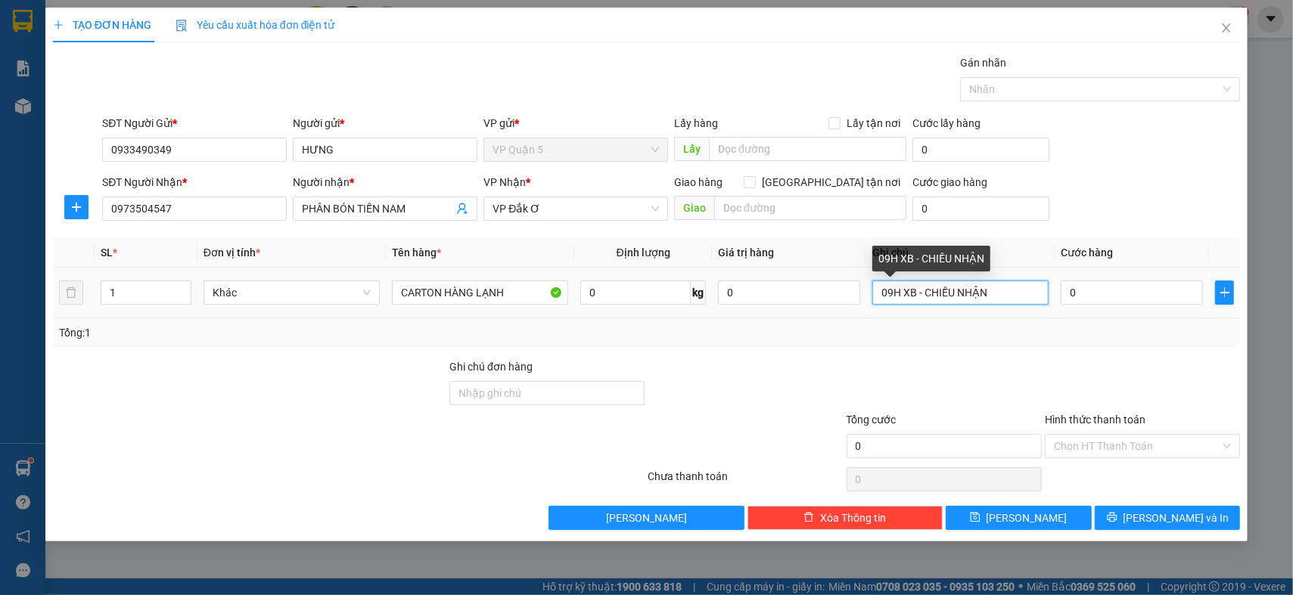
click at [977, 294] on input "09H XB - CHIỀU NHẬN" at bounding box center [960, 293] width 176 height 24
type input "D"
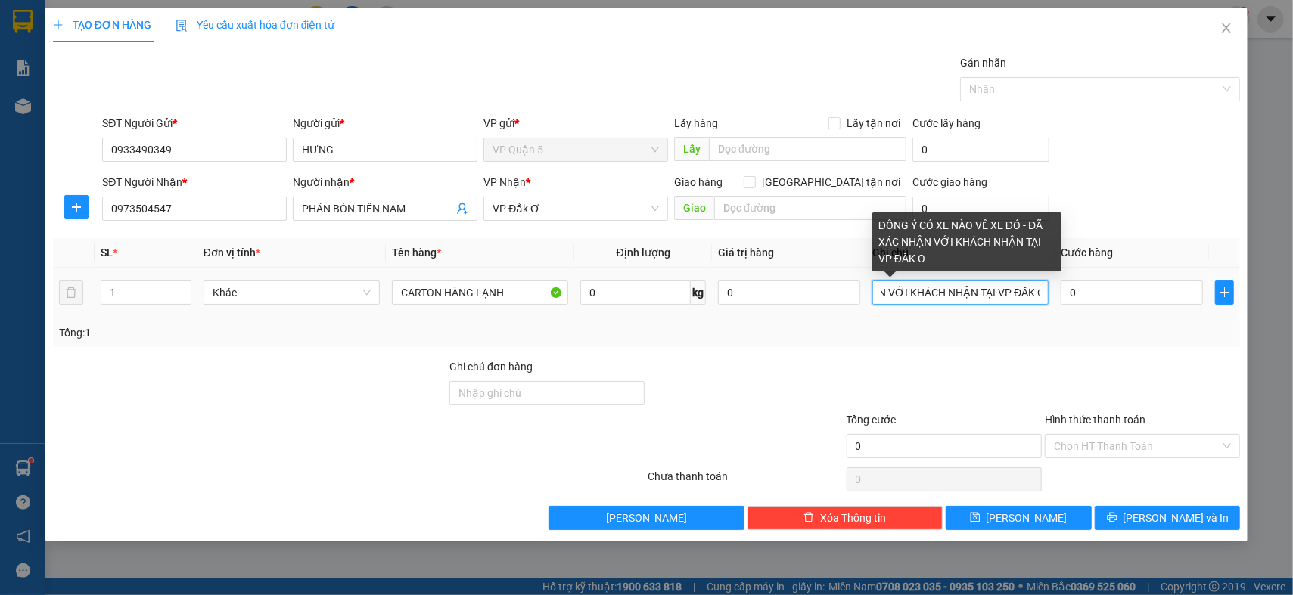
scroll to position [0, 223]
type input "ĐỒNG Ý CÓ XE NÀO VỀ XE ĐÓ - ĐÃ XÁC NHẬN VỚI KHÁCH NHẬN TẠI VP ĐĂK Ơ"
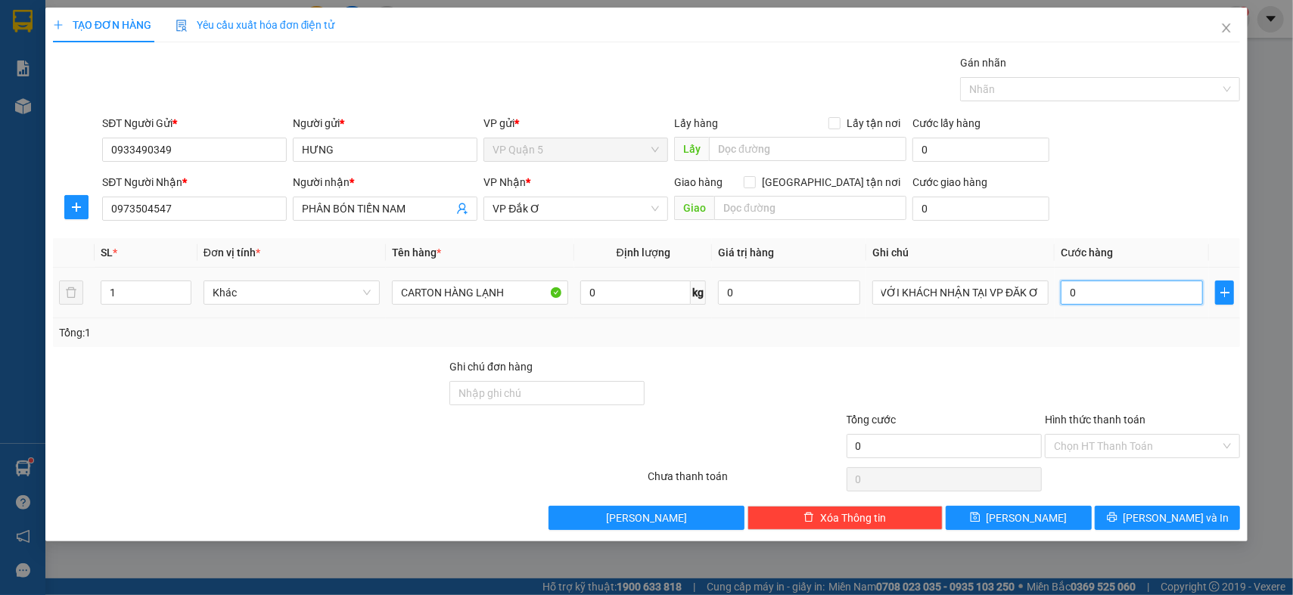
click at [1102, 303] on input "0" at bounding box center [1132, 293] width 142 height 24
type input "4"
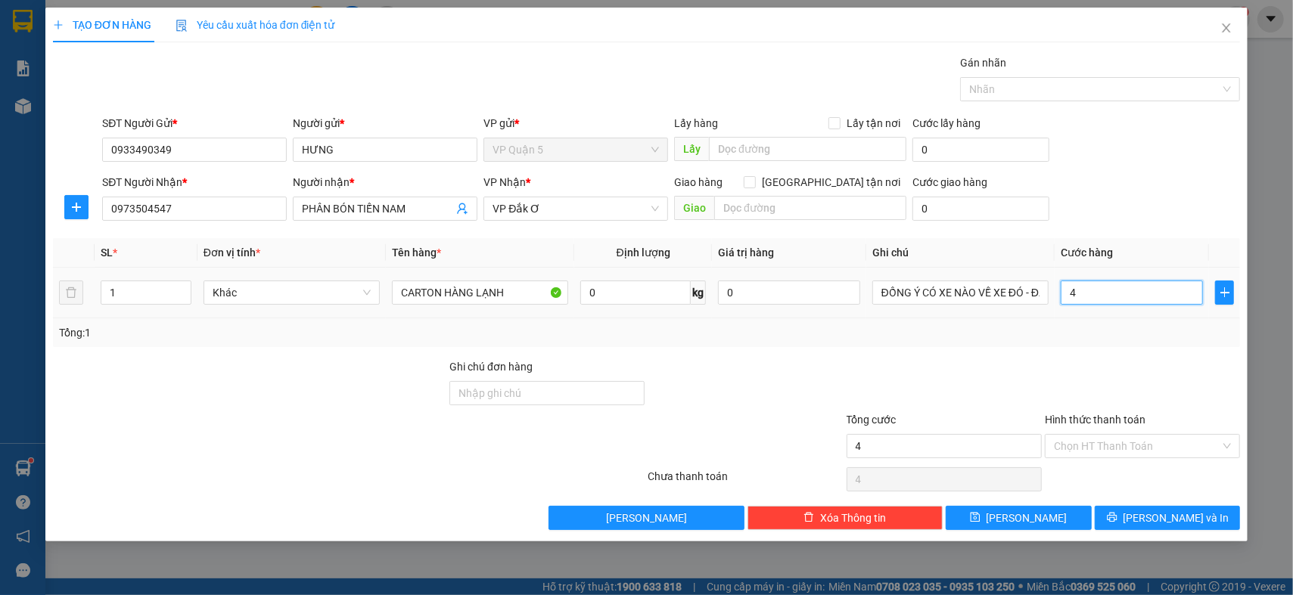
type input "40"
type input "40.000"
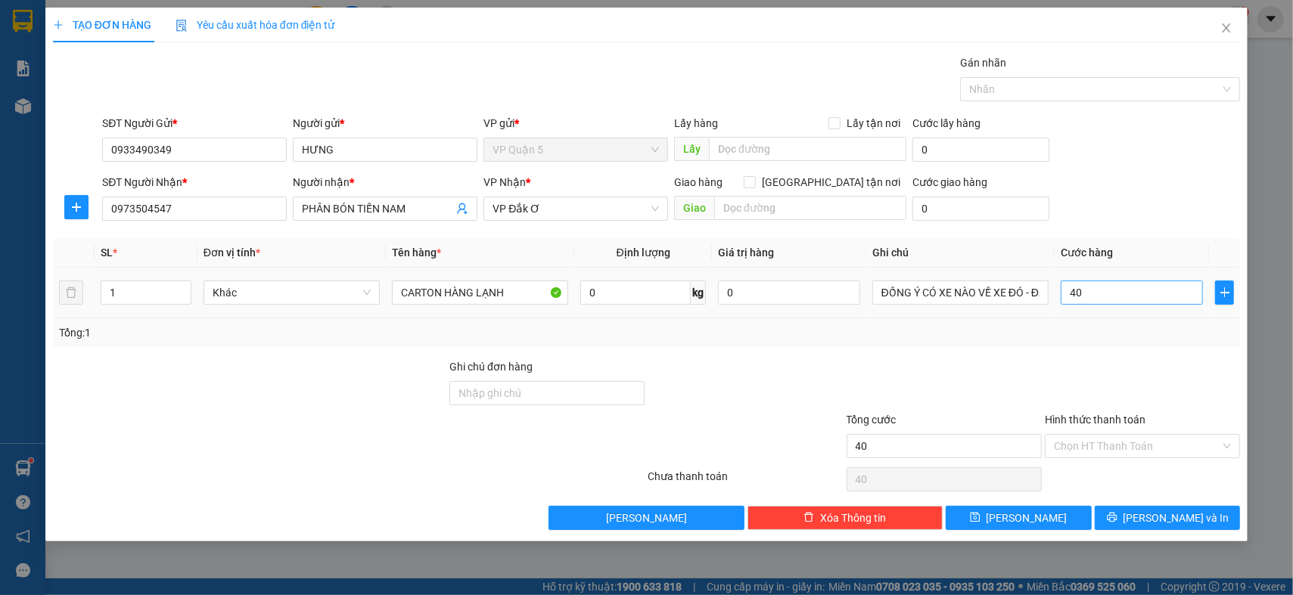
type input "40.000"
drag, startPoint x: 1165, startPoint y: 208, endPoint x: 1181, endPoint y: 289, distance: 82.5
click at [1169, 207] on div "SĐT Người Nhận * 0973504547 Người nhận * PHÂN BÓN TIẾN NAM VP Nhận * VP Đắk Ơ …" at bounding box center [671, 200] width 1144 height 53
click at [1179, 355] on div "Transit Pickup Surcharge Ids Transit Deliver Surcharge Ids Transit Deliver Surc…" at bounding box center [646, 292] width 1187 height 476
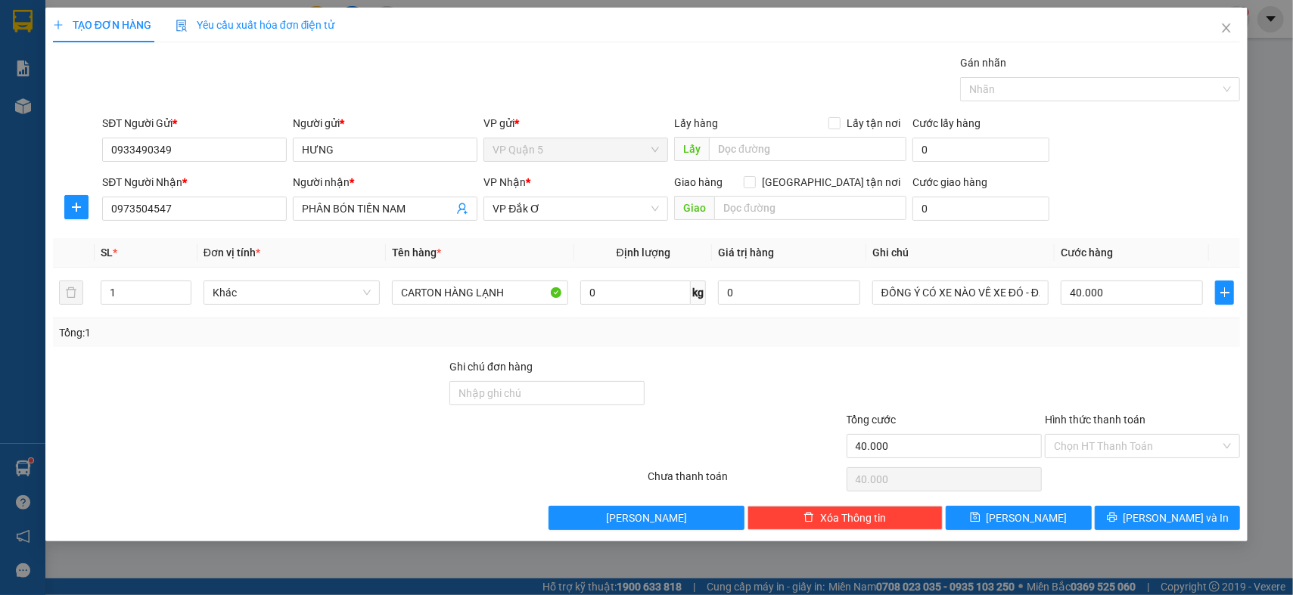
click at [1179, 355] on div "Transit Pickup Surcharge Ids Transit Deliver Surcharge Ids Transit Deliver Surc…" at bounding box center [646, 292] width 1187 height 476
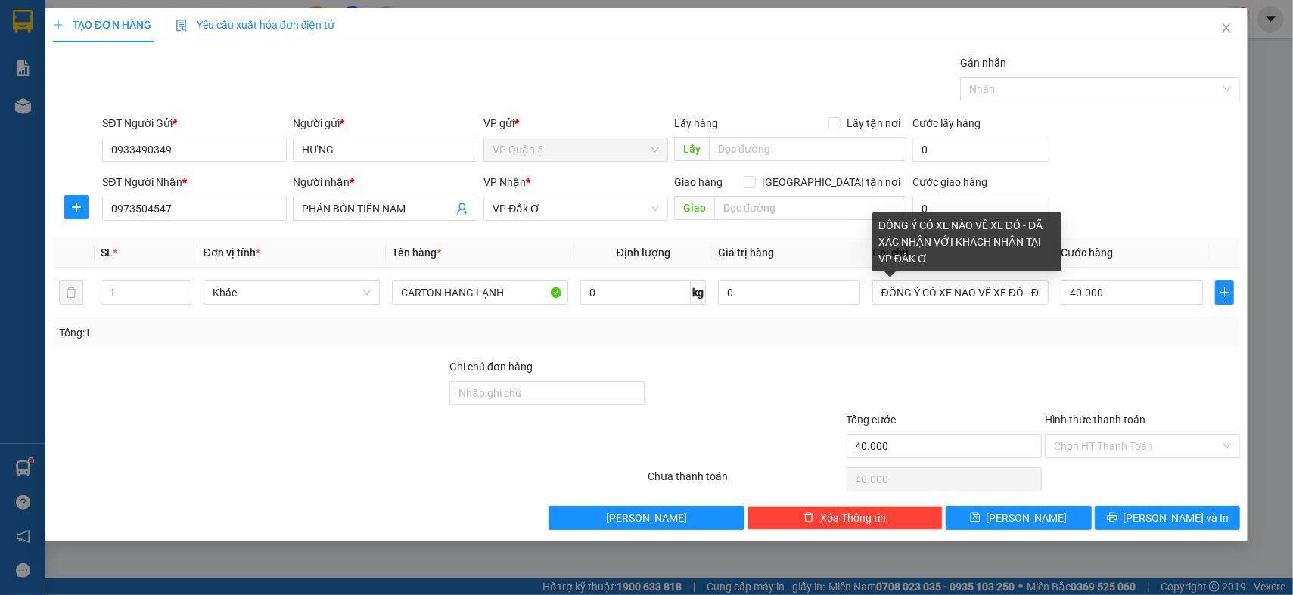
click at [1140, 381] on div at bounding box center [1142, 385] width 198 height 53
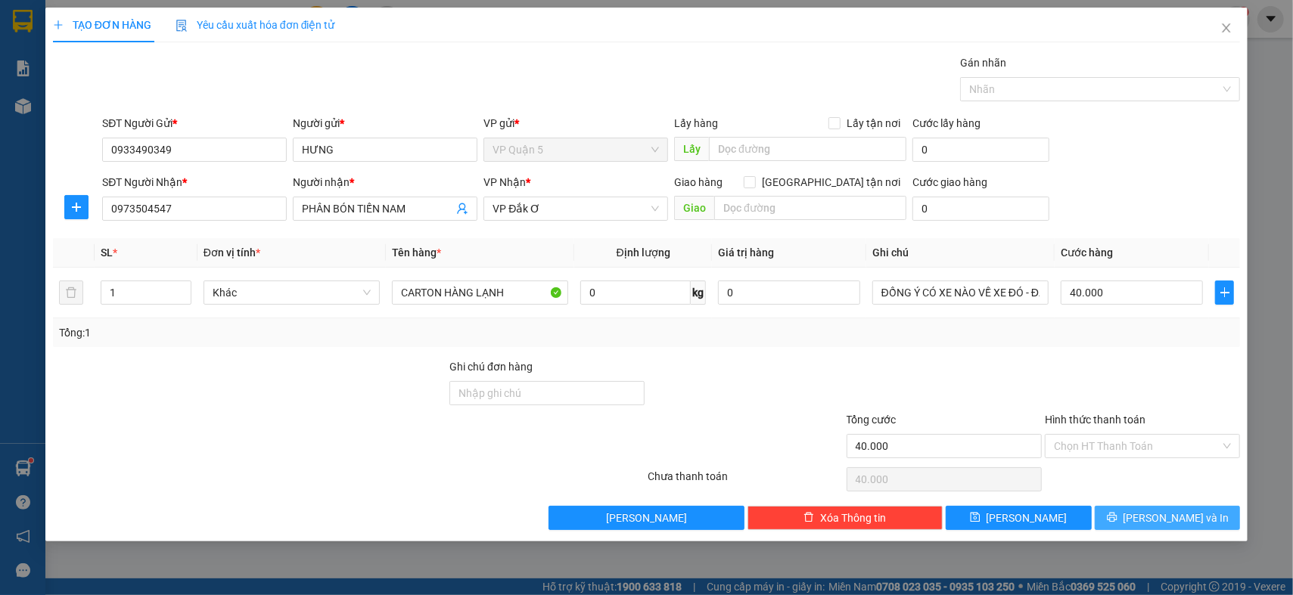
click at [1180, 517] on span "[PERSON_NAME] và In" at bounding box center [1177, 518] width 106 height 17
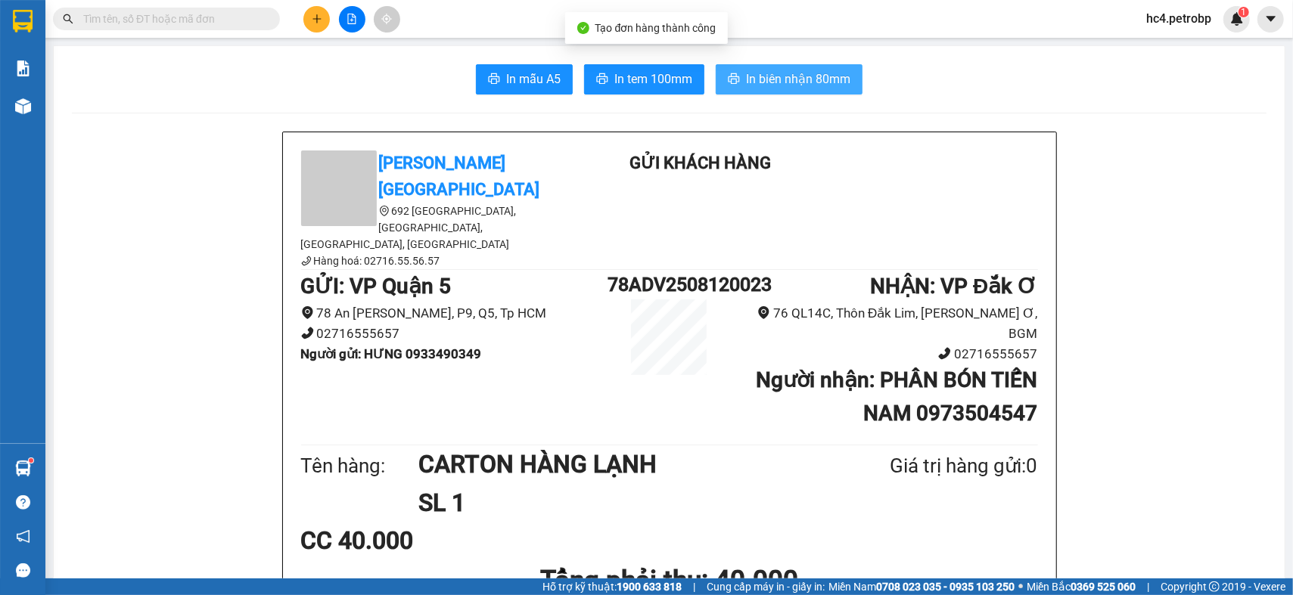
click at [781, 85] on span "In biên nhận 80mm" at bounding box center [798, 79] width 104 height 19
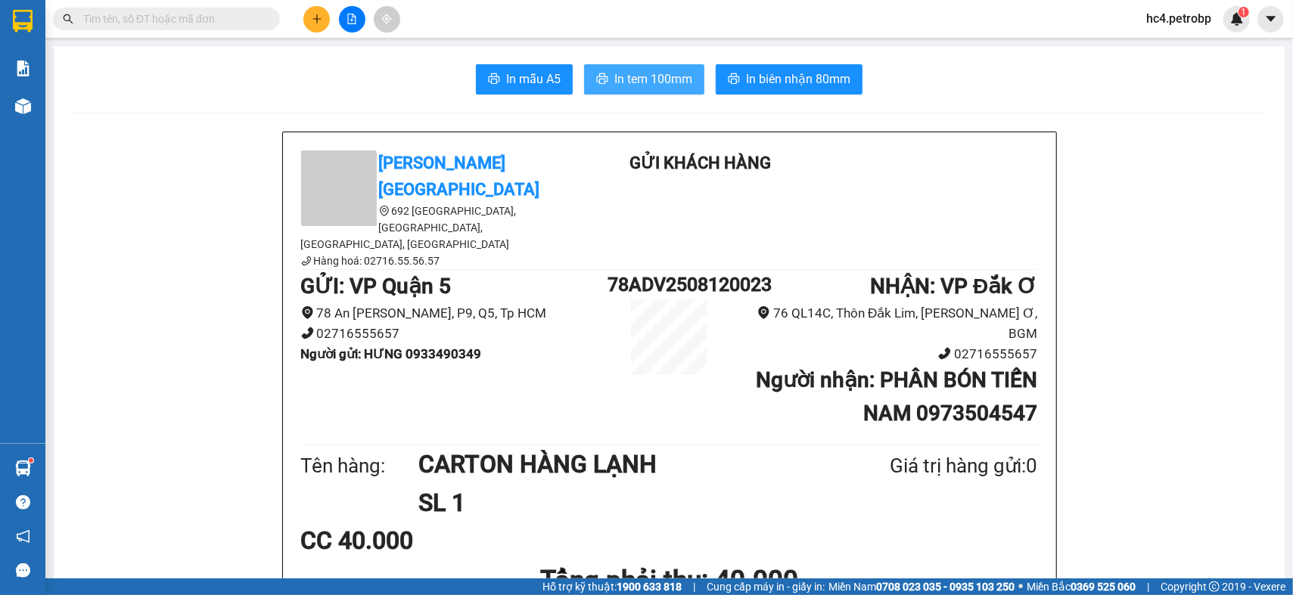
click at [620, 81] on span "In tem 100mm" at bounding box center [653, 79] width 78 height 19
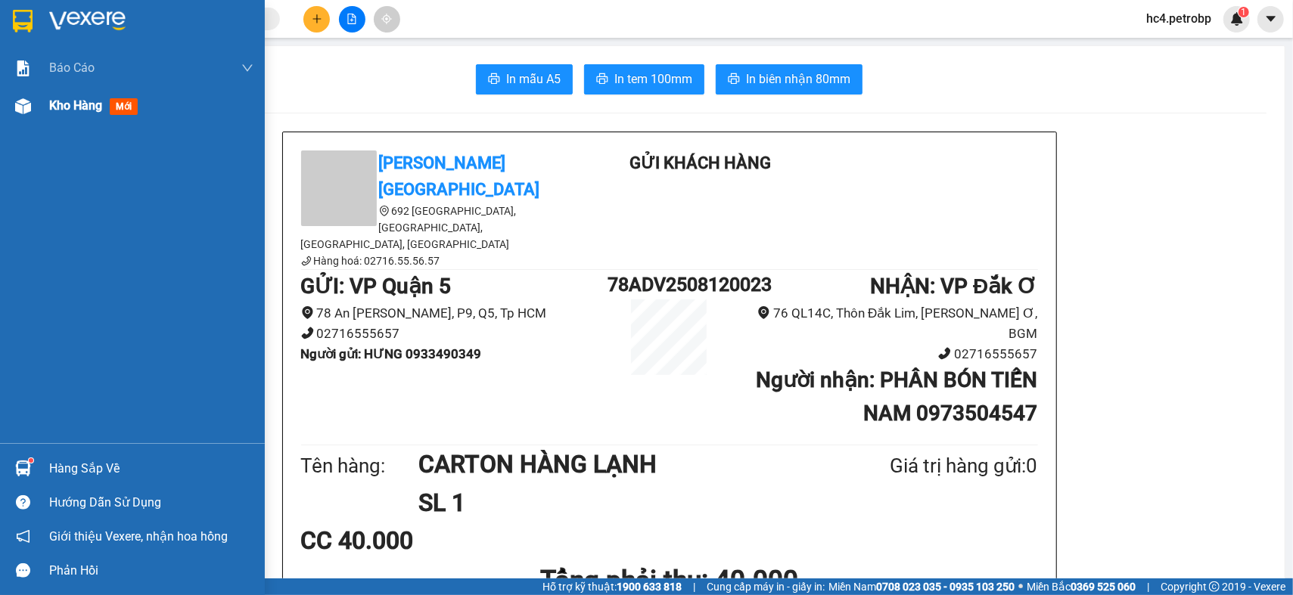
click at [82, 113] on span "Kho hàng" at bounding box center [75, 105] width 53 height 14
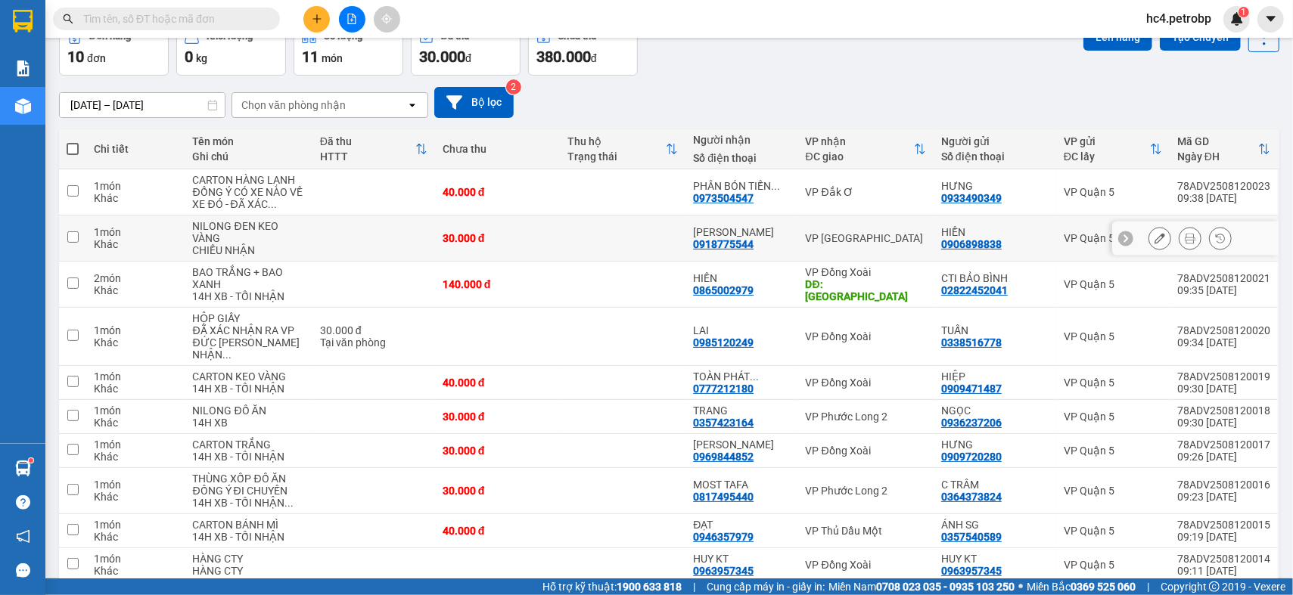
scroll to position [136, 0]
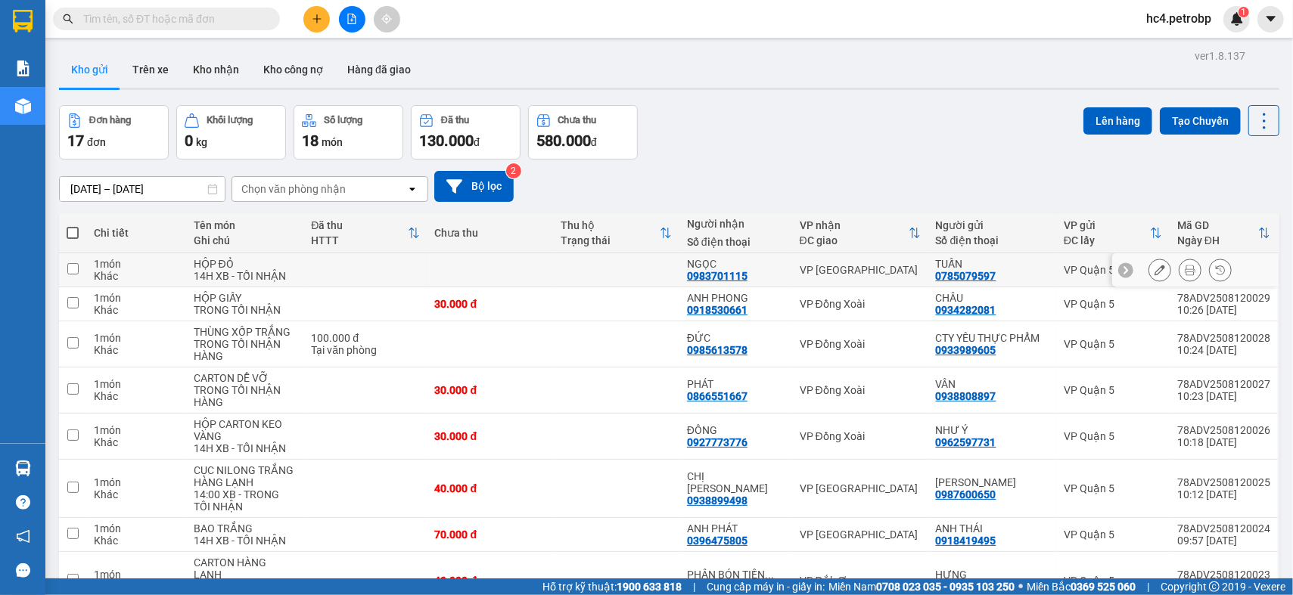
click at [609, 269] on td at bounding box center [616, 270] width 126 height 34
checkbox input "true"
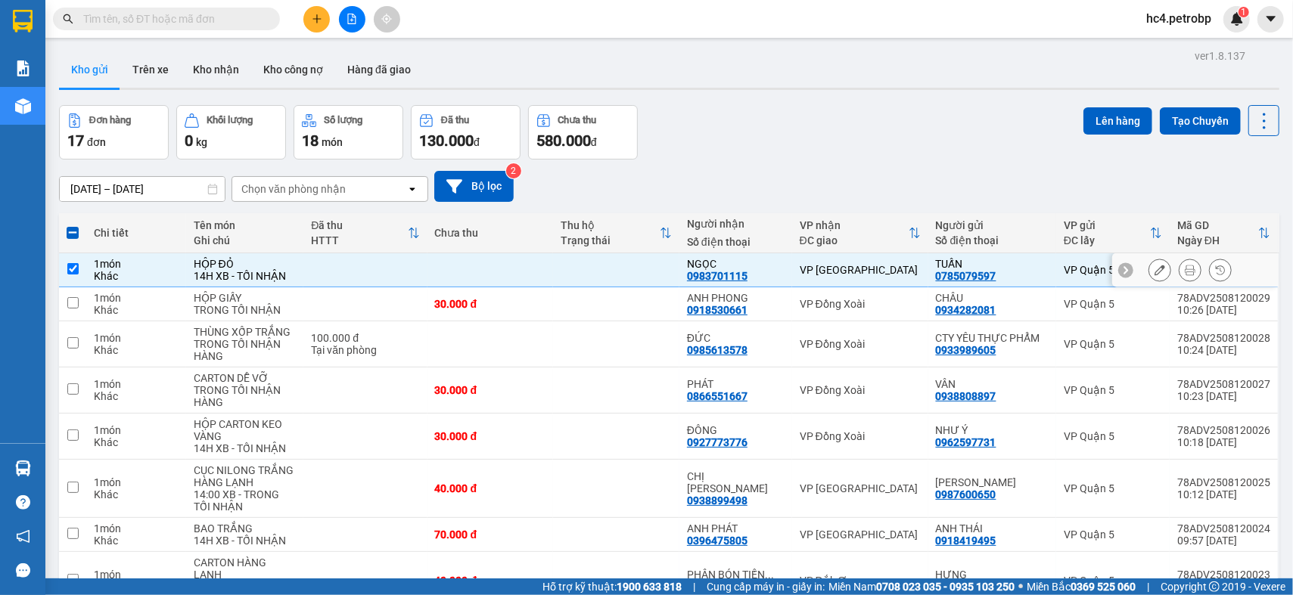
click at [732, 277] on div "0983701115" at bounding box center [717, 276] width 61 height 12
copy div "0983701115"
click at [318, 23] on icon "plus" at bounding box center [317, 19] width 11 height 11
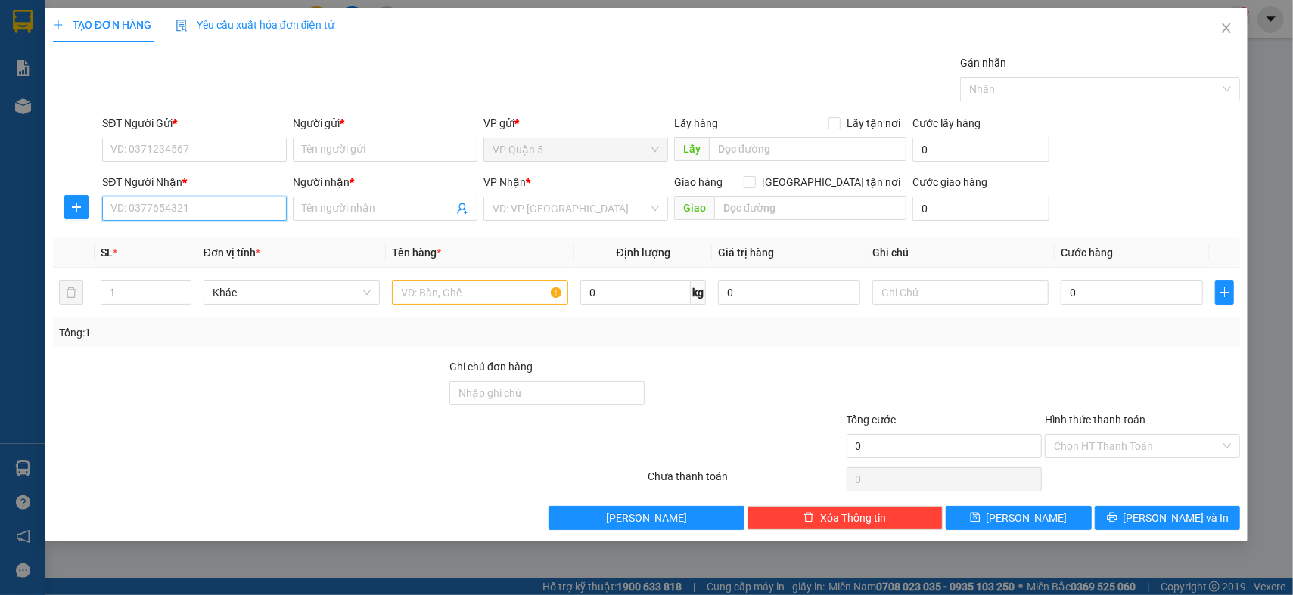
click at [219, 209] on input "SĐT Người Nhận *" at bounding box center [194, 209] width 185 height 24
paste input "0983701115"
type input "0983701115"
click at [217, 242] on div "0983701115 - NGỌC" at bounding box center [194, 239] width 166 height 17
type input "NGỌC"
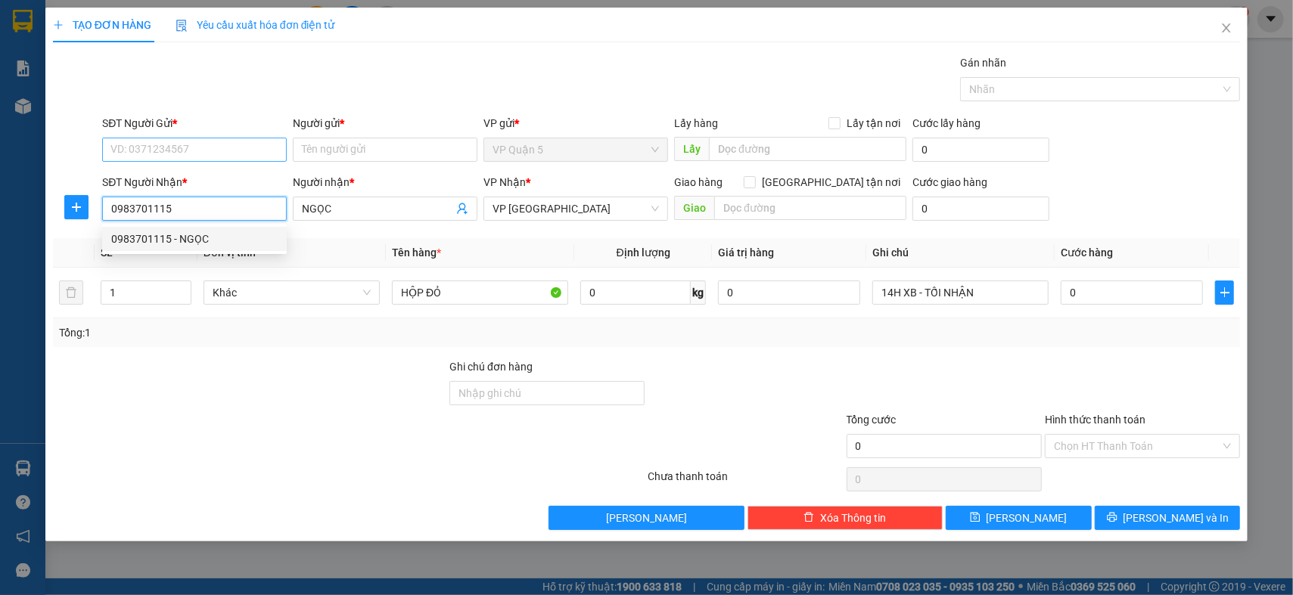
type input "0983701115"
click at [238, 150] on input "SĐT Người Gửi *" at bounding box center [194, 150] width 185 height 24
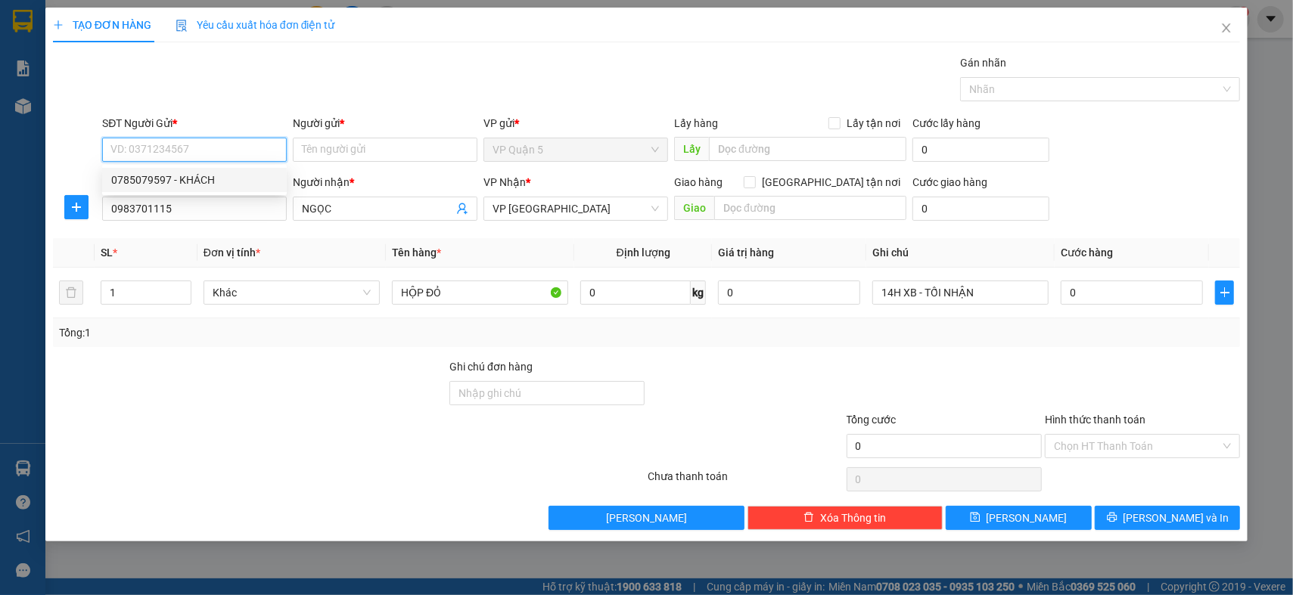
click at [230, 175] on div "0785079597 - KHÁCH" at bounding box center [194, 180] width 166 height 17
type input "0785079597"
click at [242, 150] on input "0785079597" at bounding box center [194, 150] width 185 height 24
click at [325, 147] on input "KHÁCH" at bounding box center [385, 150] width 185 height 24
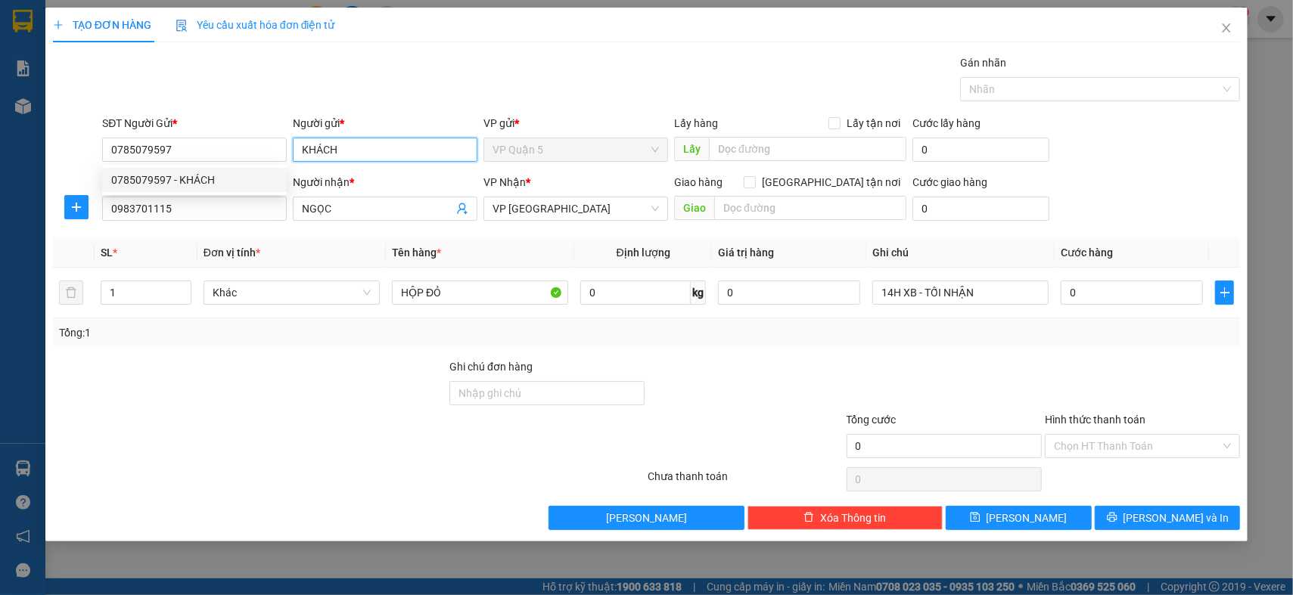
click at [325, 147] on input "KHÁCH" at bounding box center [385, 150] width 185 height 24
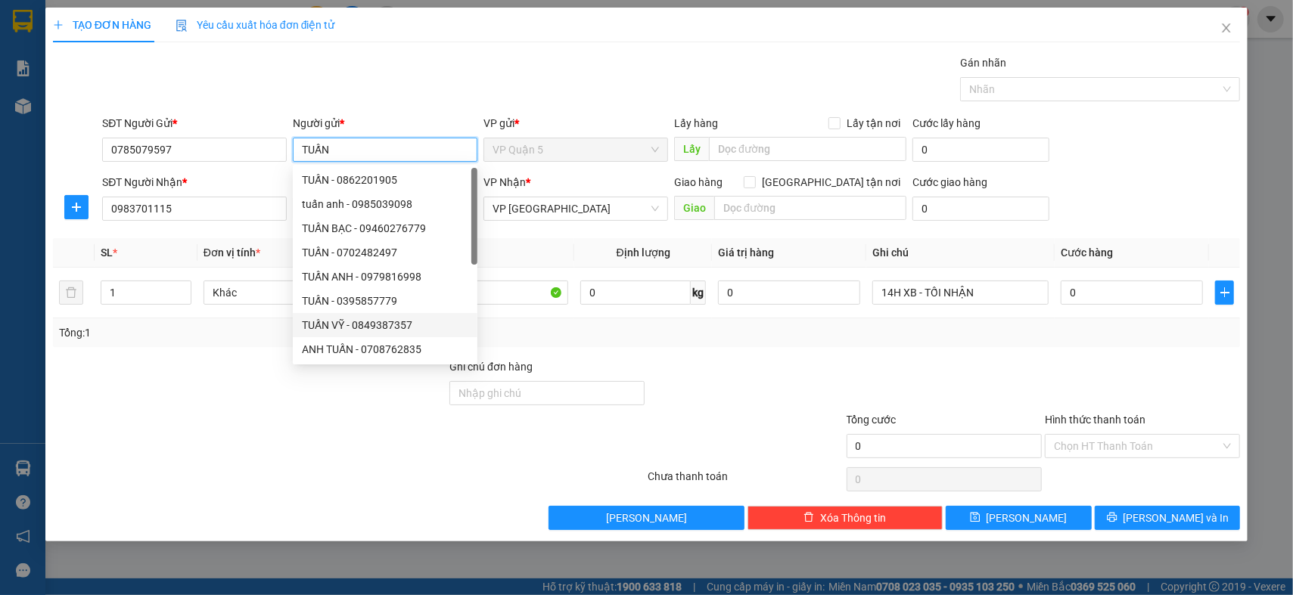
type input "TUẤN"
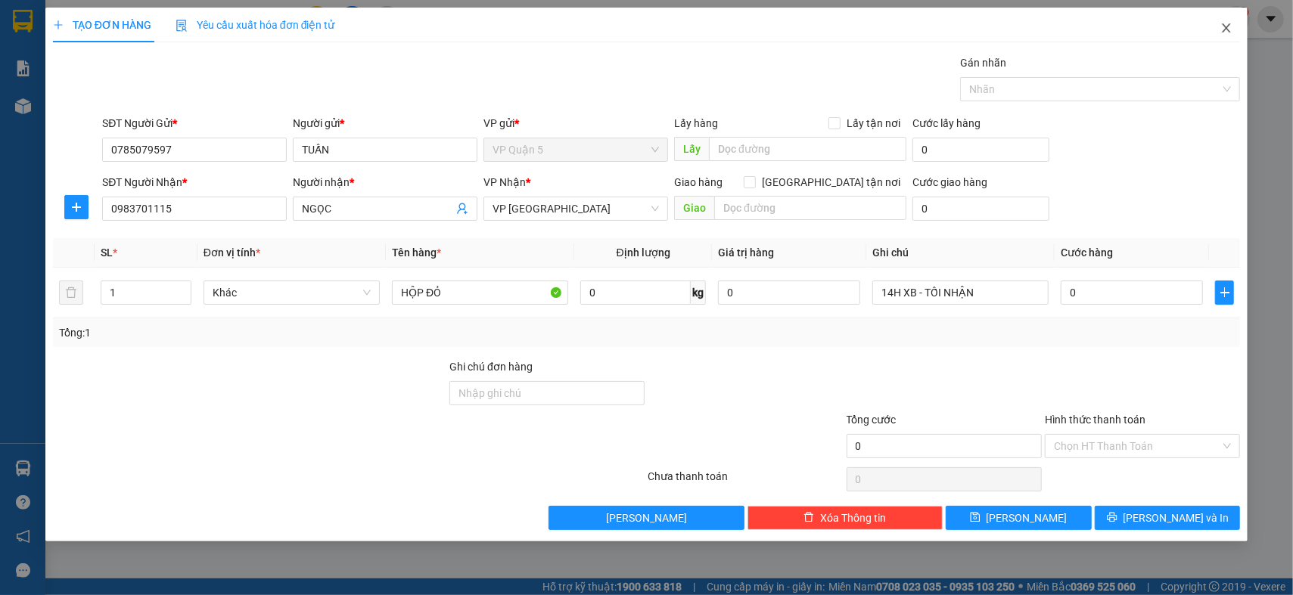
click at [1230, 35] on span "Close" at bounding box center [1226, 29] width 42 height 42
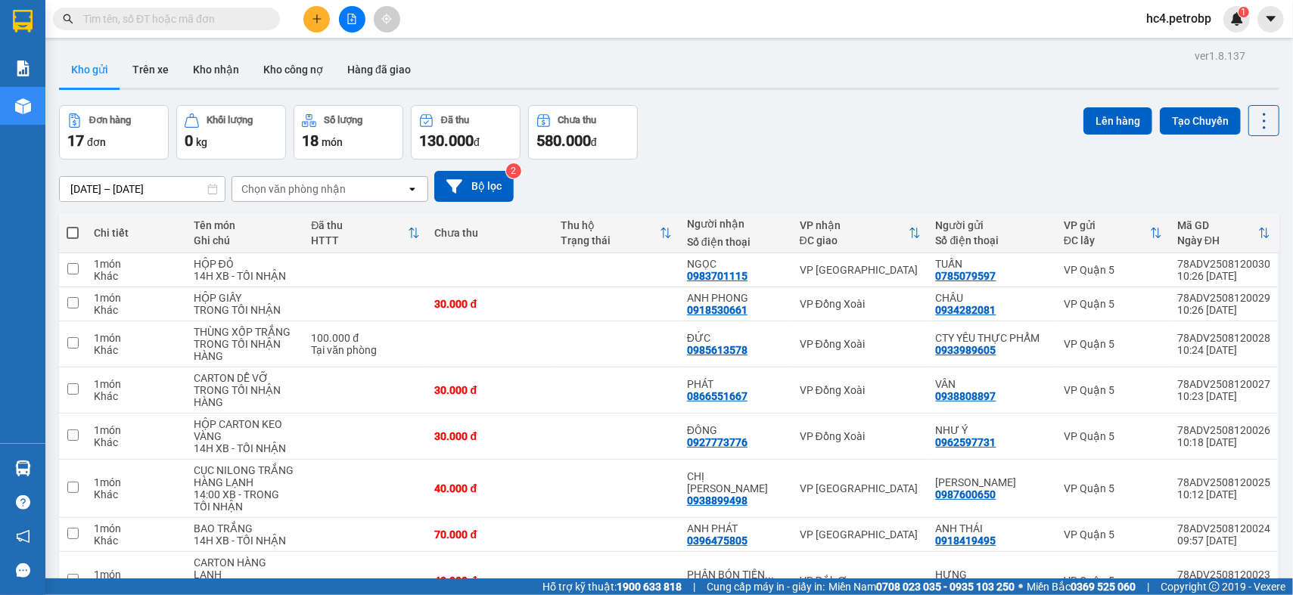
click at [307, 16] on button at bounding box center [316, 19] width 26 height 26
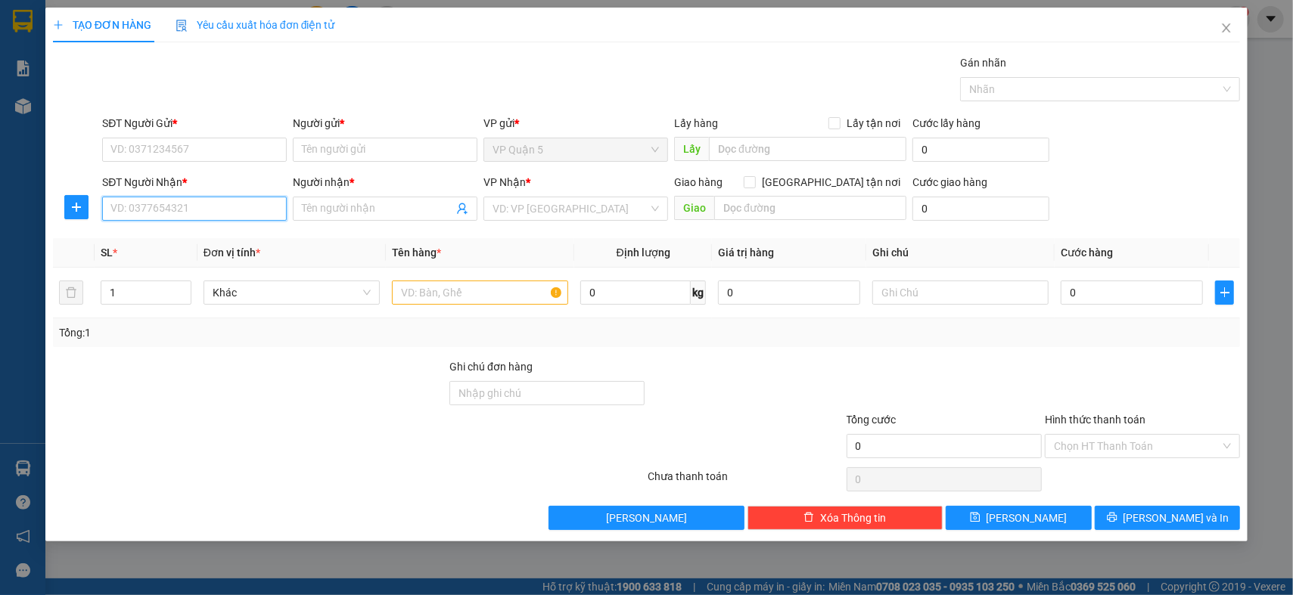
click at [205, 213] on input "SĐT Người Nhận *" at bounding box center [194, 209] width 185 height 24
click at [212, 232] on div "0963887959 - THẾ" at bounding box center [194, 239] width 166 height 17
type input "0963887959"
type input "THẾ"
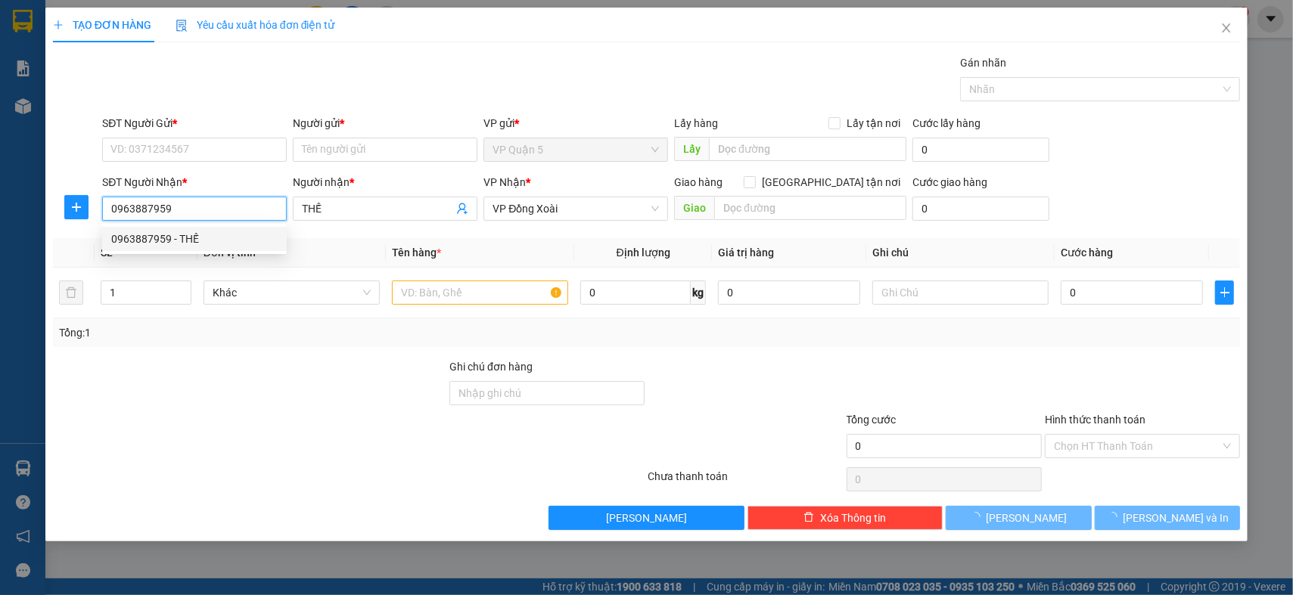
type input "50.000"
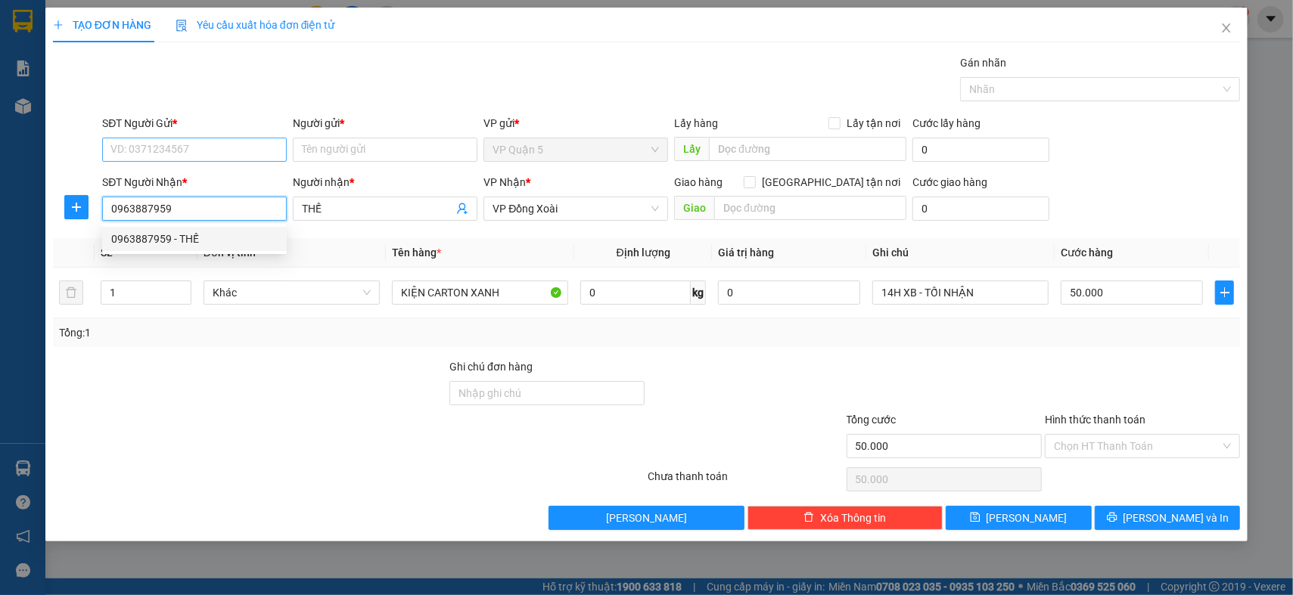
type input "0963887959"
click at [241, 151] on input "SĐT Người Gửi *" at bounding box center [194, 150] width 185 height 24
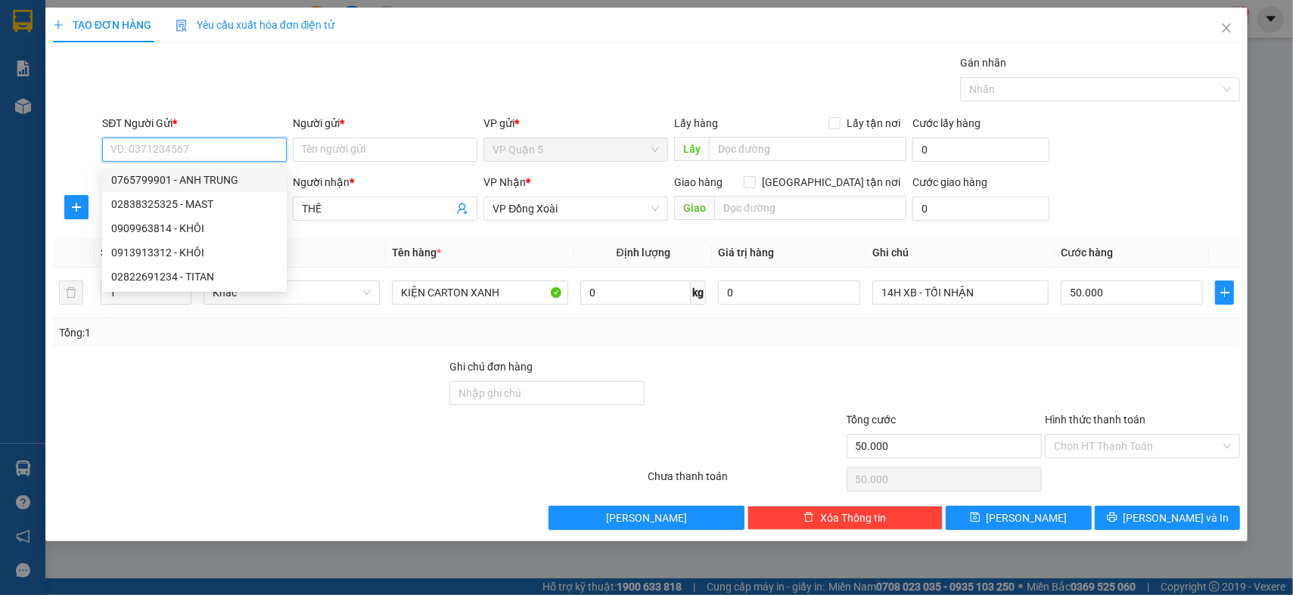
click at [233, 185] on div "0765799901 - ANH TRUNG" at bounding box center [194, 180] width 166 height 17
type input "0765799901"
type input "ANH TRUNG"
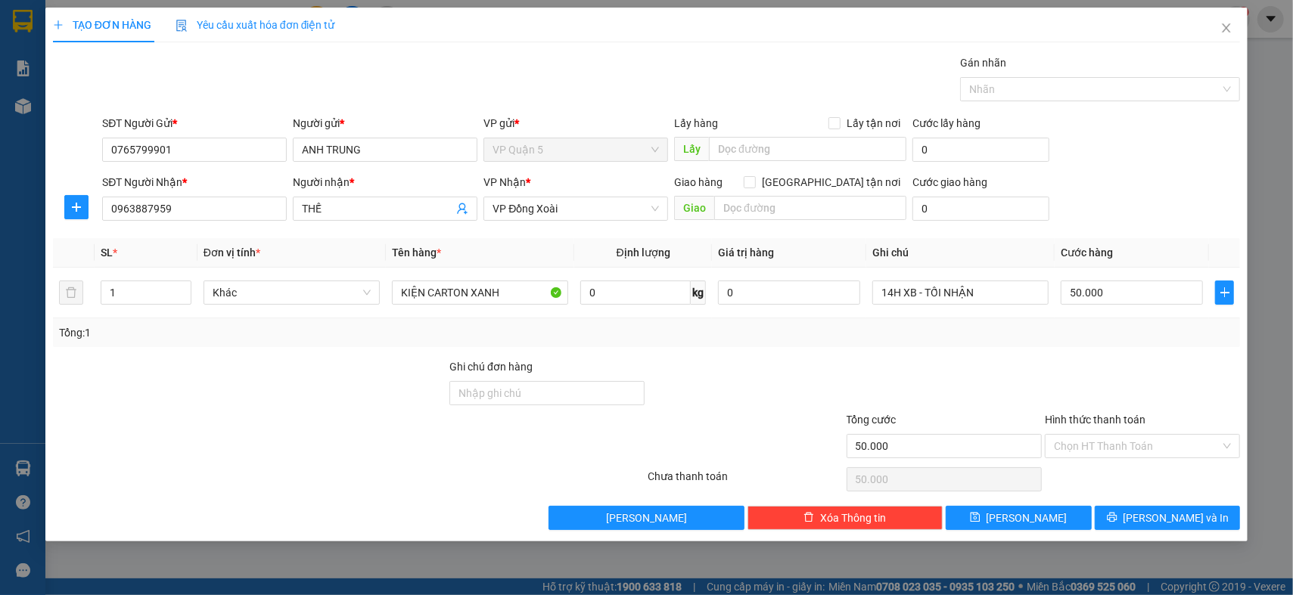
click at [308, 407] on div at bounding box center [249, 385] width 396 height 53
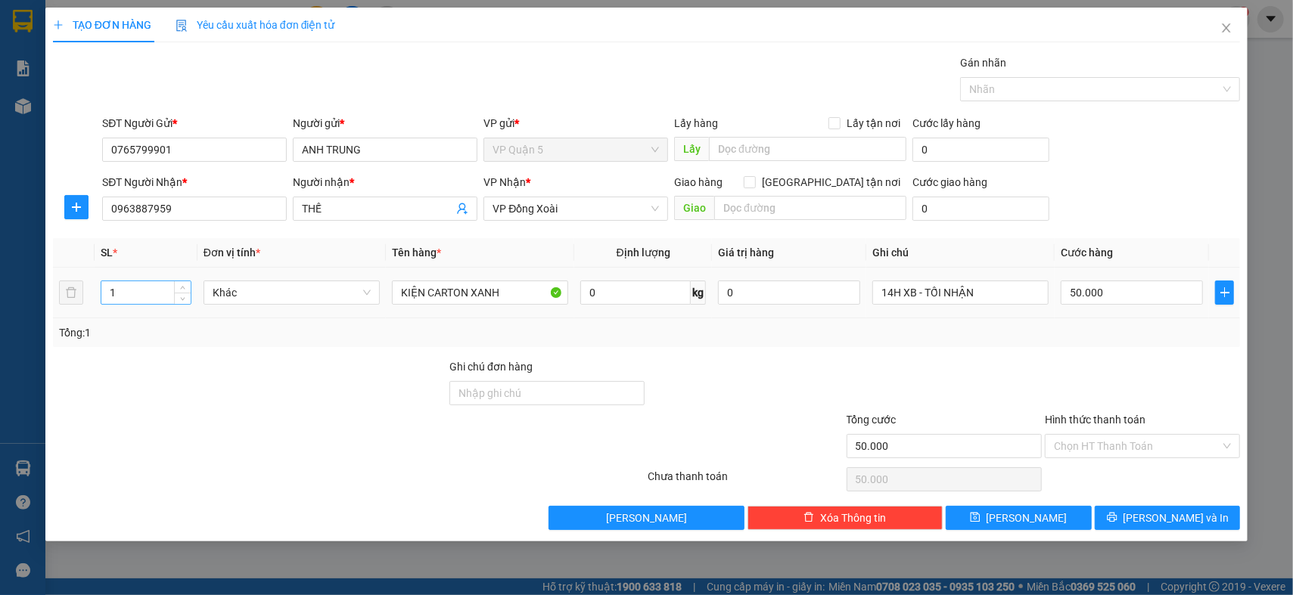
click at [131, 287] on input "1" at bounding box center [145, 292] width 89 height 23
type input "2"
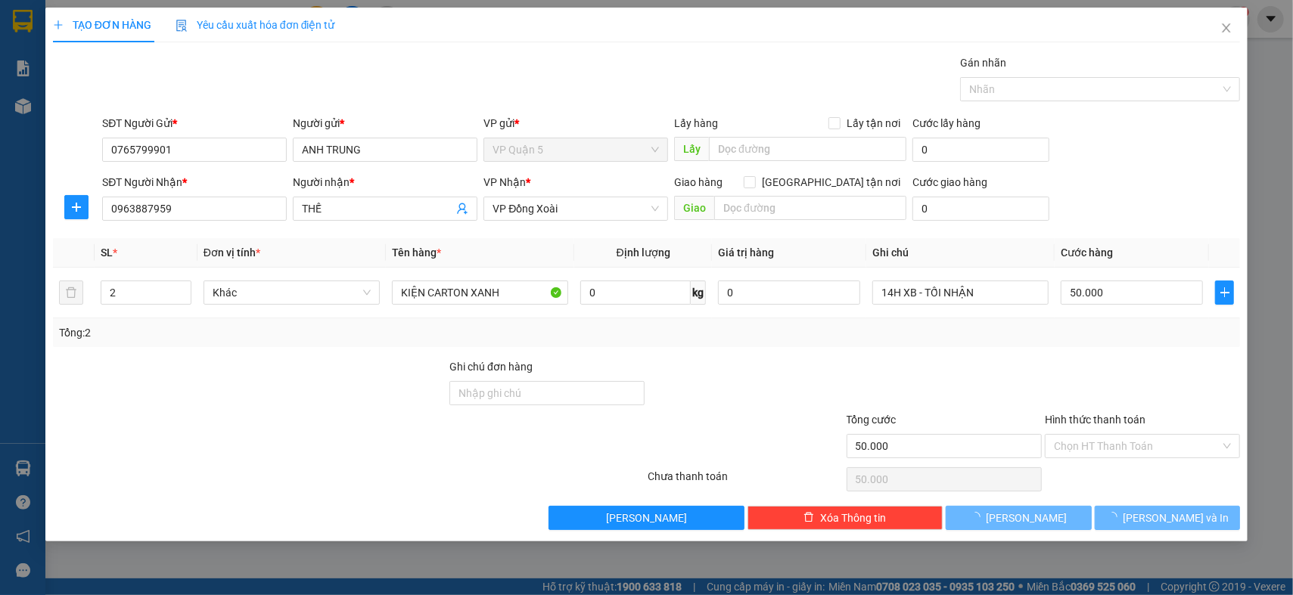
click at [214, 319] on div "Tổng: 2" at bounding box center [646, 333] width 1187 height 29
type input "0"
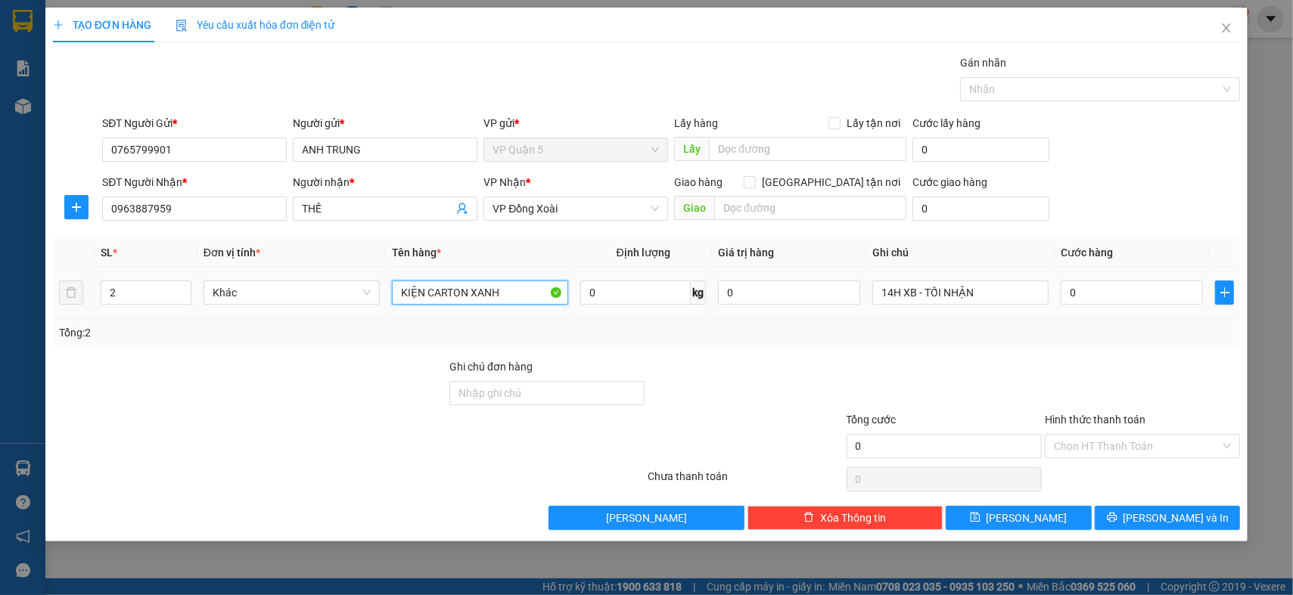
click at [439, 298] on input "KIỆN CARTON XANH" at bounding box center [480, 293] width 176 height 24
type input "KIỆN NILONG PHỤ TÙNG"
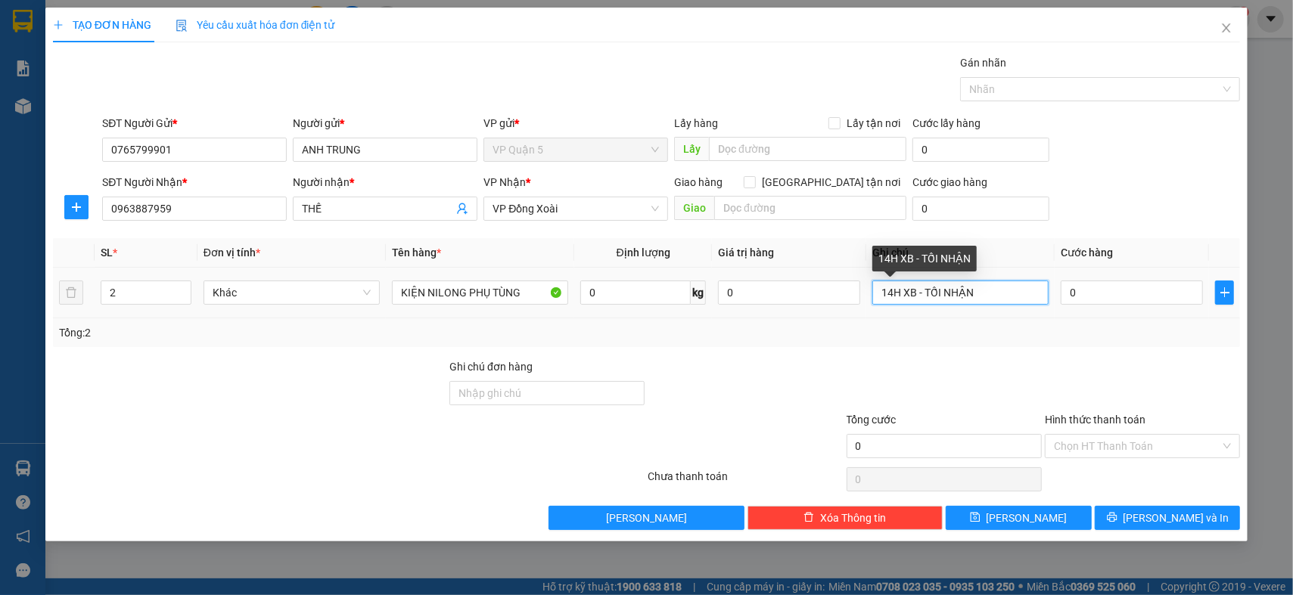
click at [979, 289] on input "14H XB - TỐI NHẬN" at bounding box center [960, 293] width 176 height 24
click at [1065, 334] on div "Tổng: 2" at bounding box center [646, 333] width 1175 height 17
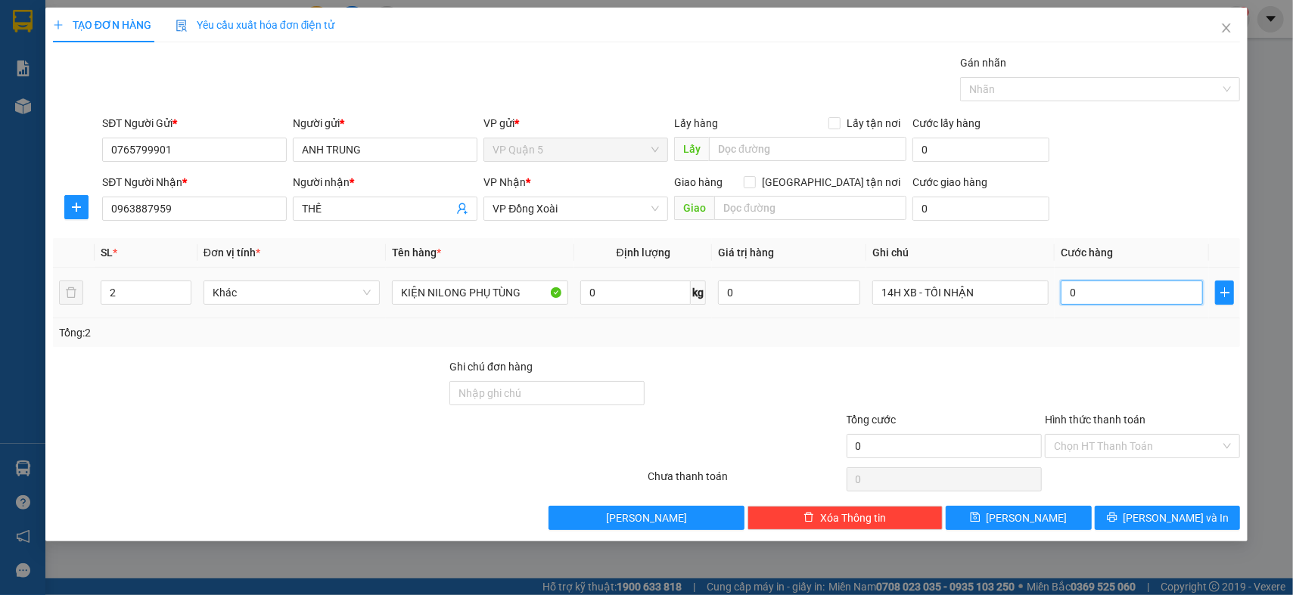
click at [1105, 300] on input "0" at bounding box center [1132, 293] width 142 height 24
type input "0"
type input "1"
type input "01"
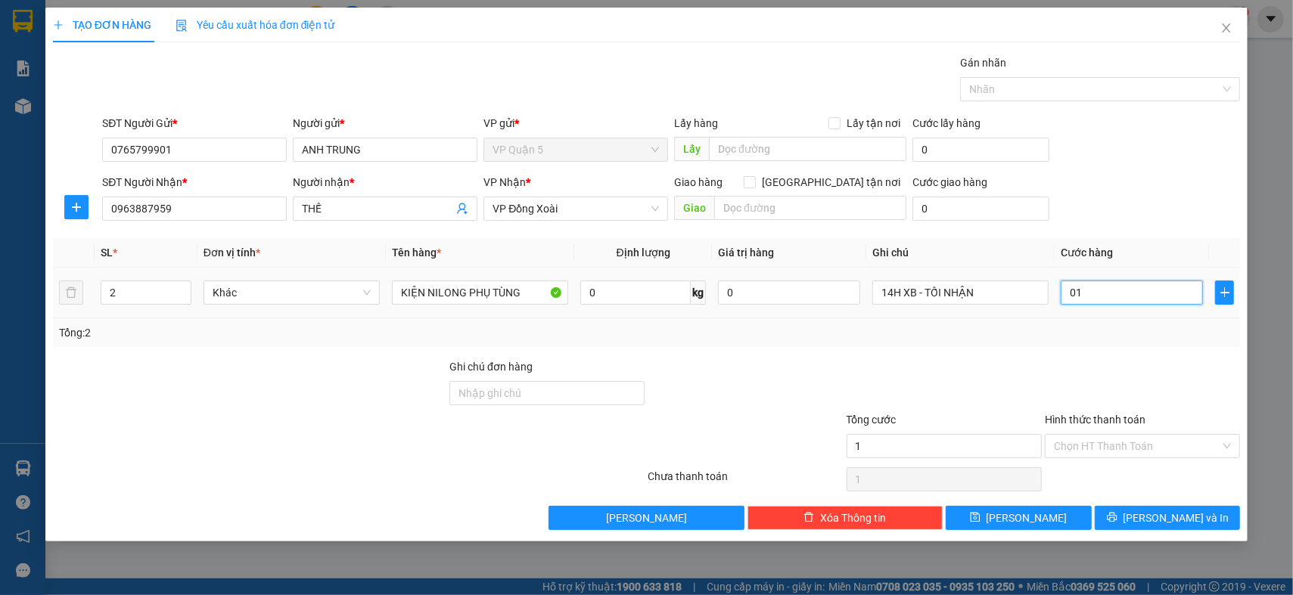
type input "10"
type input "010"
type input "100"
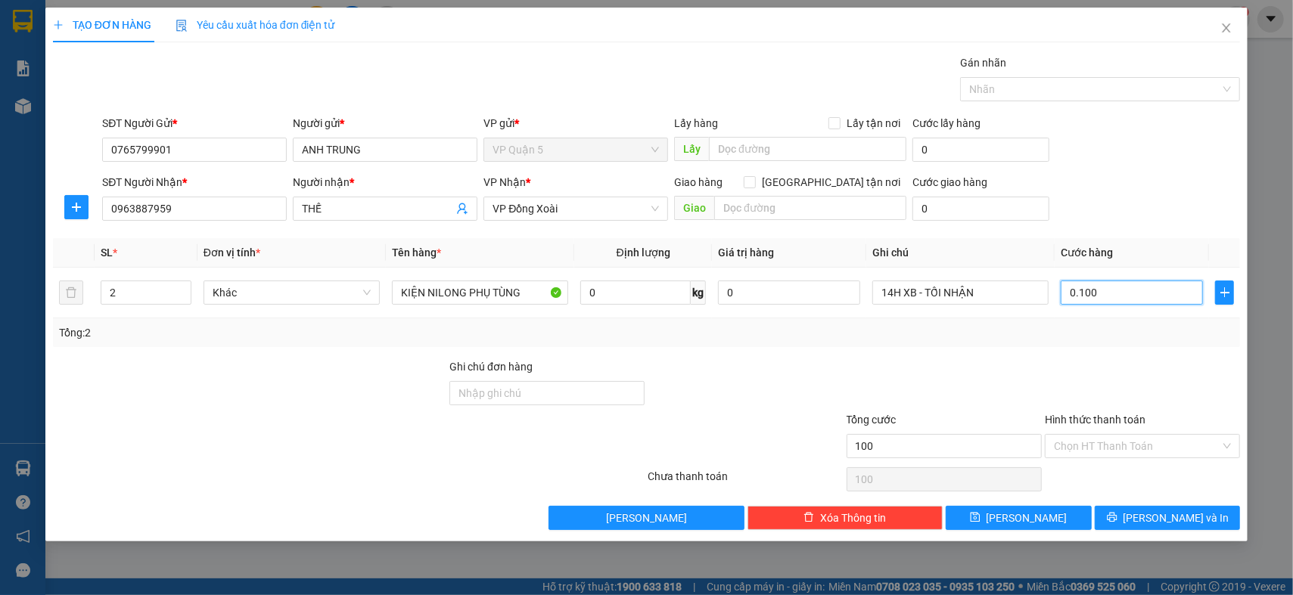
type input "0.100"
type input "100.000"
click at [1133, 166] on div "SĐT Người Gửi * 0765799901 Người gửi * ANH TRUNG VP gửi * VP Quận 5 Lấy hàng Lấ…" at bounding box center [671, 141] width 1144 height 53
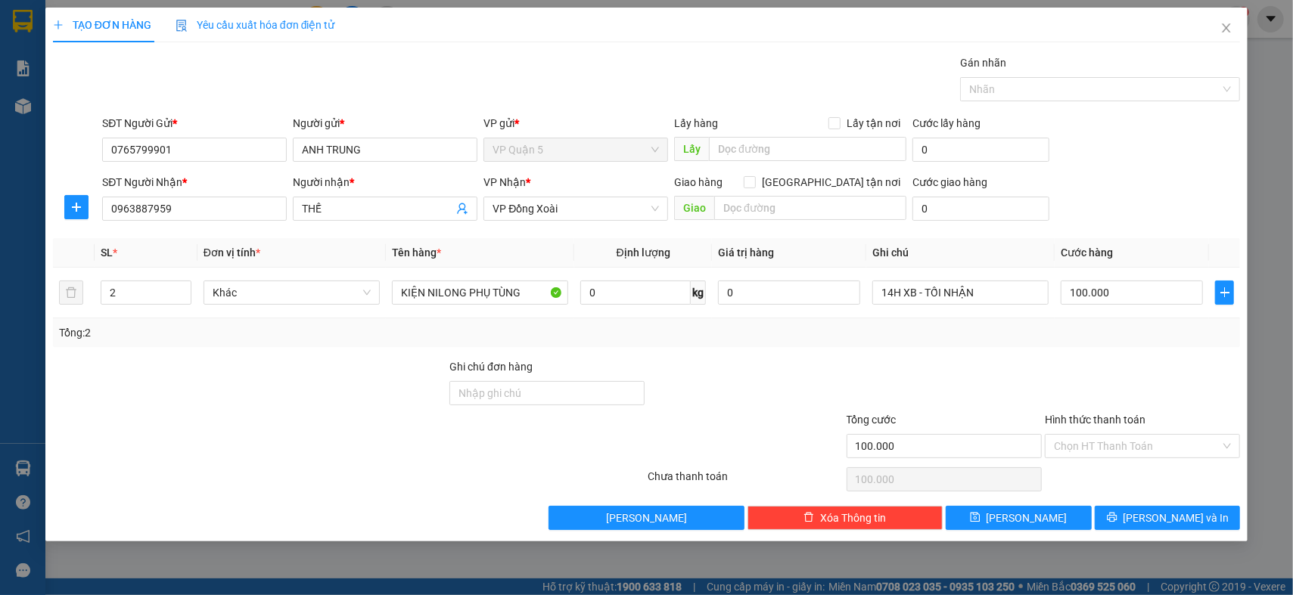
click at [1144, 333] on div "Tổng: 2" at bounding box center [646, 333] width 1175 height 17
click at [1176, 510] on span "[PERSON_NAME] và In" at bounding box center [1177, 518] width 106 height 17
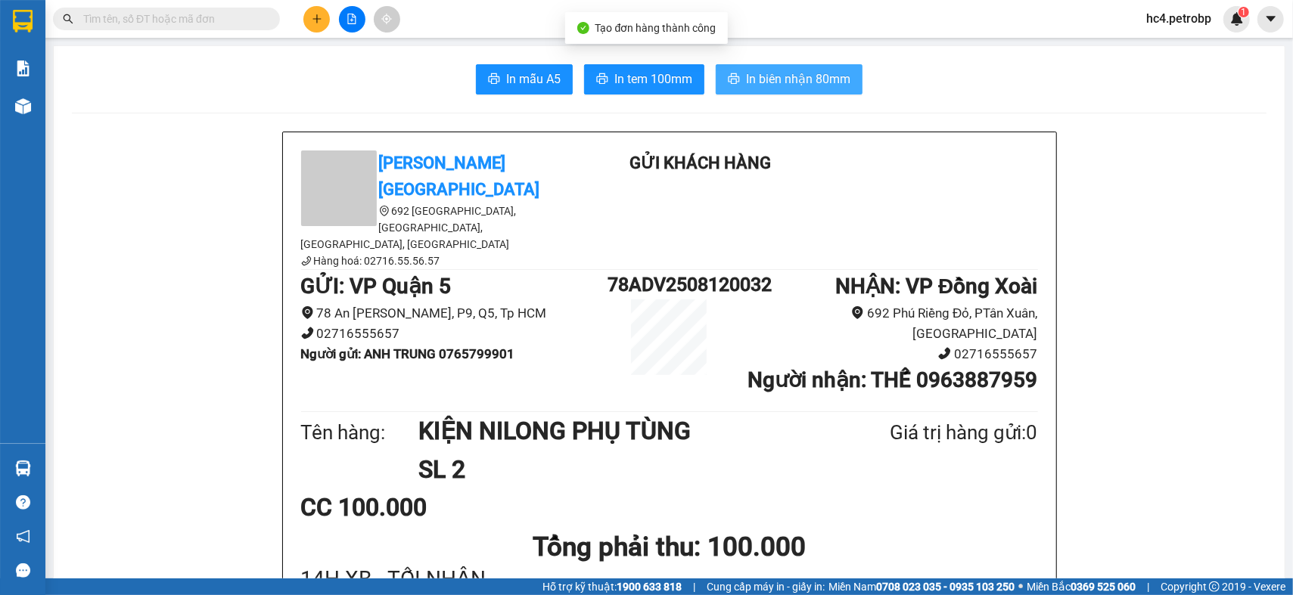
drag, startPoint x: 795, startPoint y: 82, endPoint x: 773, endPoint y: 107, distance: 33.7
click at [794, 81] on span "In biên nhận 80mm" at bounding box center [798, 79] width 104 height 19
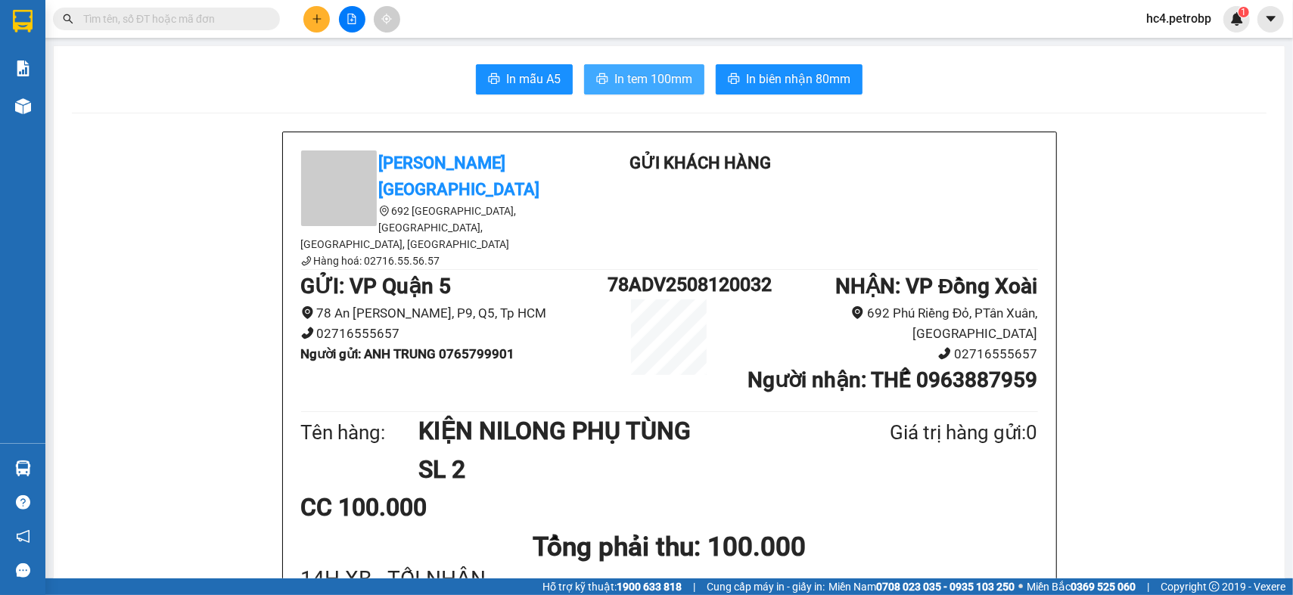
click at [645, 81] on span "In tem 100mm" at bounding box center [653, 79] width 78 height 19
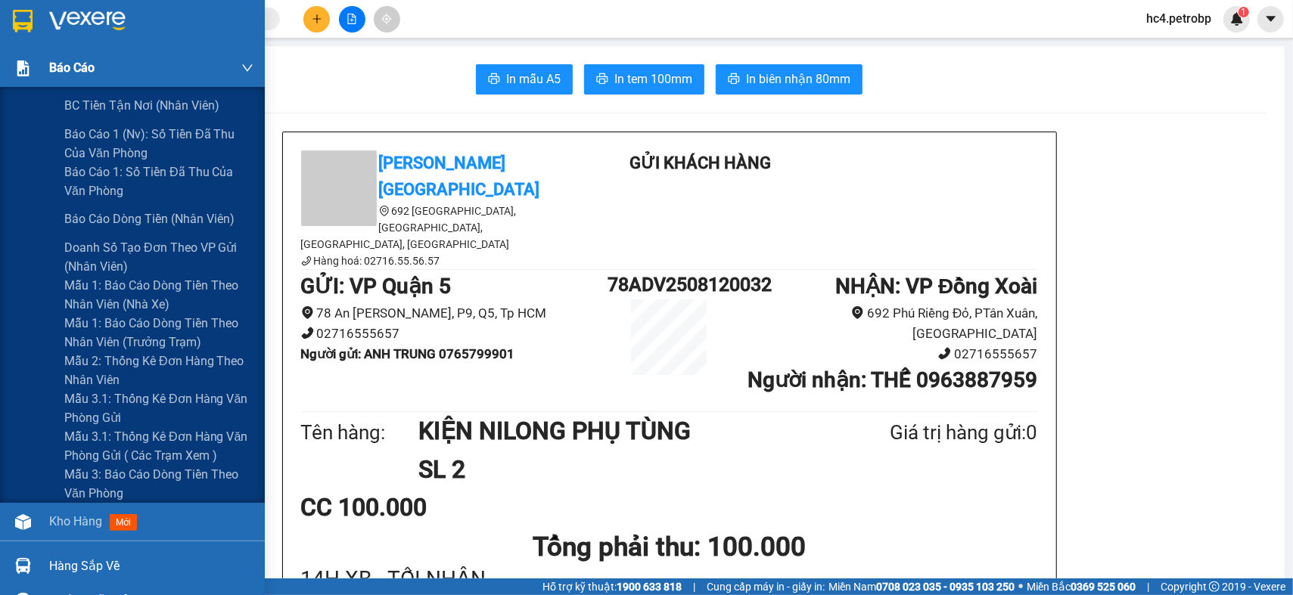
click at [95, 58] on div "Báo cáo" at bounding box center [151, 68] width 204 height 38
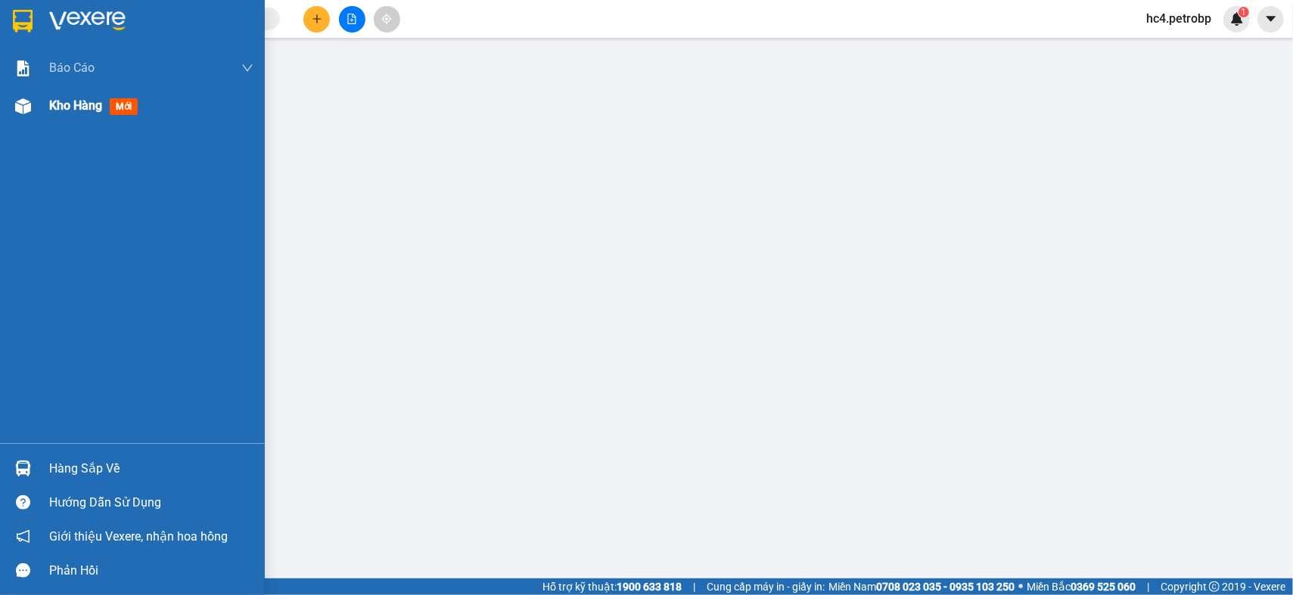
click at [117, 110] on span "mới" at bounding box center [124, 106] width 28 height 17
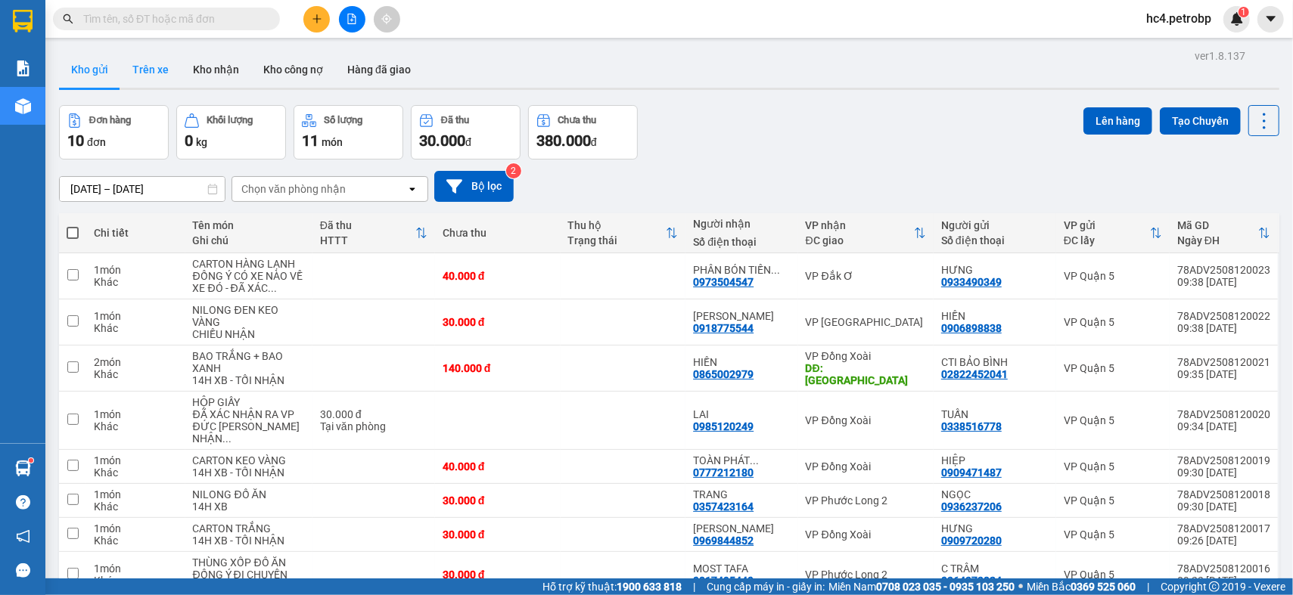
click at [151, 78] on button "Trên xe" at bounding box center [150, 69] width 61 height 36
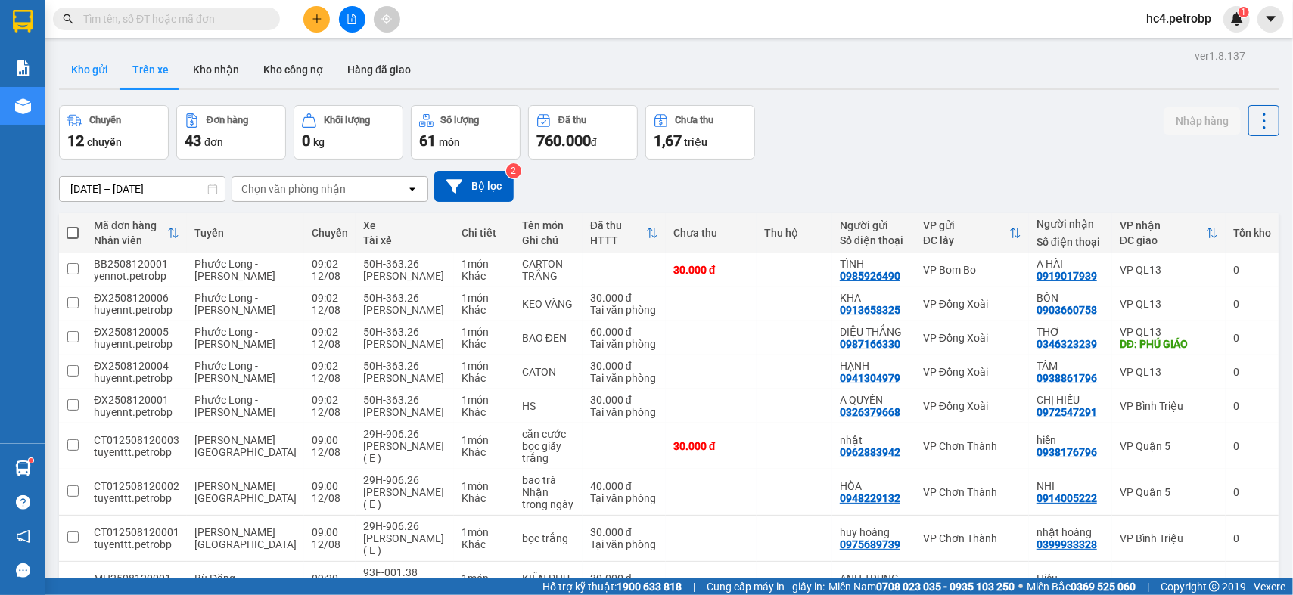
click at [98, 77] on button "Kho gửi" at bounding box center [89, 69] width 61 height 36
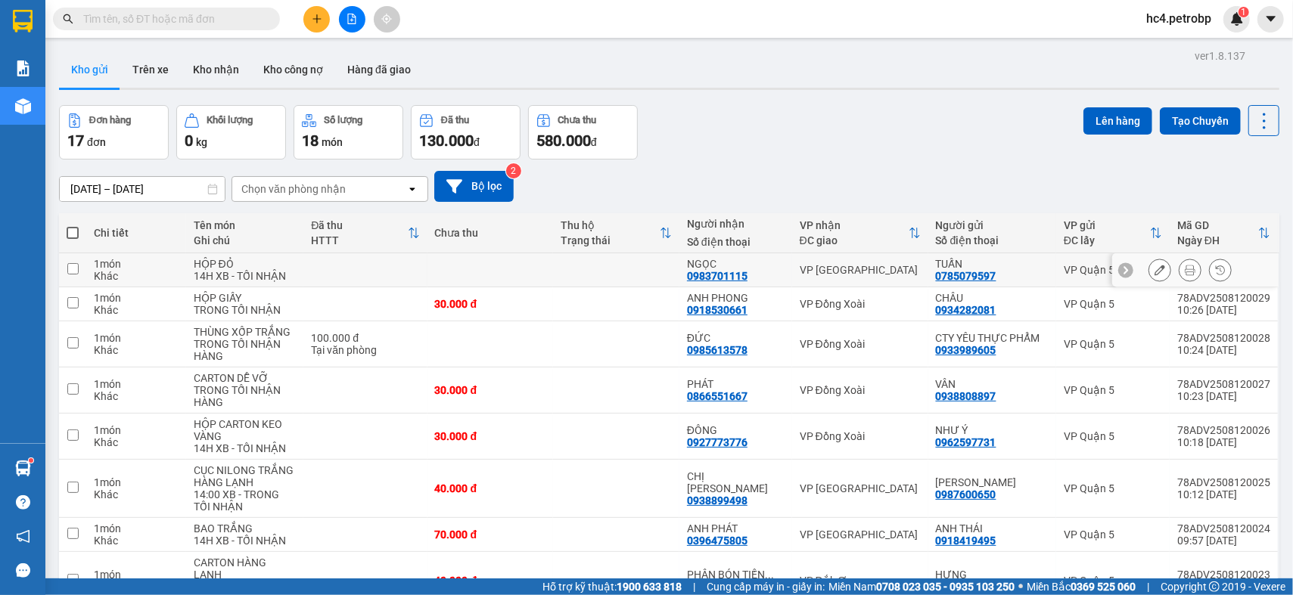
click at [978, 278] on div "0785079597" at bounding box center [966, 276] width 61 height 12
copy div "0785079597"
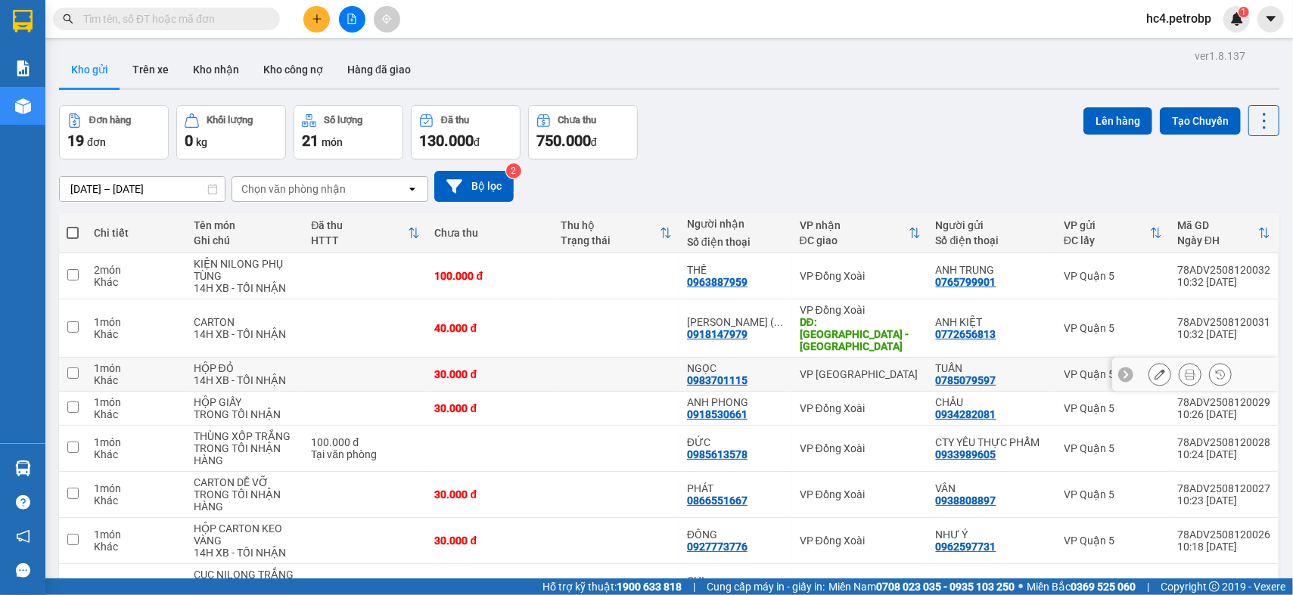
click at [451, 368] on div "30.000 đ" at bounding box center [490, 374] width 111 height 12
checkbox input "true"
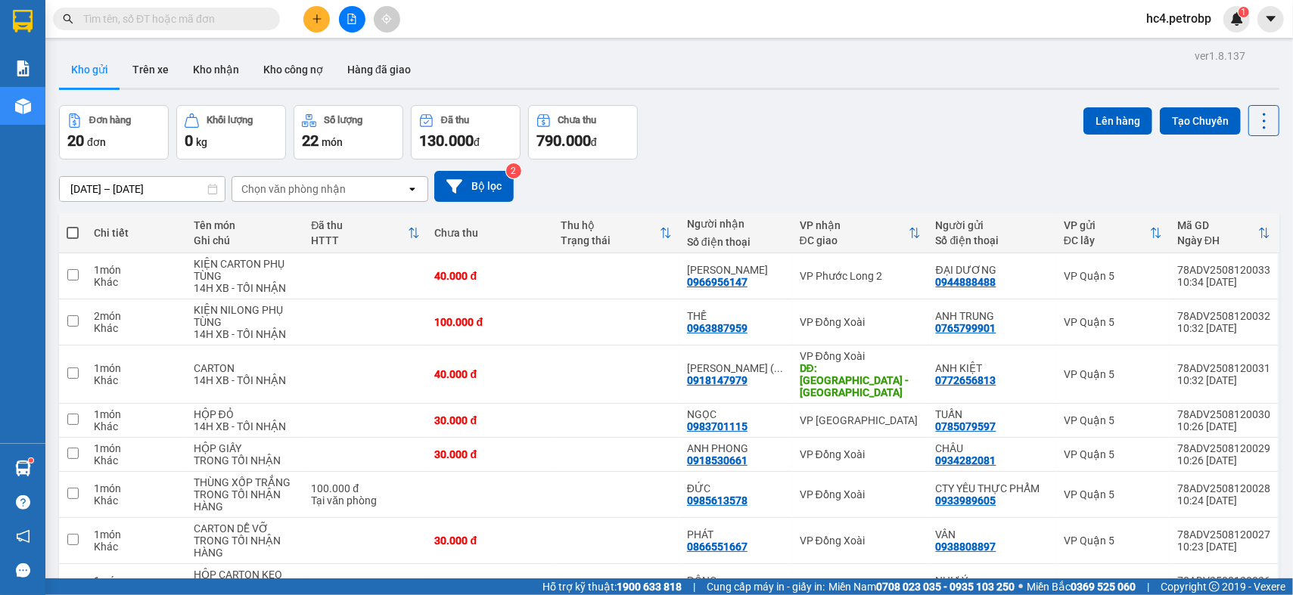
click at [316, 20] on icon "plus" at bounding box center [317, 19] width 11 height 11
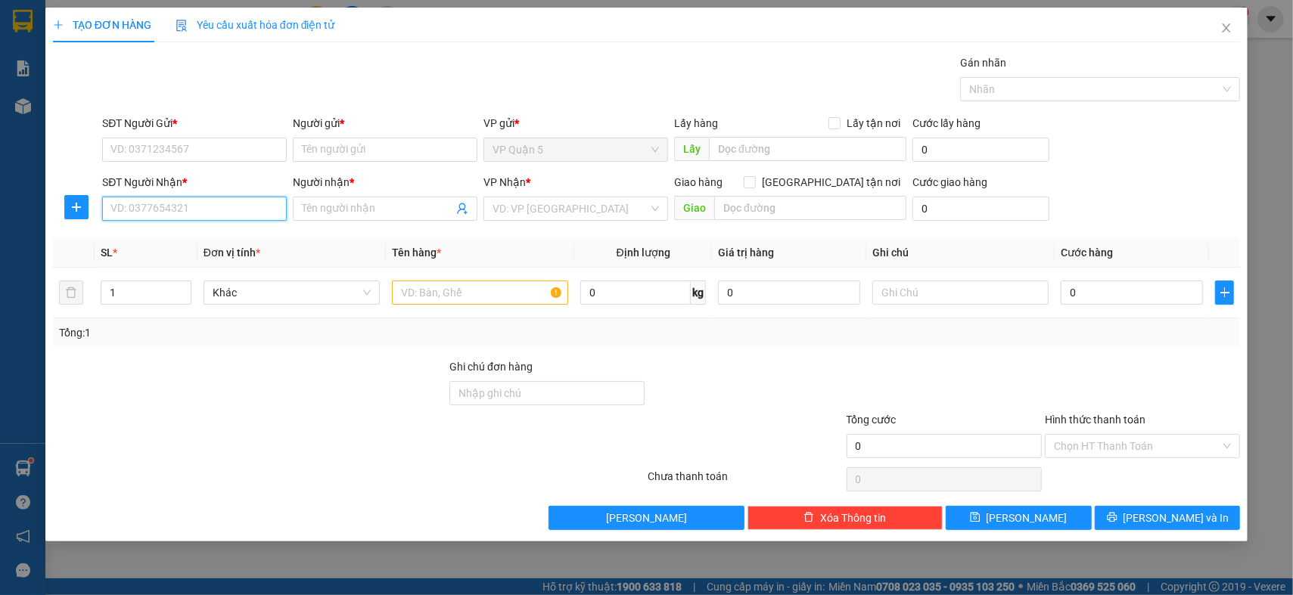
click at [220, 214] on input "SĐT Người Nhận *" at bounding box center [194, 209] width 185 height 24
click at [179, 244] on div "0977289087 - [PERSON_NAME]" at bounding box center [194, 239] width 166 height 17
type input "0977289087"
type input "TÙNG ANH"
type input "[GEOGRAPHIC_DATA] THÀNH"
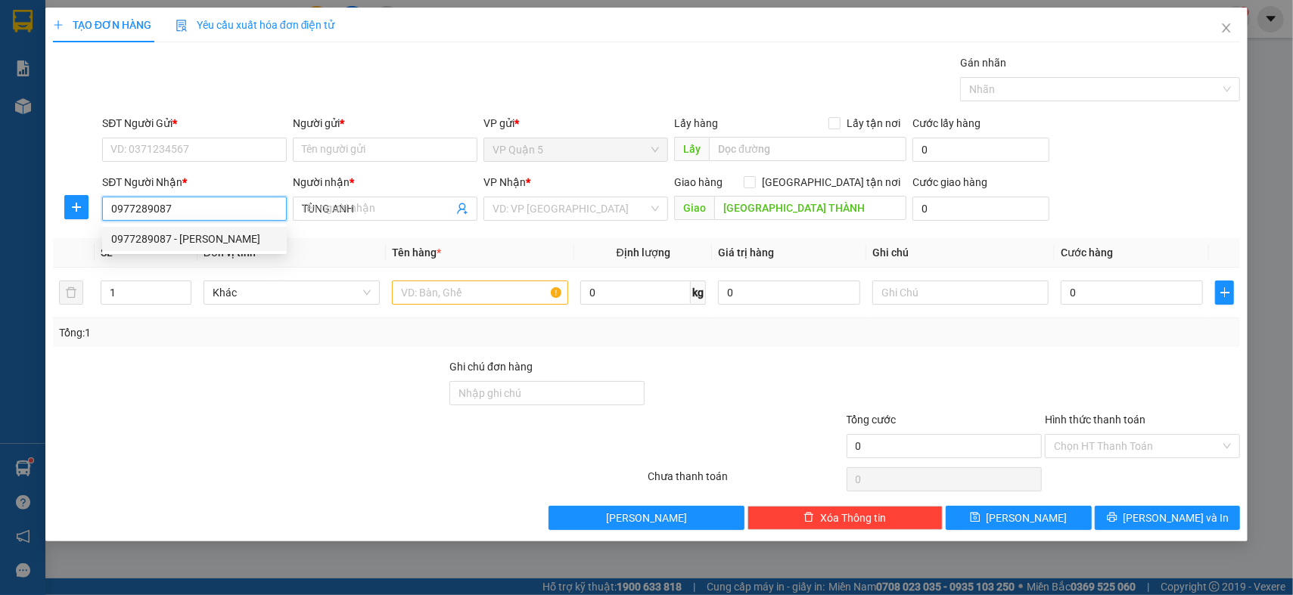
type input "60.000"
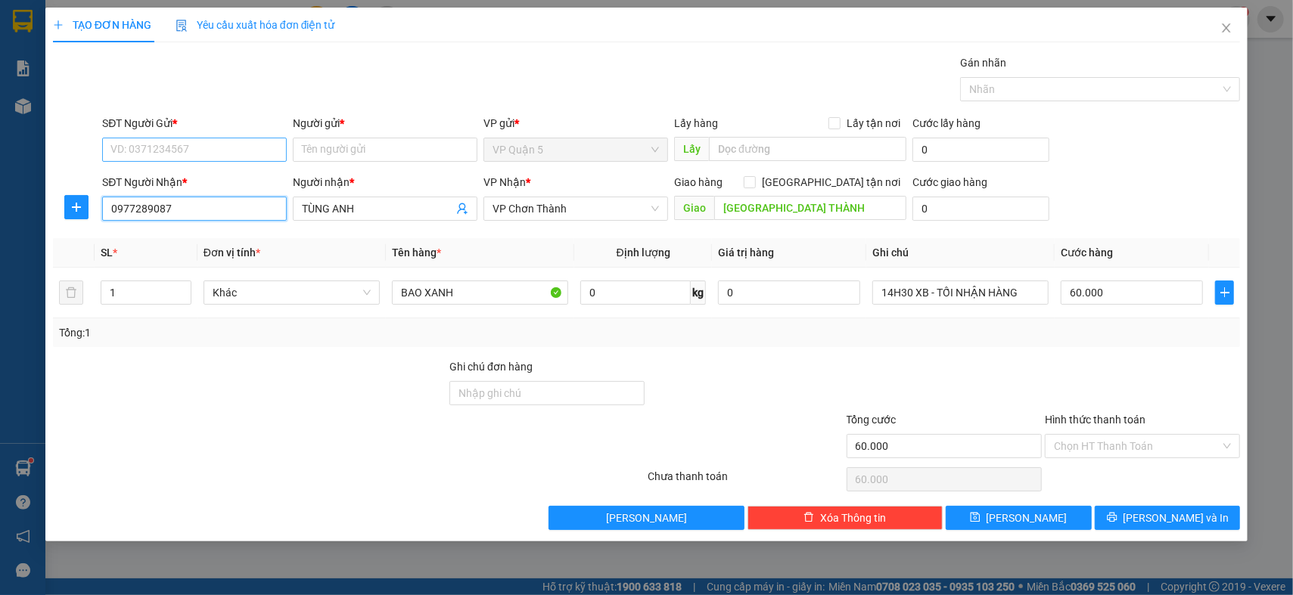
type input "0977289087"
click at [222, 151] on input "SĐT Người Gửi *" at bounding box center [194, 150] width 185 height 24
click at [212, 181] on div "0908561568 - [PERSON_NAME]" at bounding box center [194, 180] width 166 height 17
type input "0908561568"
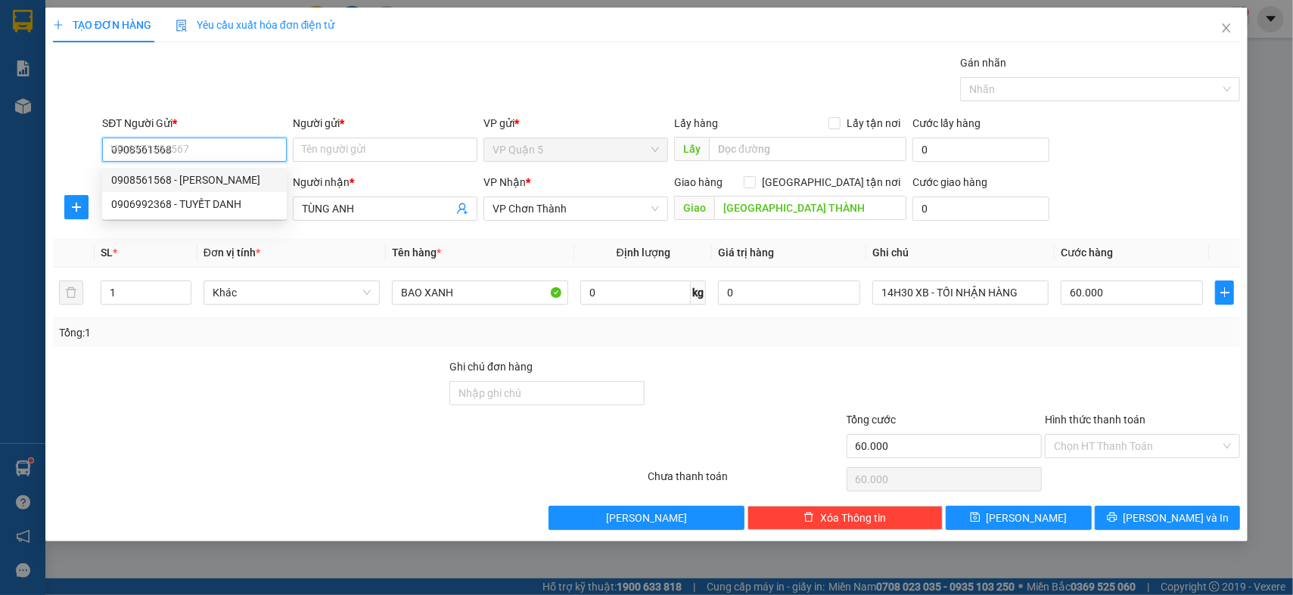
type input "VÂN"
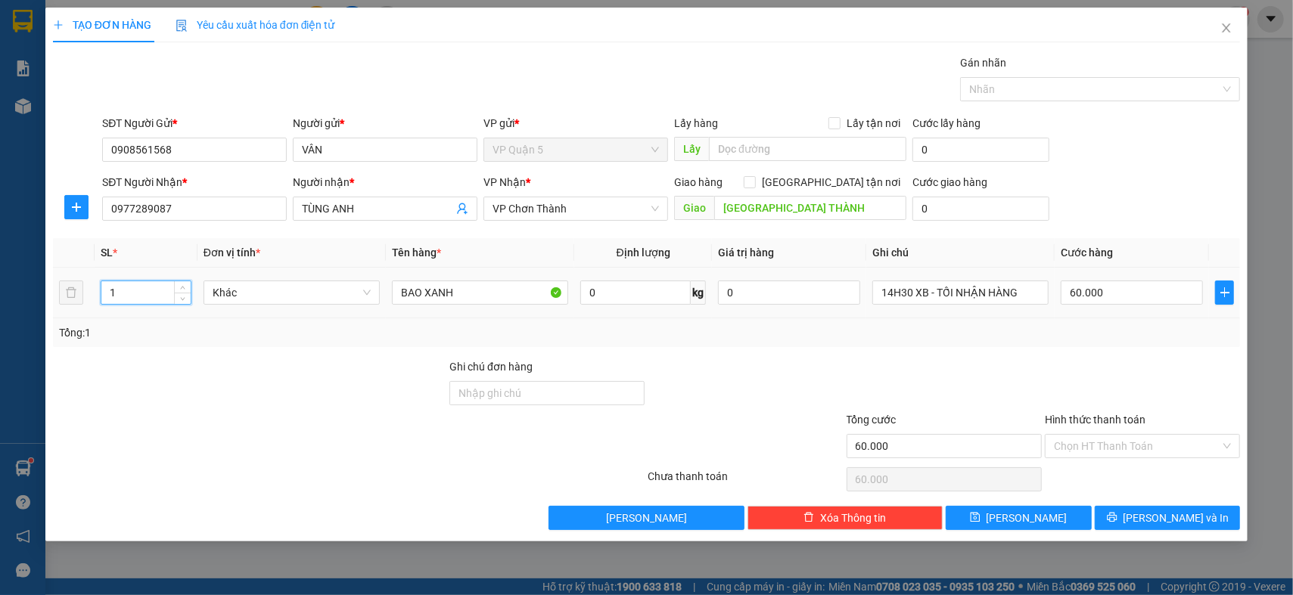
click at [145, 290] on input "1" at bounding box center [145, 292] width 89 height 23
type input "2"
click at [434, 297] on input "BAO XANH" at bounding box center [480, 293] width 176 height 24
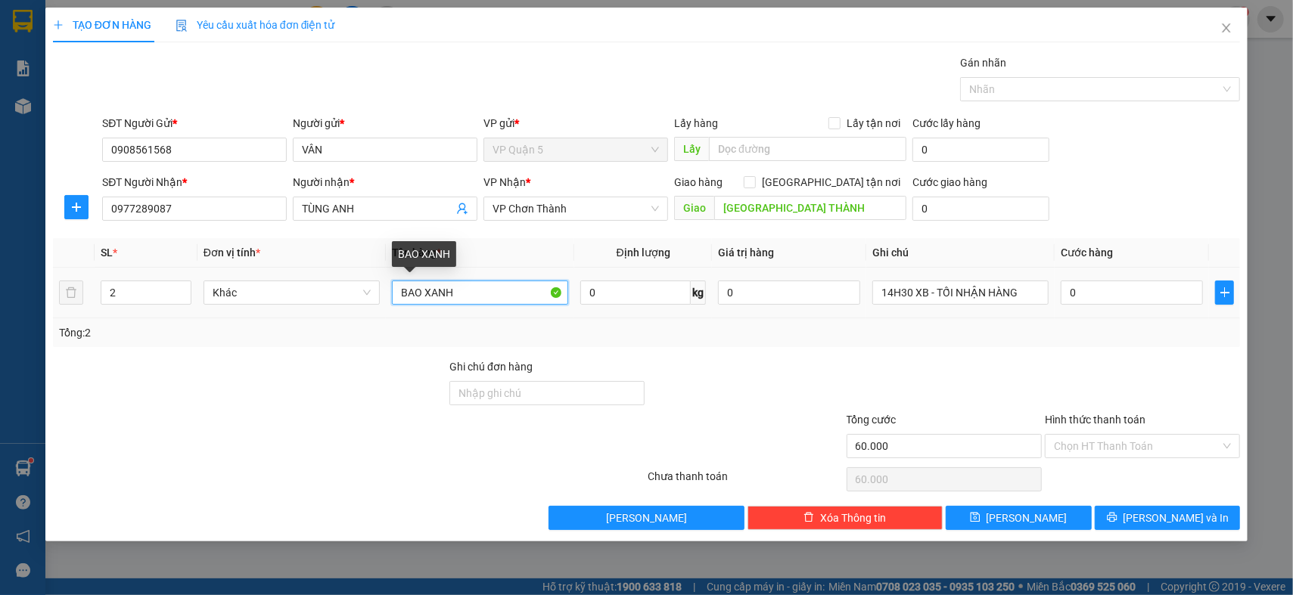
type input "0"
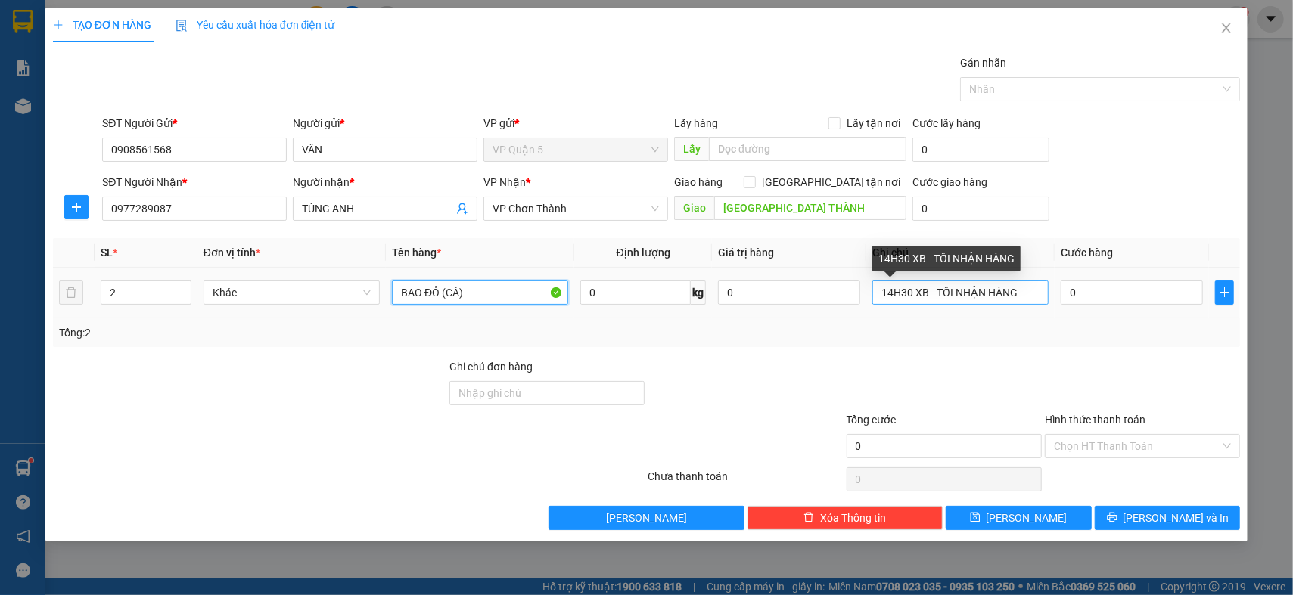
type input "BAO ĐỎ (CÁ)"
click at [985, 292] on input "14H30 XB - TỐI NHẬN HÀNG" at bounding box center [960, 293] width 176 height 24
click at [937, 289] on input "14H30 XB - TỐI NHẬN HÀNG" at bounding box center [960, 293] width 176 height 24
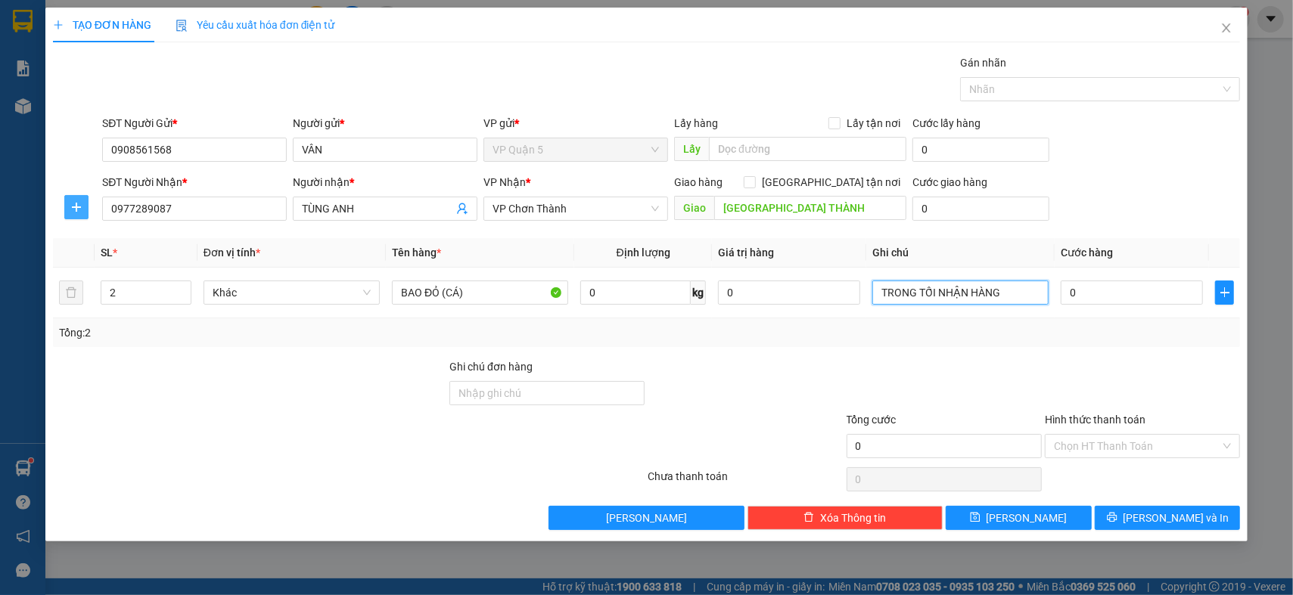
type input "TRONG TỐI NHẬN HÀNG"
click at [83, 201] on span "plus" at bounding box center [76, 207] width 23 height 12
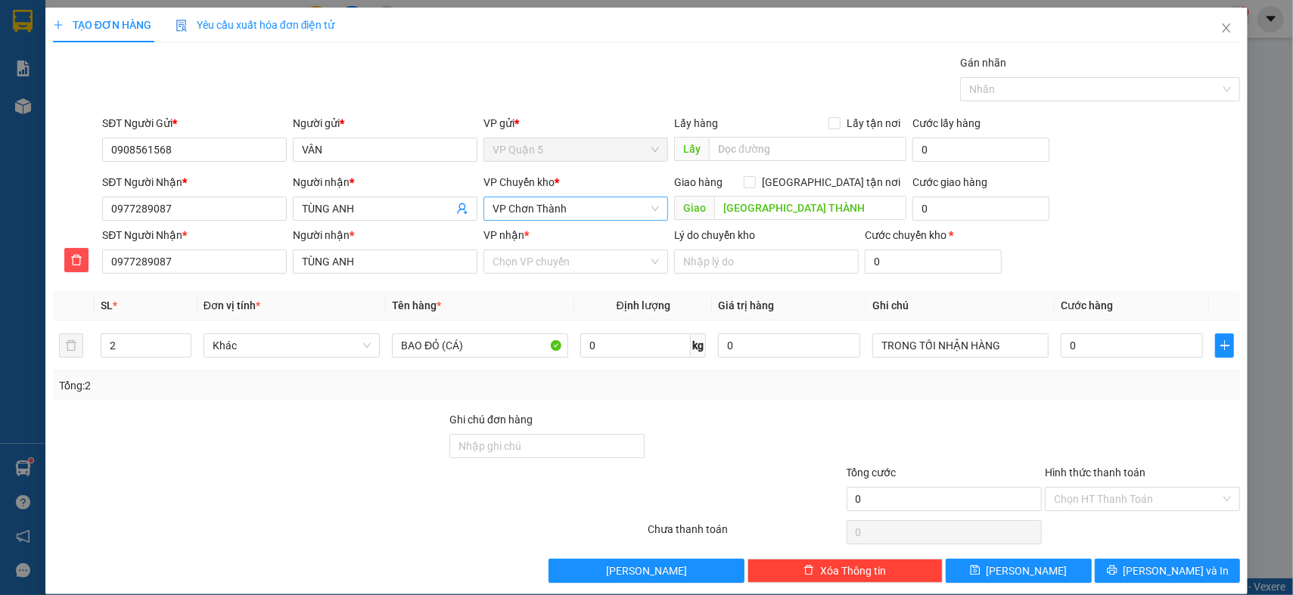
click at [531, 210] on span "VP Chơn Thành" at bounding box center [576, 208] width 166 height 23
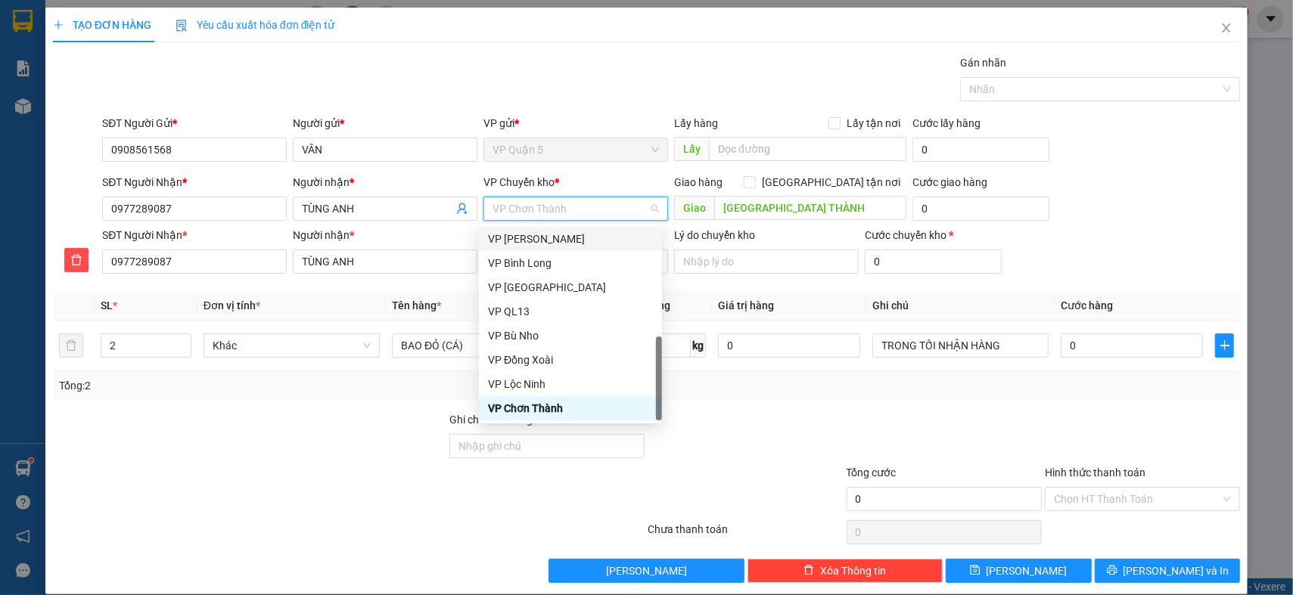
type input "D"
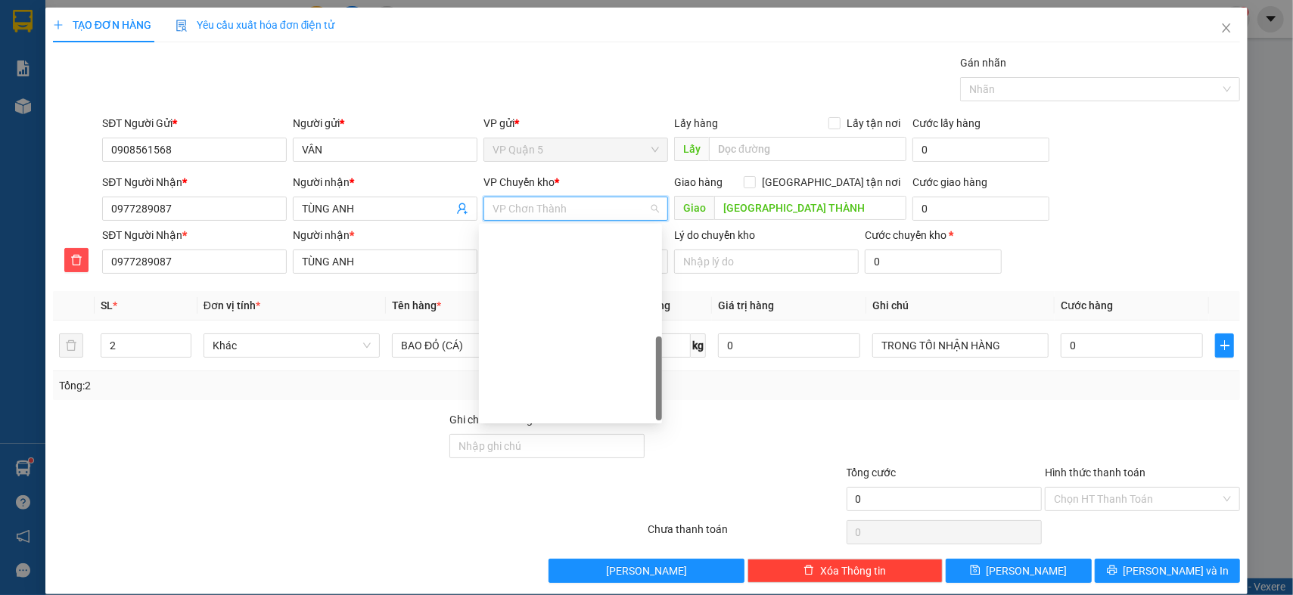
type input "Đ"
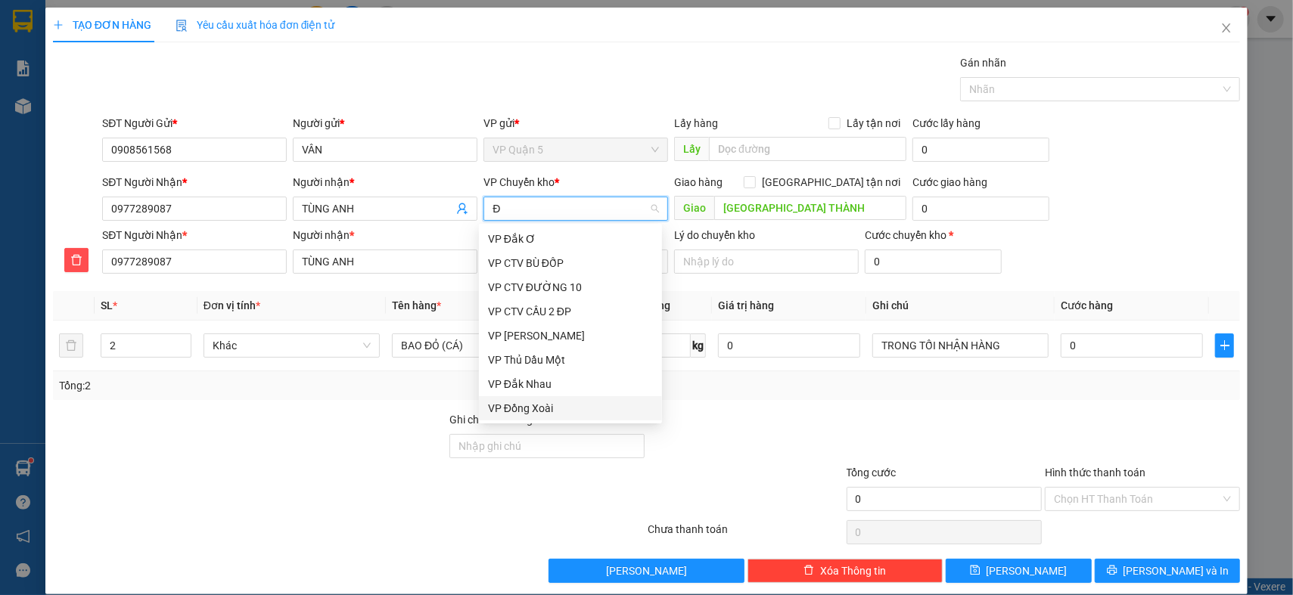
click at [538, 409] on div "VP Đồng Xoài" at bounding box center [570, 408] width 165 height 17
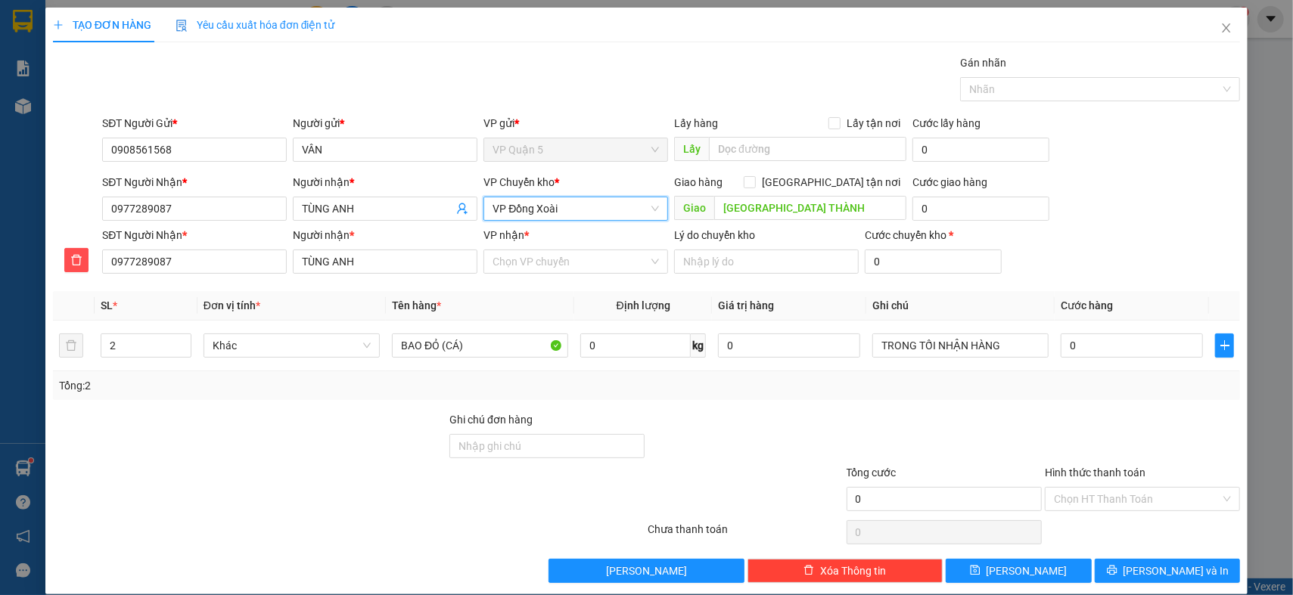
click at [294, 403] on div "Transit Pickup Surcharge Ids Transit Deliver Surcharge Ids Transit Deliver Surc…" at bounding box center [646, 318] width 1187 height 529
click at [547, 260] on input "VP nhận *" at bounding box center [571, 261] width 156 height 23
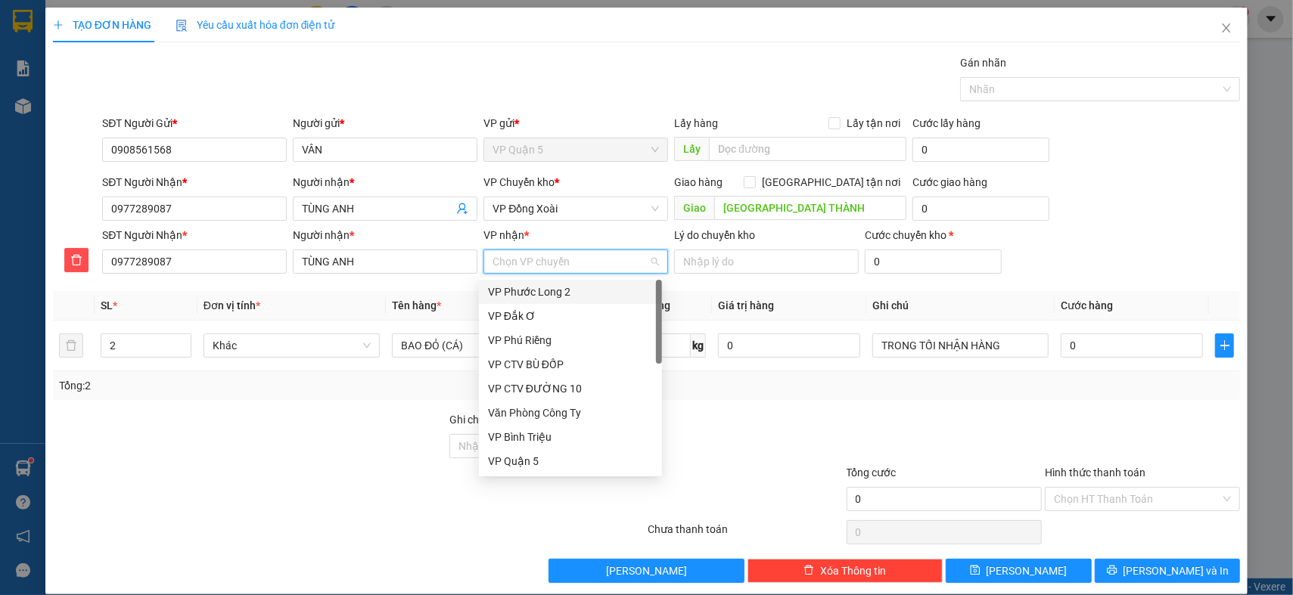
type input "C"
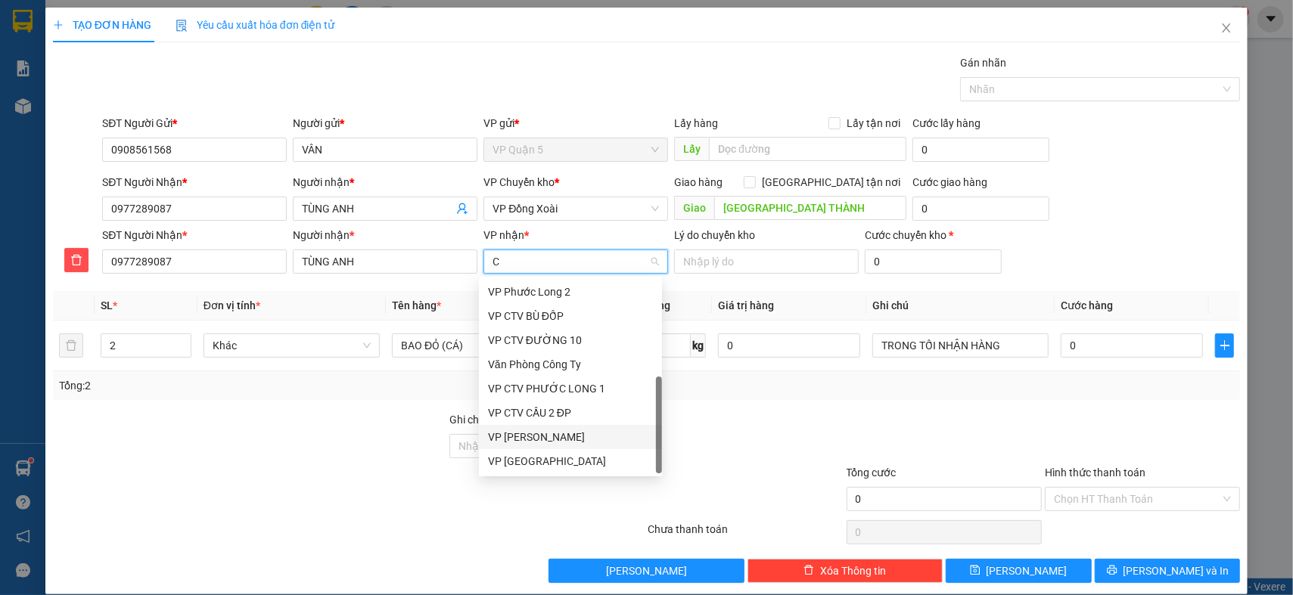
scroll to position [48, 0]
click at [543, 462] on div "VP Chơn Thành" at bounding box center [570, 461] width 165 height 17
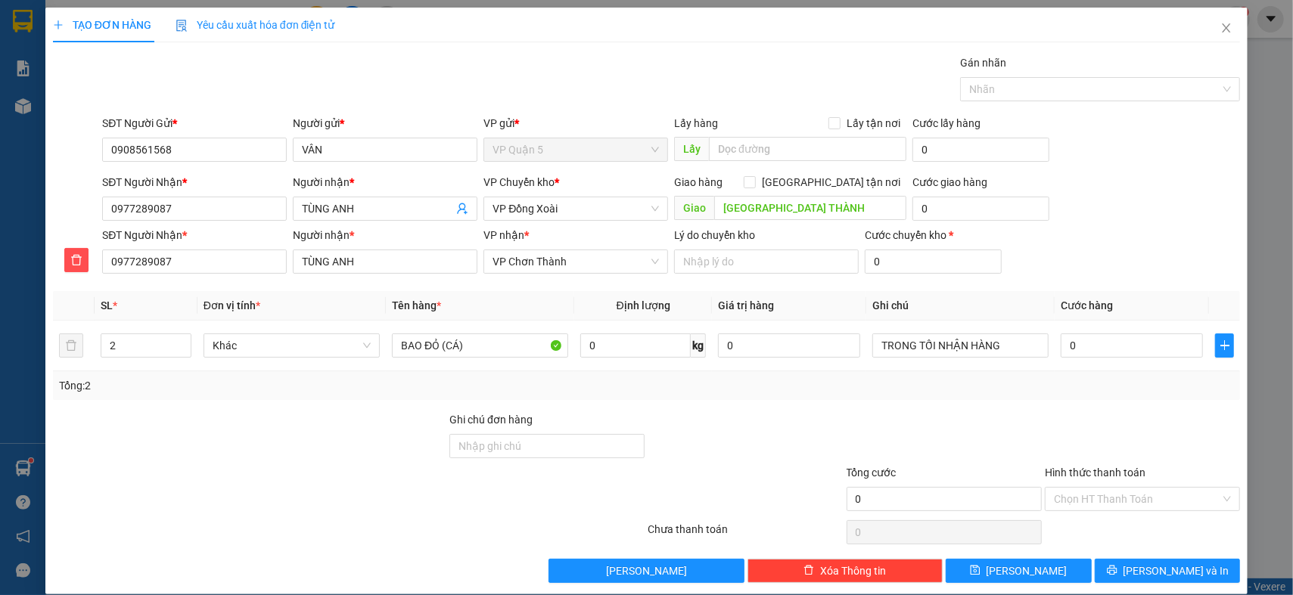
click at [282, 423] on div at bounding box center [249, 438] width 396 height 53
click at [1037, 396] on div "Tổng: 2" at bounding box center [646, 386] width 1187 height 29
click at [1114, 333] on div "0" at bounding box center [1132, 346] width 142 height 30
click at [1108, 350] on input "0" at bounding box center [1132, 346] width 142 height 24
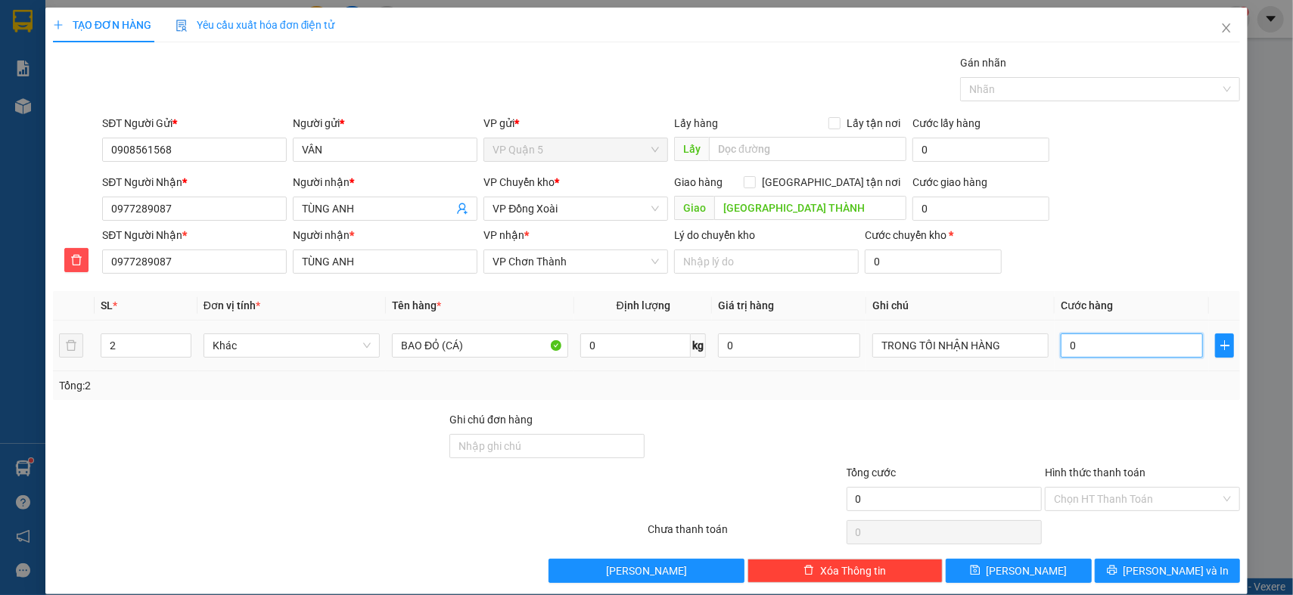
type input "1"
type input "12"
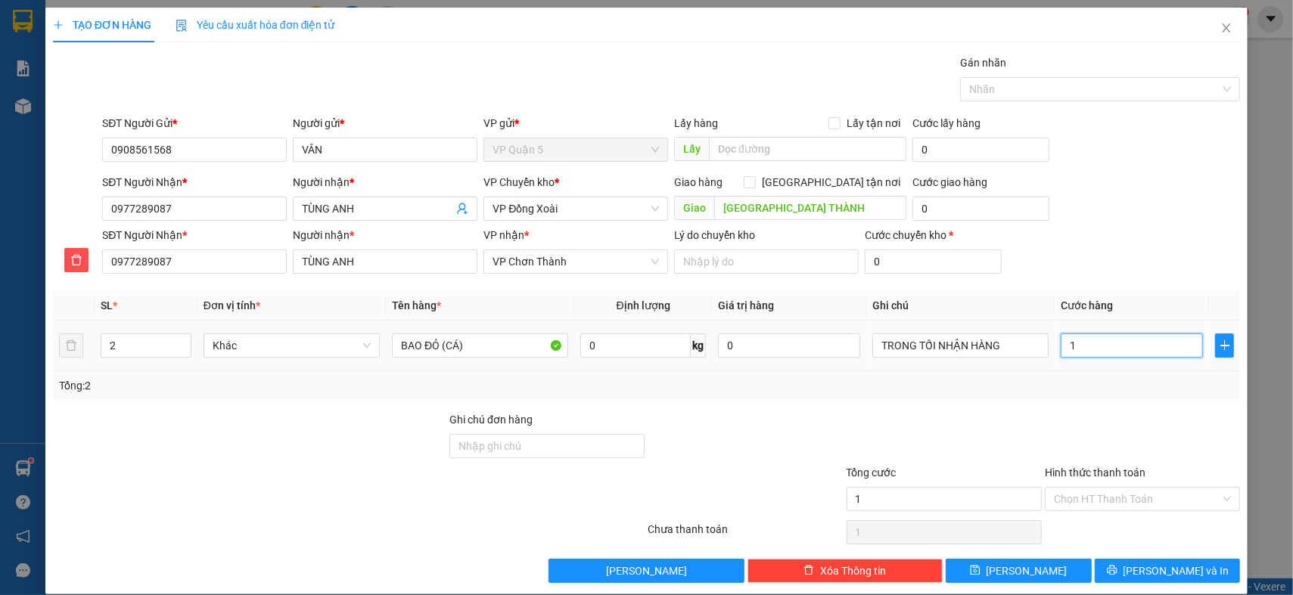
type input "12"
type input "120"
type input "120.000"
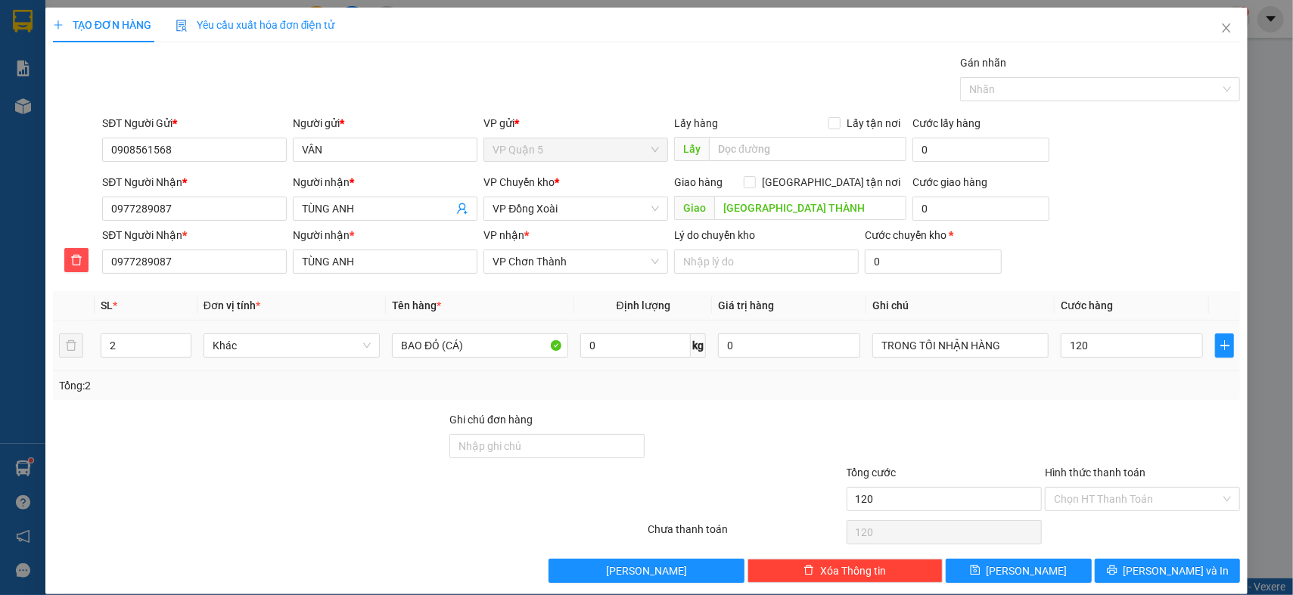
type input "120.000"
drag, startPoint x: 1120, startPoint y: 405, endPoint x: 1137, endPoint y: 468, distance: 65.9
click at [1121, 406] on div "Transit Pickup Surcharge Ids Transit Deliver Surcharge Ids Transit Deliver Surc…" at bounding box center [646, 318] width 1187 height 529
drag, startPoint x: 1153, startPoint y: 565, endPoint x: 954, endPoint y: 279, distance: 348.4
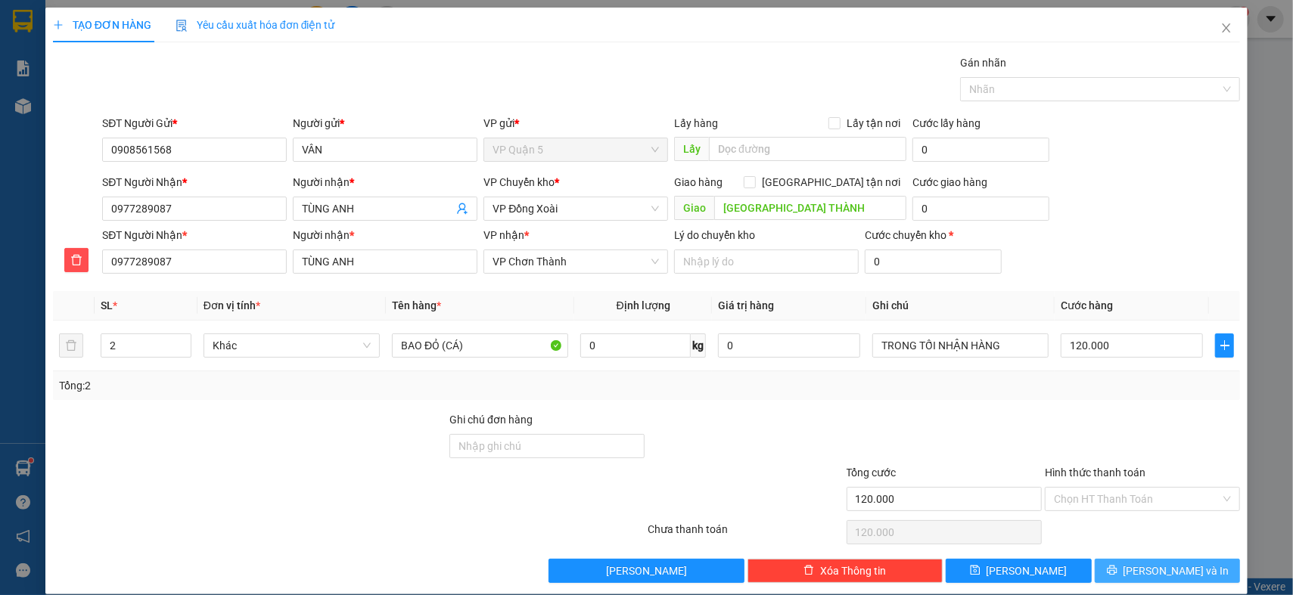
click at [1153, 566] on span "[PERSON_NAME] và In" at bounding box center [1177, 571] width 106 height 17
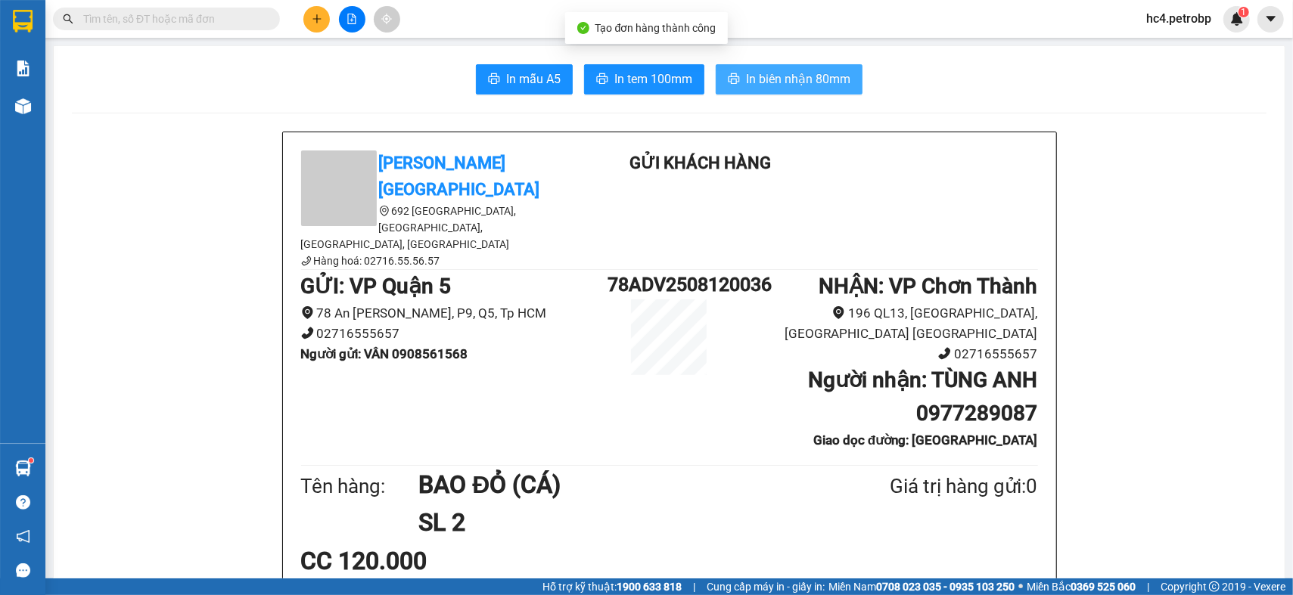
click at [763, 83] on span "In biên nhận 80mm" at bounding box center [798, 79] width 104 height 19
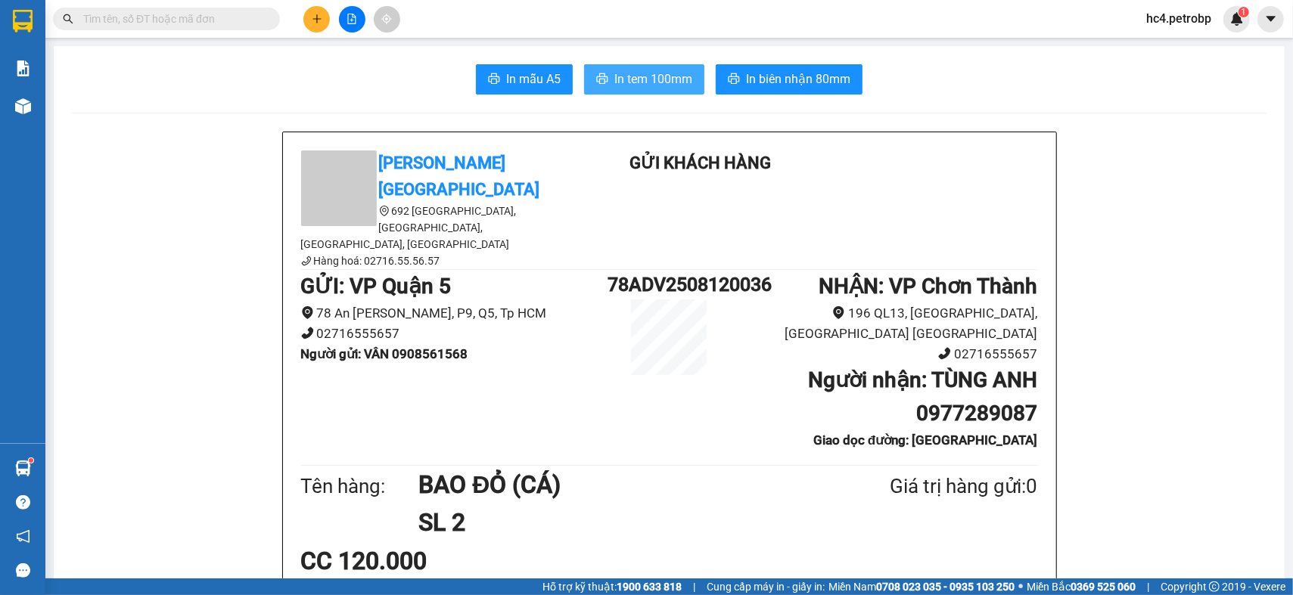
click at [659, 83] on span "In tem 100mm" at bounding box center [653, 79] width 78 height 19
click at [642, 83] on span "In tem 100mm" at bounding box center [653, 79] width 78 height 19
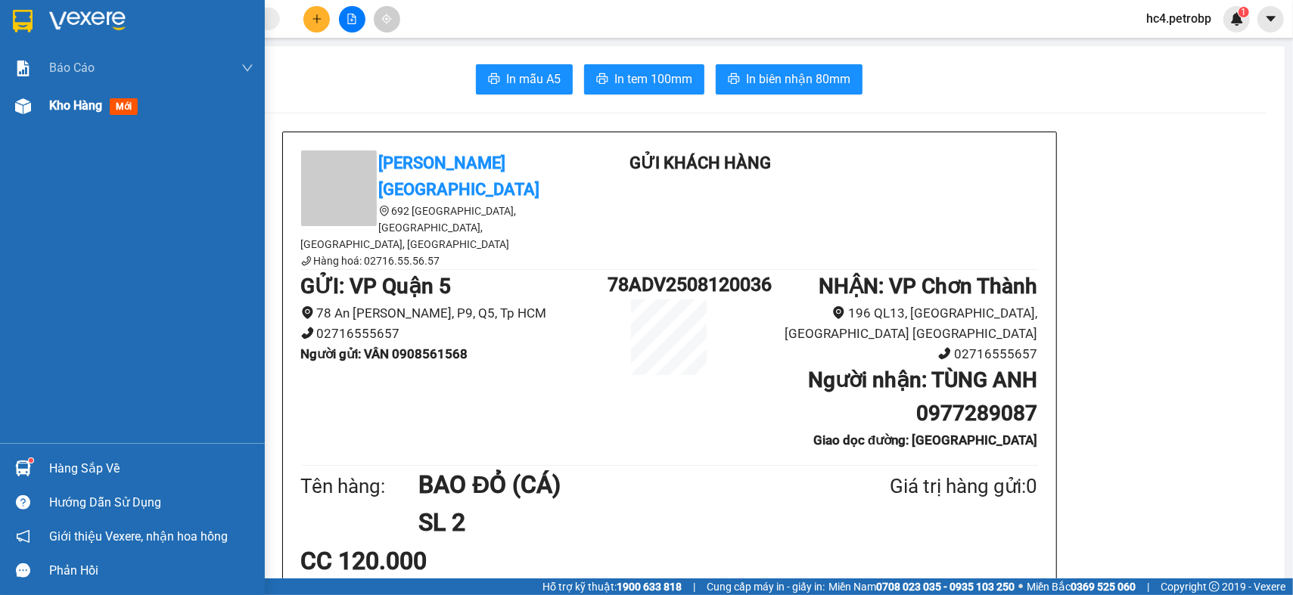
click at [74, 109] on span "Kho hàng" at bounding box center [75, 105] width 53 height 14
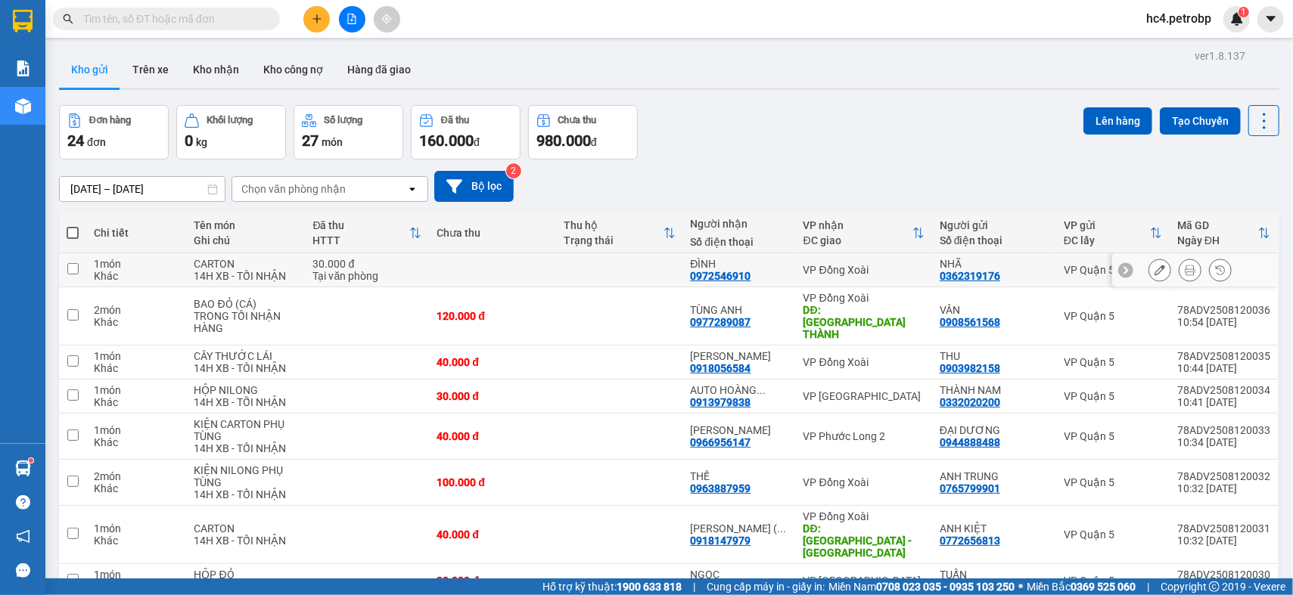
click at [707, 275] on div "0972546910" at bounding box center [721, 276] width 61 height 12
copy div "0972546910"
click at [240, 20] on input "text" at bounding box center [172, 19] width 179 height 17
paste input "0972546910"
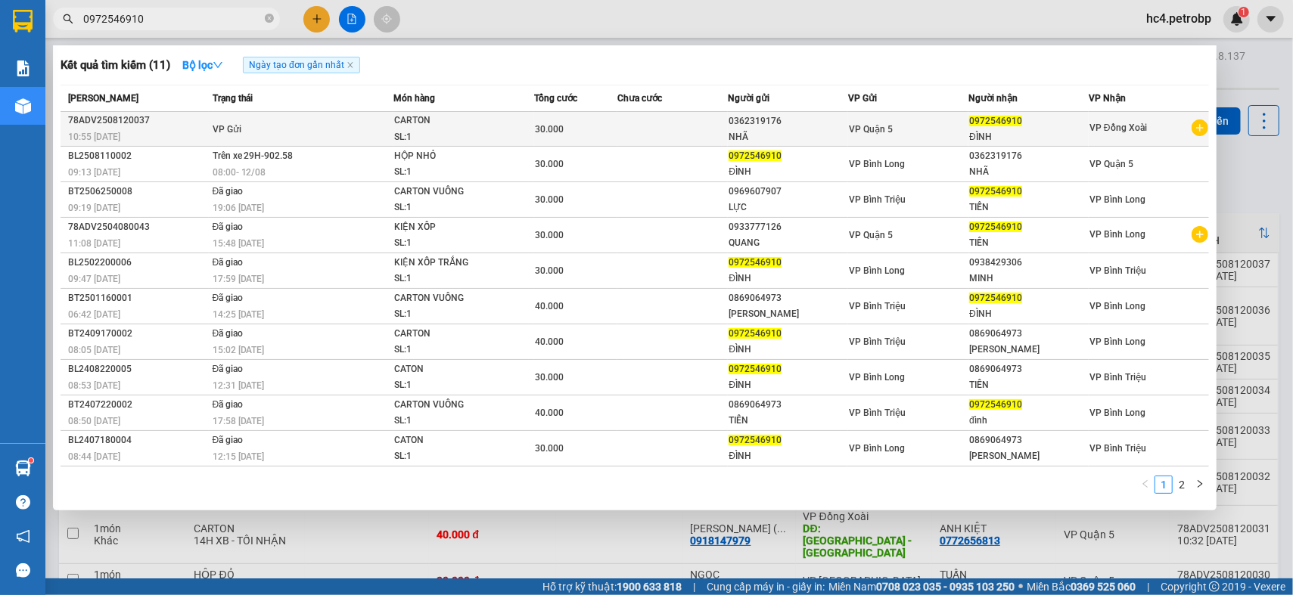
type input "0972546910"
click at [776, 134] on div "NHÃ" at bounding box center [788, 137] width 119 height 16
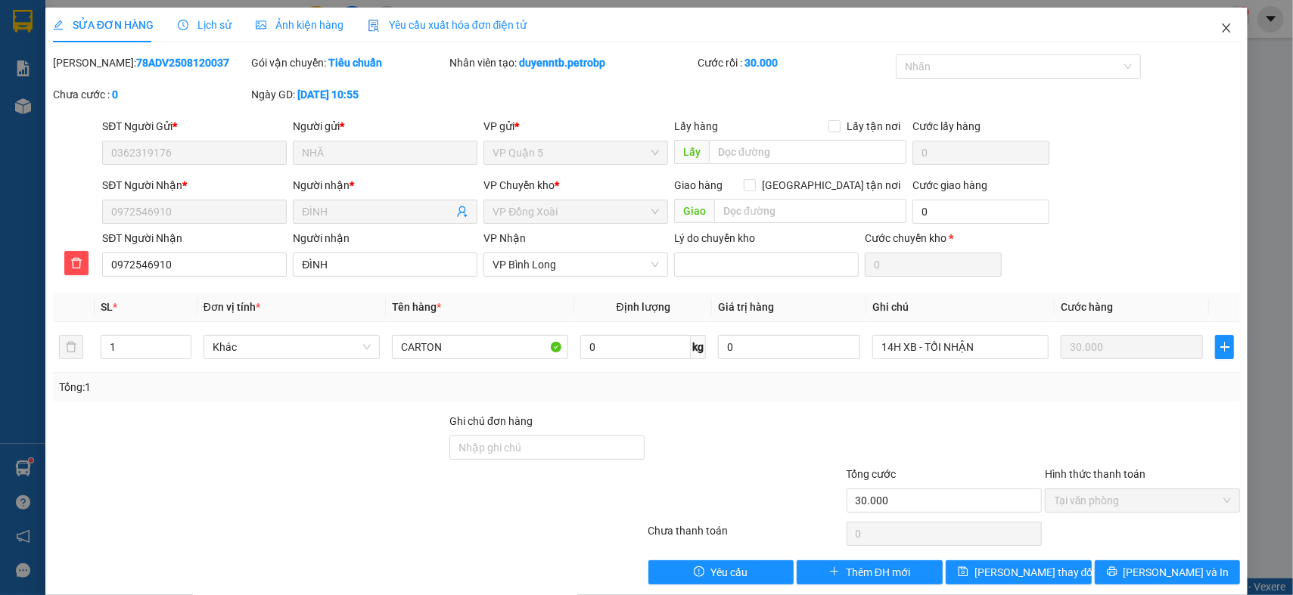
click at [1220, 30] on icon "close" at bounding box center [1226, 28] width 12 height 12
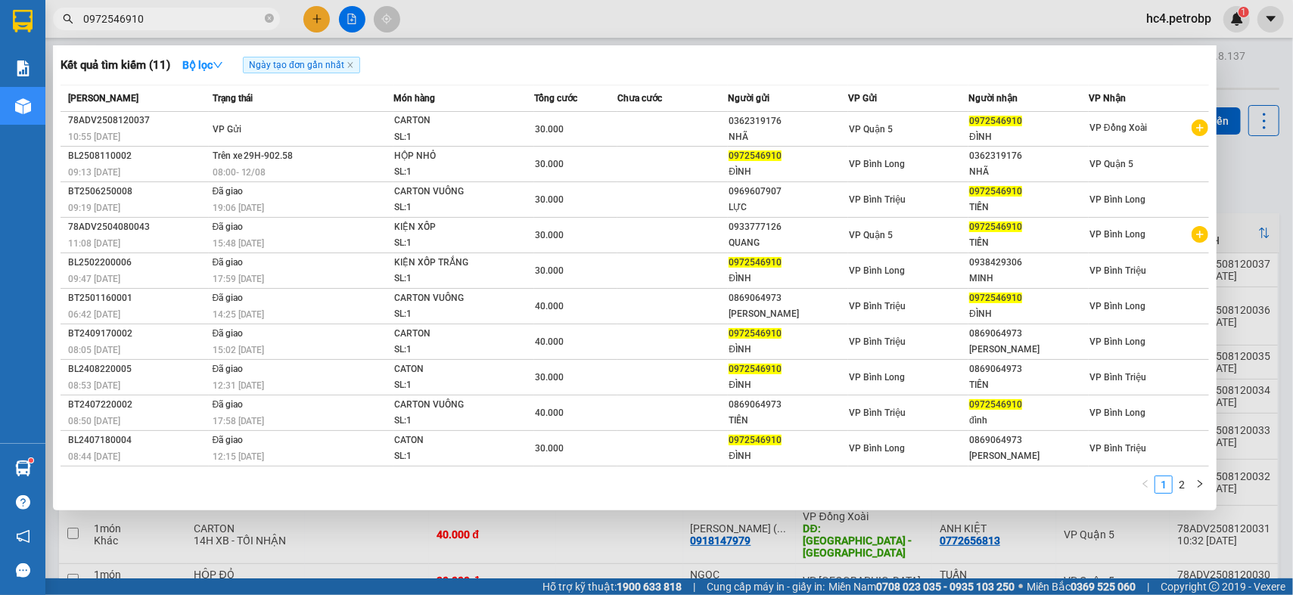
click at [167, 26] on input "0972546910" at bounding box center [172, 19] width 179 height 17
click at [523, 535] on div at bounding box center [646, 297] width 1293 height 595
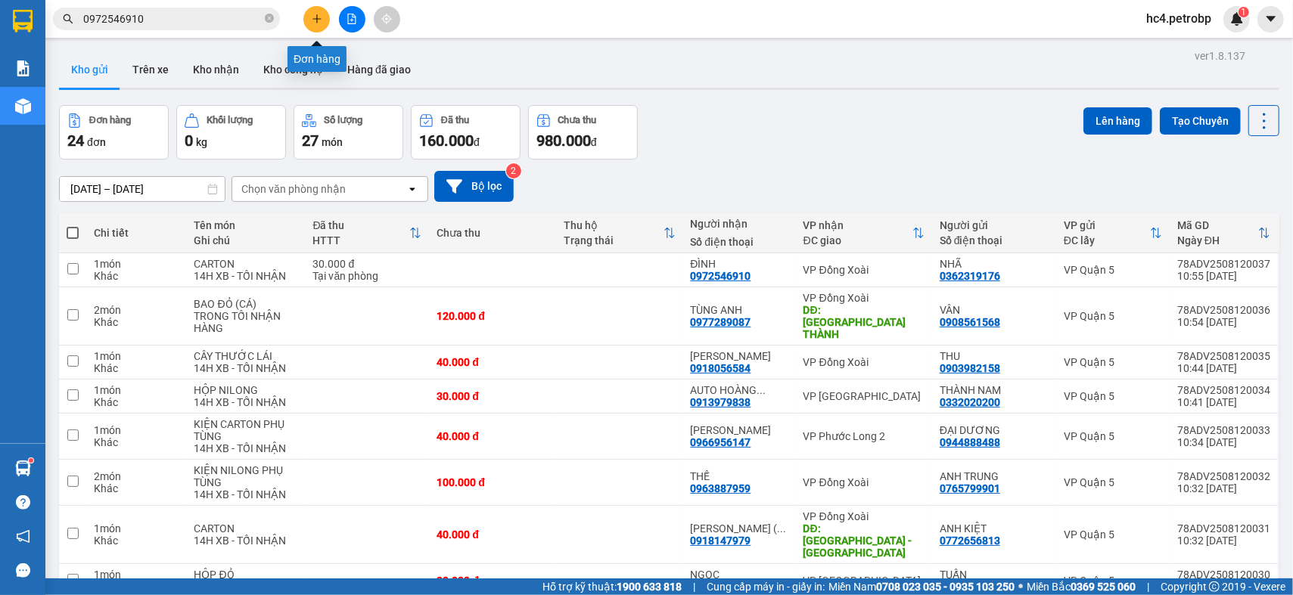
click at [316, 17] on icon "plus" at bounding box center [316, 18] width 1 height 8
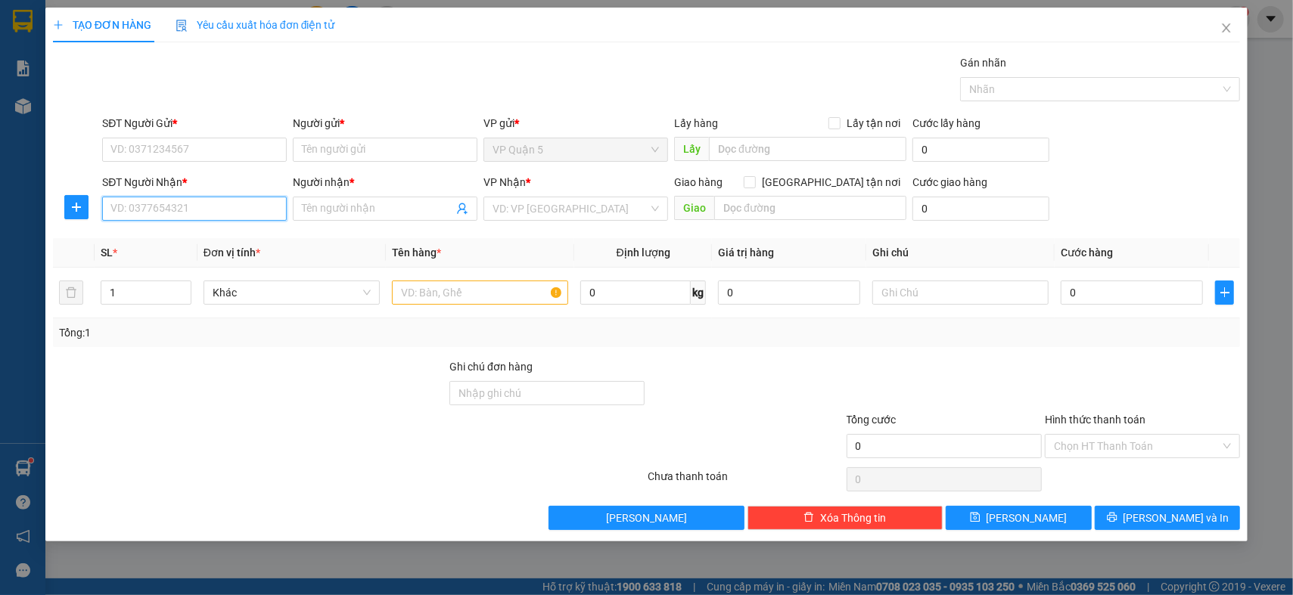
click at [203, 210] on input "SĐT Người Nhận *" at bounding box center [194, 209] width 185 height 24
type input "126"
click at [200, 204] on input "126" at bounding box center [194, 209] width 185 height 24
type input "0903037126"
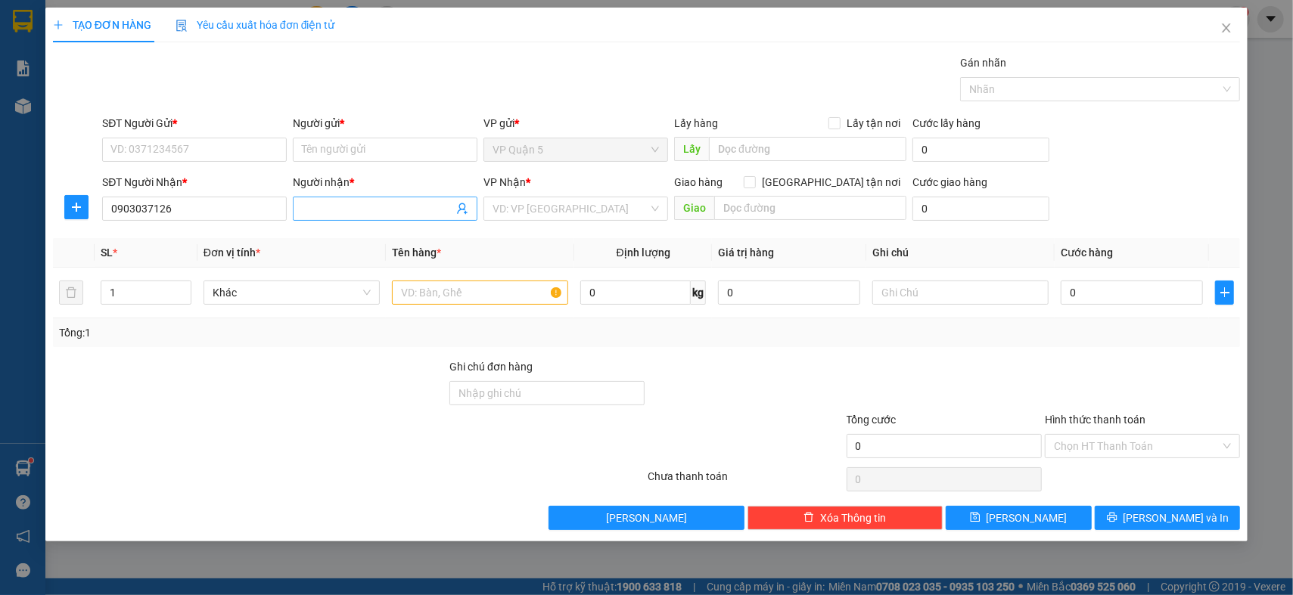
click at [340, 213] on input "Người nhận *" at bounding box center [377, 209] width 151 height 17
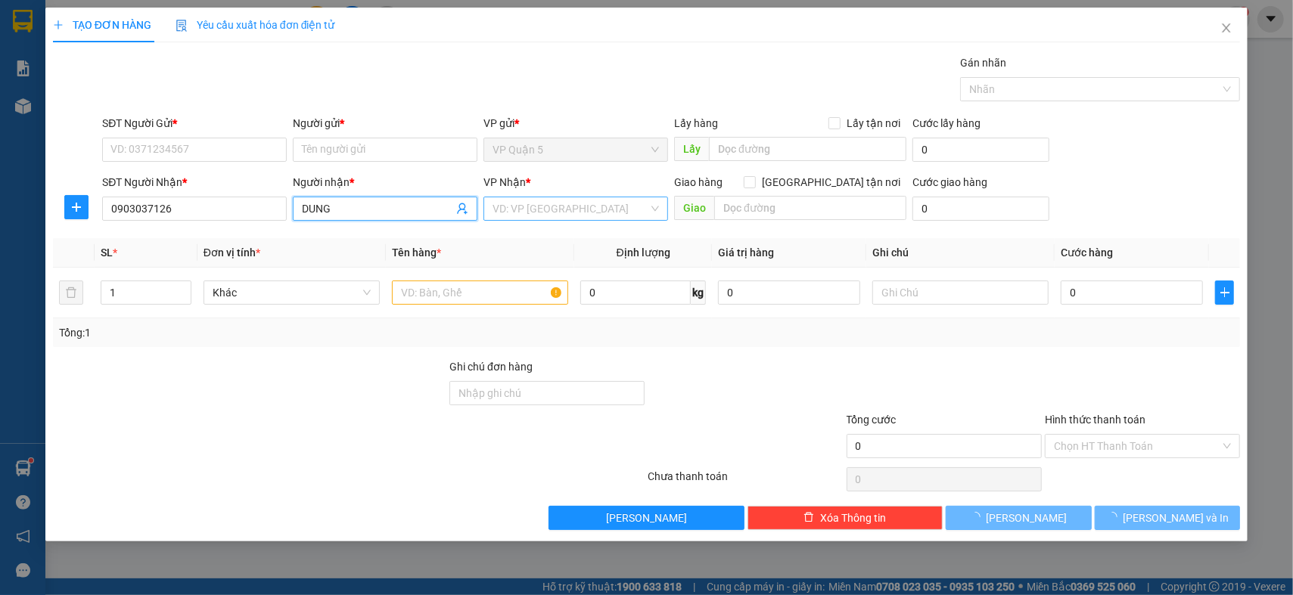
type input "DUNG"
click at [549, 205] on input "search" at bounding box center [571, 208] width 156 height 23
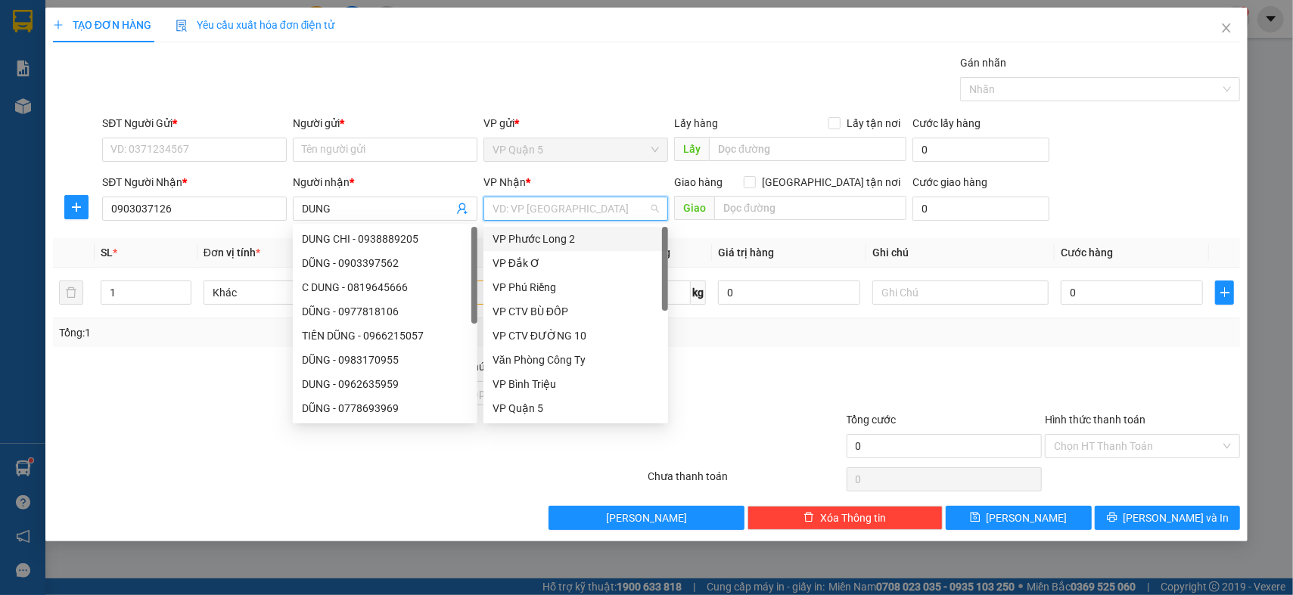
type input "B"
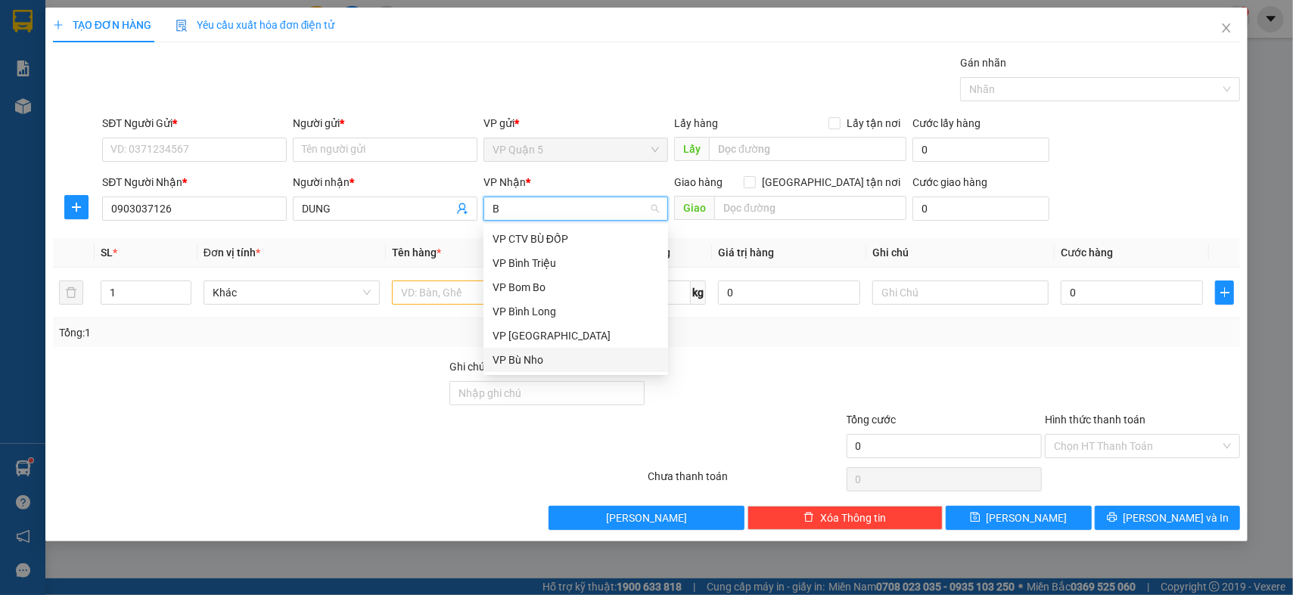
click at [539, 356] on div "VP Bù Nho" at bounding box center [576, 360] width 166 height 17
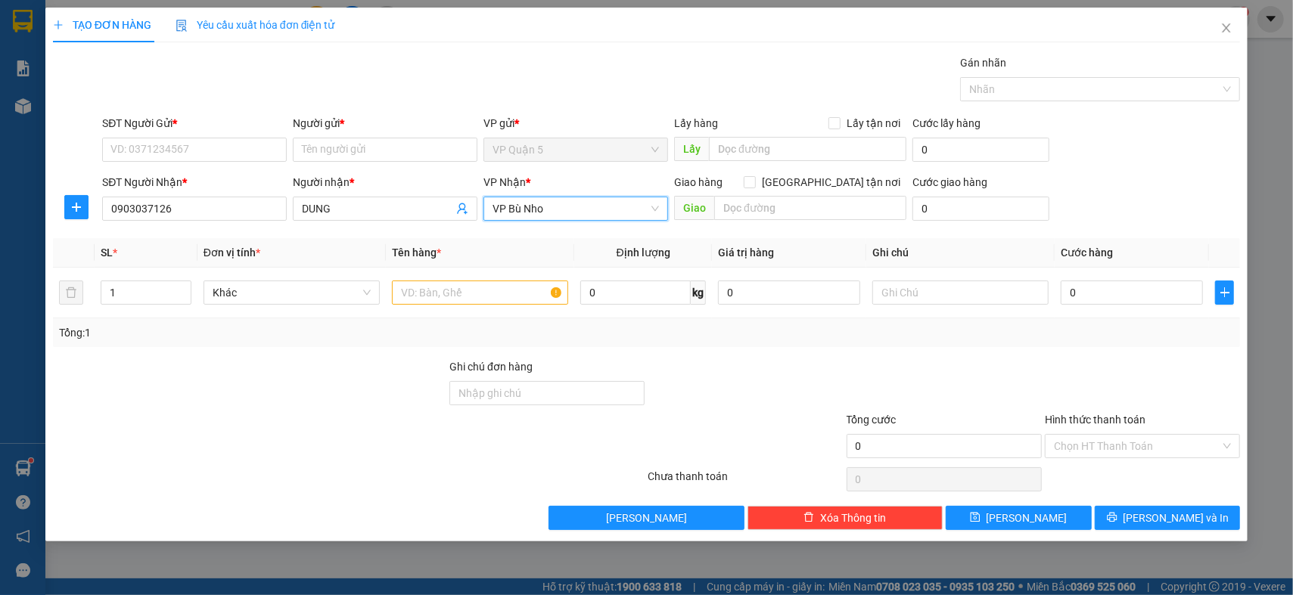
click at [229, 385] on div at bounding box center [249, 385] width 396 height 53
click at [187, 154] on input "SĐT Người Gửi *" at bounding box center [194, 150] width 185 height 24
type input "0364769456"
click at [397, 146] on input "Người gửi *" at bounding box center [385, 150] width 185 height 24
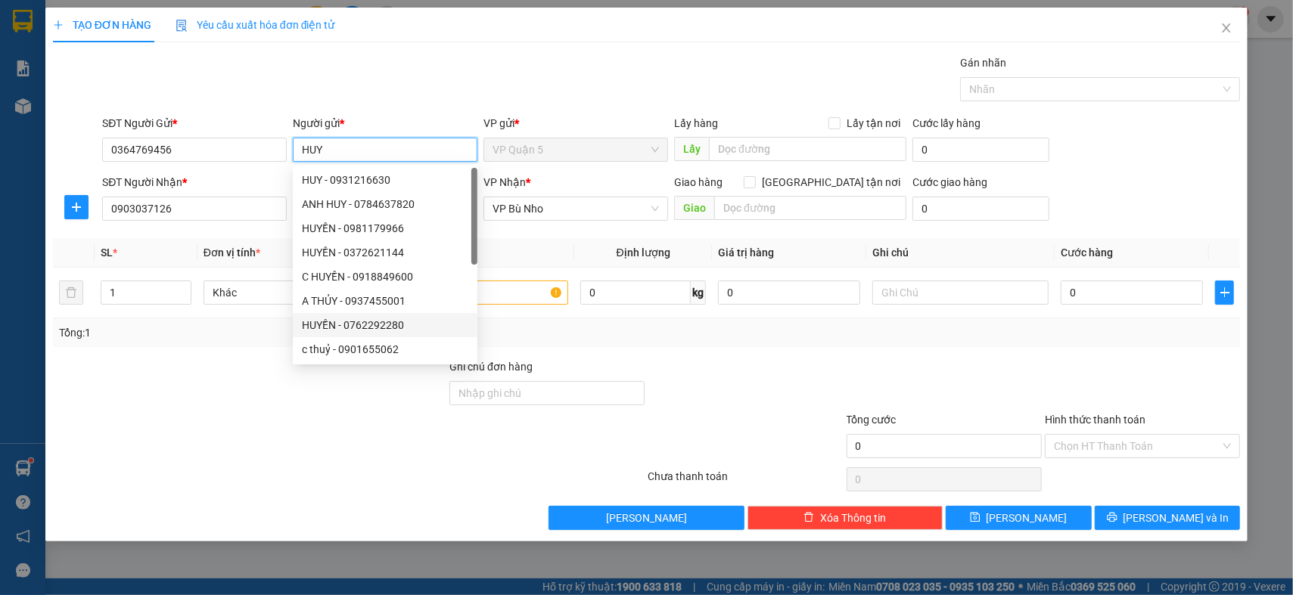
type input "HUY"
click at [242, 396] on div at bounding box center [249, 385] width 396 height 53
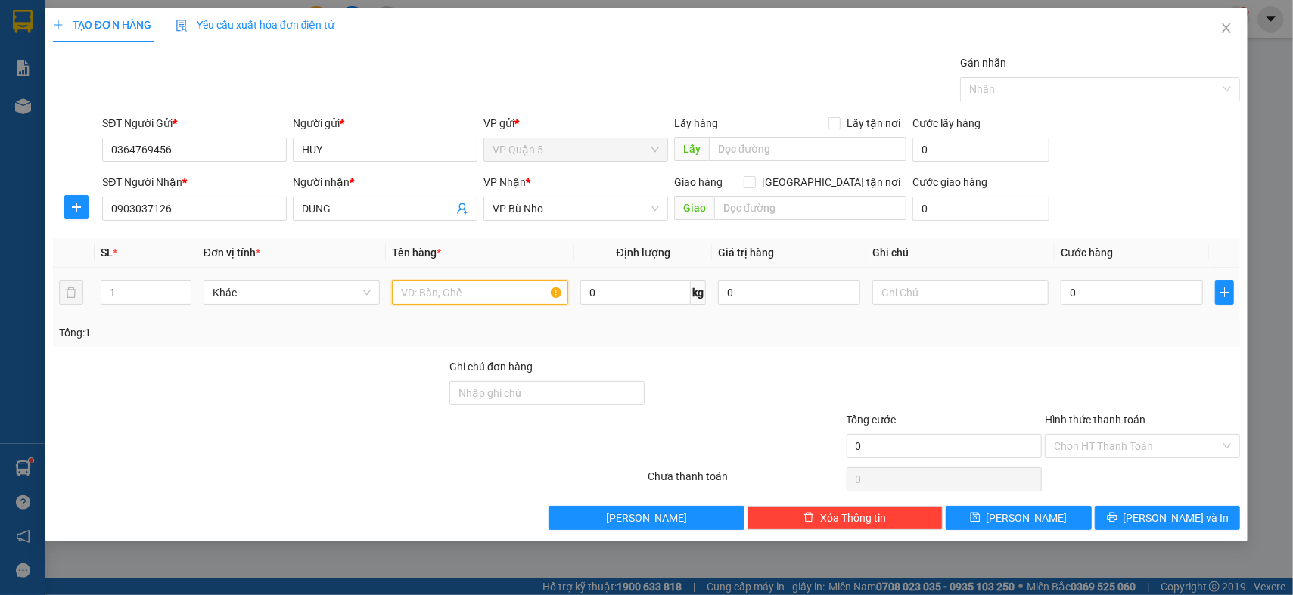
click at [515, 295] on input "text" at bounding box center [480, 293] width 176 height 24
type input "CARTON"
click at [978, 291] on input "text" at bounding box center [960, 293] width 176 height 24
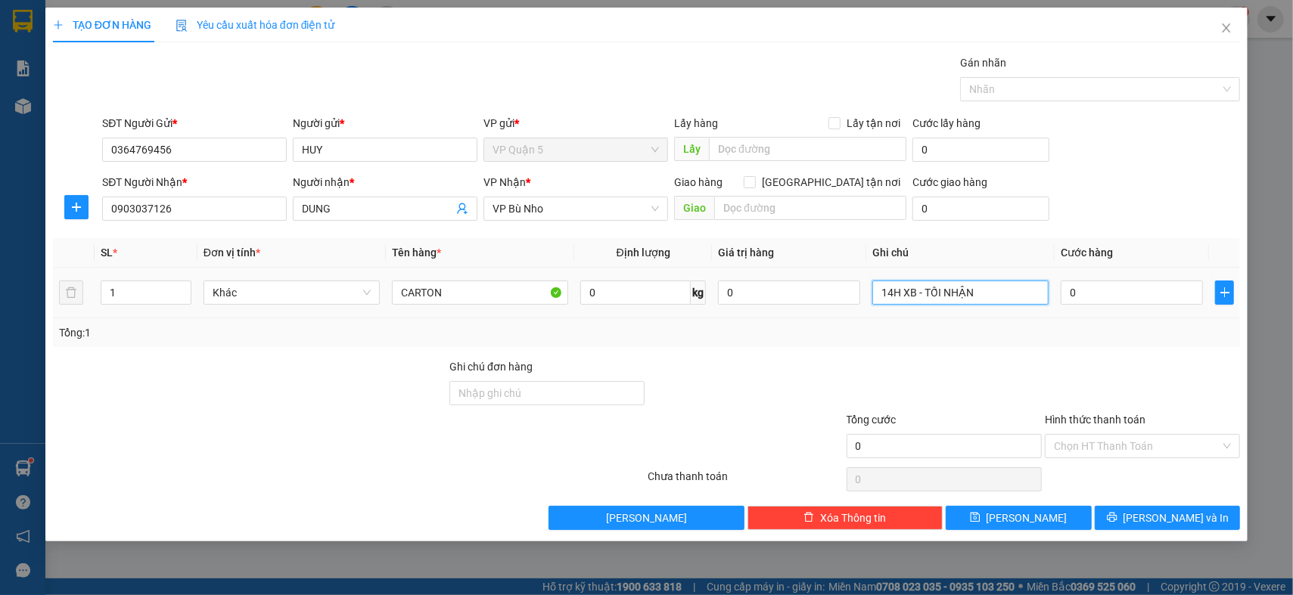
type input "14H XB - TỐI NHẬN"
click at [1110, 278] on div "0" at bounding box center [1132, 293] width 142 height 30
click at [1111, 293] on input "0" at bounding box center [1132, 293] width 142 height 24
type input "04"
type input "4"
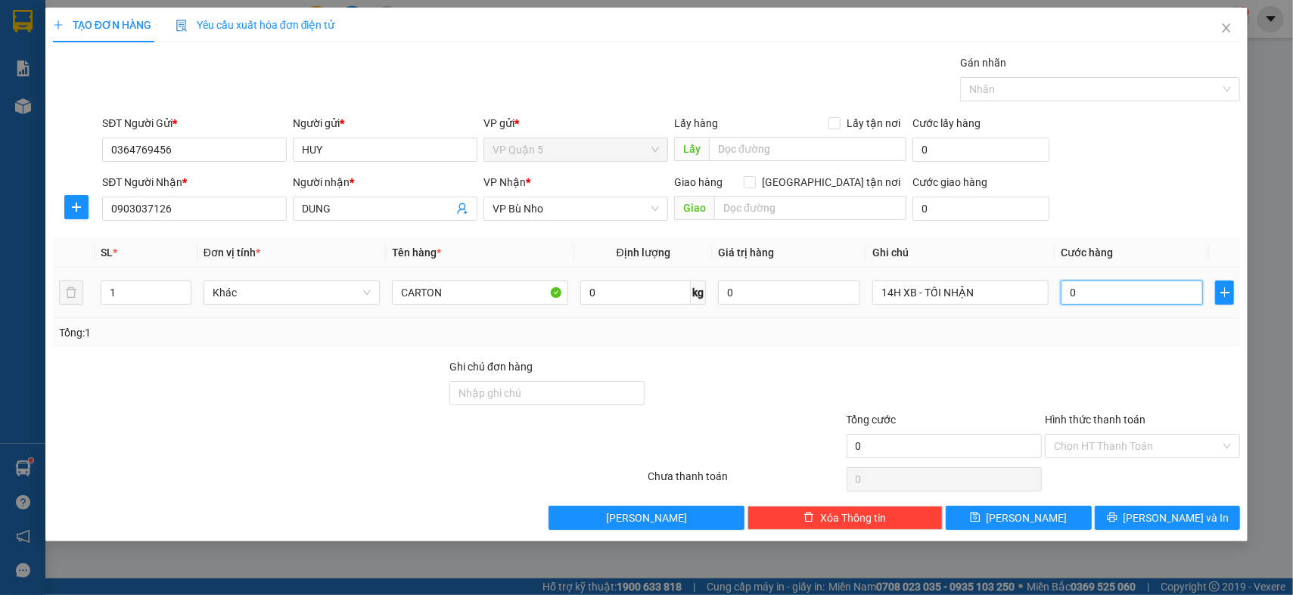
type input "4"
type input "040"
type input "40"
type input "40.000"
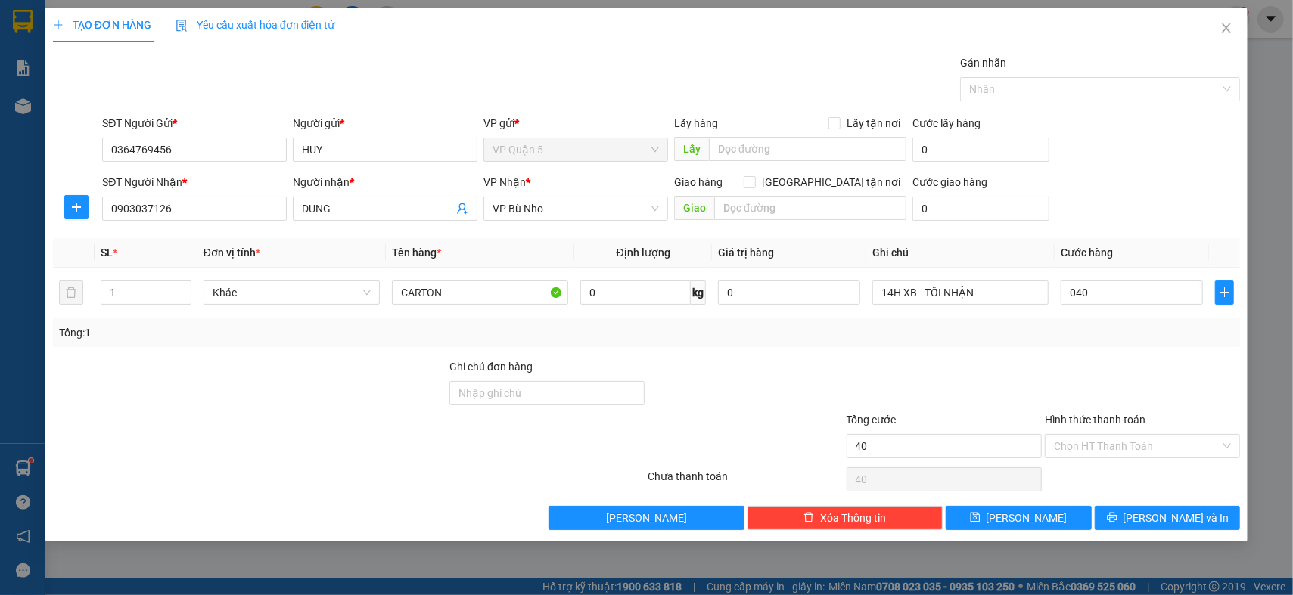
type input "40.000"
click at [1146, 193] on div "SĐT Người Nhận * 0903037126 Người nhận * DUNG VP Nhận * VP Bù Nho Giao hàng Gi…" at bounding box center [671, 200] width 1144 height 53
click at [1138, 362] on div at bounding box center [1142, 385] width 198 height 53
click at [1152, 452] on input "Hình thức thanh toán" at bounding box center [1137, 446] width 166 height 23
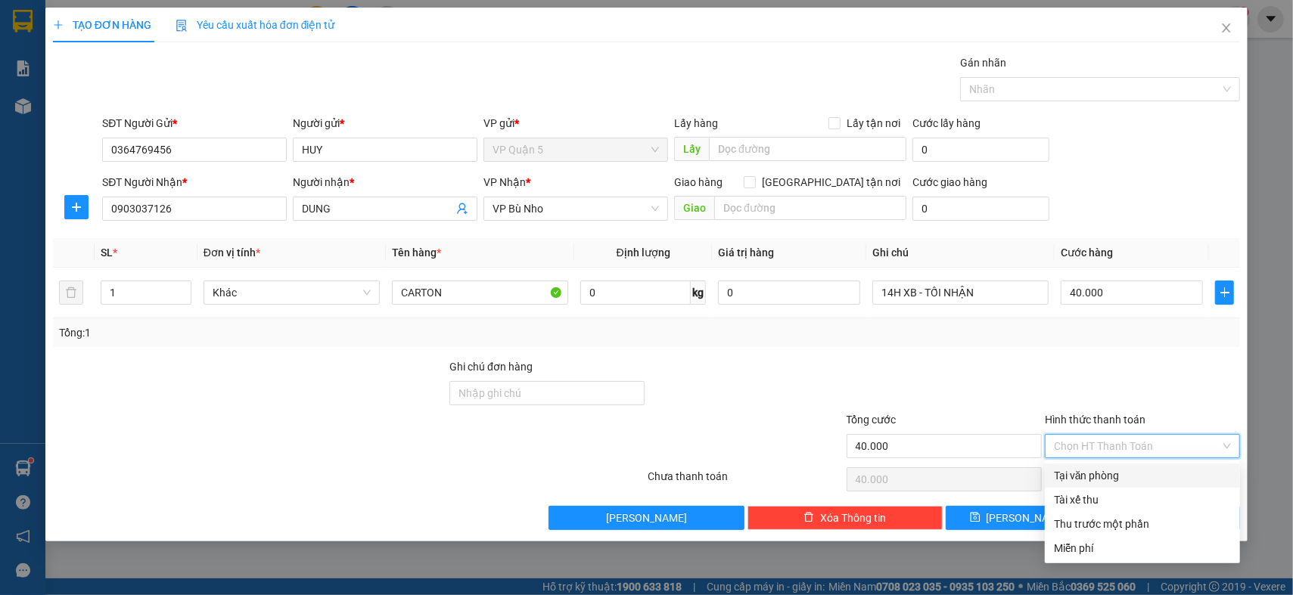
click at [1138, 471] on div "Tại văn phòng" at bounding box center [1142, 476] width 177 height 17
type input "0"
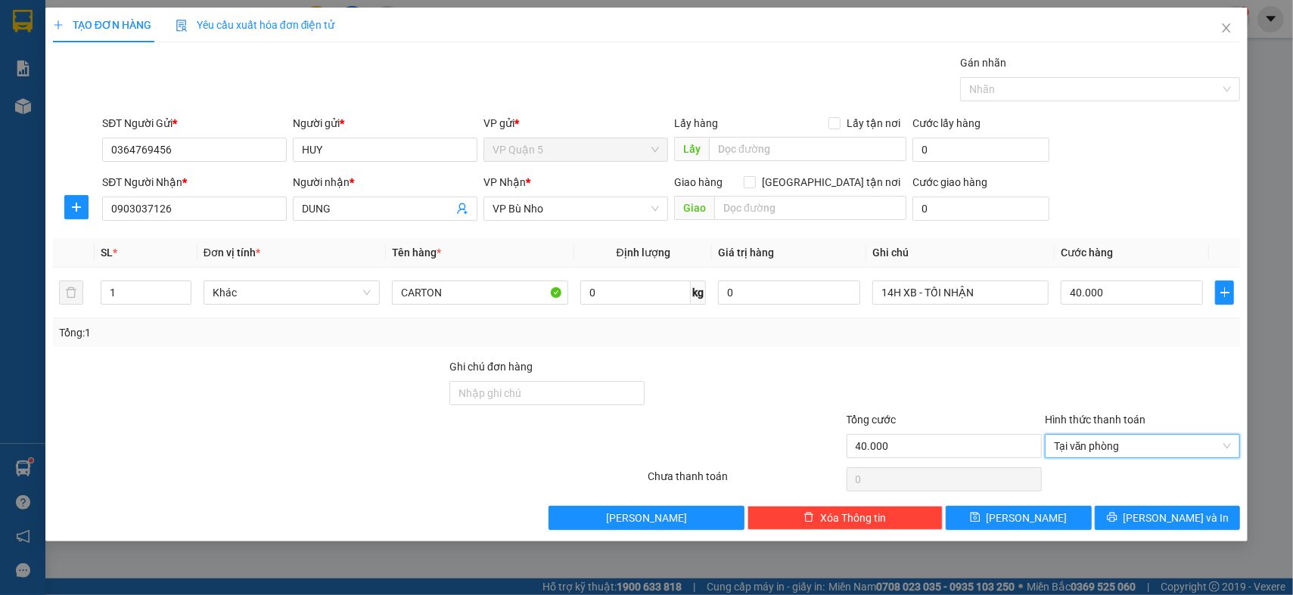
click at [1164, 368] on div at bounding box center [1142, 385] width 198 height 53
click at [1181, 487] on div at bounding box center [1142, 480] width 198 height 30
click at [1172, 512] on span "[PERSON_NAME] và In" at bounding box center [1177, 518] width 106 height 17
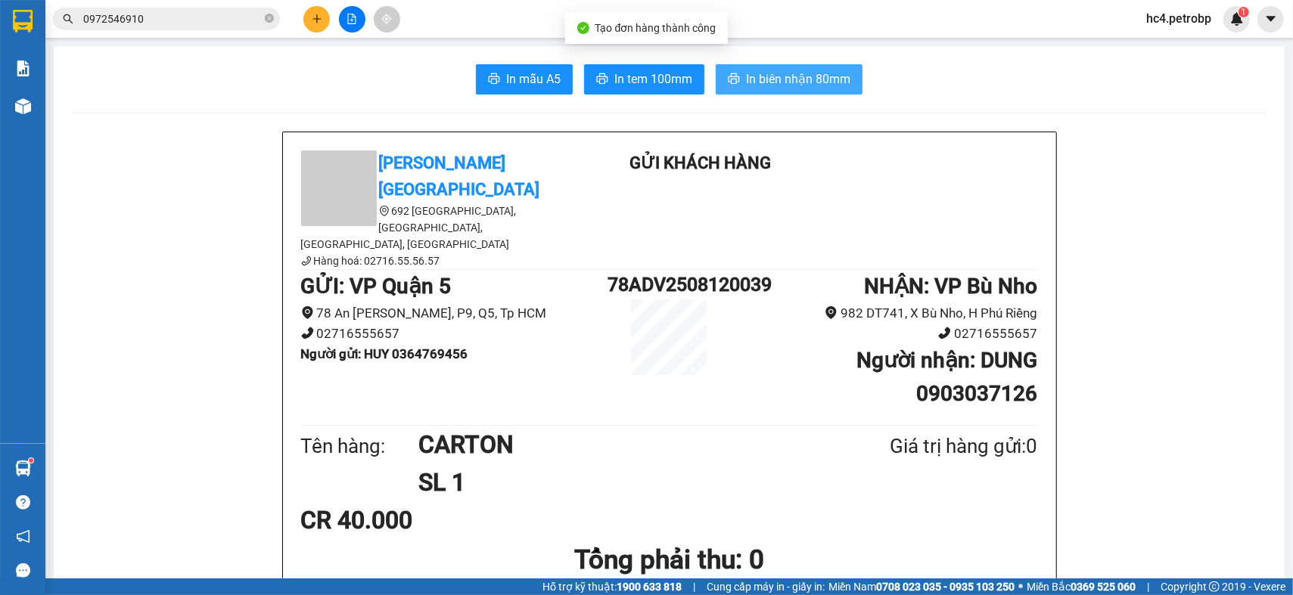
click at [777, 80] on span "In biên nhận 80mm" at bounding box center [798, 79] width 104 height 19
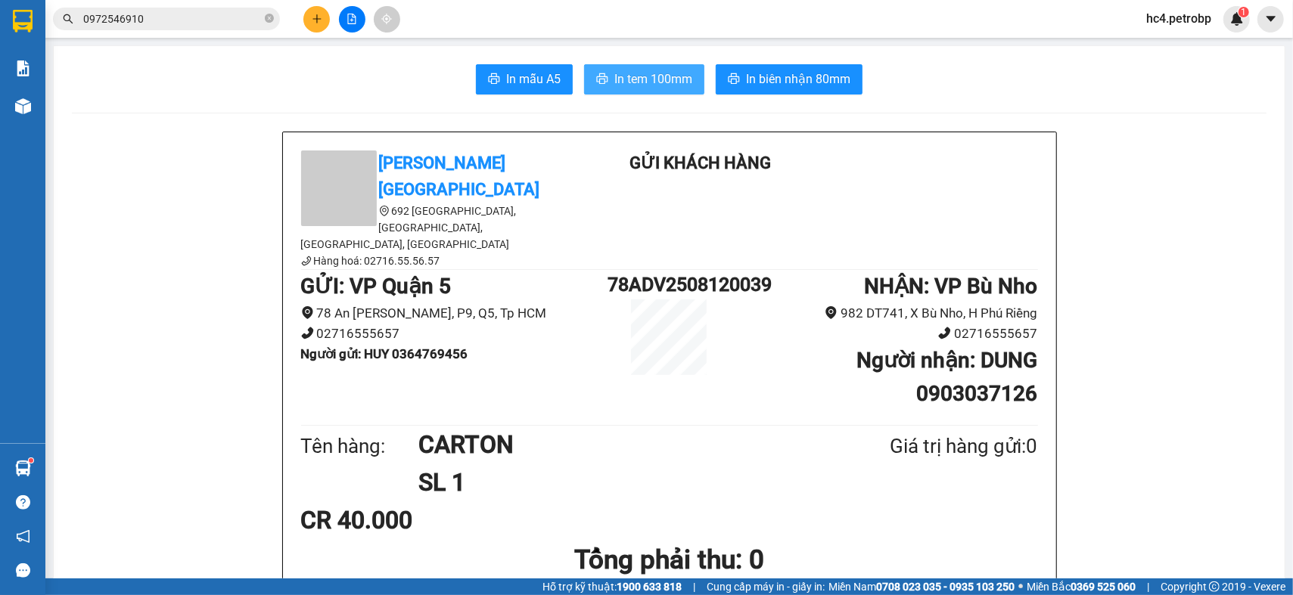
click at [654, 82] on span "In tem 100mm" at bounding box center [653, 79] width 78 height 19
click at [309, 17] on button at bounding box center [316, 19] width 26 height 26
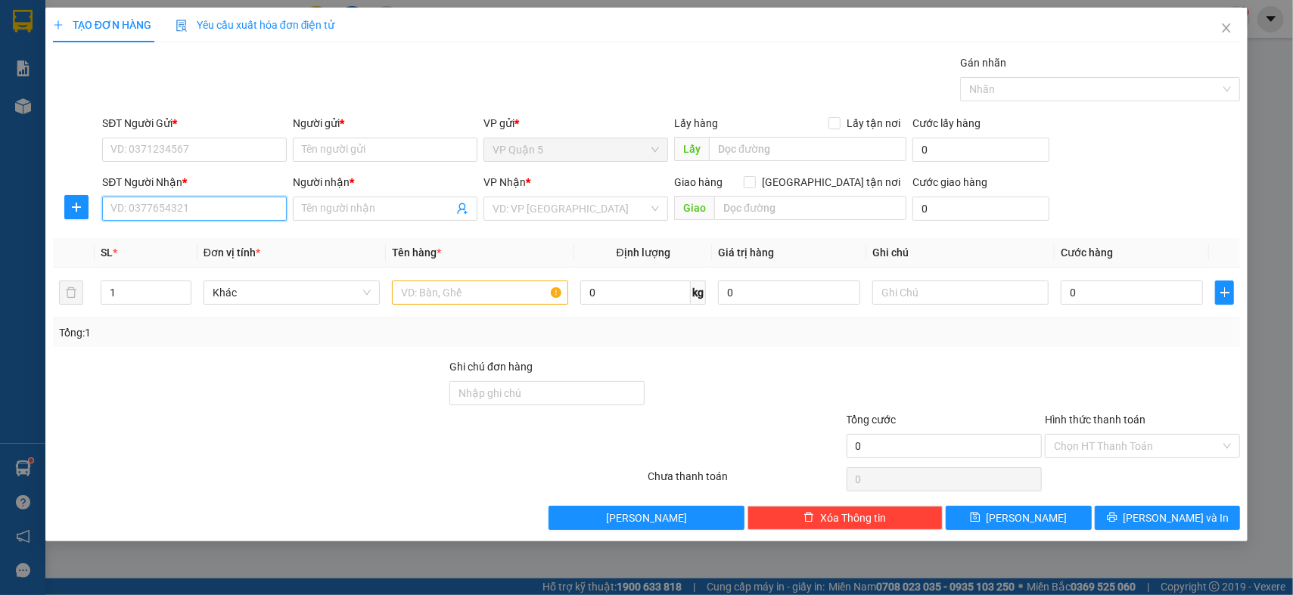
click at [206, 211] on input "SĐT Người Nhận *" at bounding box center [194, 209] width 185 height 24
click at [225, 210] on input "SĐT Người Nhận *" at bounding box center [194, 209] width 185 height 24
type input "0989969349"
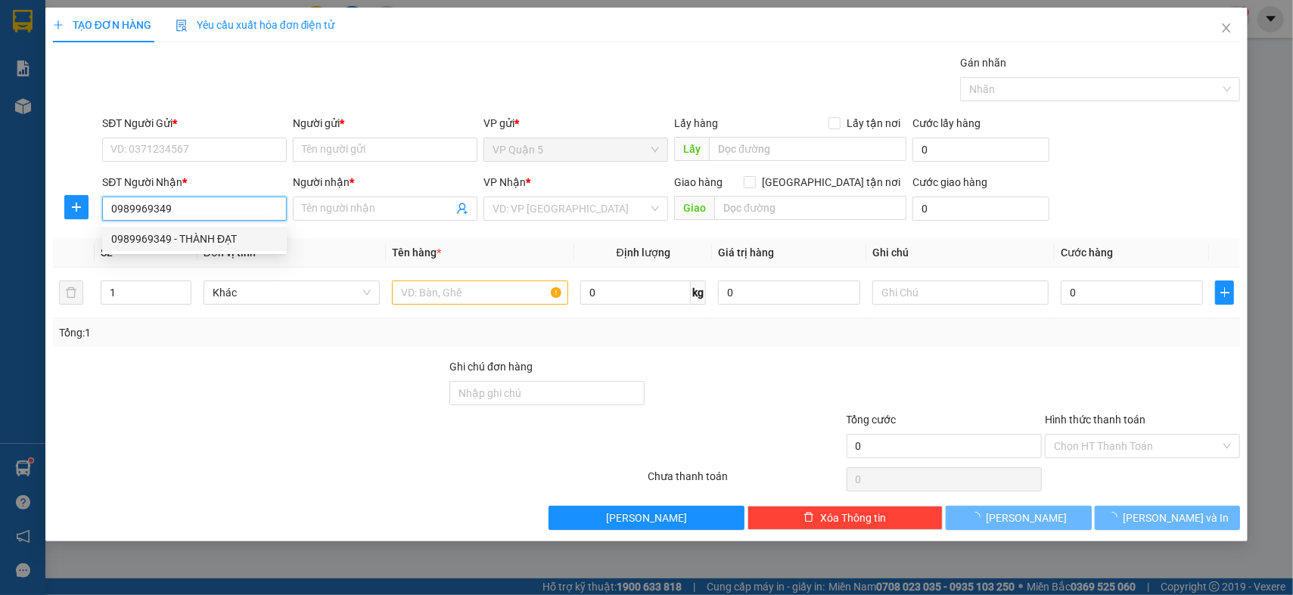
click at [235, 239] on div "0989969349 - THÀNH ĐẠT" at bounding box center [194, 239] width 166 height 17
type input "THÀNH ĐẠT"
type input "30.000"
type input "0989969349"
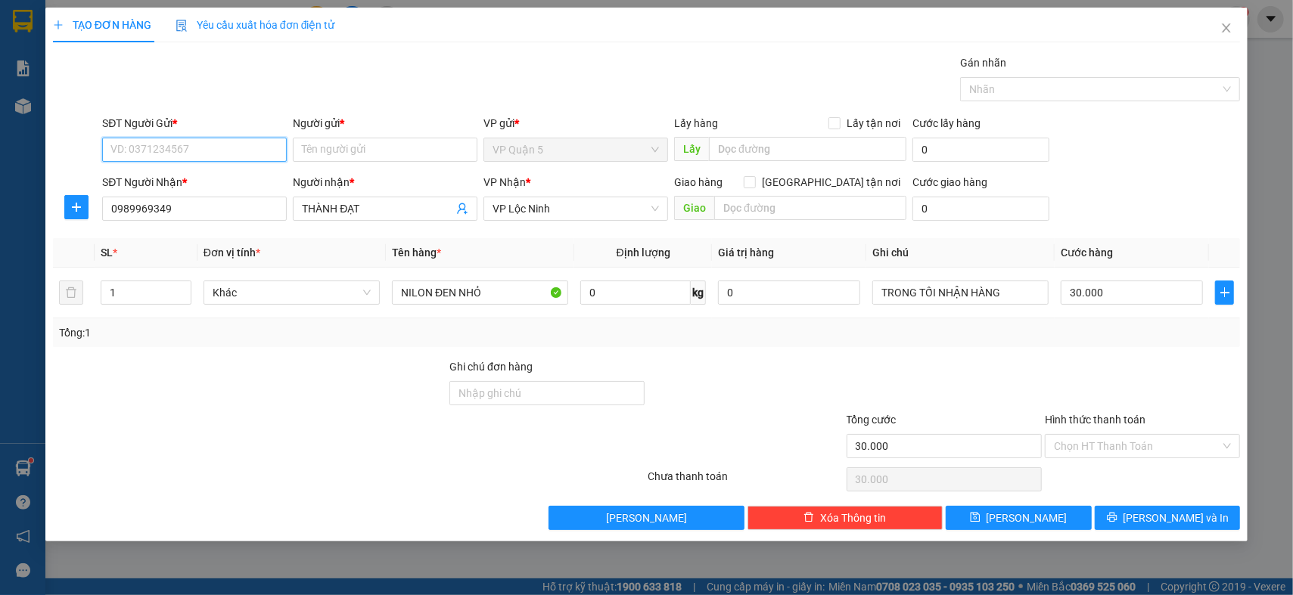
click at [248, 138] on input "SĐT Người Gửi *" at bounding box center [194, 150] width 185 height 24
click at [248, 179] on div "0912404444 - [PERSON_NAME]" at bounding box center [194, 180] width 166 height 17
type input "0912404444"
type input "HOÀNG GIA"
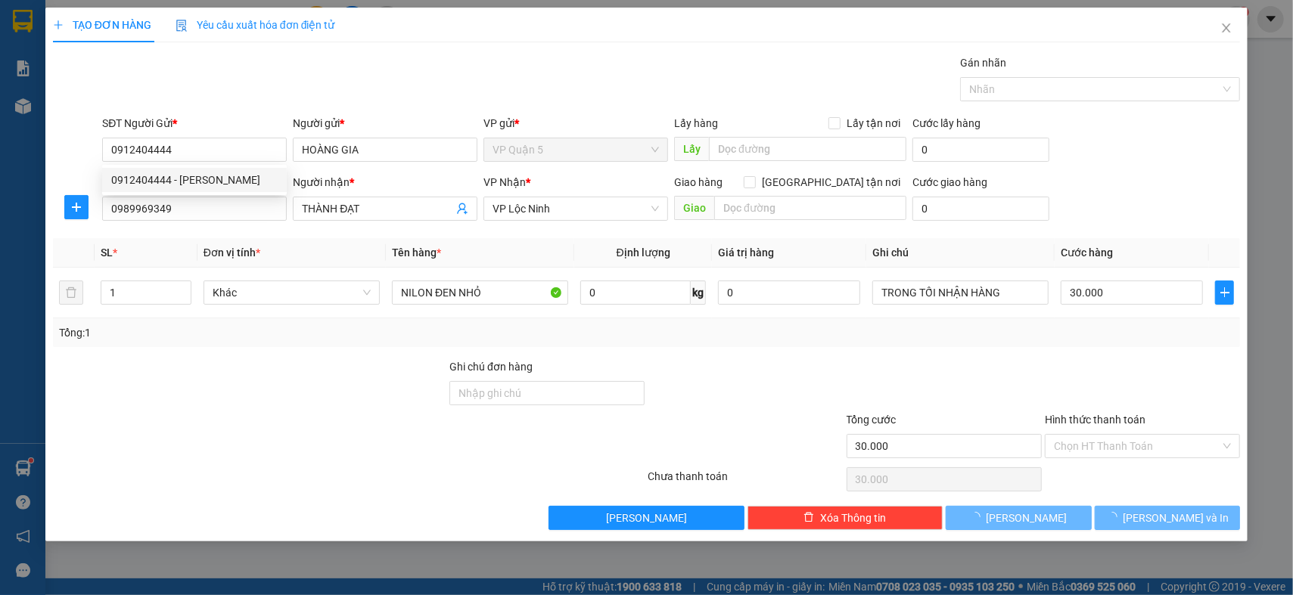
click at [315, 450] on div at bounding box center [249, 438] width 396 height 53
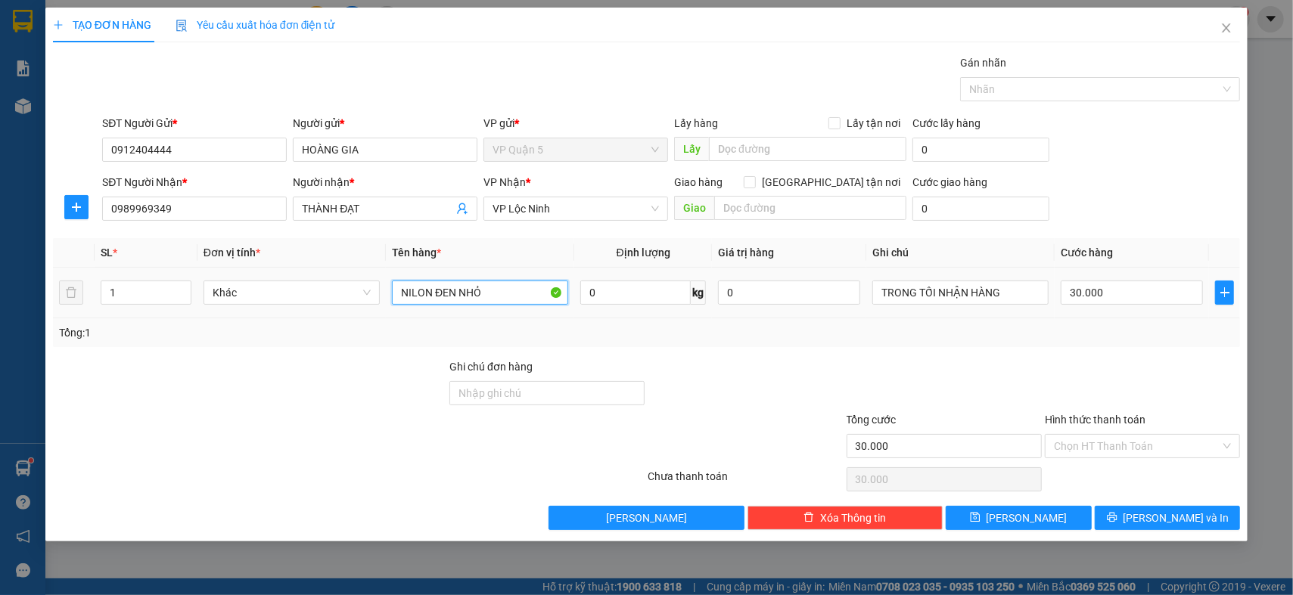
click at [473, 281] on input "NILON ĐEN NHỎ" at bounding box center [480, 293] width 176 height 24
click at [477, 290] on input "NILON ĐEN NHỎ" at bounding box center [480, 293] width 176 height 24
type input "CARTON"
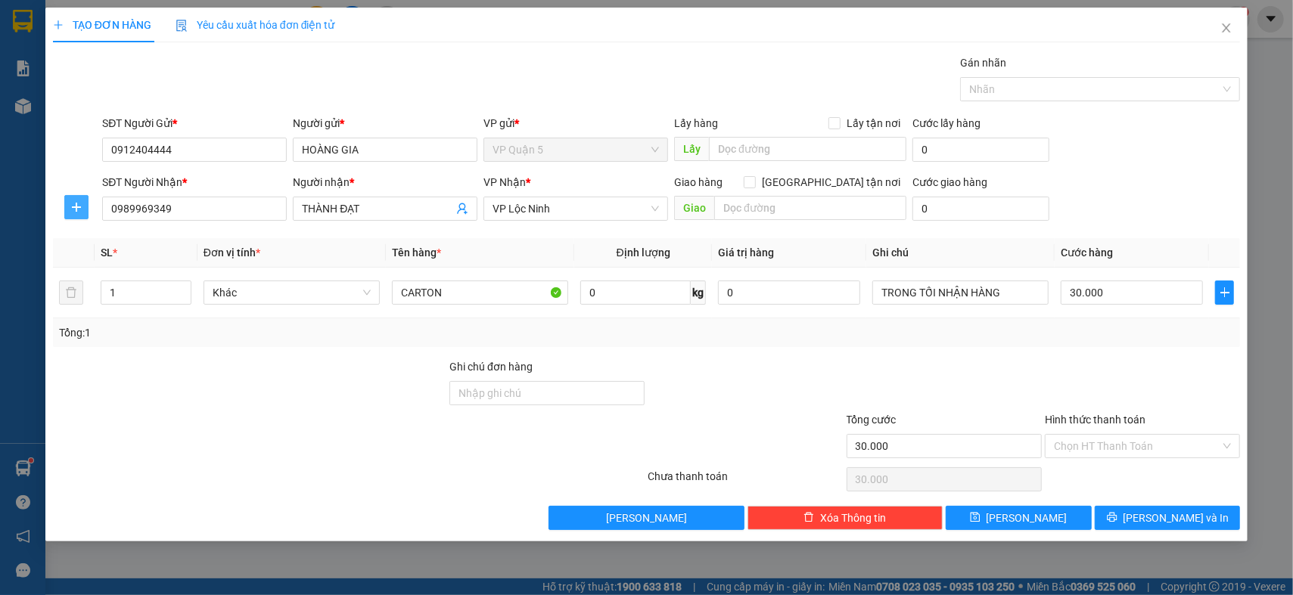
click at [80, 209] on icon "plus" at bounding box center [76, 207] width 12 height 12
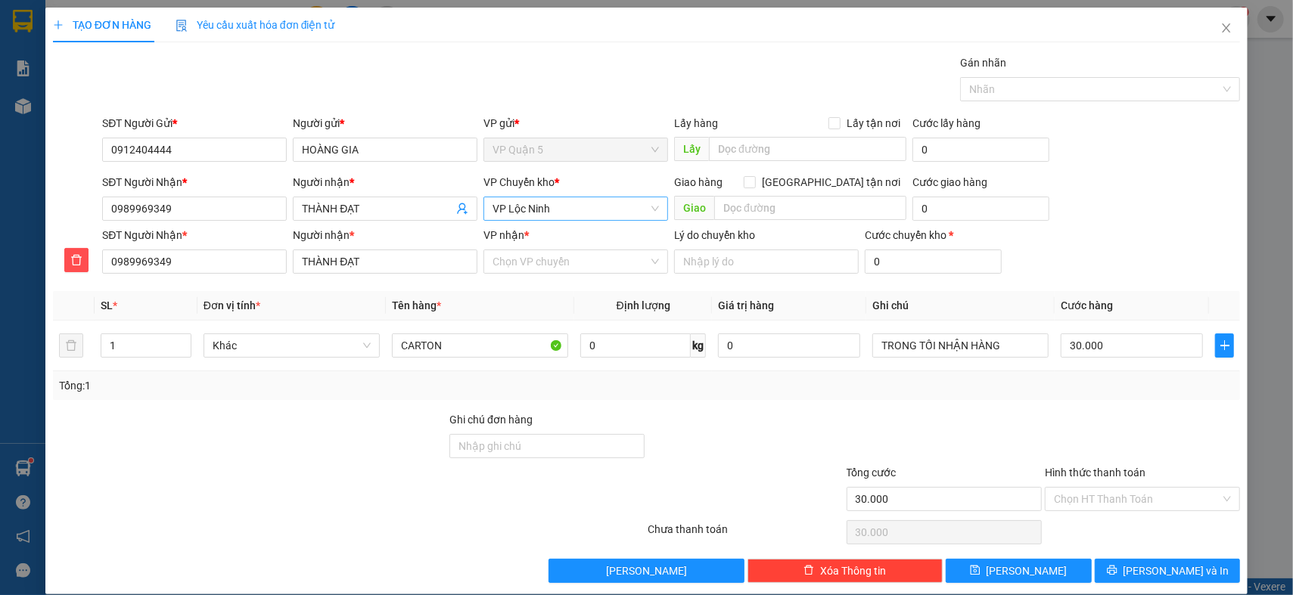
click at [559, 204] on span "VP Lộc Ninh" at bounding box center [576, 208] width 166 height 23
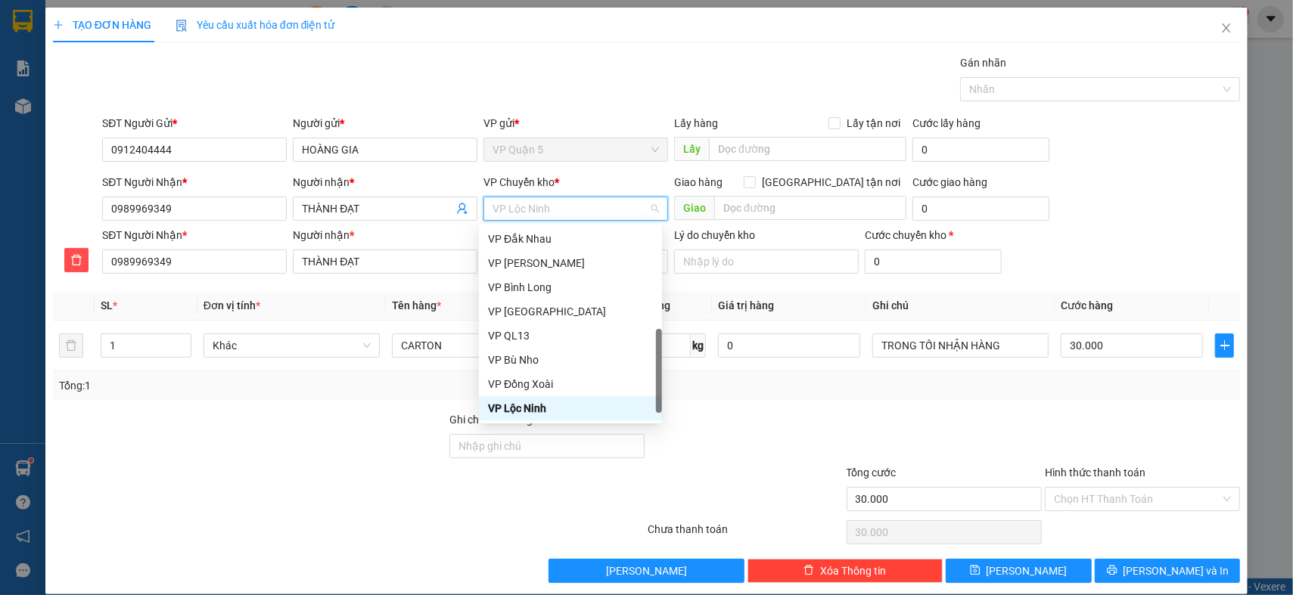
type input "D"
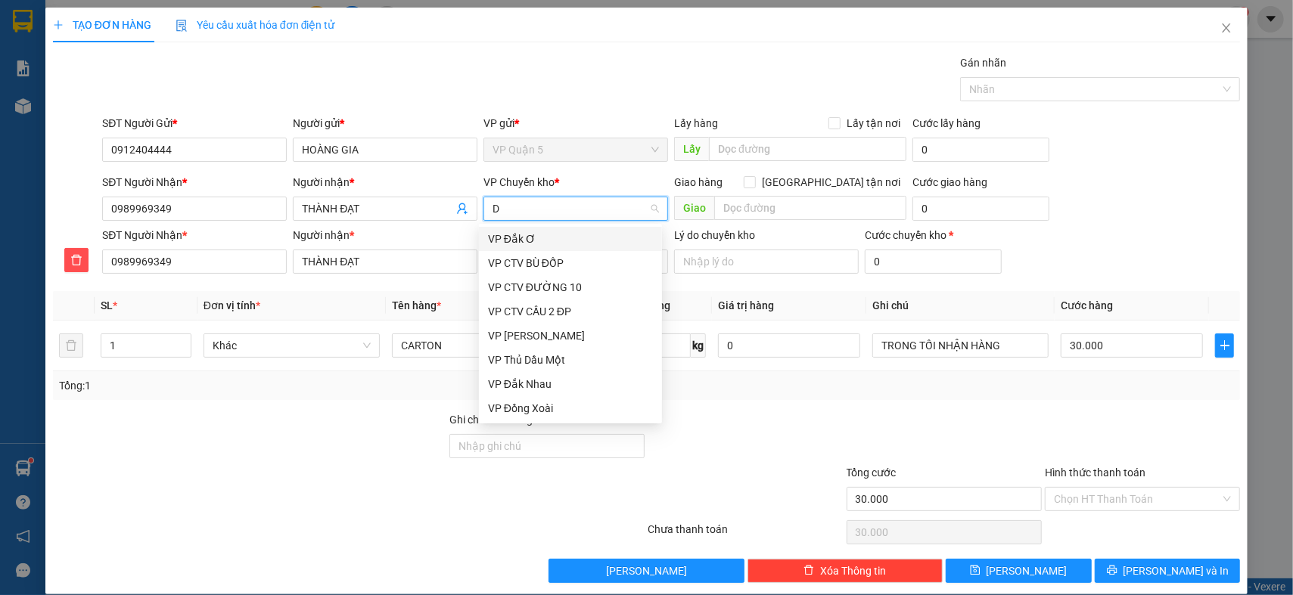
scroll to position [0, 0]
type input "Đ"
click at [530, 410] on div "VP Đồng Xoài" at bounding box center [570, 408] width 165 height 17
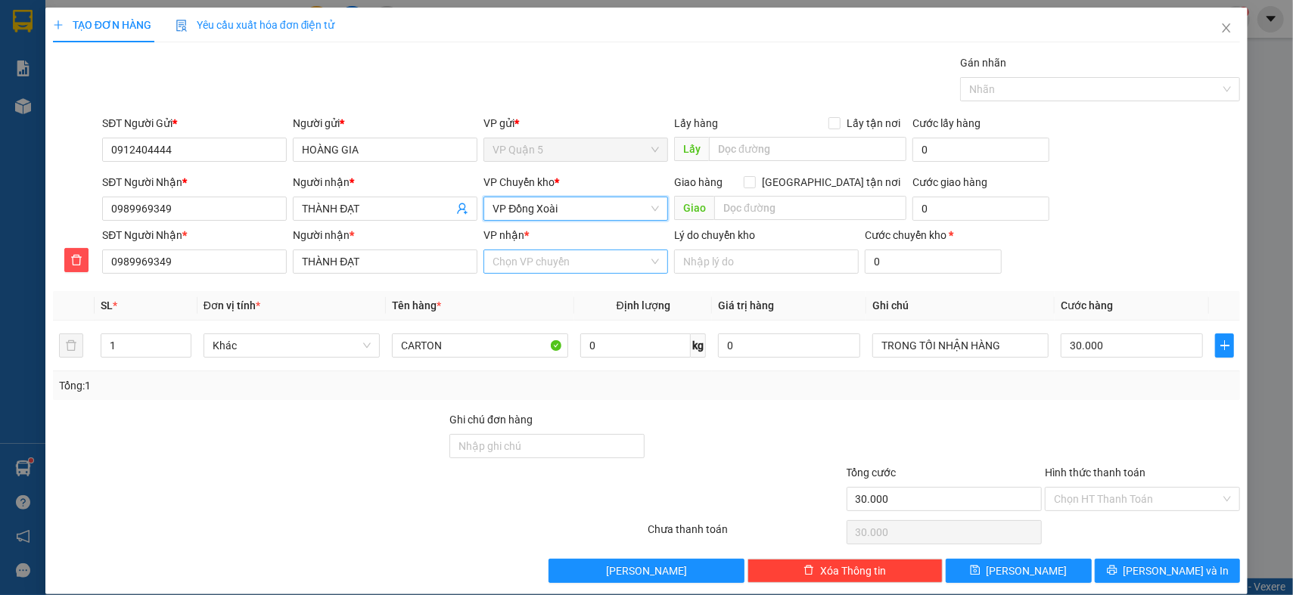
click at [570, 264] on input "VP nhận *" at bounding box center [571, 261] width 156 height 23
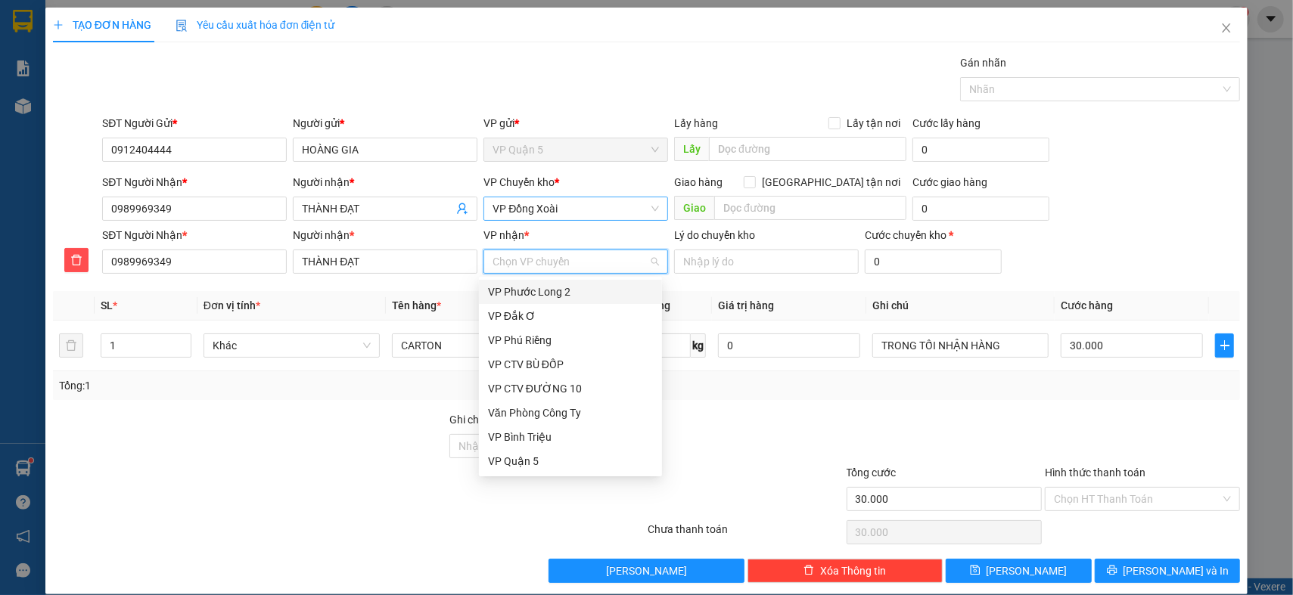
click at [570, 264] on input "VP nhận *" at bounding box center [571, 261] width 156 height 23
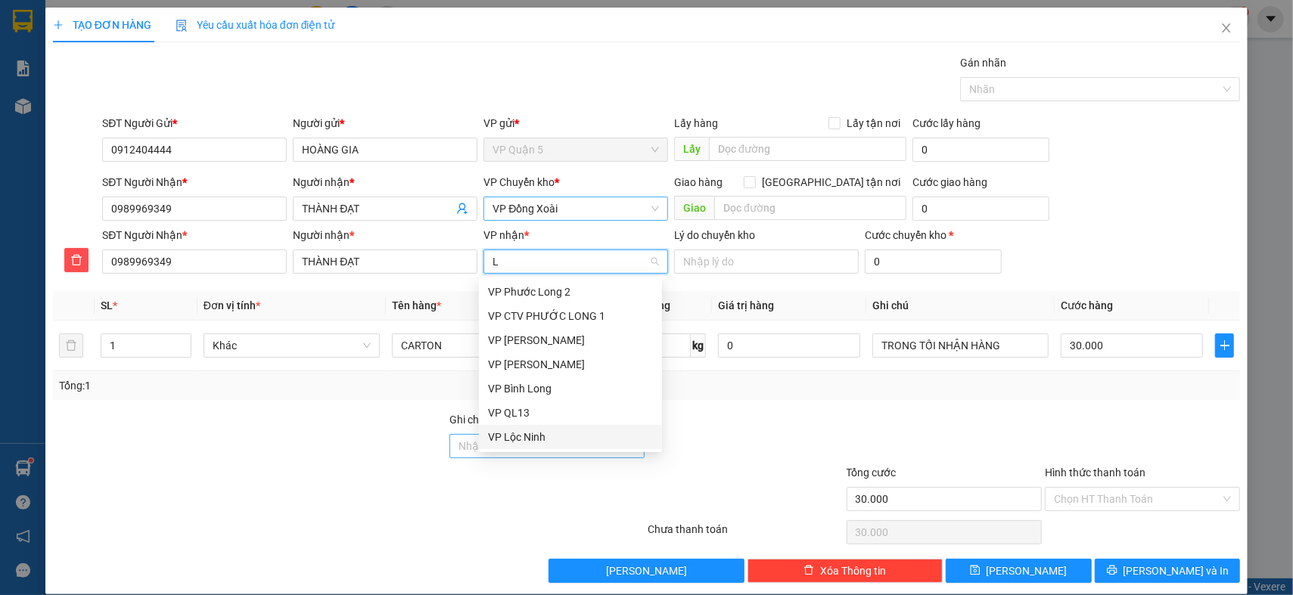
type input "L"
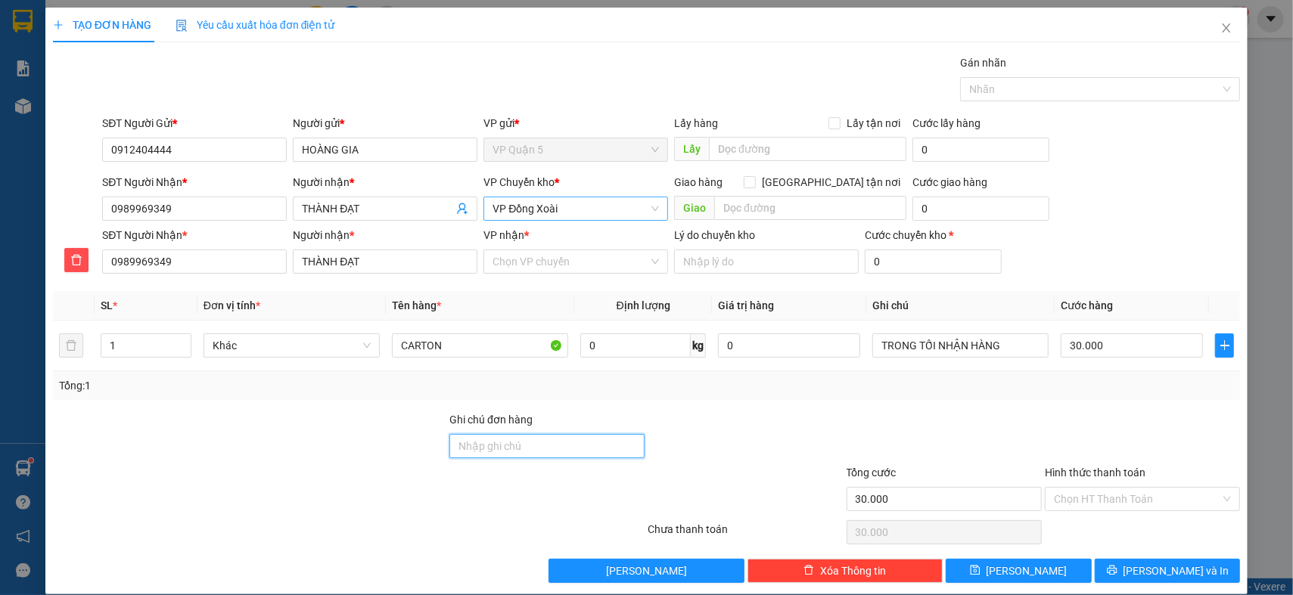
click at [541, 453] on input "Ghi chú đơn hàng" at bounding box center [546, 446] width 195 height 24
click at [503, 262] on input "VP nhận *" at bounding box center [571, 261] width 156 height 23
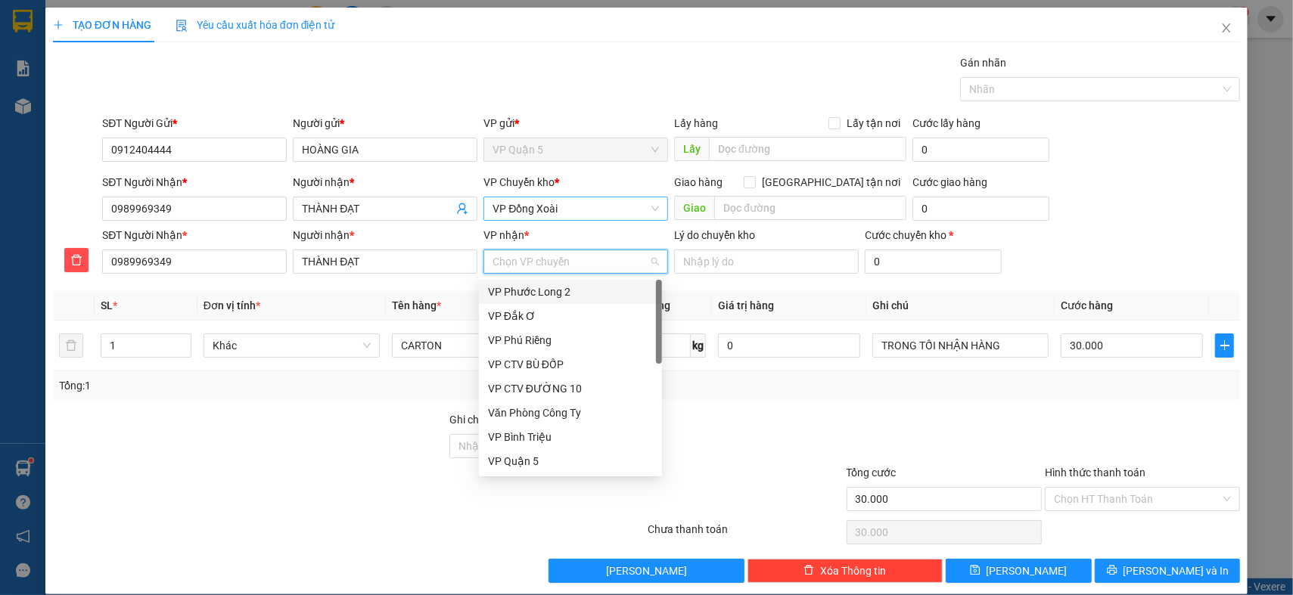
type input "L"
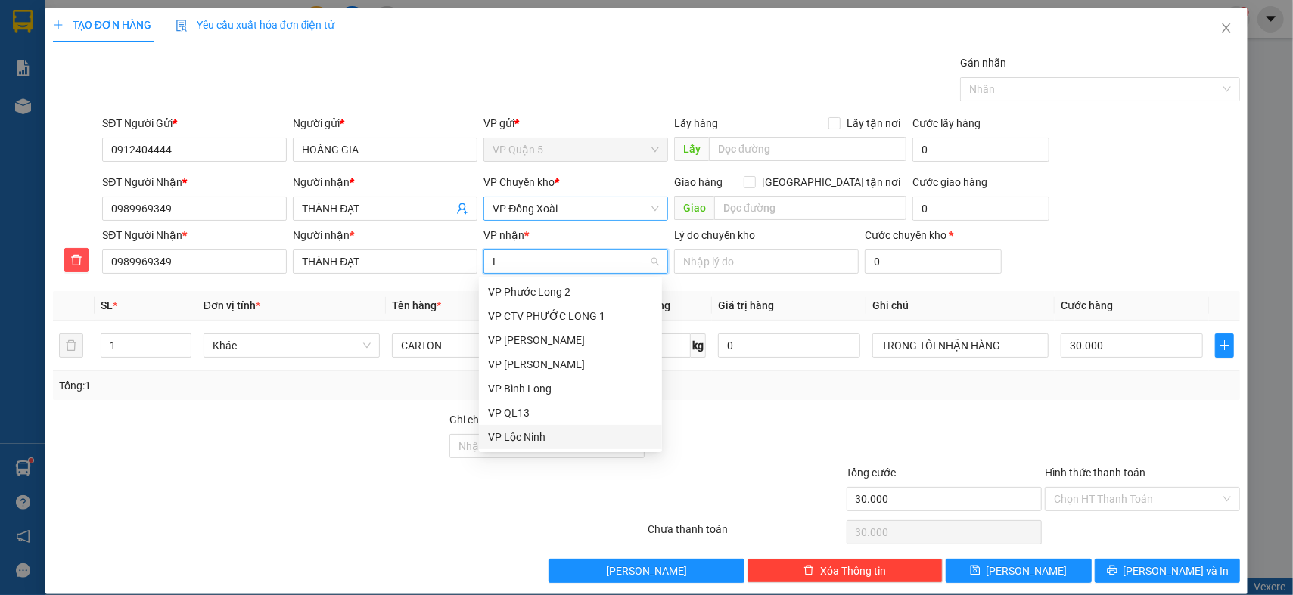
click at [542, 445] on div "VP Lộc Ninh" at bounding box center [570, 437] width 165 height 17
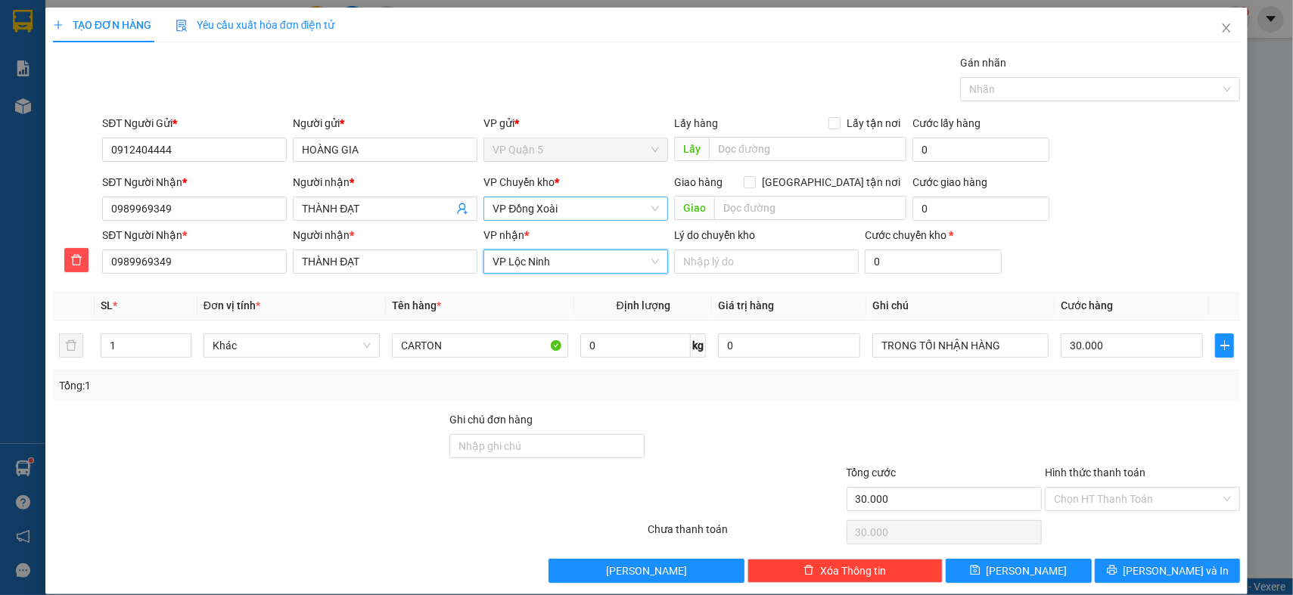
click at [317, 430] on div at bounding box center [249, 438] width 396 height 53
click at [999, 406] on div "Transit Pickup Surcharge Ids Transit Deliver Surcharge Ids Transit Deliver Surc…" at bounding box center [646, 318] width 1187 height 529
click at [1123, 570] on button "[PERSON_NAME] và In" at bounding box center [1168, 571] width 146 height 24
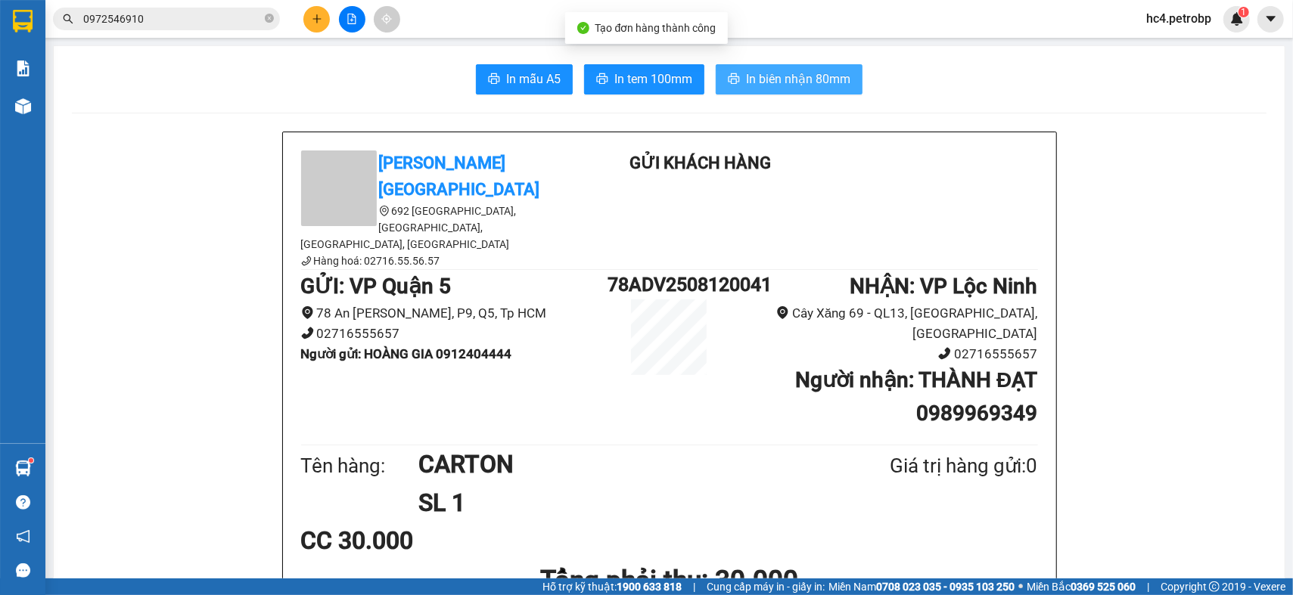
click at [786, 88] on span "In biên nhận 80mm" at bounding box center [798, 79] width 104 height 19
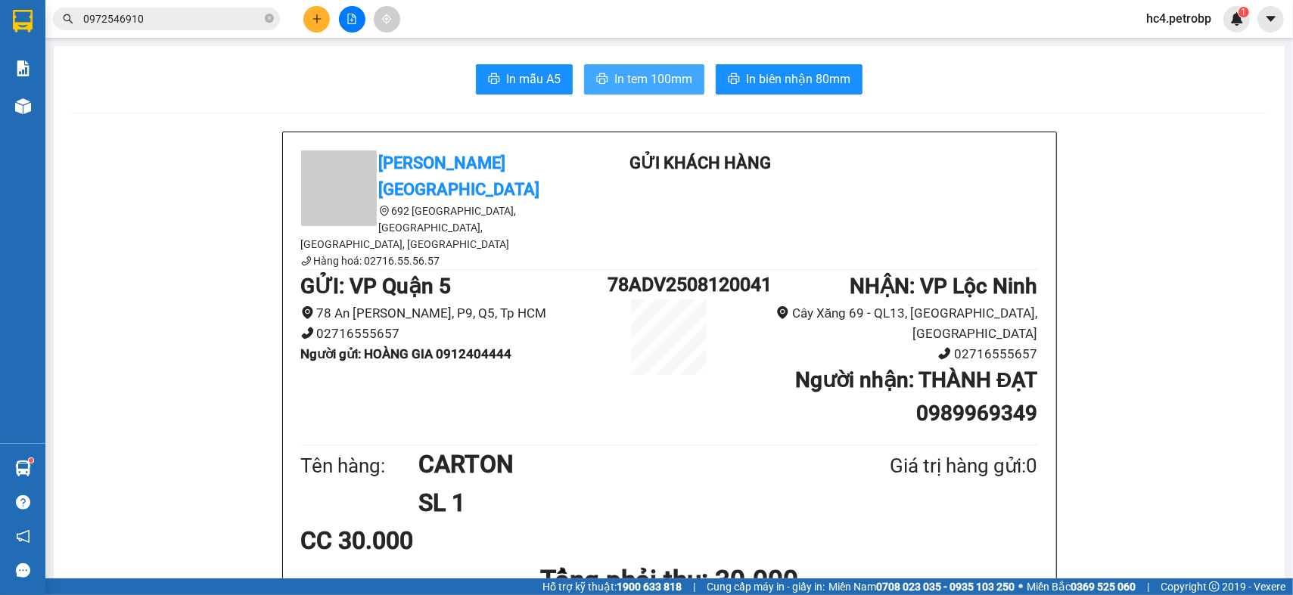
drag, startPoint x: 650, startPoint y: 89, endPoint x: 583, endPoint y: 99, distance: 68.1
click at [648, 89] on button "In tem 100mm" at bounding box center [644, 79] width 120 height 30
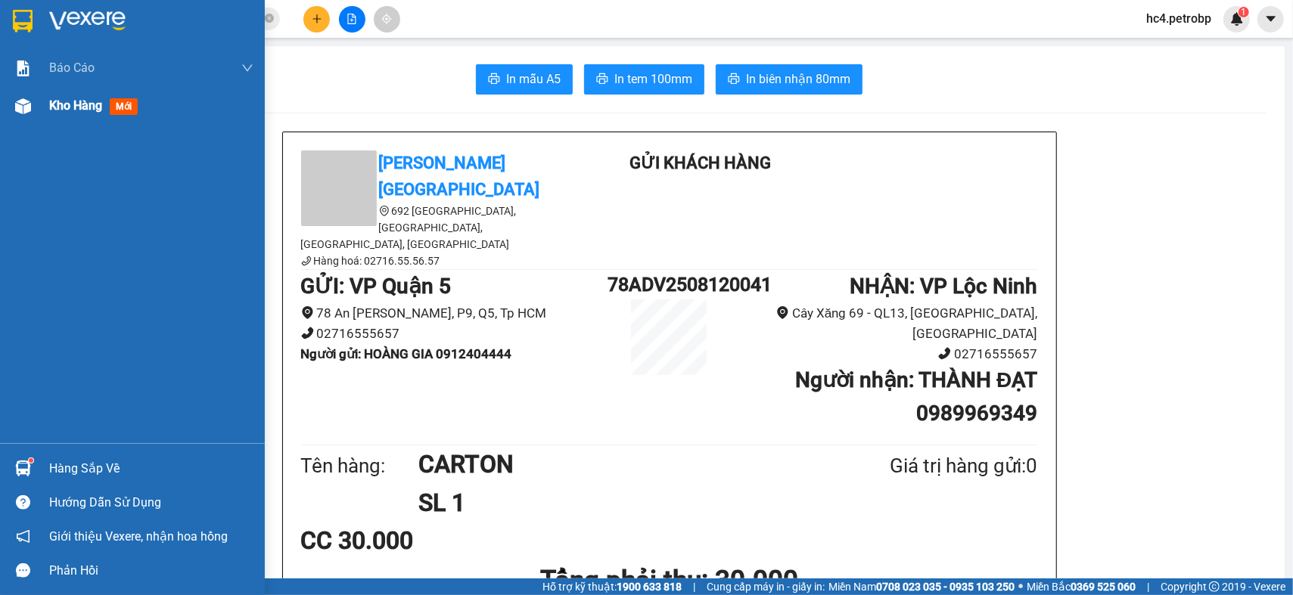
click at [66, 107] on span "Kho hàng" at bounding box center [75, 105] width 53 height 14
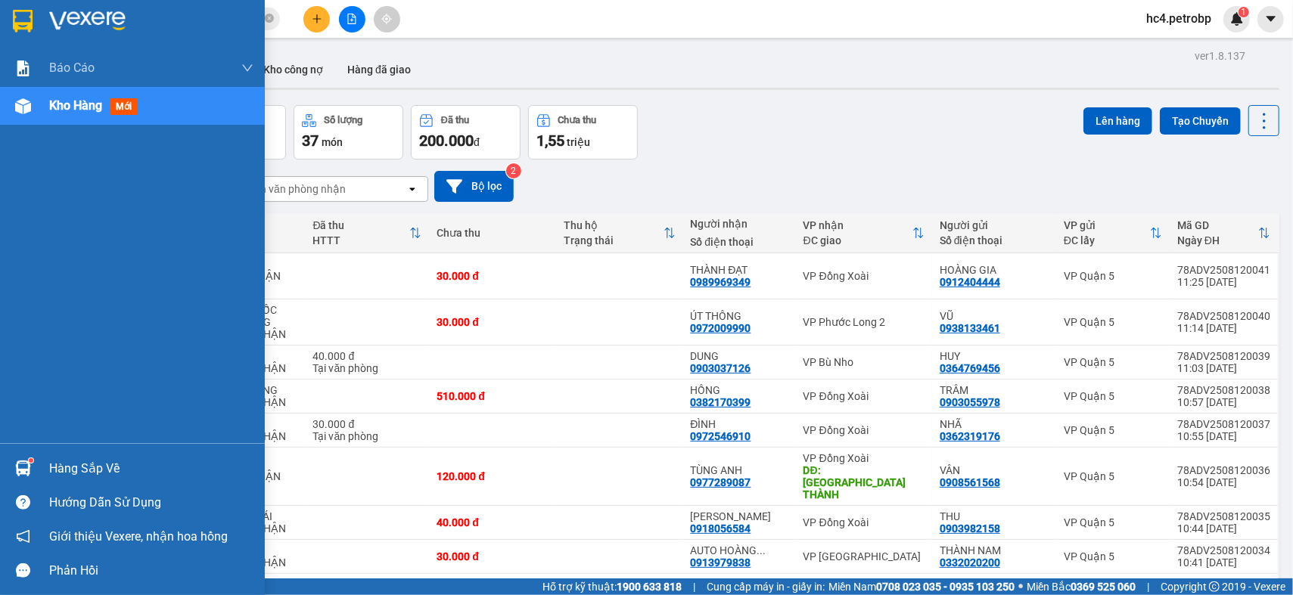
click at [33, 471] on div at bounding box center [23, 468] width 26 height 26
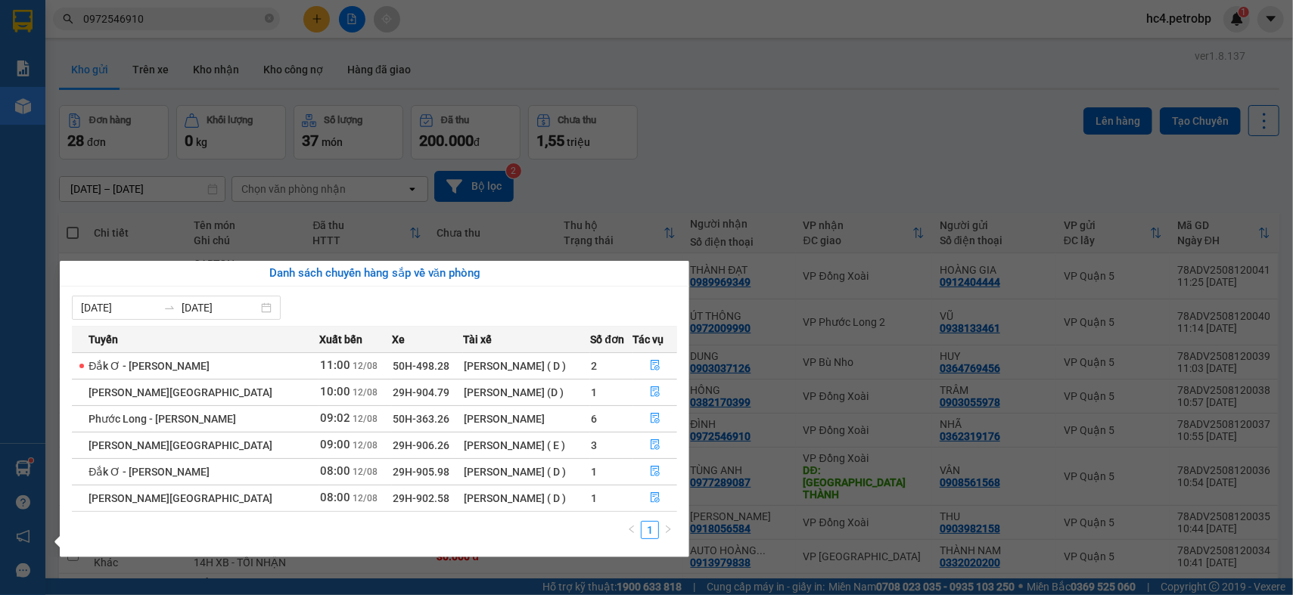
click at [789, 138] on section "Kết quả tìm kiếm ( 11 ) Bộ lọc Ngày tạo đơn gần nhất Mã ĐH Trạng thái Món hàng …" at bounding box center [646, 297] width 1293 height 595
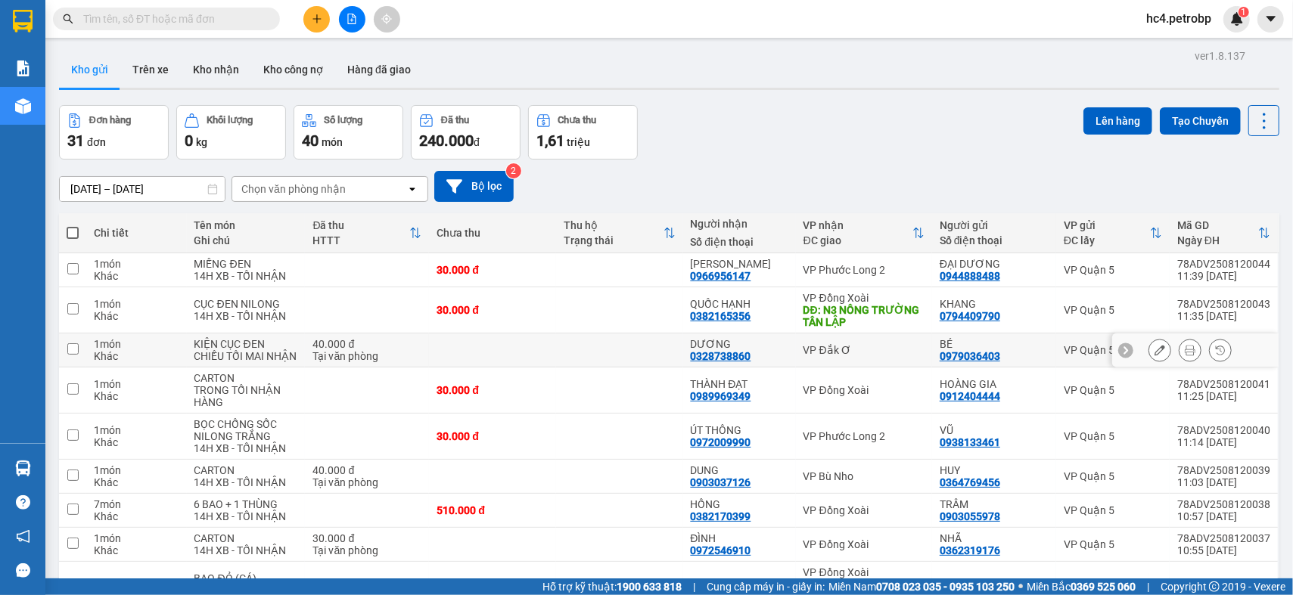
scroll to position [136, 0]
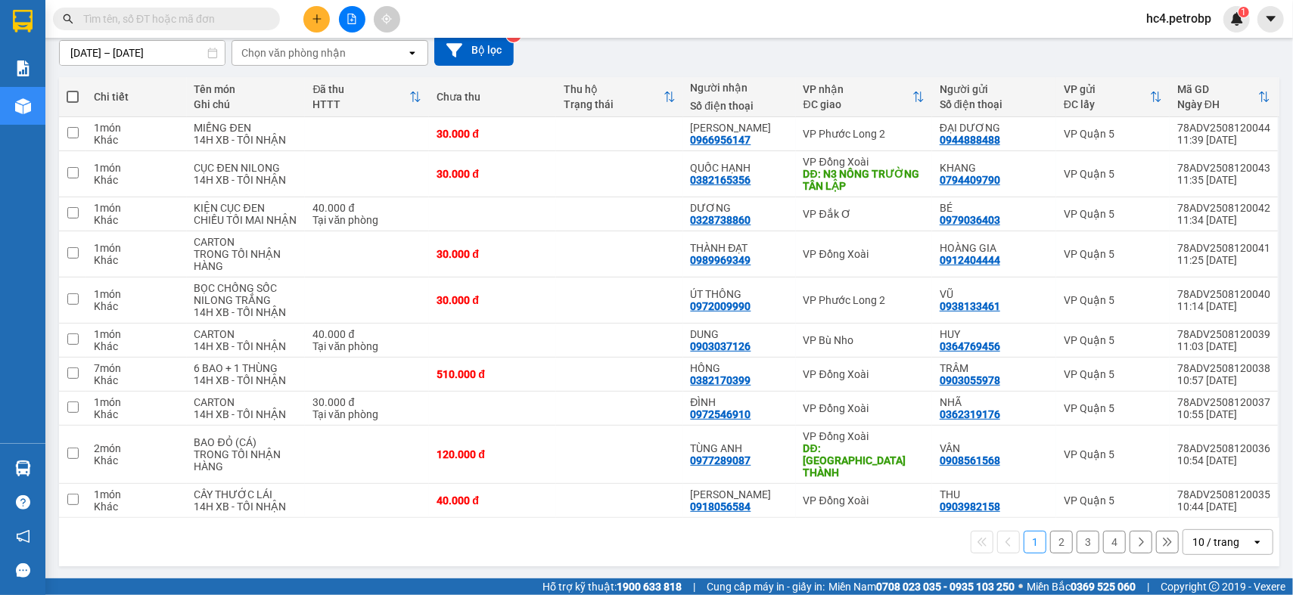
click at [1218, 535] on div "10 / trang" at bounding box center [1215, 542] width 47 height 15
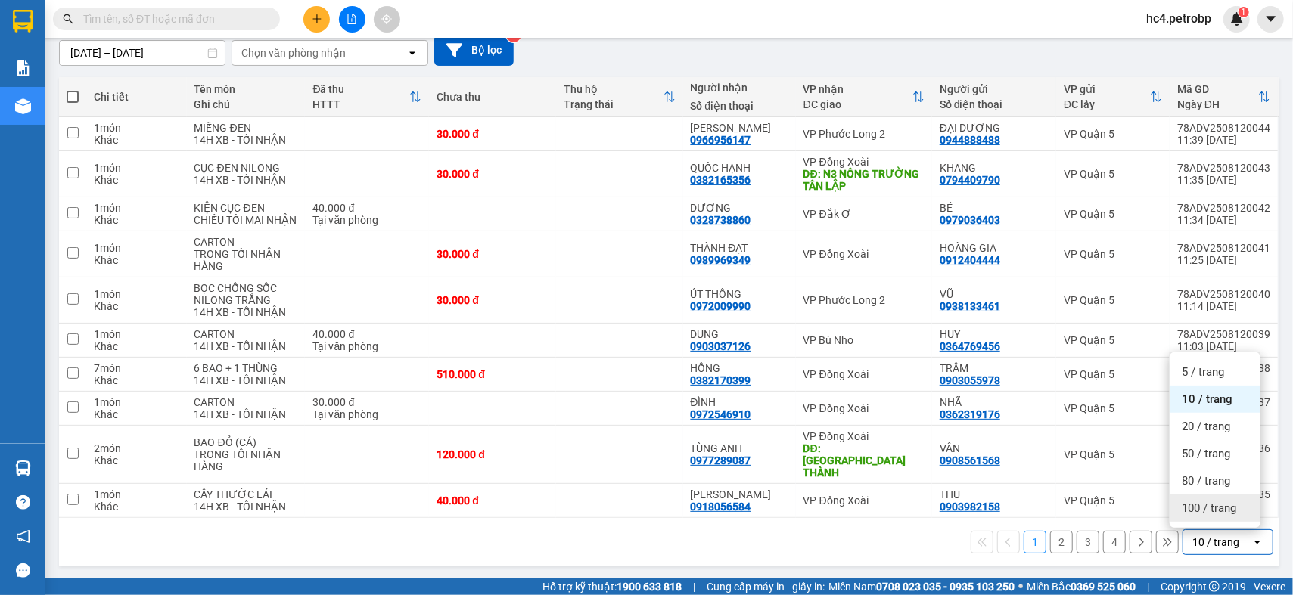
click at [1218, 509] on span "100 / trang" at bounding box center [1209, 508] width 54 height 15
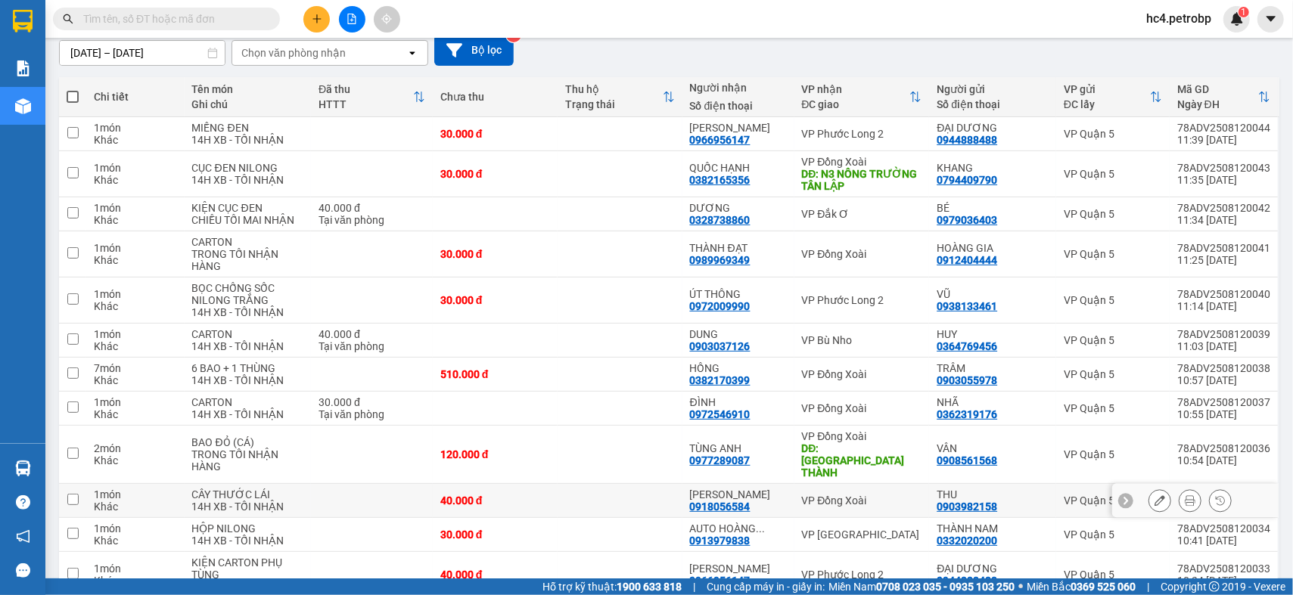
click at [679, 505] on td at bounding box center [620, 501] width 125 height 34
checkbox input "true"
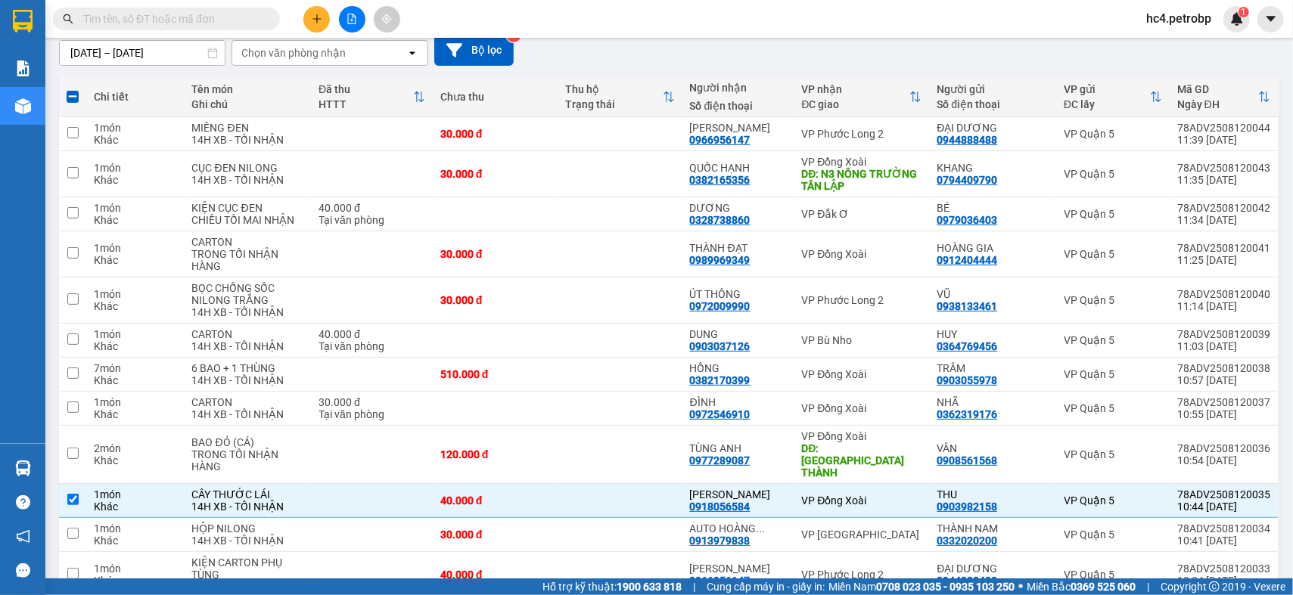
scroll to position [0, 0]
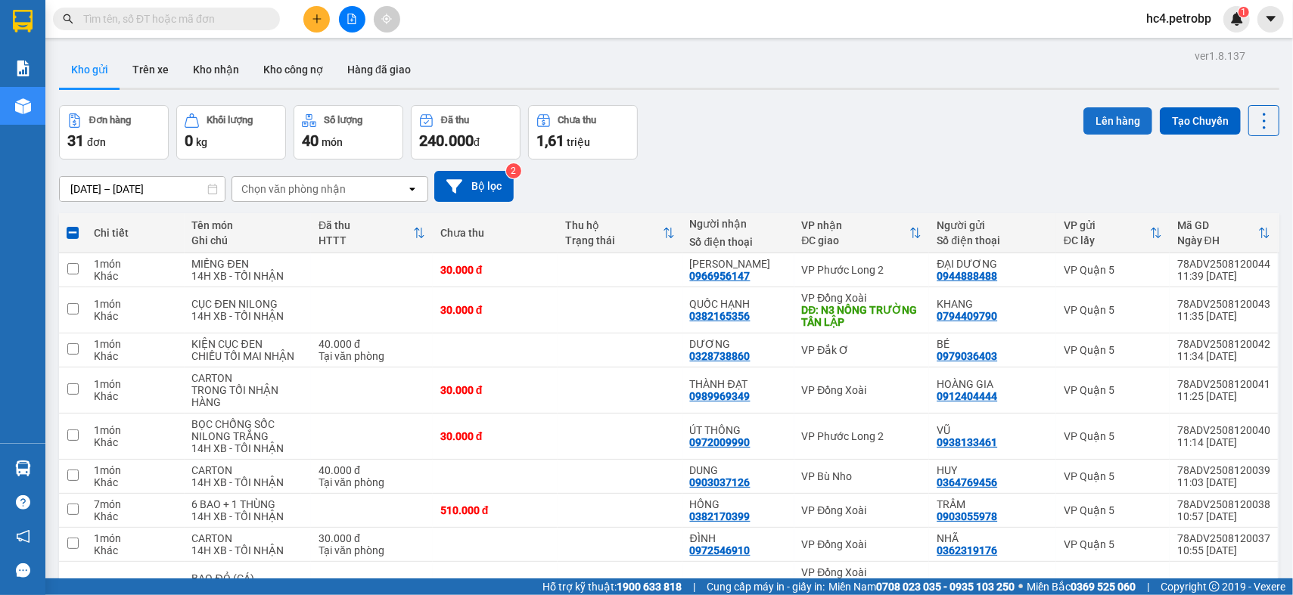
click at [1102, 125] on button "Lên hàng" at bounding box center [1117, 120] width 69 height 27
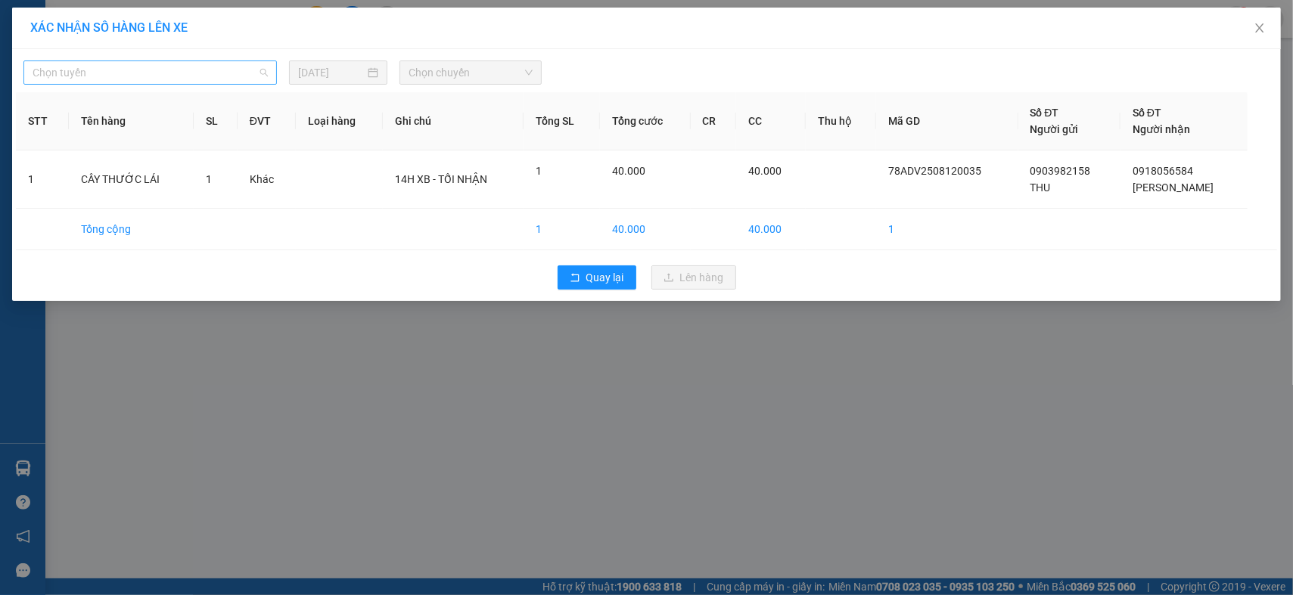
click at [139, 80] on span "Chọn tuyến" at bounding box center [150, 72] width 235 height 23
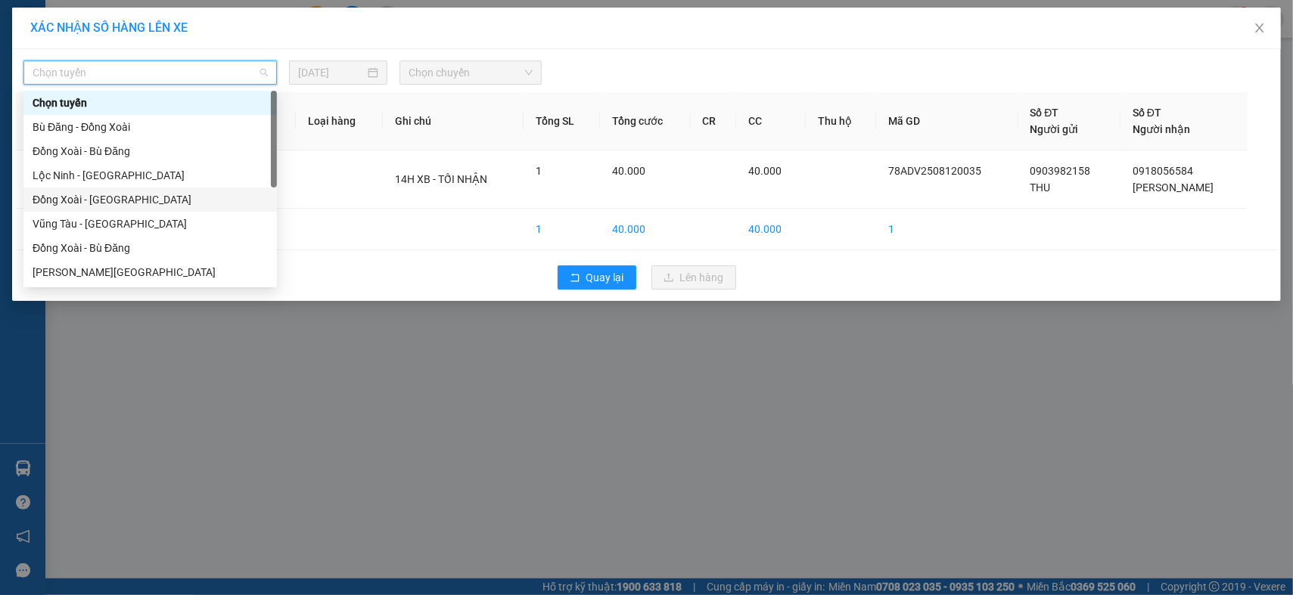
click at [139, 200] on div "Đồng Xoài - [GEOGRAPHIC_DATA]" at bounding box center [150, 199] width 235 height 17
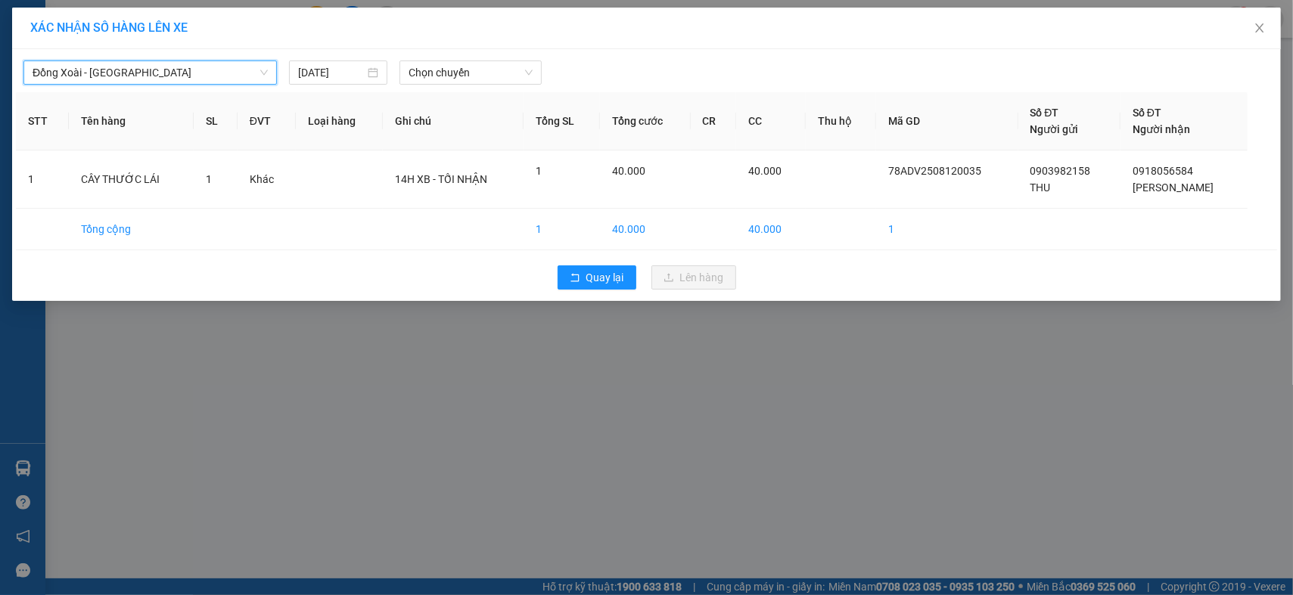
click at [190, 73] on span "Đồng Xoài - [GEOGRAPHIC_DATA]" at bounding box center [150, 72] width 235 height 23
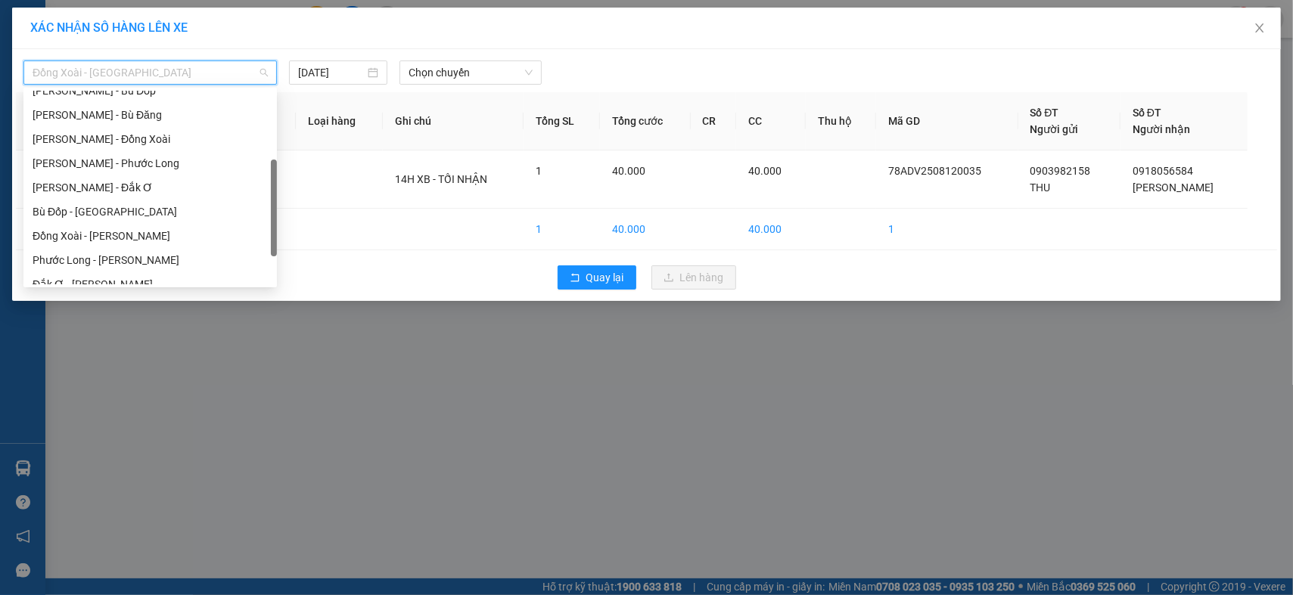
scroll to position [122, 0]
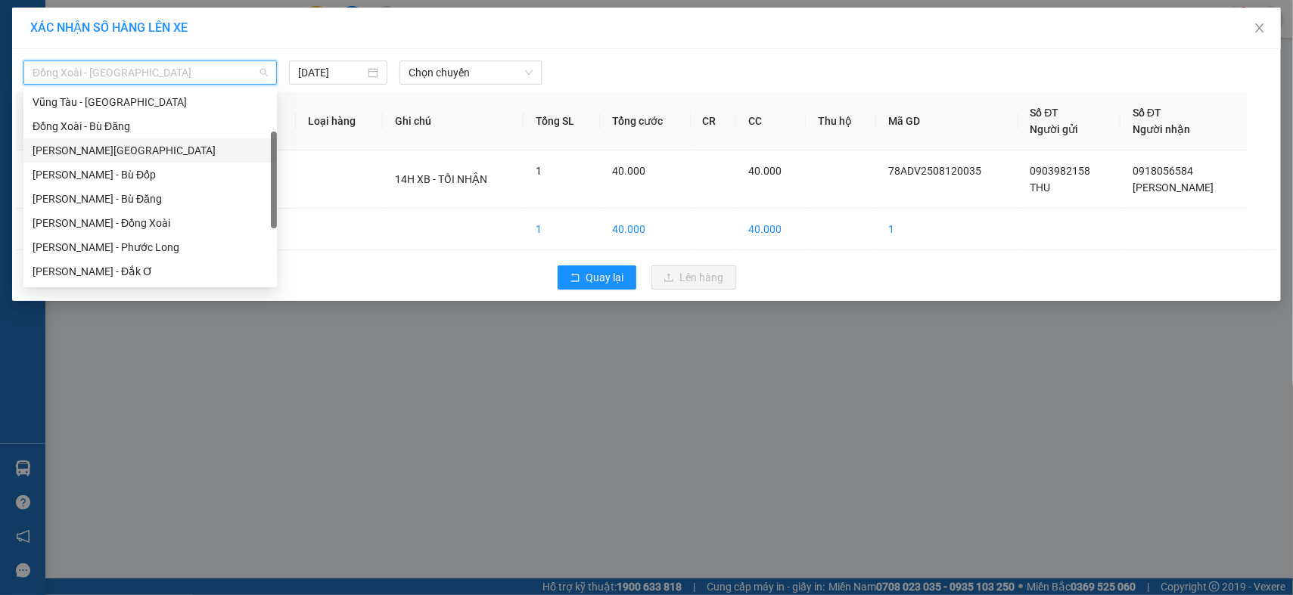
click at [164, 153] on div "[PERSON_NAME][GEOGRAPHIC_DATA]" at bounding box center [150, 150] width 235 height 17
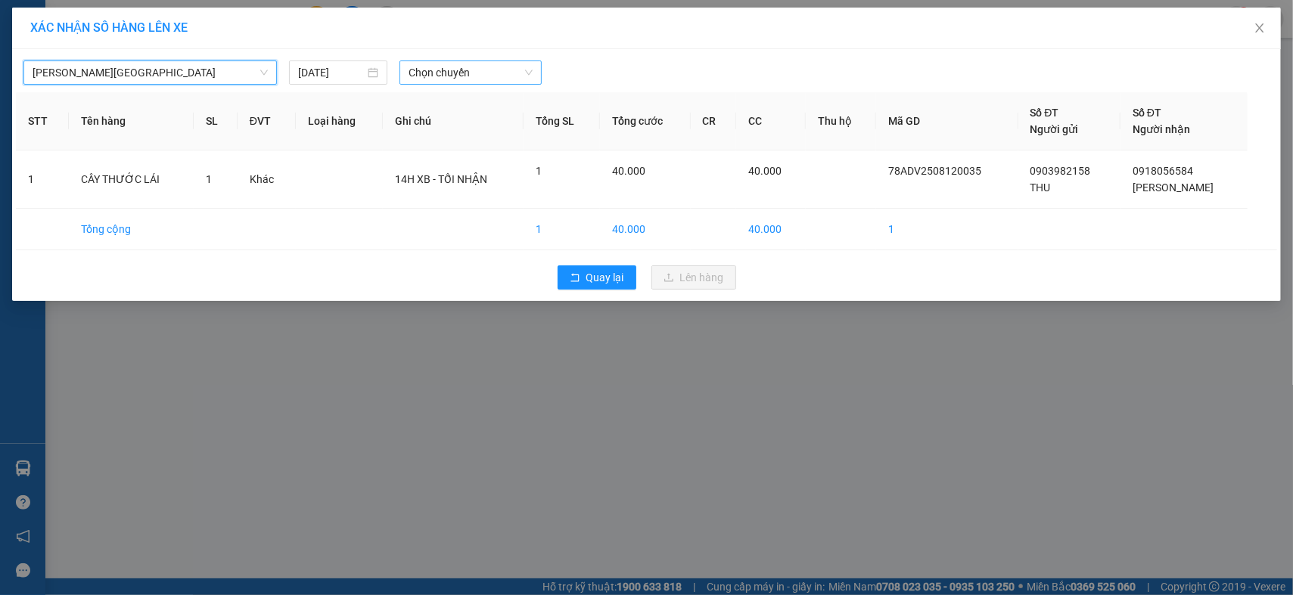
click at [462, 71] on span "Chọn chuyến" at bounding box center [471, 72] width 125 height 23
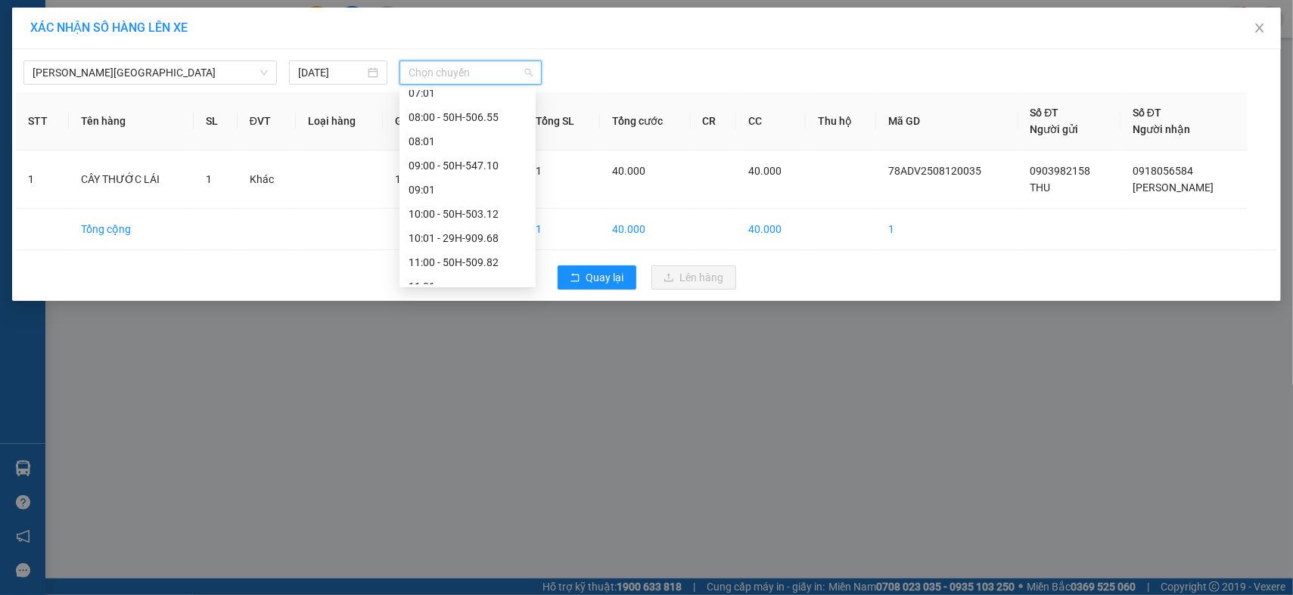
scroll to position [336, 0]
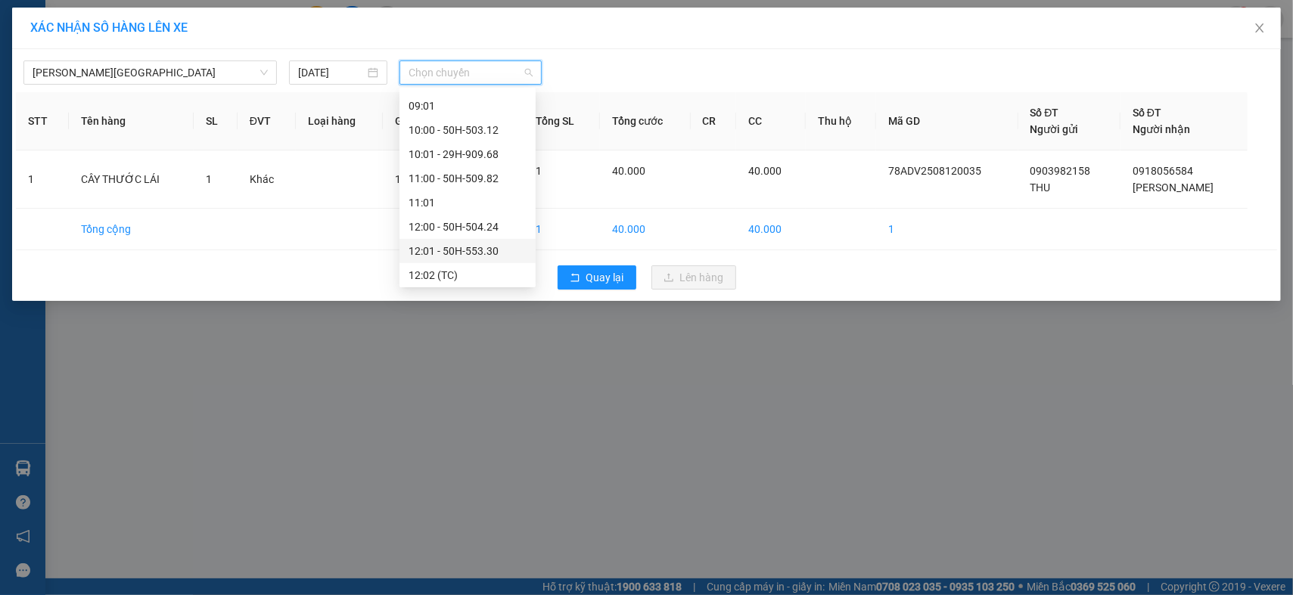
click at [488, 253] on div "12:01 - 50H-553.30" at bounding box center [468, 251] width 118 height 17
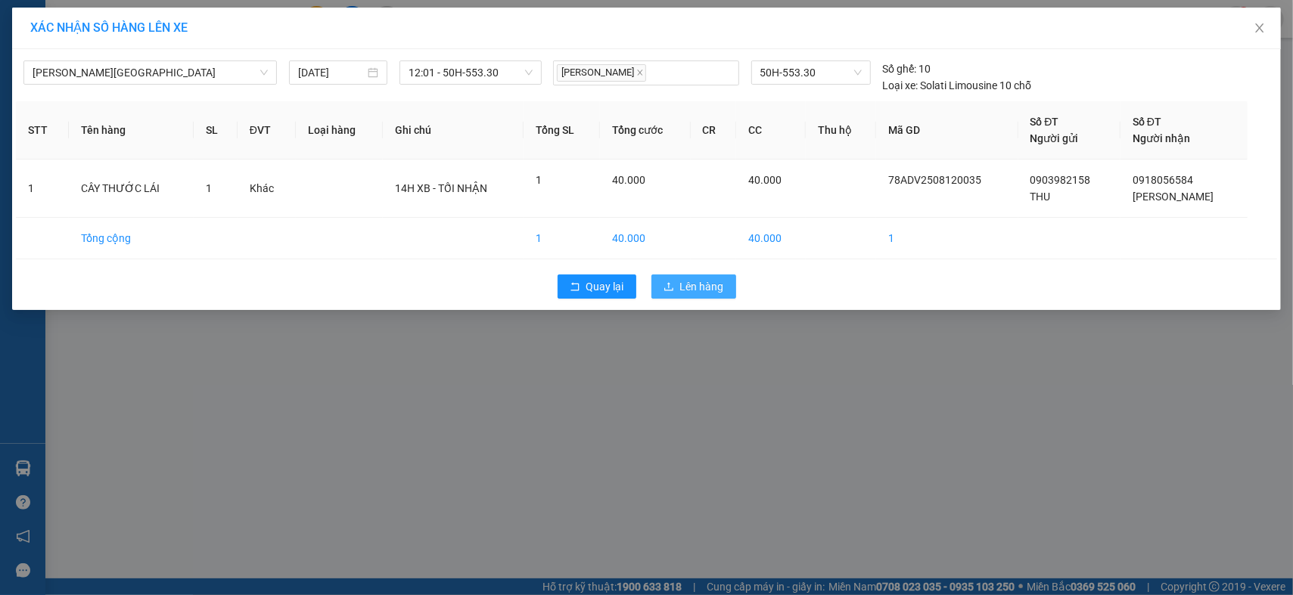
click at [708, 281] on span "Lên hàng" at bounding box center [702, 286] width 44 height 17
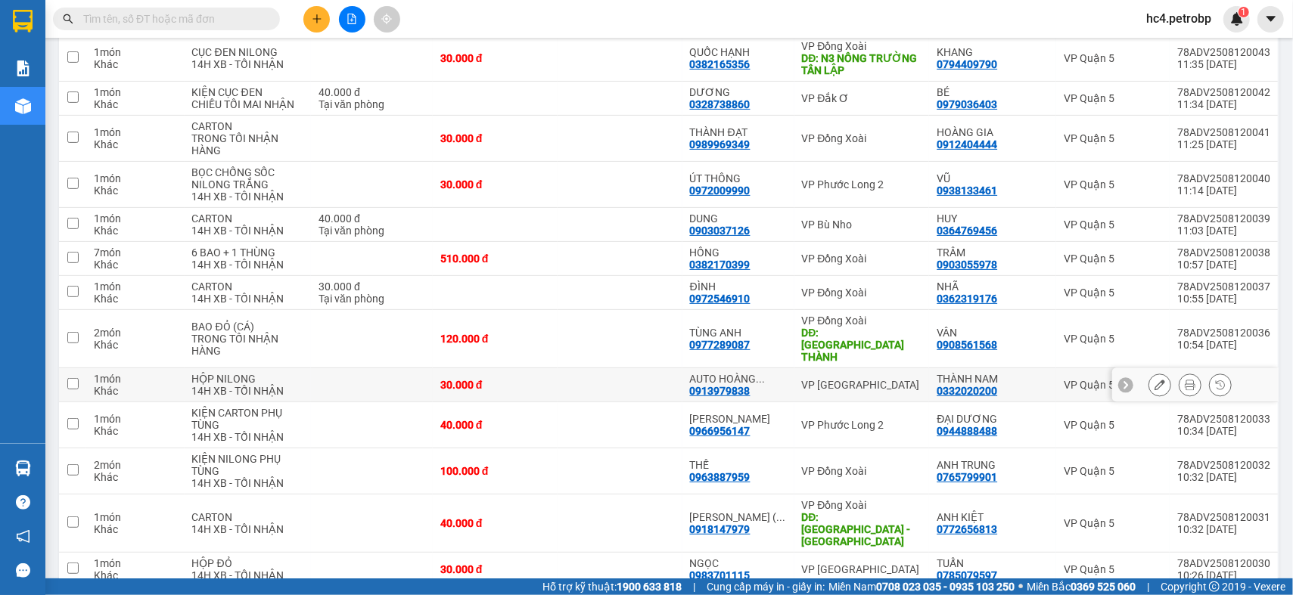
scroll to position [336, 0]
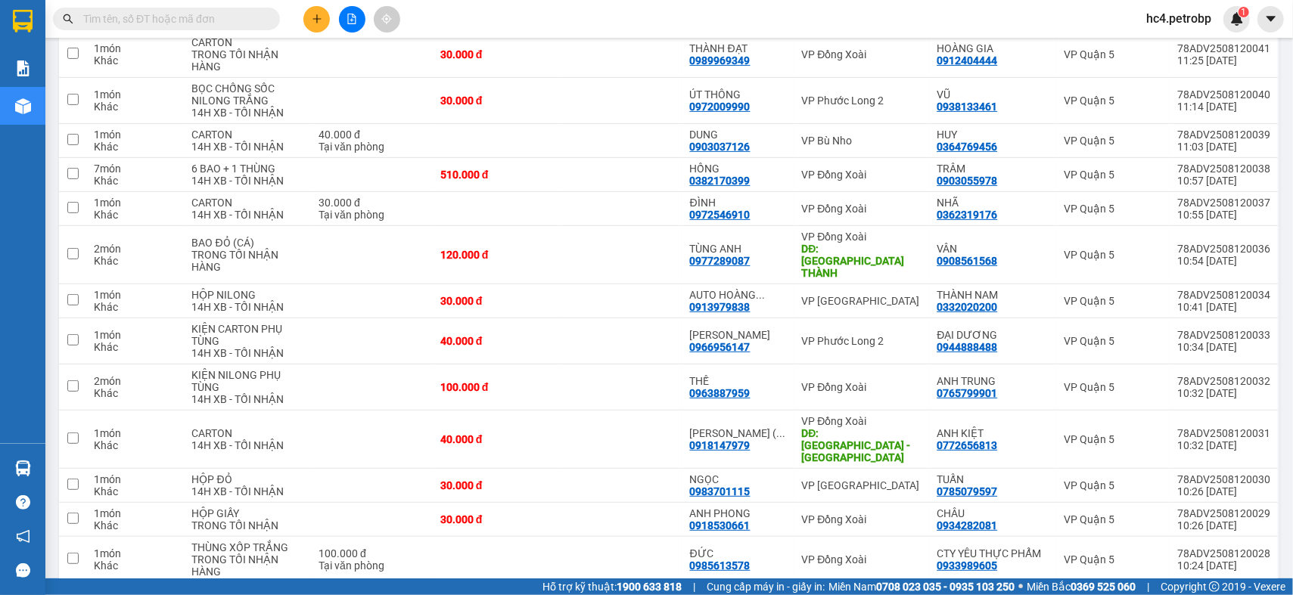
click at [233, 15] on input "text" at bounding box center [172, 19] width 179 height 17
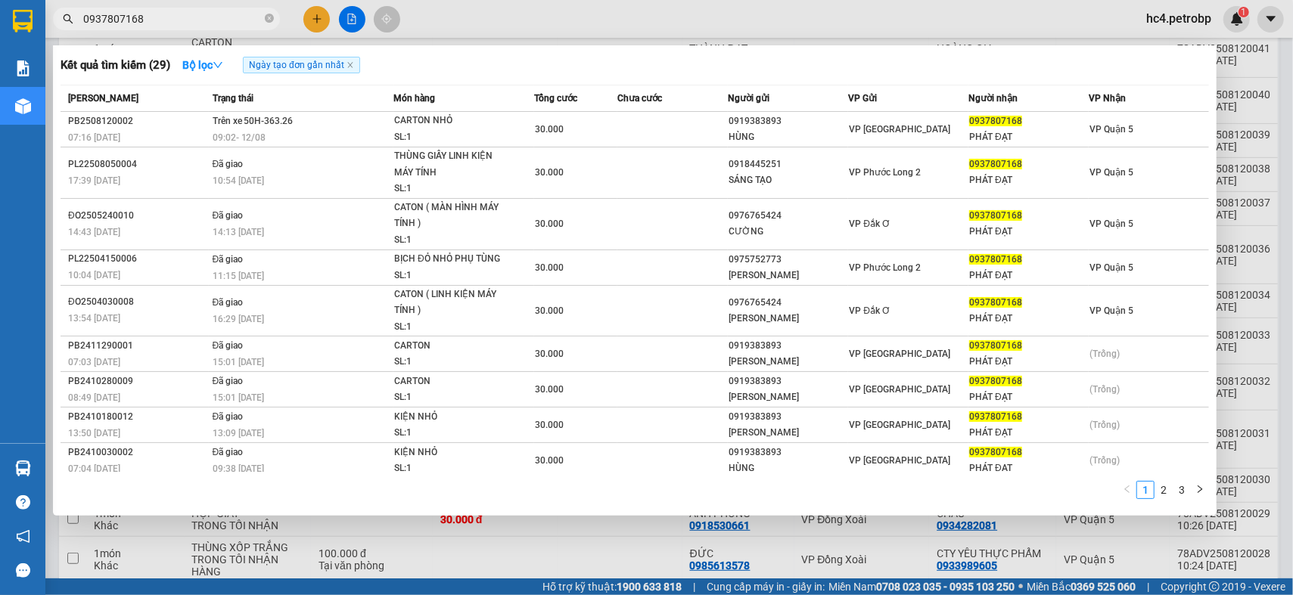
type input "0937807168"
click at [315, 3] on div at bounding box center [646, 297] width 1293 height 595
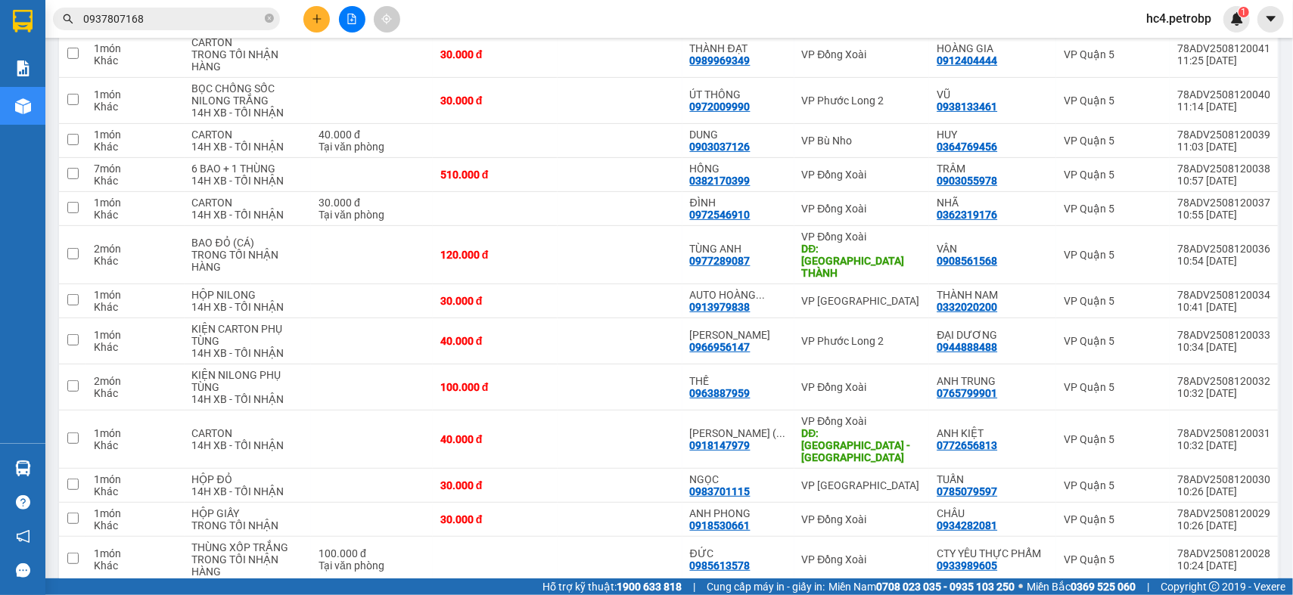
click at [315, 20] on icon "plus" at bounding box center [317, 19] width 11 height 11
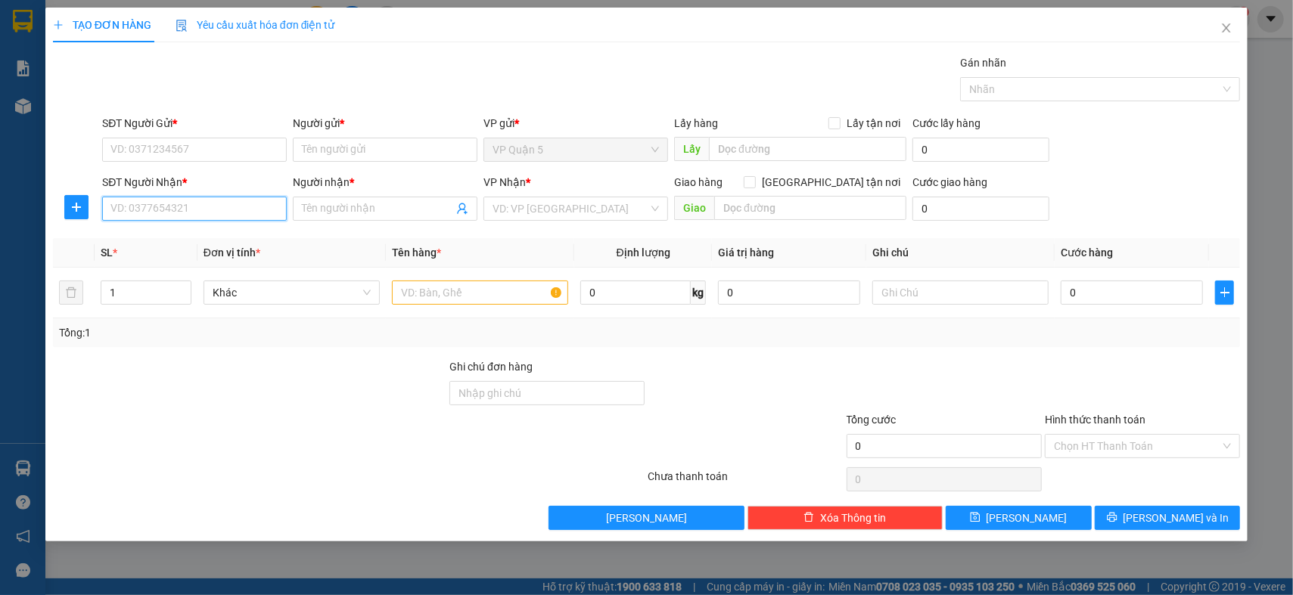
click at [210, 204] on input "SĐT Người Nhận *" at bounding box center [194, 209] width 185 height 24
click at [182, 265] on div "0985107045 - TÂN" at bounding box center [194, 263] width 166 height 17
type input "0985107045"
type input "TÂN"
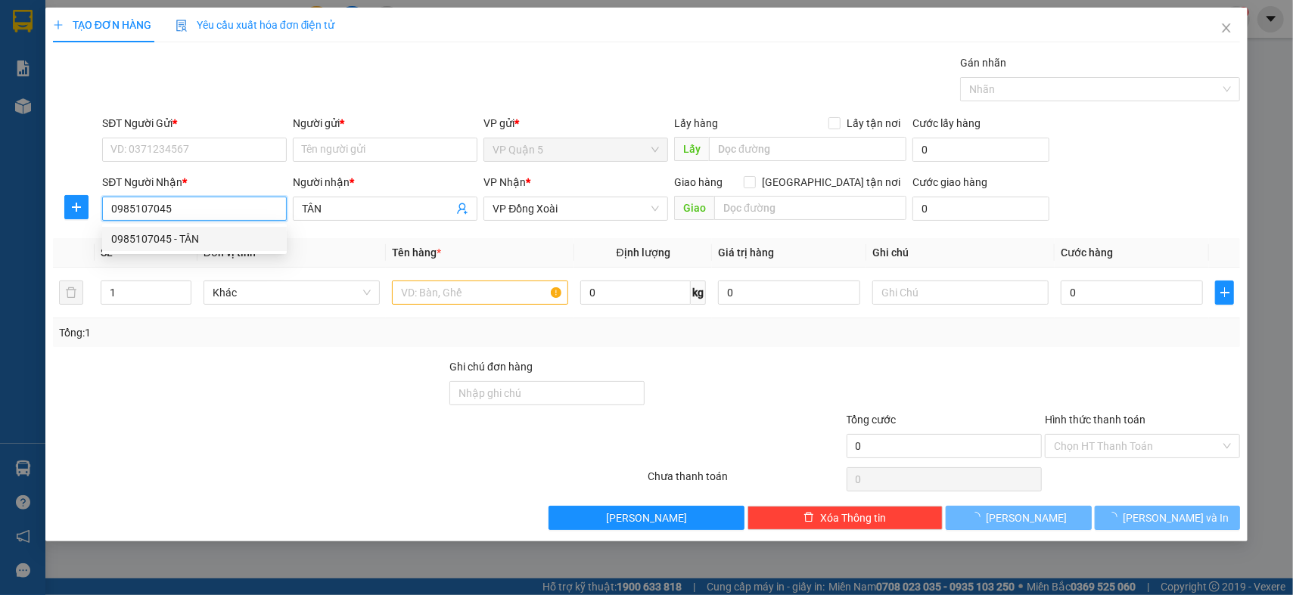
type input "60.000"
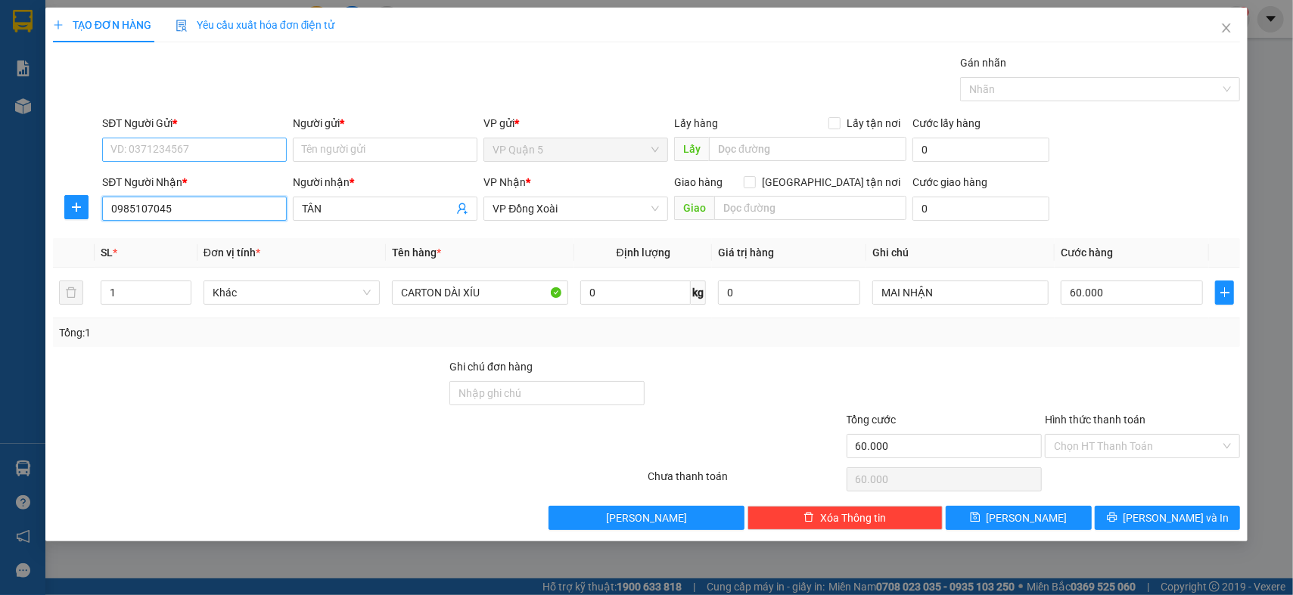
type input "0985107045"
click at [218, 148] on input "SĐT Người Gửi *" at bounding box center [194, 150] width 185 height 24
click at [215, 150] on input "SĐT Người Gửi *" at bounding box center [194, 150] width 185 height 24
type input "0346879217"
click at [205, 180] on div "0346879217 - TÌNH" at bounding box center [194, 180] width 166 height 17
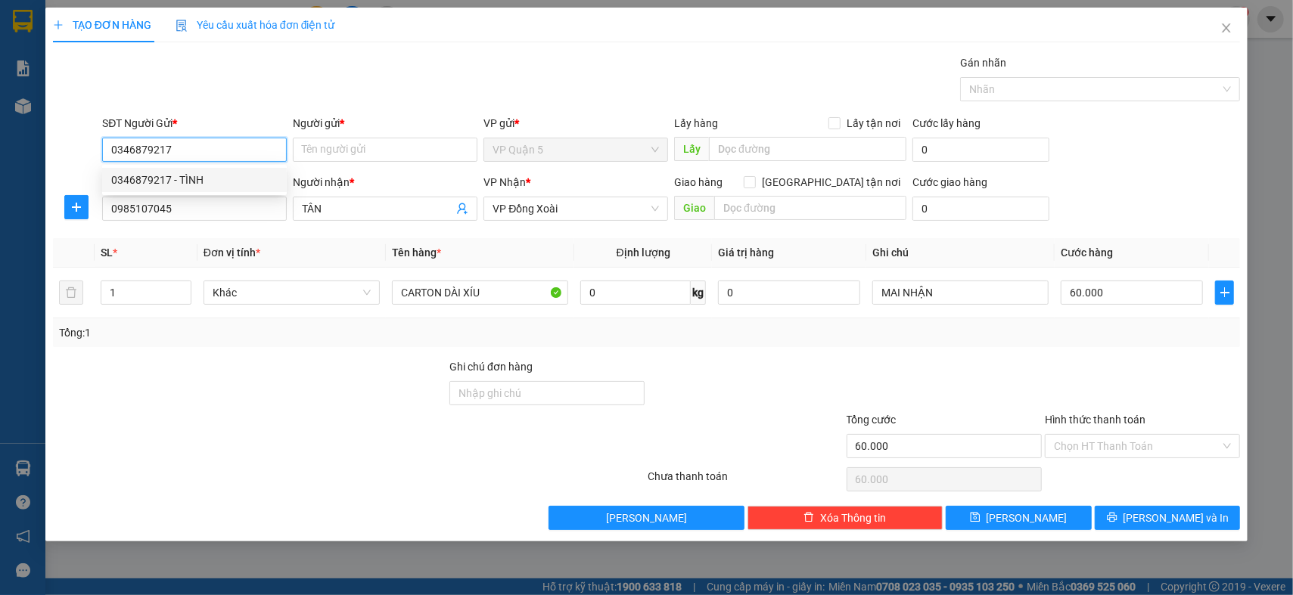
type input "TÌNH"
type input "30.000"
type input "0346879217"
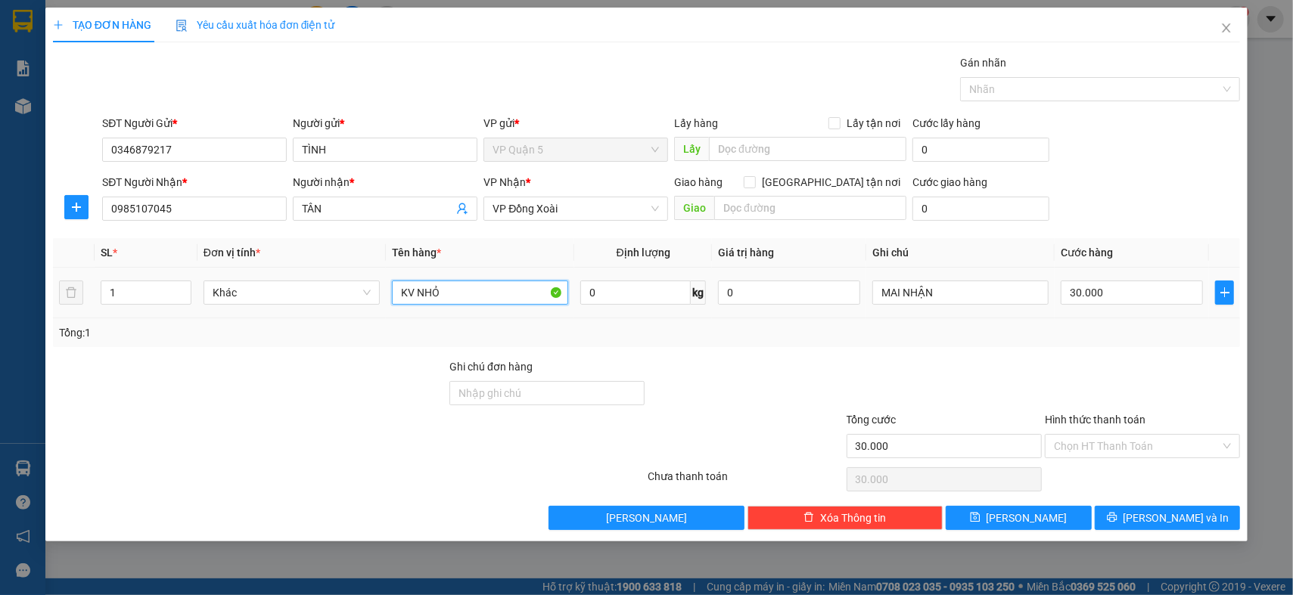
click at [434, 296] on input "KV NHỎ" at bounding box center [480, 293] width 176 height 24
type input "HỘP ĐEN"
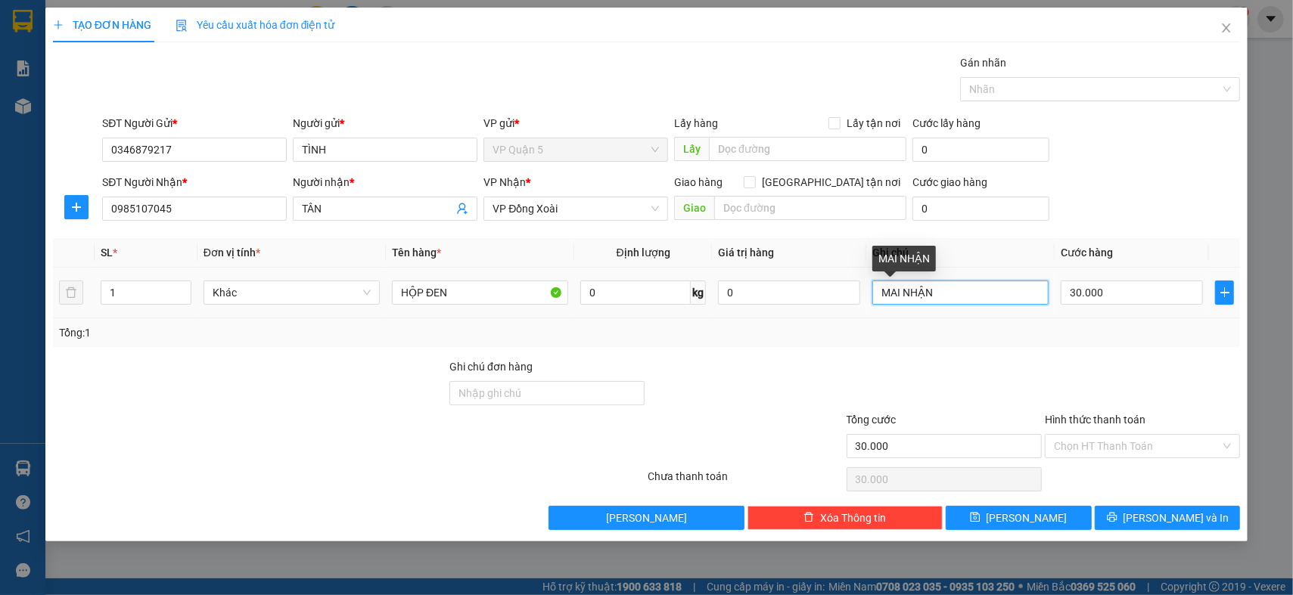
click at [977, 283] on input "MAI NHẬN" at bounding box center [960, 293] width 176 height 24
click at [1157, 319] on div "Tổng: 1" at bounding box center [646, 333] width 1187 height 29
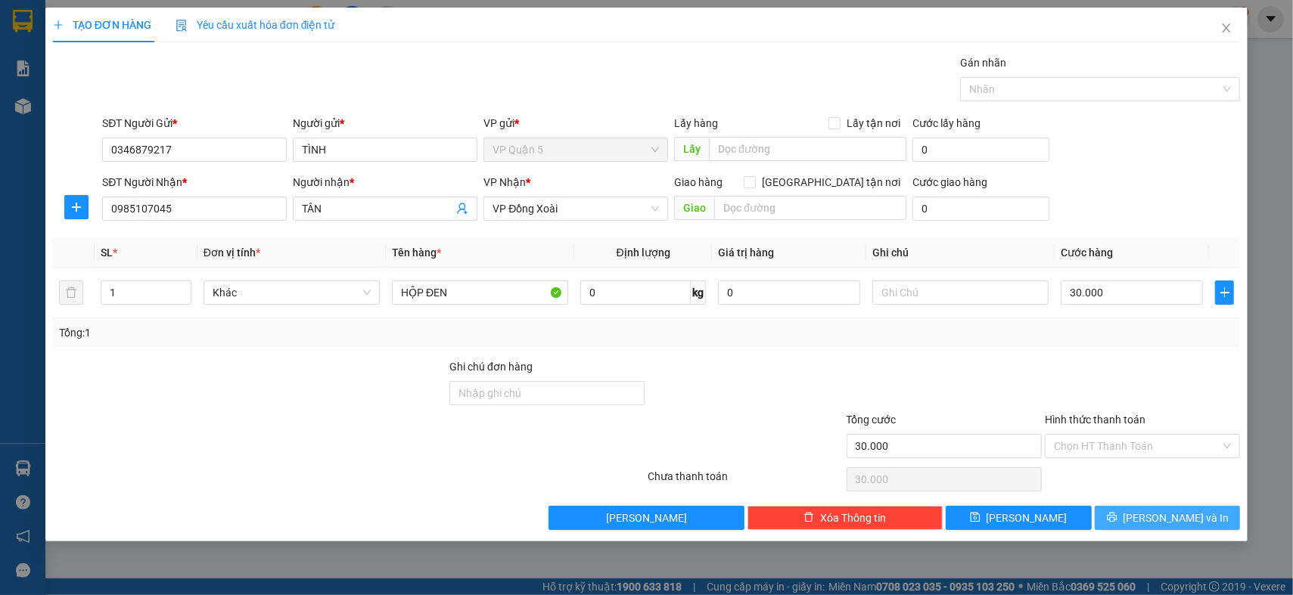
click at [1183, 508] on button "[PERSON_NAME] và In" at bounding box center [1168, 518] width 146 height 24
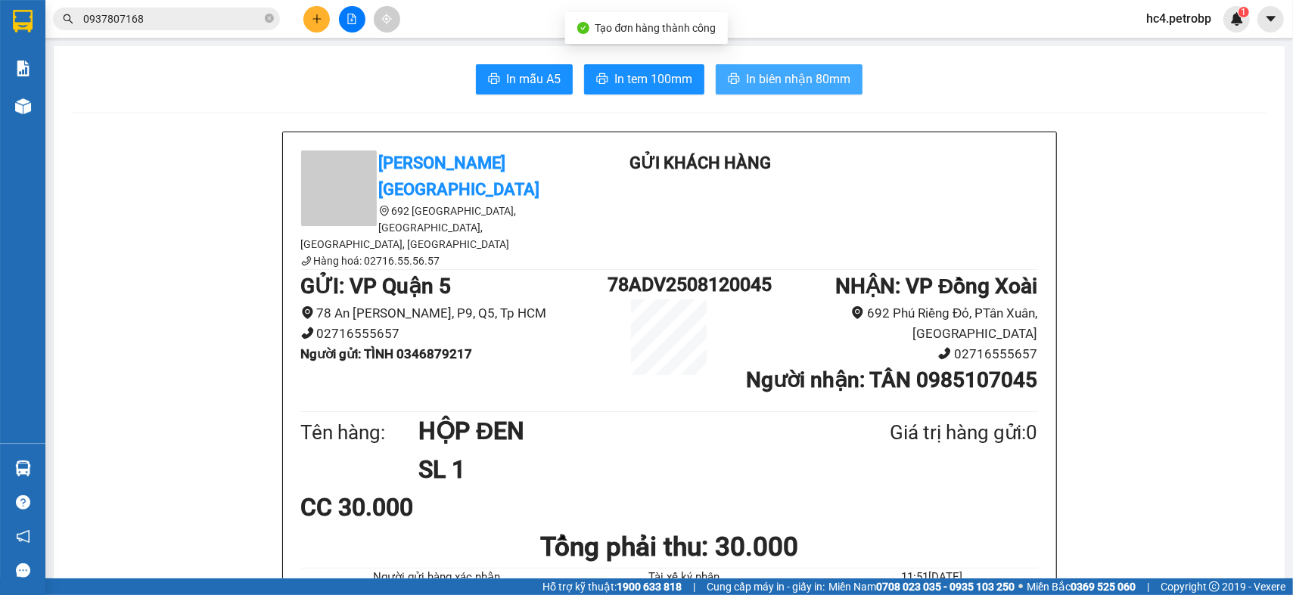
click at [831, 89] on span "In biên nhận 80mm" at bounding box center [798, 79] width 104 height 19
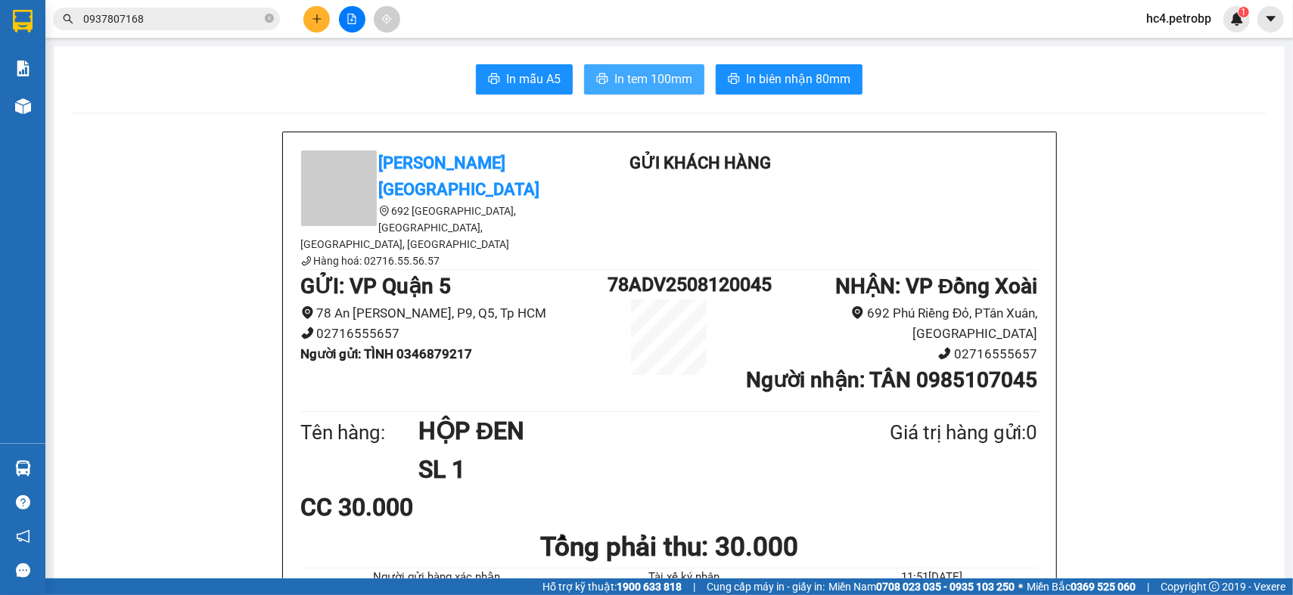
click at [608, 85] on button "In tem 100mm" at bounding box center [644, 79] width 120 height 30
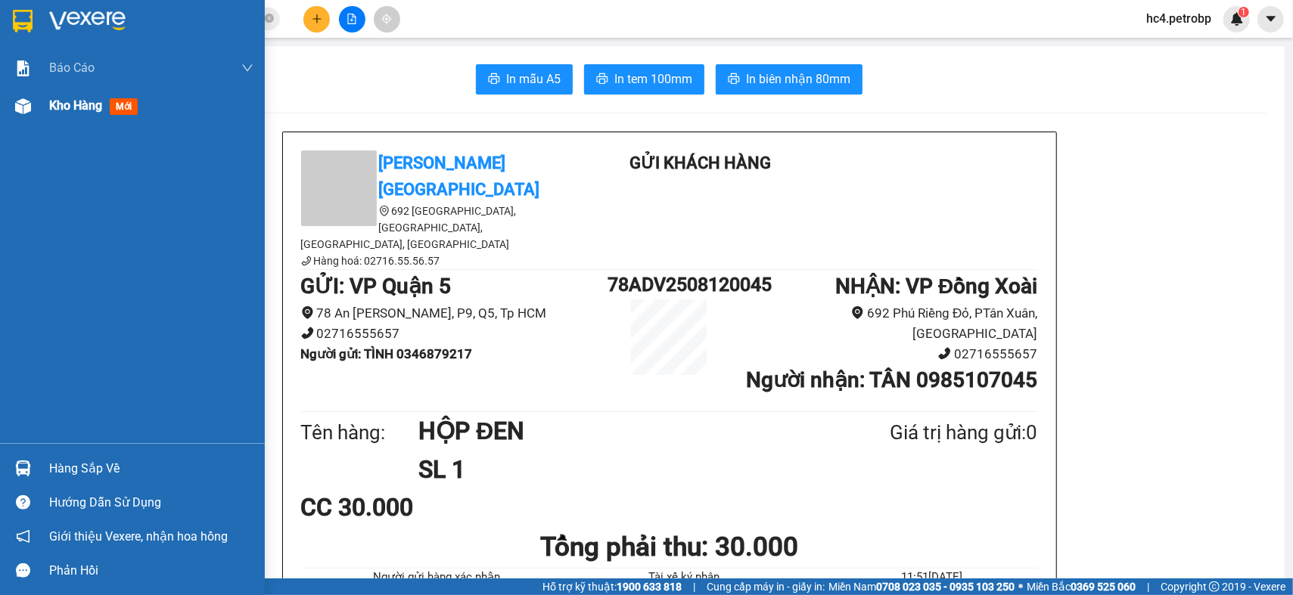
click at [46, 102] on div "Kho hàng mới" at bounding box center [132, 106] width 265 height 38
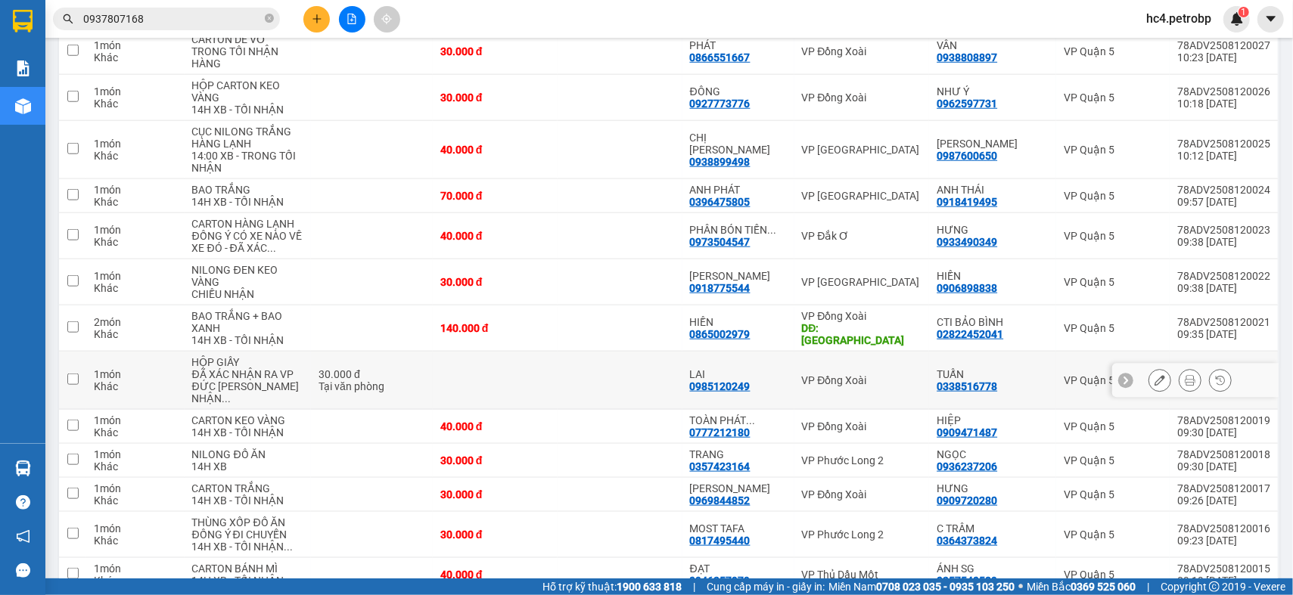
scroll to position [1007, 0]
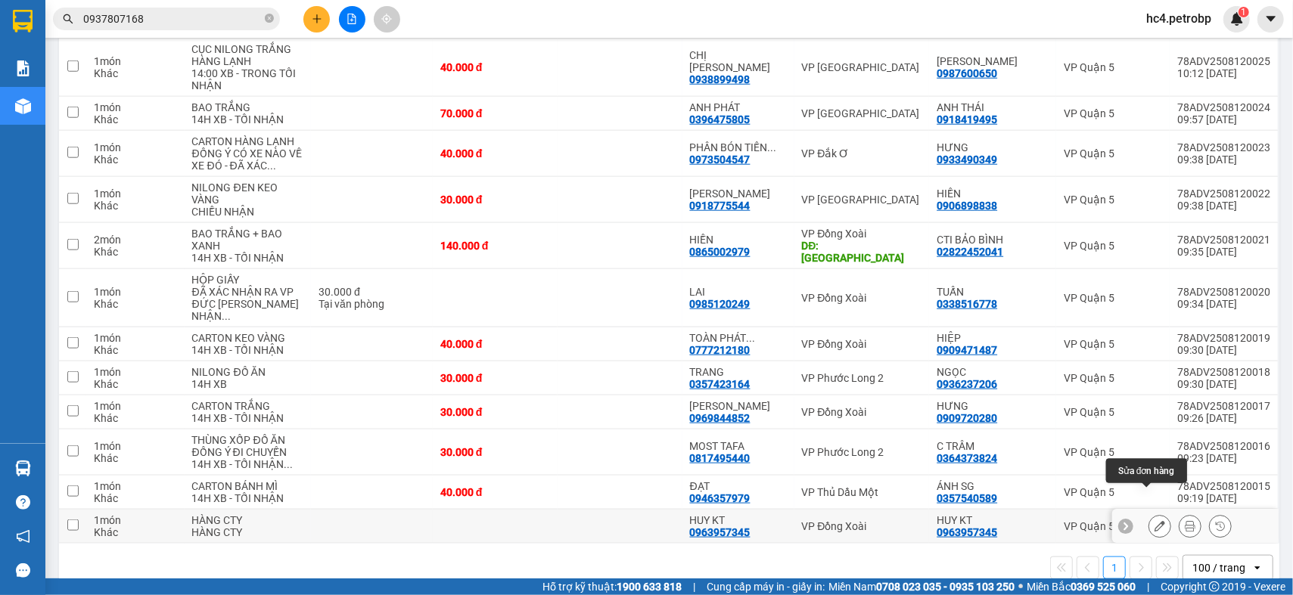
click at [1149, 514] on button at bounding box center [1159, 527] width 21 height 26
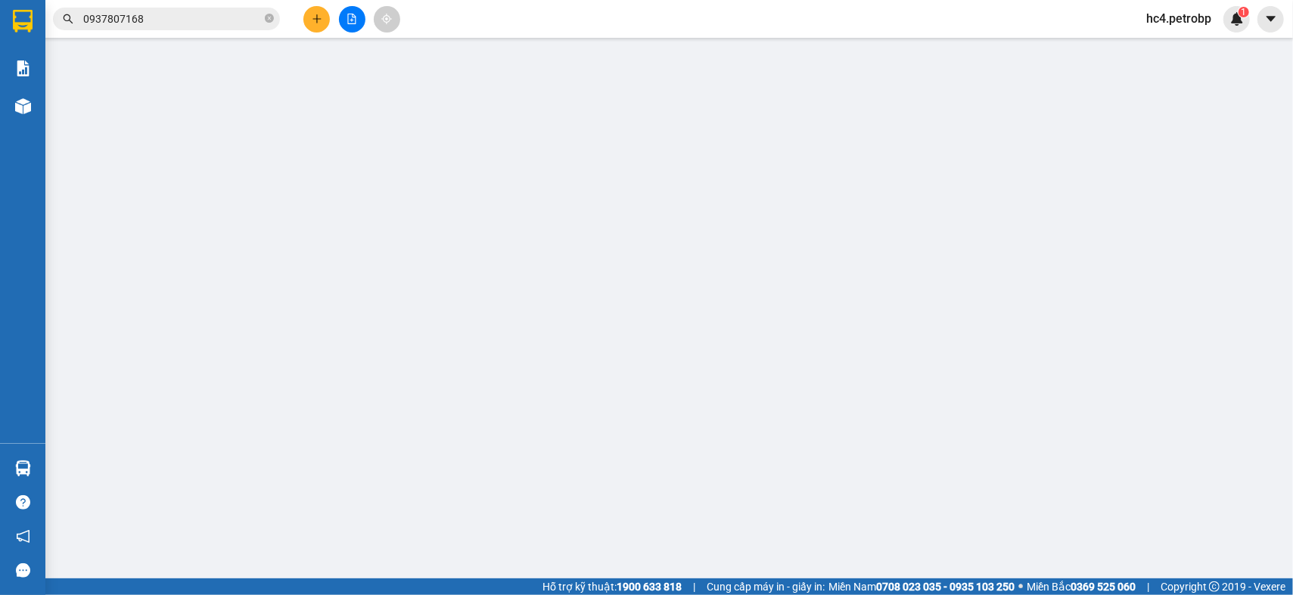
type input "0963957345"
type input "HUY KT"
type input "0963957345"
type input "HUY KT"
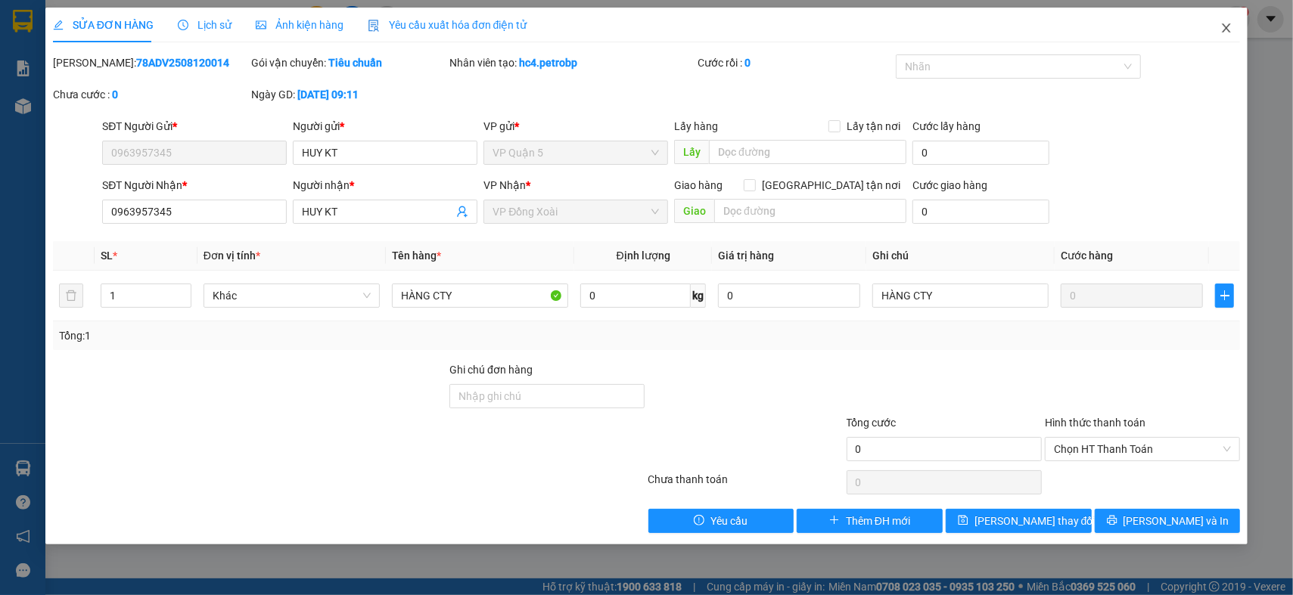
click at [1232, 23] on icon "close" at bounding box center [1226, 28] width 12 height 12
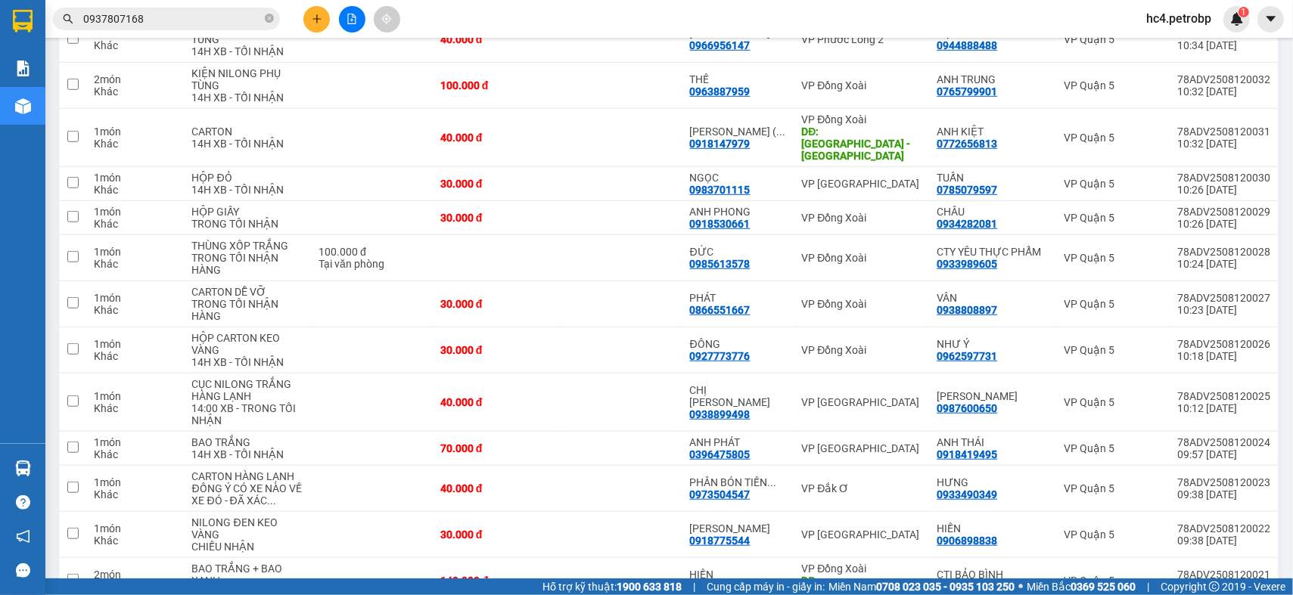
scroll to position [1007, 0]
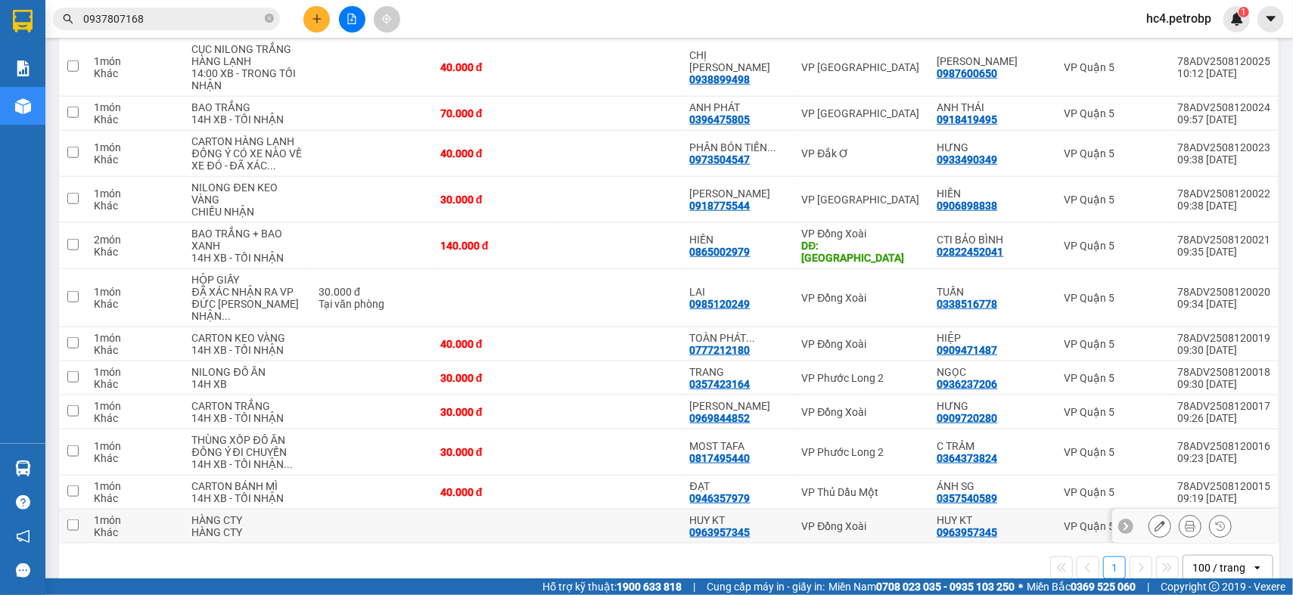
click at [70, 520] on input "checkbox" at bounding box center [72, 525] width 11 height 11
checkbox input "true"
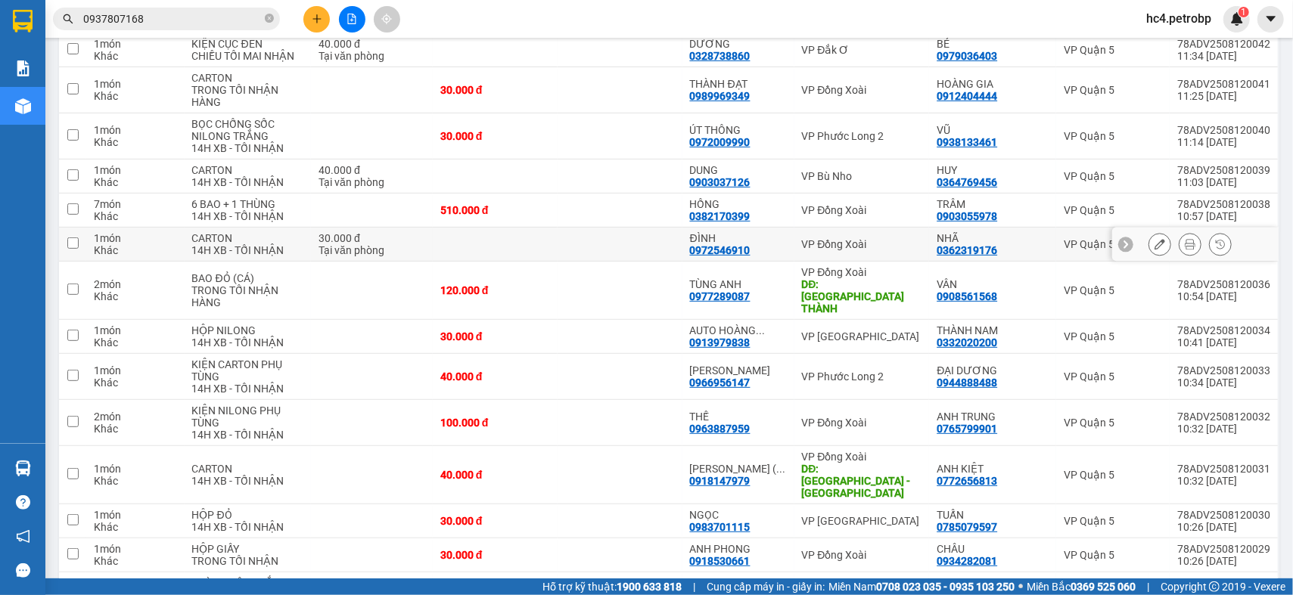
scroll to position [0, 0]
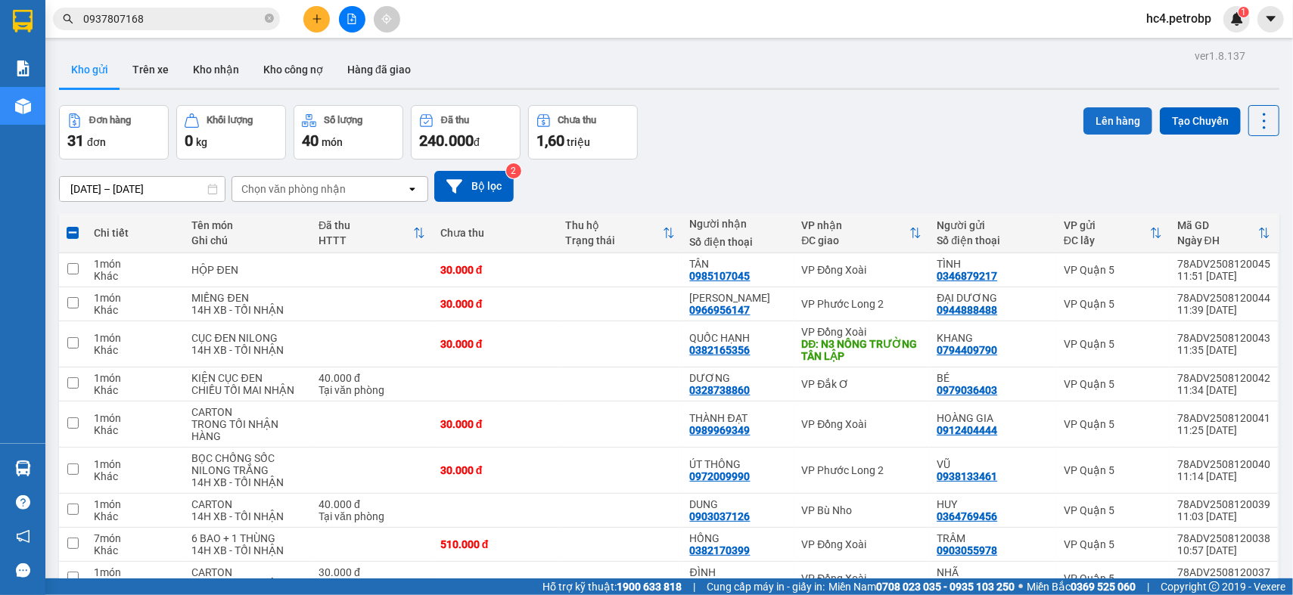
click at [1104, 120] on button "Lên hàng" at bounding box center [1117, 120] width 69 height 27
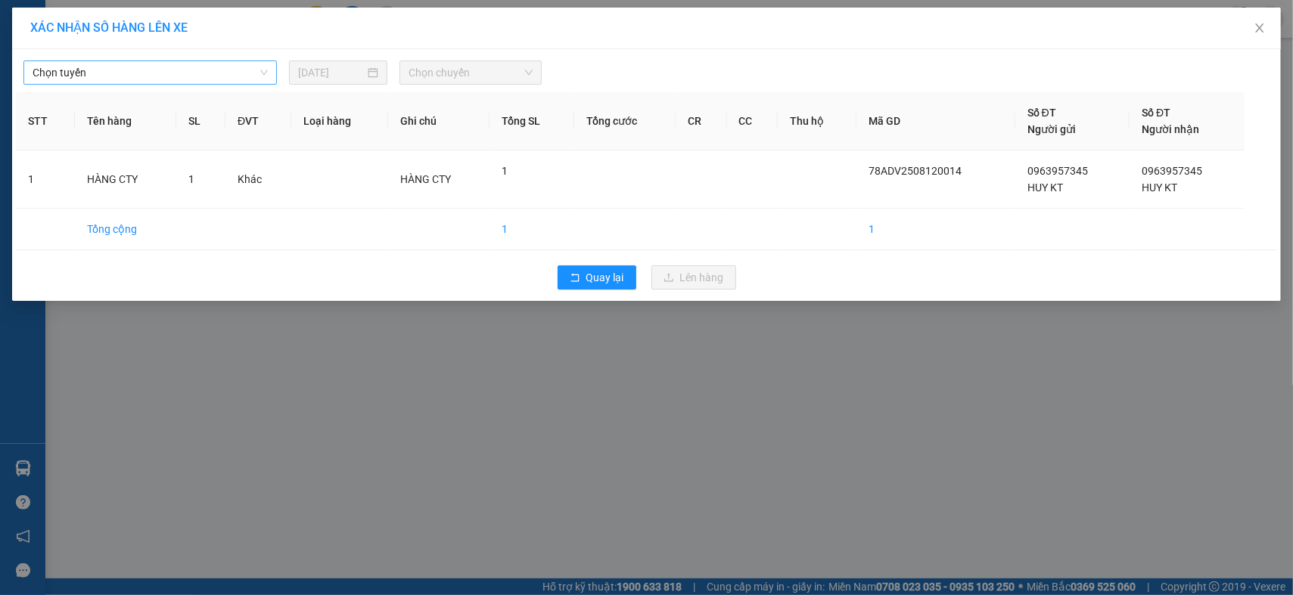
click at [187, 71] on span "Chọn tuyến" at bounding box center [150, 72] width 235 height 23
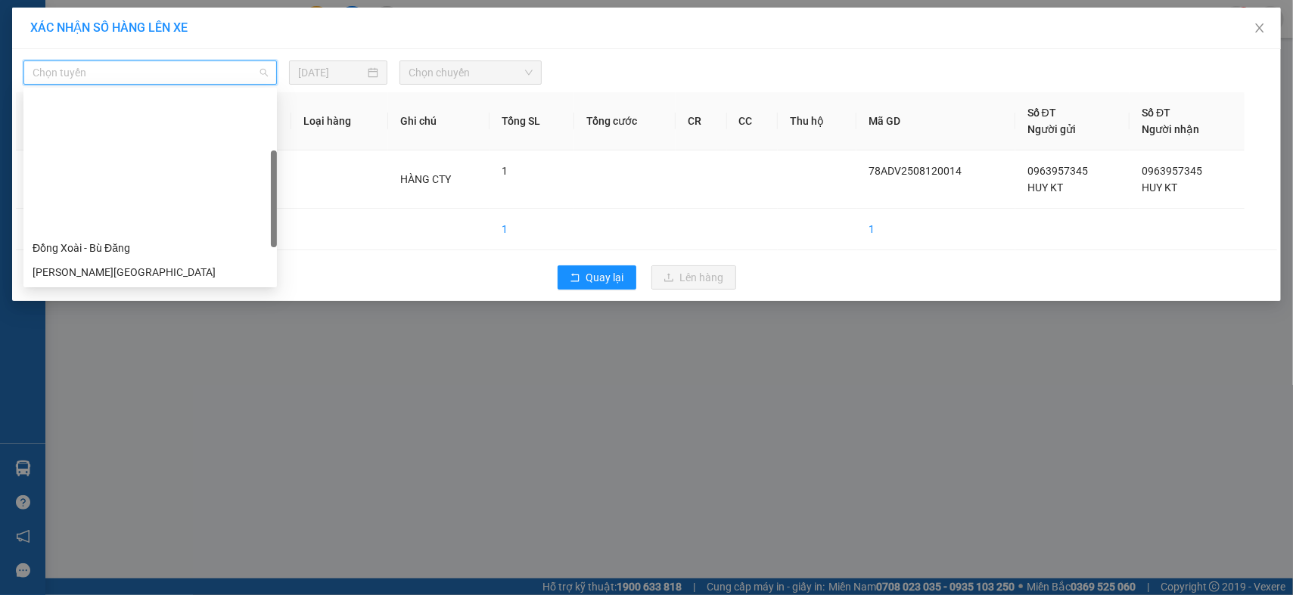
scroll to position [168, 0]
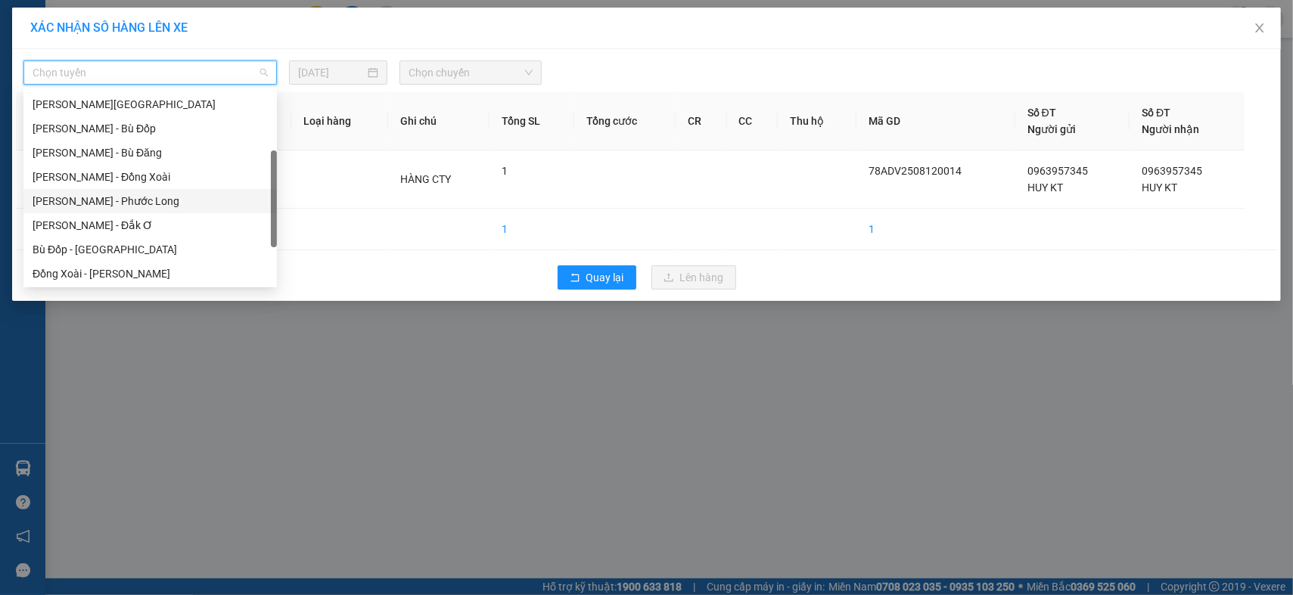
click at [151, 207] on div "[PERSON_NAME] - Phước Long" at bounding box center [150, 201] width 235 height 17
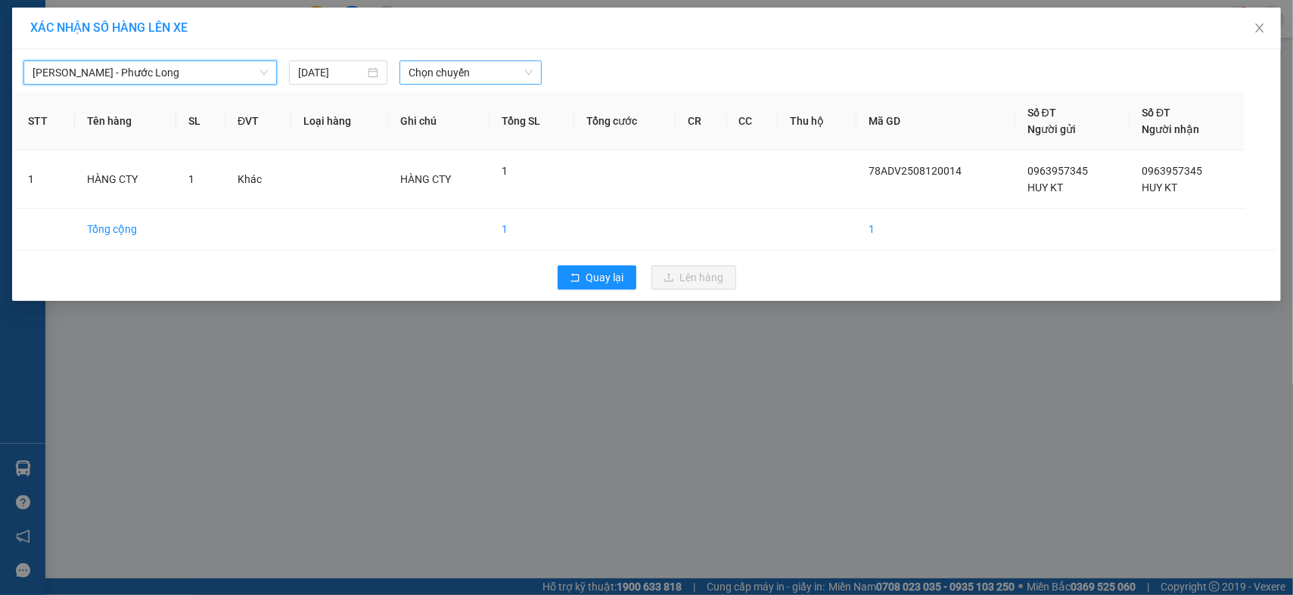
click at [457, 80] on span "Chọn chuyến" at bounding box center [471, 72] width 125 height 23
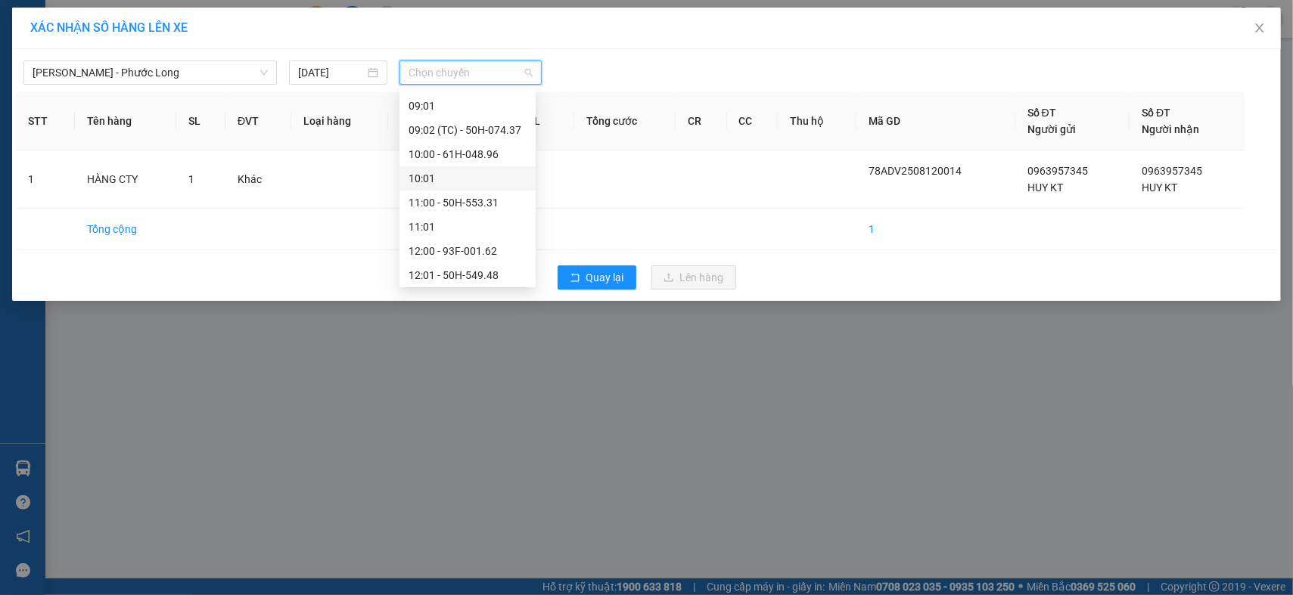
scroll to position [420, 0]
drag, startPoint x: 205, startPoint y: 76, endPoint x: 202, endPoint y: 89, distance: 14.0
click at [205, 75] on span "[PERSON_NAME] - Phước Long" at bounding box center [150, 72] width 235 height 23
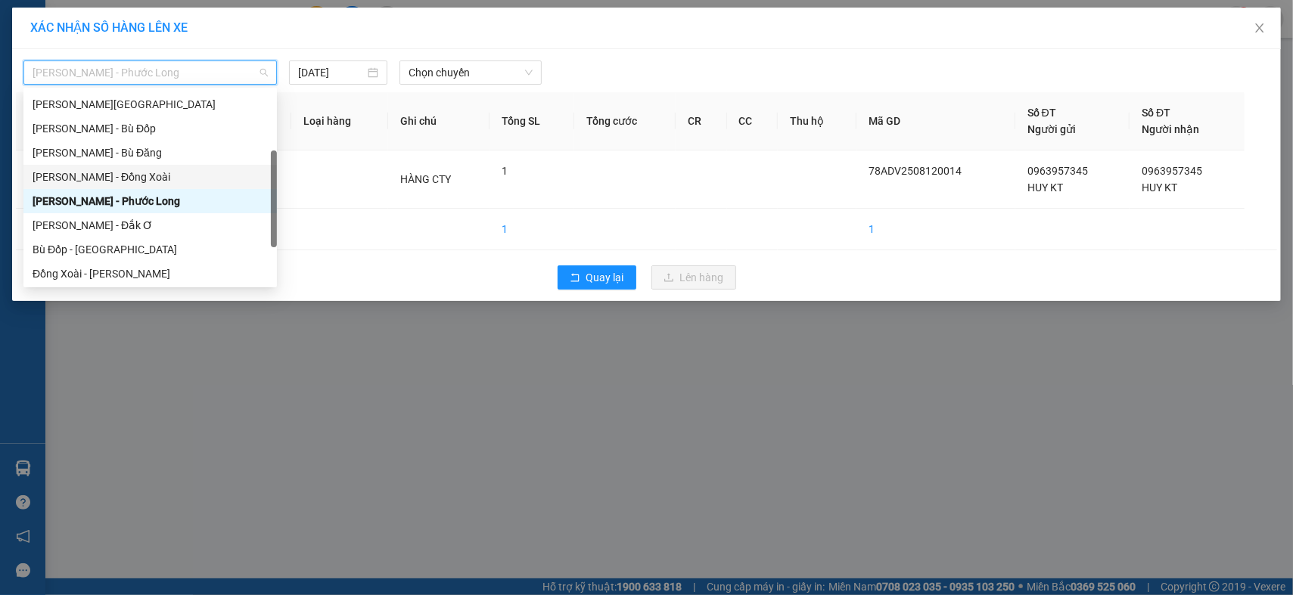
click at [151, 176] on div "[PERSON_NAME] - Đồng Xoài" at bounding box center [150, 177] width 235 height 17
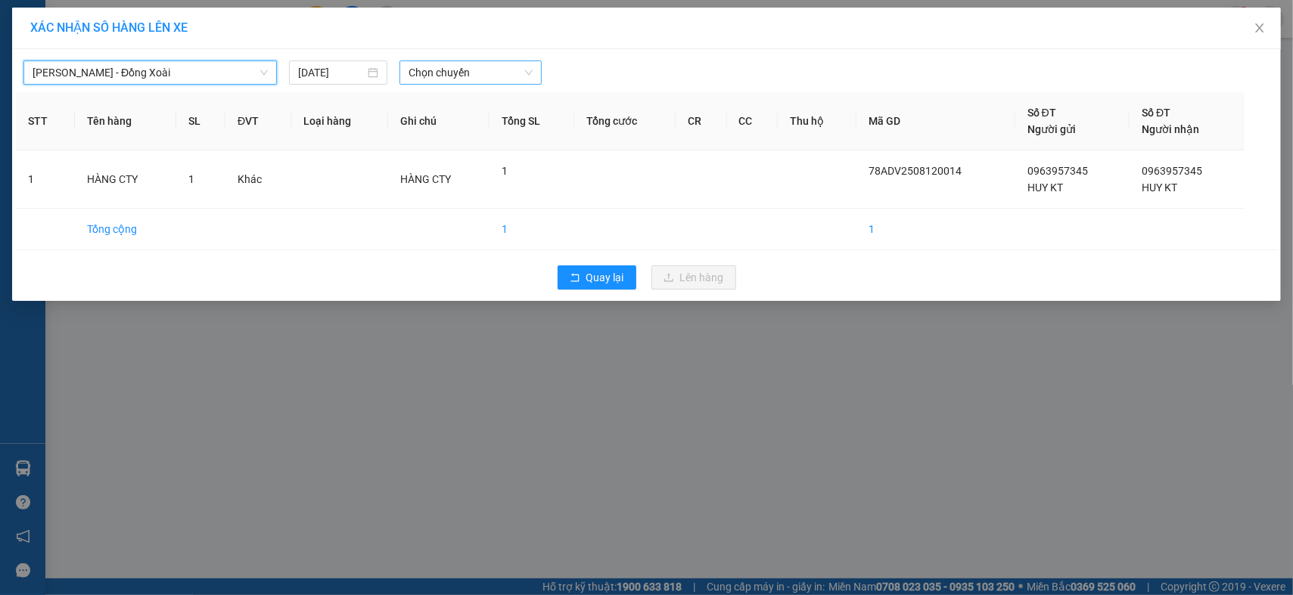
click at [489, 71] on span "Chọn chuyến" at bounding box center [471, 72] width 125 height 23
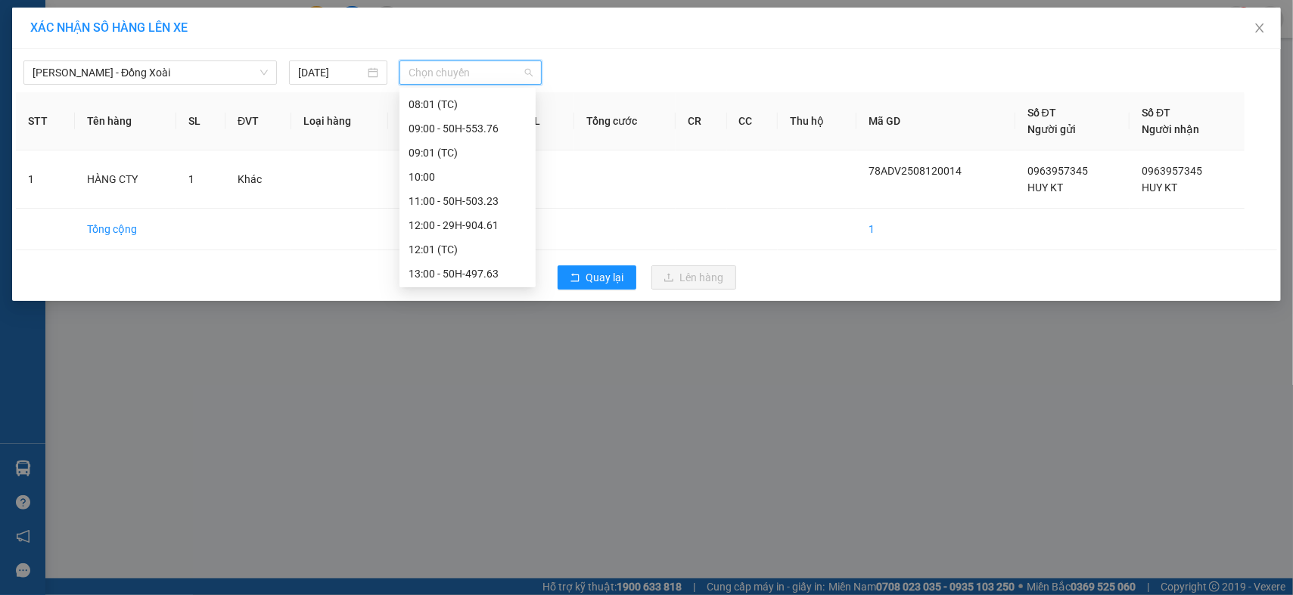
scroll to position [252, 0]
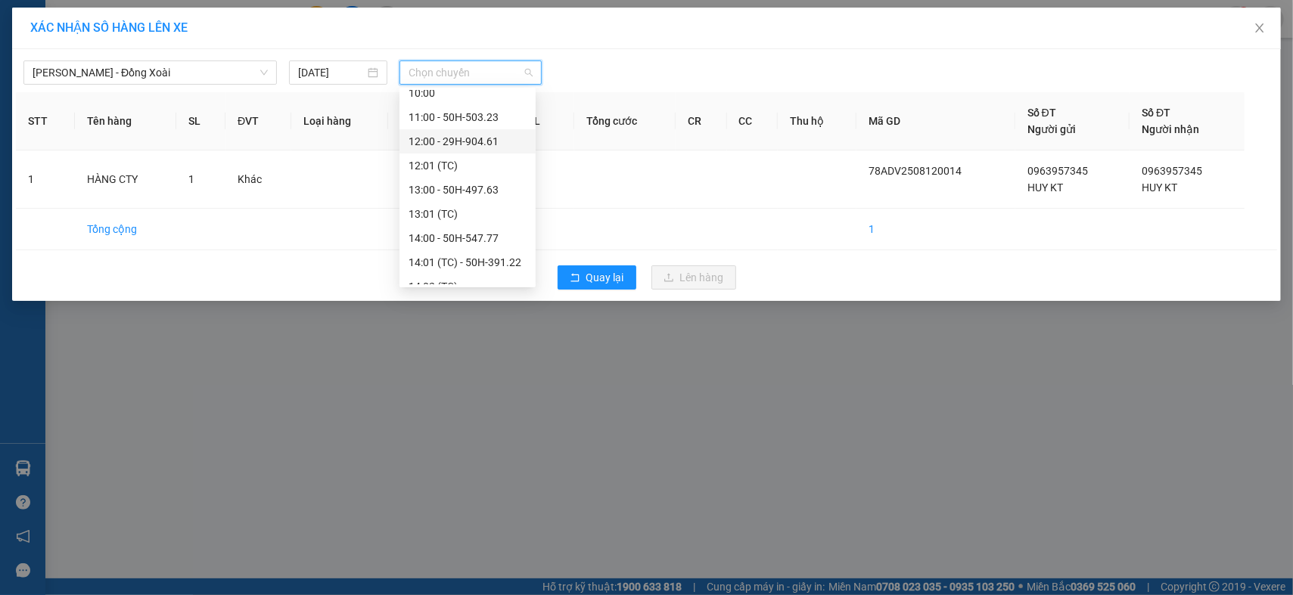
click at [490, 149] on div "12:00 - 29H-904.61" at bounding box center [468, 141] width 118 height 17
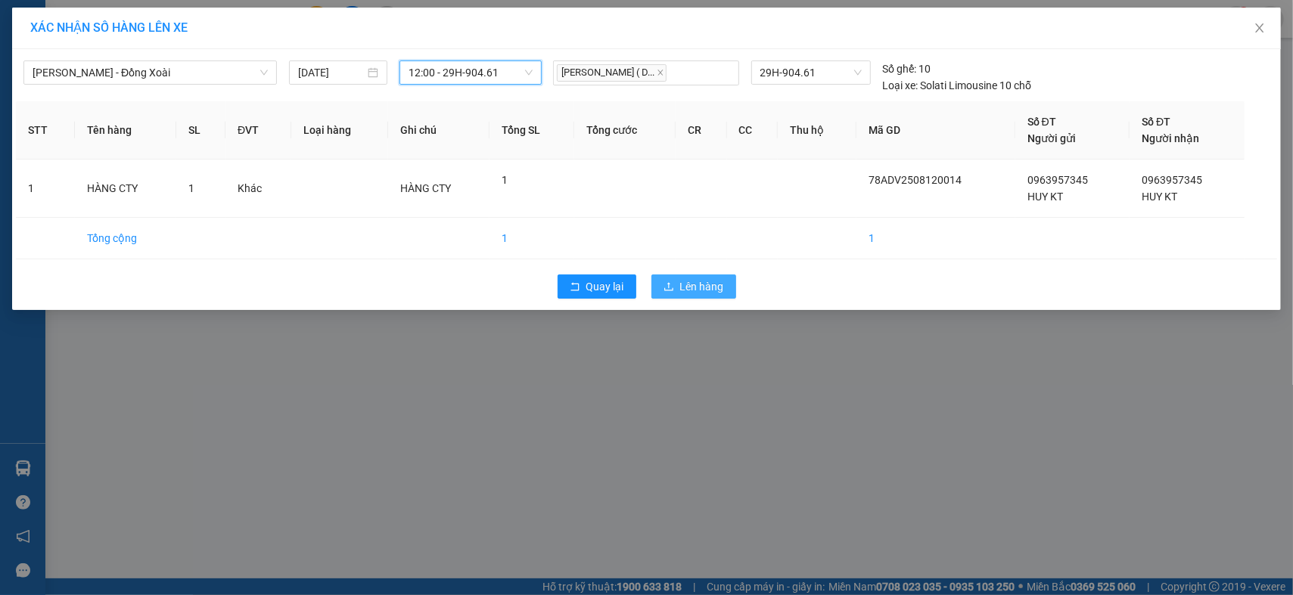
click at [677, 284] on button "Lên hàng" at bounding box center [693, 287] width 85 height 24
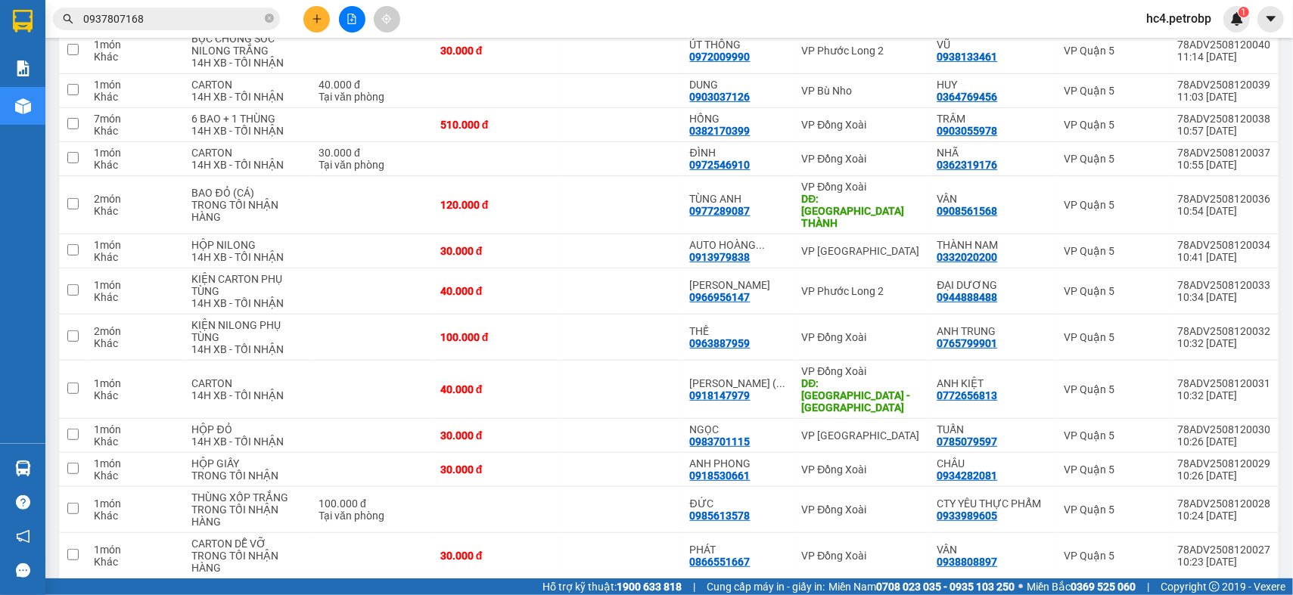
scroll to position [504, 0]
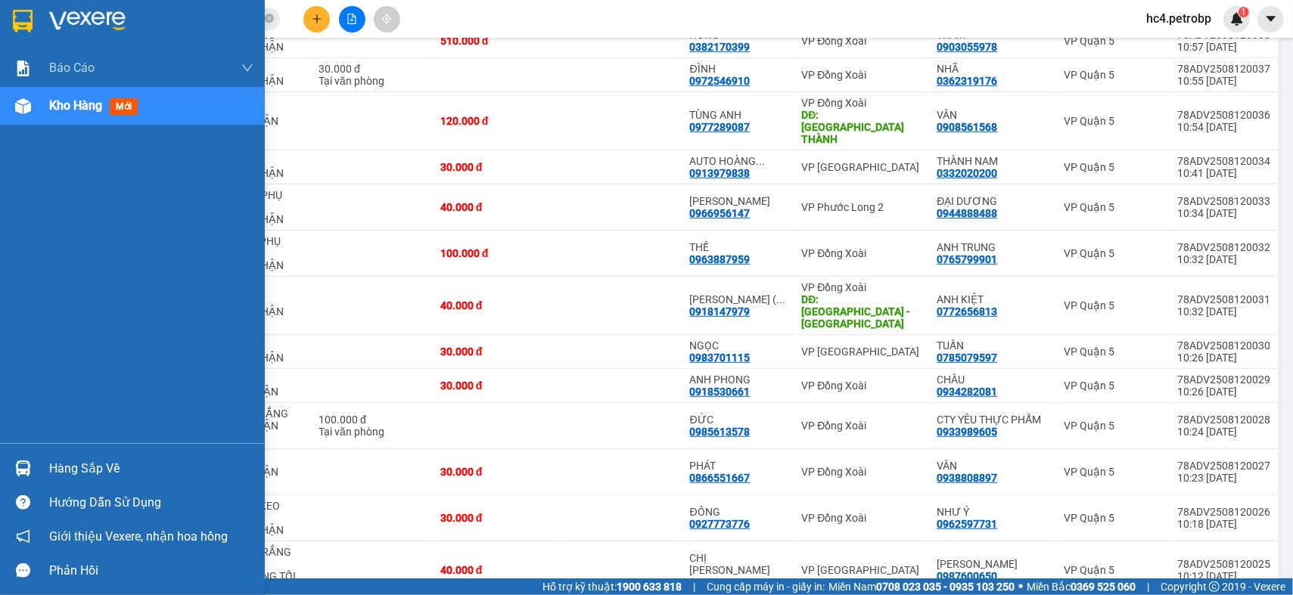
click at [67, 472] on div "Hàng sắp về" at bounding box center [151, 469] width 204 height 23
